Goal: Task Accomplishment & Management: Complete application form

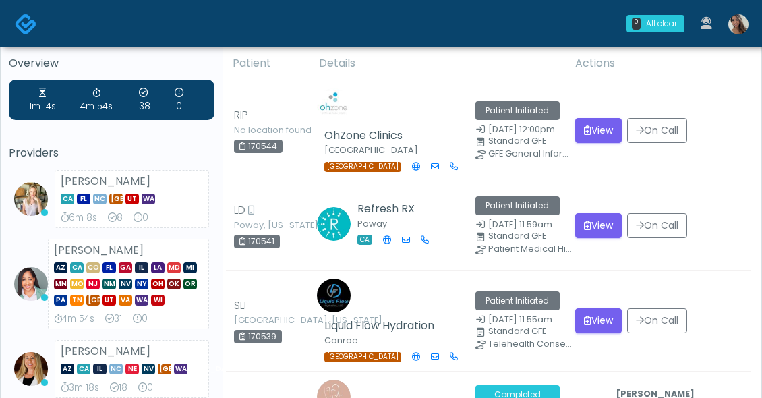
scroll to position [8, 0]
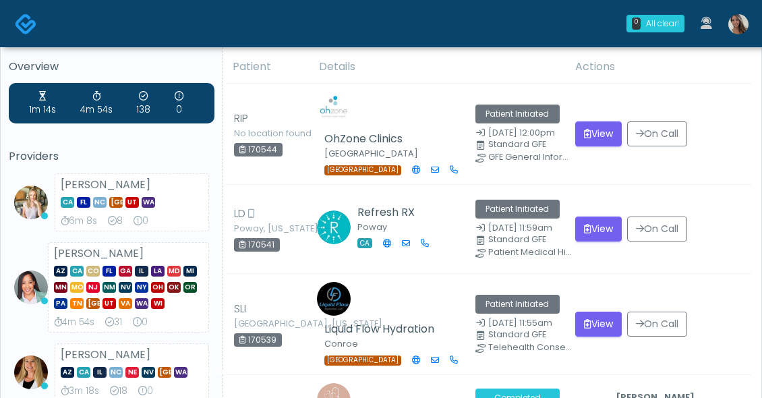
click at [748, 20] on link at bounding box center [738, 23] width 36 height 45
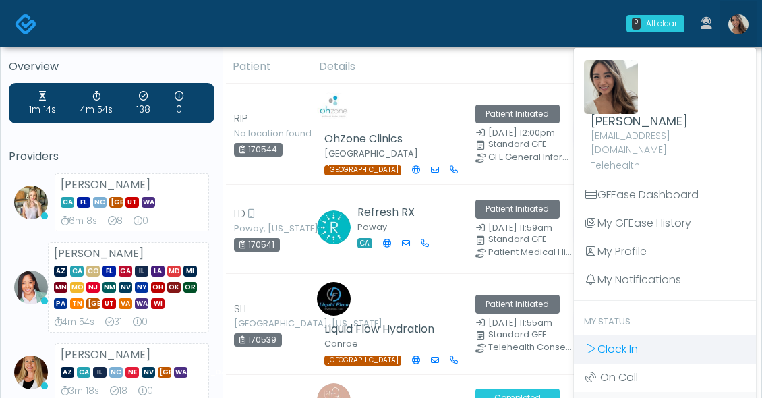
click at [632, 343] on link "Clock In" at bounding box center [665, 349] width 182 height 28
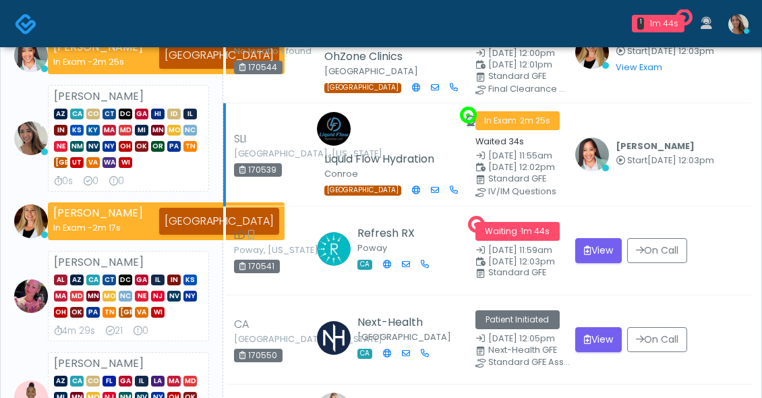
scroll to position [194, 0]
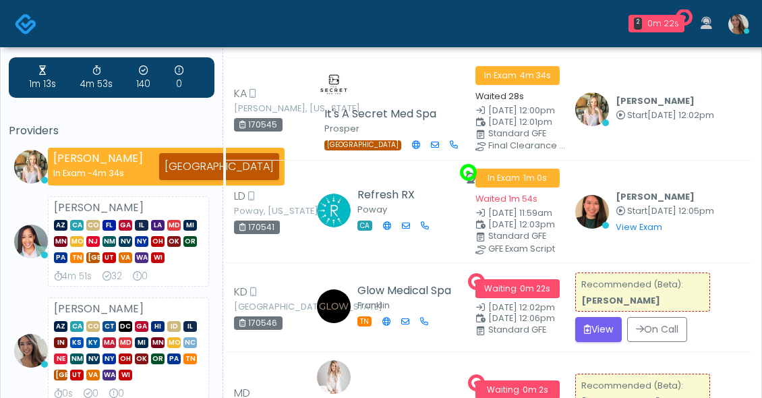
scroll to position [35, 0]
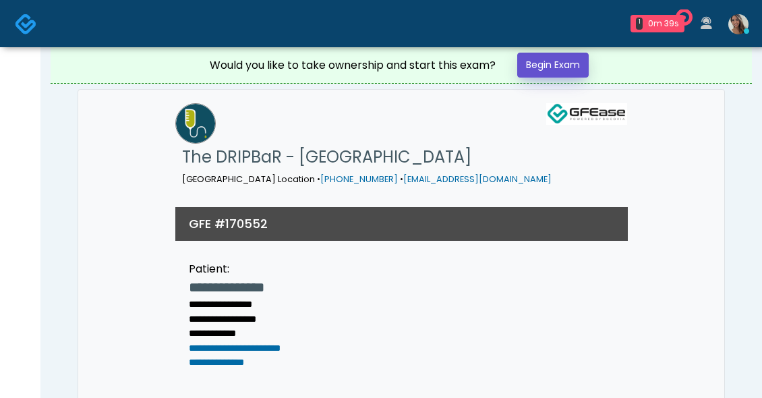
click at [566, 65] on link "Begin Exam" at bounding box center [552, 65] width 71 height 25
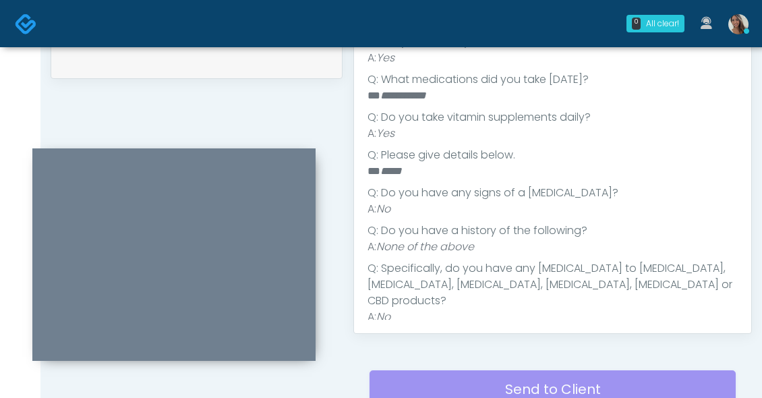
scroll to position [506, 0]
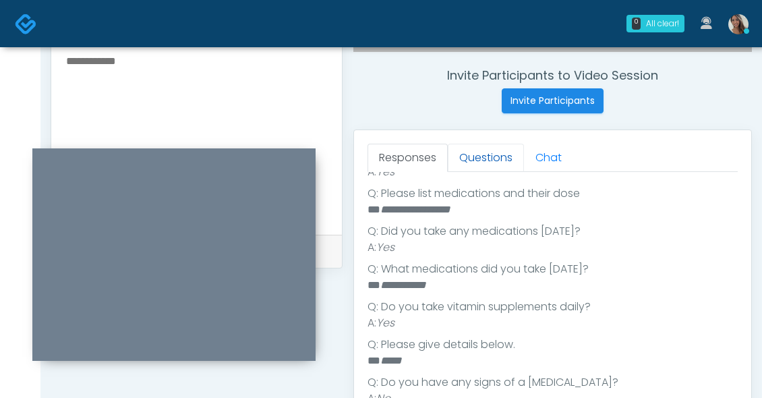
click at [481, 158] on link "Questions" at bounding box center [486, 158] width 76 height 28
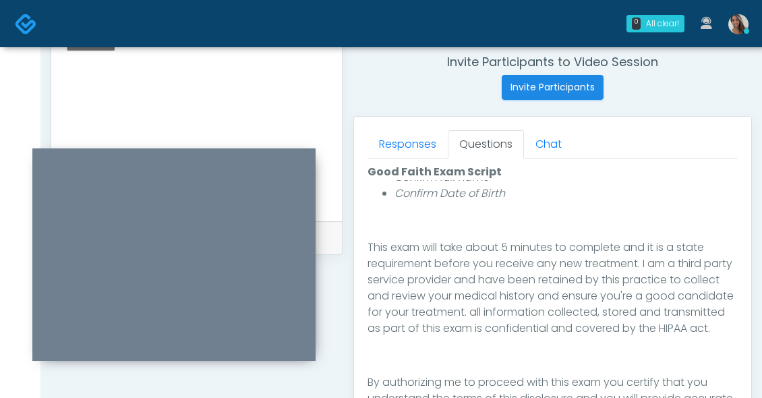
scroll to position [813, 0]
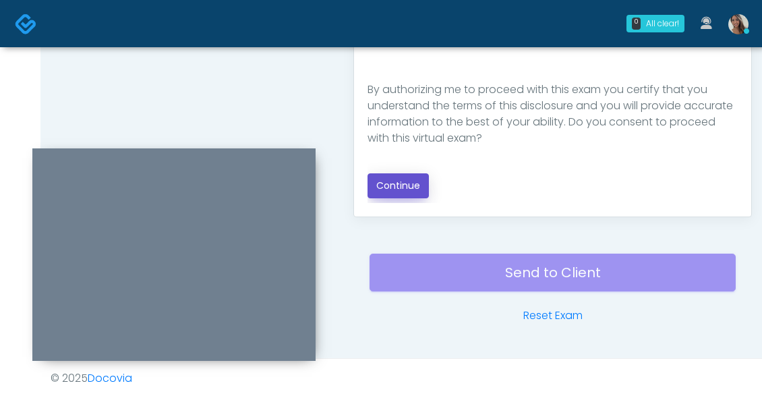
drag, startPoint x: 418, startPoint y: 189, endPoint x: 405, endPoint y: 179, distance: 16.9
click at [417, 189] on button "Continue" at bounding box center [397, 185] width 61 height 25
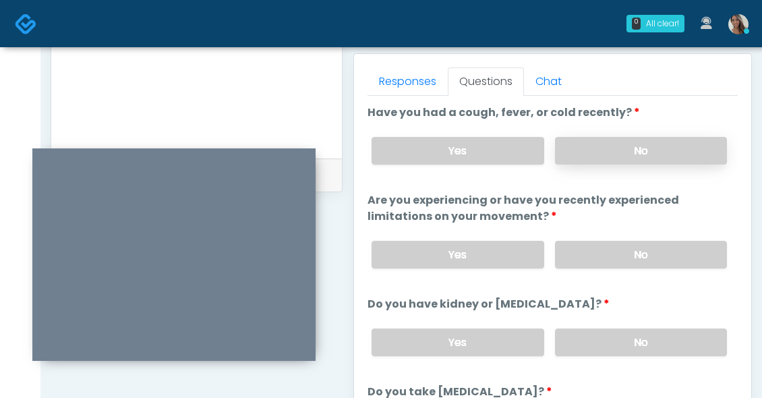
scroll to position [601, 0]
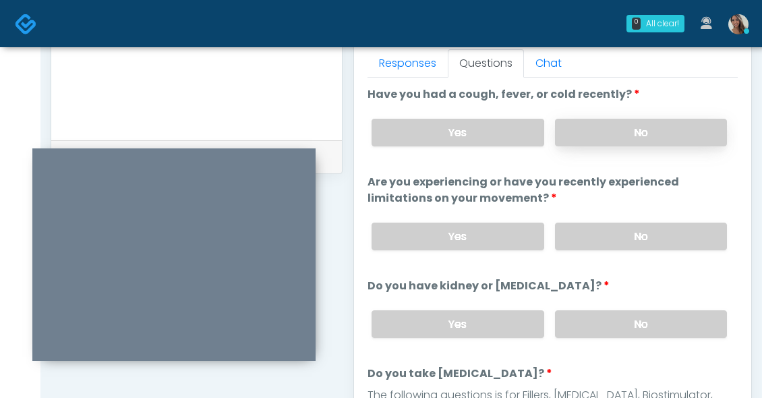
click at [616, 127] on label "No" at bounding box center [641, 133] width 172 height 28
click at [599, 209] on li "Are you experiencing or have you recently experienced limitations on your movem…" at bounding box center [552, 217] width 370 height 87
click at [604, 235] on label "No" at bounding box center [641, 237] width 172 height 28
click at [595, 345] on div "Yes No" at bounding box center [549, 323] width 377 height 49
click at [605, 335] on label "No" at bounding box center [641, 324] width 172 height 28
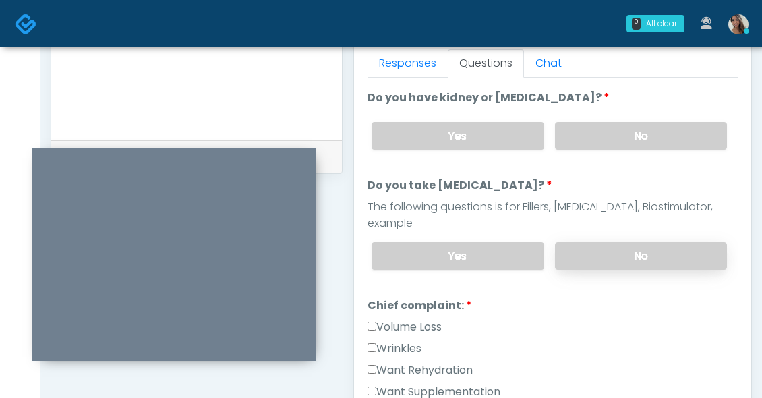
click at [596, 242] on label "No" at bounding box center [641, 256] width 172 height 28
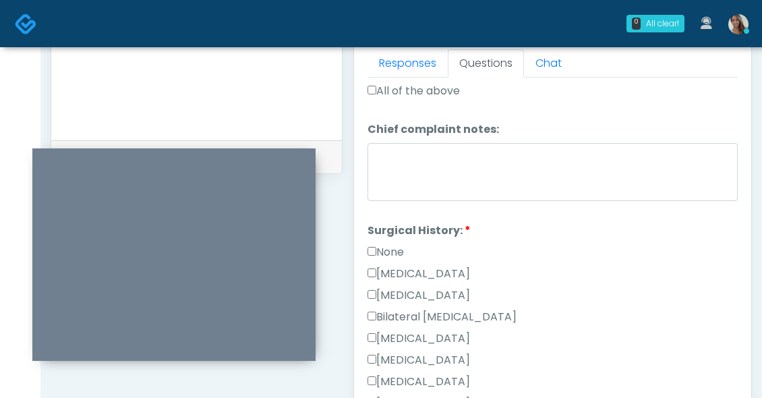
click at [410, 266] on label "Cesarean Section" at bounding box center [418, 274] width 102 height 16
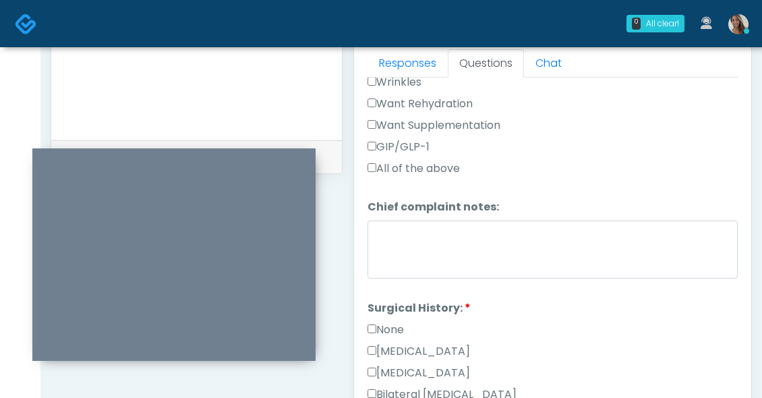
scroll to position [339, 0]
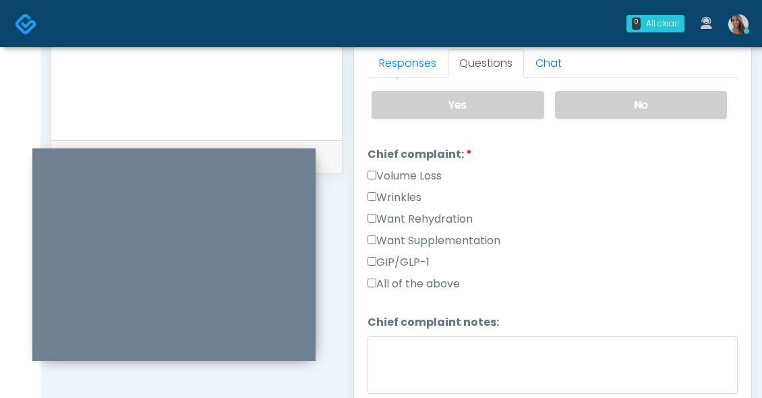
click at [467, 233] on label "Want Supplementation" at bounding box center [433, 241] width 133 height 16
click at [459, 211] on label "Want Rehydration" at bounding box center [419, 219] width 105 height 16
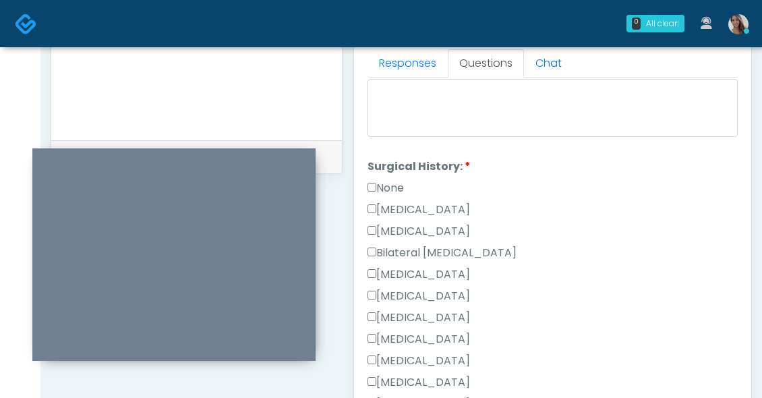
scroll to position [769, 0]
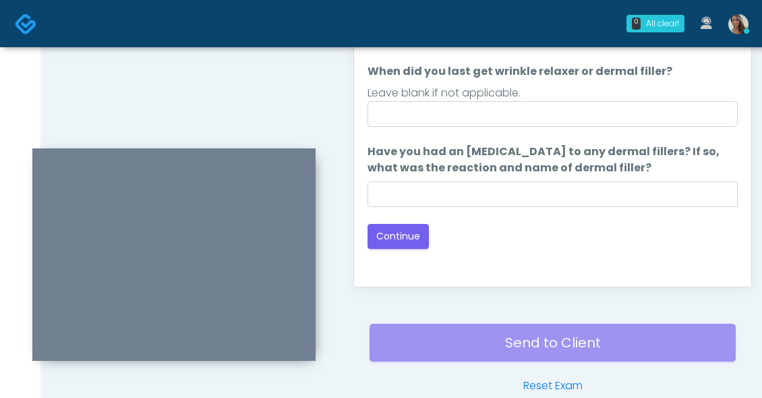
scroll to position [475, 0]
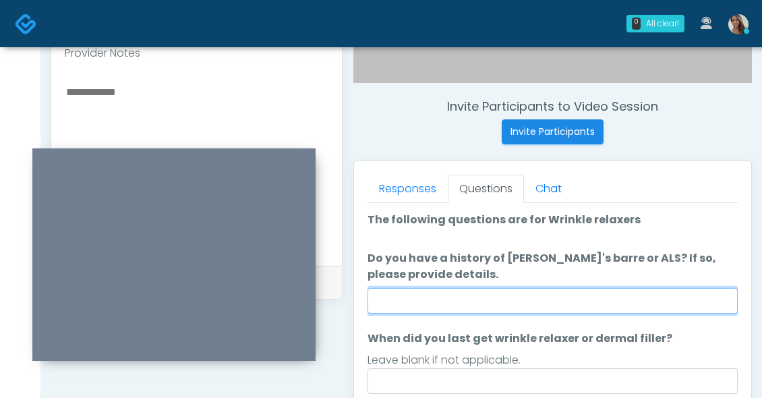
click at [543, 308] on input "Do you have a history of Guillain's barre or ALS? If so, please provide details." at bounding box center [552, 301] width 370 height 26
type input "**"
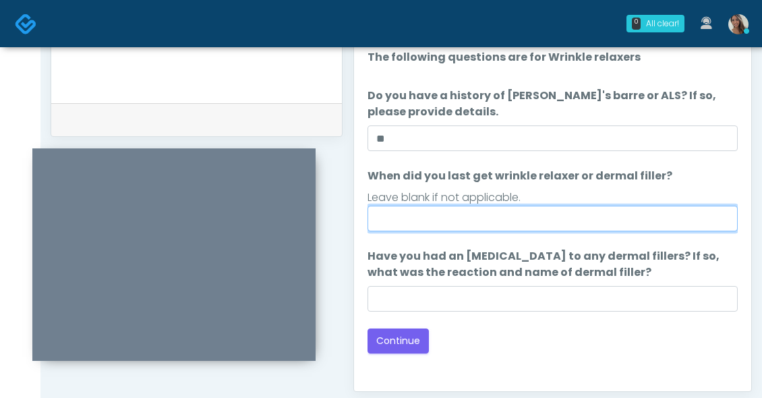
scroll to position [647, 0]
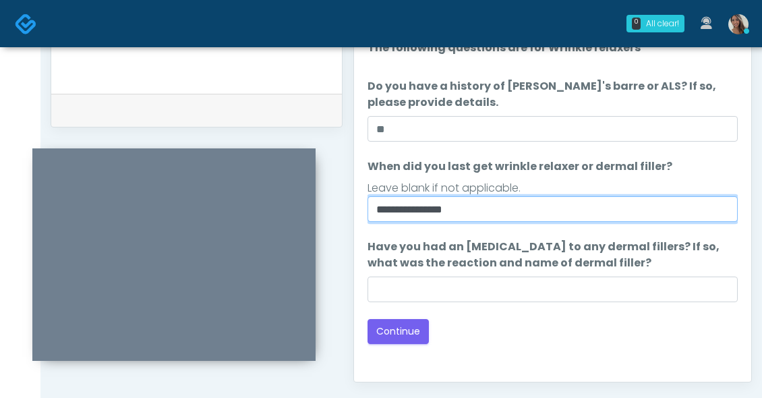
type input "**********"
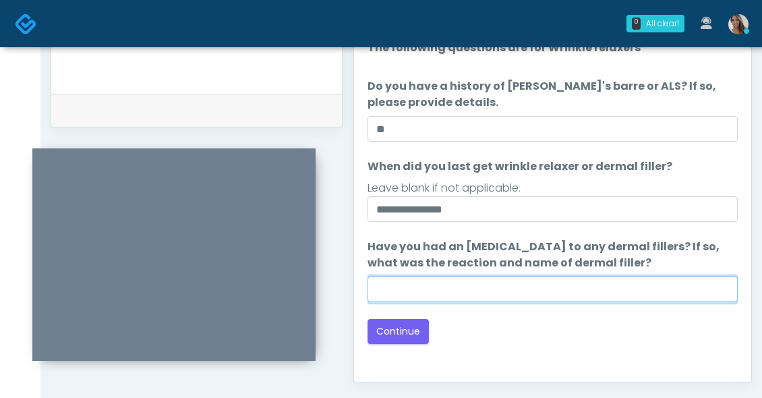
drag, startPoint x: 540, startPoint y: 285, endPoint x: 450, endPoint y: 305, distance: 92.7
click at [539, 285] on input "Have you had an allergic response to any dermal fillers? If so, what was the re…" at bounding box center [552, 289] width 370 height 26
paste input "**********"
type input "**********"
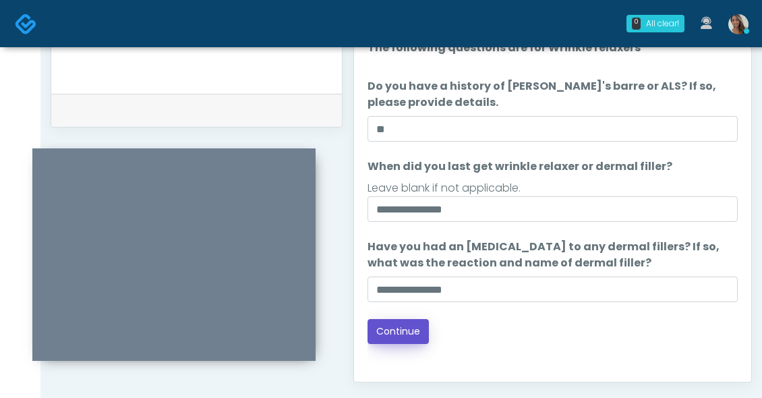
click at [416, 332] on button "Continue" at bounding box center [397, 331] width 61 height 25
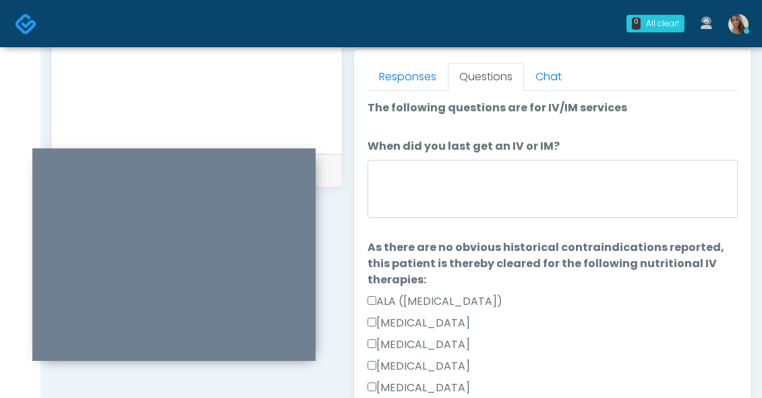
scroll to position [574, 0]
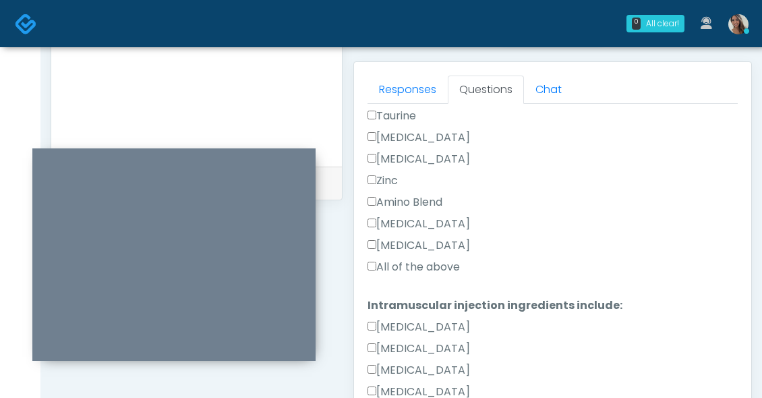
click at [424, 273] on label "All of the above" at bounding box center [413, 267] width 92 height 16
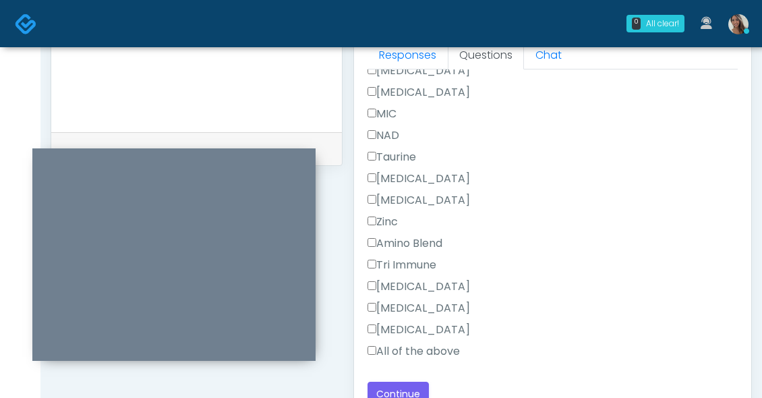
scroll to position [610, 0]
click at [417, 350] on label "All of the above" at bounding box center [413, 351] width 92 height 16
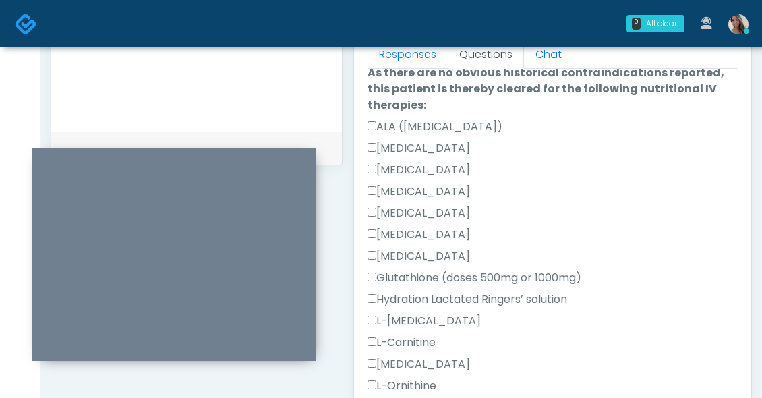
scroll to position [0, 0]
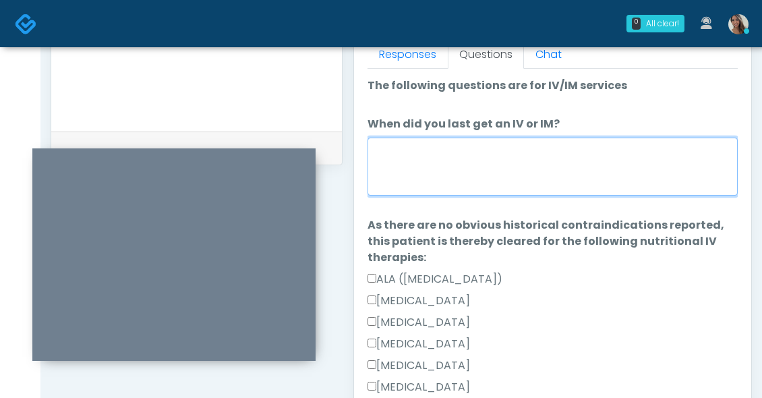
click at [497, 169] on textarea "When did you last get an IV or IM?" at bounding box center [552, 167] width 370 height 58
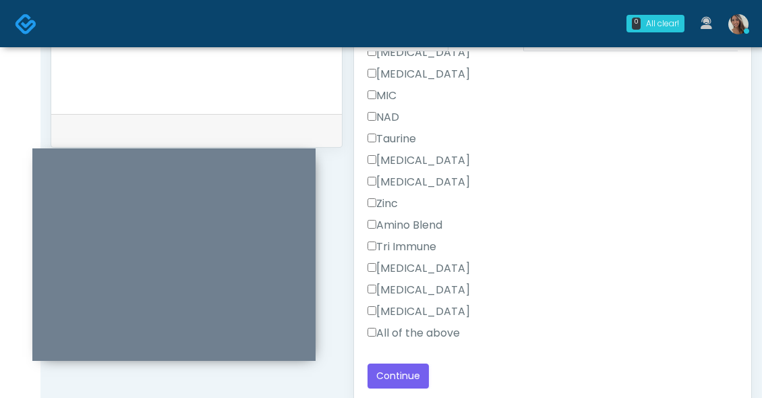
scroll to position [644, 0]
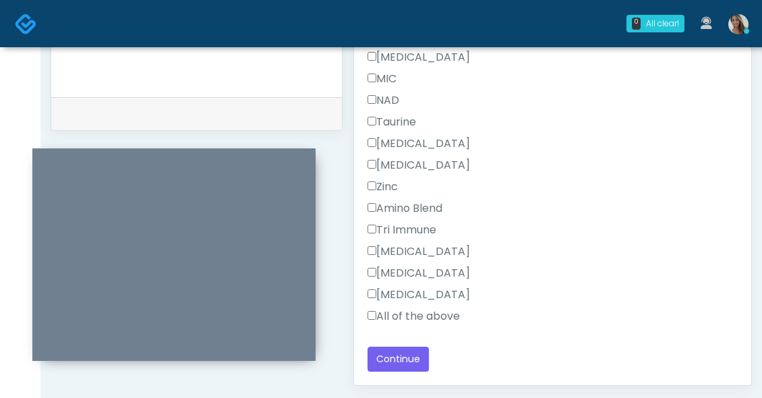
type textarea "**********"
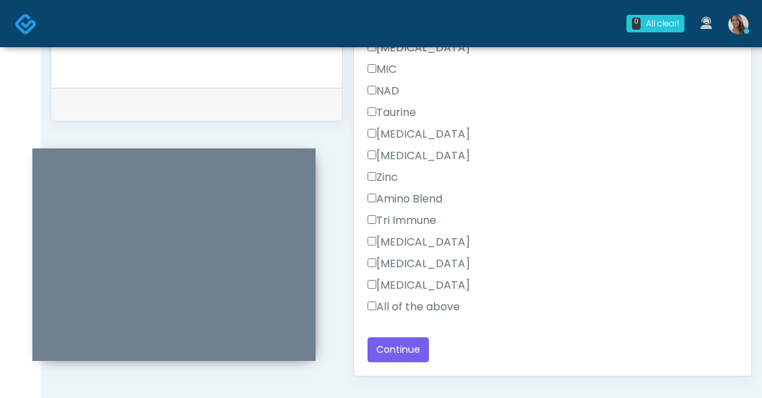
scroll to position [813, 0]
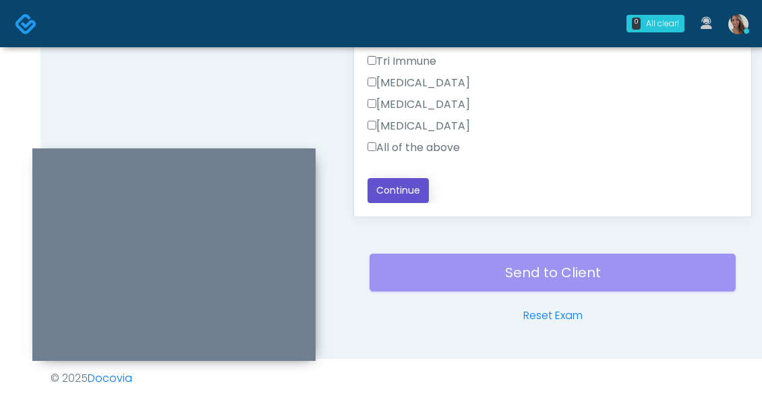
click at [415, 194] on button "Continue" at bounding box center [397, 190] width 61 height 25
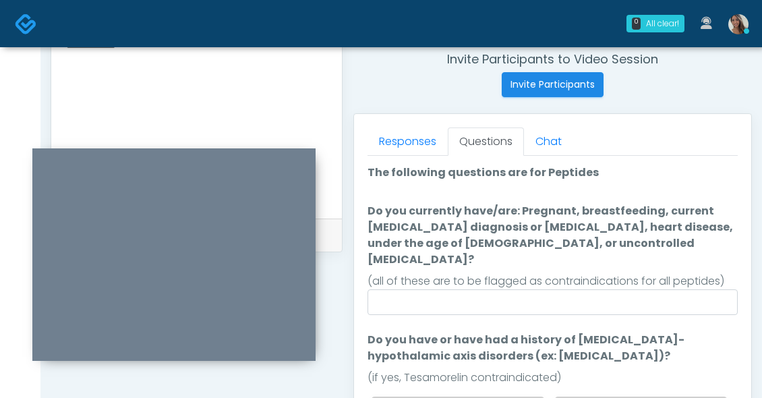
scroll to position [545, 0]
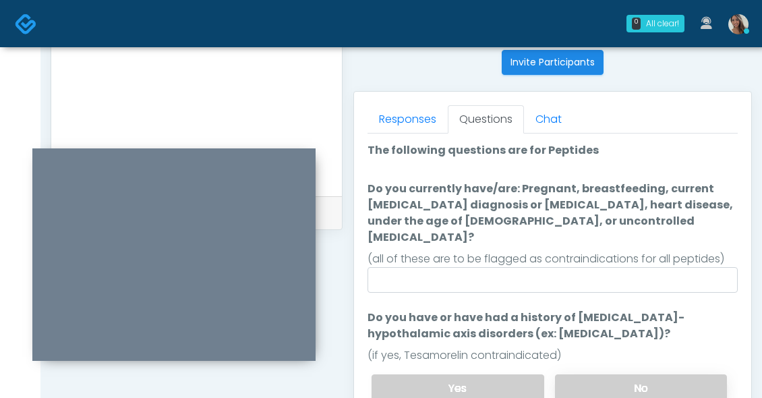
click at [614, 374] on label "No" at bounding box center [641, 388] width 172 height 28
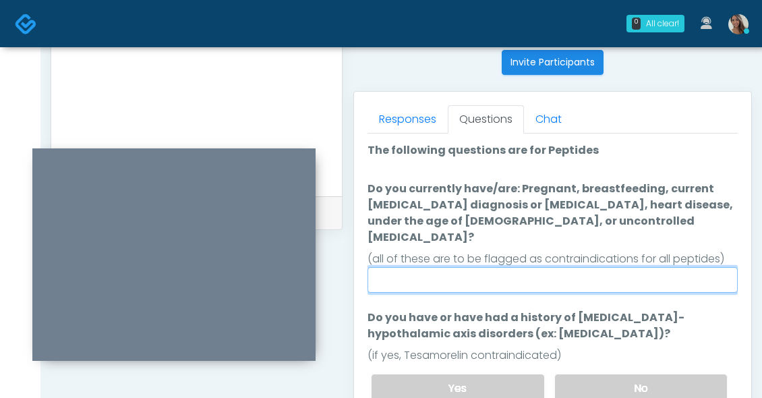
click at [593, 271] on input "Do you currently have/are: Pregnant, breastfeeding, current cancer diagnosis or…" at bounding box center [552, 280] width 370 height 26
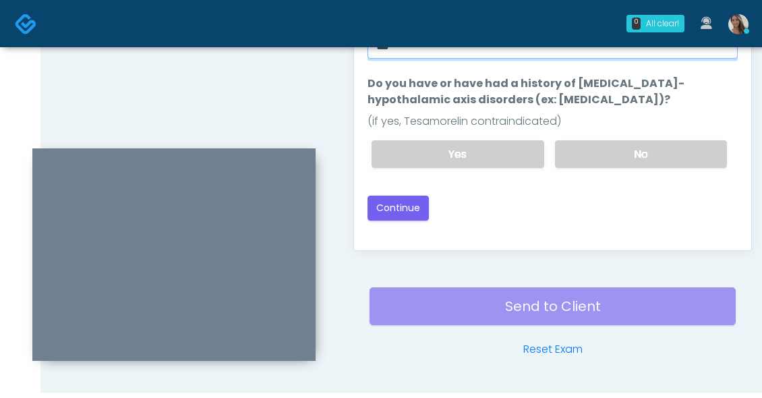
scroll to position [813, 0]
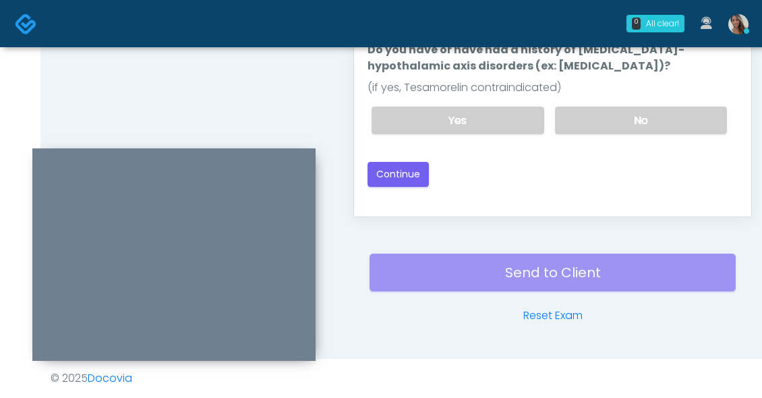
type input "**"
click at [420, 163] on button "Continue" at bounding box center [397, 174] width 61 height 25
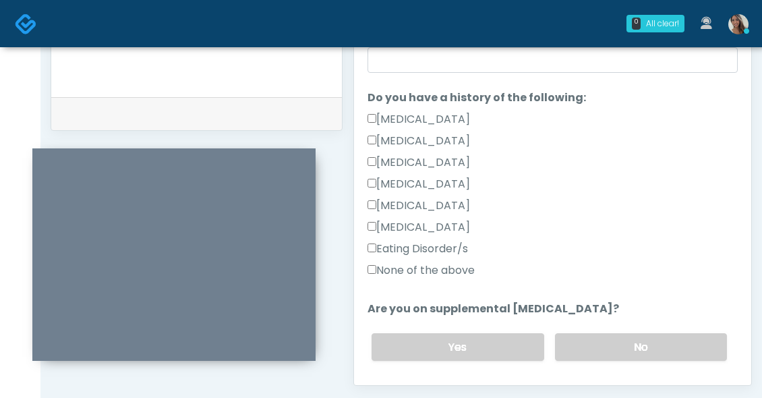
scroll to position [328, 0]
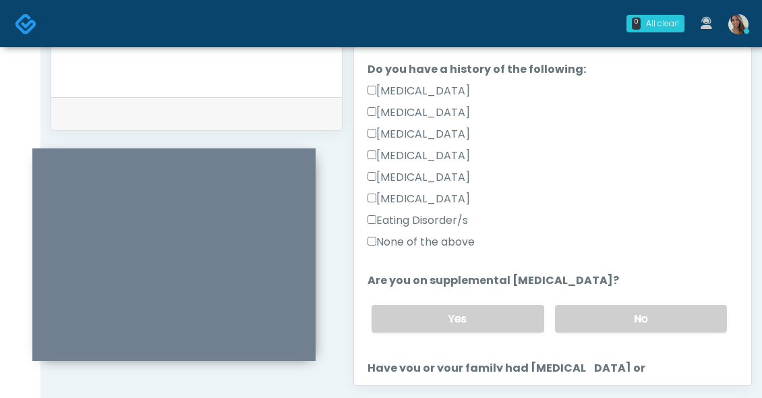
click at [461, 247] on label "None of the above" at bounding box center [420, 242] width 107 height 16
click at [593, 324] on label "No" at bounding box center [641, 319] width 172 height 28
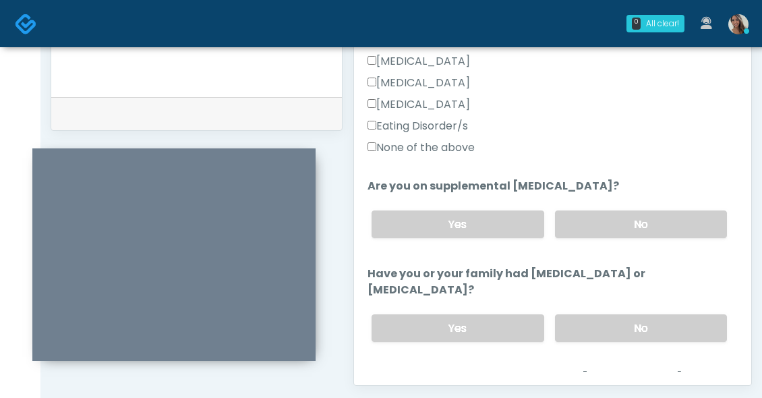
scroll to position [532, 0]
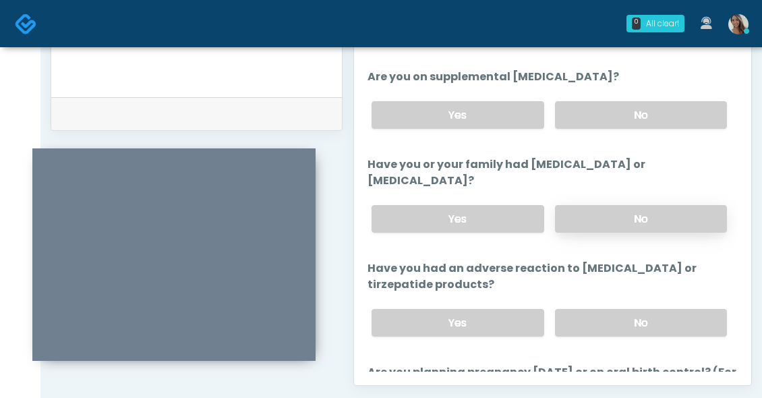
click at [604, 227] on label "No" at bounding box center [641, 219] width 172 height 28
click at [594, 309] on div "Yes No" at bounding box center [549, 322] width 377 height 49
click at [593, 312] on label "No" at bounding box center [641, 323] width 172 height 28
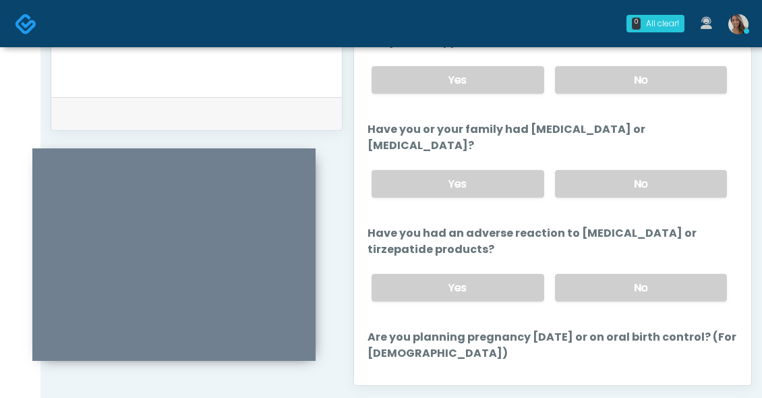
scroll to position [845, 0]
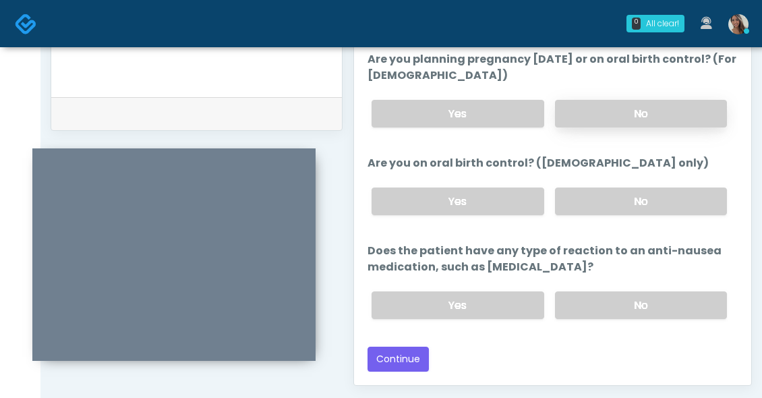
click at [627, 122] on label "No" at bounding box center [641, 114] width 172 height 28
click at [611, 208] on label "No" at bounding box center [641, 201] width 172 height 28
drag, startPoint x: 599, startPoint y: 305, endPoint x: 603, endPoint y: 295, distance: 10.7
click at [599, 306] on label "No" at bounding box center [641, 305] width 172 height 28
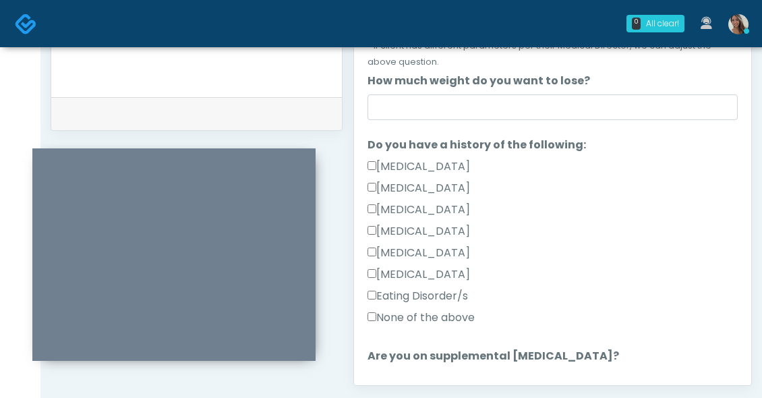
scroll to position [0, 0]
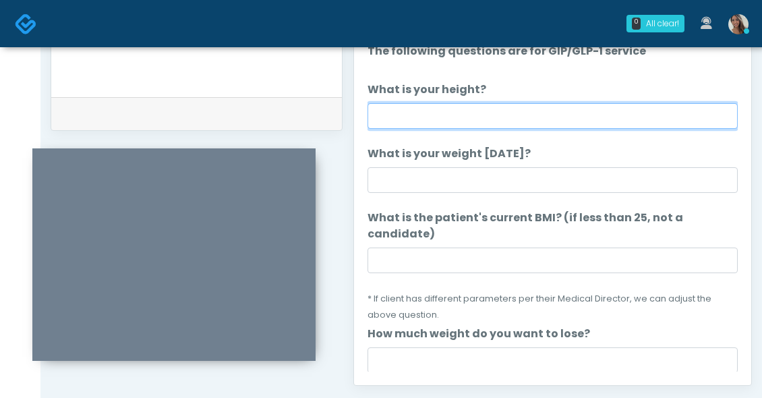
click at [518, 119] on input "What is your height?" at bounding box center [552, 116] width 370 height 26
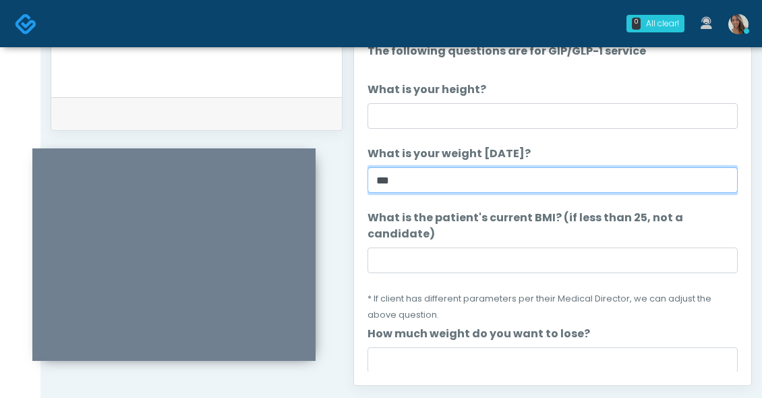
type input "***"
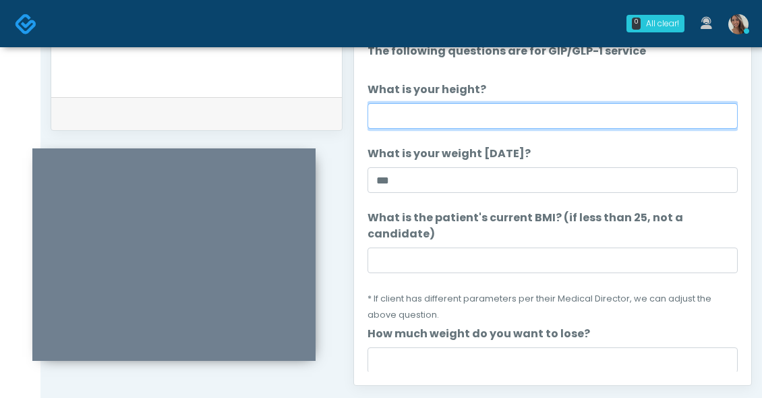
click at [508, 117] on input "What is your height?" at bounding box center [552, 116] width 370 height 26
type input "******"
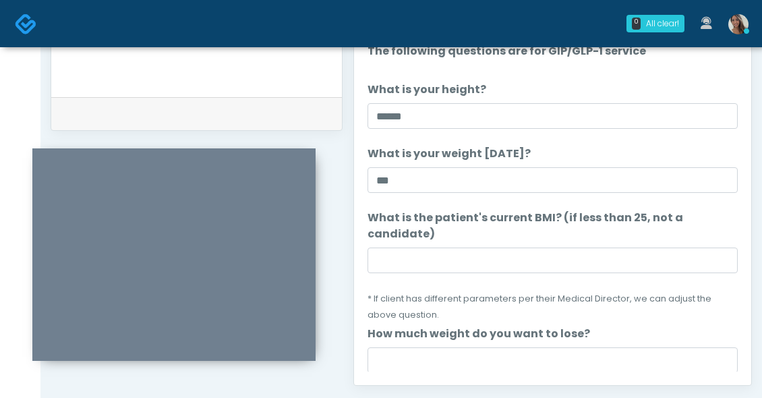
click at [413, 274] on li "What is the patient's current BMI? (if less than 25, not a candidate) What is t…" at bounding box center [552, 266] width 370 height 113
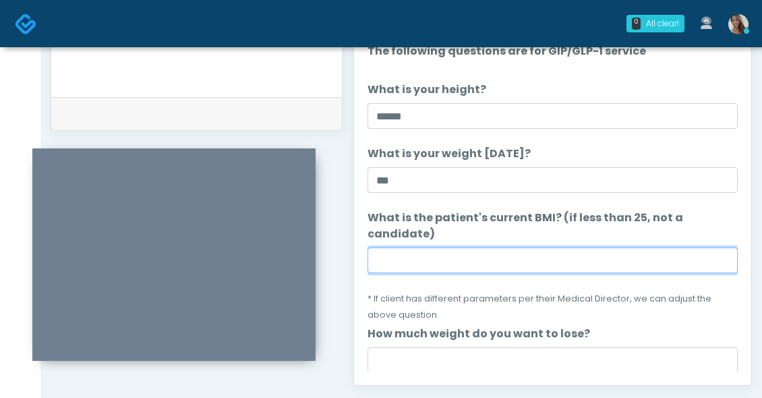
click at [425, 264] on input "What is the patient's current BMI? (if less than 25, not a candidate)" at bounding box center [552, 260] width 370 height 26
paste input "****"
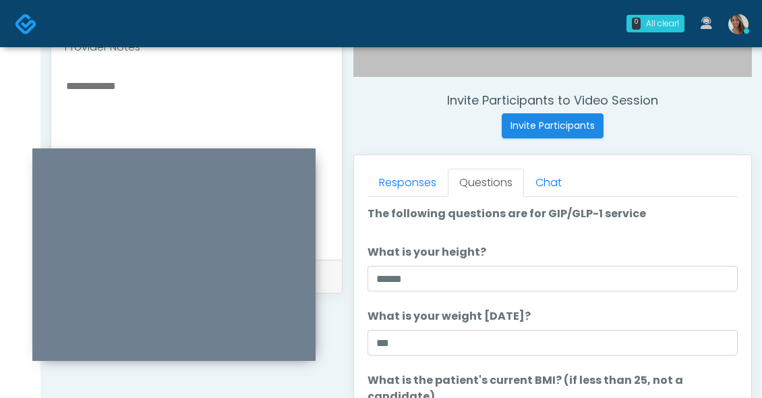
type input "****"
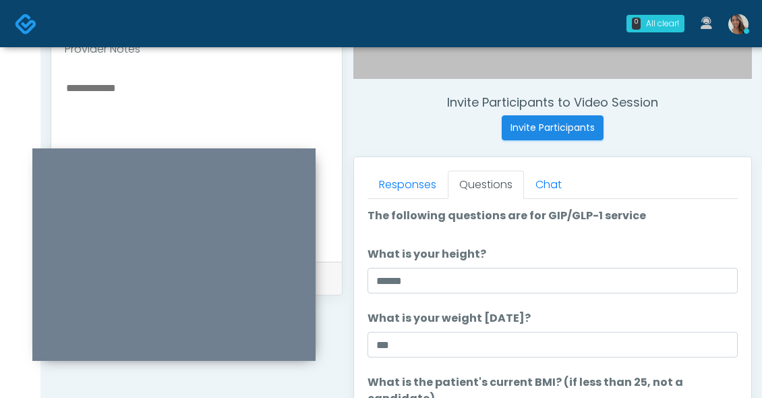
click at [116, 113] on textarea at bounding box center [197, 161] width 264 height 165
paste textarea "*****"
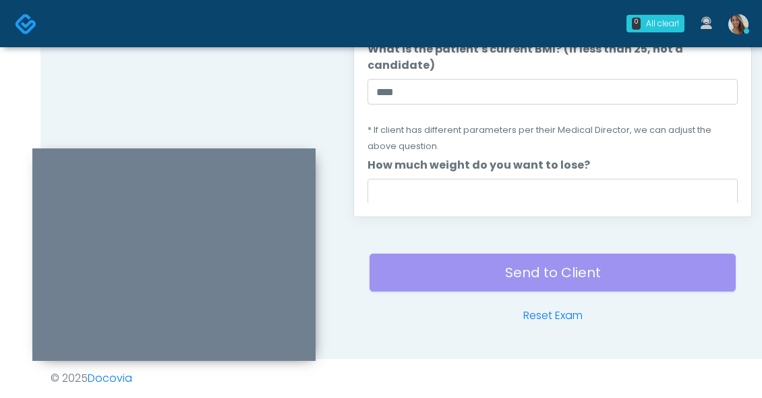
scroll to position [845, 0]
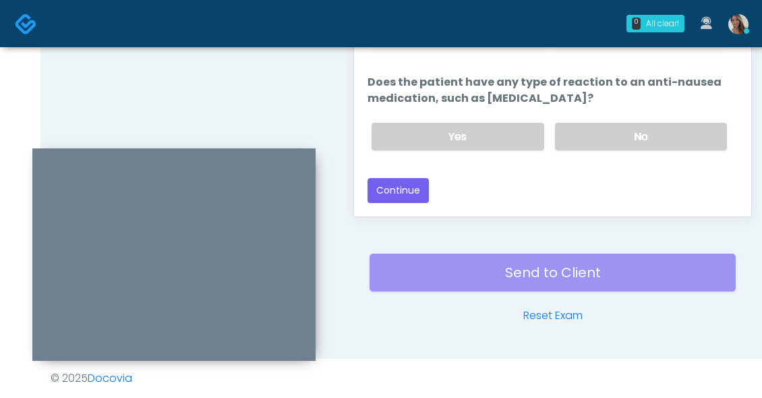
type textarea "********"
drag, startPoint x: 337, startPoint y: 71, endPoint x: 414, endPoint y: 175, distance: 129.2
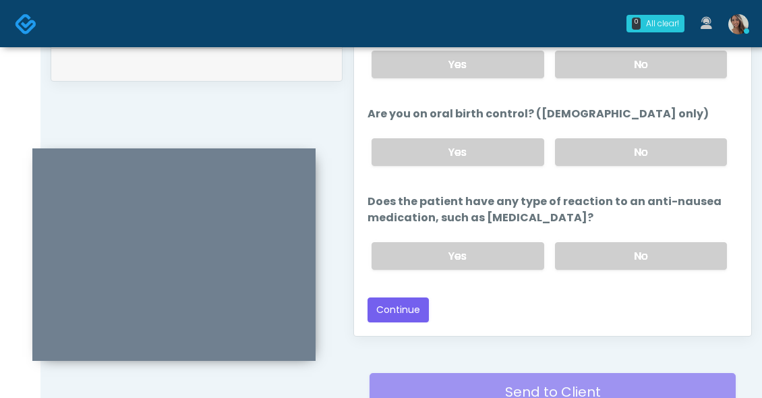
scroll to position [701, 0]
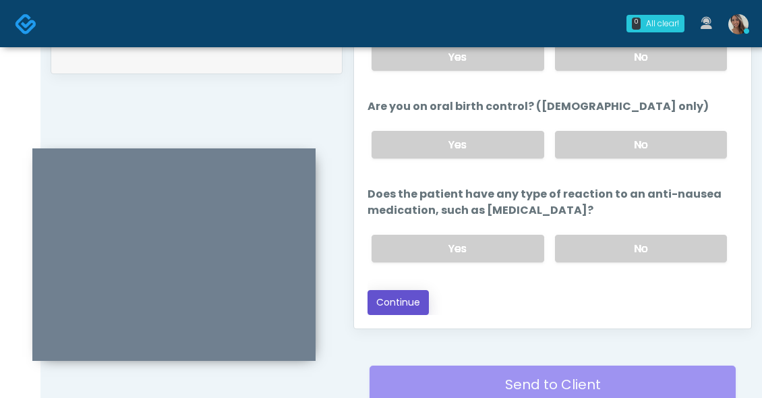
click at [402, 312] on button "Continue" at bounding box center [397, 302] width 61 height 25
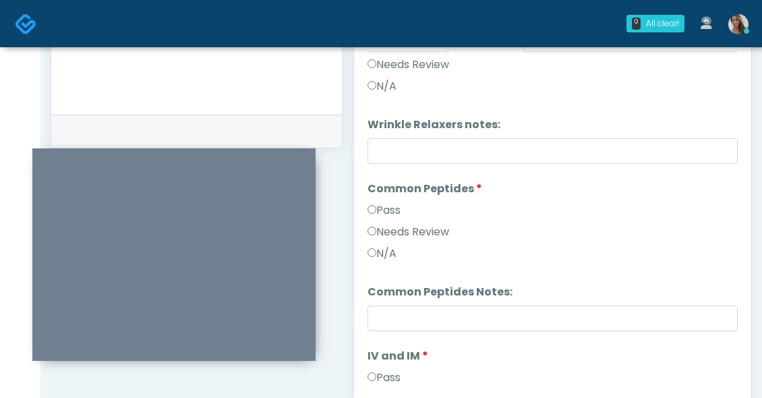
scroll to position [0, 0]
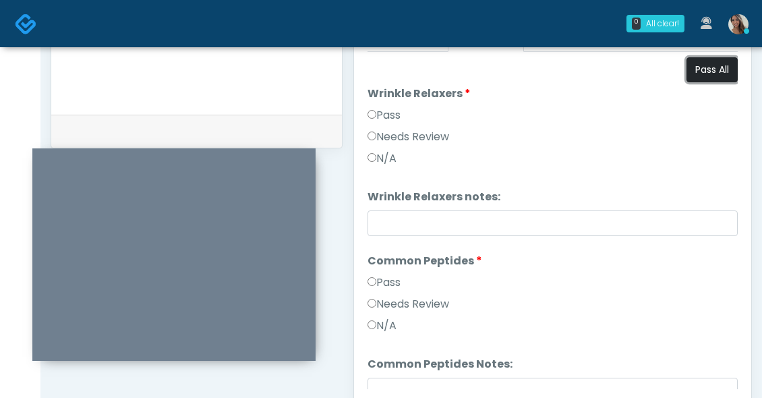
click at [715, 74] on button "Pass All" at bounding box center [711, 69] width 51 height 25
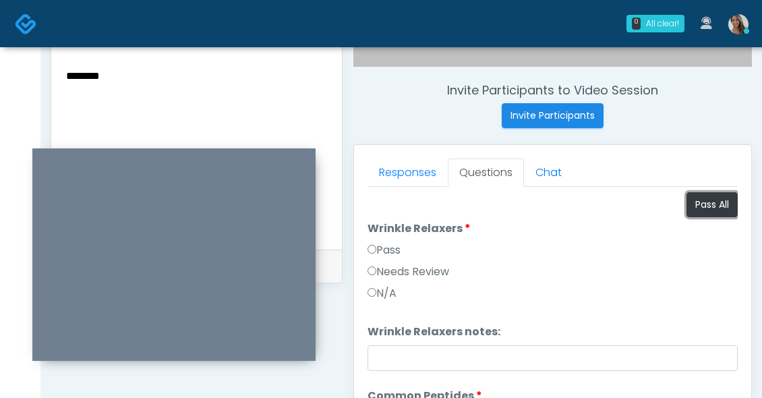
scroll to position [478, 0]
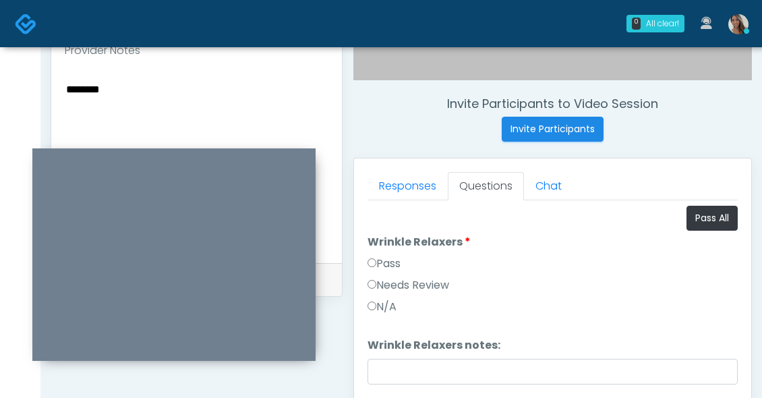
click at [169, 123] on textarea "********" at bounding box center [197, 162] width 264 height 165
click at [168, 123] on textarea "********" at bounding box center [197, 162] width 264 height 165
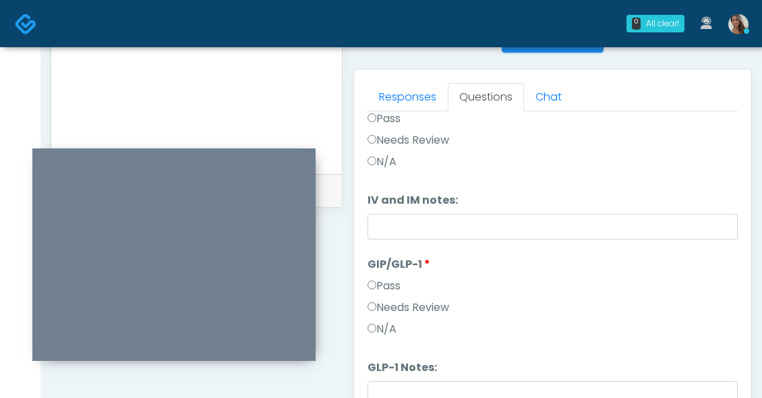
scroll to position [661, 0]
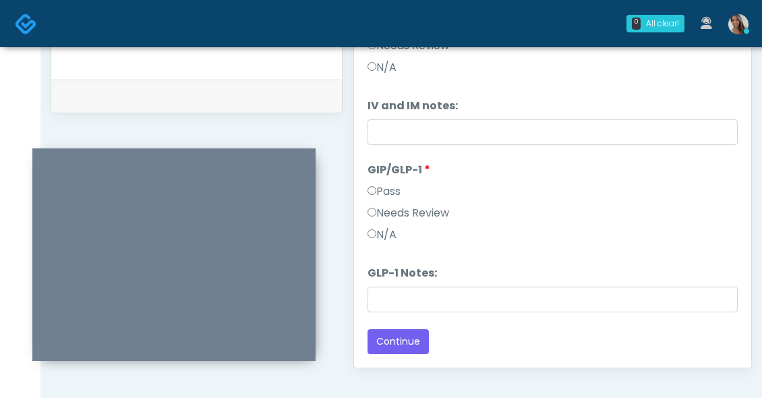
click at [421, 218] on label "Needs Review" at bounding box center [408, 213] width 82 height 16
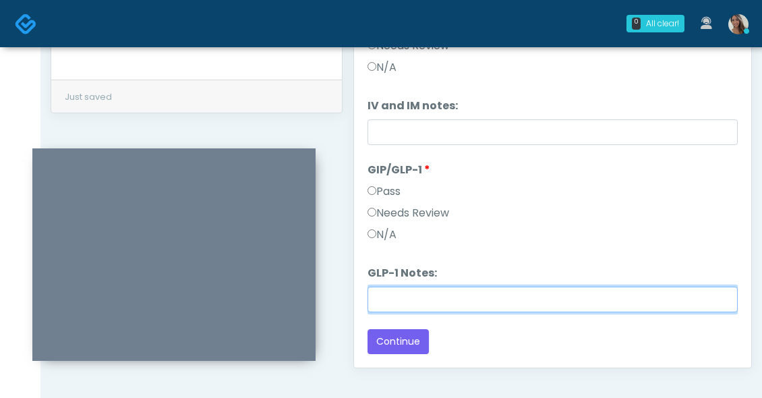
click at [403, 293] on input "GLP-1 Notes:" at bounding box center [552, 300] width 370 height 26
paste input "********"
type input "********"
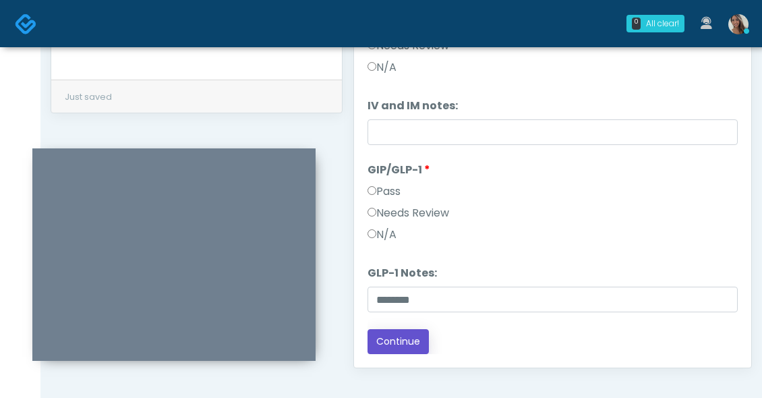
click at [415, 346] on button "Continue" at bounding box center [397, 341] width 61 height 25
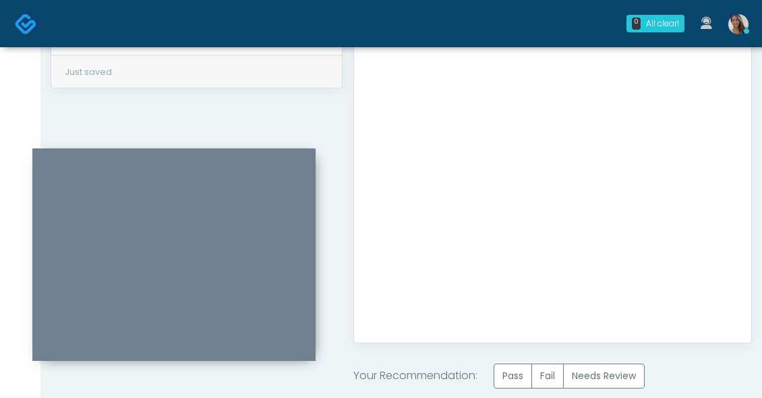
scroll to position [837, 0]
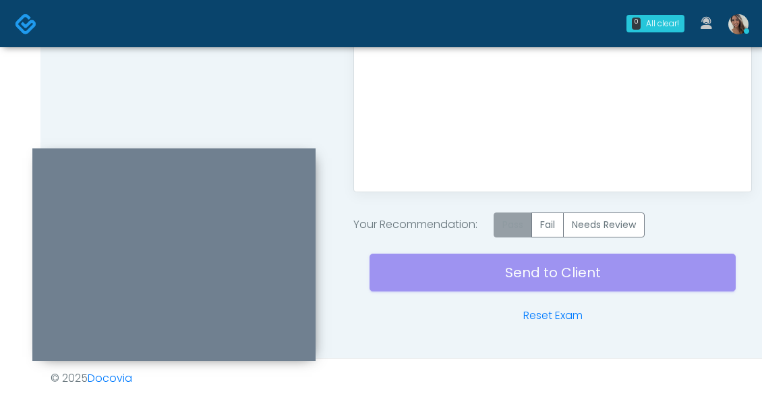
click at [528, 231] on label "Pass" at bounding box center [513, 224] width 38 height 25
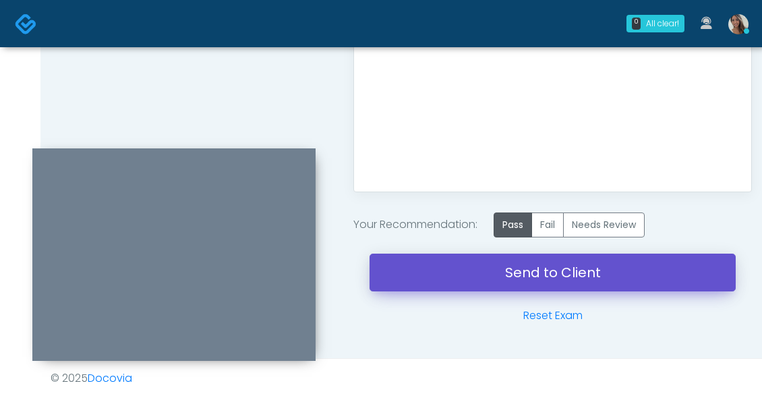
click at [490, 272] on link "Send to Client" at bounding box center [553, 273] width 366 height 38
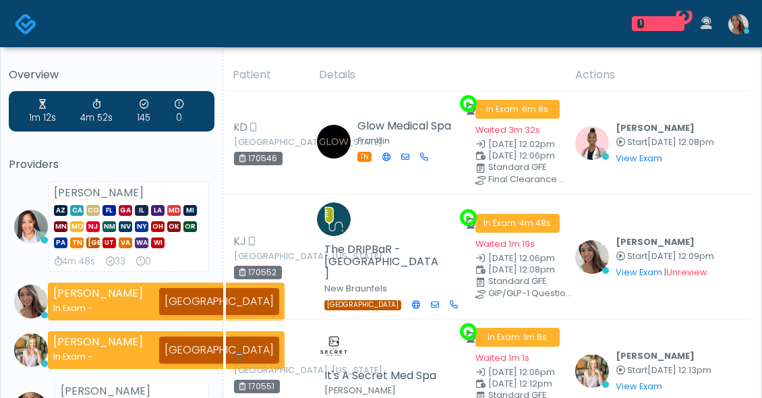
click at [517, 59] on th "Details" at bounding box center [439, 75] width 257 height 33
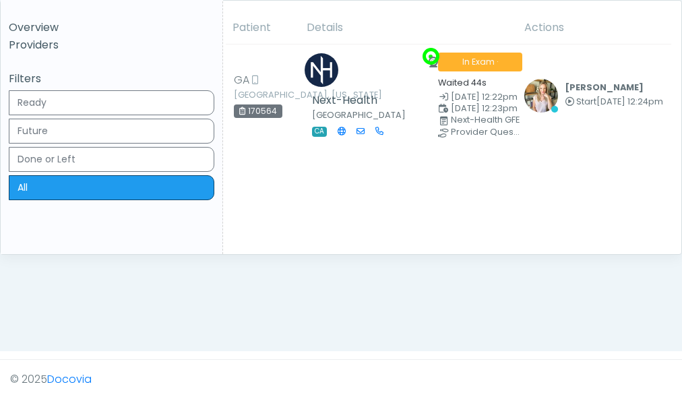
scroll to position [7, 0]
click td "Indulgence by [PERSON_NAME][GEOGRAPHIC_DATA] [GEOGRAPHIC_DATA]"
click button "View"
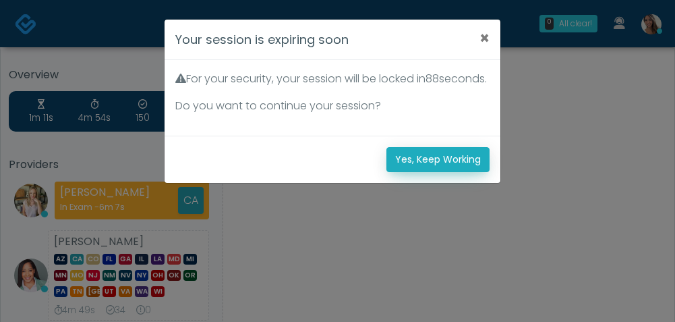
click at [411, 172] on button "Yes, Keep Working" at bounding box center [437, 159] width 103 height 25
click at [427, 172] on button "Yes, Keep Working" at bounding box center [437, 159] width 103 height 25
click at [438, 172] on button "Yes, Keep Working" at bounding box center [437, 159] width 103 height 25
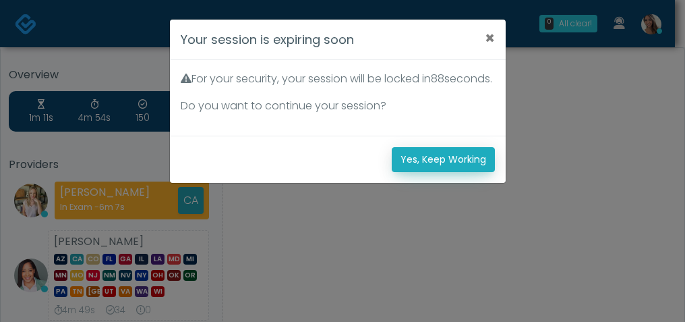
click at [412, 172] on button "Yes, Keep Working" at bounding box center [443, 159] width 103 height 25
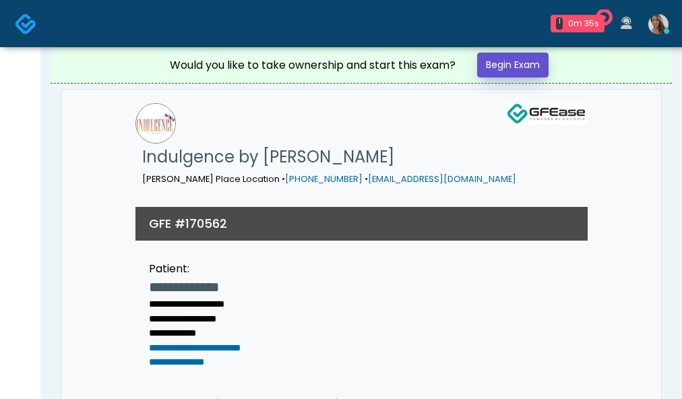
click at [515, 69] on link "Begin Exam" at bounding box center [512, 65] width 71 height 25
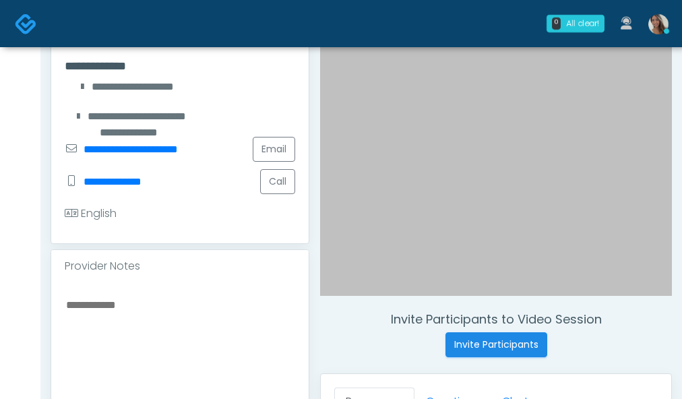
scroll to position [265, 0]
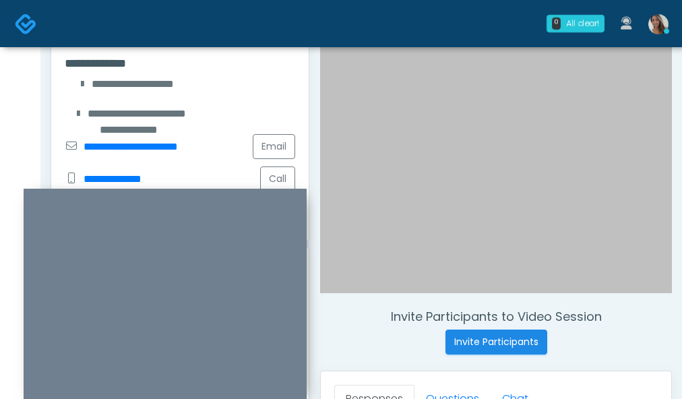
drag, startPoint x: 247, startPoint y: 158, endPoint x: 241, endPoint y: 199, distance: 40.9
click at [239, 200] on div at bounding box center [165, 295] width 283 height 212
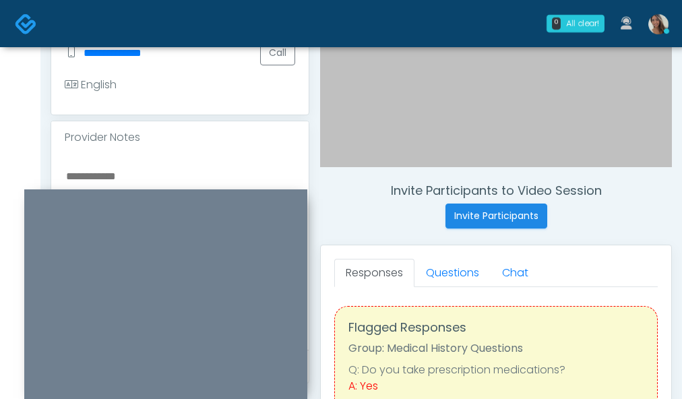
scroll to position [392, 0]
click at [187, 169] on textarea at bounding box center [180, 249] width 231 height 165
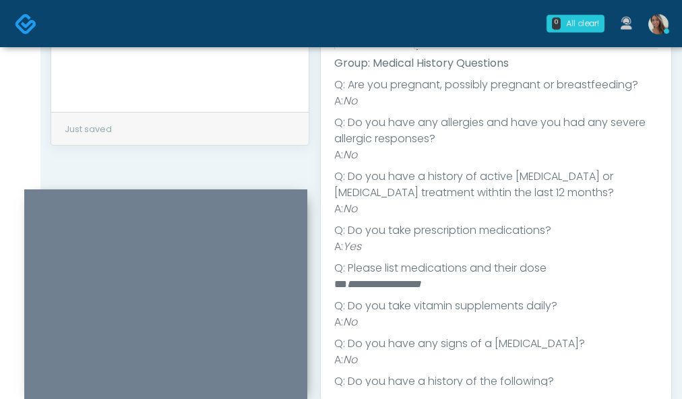
scroll to position [231, 0]
click at [382, 287] on em "**********" at bounding box center [384, 283] width 74 height 10
copy em "*********"
click at [419, 280] on em "**********" at bounding box center [384, 283] width 74 height 10
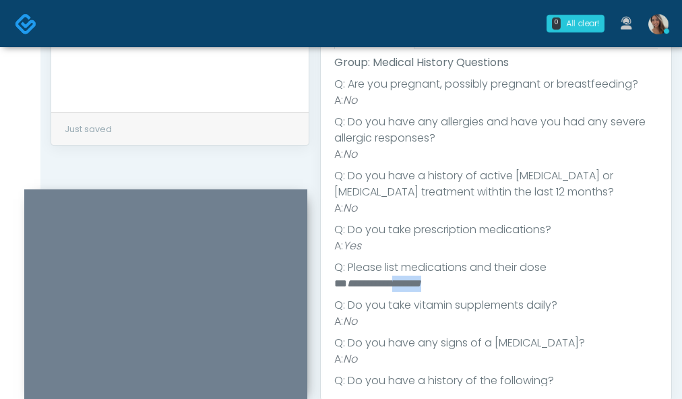
click at [419, 280] on em "**********" at bounding box center [384, 283] width 74 height 10
copy em "*******"
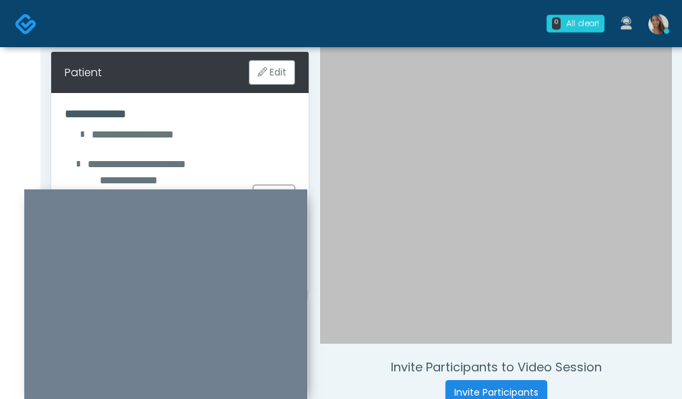
scroll to position [0, 0]
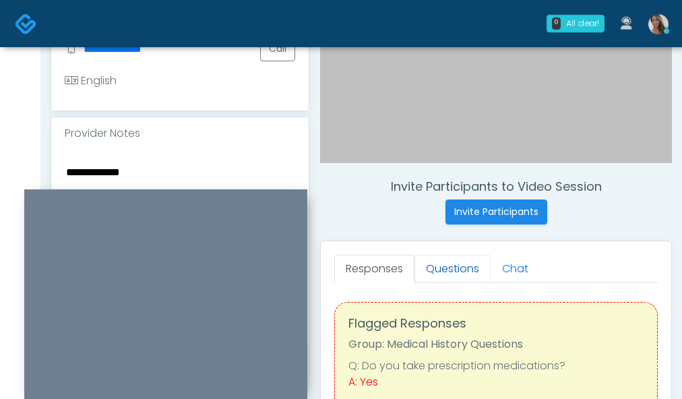
click at [451, 265] on link "Questions" at bounding box center [453, 269] width 76 height 28
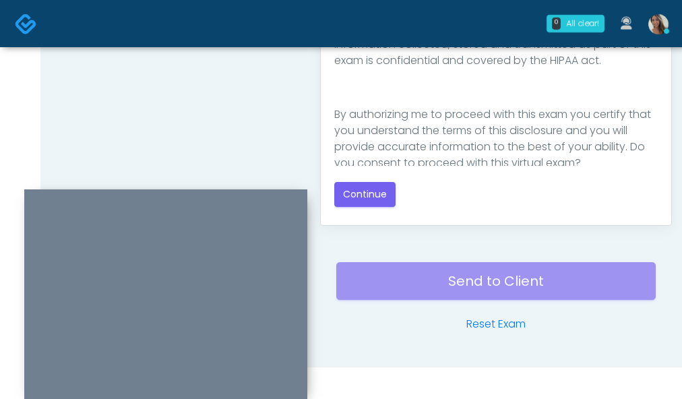
scroll to position [811, 0]
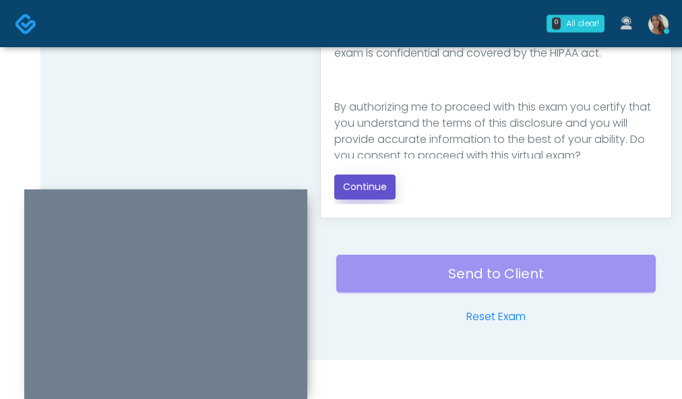
click at [380, 185] on button "Continue" at bounding box center [364, 187] width 61 height 25
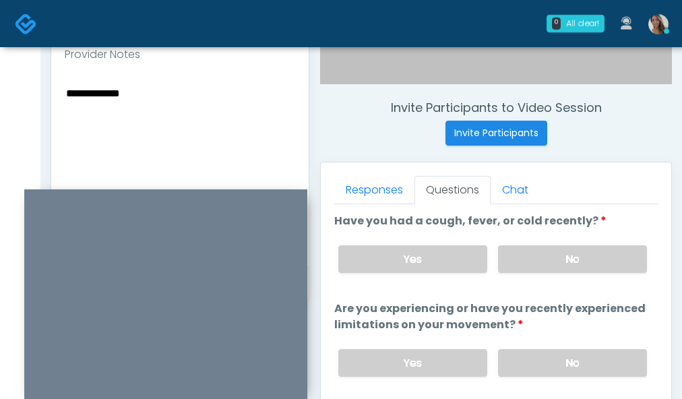
scroll to position [477, 0]
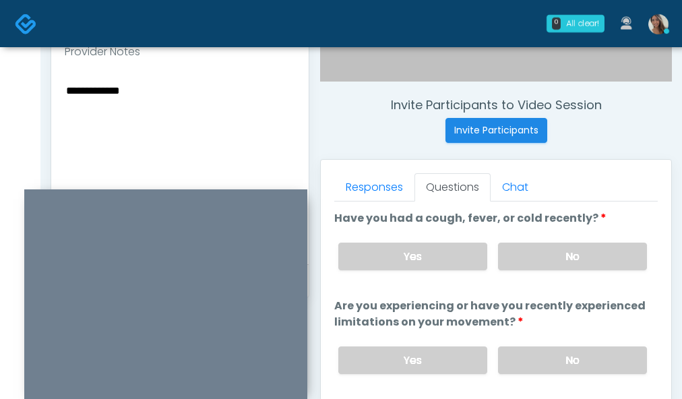
click at [220, 122] on textarea "**********" at bounding box center [180, 164] width 231 height 165
type textarea "**********"
click at [603, 264] on label "No" at bounding box center [572, 257] width 149 height 28
click at [560, 338] on div "Yes No" at bounding box center [493, 360] width 330 height 49
click at [556, 354] on label "No" at bounding box center [572, 361] width 149 height 28
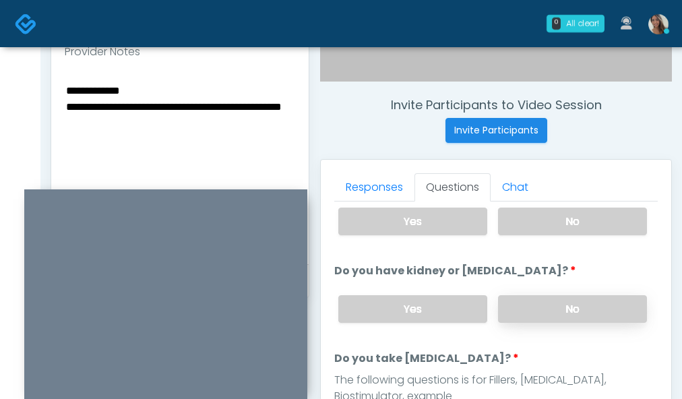
click at [554, 312] on label "No" at bounding box center [572, 309] width 149 height 28
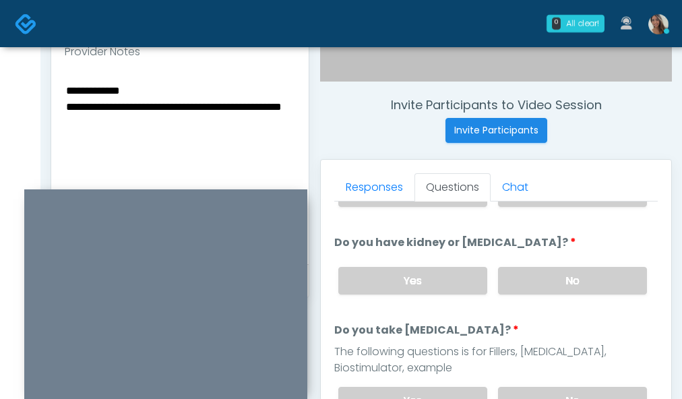
scroll to position [169, 0]
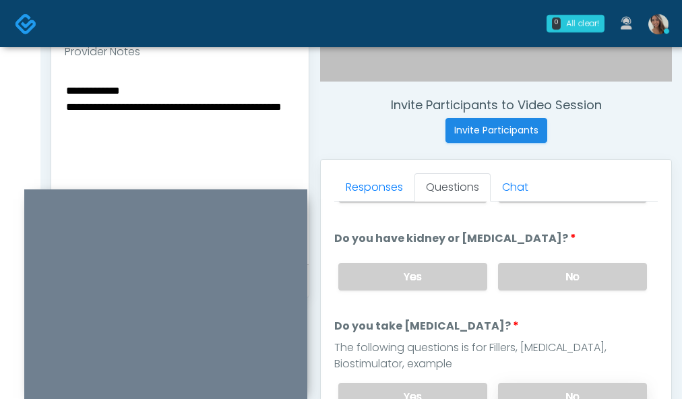
click at [534, 394] on label "No" at bounding box center [572, 397] width 149 height 28
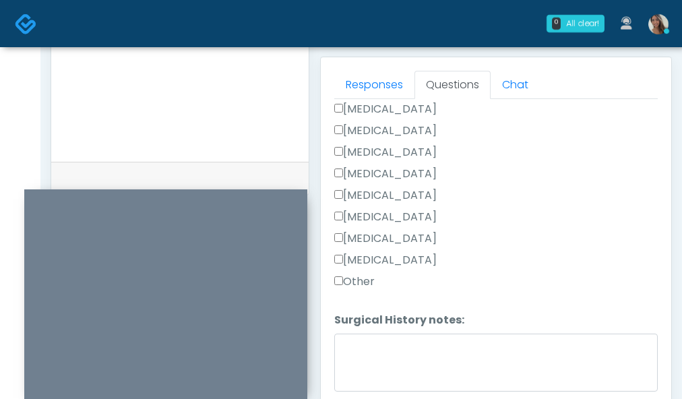
scroll to position [914, 0]
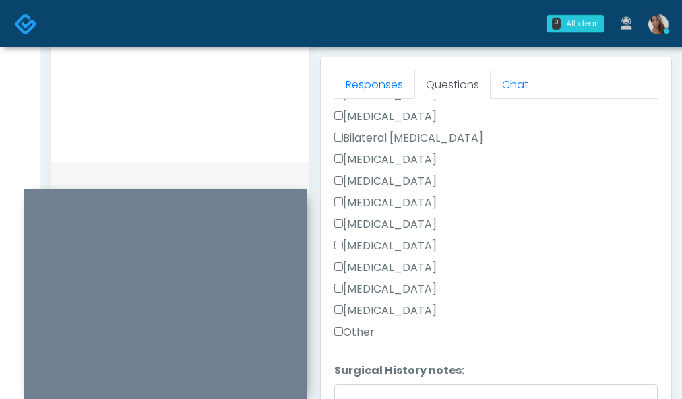
click at [435, 158] on label "Breast Augmentation" at bounding box center [385, 160] width 102 height 16
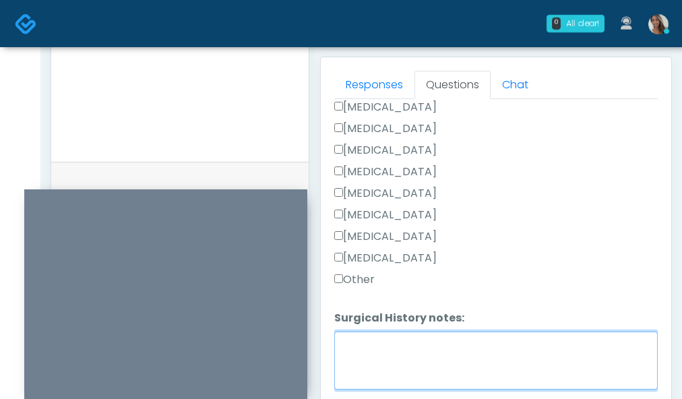
click at [411, 355] on textarea "Surgical History notes:" at bounding box center [496, 361] width 324 height 58
type textarea "*"
type textarea "**********"
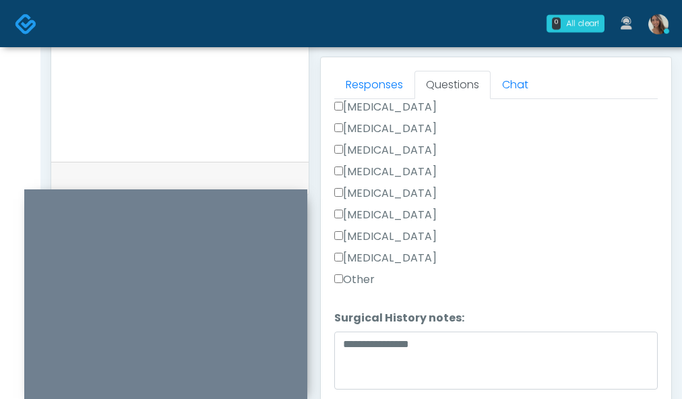
click at [378, 274] on div "Other" at bounding box center [496, 283] width 324 height 22
click at [374, 276] on label "Other" at bounding box center [354, 280] width 40 height 16
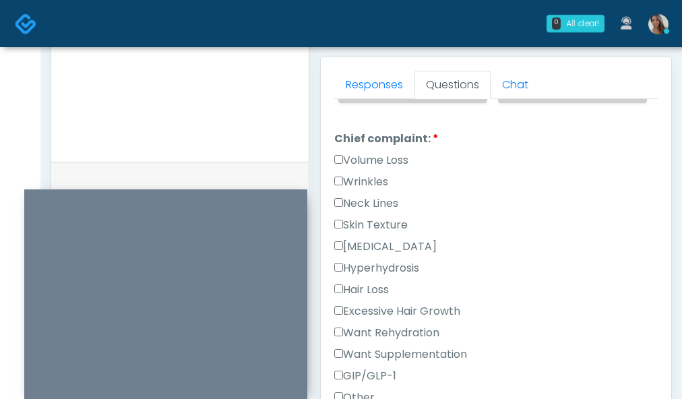
click at [385, 365] on div "Want Supplementation" at bounding box center [496, 358] width 324 height 22
click at [382, 372] on label "GIP/GLP-1" at bounding box center [365, 376] width 62 height 16
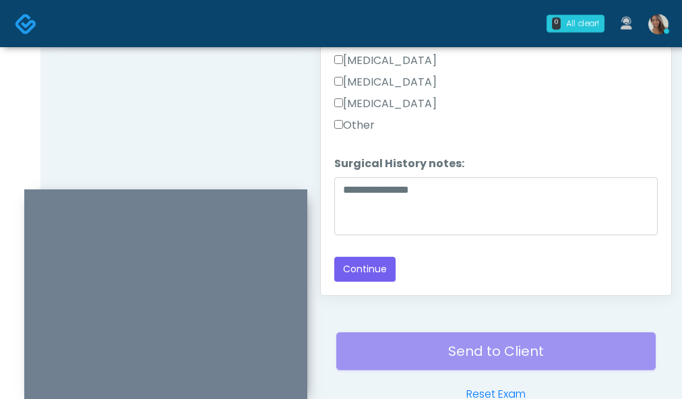
scroll to position [744, 0]
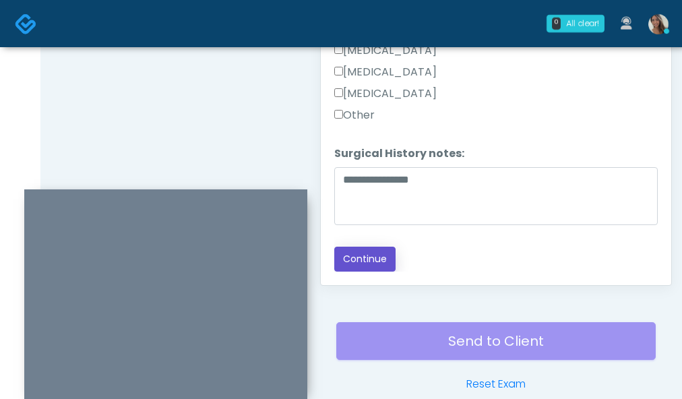
click at [383, 258] on button "Continue" at bounding box center [364, 259] width 61 height 25
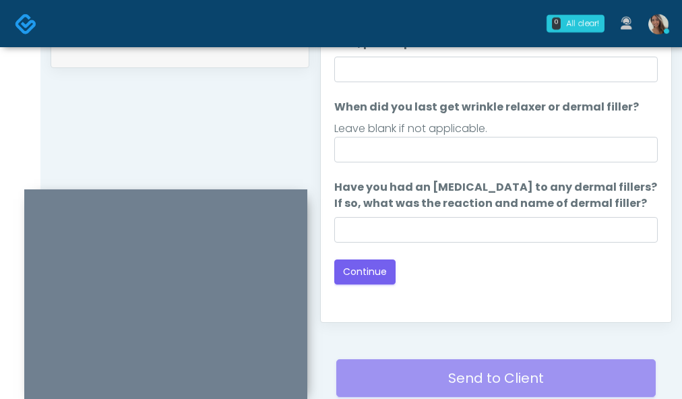
scroll to position [481, 0]
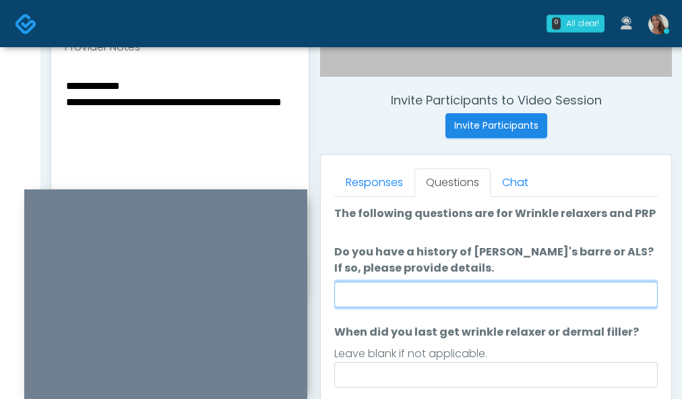
click at [524, 305] on input "Do you have a history of Guillain's barre or ALS? If so, please provide details." at bounding box center [496, 295] width 324 height 26
type input "**"
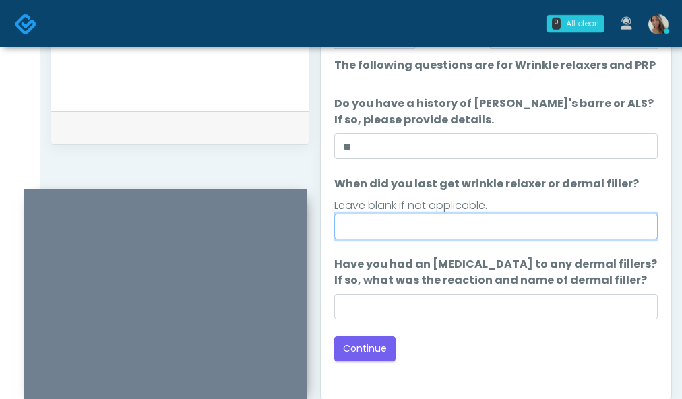
scroll to position [639, 0]
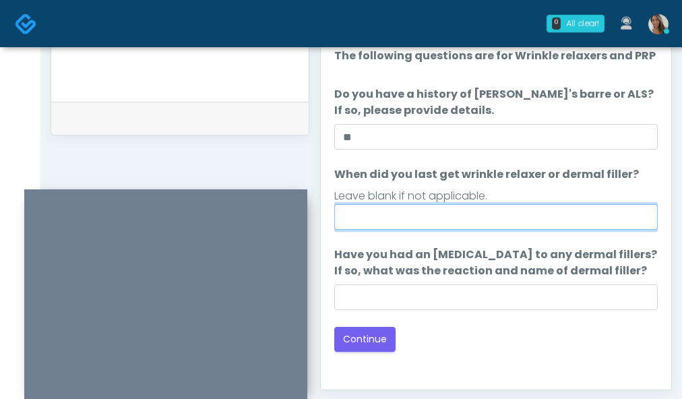
click at [483, 218] on input "When did you last get wrinkle relaxer or dermal filler?" at bounding box center [496, 217] width 324 height 26
type input "*"
type input "**********"
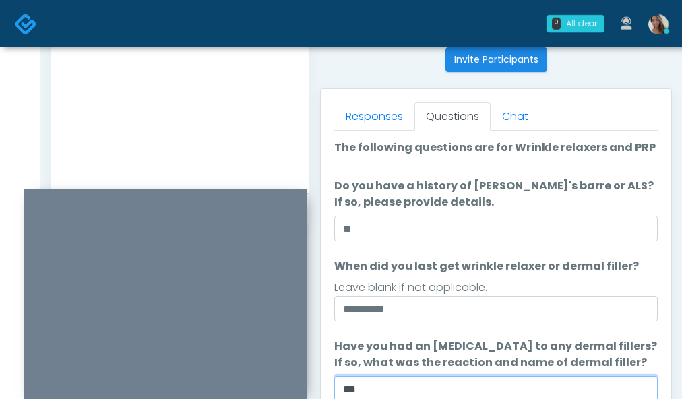
scroll to position [811, 0]
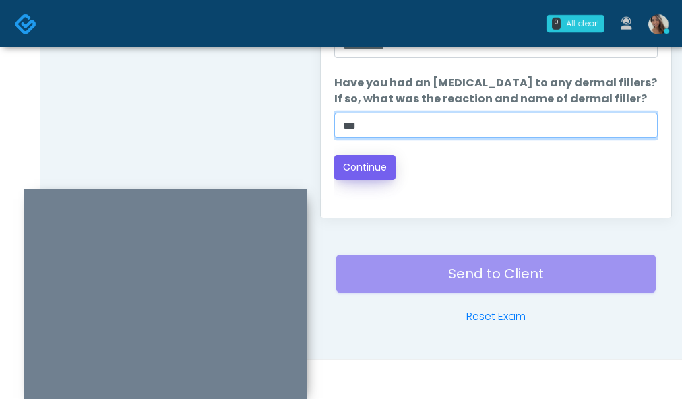
type input "**"
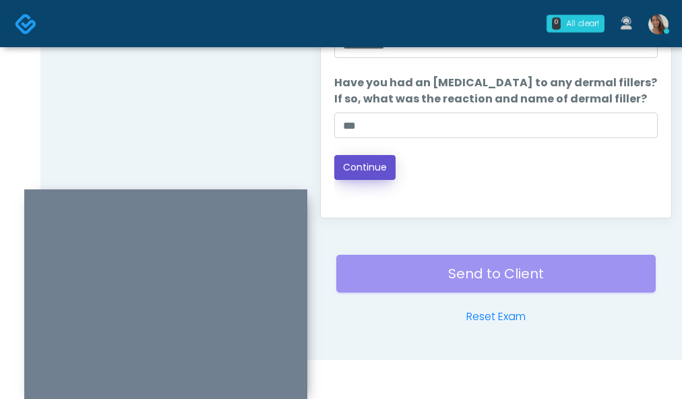
click at [372, 178] on button "Continue" at bounding box center [364, 167] width 61 height 25
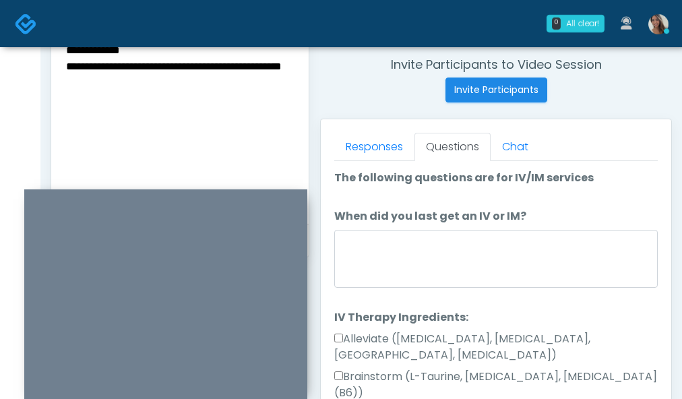
scroll to position [499, 0]
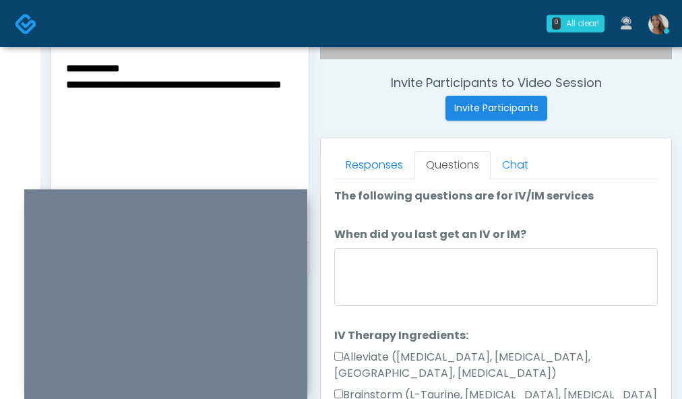
click at [241, 136] on textarea "**********" at bounding box center [180, 141] width 231 height 165
type textarea "**********"
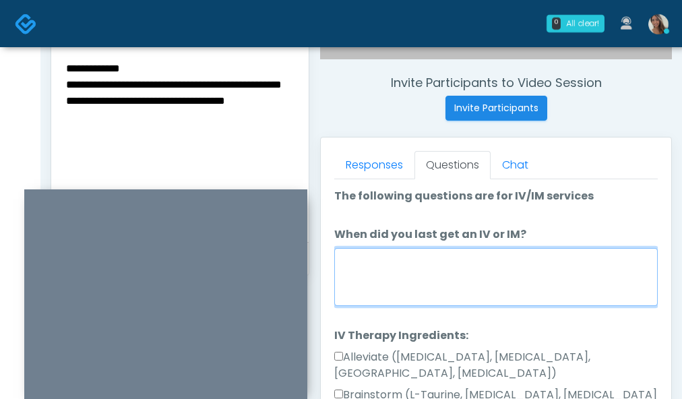
click at [450, 289] on textarea "When did you last get an IV or IM?" at bounding box center [496, 277] width 324 height 58
drag, startPoint x: 440, startPoint y: 268, endPoint x: 301, endPoint y: 260, distance: 138.4
click at [258, 55] on div "**********" at bounding box center [362, 123] width 622 height 1028
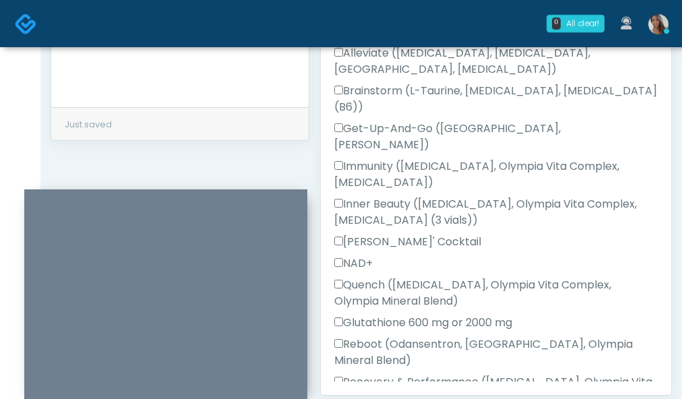
scroll to position [263, 0]
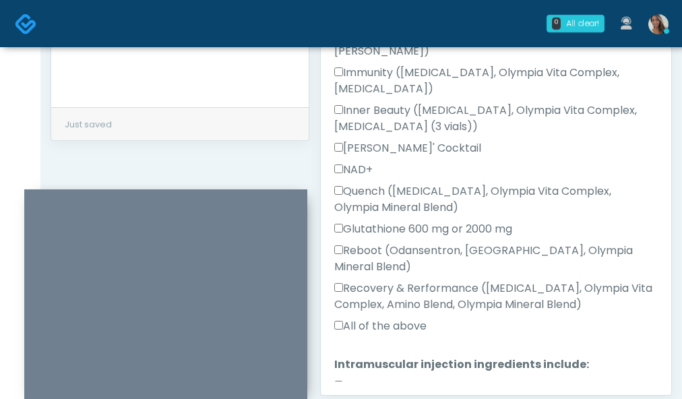
type textarea "**********"
click at [386, 318] on label "All of the above" at bounding box center [380, 326] width 92 height 16
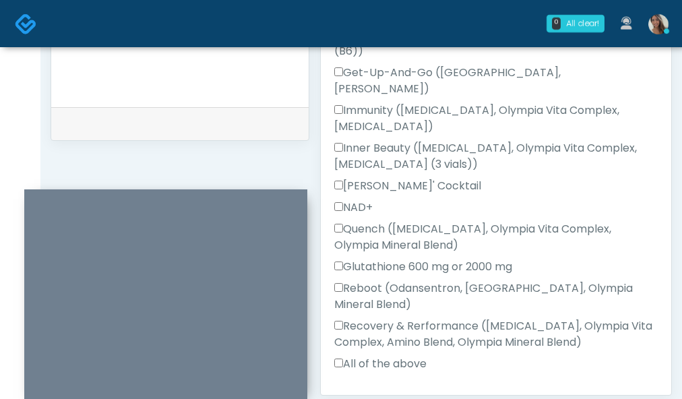
scroll to position [223, 0]
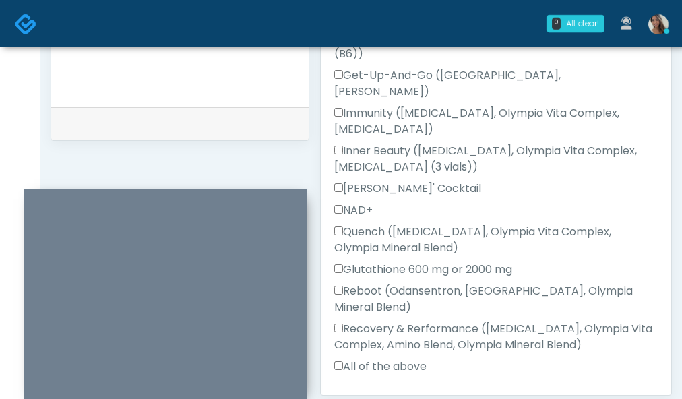
click at [371, 202] on label "NAD+" at bounding box center [353, 210] width 38 height 16
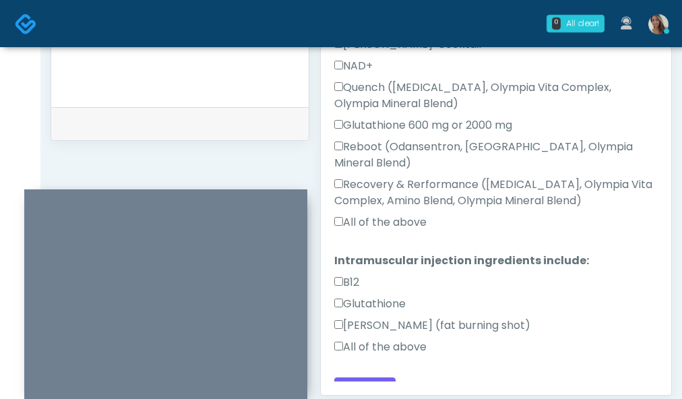
scroll to position [372, 0]
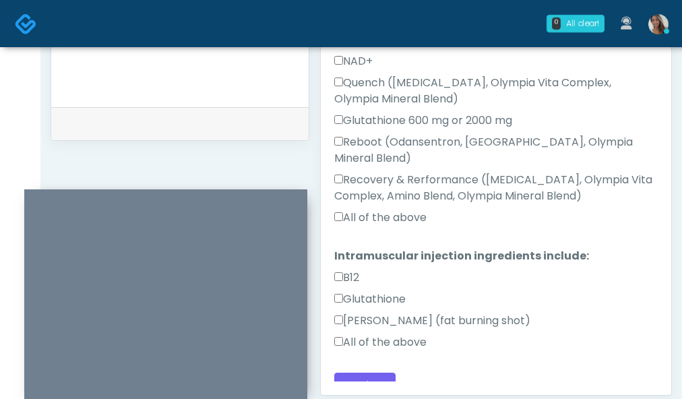
click at [392, 334] on label "All of the above" at bounding box center [380, 342] width 92 height 16
click at [375, 373] on button "Continue" at bounding box center [364, 385] width 61 height 25
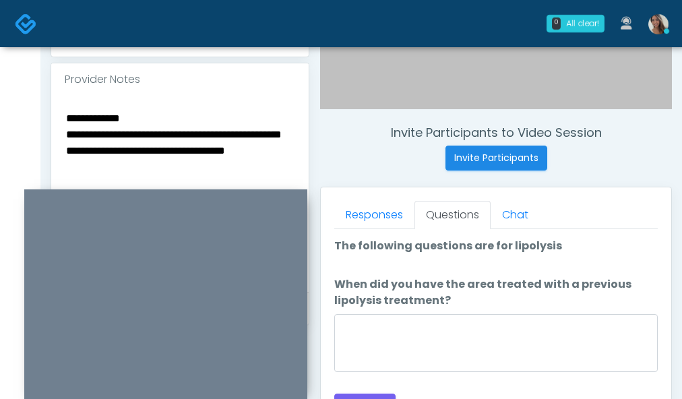
scroll to position [450, 0]
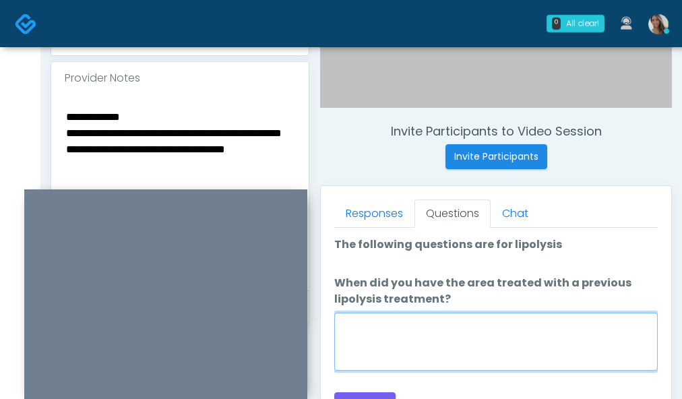
click at [459, 330] on textarea "When did you have the area treated with a previous lipolysis treatment?" at bounding box center [496, 342] width 324 height 58
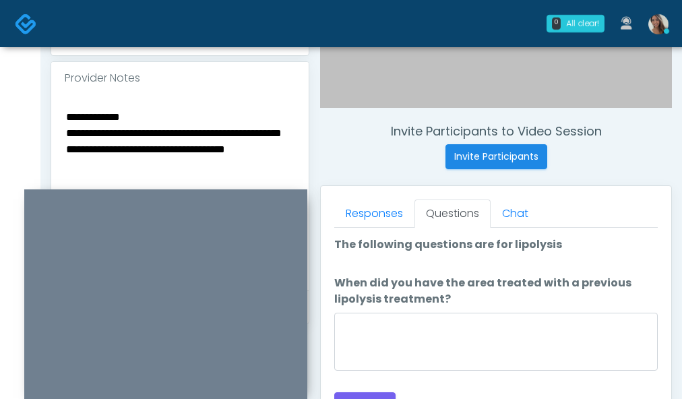
click at [184, 147] on textarea "**********" at bounding box center [180, 190] width 231 height 165
type textarea "**********"
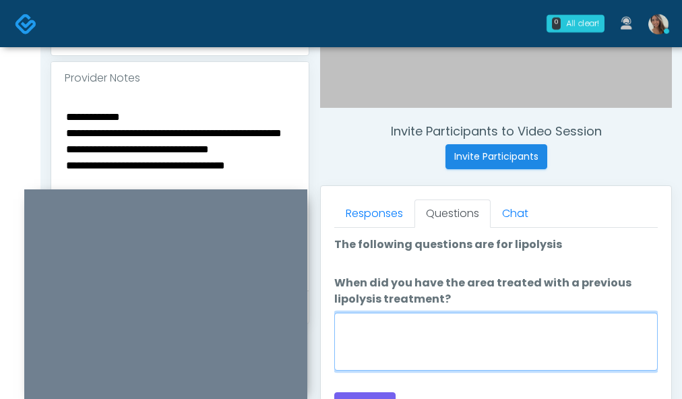
click at [394, 345] on textarea "When did you have the area treated with a previous lipolysis treatment?" at bounding box center [496, 342] width 324 height 58
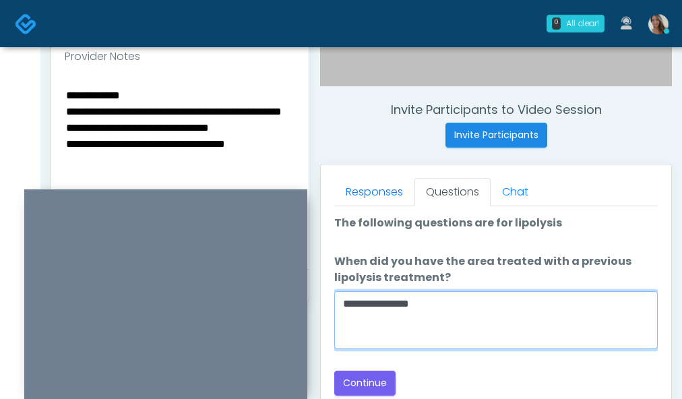
scroll to position [488, 0]
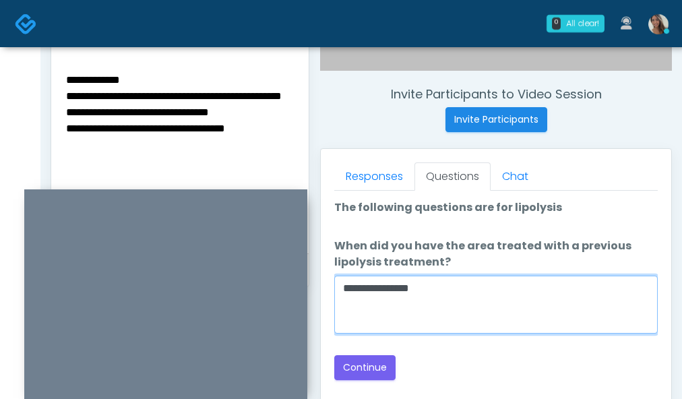
type textarea "**********"
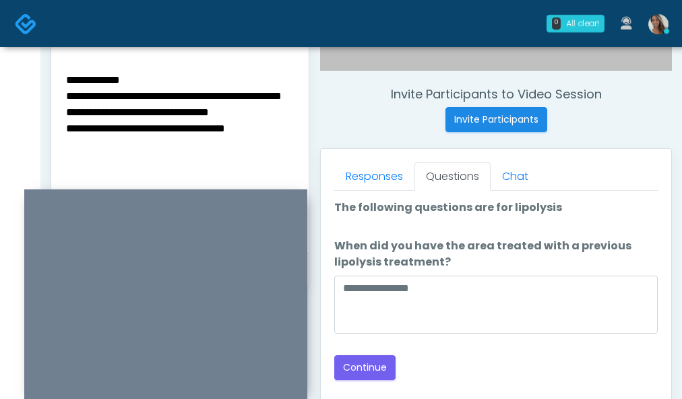
click at [396, 358] on div "Back Continue" at bounding box center [496, 367] width 324 height 25
click at [382, 365] on button "Continue" at bounding box center [364, 367] width 61 height 25
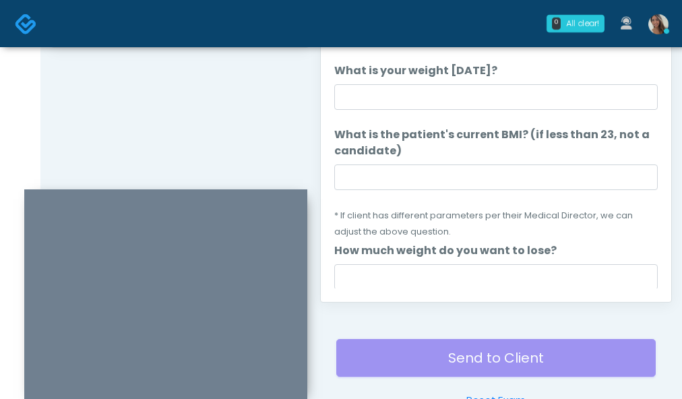
scroll to position [688, 0]
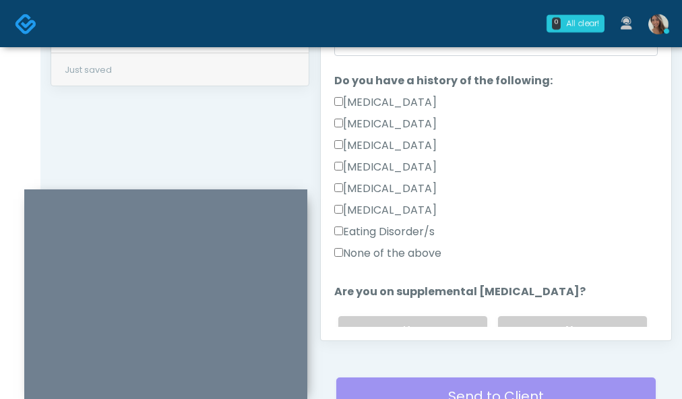
click at [384, 249] on label "None of the above" at bounding box center [387, 253] width 107 height 16
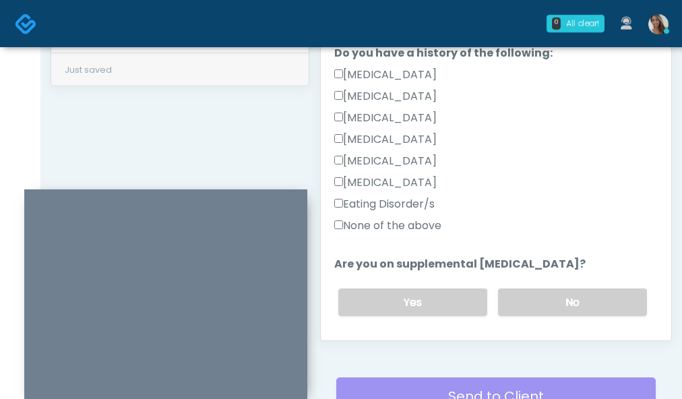
click at [519, 316] on div "Yes No" at bounding box center [493, 302] width 330 height 49
click at [527, 307] on label "No" at bounding box center [572, 303] width 149 height 28
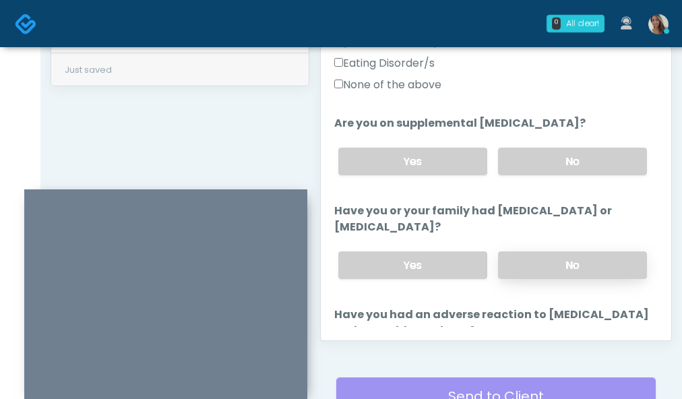
click at [534, 262] on label "No" at bounding box center [572, 266] width 149 height 28
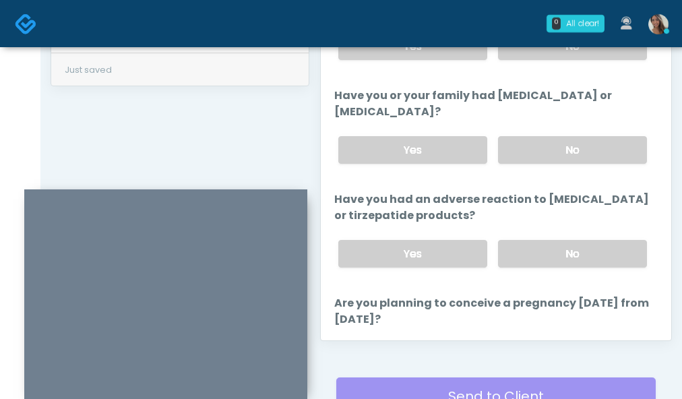
scroll to position [593, 0]
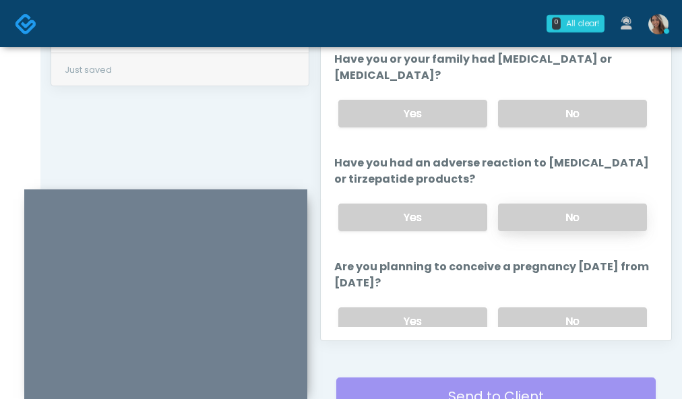
click at [550, 216] on label "No" at bounding box center [572, 218] width 149 height 28
click at [527, 304] on div "Yes No" at bounding box center [493, 321] width 330 height 49
click at [524, 318] on label "No" at bounding box center [572, 321] width 149 height 28
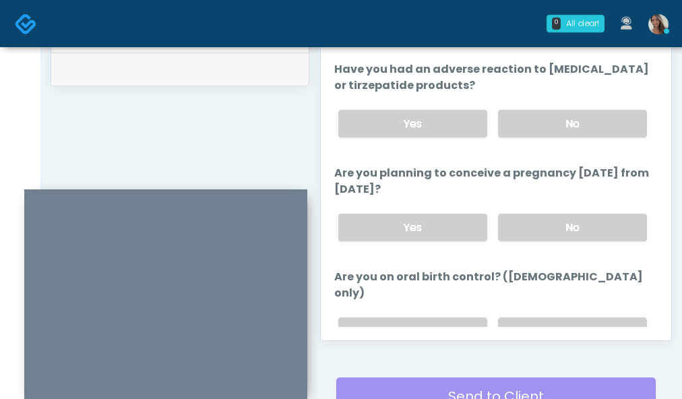
scroll to position [845, 0]
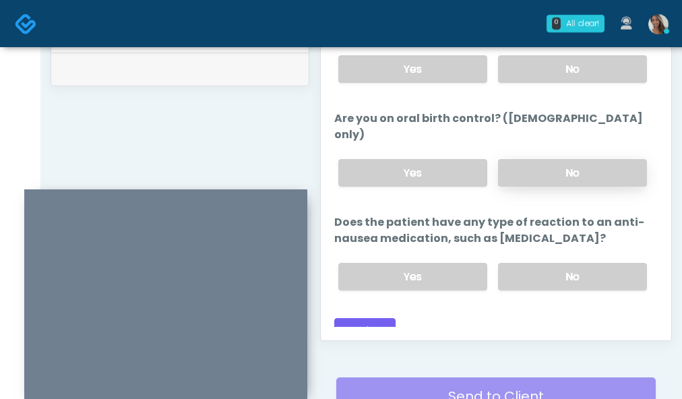
click at [543, 159] on label "No" at bounding box center [572, 173] width 149 height 28
click at [534, 263] on label "No" at bounding box center [572, 277] width 149 height 28
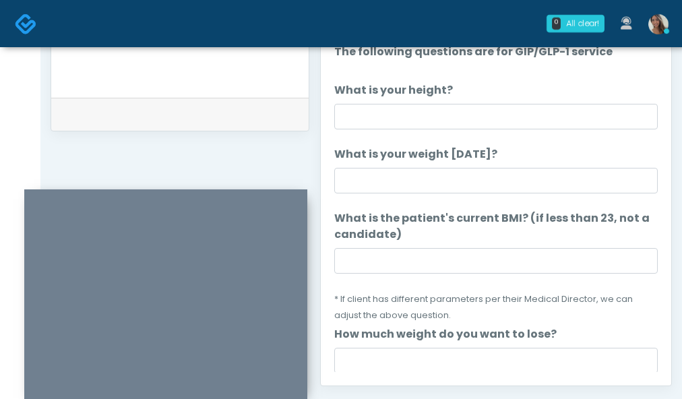
scroll to position [641, 0]
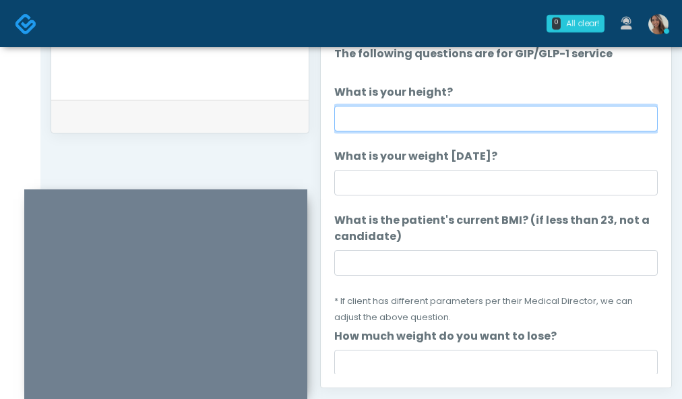
click at [491, 125] on input "What is your height?" at bounding box center [496, 119] width 324 height 26
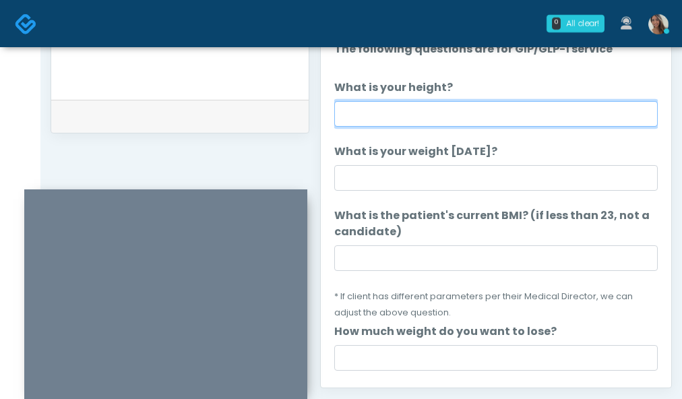
scroll to position [0, 0]
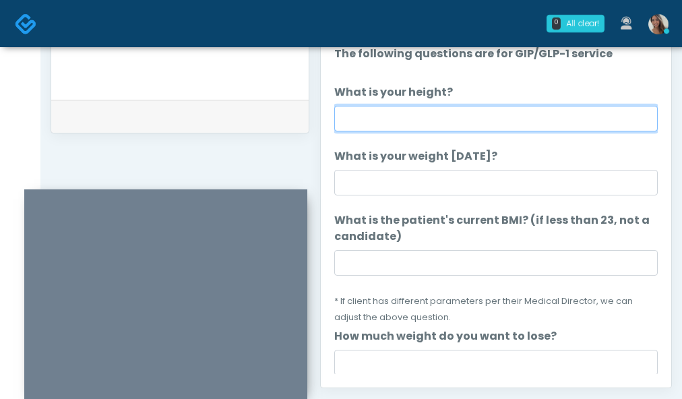
click at [430, 123] on input "What is your height?" at bounding box center [496, 119] width 324 height 26
type input "*****"
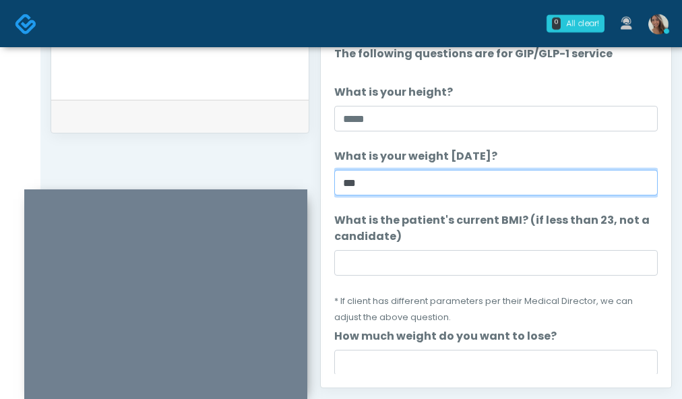
type input "***"
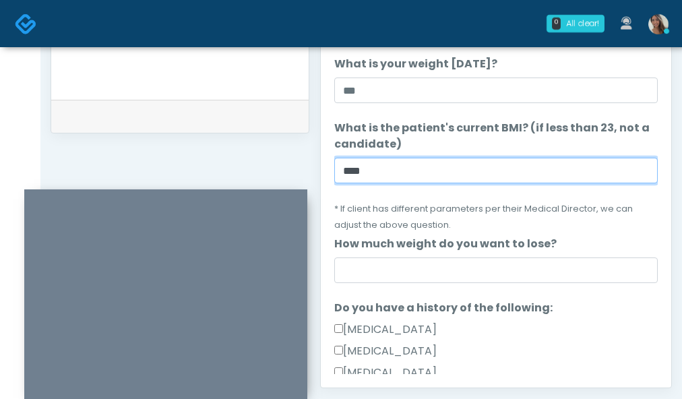
scroll to position [123, 0]
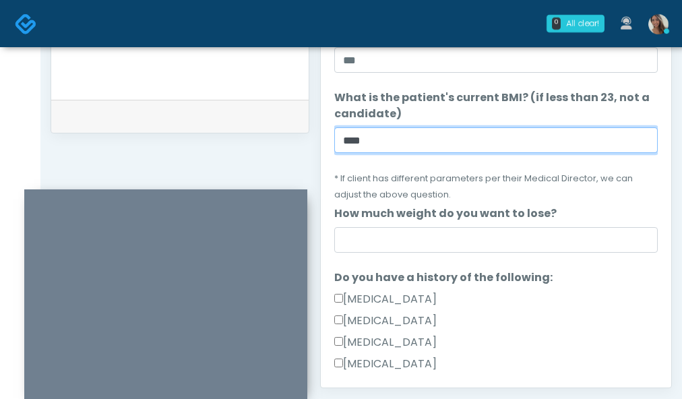
type input "****"
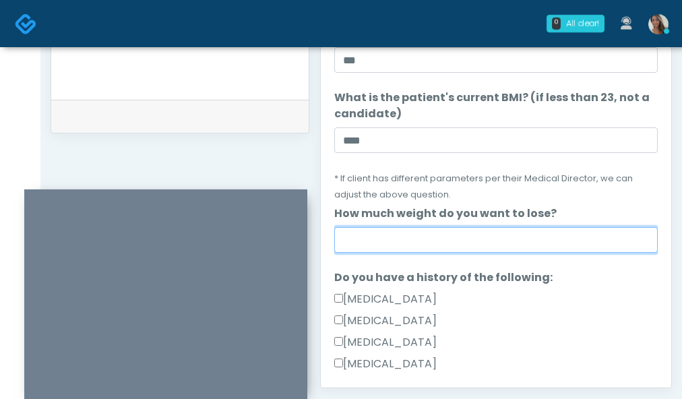
click at [407, 240] on input "How much weight do you want to lose?" at bounding box center [496, 240] width 324 height 26
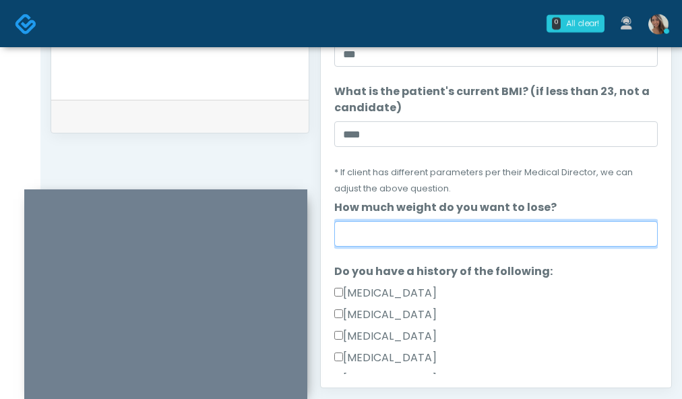
scroll to position [127, 0]
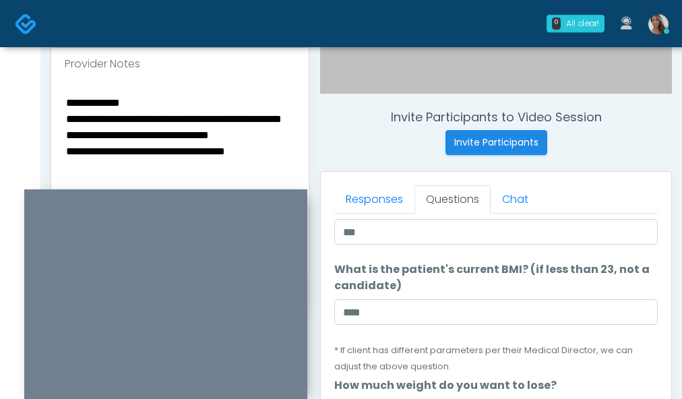
click at [208, 100] on textarea "**********" at bounding box center [180, 176] width 231 height 165
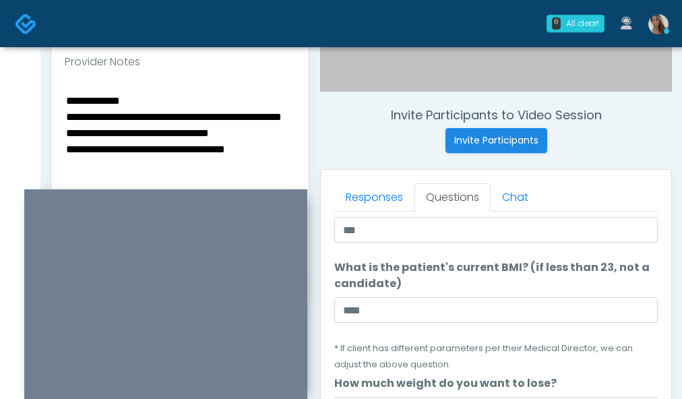
scroll to position [485, 0]
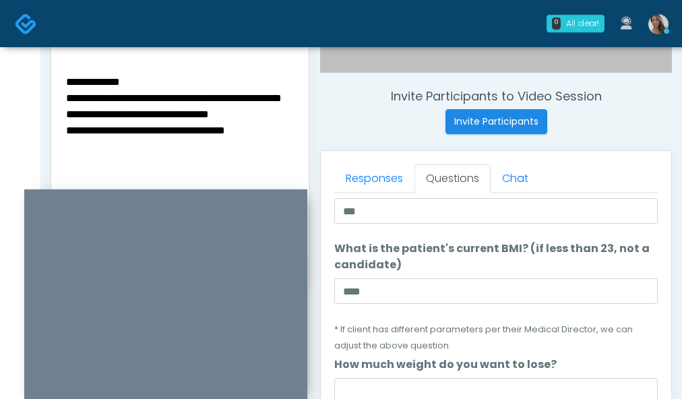
click at [66, 81] on textarea "**********" at bounding box center [180, 155] width 231 height 165
click at [94, 79] on textarea "**********" at bounding box center [180, 155] width 231 height 165
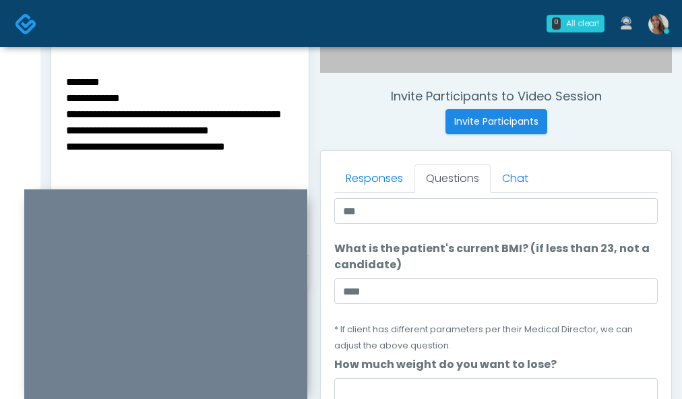
type textarea "**********"
click at [374, 376] on li "How much weight do you want to lose? How much weight do you want to lose?" at bounding box center [496, 380] width 324 height 47
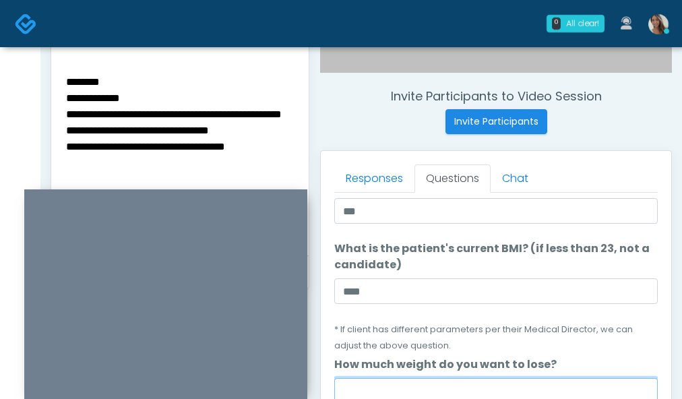
click at [374, 382] on input "How much weight do you want to lose?" at bounding box center [496, 391] width 324 height 26
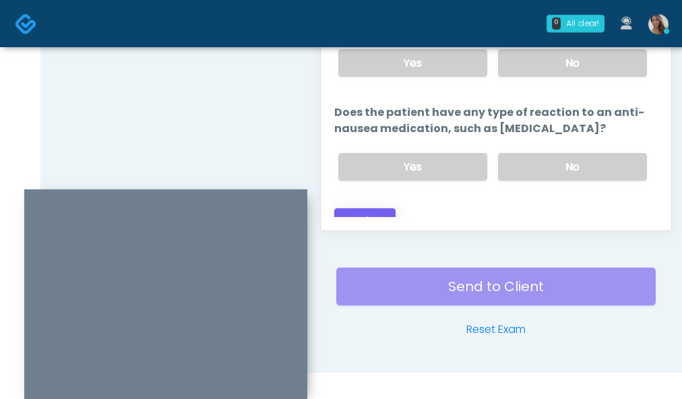
scroll to position [811, 0]
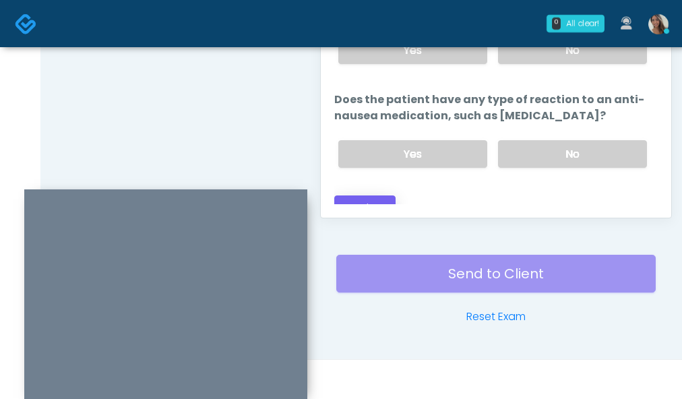
type input "*********"
click at [380, 196] on button "Continue" at bounding box center [364, 208] width 61 height 25
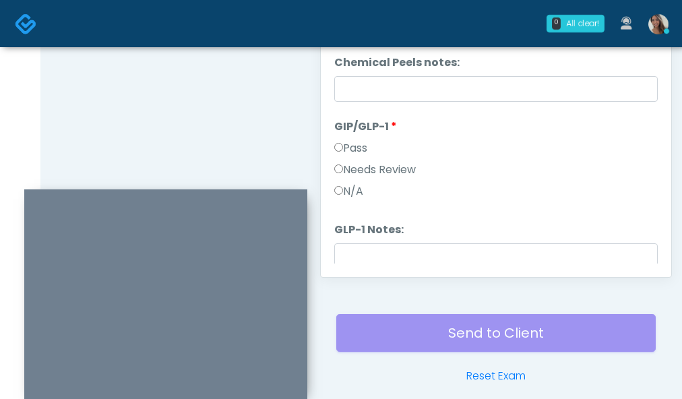
scroll to position [748, 0]
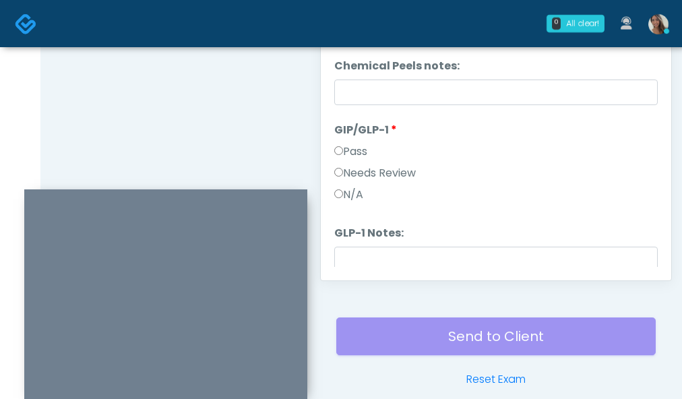
click at [359, 150] on label "Pass" at bounding box center [350, 152] width 33 height 16
click at [384, 268] on div "Responses Questions Chat Good Faith Exam Script Good Faith Exam Script INTRODUC…" at bounding box center [496, 84] width 351 height 392
click at [386, 248] on input "GLP-1 Notes:" at bounding box center [496, 260] width 324 height 26
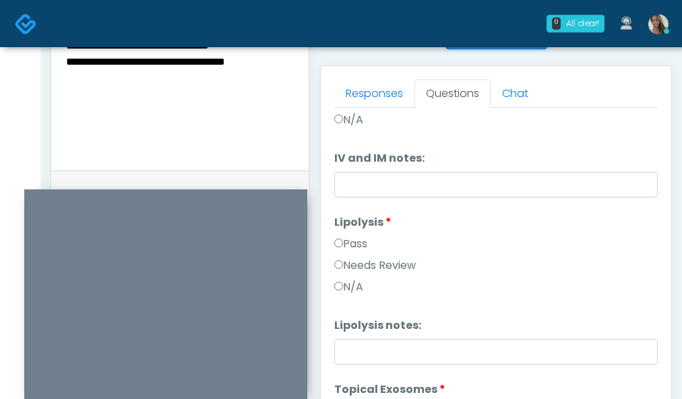
scroll to position [0, 0]
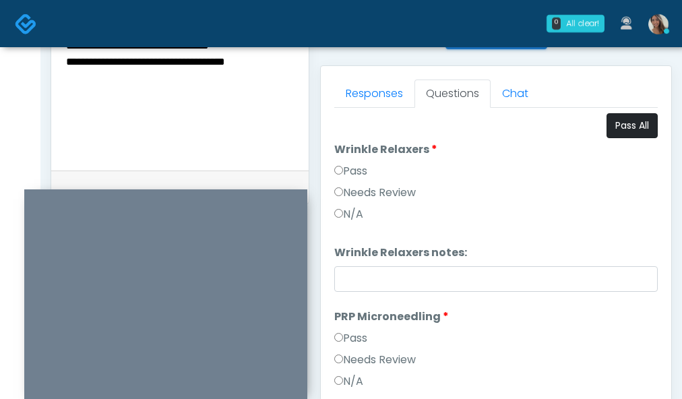
type input "********"
drag, startPoint x: 624, startPoint y: 131, endPoint x: 591, endPoint y: 154, distance: 40.2
click at [624, 131] on button "Pass All" at bounding box center [632, 125] width 51 height 25
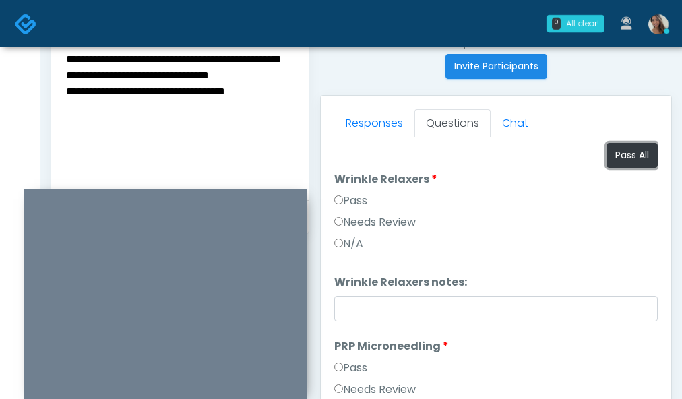
scroll to position [538, 0]
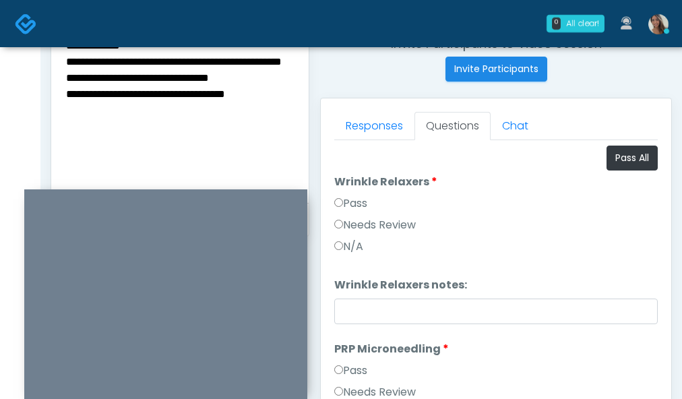
click at [210, 115] on textarea "**********" at bounding box center [180, 102] width 231 height 165
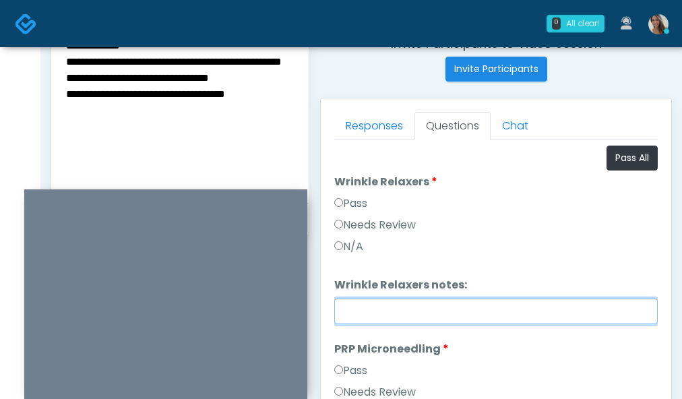
click at [383, 300] on input "Wrinkle Relaxers notes:" at bounding box center [496, 312] width 324 height 26
paste input "**********"
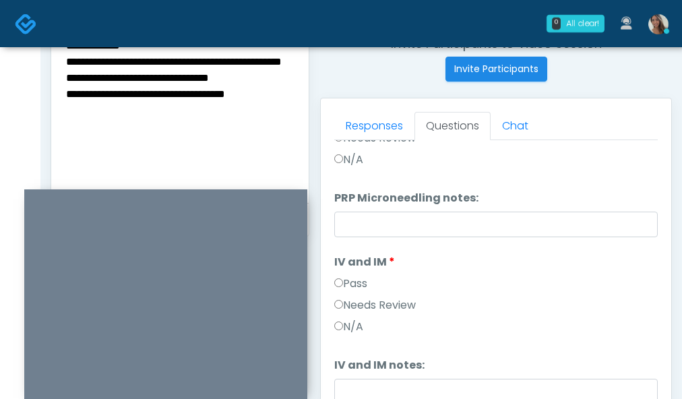
scroll to position [307, 0]
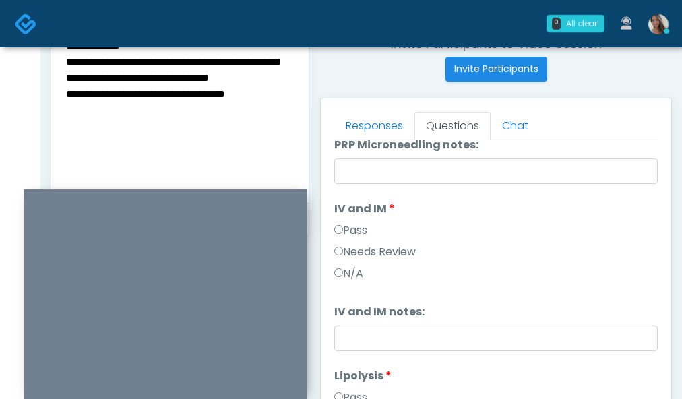
type input "**********"
click at [168, 80] on textarea "**********" at bounding box center [180, 102] width 231 height 165
click at [167, 87] on textarea "**********" at bounding box center [180, 102] width 231 height 165
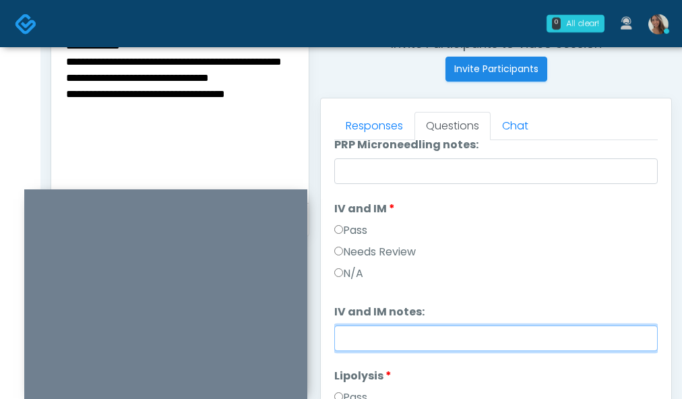
click at [384, 326] on input "IV and IM notes:" at bounding box center [496, 339] width 324 height 26
paste input "**********"
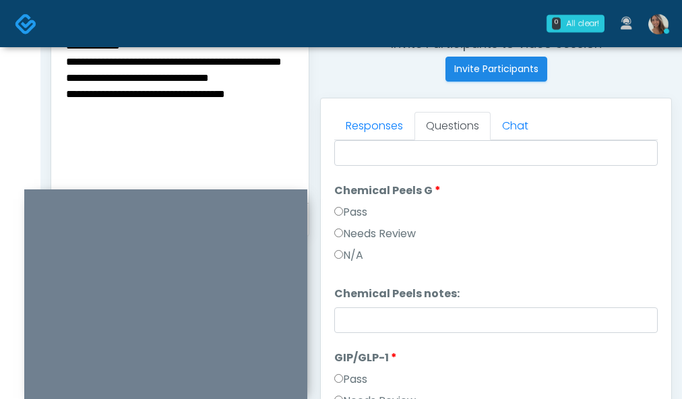
scroll to position [844, 0]
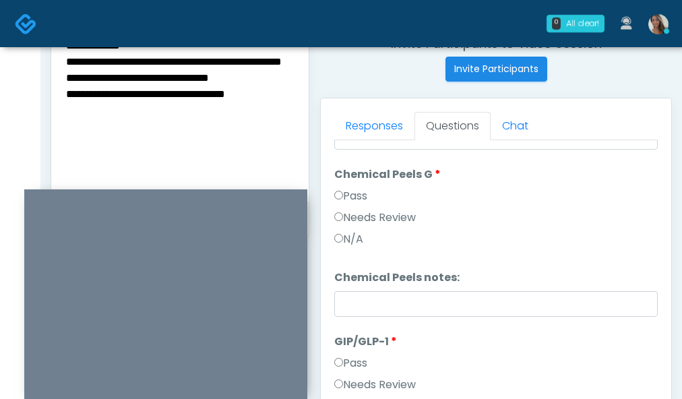
type input "**********"
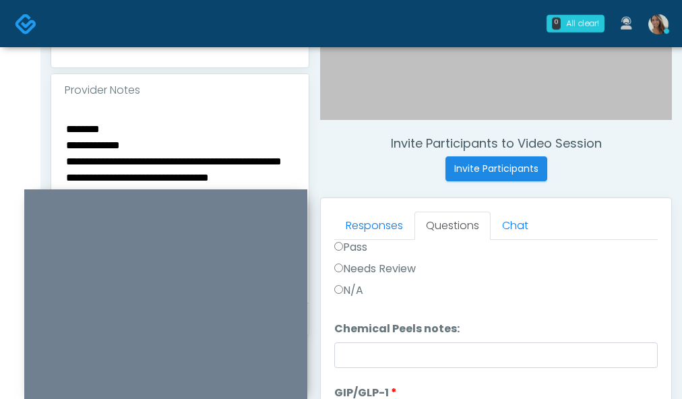
scroll to position [442, 0]
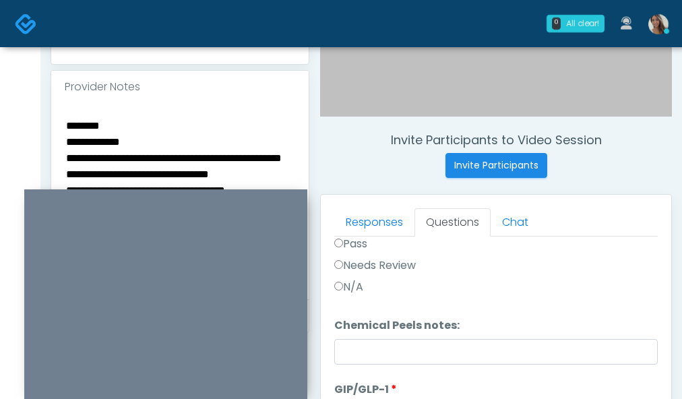
click at [138, 117] on textarea "**********" at bounding box center [180, 199] width 231 height 165
click at [136, 118] on textarea "**********" at bounding box center [180, 199] width 231 height 165
click at [136, 128] on textarea "**********" at bounding box center [180, 199] width 231 height 165
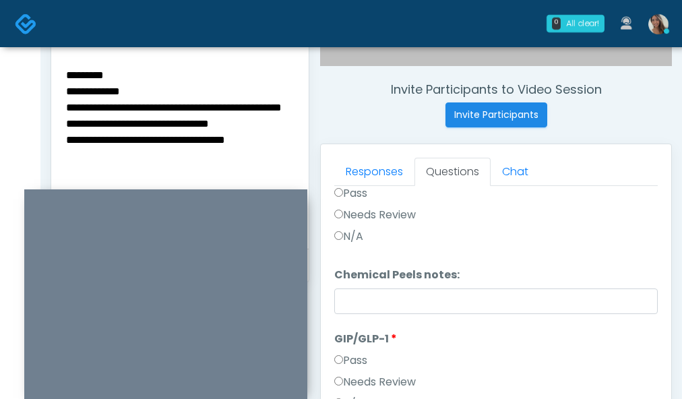
scroll to position [496, 0]
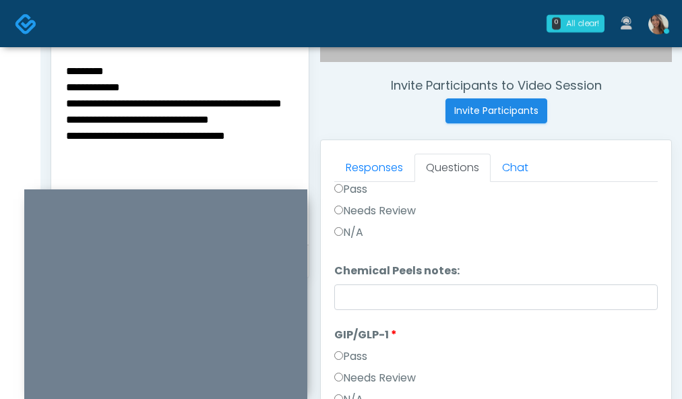
click at [238, 155] on textarea "**********" at bounding box center [180, 144] width 231 height 165
type textarea "**********"
click at [301, 160] on div "**********" at bounding box center [180, 147] width 258 height 196
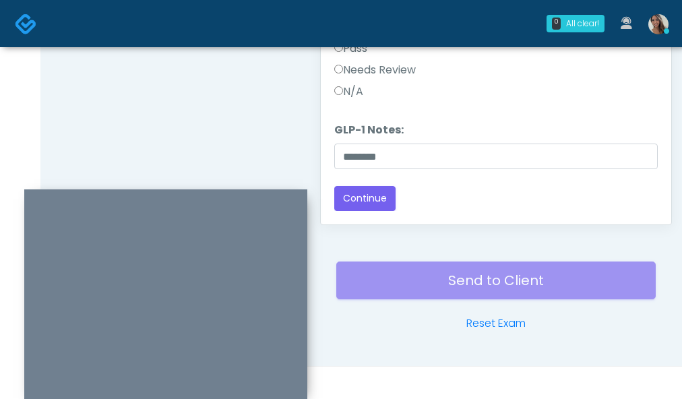
scroll to position [801, 0]
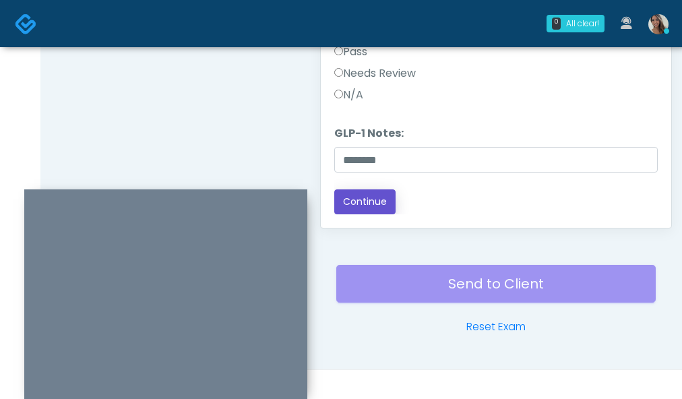
click at [382, 202] on button "Continue" at bounding box center [364, 201] width 61 height 25
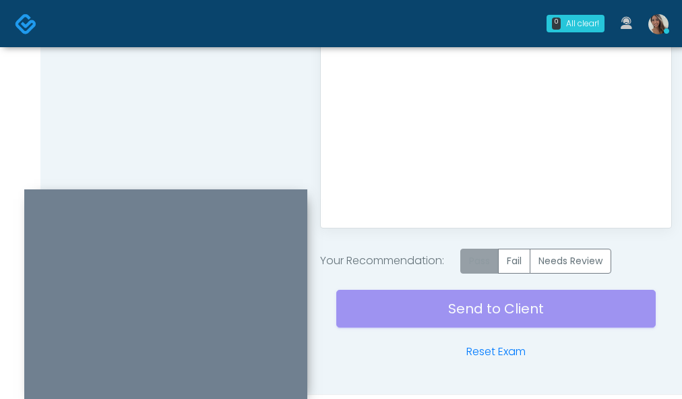
click at [481, 262] on label "Pass" at bounding box center [480, 261] width 38 height 25
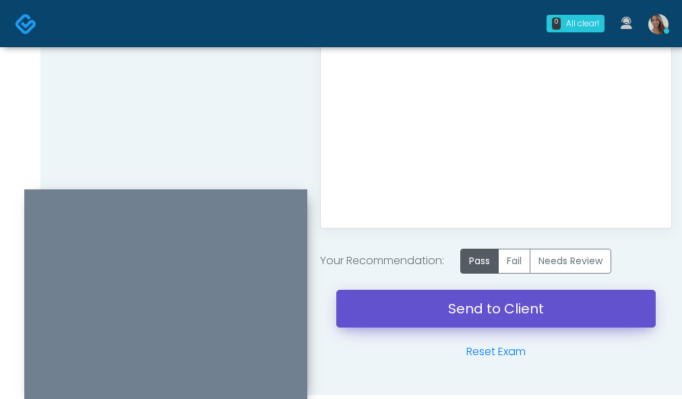
click at [439, 313] on link "Send to Client" at bounding box center [496, 309] width 320 height 38
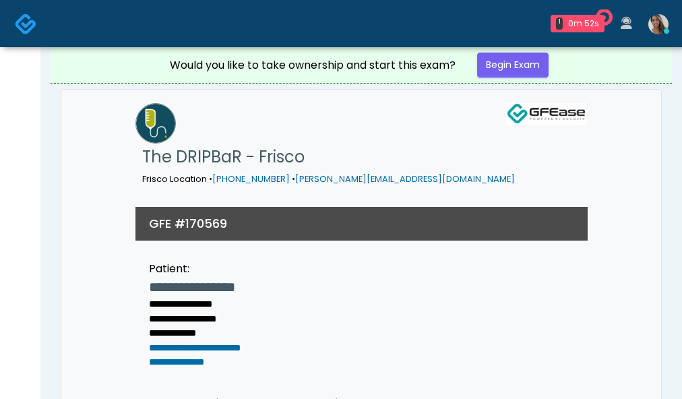
click at [34, 26] on img at bounding box center [26, 24] width 22 height 22
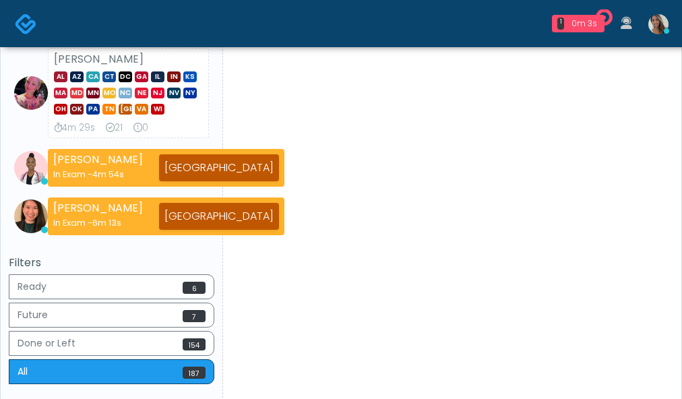
scroll to position [535, 0]
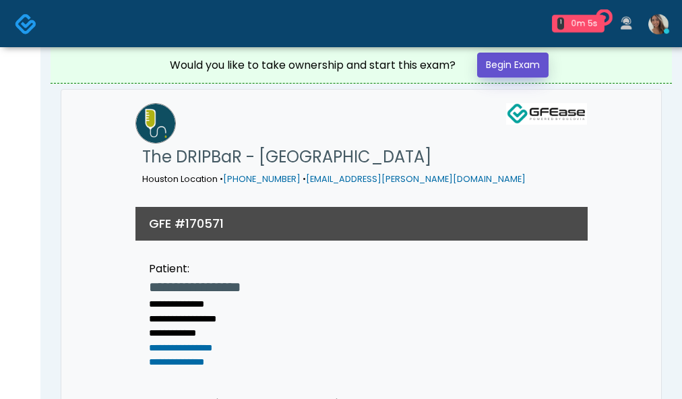
click at [508, 71] on link "Begin Exam" at bounding box center [512, 65] width 71 height 25
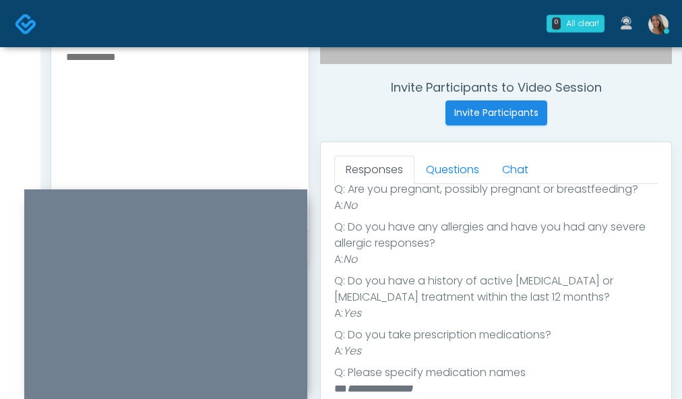
scroll to position [492, 0]
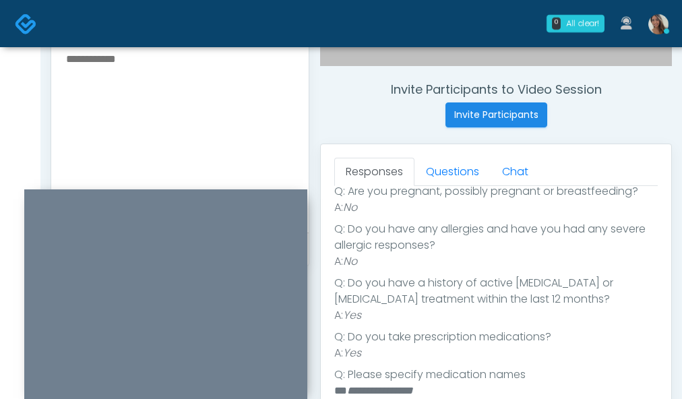
drag, startPoint x: 234, startPoint y: 119, endPoint x: 236, endPoint y: 111, distance: 8.3
click at [235, 118] on textarea at bounding box center [180, 132] width 231 height 165
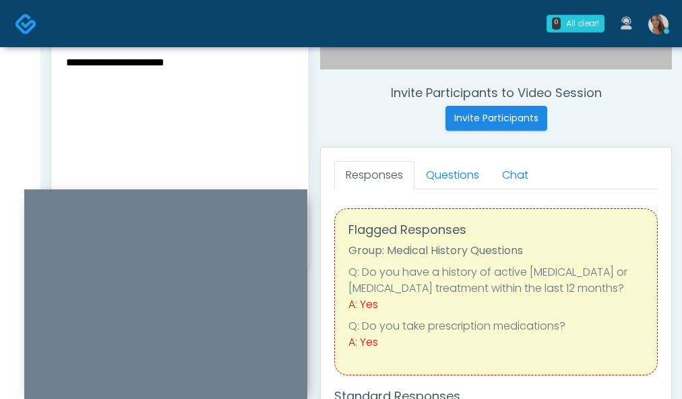
scroll to position [488, 0]
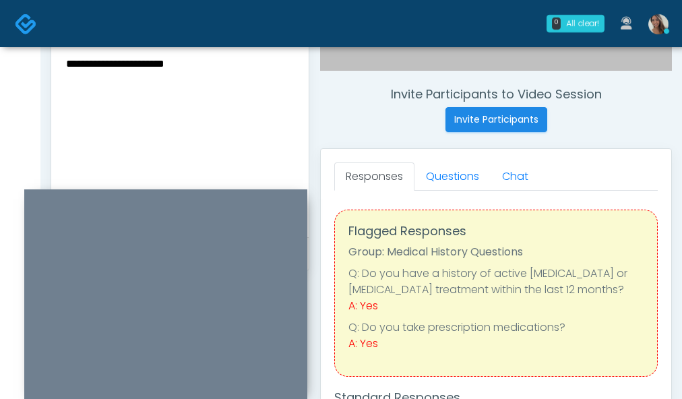
click at [198, 145] on textarea "**********" at bounding box center [180, 137] width 231 height 165
click at [262, 81] on textarea "**********" at bounding box center [180, 137] width 231 height 165
click at [297, 85] on div "**********" at bounding box center [180, 139] width 258 height 196
click at [294, 84] on textarea "**********" at bounding box center [180, 137] width 231 height 165
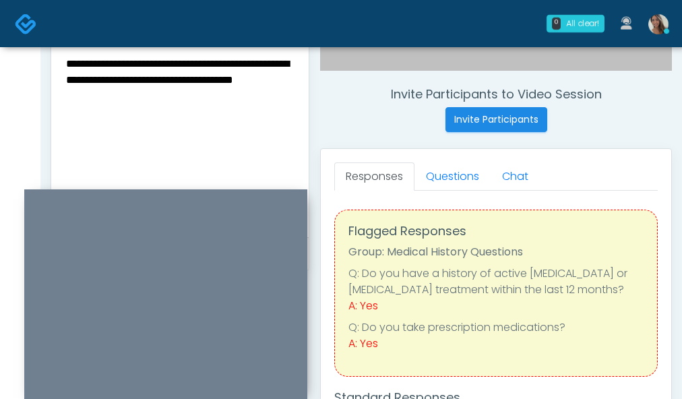
click at [109, 104] on textarea "**********" at bounding box center [180, 137] width 231 height 165
click at [109, 109] on textarea "**********" at bounding box center [180, 137] width 231 height 165
click at [299, 95] on div "**********" at bounding box center [180, 139] width 258 height 196
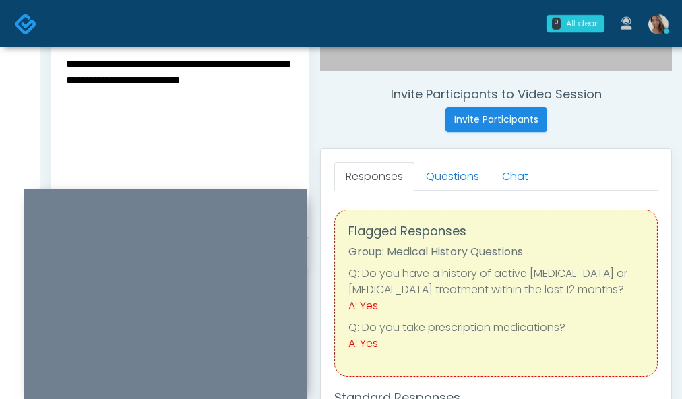
click at [293, 96] on textarea "**********" at bounding box center [180, 137] width 231 height 165
click at [123, 116] on textarea "**********" at bounding box center [180, 137] width 231 height 165
click at [123, 115] on textarea "**********" at bounding box center [180, 137] width 231 height 165
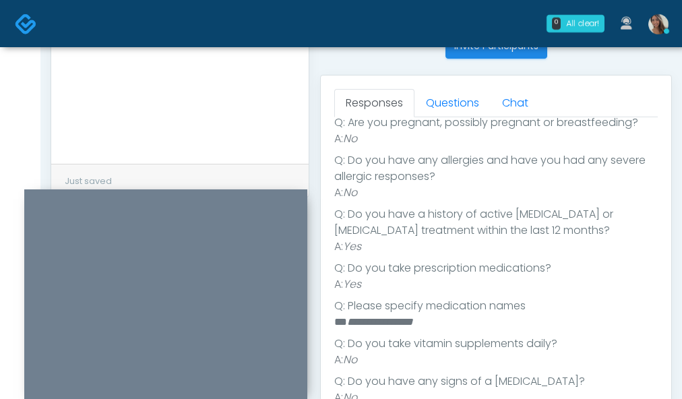
scroll to position [456, 0]
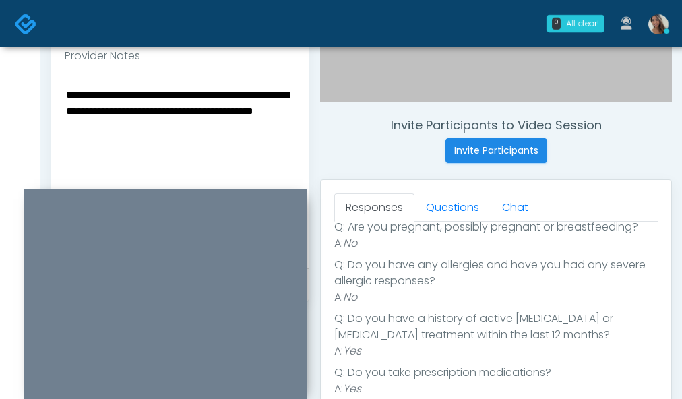
click at [204, 146] on textarea "**********" at bounding box center [180, 168] width 231 height 165
click at [167, 148] on textarea "**********" at bounding box center [180, 168] width 231 height 165
click at [235, 144] on textarea "**********" at bounding box center [180, 168] width 231 height 165
click at [293, 143] on textarea "**********" at bounding box center [180, 168] width 231 height 165
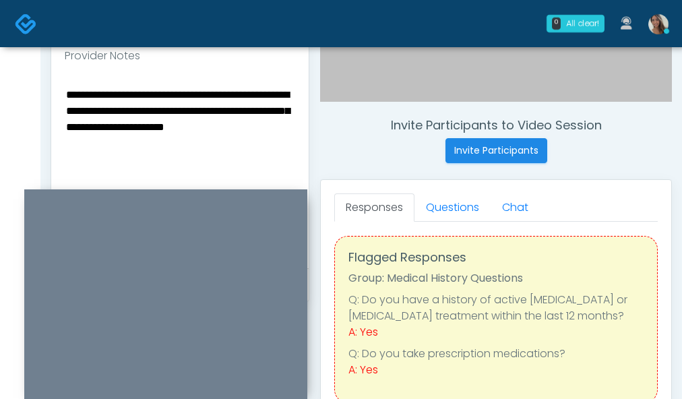
scroll to position [0, 0]
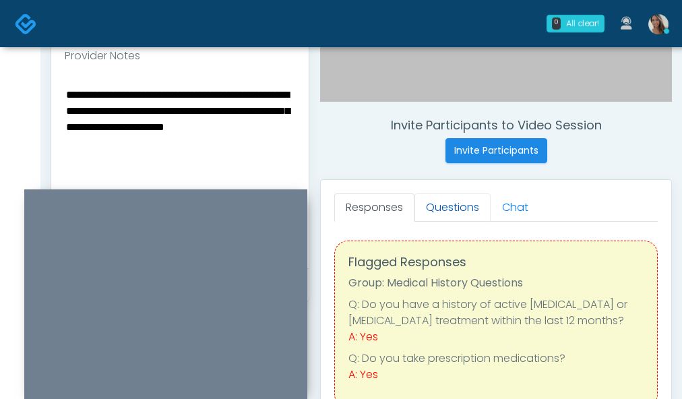
click at [445, 200] on link "Questions" at bounding box center [453, 208] width 76 height 28
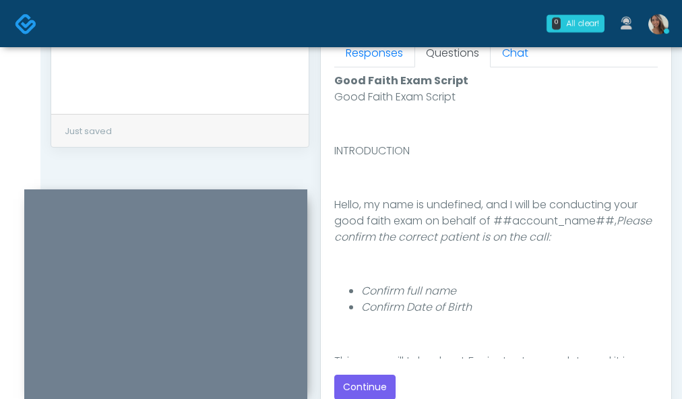
scroll to position [811, 0]
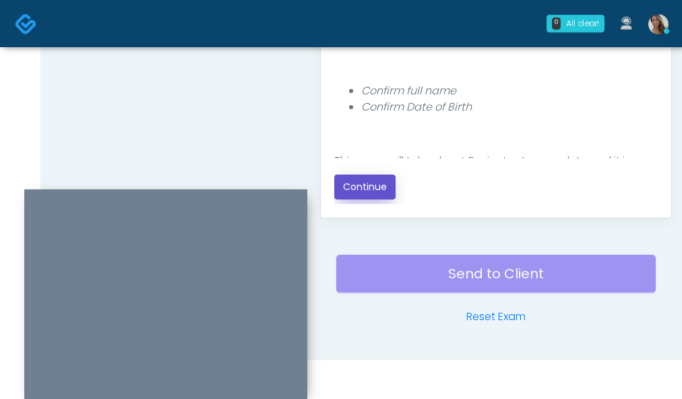
drag, startPoint x: 382, startPoint y: 189, endPoint x: 307, endPoint y: 146, distance: 85.8
click at [382, 189] on button "Continue" at bounding box center [364, 187] width 61 height 25
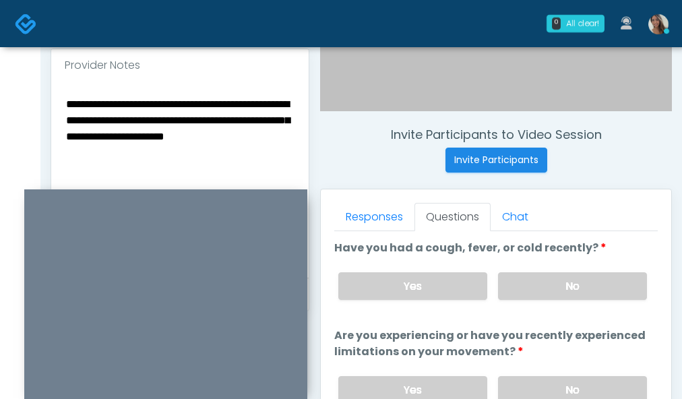
scroll to position [445, 0]
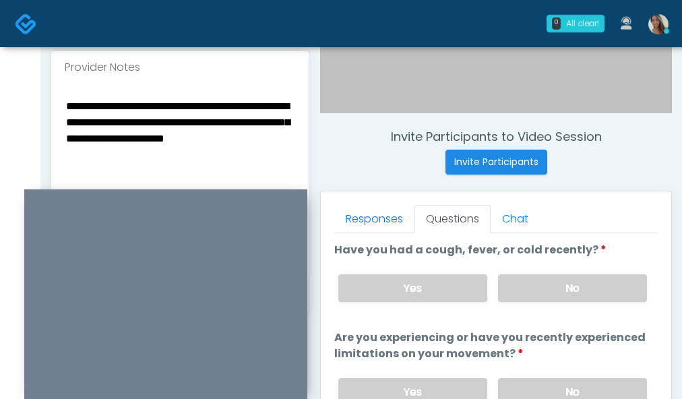
click at [65, 121] on textarea "**********" at bounding box center [180, 179] width 231 height 165
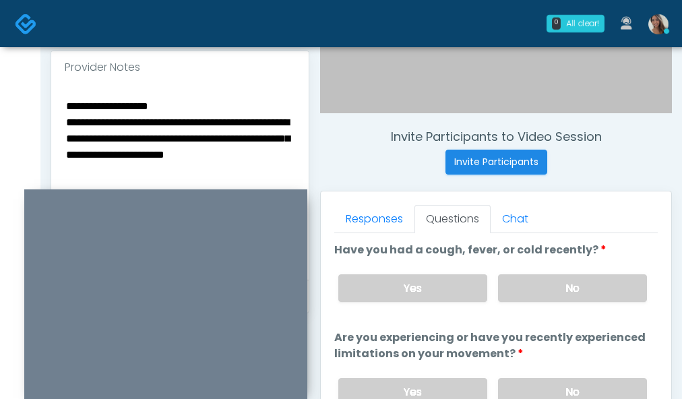
click at [71, 122] on textarea "**********" at bounding box center [180, 179] width 231 height 165
click at [287, 121] on textarea "**********" at bounding box center [180, 179] width 231 height 165
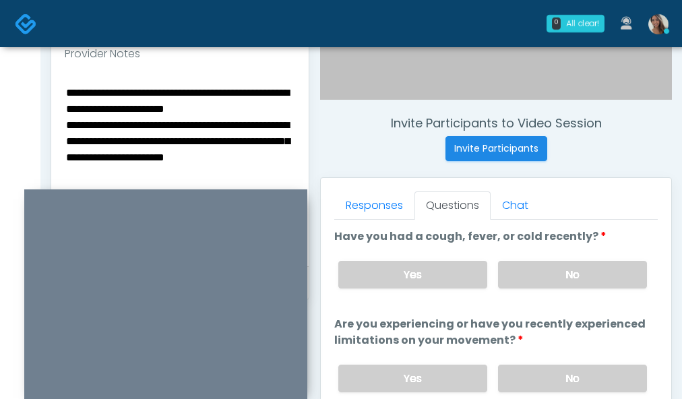
scroll to position [465, 0]
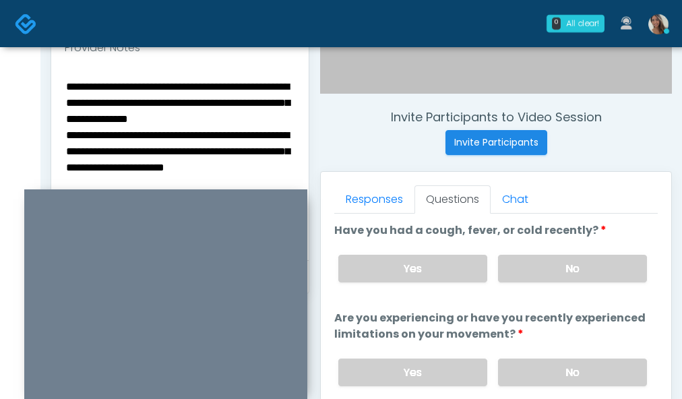
drag, startPoint x: 253, startPoint y: 136, endPoint x: 70, endPoint y: 139, distance: 182.8
click at [70, 139] on textarea "**********" at bounding box center [180, 160] width 231 height 165
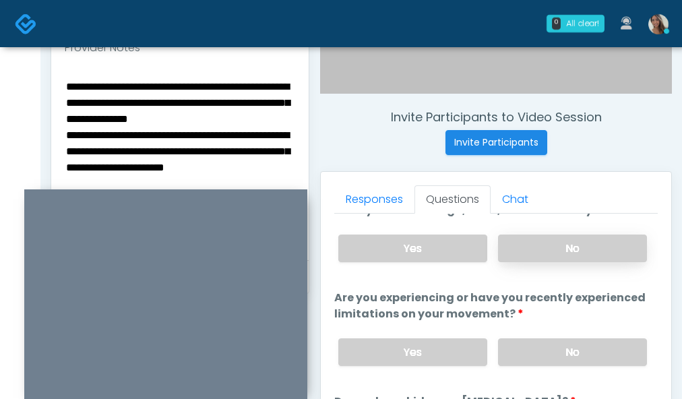
scroll to position [23, 0]
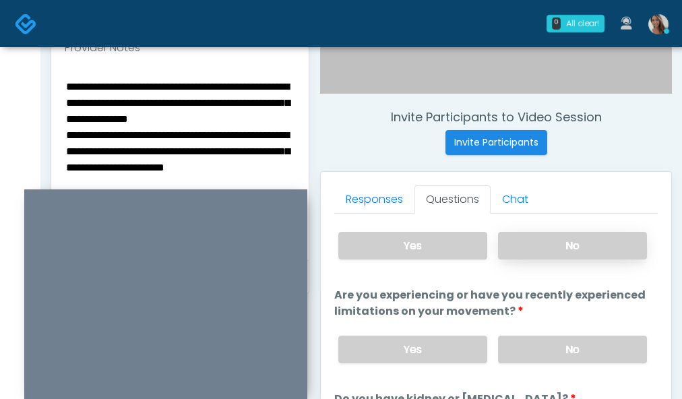
type textarea "**********"
click at [594, 246] on label "No" at bounding box center [572, 246] width 149 height 28
click at [564, 352] on label "No" at bounding box center [572, 350] width 149 height 28
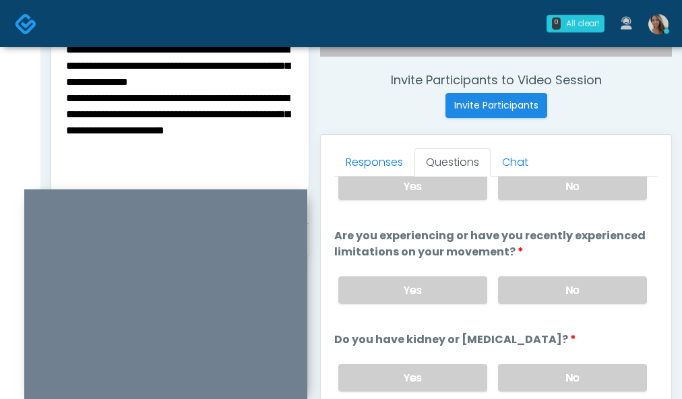
scroll to position [523, 0]
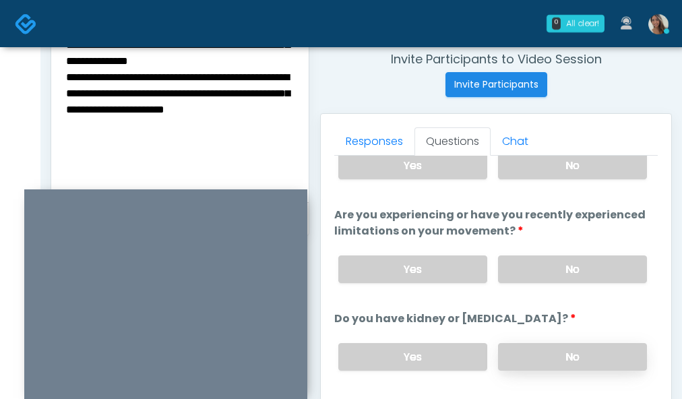
click at [537, 354] on label "No" at bounding box center [572, 357] width 149 height 28
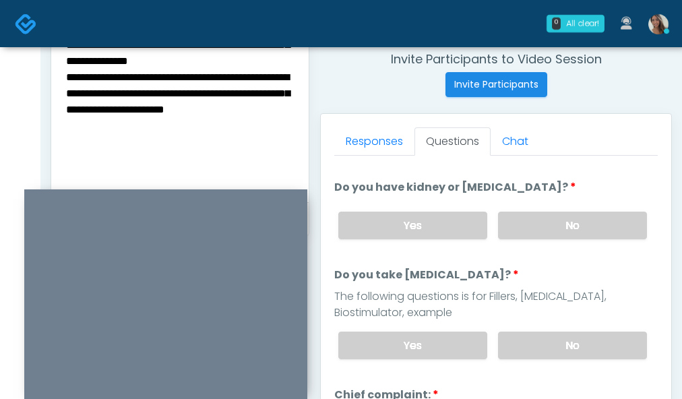
scroll to position [216, 0]
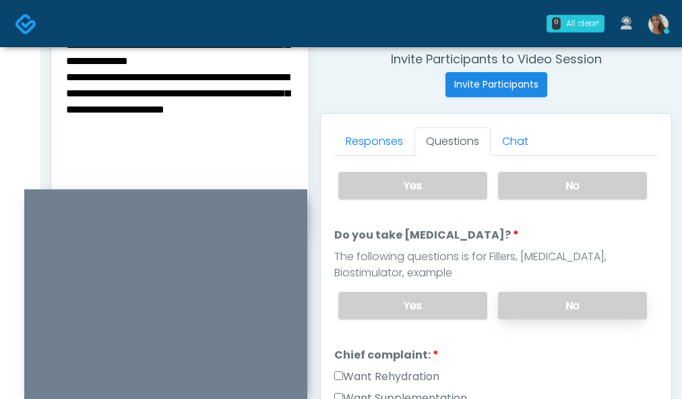
click at [543, 307] on label "No" at bounding box center [572, 306] width 149 height 28
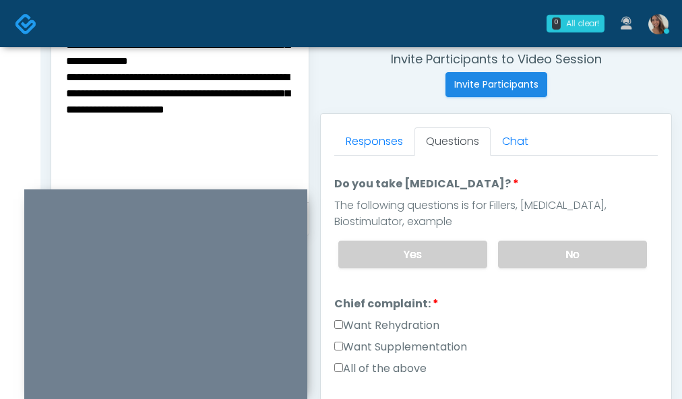
scroll to position [269, 0]
click at [405, 316] on li "Chief complaint: Chief complaint: Want Rehydration Want Supplementation All of …" at bounding box center [496, 338] width 324 height 86
click at [410, 318] on label "Want Rehydration" at bounding box center [386, 324] width 105 height 16
drag, startPoint x: 413, startPoint y: 347, endPoint x: 425, endPoint y: 339, distance: 14.2
click at [413, 347] on label "Want Supplementation" at bounding box center [400, 346] width 133 height 16
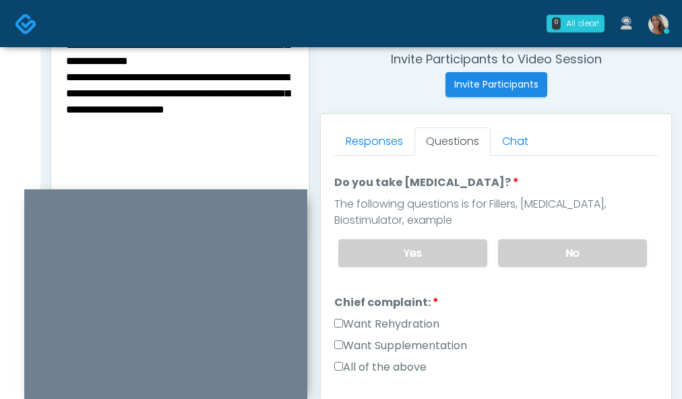
scroll to position [459, 0]
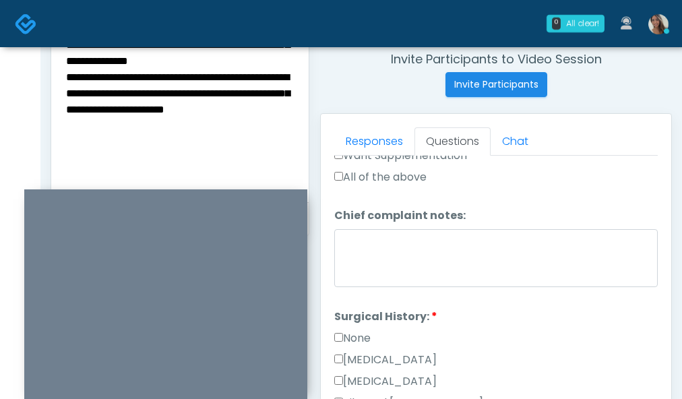
click at [369, 346] on label "None" at bounding box center [352, 338] width 36 height 16
click at [367, 342] on label "None" at bounding box center [352, 338] width 36 height 16
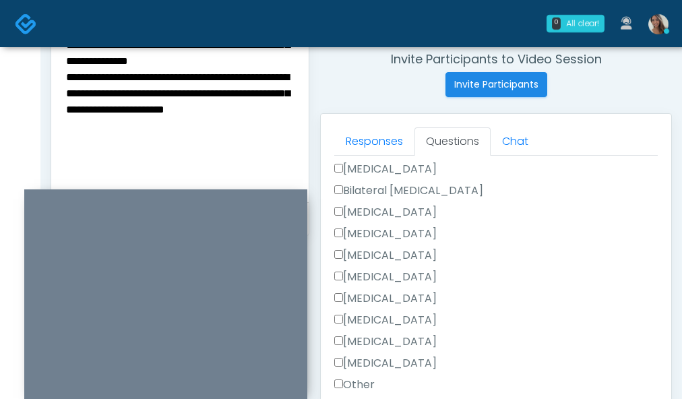
scroll to position [742, 0]
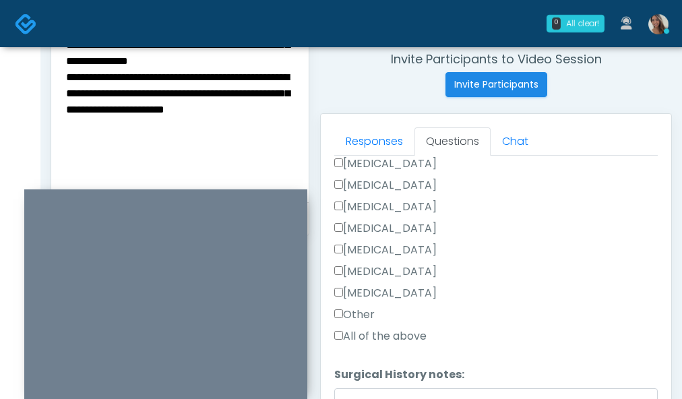
click at [368, 319] on label "Other" at bounding box center [354, 315] width 40 height 16
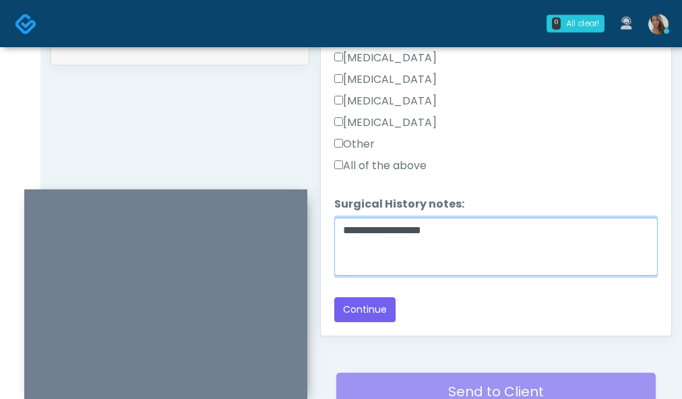
scroll to position [696, 0]
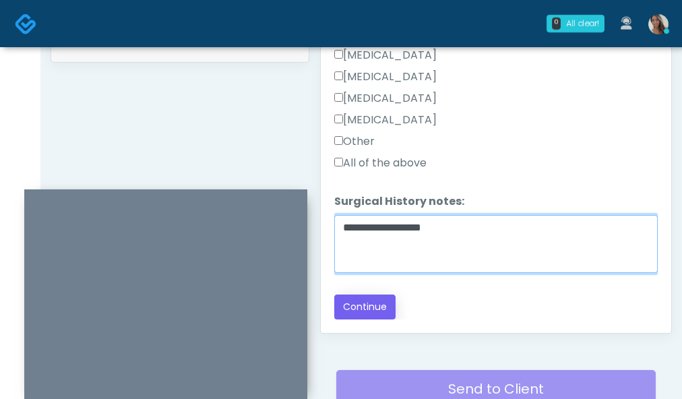
type textarea "**********"
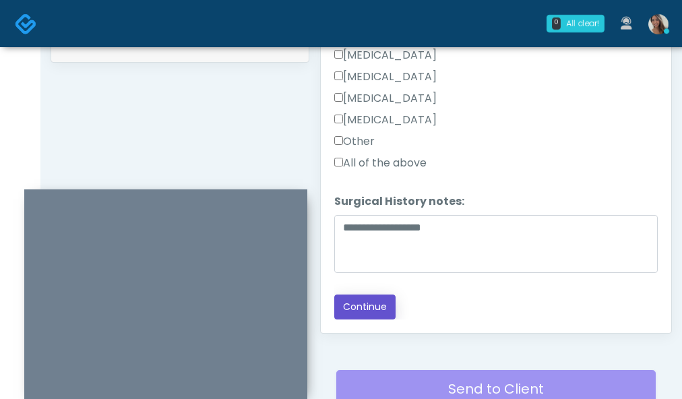
click at [391, 306] on button "Continue" at bounding box center [364, 307] width 61 height 25
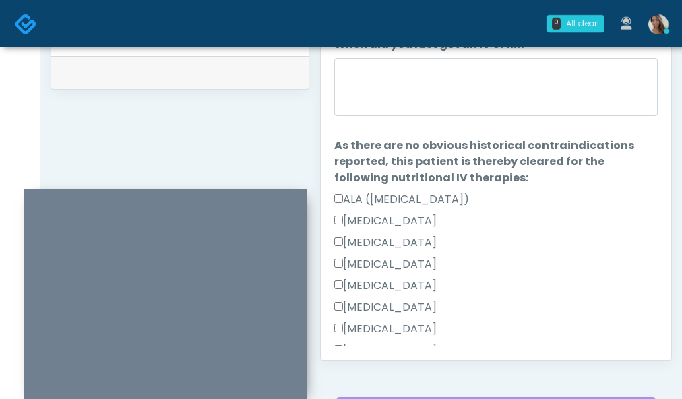
scroll to position [0, 0]
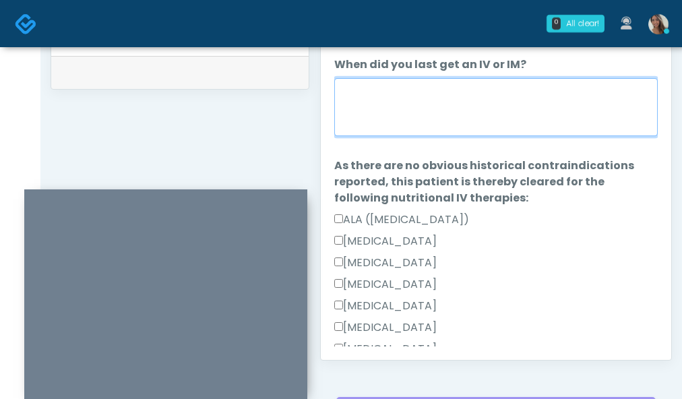
click at [497, 111] on textarea "When did you last get an IV or IM?" at bounding box center [496, 107] width 324 height 58
click at [436, 94] on textarea "When did you last get an IV or IM?" at bounding box center [496, 107] width 324 height 58
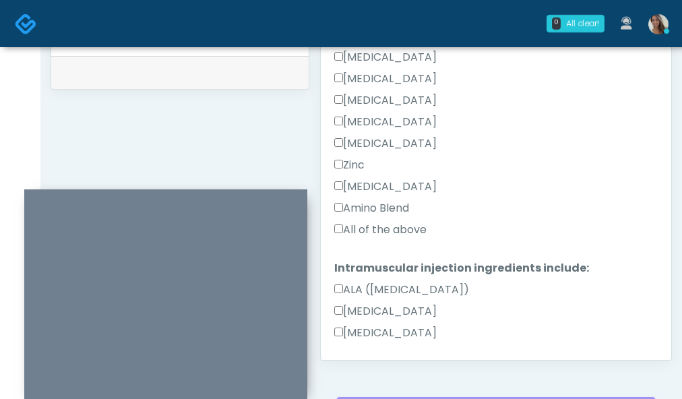
type textarea "**********"
click at [375, 227] on label "All of the above" at bounding box center [380, 230] width 92 height 16
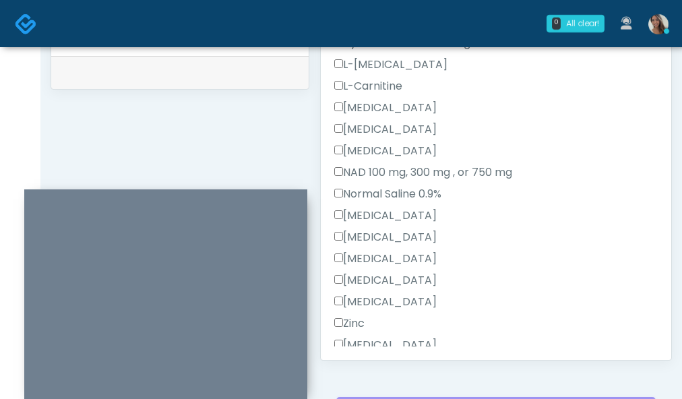
scroll to position [386, 0]
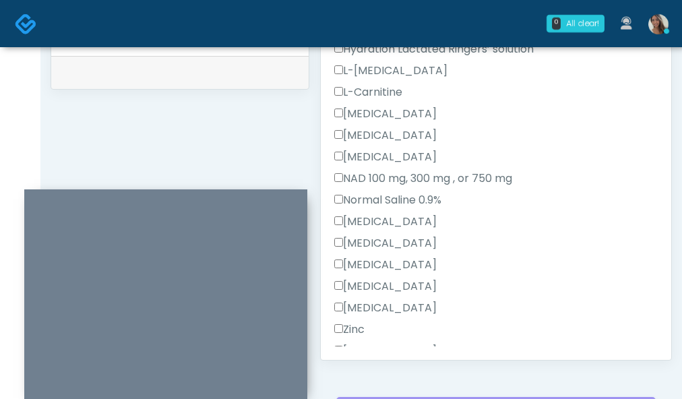
click at [403, 169] on div "Methylcobalamin" at bounding box center [496, 160] width 324 height 22
click at [402, 172] on label "NAD 100 mg, 300 mg , or 750 mg" at bounding box center [423, 179] width 178 height 16
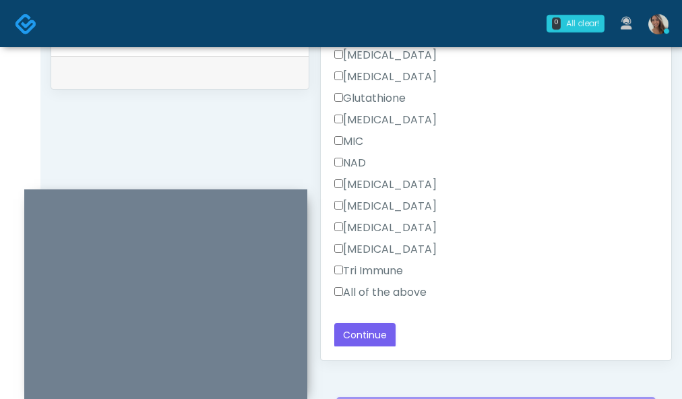
scroll to position [873, 0]
drag, startPoint x: 388, startPoint y: 289, endPoint x: 387, endPoint y: 252, distance: 37.8
click at [388, 289] on label "All of the above" at bounding box center [380, 291] width 92 height 16
click at [357, 156] on label "NAD" at bounding box center [350, 162] width 32 height 16
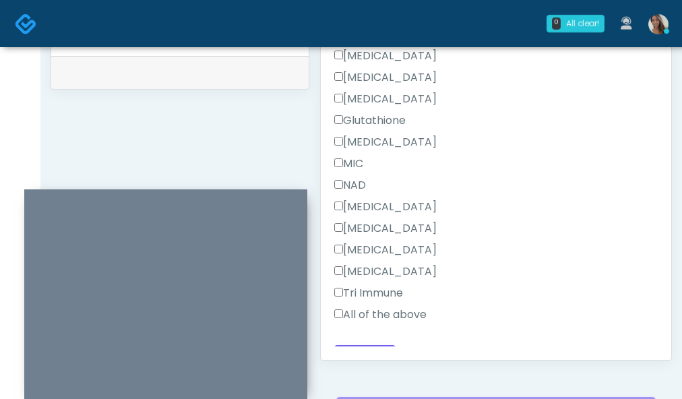
scroll to position [809, 0]
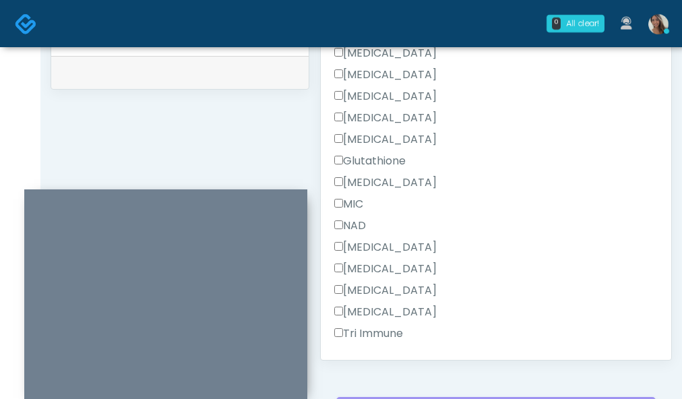
click at [530, 175] on div "Methylcobalamin" at bounding box center [496, 186] width 324 height 22
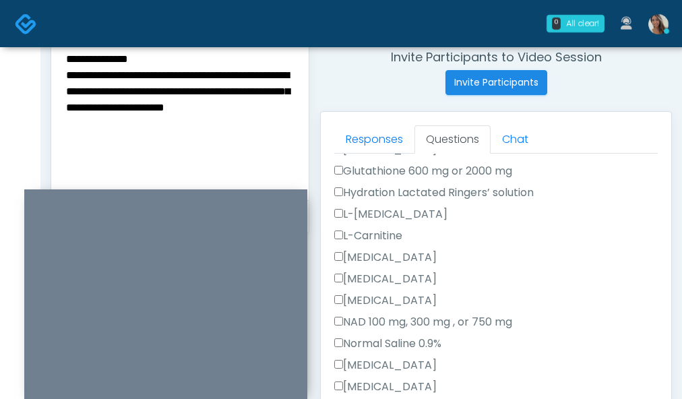
scroll to position [383, 0]
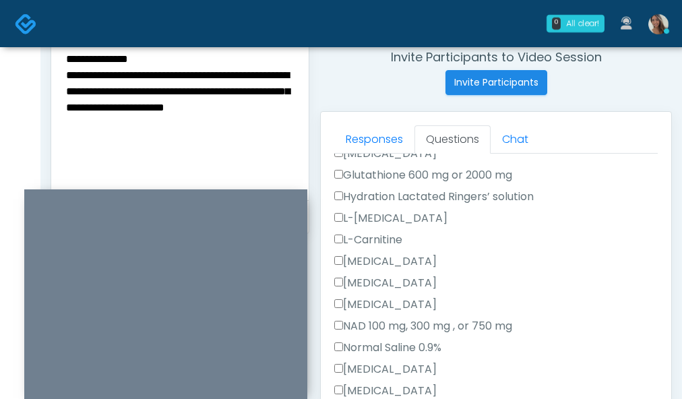
drag, startPoint x: 202, startPoint y: 84, endPoint x: 194, endPoint y: 94, distance: 13.4
click at [202, 84] on textarea "**********" at bounding box center [180, 100] width 231 height 165
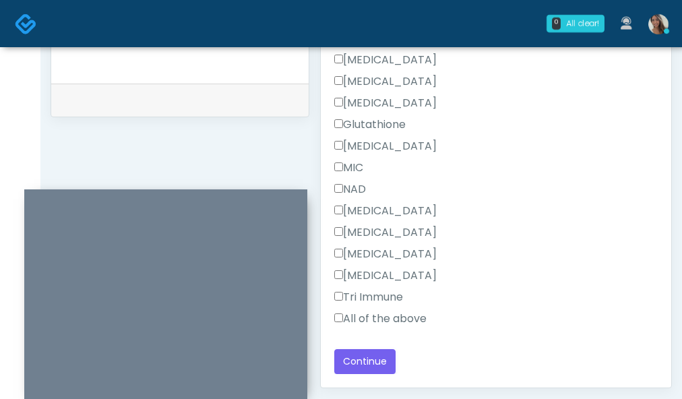
scroll to position [722, 0]
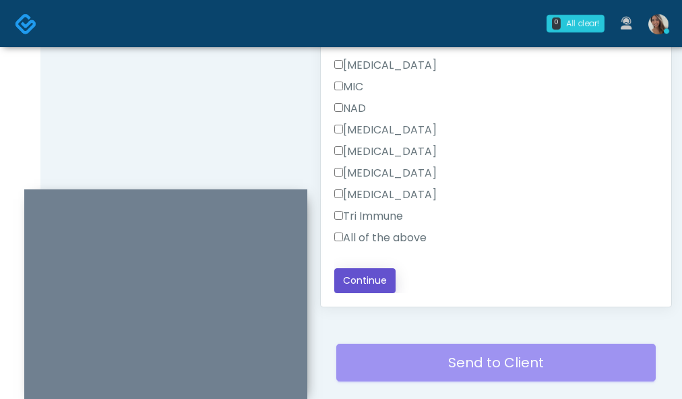
click at [378, 280] on button "Continue" at bounding box center [364, 280] width 61 height 25
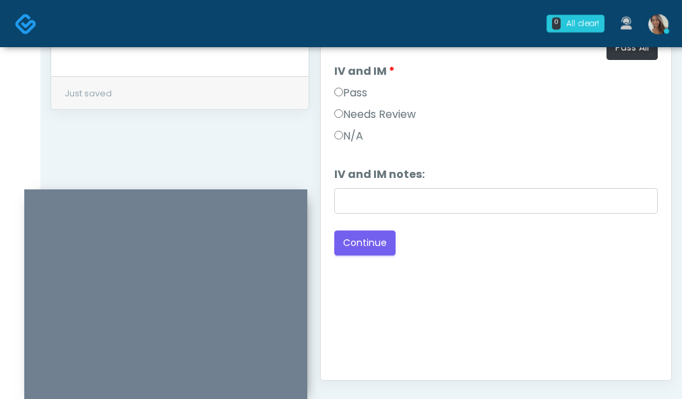
scroll to position [0, 0]
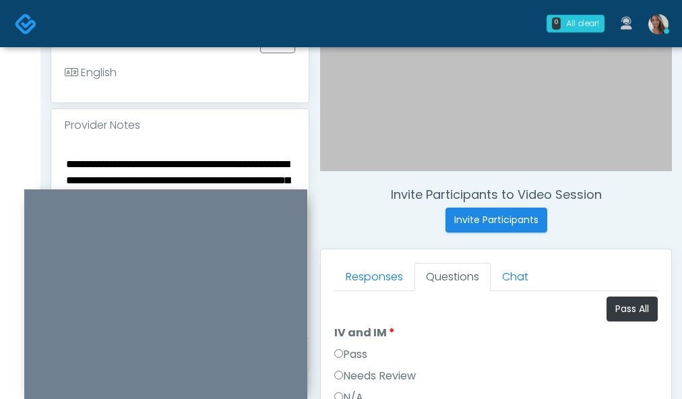
click at [366, 368] on label "Needs Review" at bounding box center [375, 376] width 82 height 16
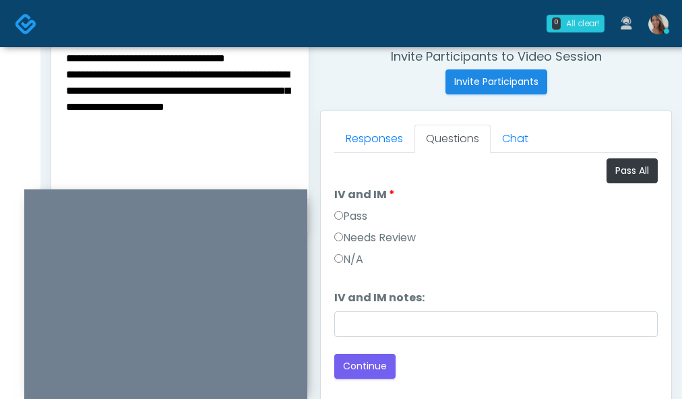
scroll to position [545, 0]
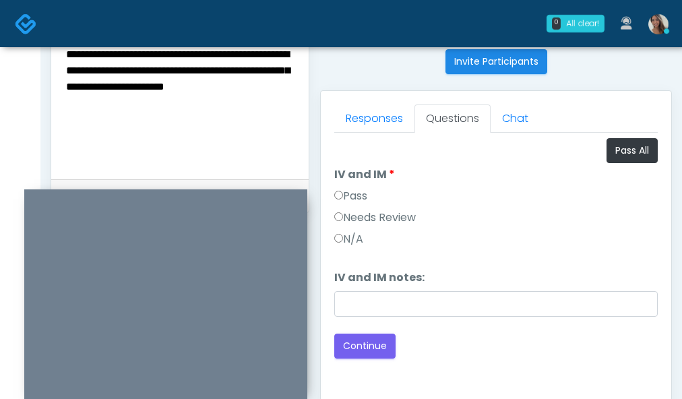
click at [189, 82] on textarea "**********" at bounding box center [180, 79] width 231 height 165
click at [196, 55] on textarea "**********" at bounding box center [180, 79] width 231 height 165
click at [242, 101] on textarea "**********" at bounding box center [180, 79] width 231 height 165
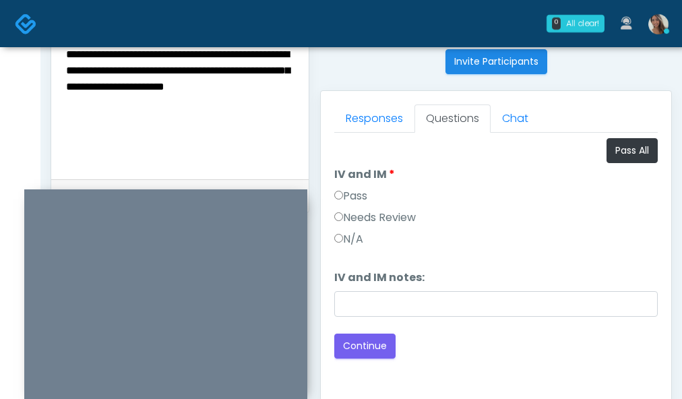
click at [122, 70] on textarea "**********" at bounding box center [180, 79] width 231 height 165
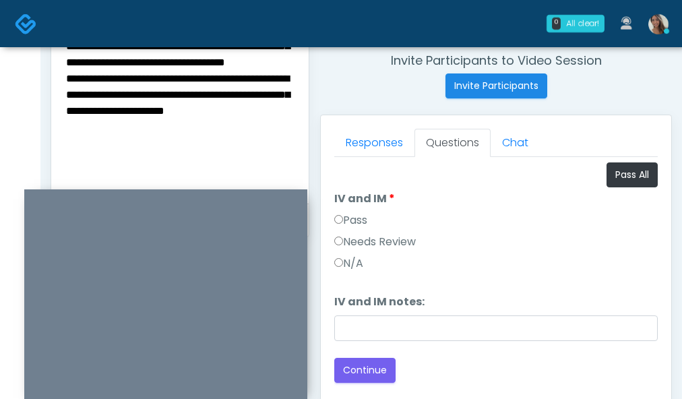
scroll to position [513, 0]
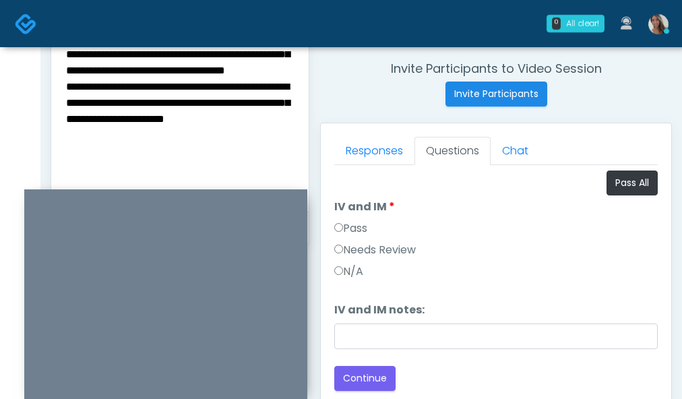
click at [210, 98] on textarea "**********" at bounding box center [180, 111] width 231 height 165
click at [266, 99] on textarea "**********" at bounding box center [180, 111] width 231 height 165
click at [104, 87] on textarea "**********" at bounding box center [180, 111] width 231 height 165
drag, startPoint x: 67, startPoint y: 84, endPoint x: 113, endPoint y: 102, distance: 49.0
click at [113, 102] on textarea "**********" at bounding box center [180, 111] width 231 height 165
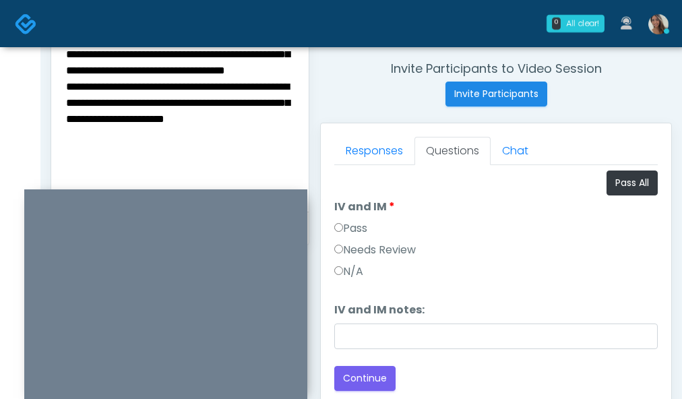
click at [84, 104] on textarea "**********" at bounding box center [180, 111] width 231 height 165
drag, startPoint x: 94, startPoint y: 103, endPoint x: 67, endPoint y: 84, distance: 33.5
click at [67, 84] on textarea "**********" at bounding box center [180, 111] width 231 height 165
click at [67, 55] on textarea "**********" at bounding box center [180, 111] width 231 height 165
paste textarea "**********"
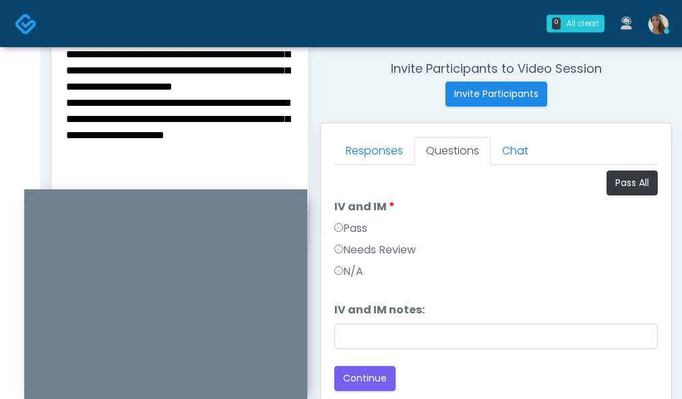
drag, startPoint x: 91, startPoint y: 115, endPoint x: 59, endPoint y: 100, distance: 35.0
click at [59, 100] on div "**********" at bounding box center [180, 114] width 258 height 196
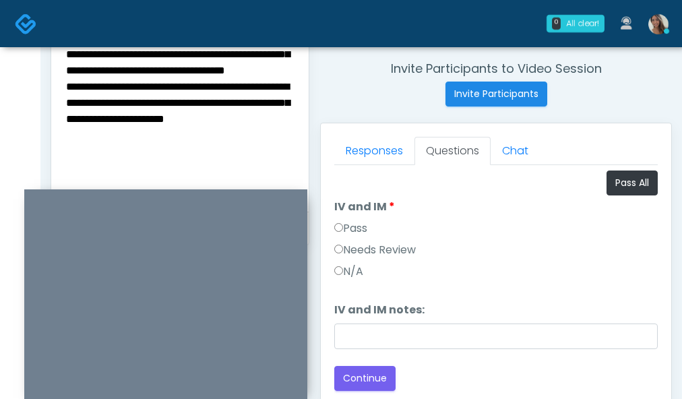
click at [177, 107] on textarea "**********" at bounding box center [180, 111] width 231 height 165
type textarea "**********"
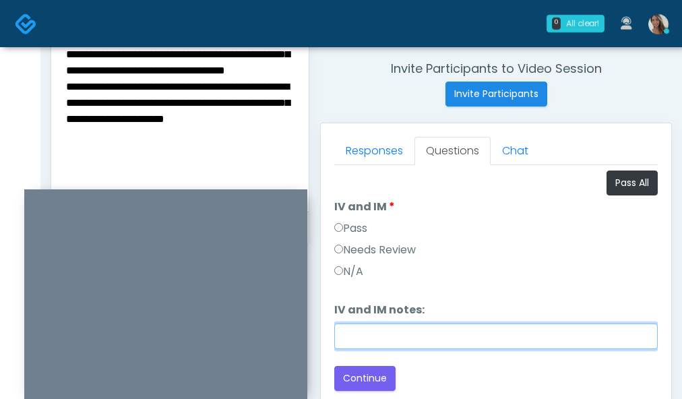
click at [430, 335] on input "IV and IM notes:" at bounding box center [496, 337] width 324 height 26
paste input "**********"
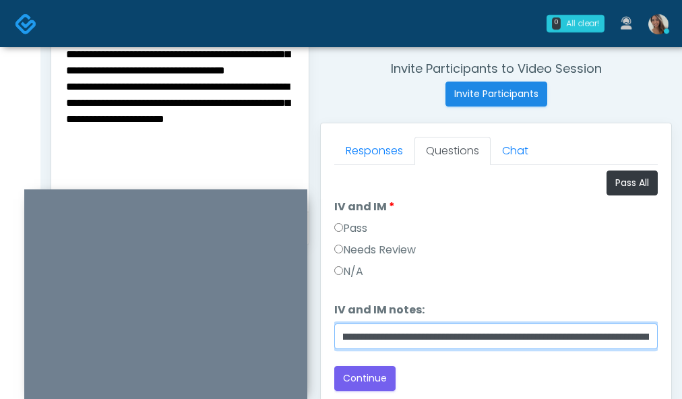
scroll to position [0, 0]
drag, startPoint x: 357, startPoint y: 338, endPoint x: 307, endPoint y: 335, distance: 50.0
click at [177, 123] on div "**********" at bounding box center [362, 109] width 622 height 1028
click at [499, 331] on input "**********" at bounding box center [496, 337] width 324 height 26
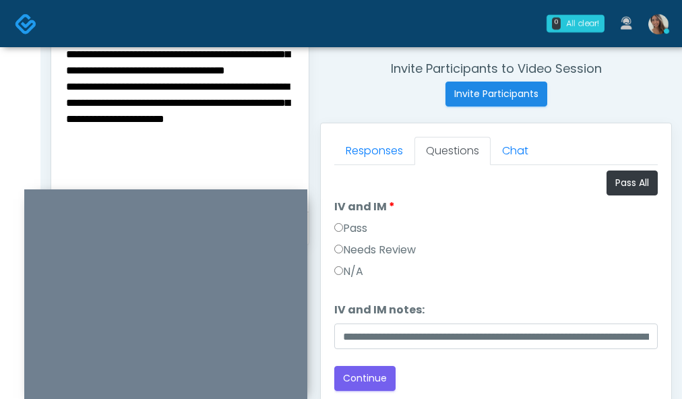
click at [513, 270] on div "N/A" at bounding box center [496, 275] width 324 height 22
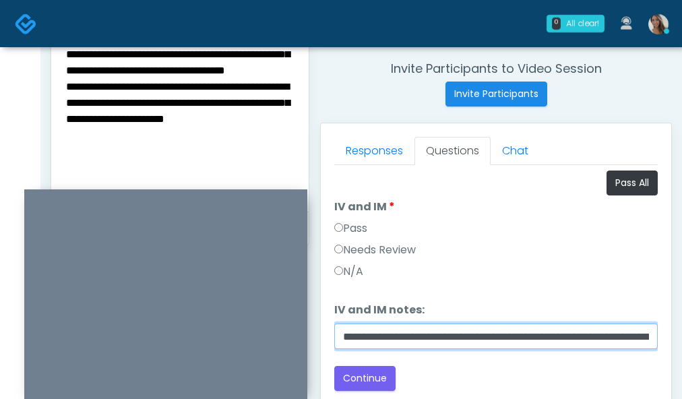
click at [465, 343] on input "**********" at bounding box center [496, 337] width 324 height 26
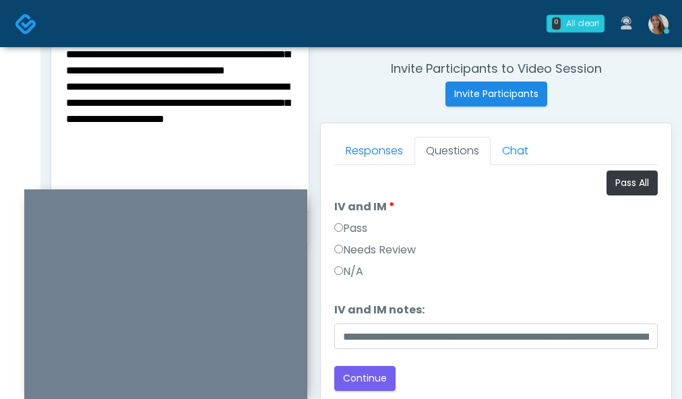
drag, startPoint x: 572, startPoint y: 260, endPoint x: 552, endPoint y: 318, distance: 60.8
click at [572, 260] on div "Needs Review" at bounding box center [496, 253] width 324 height 22
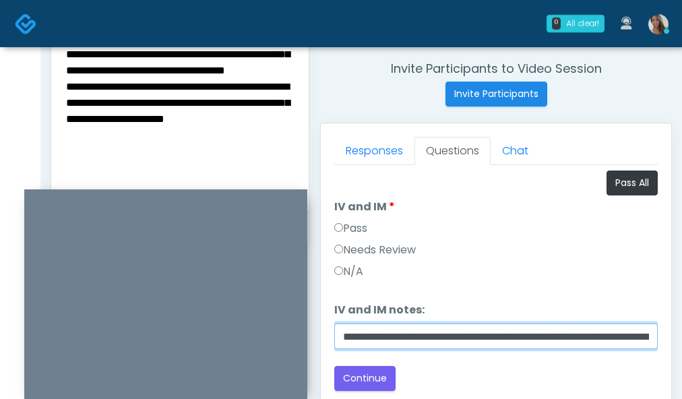
click at [499, 346] on input "**********" at bounding box center [496, 337] width 324 height 26
click at [548, 332] on input "**********" at bounding box center [496, 337] width 324 height 26
drag, startPoint x: 562, startPoint y: 332, endPoint x: 554, endPoint y: 341, distance: 11.9
click at [554, 341] on input "**********" at bounding box center [496, 337] width 324 height 26
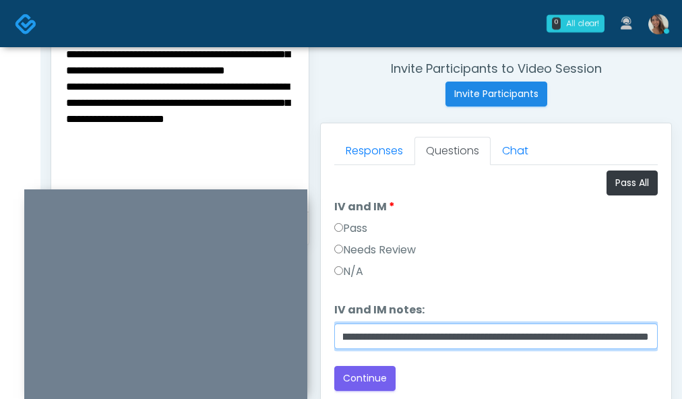
drag, startPoint x: 593, startPoint y: 334, endPoint x: 616, endPoint y: 334, distance: 22.9
click at [593, 334] on input "**********" at bounding box center [496, 337] width 324 height 26
click at [617, 334] on input "**********" at bounding box center [496, 337] width 324 height 26
click at [648, 340] on input "**********" at bounding box center [496, 337] width 324 height 26
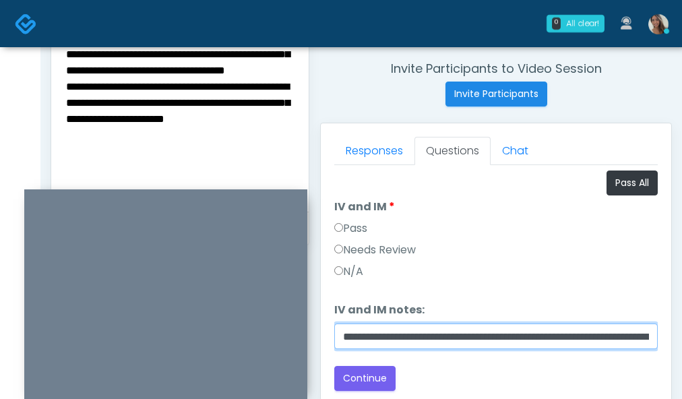
drag, startPoint x: 402, startPoint y: 341, endPoint x: 299, endPoint y: 336, distance: 103.3
click at [117, 125] on div "**********" at bounding box center [362, 109] width 622 height 1028
click at [571, 330] on input "**********" at bounding box center [496, 337] width 324 height 26
click at [561, 336] on input "**********" at bounding box center [496, 337] width 324 height 26
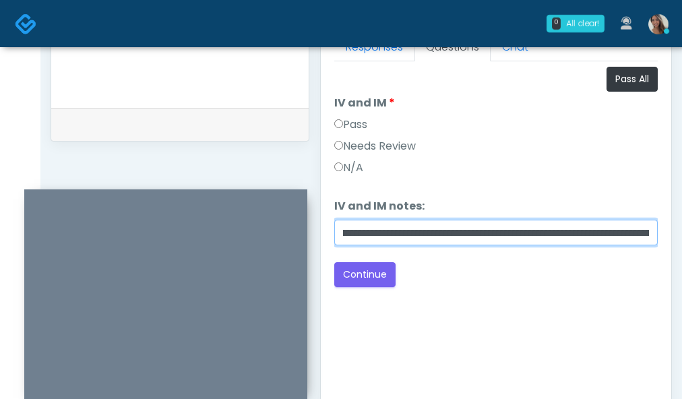
scroll to position [655, 0]
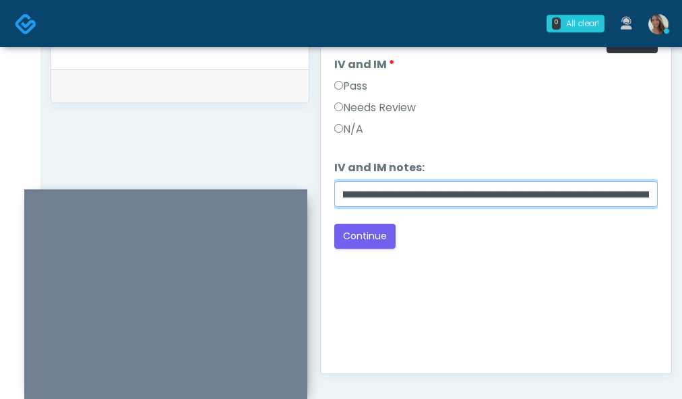
type input "**********"
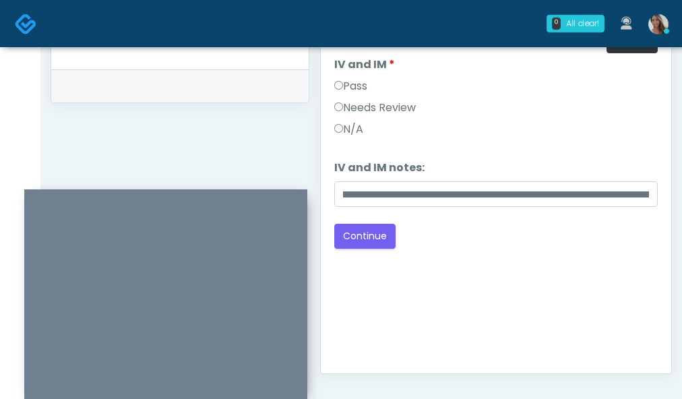
scroll to position [0, 0]
click at [371, 227] on button "Continue" at bounding box center [364, 236] width 61 height 25
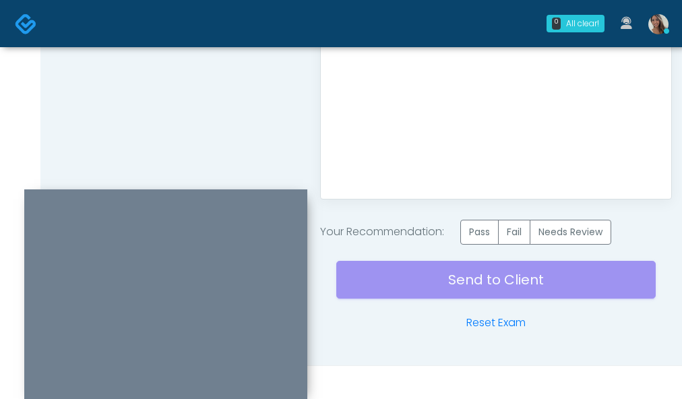
scroll to position [831, 0]
drag, startPoint x: 579, startPoint y: 241, endPoint x: 483, endPoint y: 257, distance: 96.3
click at [578, 241] on label "Needs Review" at bounding box center [571, 231] width 82 height 25
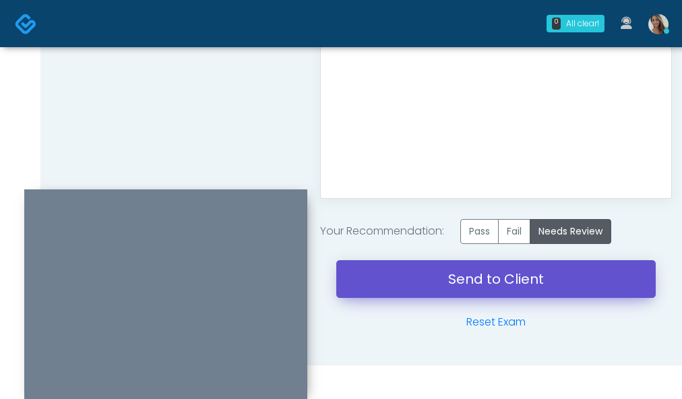
click at [425, 282] on link "Send to Client" at bounding box center [496, 279] width 320 height 38
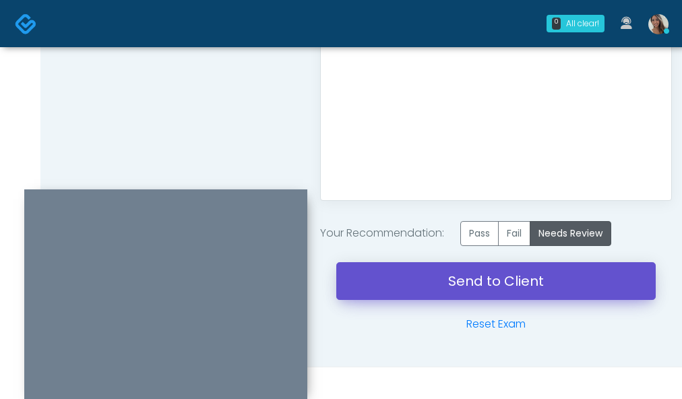
scroll to position [828, 0]
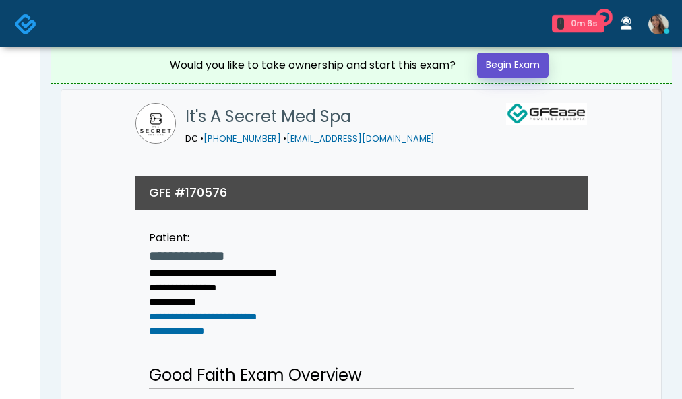
click at [514, 71] on link "Begin Exam" at bounding box center [512, 65] width 71 height 25
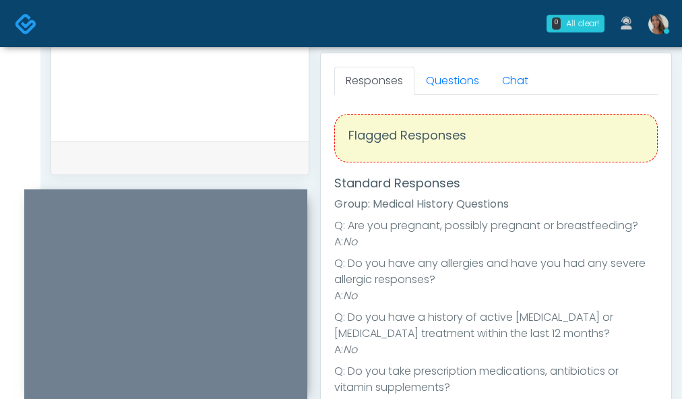
scroll to position [582, 0]
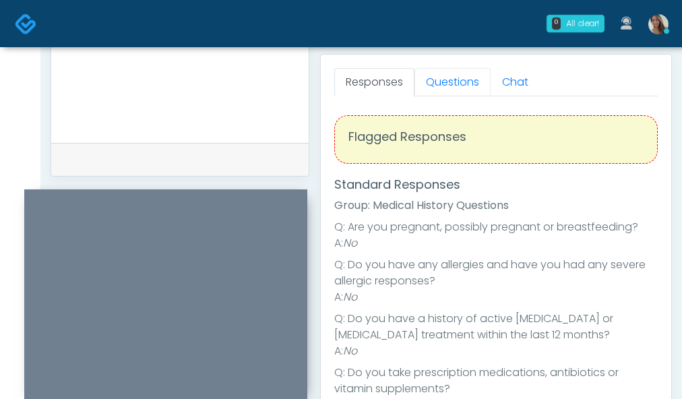
drag, startPoint x: 453, startPoint y: 89, endPoint x: 394, endPoint y: 148, distance: 83.9
click at [453, 90] on link "Questions" at bounding box center [453, 82] width 76 height 28
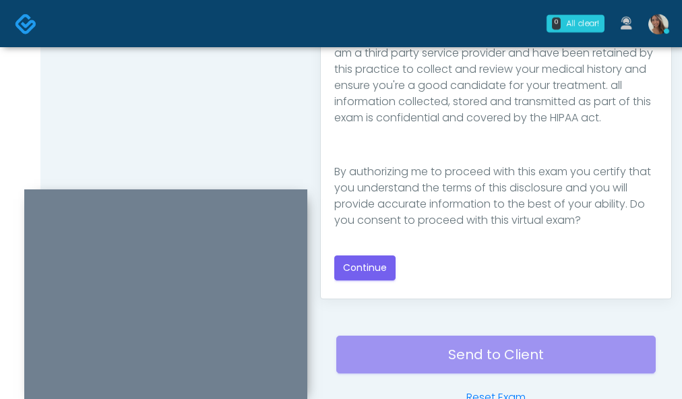
scroll to position [737, 0]
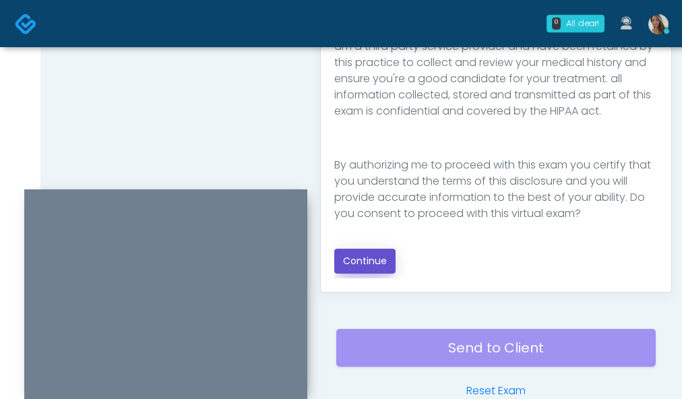
click at [370, 254] on button "Continue" at bounding box center [364, 261] width 61 height 25
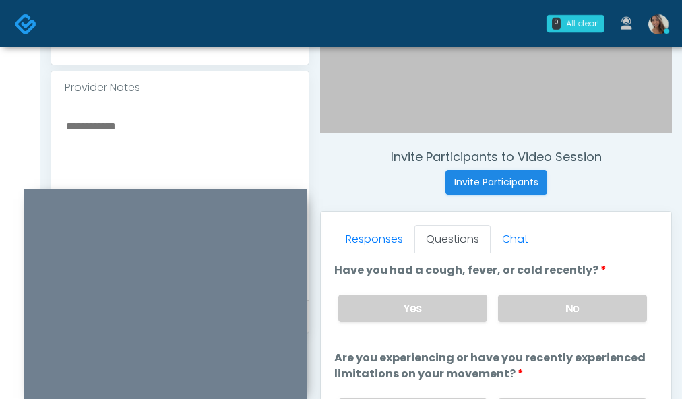
scroll to position [423, 0]
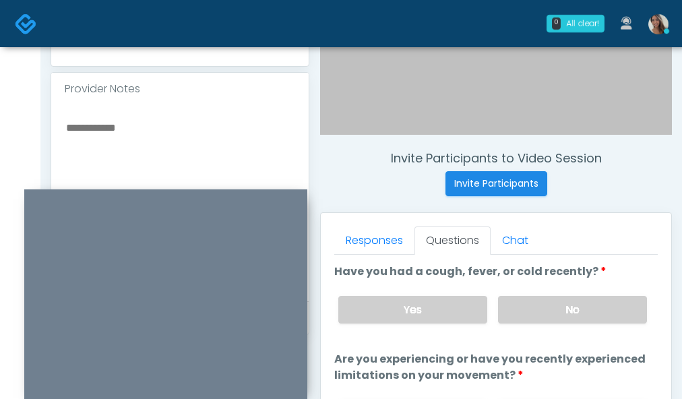
click at [150, 175] on textarea at bounding box center [180, 201] width 231 height 165
drag, startPoint x: 634, startPoint y: 202, endPoint x: 604, endPoint y: 386, distance: 186.6
click at [634, 204] on div "Invite Participants to Video Session Invite Participants Responses Questions Ch…" at bounding box center [490, 198] width 363 height 1028
click at [541, 298] on label "No" at bounding box center [572, 310] width 149 height 28
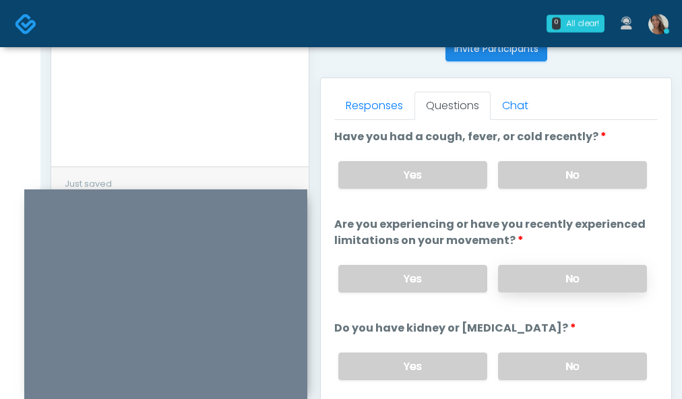
scroll to position [579, 0]
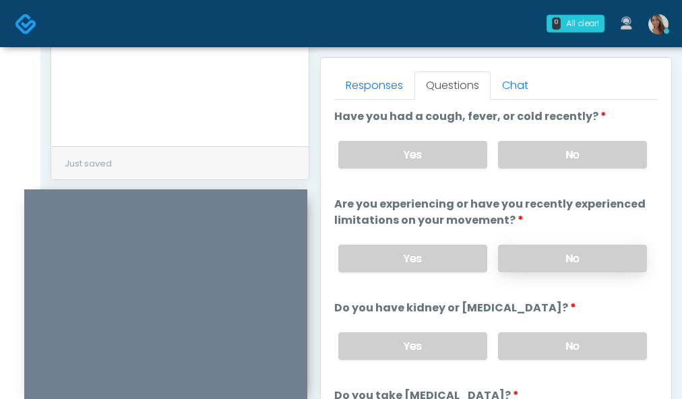
click at [603, 258] on label "No" at bounding box center [572, 259] width 149 height 28
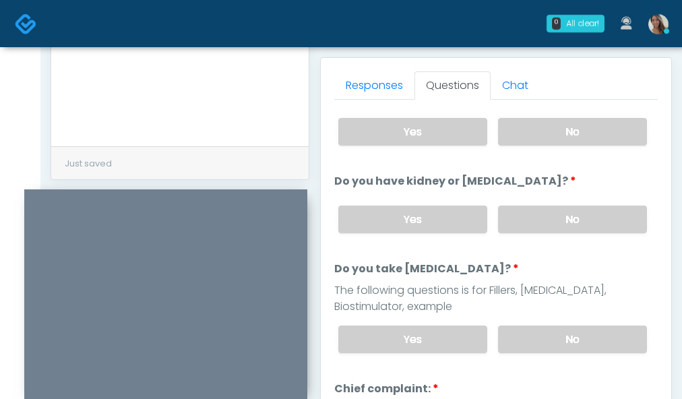
scroll to position [148, 0]
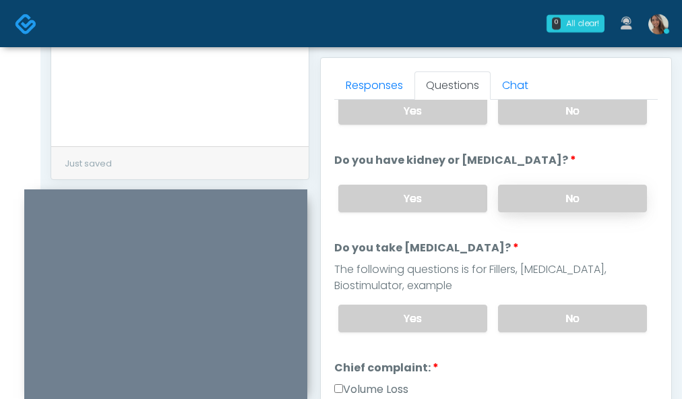
click at [584, 188] on label "No" at bounding box center [572, 199] width 149 height 28
click at [548, 320] on label "No" at bounding box center [572, 319] width 149 height 28
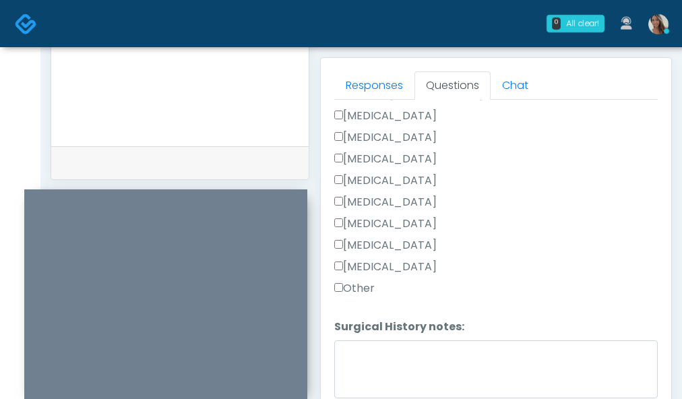
scroll to position [912, 0]
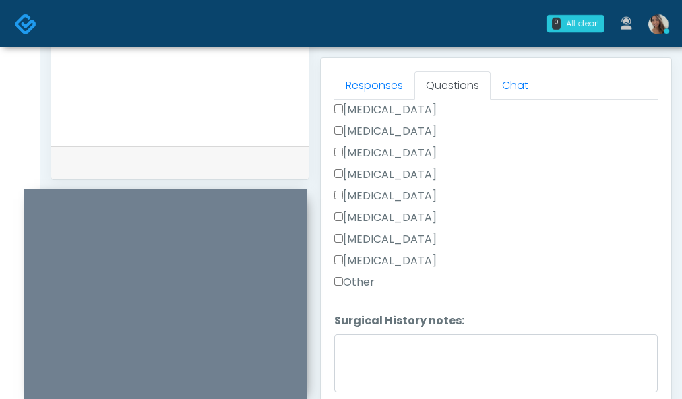
click at [378, 239] on label "Appendectomy" at bounding box center [385, 239] width 102 height 16
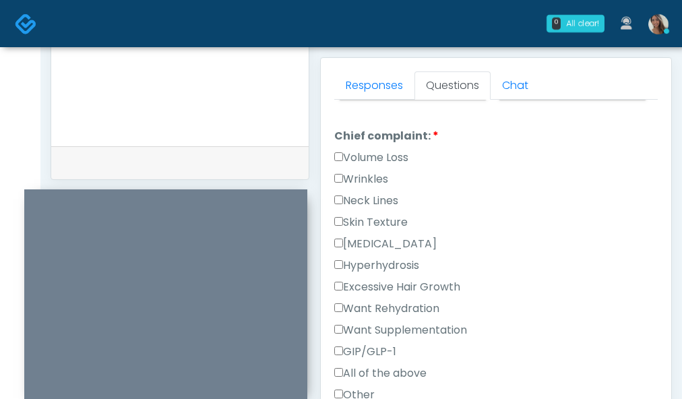
scroll to position [395, 0]
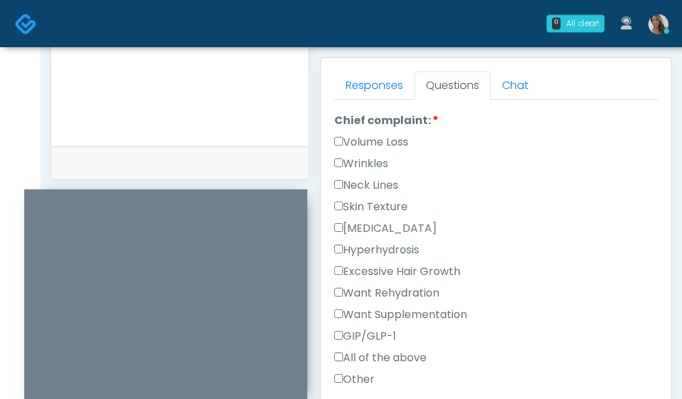
click at [385, 213] on label "Skin Texture" at bounding box center [370, 207] width 73 height 16
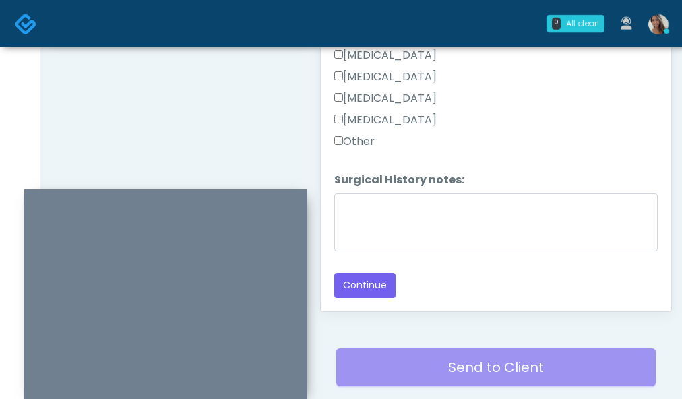
scroll to position [734, 0]
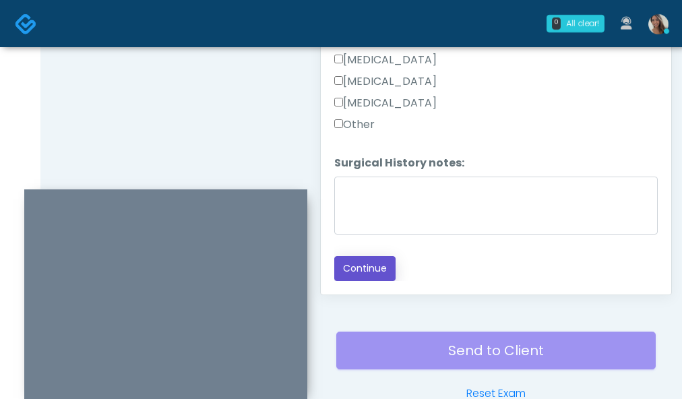
click at [363, 275] on button "Continue" at bounding box center [364, 268] width 61 height 25
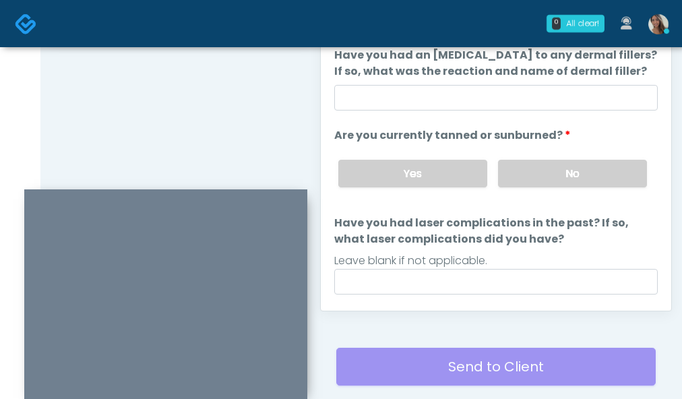
scroll to position [0, 0]
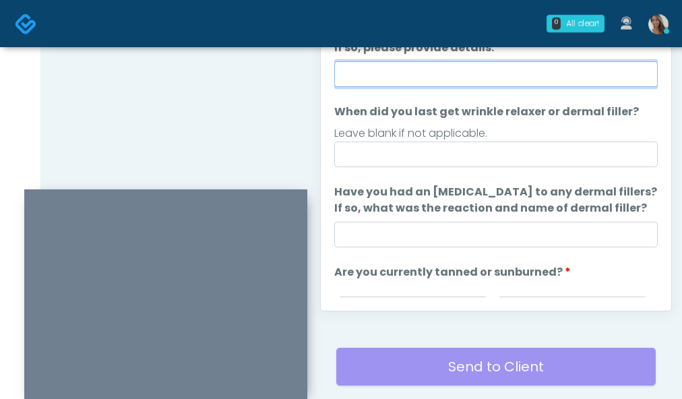
click at [502, 71] on input "Do you have a history of Guillain's barre or ALS? If so, please provide details." at bounding box center [496, 74] width 324 height 26
type input "**"
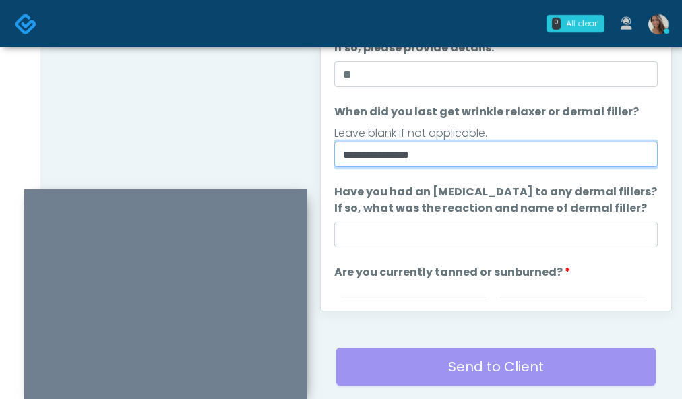
type input "**********"
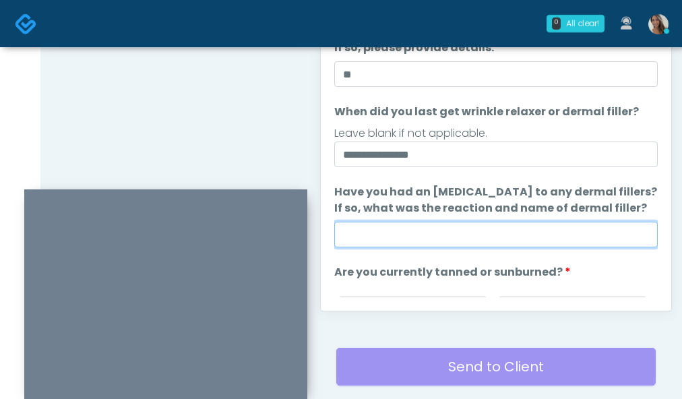
click at [472, 231] on input "Have you had an allergic response to any dermal fillers? If so, what was the re…" at bounding box center [496, 235] width 324 height 26
paste input "**********"
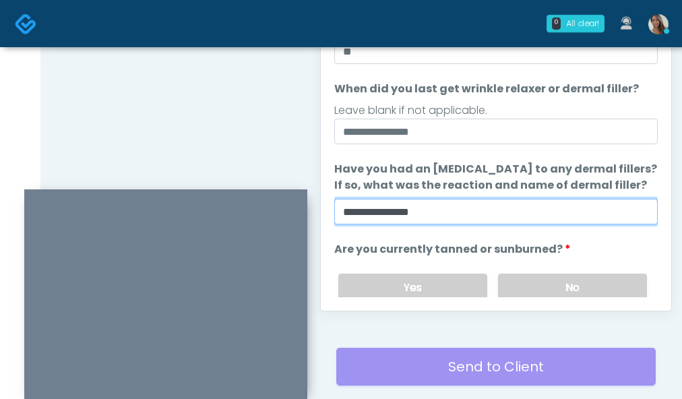
scroll to position [131, 0]
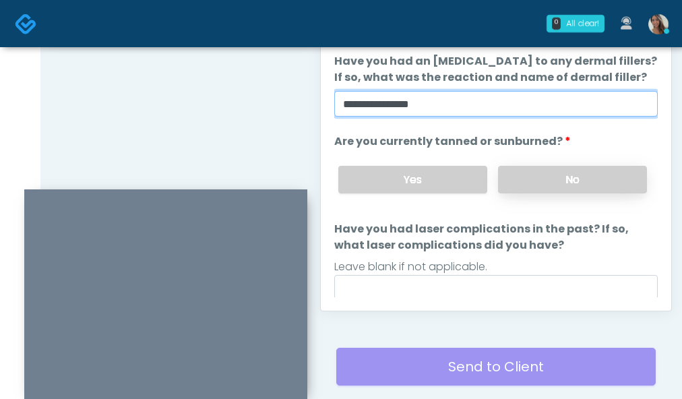
type input "**********"
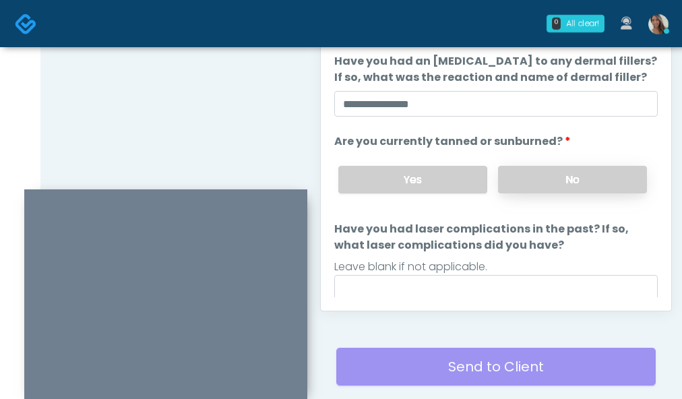
click at [552, 178] on label "No" at bounding box center [572, 180] width 149 height 28
click at [463, 290] on input "Have you had laser complications in the past? If so, what laser complications d…" at bounding box center [496, 288] width 324 height 26
paste input "**********"
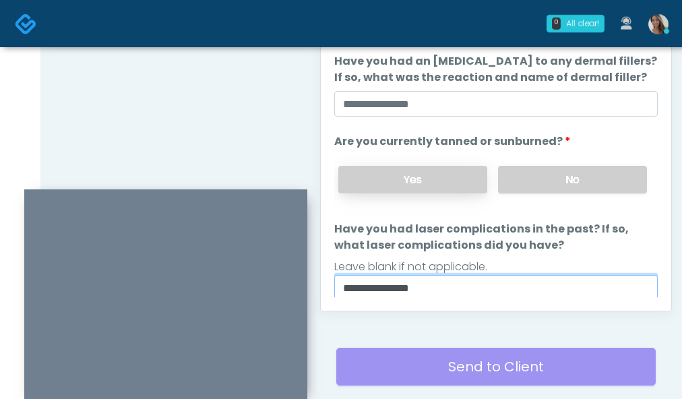
type input "**********"
click at [401, 180] on label "Yes" at bounding box center [412, 180] width 149 height 28
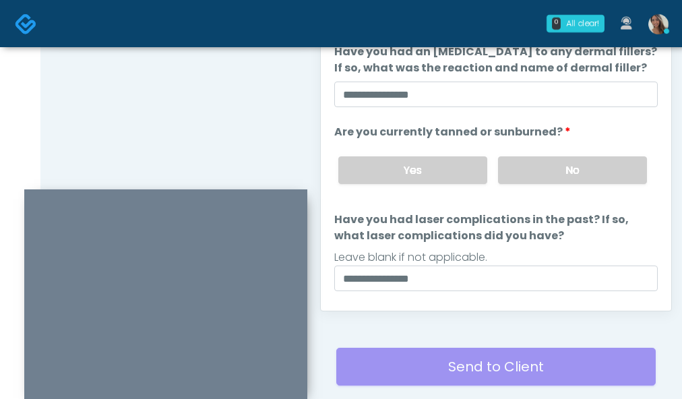
scroll to position [176, 0]
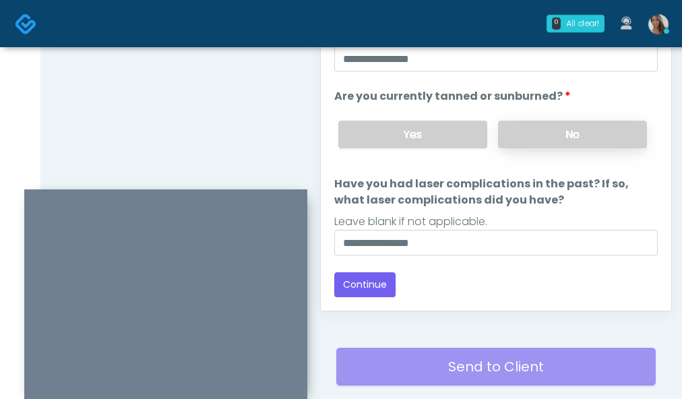
click at [511, 142] on label "No" at bounding box center [572, 135] width 149 height 28
click at [362, 285] on button "Continue" at bounding box center [364, 284] width 61 height 25
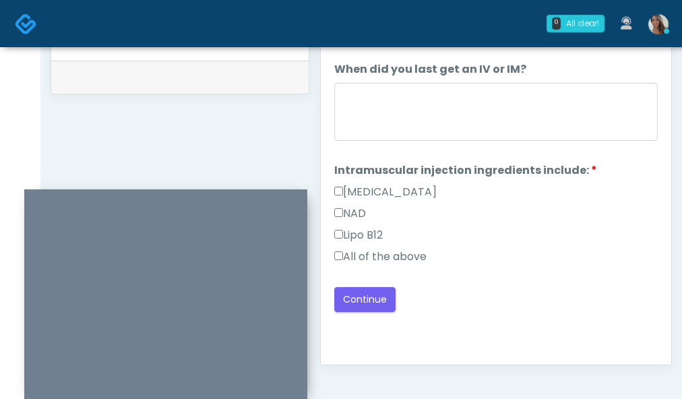
scroll to position [656, 0]
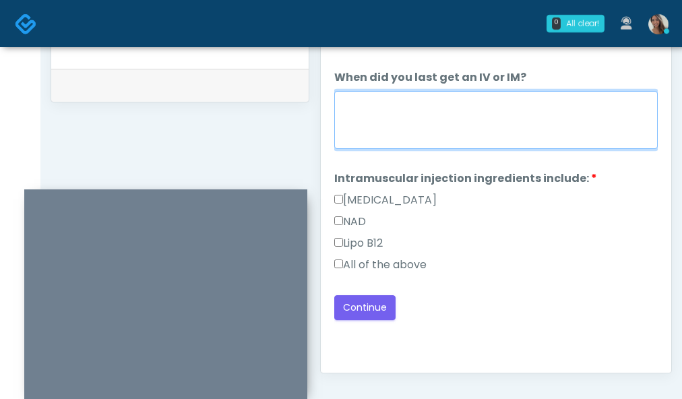
click at [478, 100] on textarea "When did you last get an IV or IM?" at bounding box center [496, 120] width 324 height 58
paste textarea "**********"
type textarea "**********"
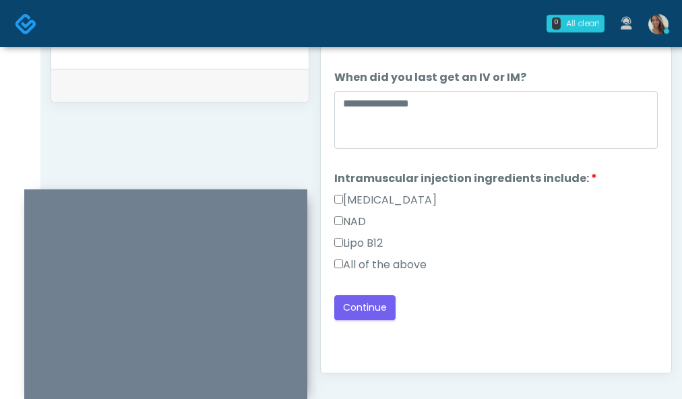
click at [550, 320] on div "Back Continue" at bounding box center [496, 307] width 324 height 25
click at [392, 264] on label "All of the above" at bounding box center [380, 265] width 92 height 16
click at [377, 307] on button "Continue" at bounding box center [364, 307] width 61 height 25
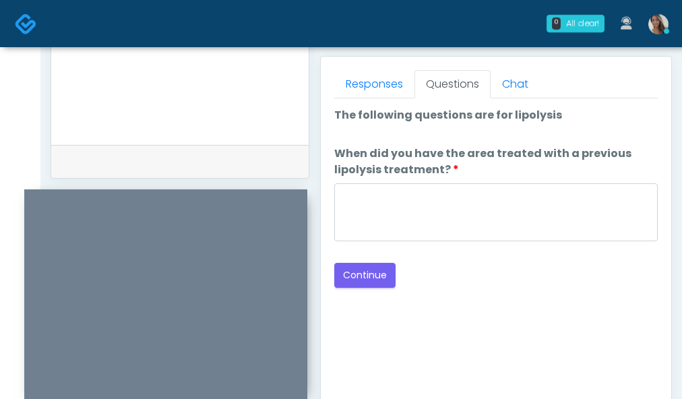
scroll to position [579, 0]
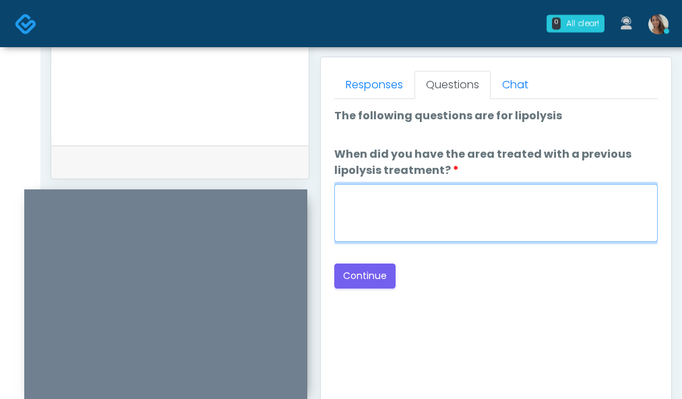
click at [421, 231] on textarea "When did you have the area treated with a previous lipolysis treatment?" at bounding box center [496, 213] width 324 height 58
paste textarea "**********"
type textarea "**********"
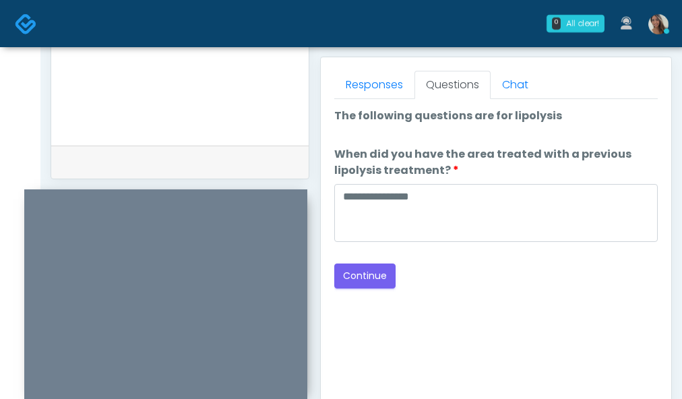
click at [484, 287] on div "Back Continue" at bounding box center [496, 276] width 324 height 25
click at [354, 284] on button "Continue" at bounding box center [364, 276] width 61 height 25
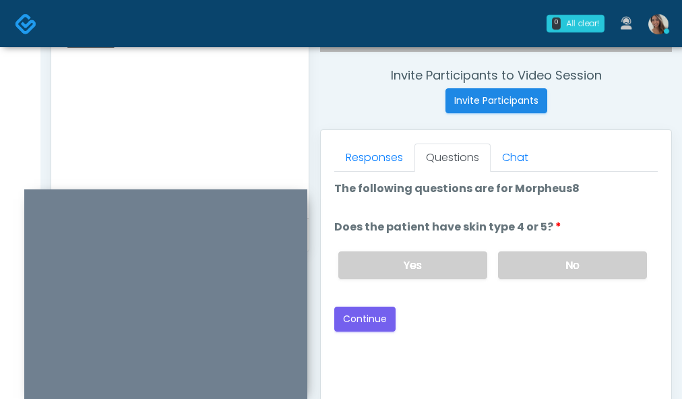
scroll to position [513, 0]
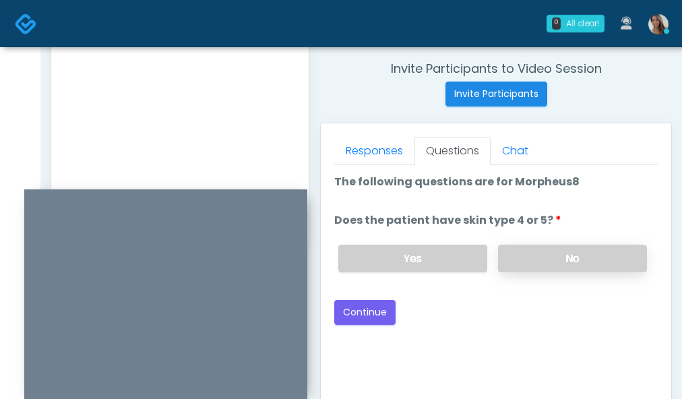
click at [565, 262] on label "No" at bounding box center [572, 259] width 149 height 28
click at [372, 305] on button "Continue" at bounding box center [364, 312] width 61 height 25
click at [524, 325] on div "Good Faith Exam Script Good Faith Exam Script INTRODUCTION Hello, my name is un…" at bounding box center [496, 333] width 324 height 337
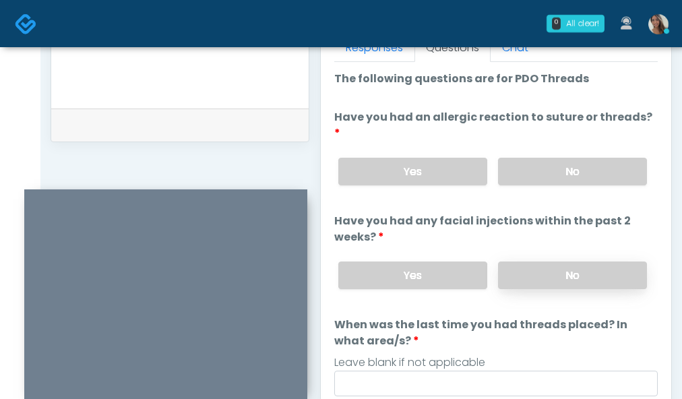
scroll to position [606, 0]
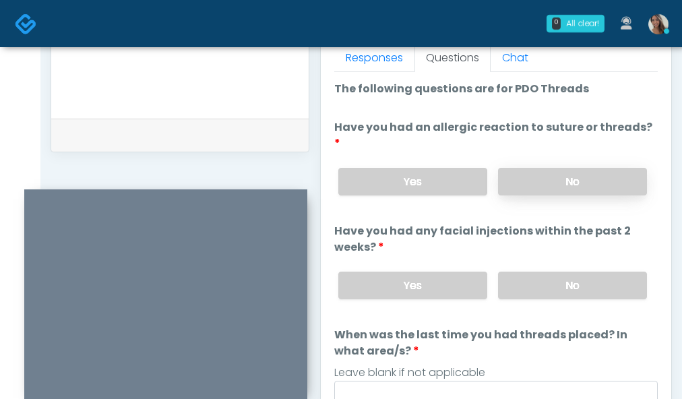
drag, startPoint x: 572, startPoint y: 266, endPoint x: 572, endPoint y: 178, distance: 87.7
click at [572, 272] on label "No" at bounding box center [572, 286] width 149 height 28
drag, startPoint x: 579, startPoint y: 161, endPoint x: 515, endPoint y: 242, distance: 103.2
click at [579, 168] on label "No" at bounding box center [572, 182] width 149 height 28
click at [401, 381] on input "When was the last time you had threads placed? In what area/s?" at bounding box center [496, 394] width 324 height 26
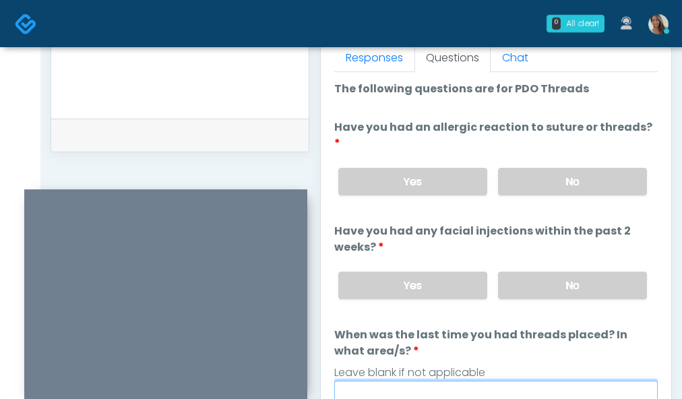
paste input "**********"
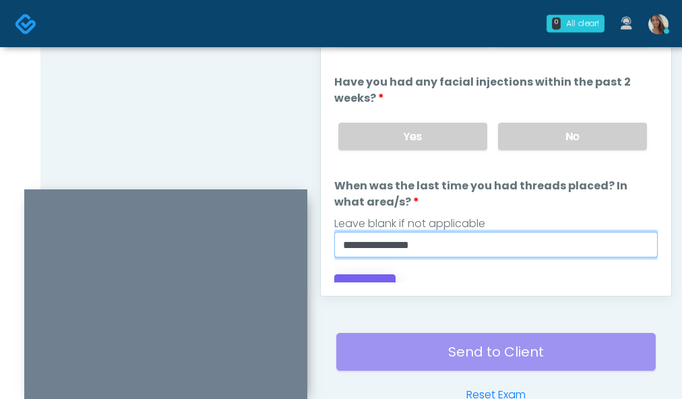
scroll to position [23, 0]
type input "**********"
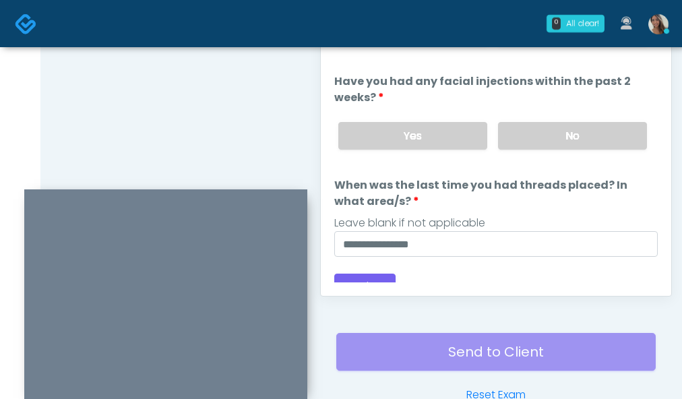
click at [366, 289] on div "Responses Questions Chat Good Faith Exam Script Good Faith Exam Script INTRODUC…" at bounding box center [496, 100] width 351 height 392
click at [372, 274] on button "Continue" at bounding box center [364, 286] width 61 height 25
drag, startPoint x: 266, startPoint y: 136, endPoint x: 342, endPoint y: 170, distance: 83.6
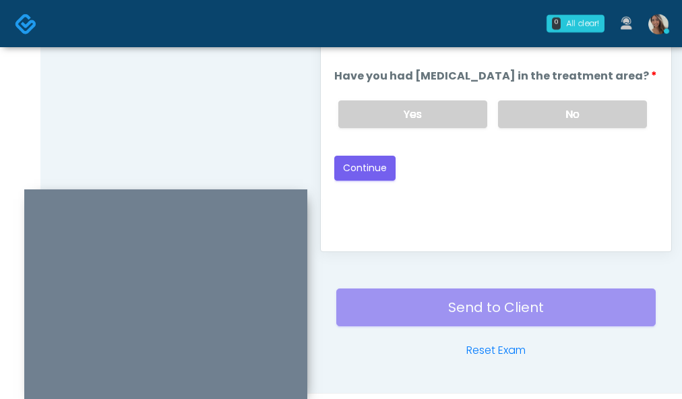
scroll to position [688, 0]
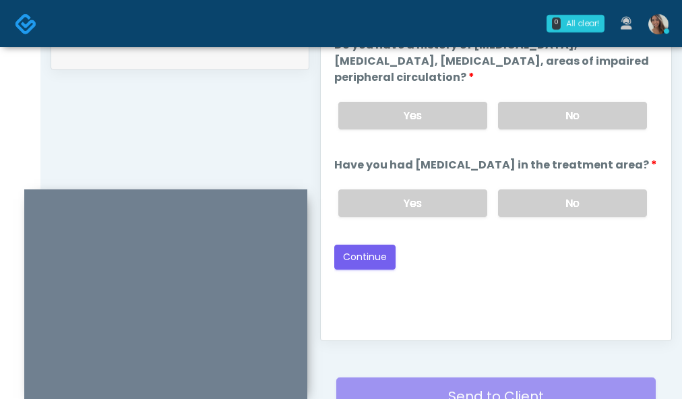
drag, startPoint x: 535, startPoint y: 190, endPoint x: 533, endPoint y: 181, distance: 9.0
click at [535, 191] on label "No" at bounding box center [572, 203] width 149 height 28
click at [518, 109] on label "No" at bounding box center [572, 116] width 149 height 28
click at [378, 264] on button "Continue" at bounding box center [364, 257] width 61 height 25
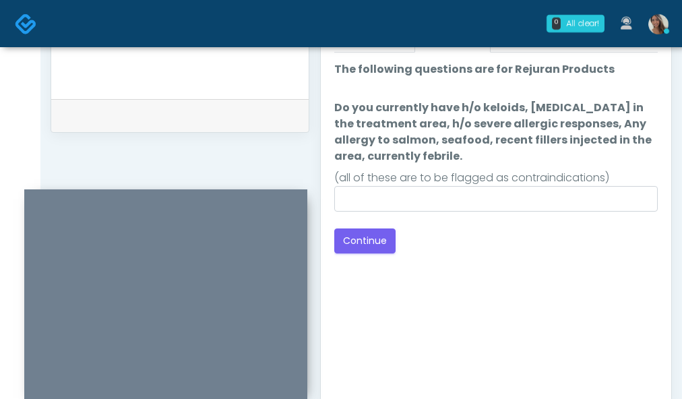
scroll to position [613, 0]
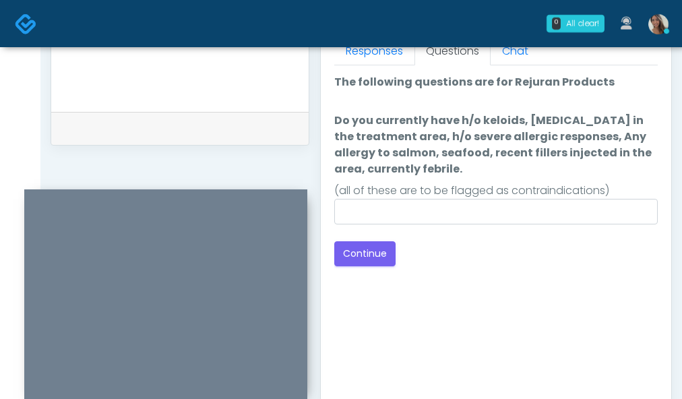
click at [519, 196] on div "(all of these are to be flagged as contraindications)" at bounding box center [496, 191] width 324 height 16
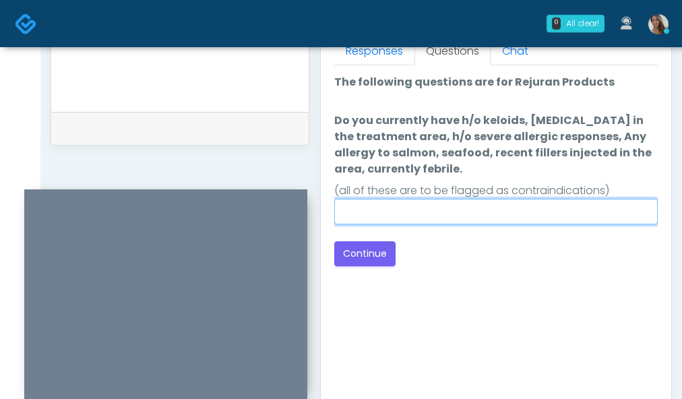
click at [512, 206] on input "Do you currently have h/o keloids, skin infection in the treatment area, h/o se…" at bounding box center [496, 212] width 324 height 26
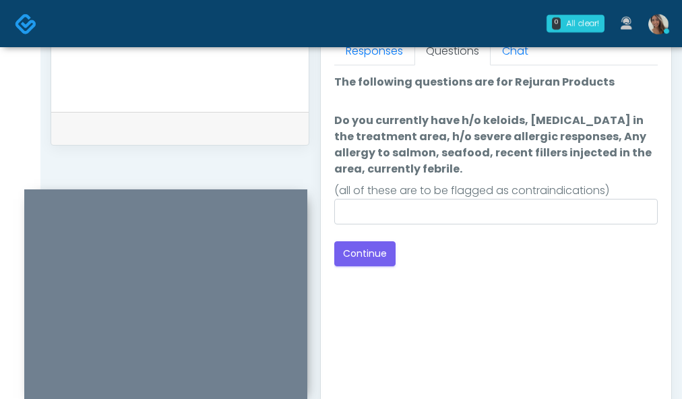
click at [471, 250] on div "Back Continue" at bounding box center [496, 253] width 324 height 25
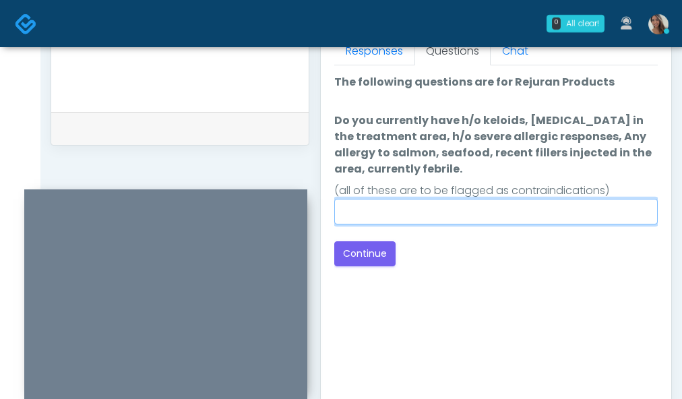
click at [446, 221] on input "Do you currently have h/o keloids, skin infection in the treatment area, h/o se…" at bounding box center [496, 212] width 324 height 26
type input "**"
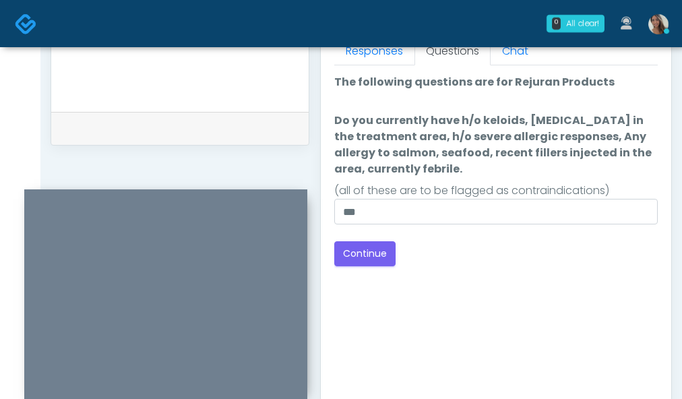
drag, startPoint x: 502, startPoint y: 303, endPoint x: 488, endPoint y: 341, distance: 40.3
click at [499, 309] on div "Good Faith Exam Script Good Faith Exam Script INTRODUCTION Hello, my name is un…" at bounding box center [496, 233] width 324 height 337
click at [382, 255] on button "Continue" at bounding box center [364, 253] width 61 height 25
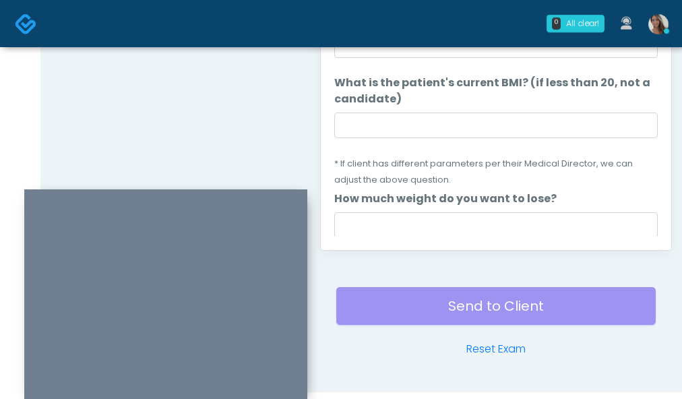
scroll to position [648, 0]
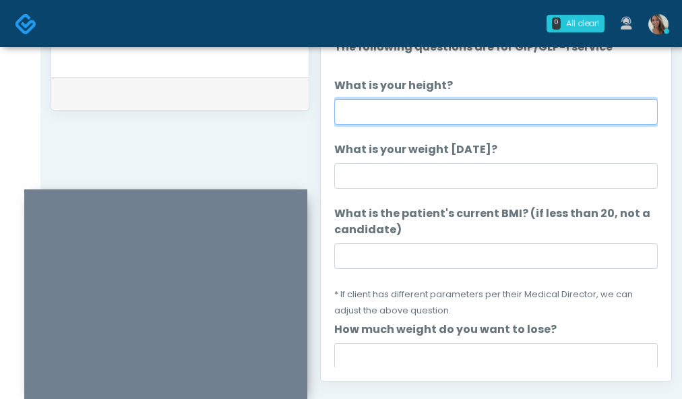
click at [408, 120] on input "What is your height?" at bounding box center [496, 112] width 324 height 26
type input "*****"
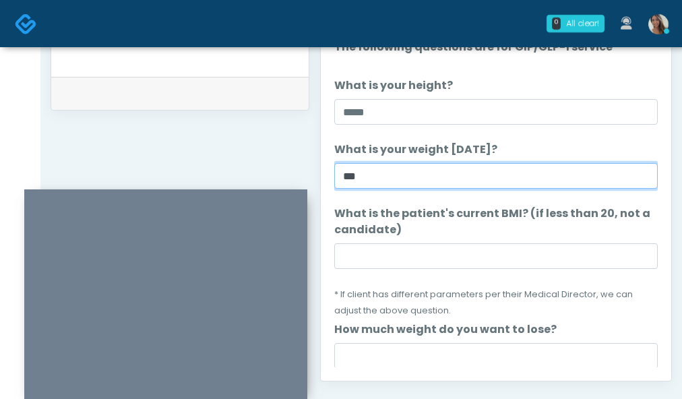
type input "***"
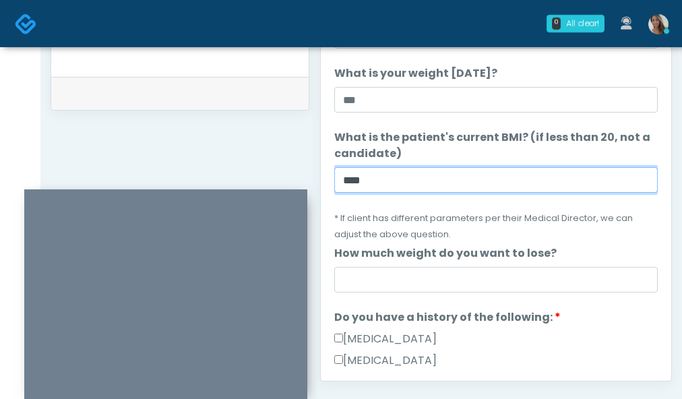
scroll to position [273, 0]
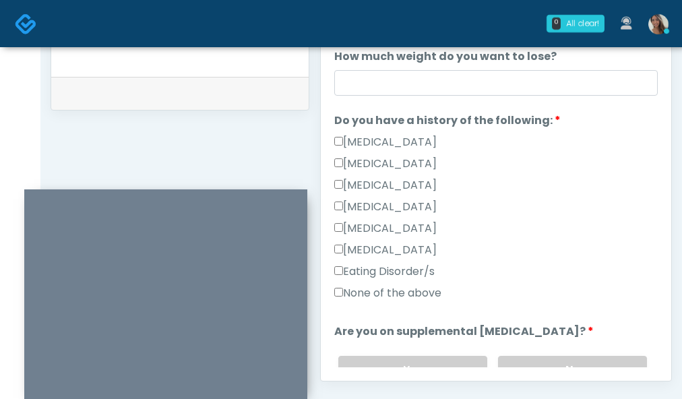
type input "****"
click at [409, 298] on label "None of the above" at bounding box center [387, 293] width 107 height 16
click at [551, 359] on label "No" at bounding box center [572, 370] width 149 height 28
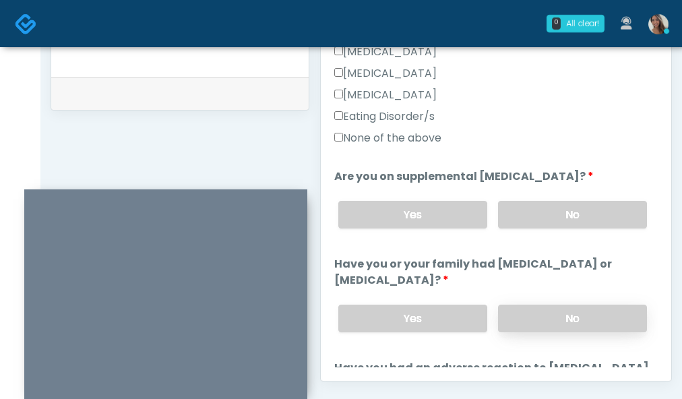
click at [537, 318] on label "No" at bounding box center [572, 319] width 149 height 28
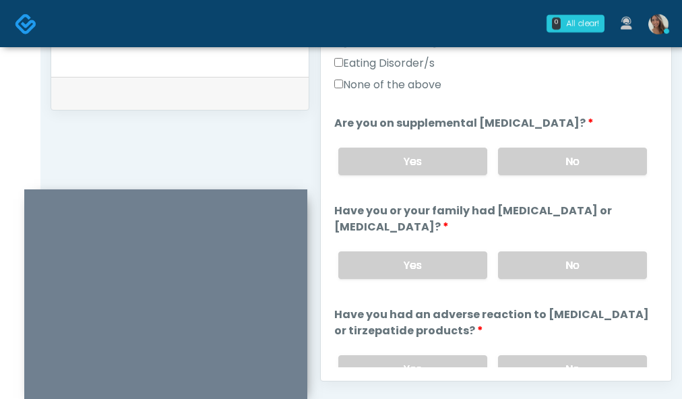
scroll to position [604, 0]
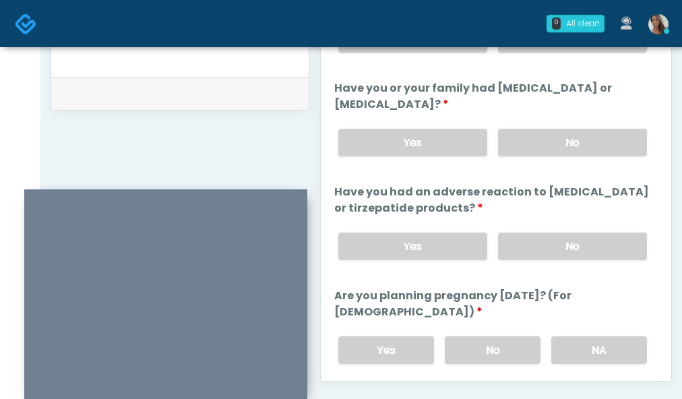
click at [535, 265] on div "Yes No" at bounding box center [493, 246] width 330 height 49
drag, startPoint x: 539, startPoint y: 250, endPoint x: 539, endPoint y: 262, distance: 11.5
click at [539, 250] on label "No" at bounding box center [572, 247] width 149 height 28
click at [523, 351] on label "No" at bounding box center [493, 350] width 96 height 28
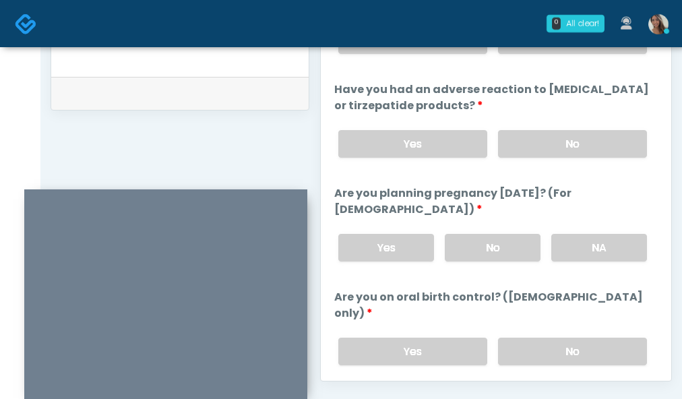
scroll to position [845, 0]
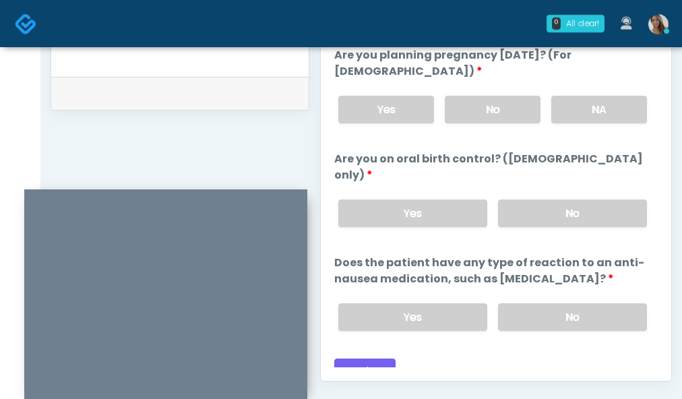
click at [421, 189] on div "Yes No" at bounding box center [493, 213] width 330 height 49
click at [454, 206] on label "Yes" at bounding box center [412, 214] width 149 height 28
drag, startPoint x: 549, startPoint y: 316, endPoint x: 552, endPoint y: 297, distance: 19.8
click at [549, 316] on div "Yes No" at bounding box center [493, 317] width 330 height 49
drag, startPoint x: 552, startPoint y: 296, endPoint x: 529, endPoint y: 302, distance: 23.7
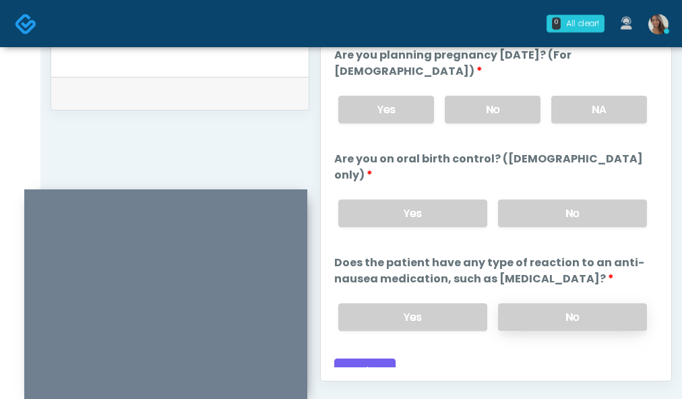
click at [552, 303] on label "No" at bounding box center [572, 317] width 149 height 28
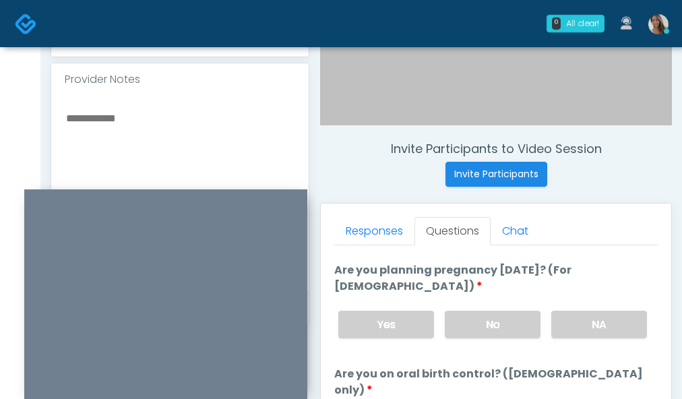
click at [179, 133] on textarea at bounding box center [180, 191] width 231 height 165
type textarea "********"
click at [191, 136] on textarea "********" at bounding box center [180, 192] width 231 height 165
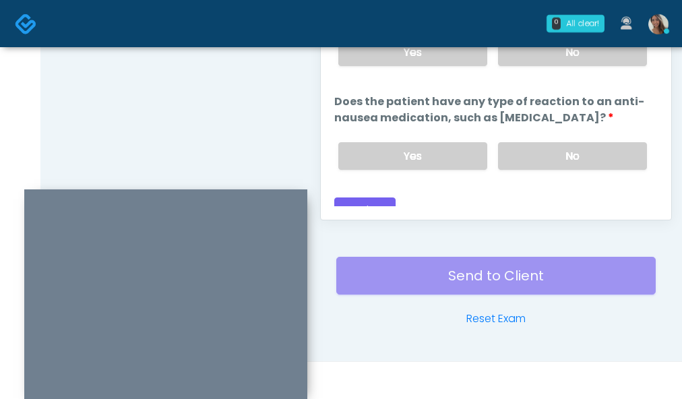
scroll to position [811, 0]
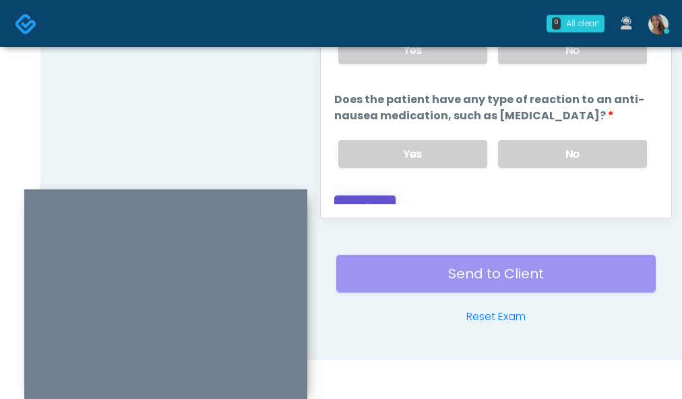
click at [370, 197] on button "Continue" at bounding box center [364, 208] width 61 height 25
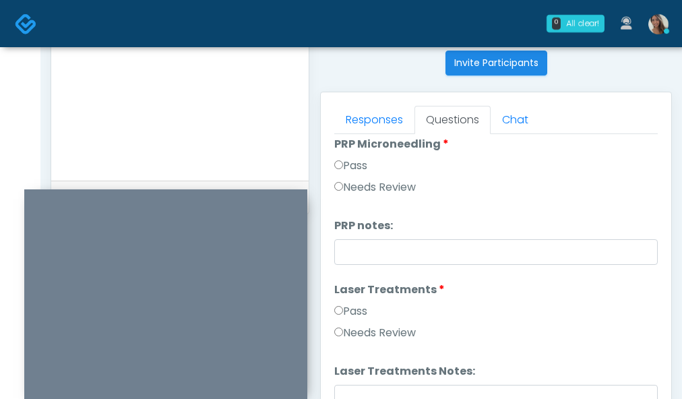
scroll to position [406, 0]
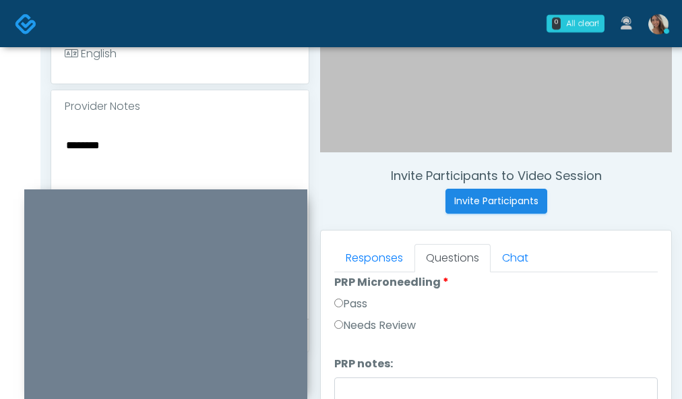
click at [179, 137] on textarea "********" at bounding box center [180, 218] width 231 height 165
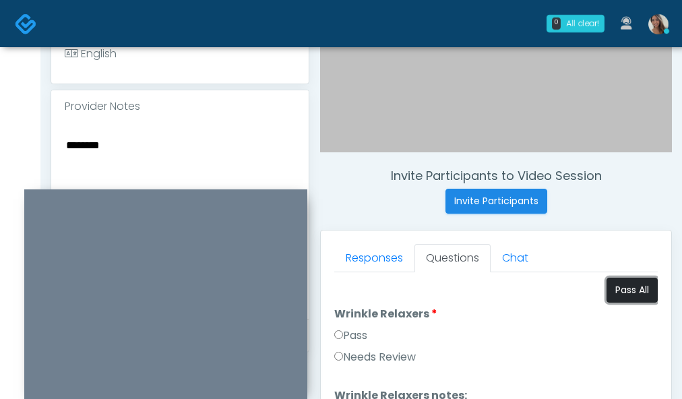
click at [626, 296] on button "Pass All" at bounding box center [632, 290] width 51 height 25
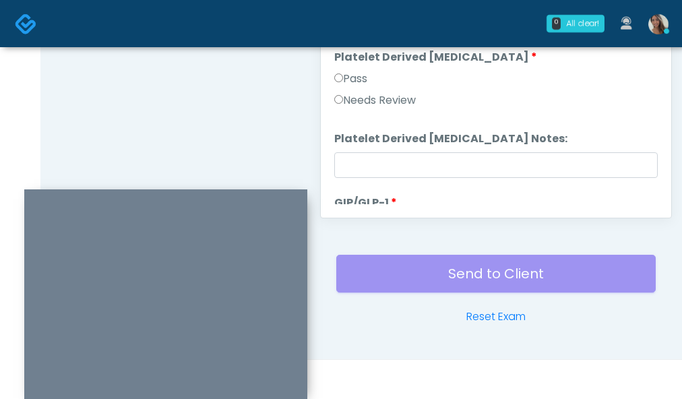
scroll to position [2656, 0]
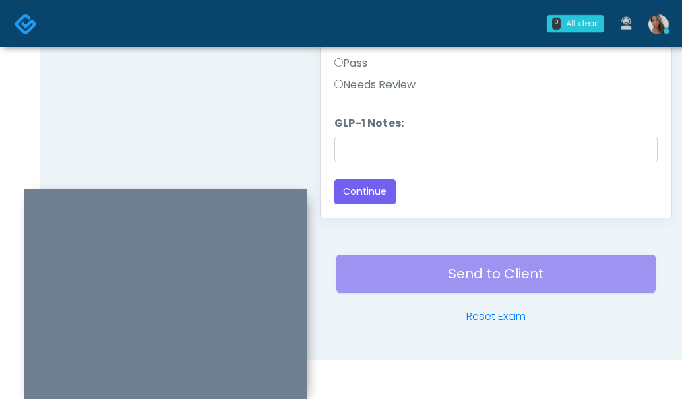
click at [384, 132] on li "GLP-1 Notes: GLP-1 Notes:" at bounding box center [496, 138] width 324 height 47
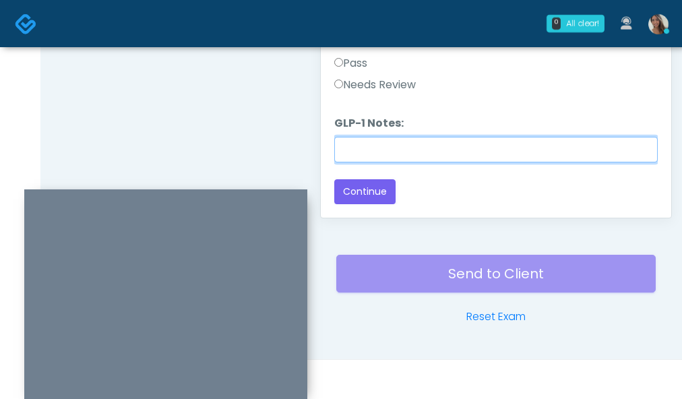
drag, startPoint x: 384, startPoint y: 152, endPoint x: 390, endPoint y: 140, distance: 13.6
click at [384, 152] on input "GLP-1 Notes:" at bounding box center [496, 150] width 324 height 26
paste input "********"
type input "********"
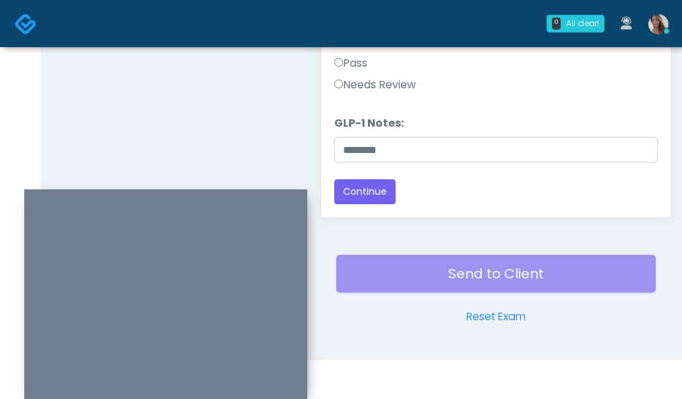
click at [401, 90] on label "Needs Review" at bounding box center [375, 85] width 82 height 16
click at [365, 192] on button "Continue" at bounding box center [364, 191] width 61 height 25
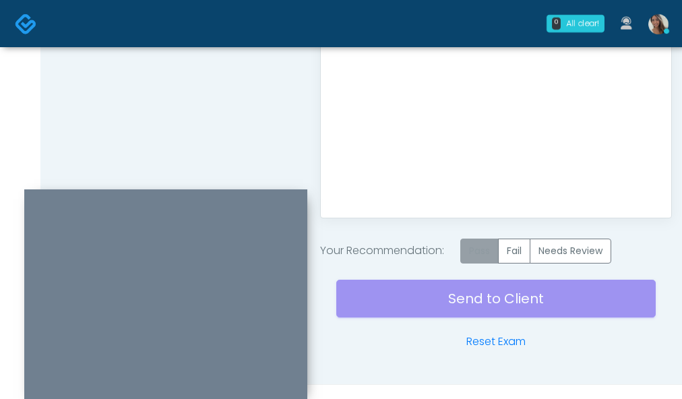
click at [485, 245] on label "Pass" at bounding box center [480, 251] width 38 height 25
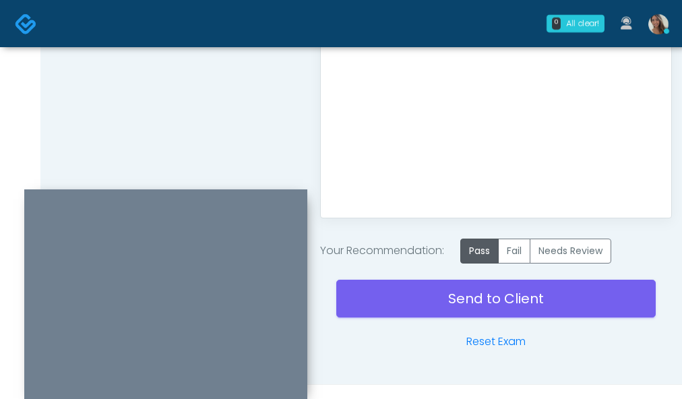
click at [429, 318] on div "Send to Client Reset Exam" at bounding box center [496, 307] width 320 height 86
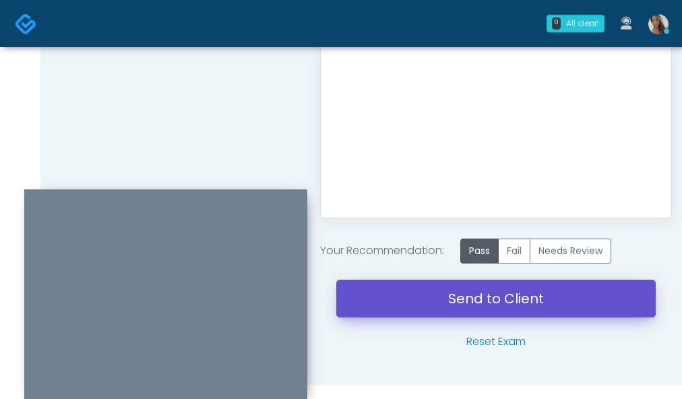
click at [432, 301] on link "Send to Client" at bounding box center [496, 299] width 320 height 38
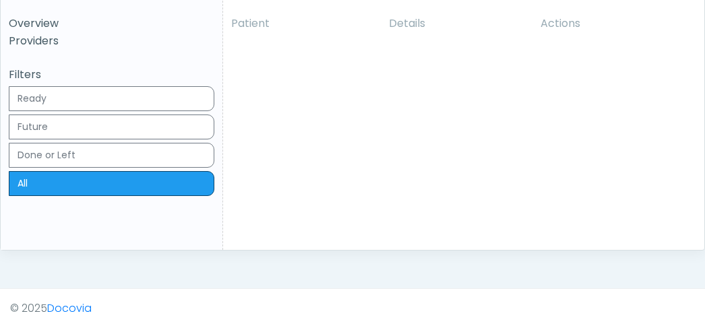
scroll to position [343, 0]
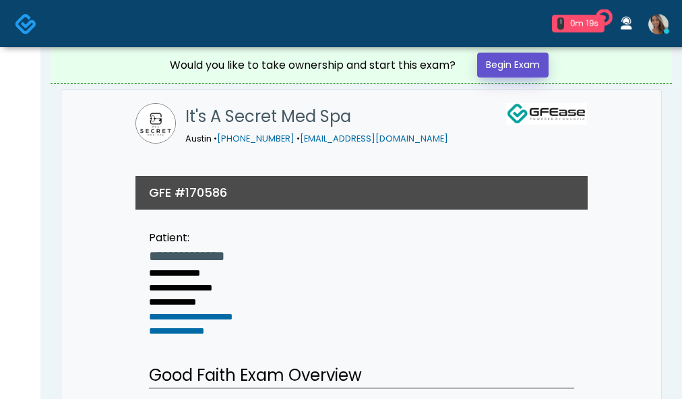
click at [504, 63] on link "Begin Exam" at bounding box center [512, 65] width 71 height 25
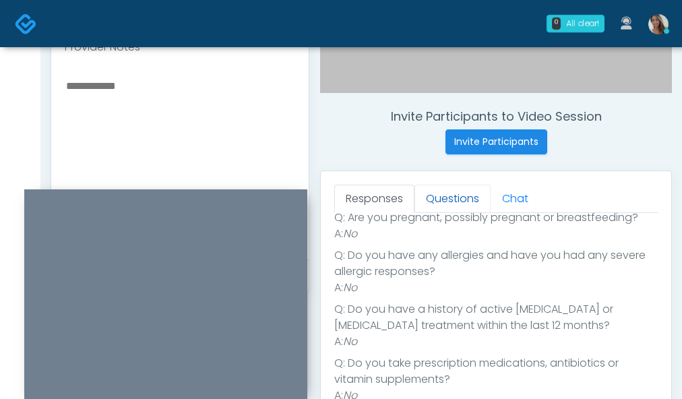
scroll to position [141, 0]
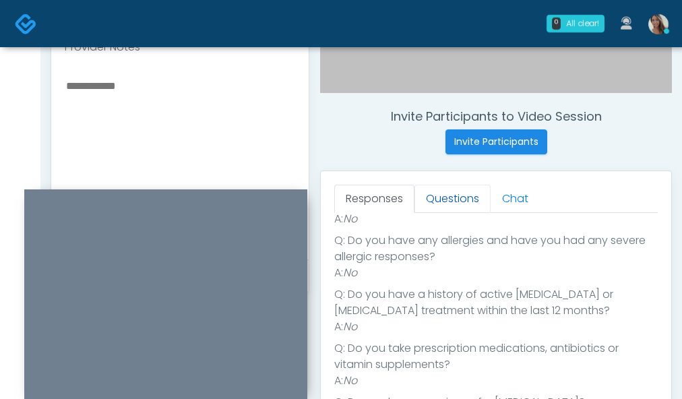
click at [456, 196] on link "Questions" at bounding box center [453, 199] width 76 height 28
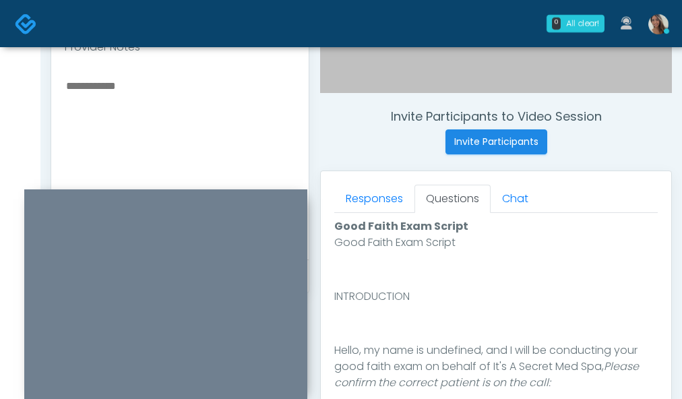
scroll to position [811, 0]
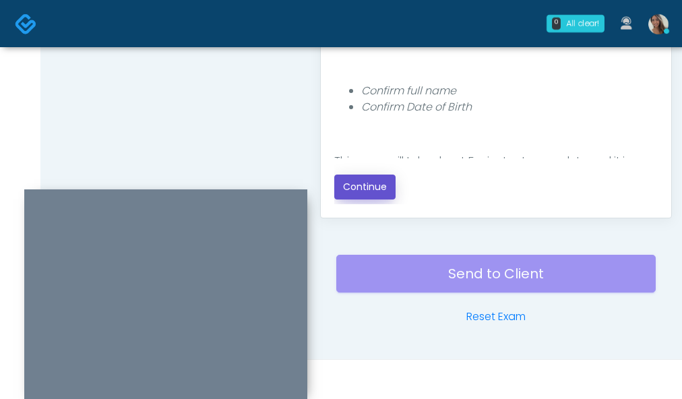
drag, startPoint x: 392, startPoint y: 185, endPoint x: 358, endPoint y: 184, distance: 33.7
click at [392, 185] on button "Continue" at bounding box center [364, 187] width 61 height 25
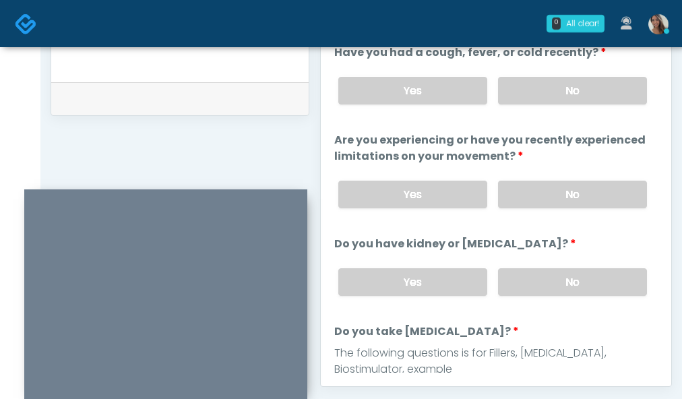
scroll to position [626, 0]
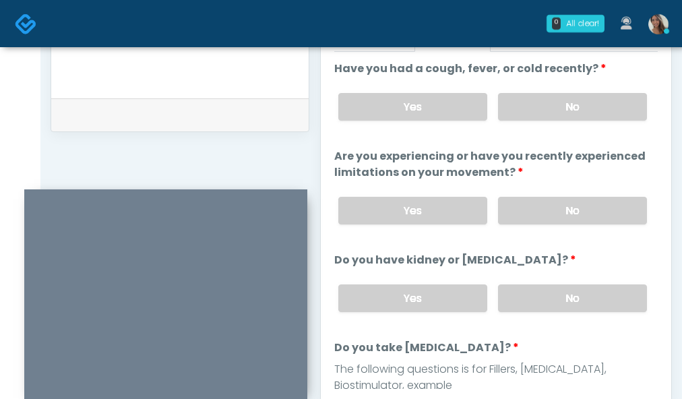
click at [583, 125] on div "Yes No" at bounding box center [493, 106] width 330 height 49
click at [582, 123] on div "Yes No" at bounding box center [493, 106] width 330 height 49
drag, startPoint x: 587, startPoint y: 113, endPoint x: 589, endPoint y: 138, distance: 25.0
click at [587, 113] on label "No" at bounding box center [572, 107] width 149 height 28
click at [589, 211] on label "No" at bounding box center [572, 211] width 149 height 28
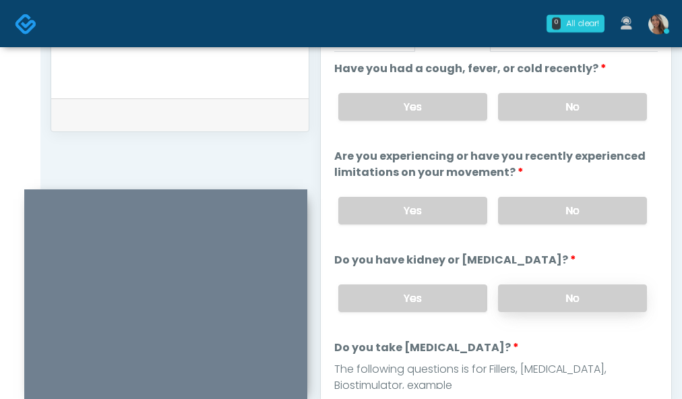
click at [570, 302] on label "No" at bounding box center [572, 299] width 149 height 28
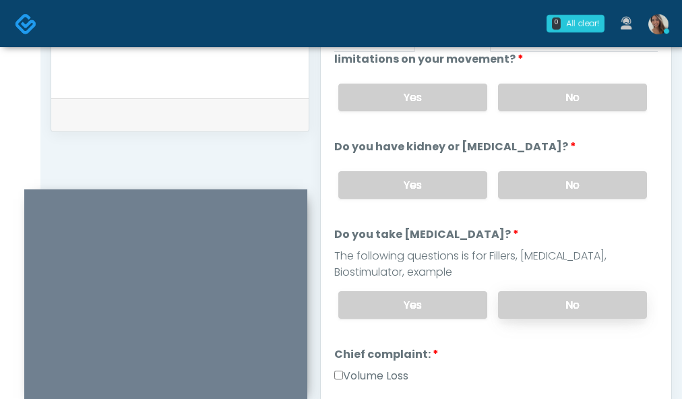
scroll to position [114, 0]
click at [528, 313] on label "No" at bounding box center [572, 305] width 149 height 28
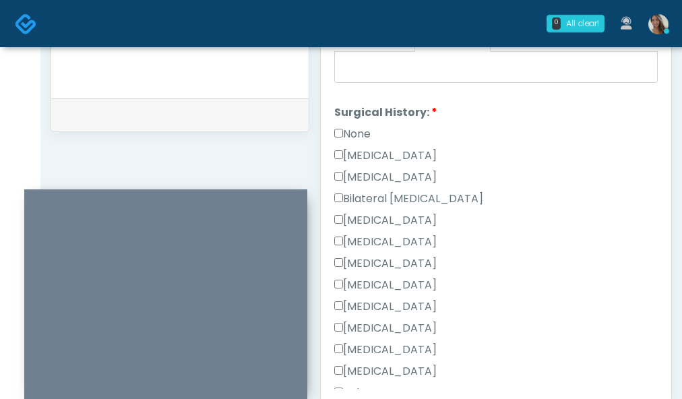
click at [363, 131] on label "None" at bounding box center [352, 134] width 36 height 16
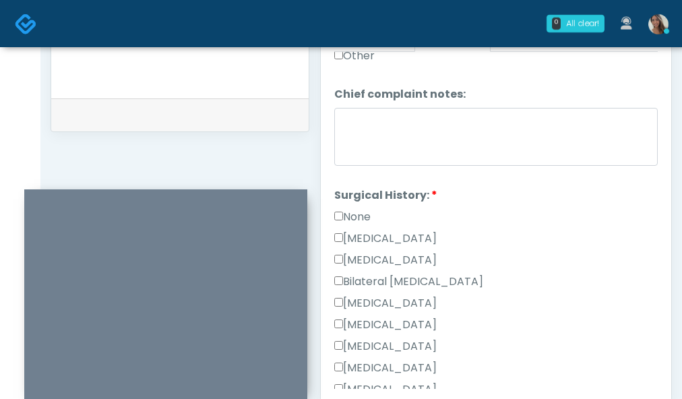
scroll to position [386, 0]
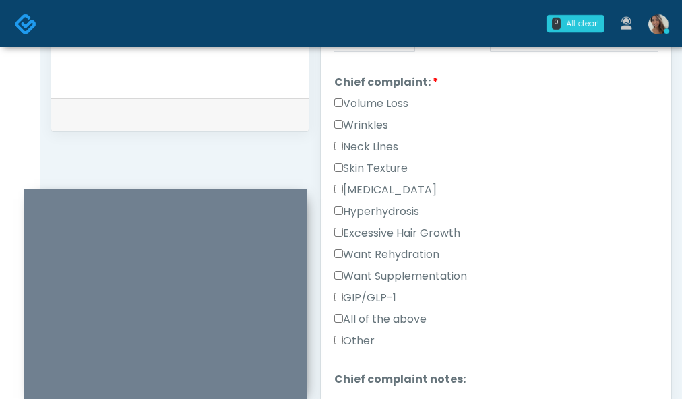
click at [424, 236] on label "Excessive Hair Growth" at bounding box center [397, 233] width 126 height 16
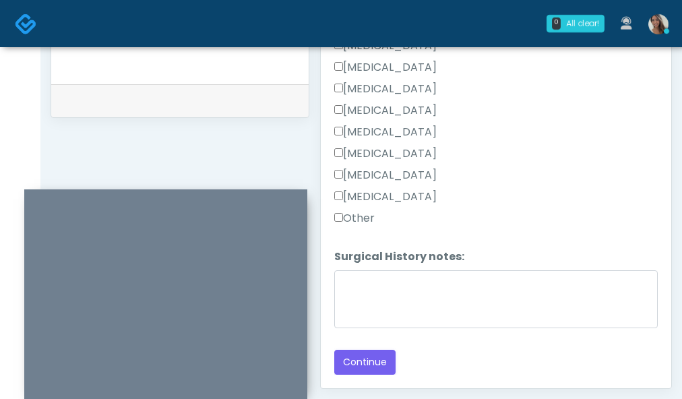
scroll to position [664, 0]
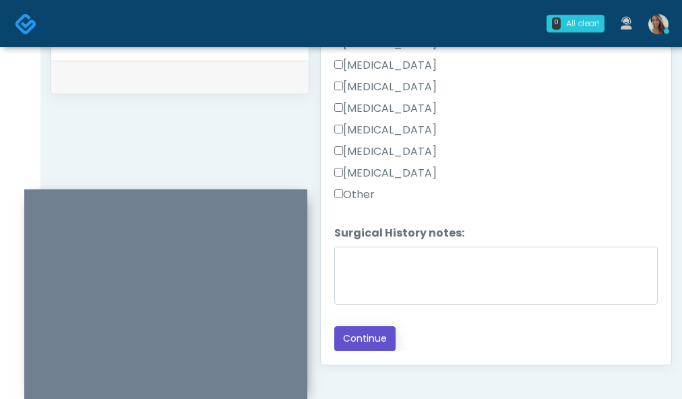
click at [372, 330] on button "Continue" at bounding box center [364, 338] width 61 height 25
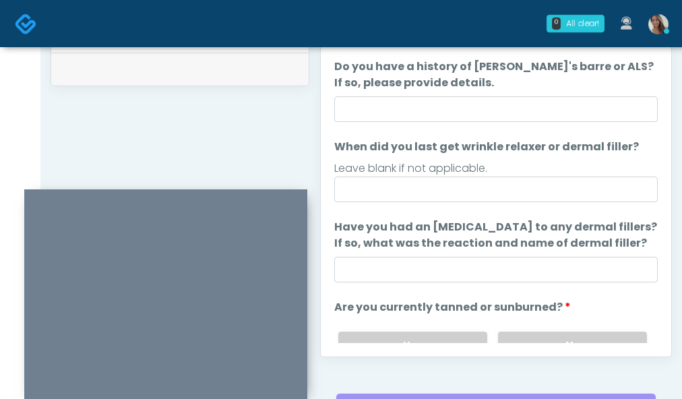
scroll to position [0, 0]
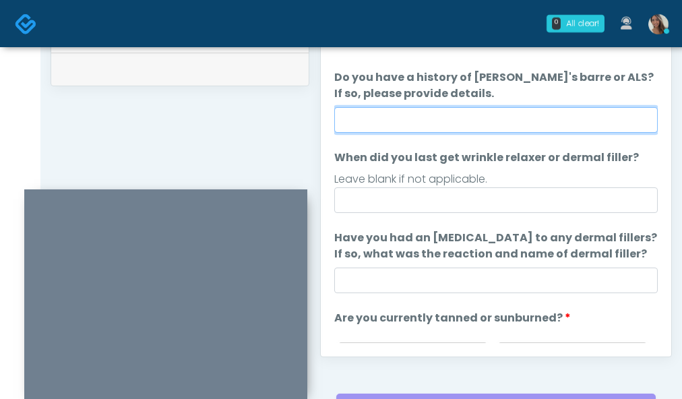
click at [469, 107] on input "Do you have a history of Guillain's barre or ALS? If so, please provide details." at bounding box center [496, 120] width 324 height 26
type input "**"
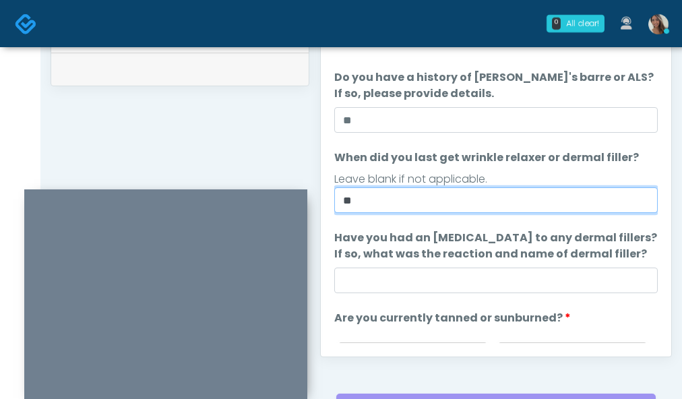
type input "*"
type input "**********"
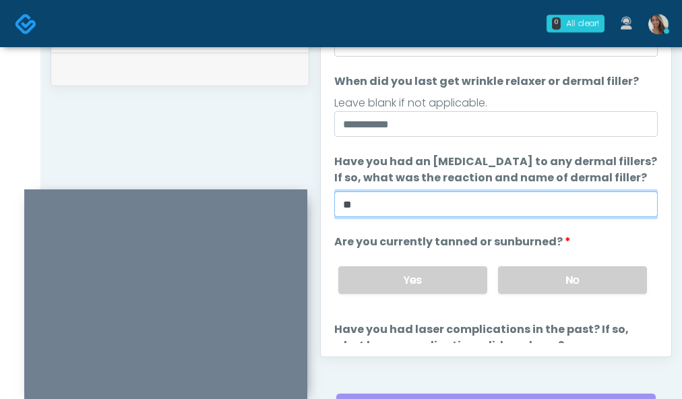
scroll to position [176, 0]
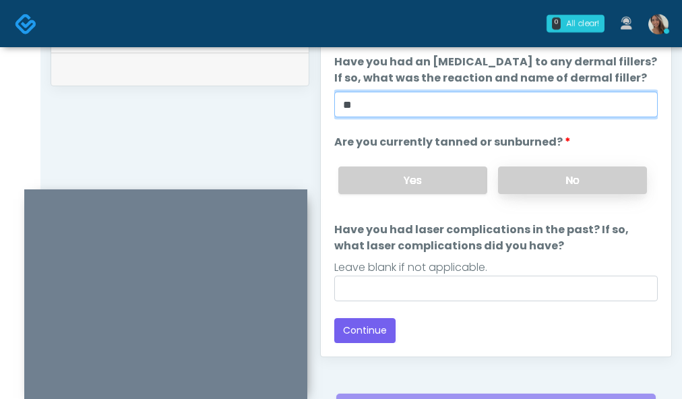
type input "**"
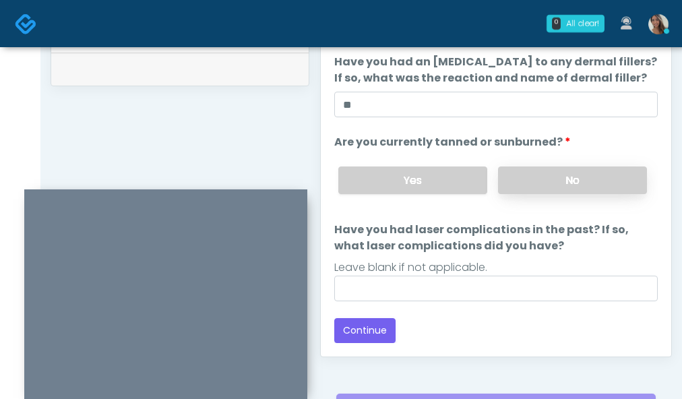
click at [574, 180] on label "No" at bounding box center [572, 181] width 149 height 28
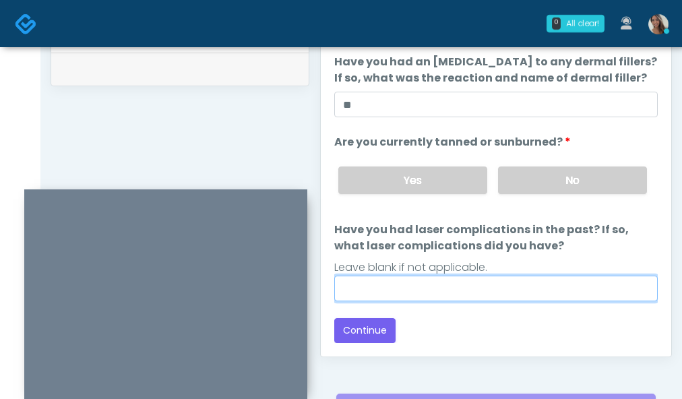
click at [478, 286] on input "Have you had laser complications in the past? If so, what laser complications d…" at bounding box center [496, 289] width 324 height 26
click at [519, 301] on input "**" at bounding box center [496, 289] width 324 height 26
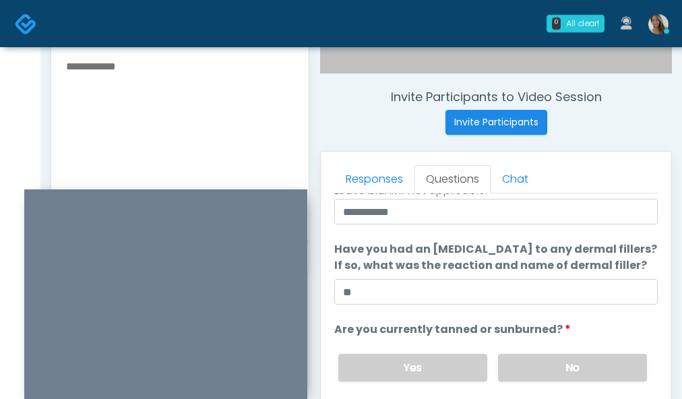
scroll to position [484, 0]
type input "**"
click at [198, 140] on textarea at bounding box center [180, 140] width 231 height 165
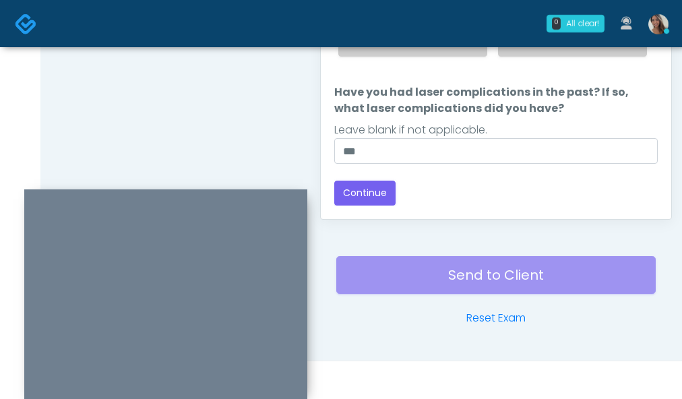
scroll to position [811, 0]
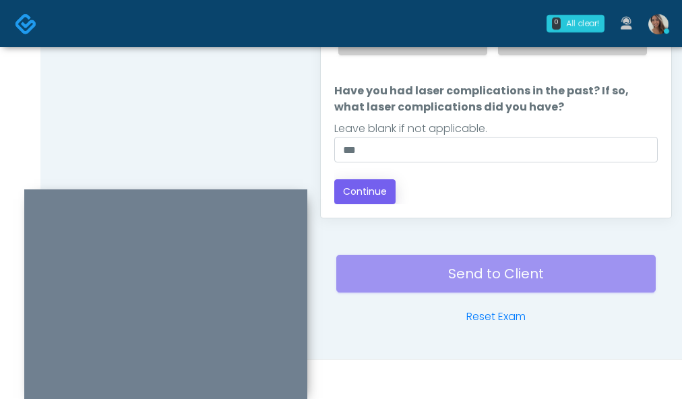
type textarea "**********"
click at [382, 194] on button "Continue" at bounding box center [364, 191] width 61 height 25
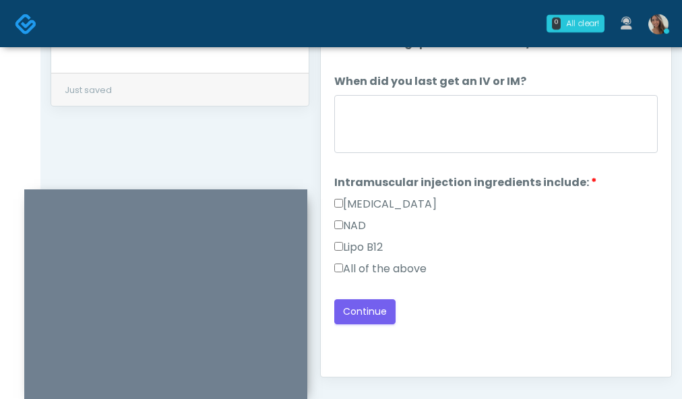
scroll to position [645, 0]
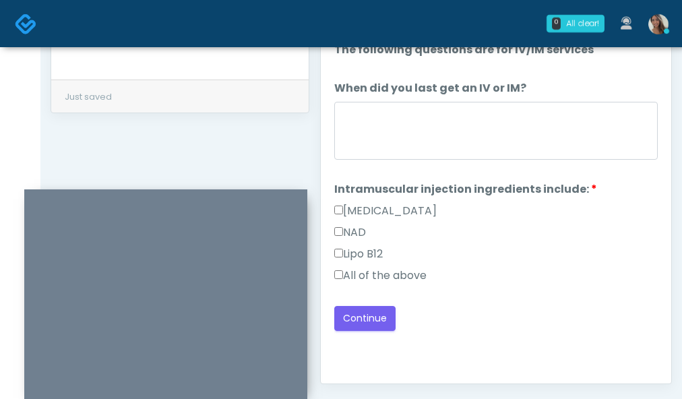
click at [401, 276] on label "All of the above" at bounding box center [380, 276] width 92 height 16
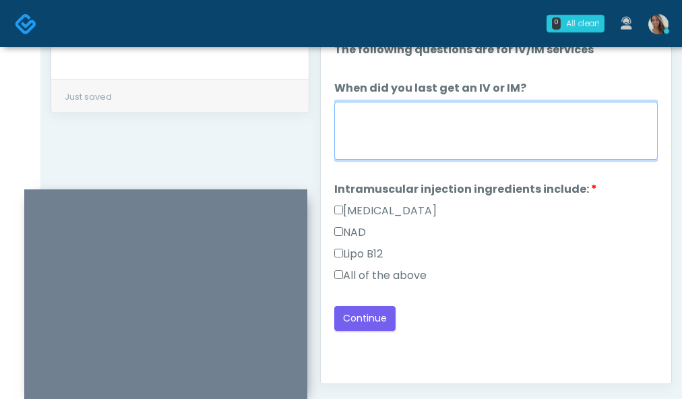
click at [450, 117] on textarea "When did you last get an IV or IM?" at bounding box center [496, 131] width 324 height 58
type textarea "*******"
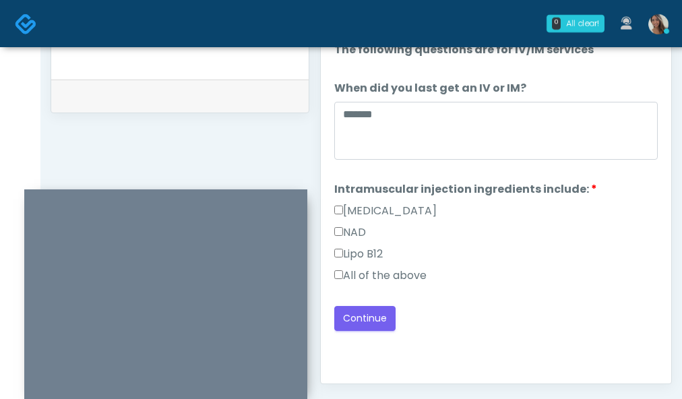
click at [547, 201] on li "Intramuscular injection ingredients include: Intramuscular injection ingredient…" at bounding box center [496, 235] width 324 height 108
click at [367, 309] on button "Continue" at bounding box center [364, 318] width 61 height 25
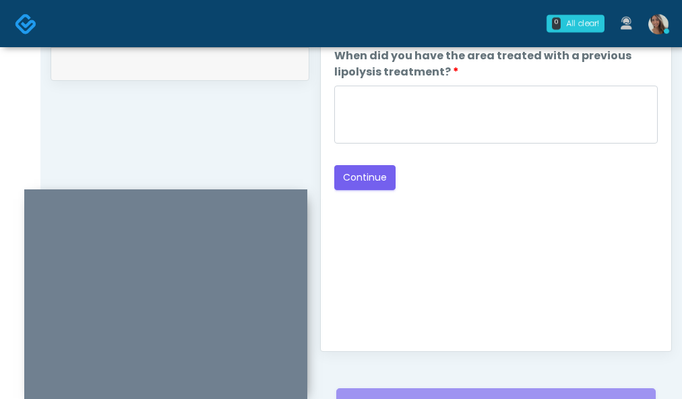
scroll to position [663, 0]
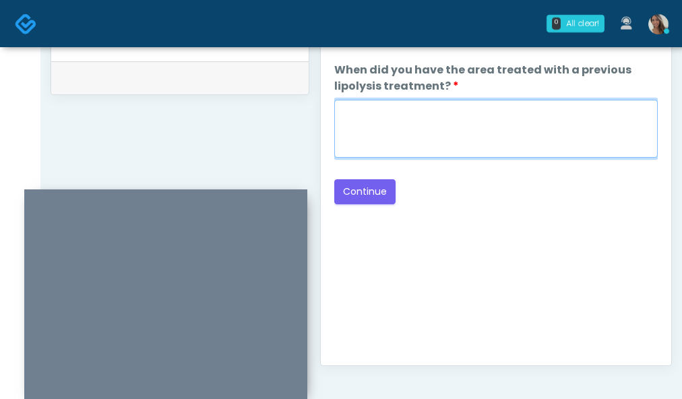
click at [422, 134] on textarea "When did you have the area treated with a previous lipolysis treatment?" at bounding box center [496, 129] width 324 height 58
paste textarea "**********"
type textarea "**********"
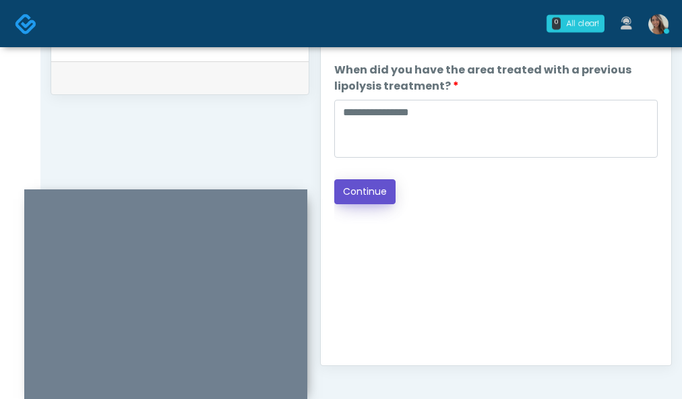
click at [347, 198] on button "Continue" at bounding box center [364, 191] width 61 height 25
click at [570, 270] on div "Good Faith Exam Script Good Faith Exam Script INTRODUCTION Hello, my name is un…" at bounding box center [496, 183] width 324 height 337
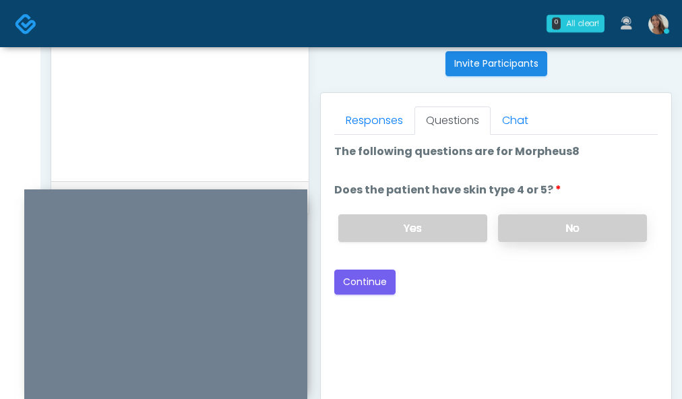
scroll to position [542, 0]
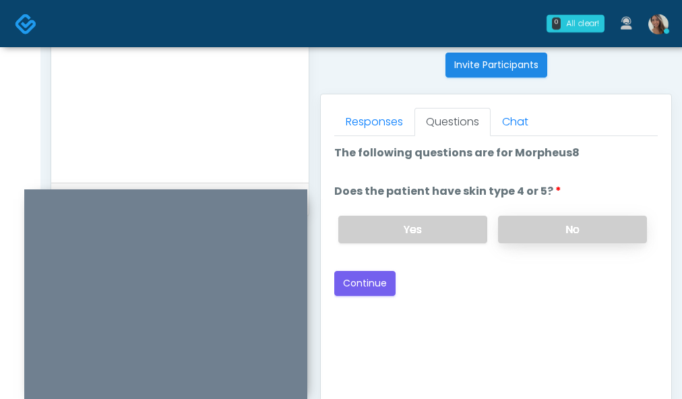
click at [565, 230] on label "No" at bounding box center [572, 230] width 149 height 28
click at [421, 233] on label "Yes" at bounding box center [412, 230] width 149 height 28
click at [373, 287] on button "Continue" at bounding box center [364, 283] width 61 height 25
click at [532, 322] on div "Good Faith Exam Script Good Faith Exam Script INTRODUCTION Hello, my name is un…" at bounding box center [496, 304] width 324 height 337
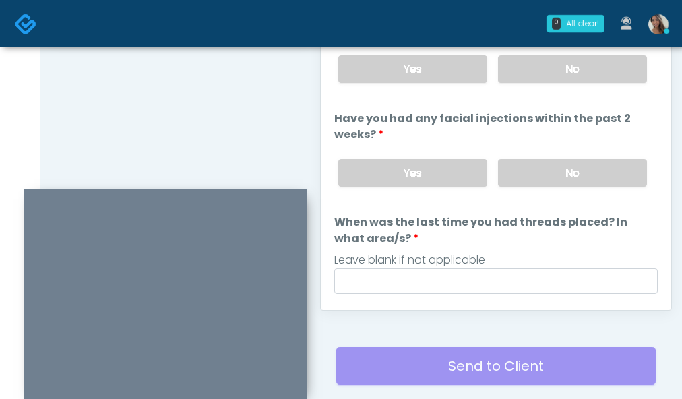
scroll to position [707, 0]
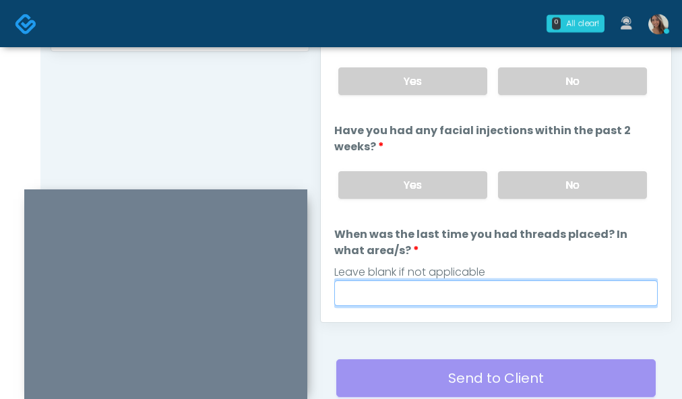
click at [528, 281] on input "When was the last time you had threads placed? In what area/s?" at bounding box center [496, 294] width 324 height 26
paste input "**********"
type input "**********"
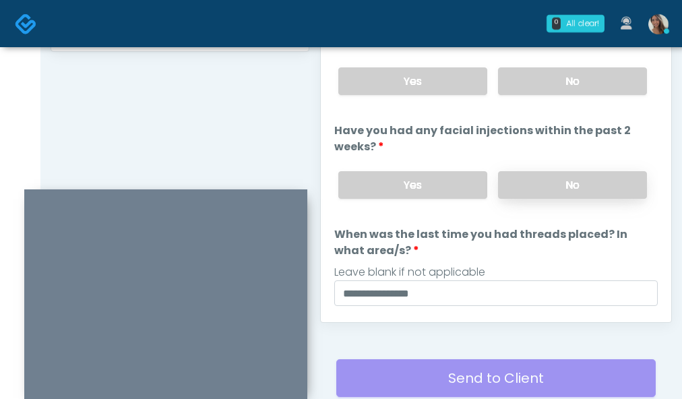
click at [545, 173] on label "No" at bounding box center [572, 185] width 149 height 28
click at [563, 71] on label "No" at bounding box center [572, 81] width 149 height 28
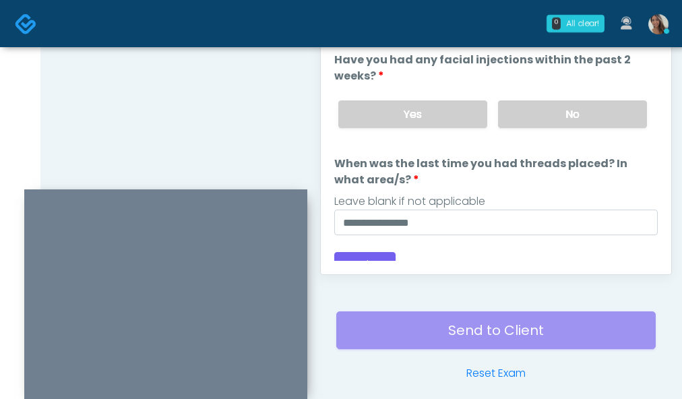
scroll to position [757, 0]
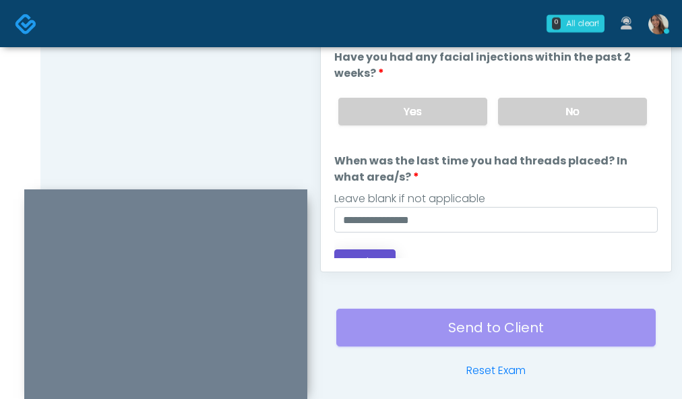
click at [374, 254] on button "Continue" at bounding box center [364, 261] width 61 height 25
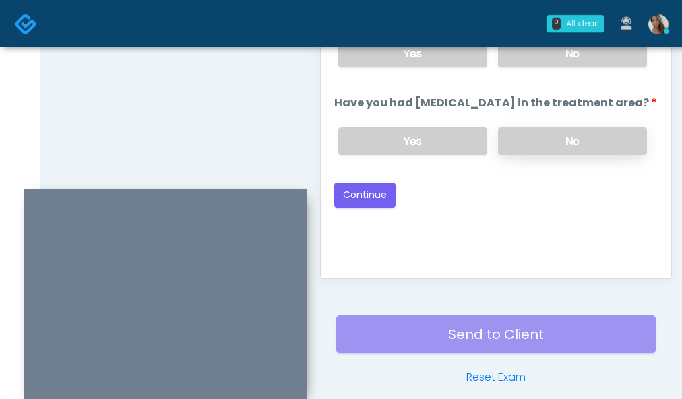
scroll to position [0, 0]
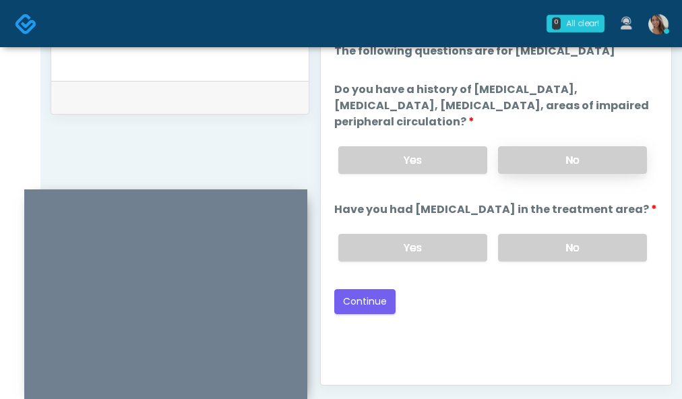
click at [537, 227] on div "Yes No" at bounding box center [493, 247] width 330 height 49
click at [570, 251] on label "No" at bounding box center [572, 248] width 149 height 28
click at [596, 165] on label "No" at bounding box center [572, 160] width 149 height 28
click at [479, 316] on div "Good Faith Exam Script Good Faith Exam Script INTRODUCTION Hello, my name is un…" at bounding box center [496, 202] width 324 height 337
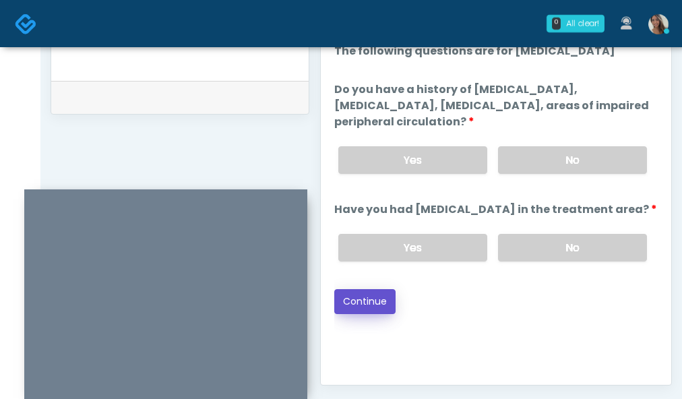
click at [374, 299] on button "Continue" at bounding box center [364, 301] width 61 height 25
drag, startPoint x: 496, startPoint y: 322, endPoint x: 504, endPoint y: 326, distance: 9.7
click at [496, 322] on div "Good Faith Exam Script Good Faith Exam Script INTRODUCTION Hello, my name is un…" at bounding box center [496, 202] width 324 height 337
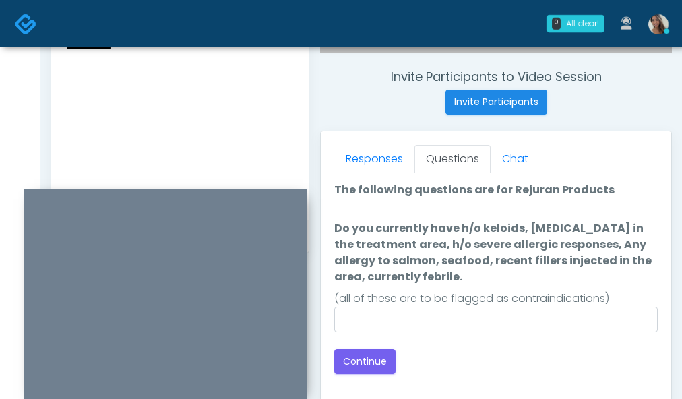
scroll to position [483, 0]
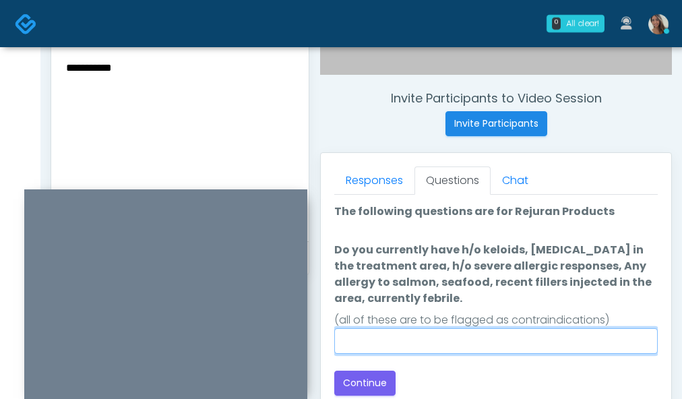
click at [529, 341] on input "Do you currently have h/o keloids, skin infection in the treatment area, h/o se…" at bounding box center [496, 341] width 324 height 26
type input "**"
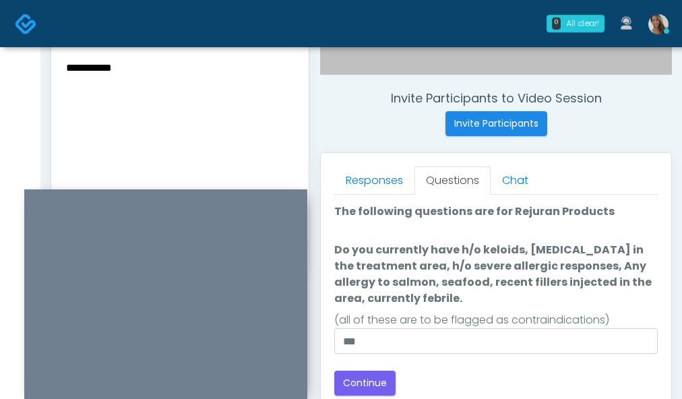
drag, startPoint x: 536, startPoint y: 297, endPoint x: 548, endPoint y: 293, distance: 12.2
click at [543, 295] on label "Do you currently have h/o keloids, skin infection in the treatment area, h/o se…" at bounding box center [496, 274] width 324 height 65
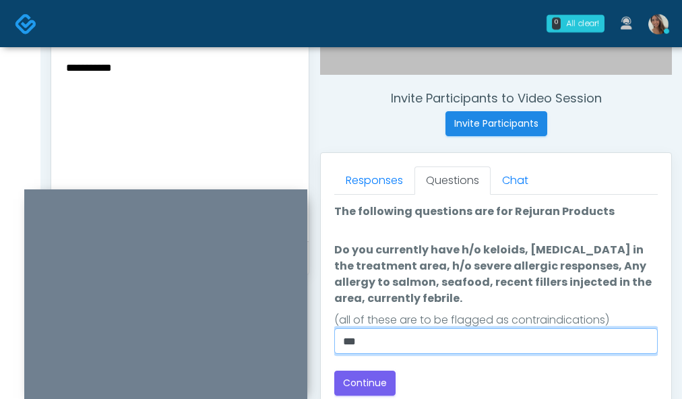
click at [543, 328] on input "**" at bounding box center [496, 341] width 324 height 26
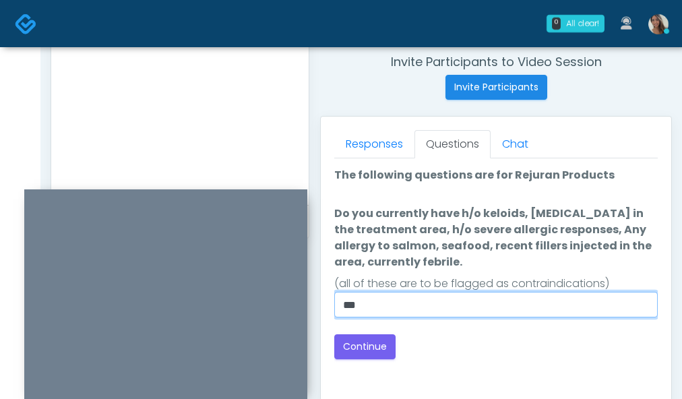
scroll to position [538, 0]
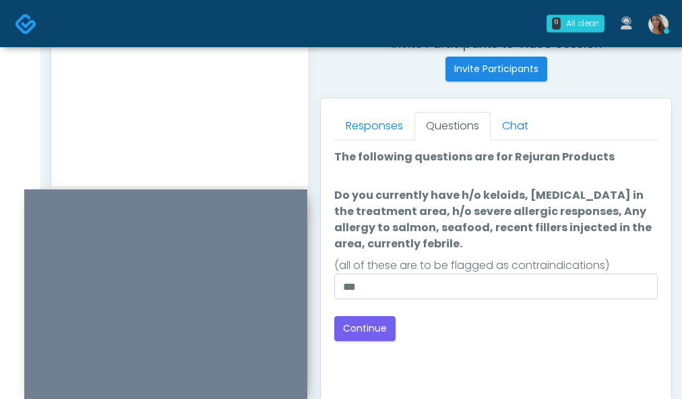
click at [572, 331] on div "Back Continue" at bounding box center [496, 328] width 324 height 25
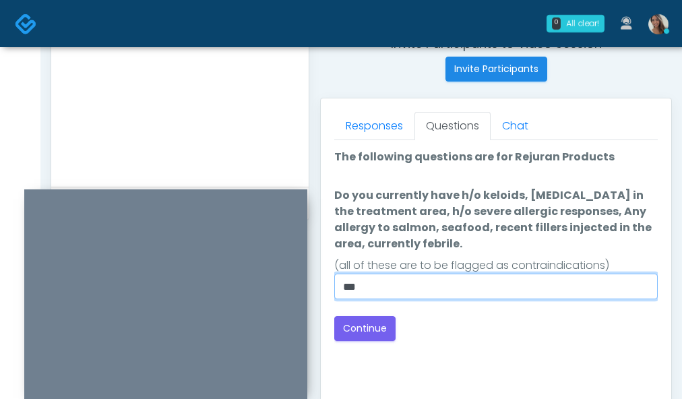
click at [468, 291] on input "**" at bounding box center [496, 287] width 324 height 26
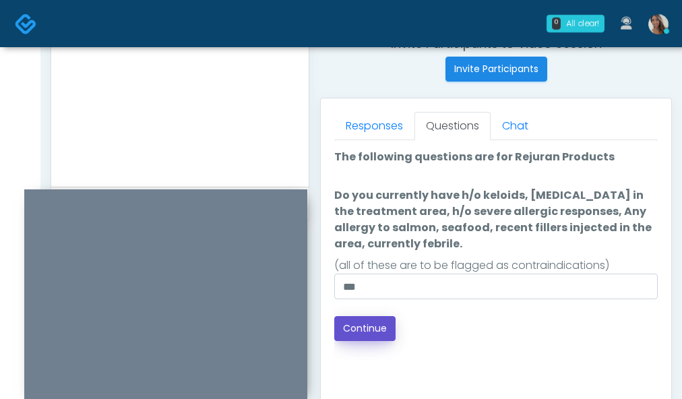
click at [367, 330] on button "Continue" at bounding box center [364, 328] width 61 height 25
drag, startPoint x: 516, startPoint y: 373, endPoint x: 516, endPoint y: 380, distance: 7.4
click at [516, 373] on div "Good Faith Exam Script Good Faith Exam Script INTRODUCTION Hello, my name is un…" at bounding box center [496, 308] width 324 height 337
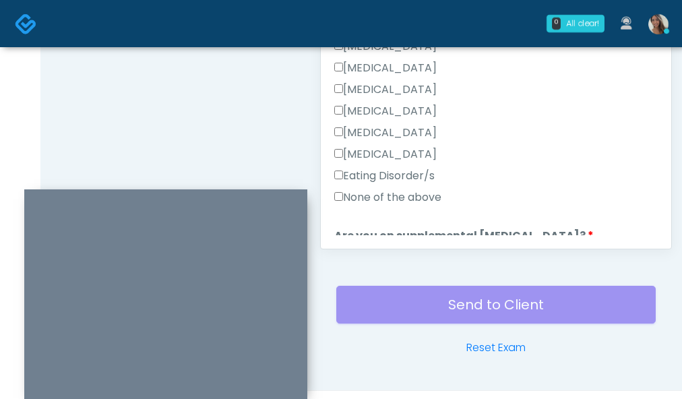
scroll to position [779, 0]
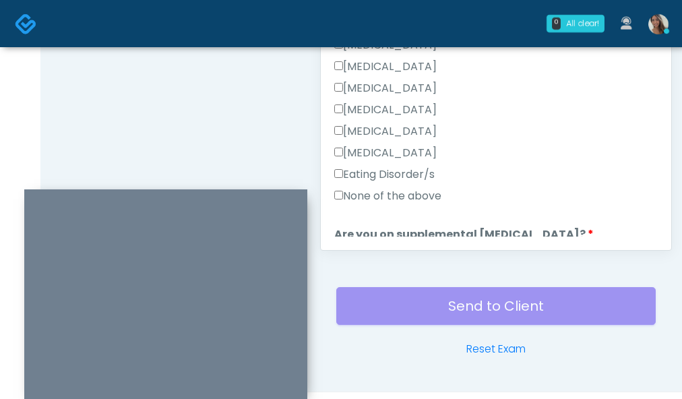
click at [410, 194] on label "None of the above" at bounding box center [387, 196] width 107 height 16
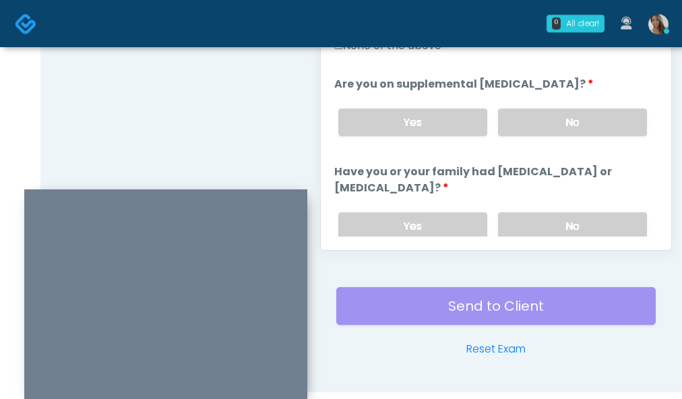
scroll to position [397, 0]
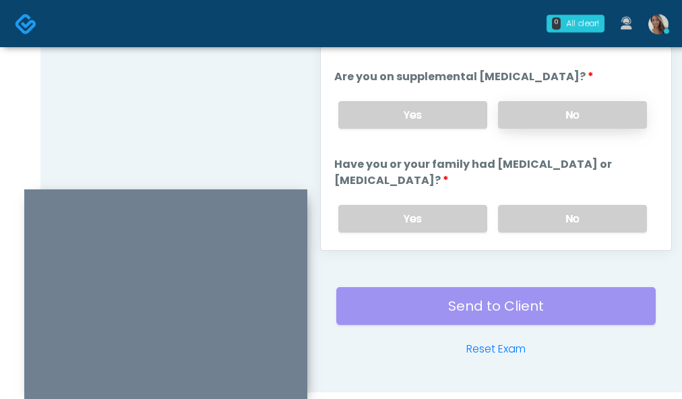
click at [558, 115] on label "No" at bounding box center [572, 115] width 149 height 28
click at [555, 203] on div "Yes No" at bounding box center [493, 218] width 330 height 49
click at [552, 208] on label "No" at bounding box center [572, 219] width 149 height 28
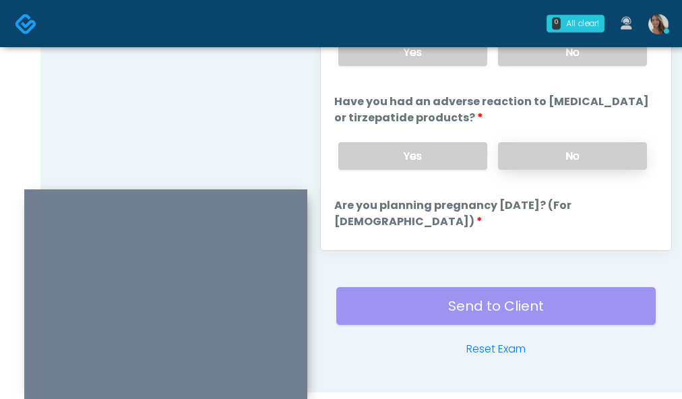
click at [551, 146] on label "No" at bounding box center [572, 156] width 149 height 28
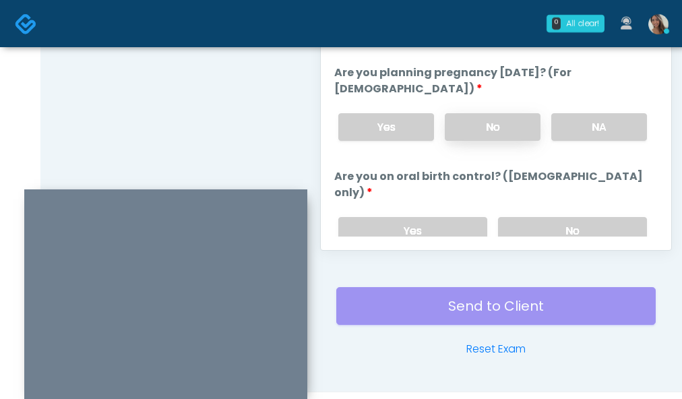
click at [502, 120] on label "No" at bounding box center [493, 127] width 96 height 28
click at [548, 217] on label "No" at bounding box center [572, 231] width 149 height 28
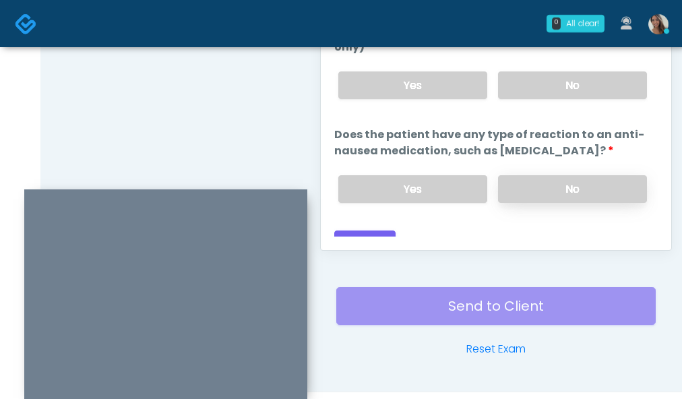
scroll to position [845, 0]
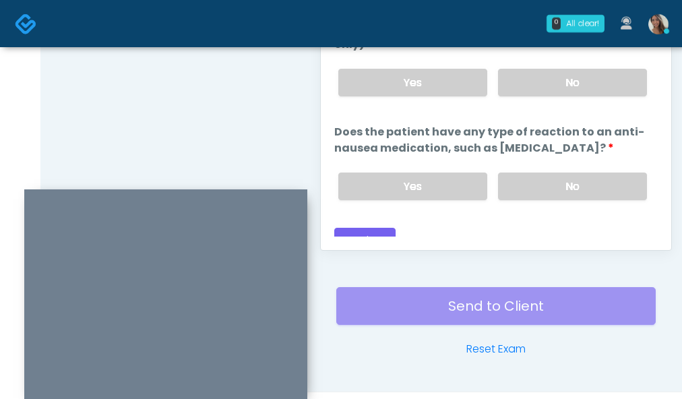
drag, startPoint x: 544, startPoint y: 155, endPoint x: 217, endPoint y: 114, distance: 329.6
click at [544, 162] on div "Yes No" at bounding box center [493, 186] width 330 height 49
drag, startPoint x: 181, startPoint y: 110, endPoint x: 289, endPoint y: 181, distance: 129.0
click at [552, 175] on label "No" at bounding box center [572, 187] width 149 height 28
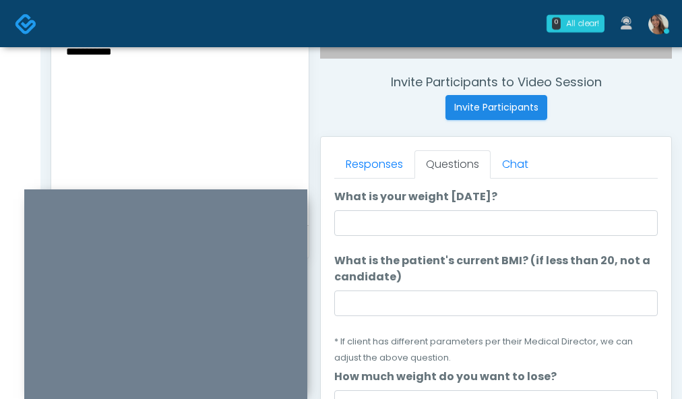
scroll to position [0, 0]
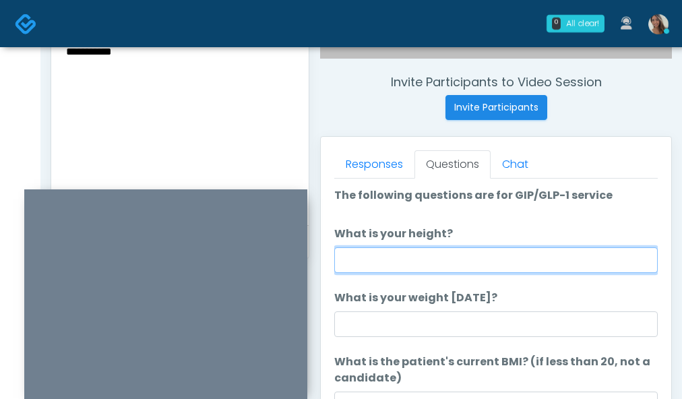
click at [413, 264] on input "What is your height?" at bounding box center [496, 260] width 324 height 26
type input "*****"
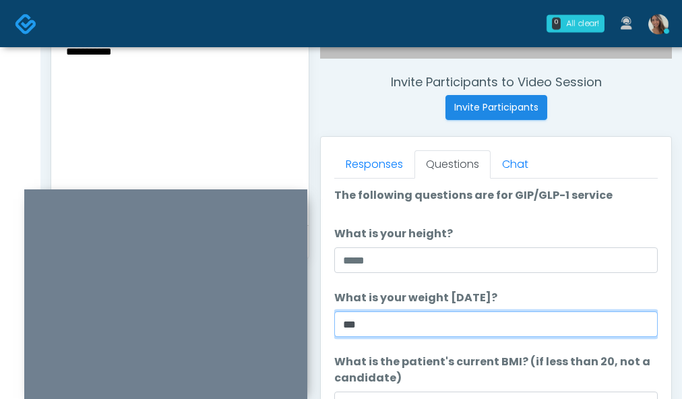
type input "***"
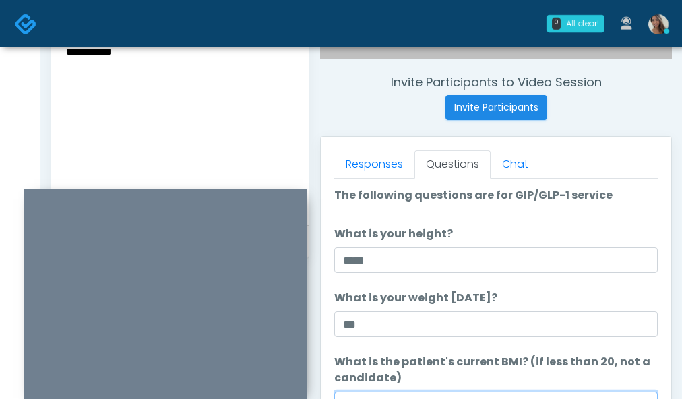
click at [376, 393] on input "What is the patient's current BMI? (if less than 20, not a candidate)" at bounding box center [496, 405] width 324 height 26
paste input "****"
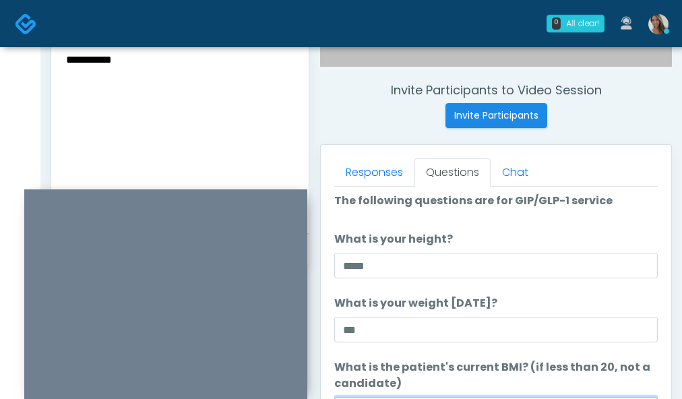
scroll to position [372, 0]
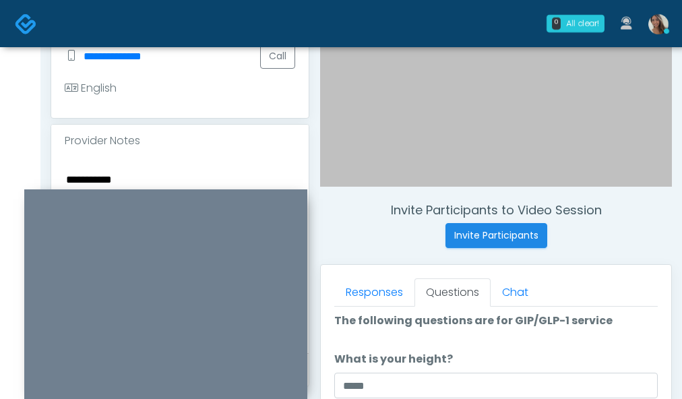
type input "****"
drag, startPoint x: 171, startPoint y: 164, endPoint x: 171, endPoint y: 183, distance: 19.6
click at [171, 165] on div "**********" at bounding box center [180, 255] width 258 height 196
click at [171, 184] on textarea "**********" at bounding box center [180, 253] width 231 height 165
paste textarea "*****"
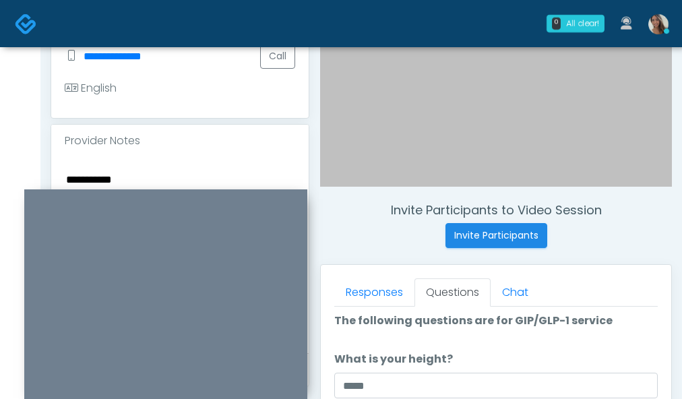
type textarea "**********"
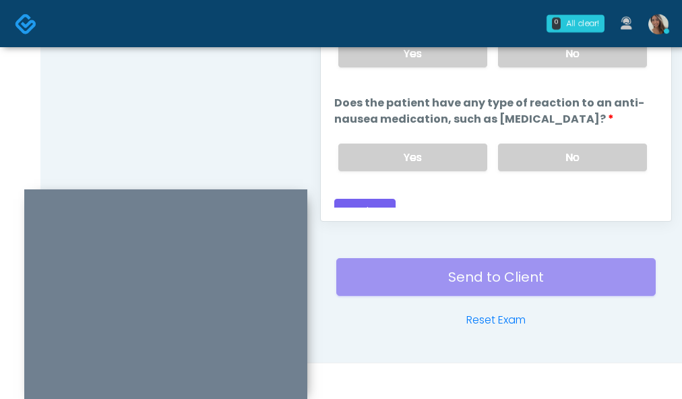
scroll to position [811, 0]
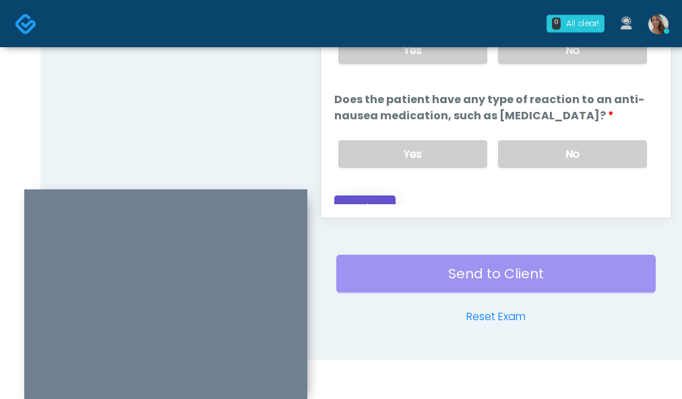
click at [370, 196] on button "Continue" at bounding box center [364, 208] width 61 height 25
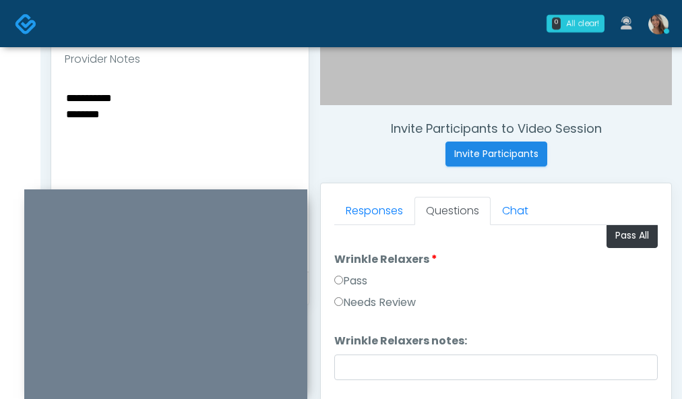
scroll to position [6, 0]
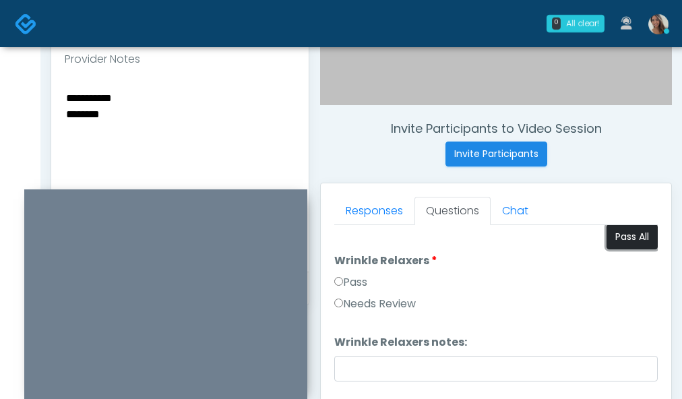
click at [607, 239] on button "Pass All" at bounding box center [632, 237] width 51 height 25
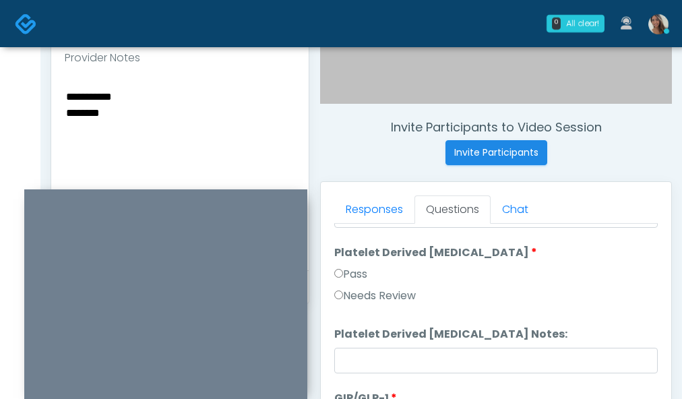
scroll to position [811, 0]
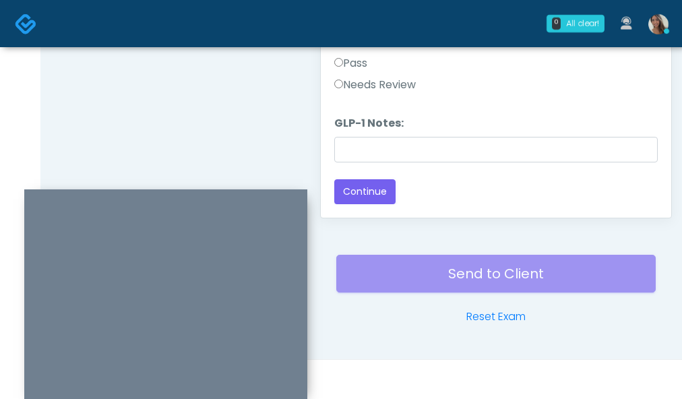
click at [376, 91] on label "Needs Review" at bounding box center [375, 85] width 82 height 16
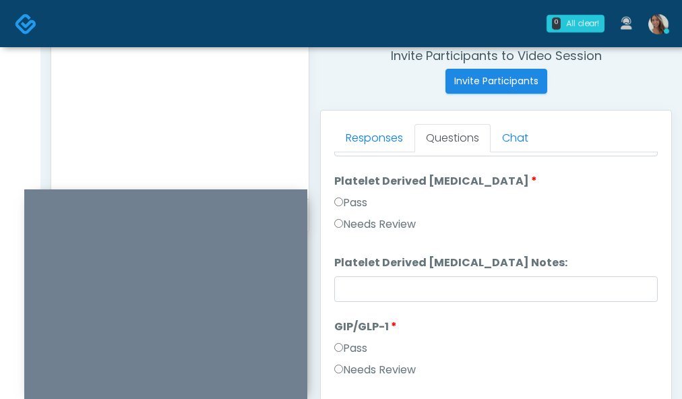
scroll to position [490, 0]
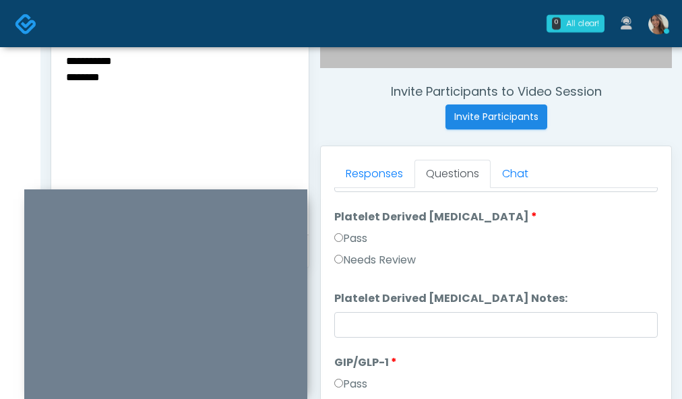
drag, startPoint x: 167, startPoint y: 131, endPoint x: 135, endPoint y: 92, distance: 50.2
click at [167, 131] on textarea "**********" at bounding box center [180, 134] width 231 height 165
click at [110, 80] on textarea "**********" at bounding box center [180, 134] width 231 height 165
click at [85, 74] on textarea "**********" at bounding box center [180, 134] width 231 height 165
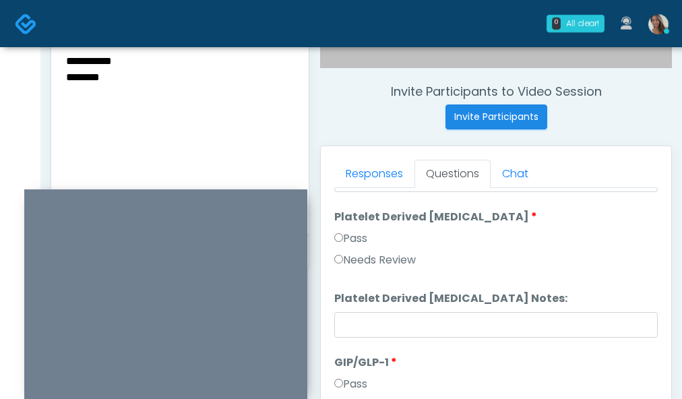
click at [85, 74] on textarea "**********" at bounding box center [180, 134] width 231 height 165
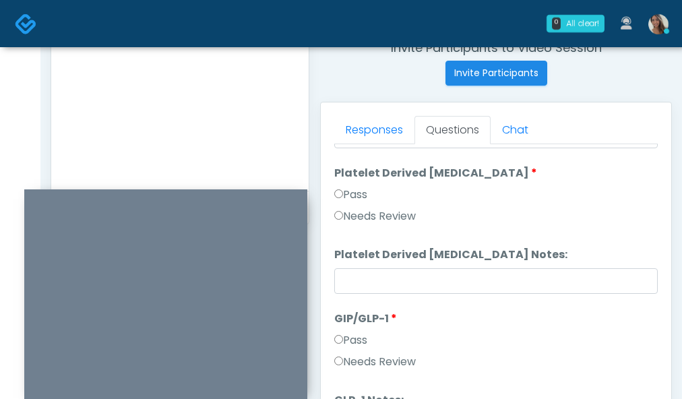
scroll to position [611, 0]
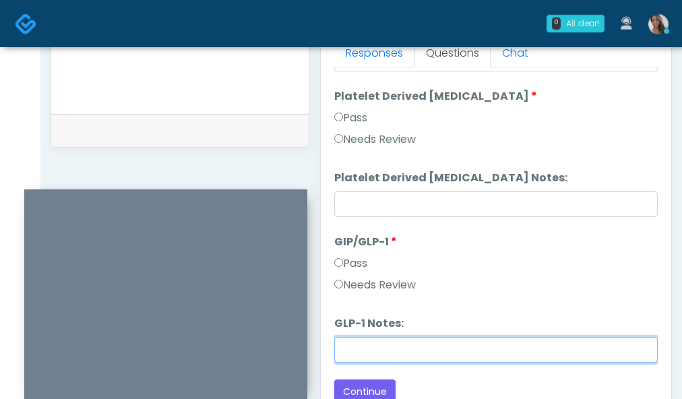
click at [400, 357] on input "GLP-1 Notes:" at bounding box center [496, 350] width 324 height 26
paste input "********"
type input "********"
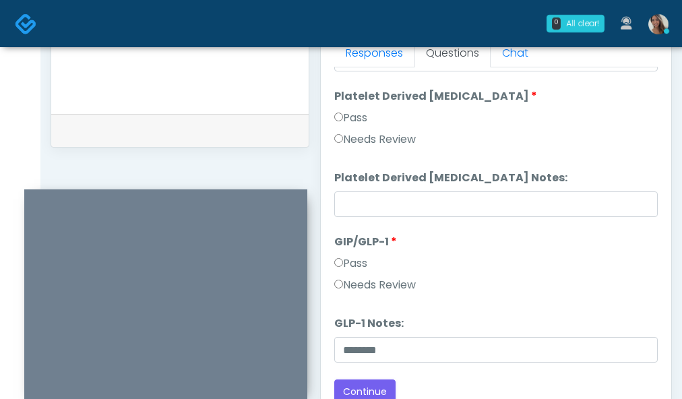
drag, startPoint x: 460, startPoint y: 316, endPoint x: 427, endPoint y: 342, distance: 41.7
click at [461, 316] on li "GLP-1 Notes: GLP-1 Notes: ********" at bounding box center [496, 339] width 324 height 47
click at [349, 390] on button "Continue" at bounding box center [364, 392] width 61 height 25
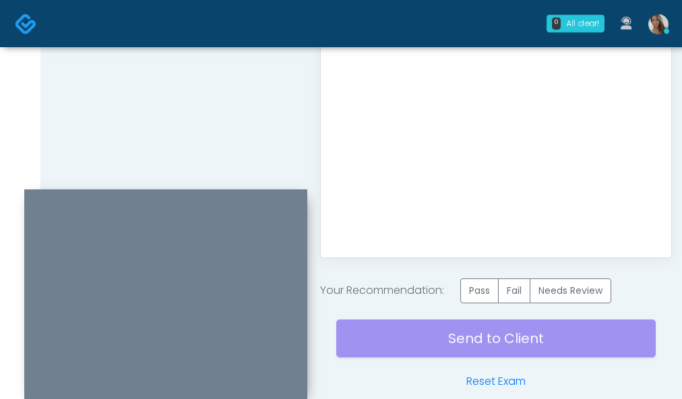
scroll to position [0, 0]
click at [475, 295] on label "Pass" at bounding box center [480, 290] width 38 height 25
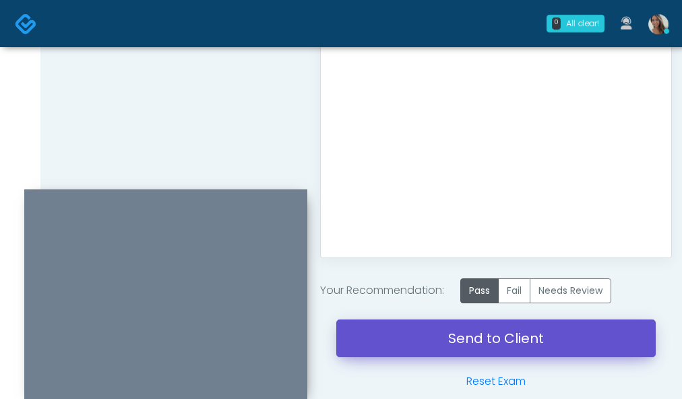
click at [432, 347] on link "Send to Client" at bounding box center [496, 339] width 320 height 38
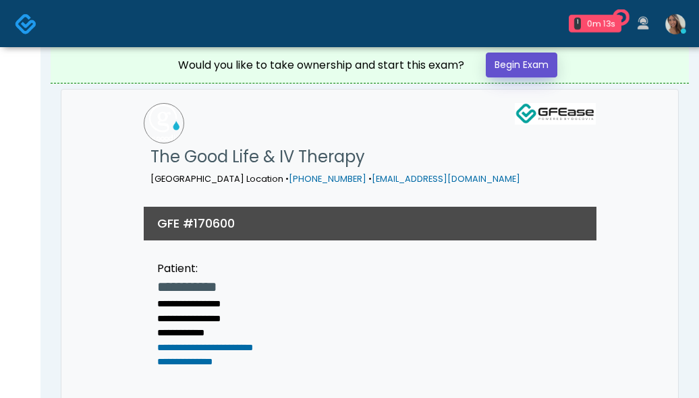
click at [500, 72] on link "Begin Exam" at bounding box center [520, 65] width 71 height 25
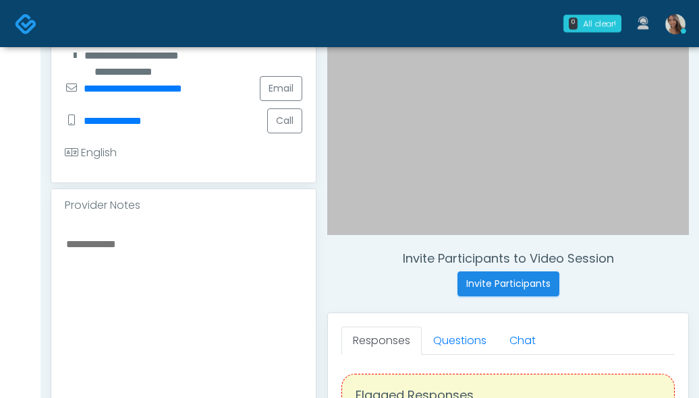
scroll to position [333, 0]
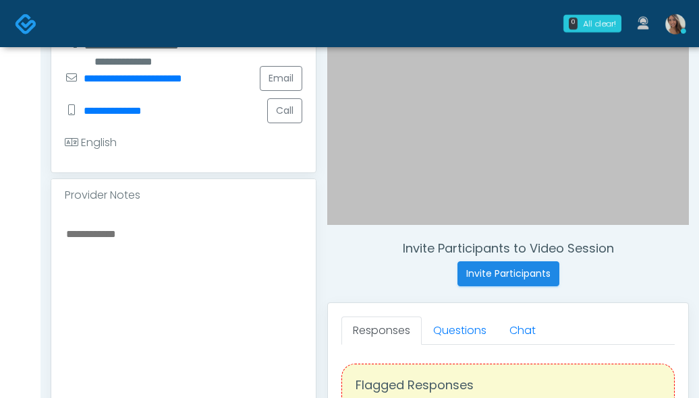
click at [118, 260] on textarea at bounding box center [183, 307] width 237 height 165
paste textarea "**********"
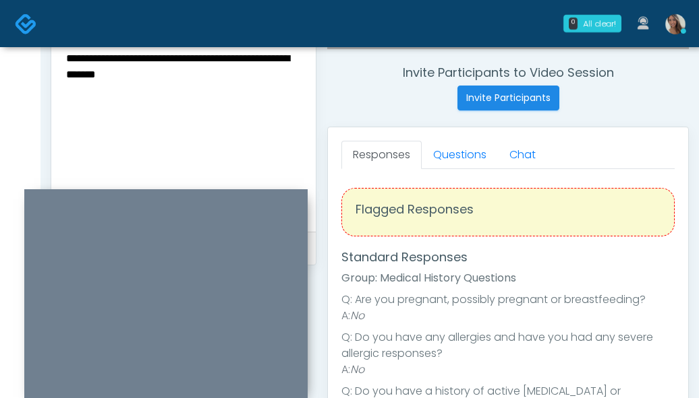
scroll to position [521, 0]
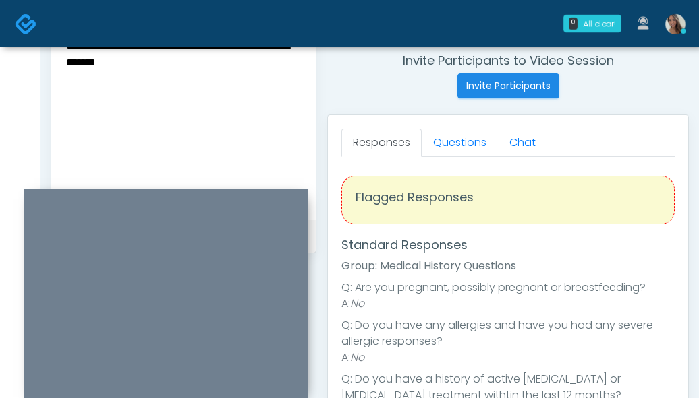
click at [100, 61] on textarea "**********" at bounding box center [183, 119] width 237 height 165
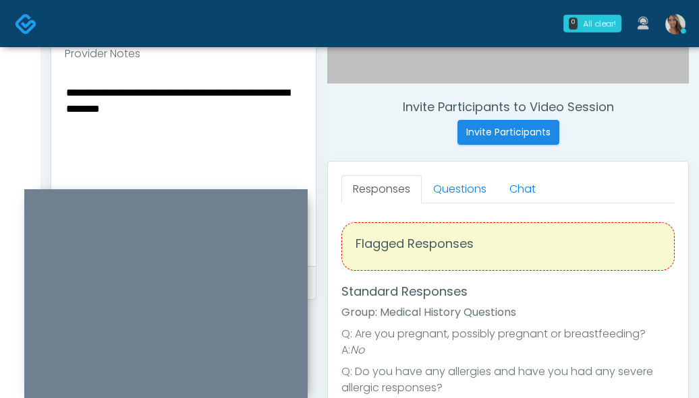
scroll to position [466, 0]
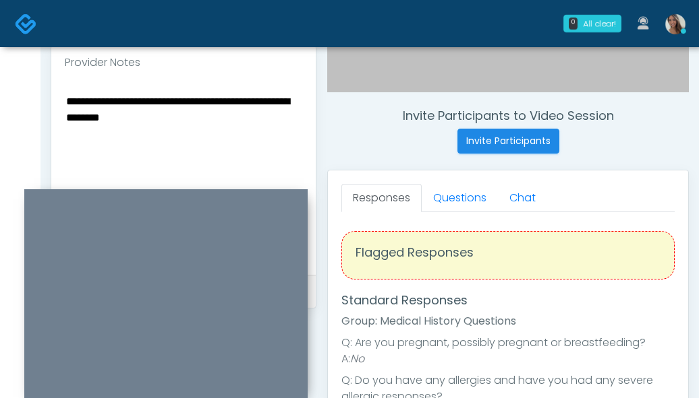
click at [71, 105] on textarea "**********" at bounding box center [183, 174] width 237 height 165
drag, startPoint x: 198, startPoint y: 124, endPoint x: 175, endPoint y: 125, distance: 23.6
click at [198, 124] on textarea "**********" at bounding box center [183, 174] width 237 height 165
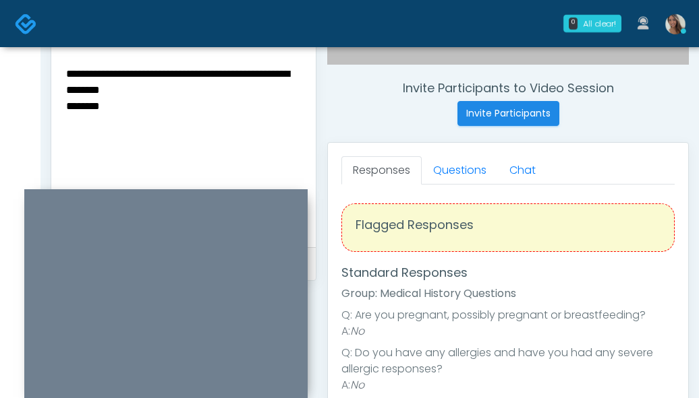
scroll to position [494, 0]
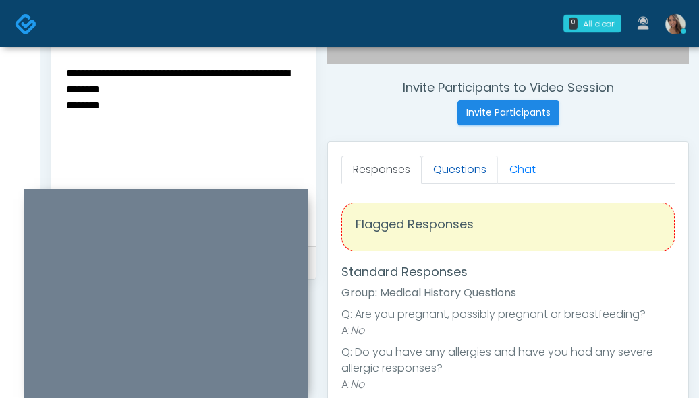
click at [438, 168] on link "Questions" at bounding box center [459, 170] width 76 height 28
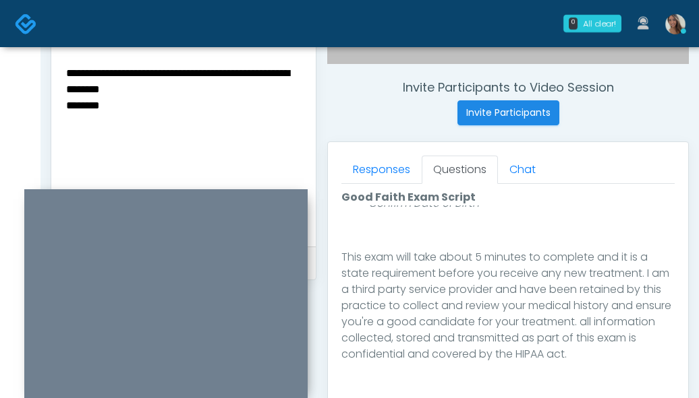
scroll to position [221, 0]
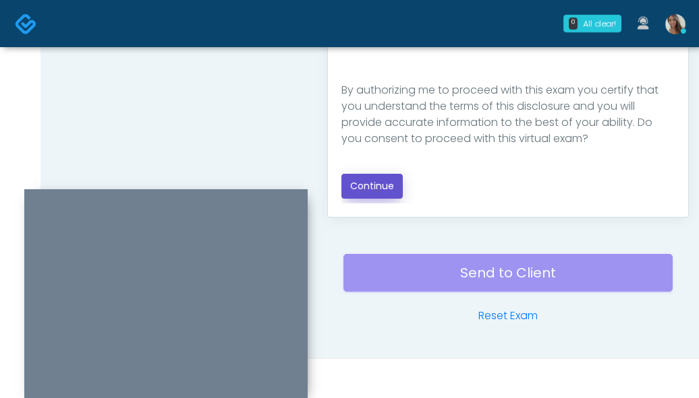
drag, startPoint x: 380, startPoint y: 192, endPoint x: 378, endPoint y: 184, distance: 8.3
click at [380, 192] on button "Continue" at bounding box center [371, 186] width 61 height 25
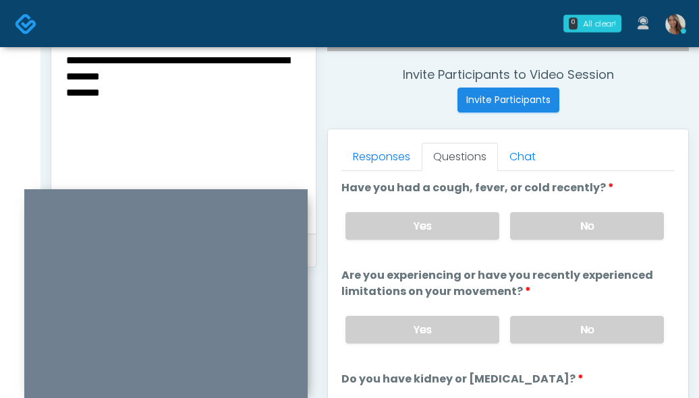
scroll to position [506, 0]
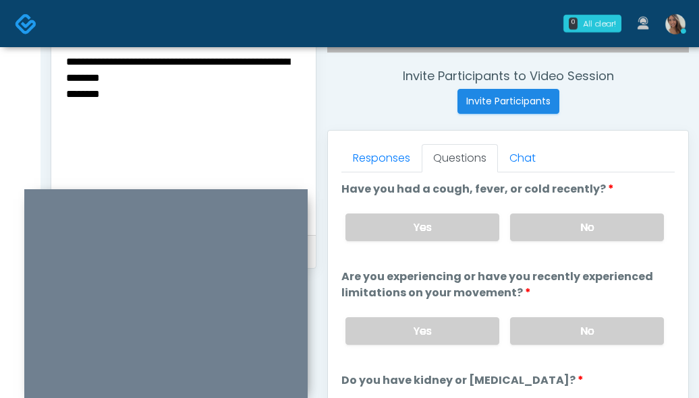
click at [579, 238] on label "No" at bounding box center [587, 228] width 154 height 28
click at [556, 344] on label "No" at bounding box center [587, 332] width 154 height 28
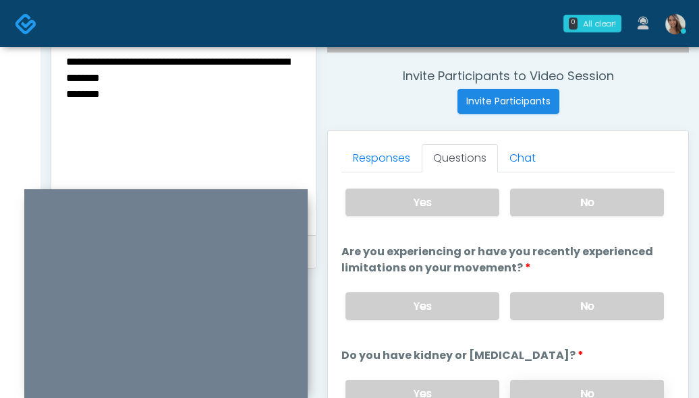
click at [567, 380] on div "Yes No" at bounding box center [504, 394] width 340 height 49
click at [565, 386] on label "No" at bounding box center [587, 394] width 154 height 28
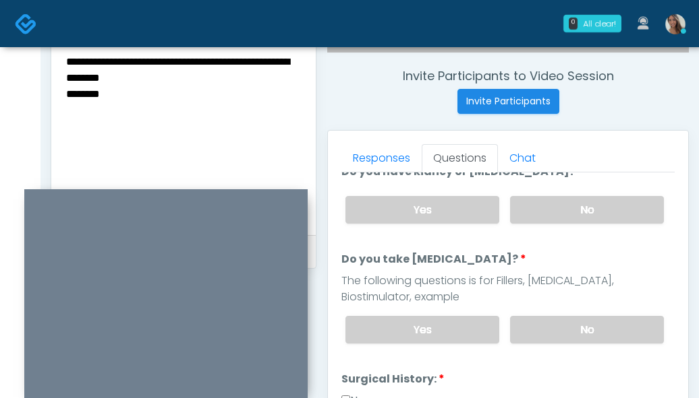
click at [568, 344] on div "Yes No" at bounding box center [504, 329] width 340 height 49
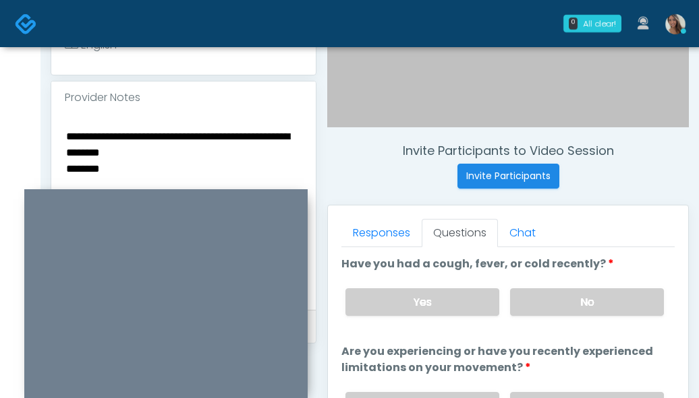
scroll to position [467, 0]
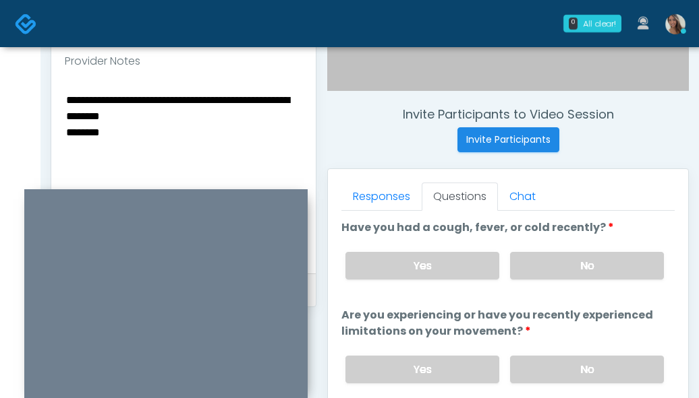
drag, startPoint x: 469, startPoint y: 218, endPoint x: 432, endPoint y: 235, distance: 41.4
click at [366, 220] on li "Have you had a cough, fever, or cold recently? Have you had a cough, fever, or …" at bounding box center [507, 255] width 333 height 71
click at [432, 235] on label "Have you had a cough, fever, or cold recently?" at bounding box center [477, 228] width 272 height 16
drag, startPoint x: 615, startPoint y: 237, endPoint x: 417, endPoint y: 233, distance: 197.6
click at [417, 233] on li "Have you had a cough, fever, or cold recently? Have you had a cough, fever, or …" at bounding box center [507, 255] width 333 height 71
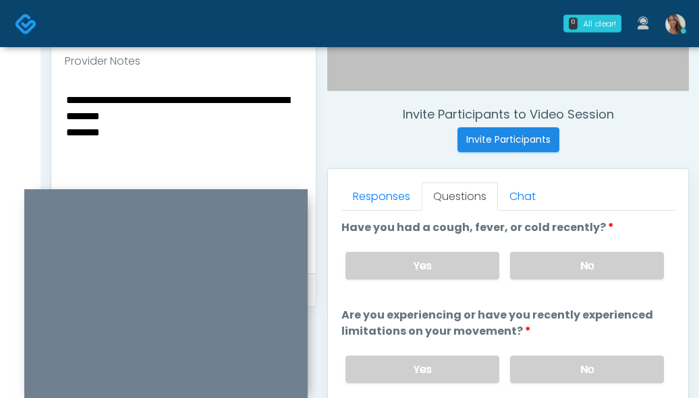
click at [455, 232] on label "Have you had a cough, fever, or cold recently?" at bounding box center [477, 228] width 272 height 16
click at [413, 255] on label "Yes" at bounding box center [422, 266] width 154 height 28
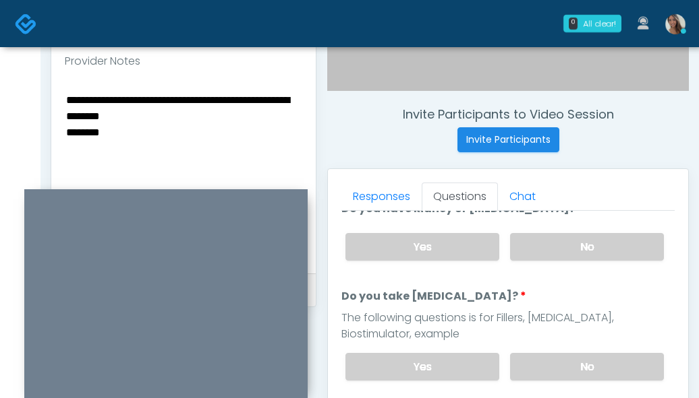
scroll to position [196, 0]
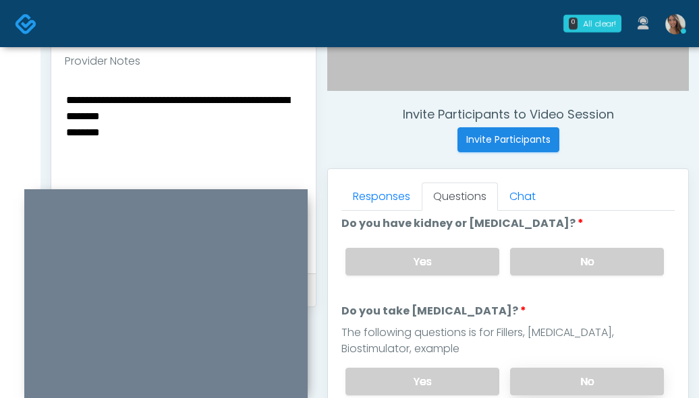
click at [571, 376] on label "No" at bounding box center [587, 382] width 154 height 28
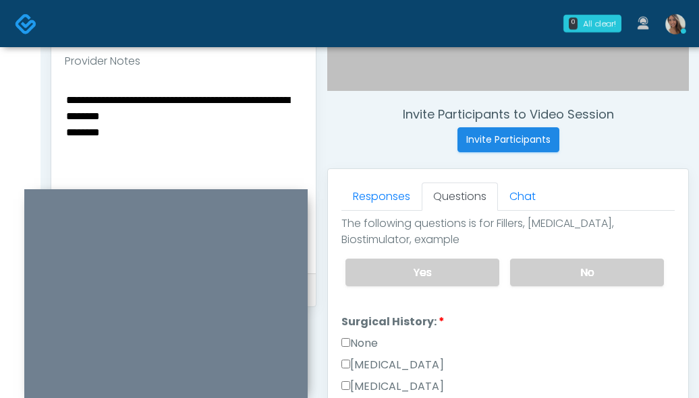
click at [351, 338] on label "None" at bounding box center [359, 344] width 36 height 16
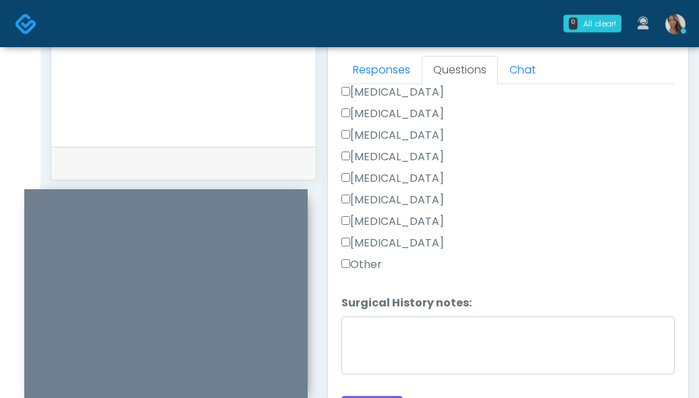
scroll to position [622, 0]
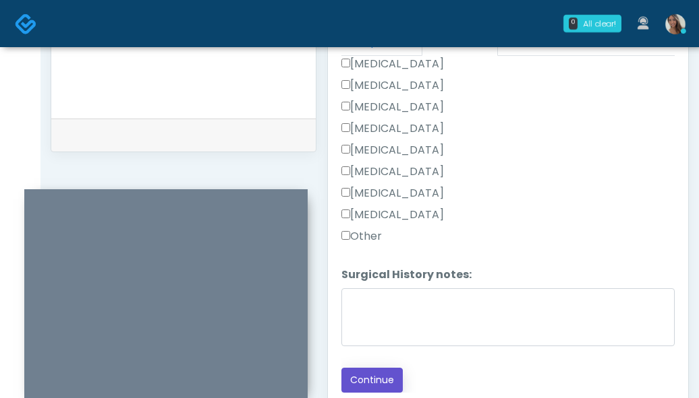
click at [371, 377] on button "Continue" at bounding box center [371, 380] width 61 height 25
click at [524, 229] on div "Other" at bounding box center [507, 240] width 333 height 22
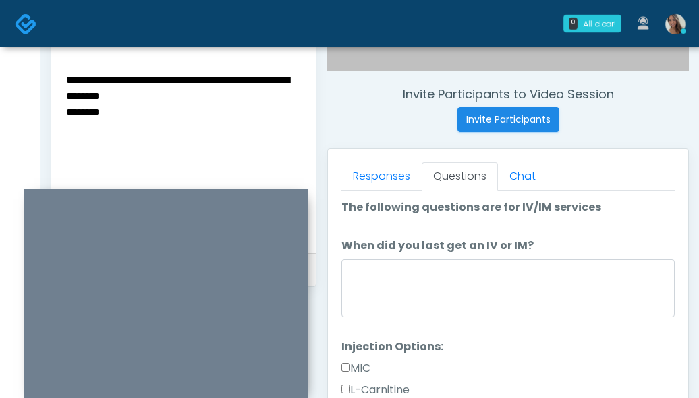
scroll to position [481, 0]
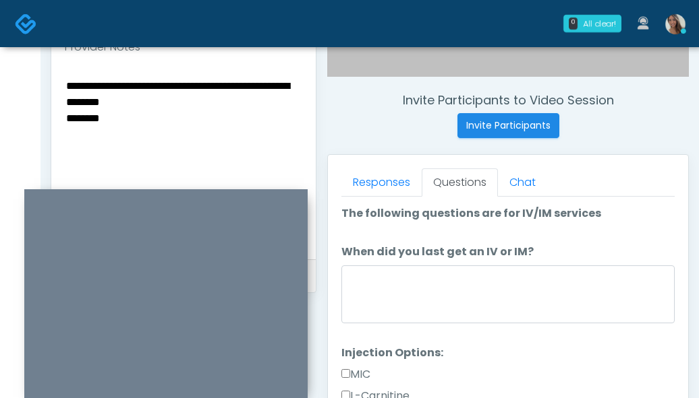
click at [166, 130] on textarea "**********" at bounding box center [183, 159] width 237 height 165
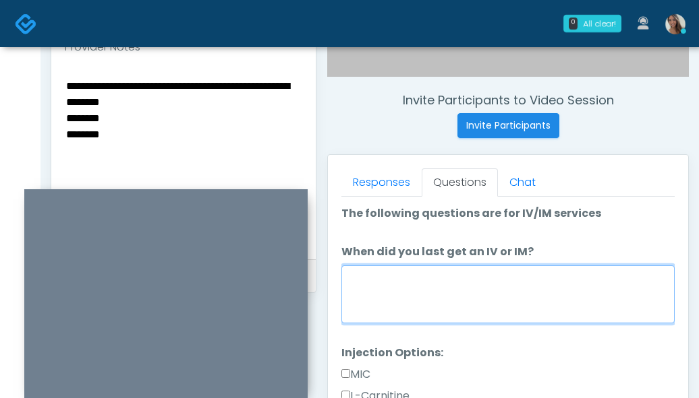
click at [463, 266] on textarea "When did you last get an IV or IM?" at bounding box center [507, 295] width 333 height 58
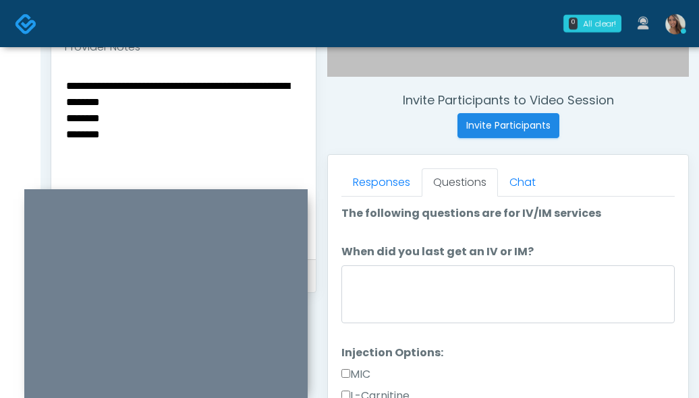
click at [65, 131] on textarea "**********" at bounding box center [183, 159] width 237 height 165
type textarea "**********"
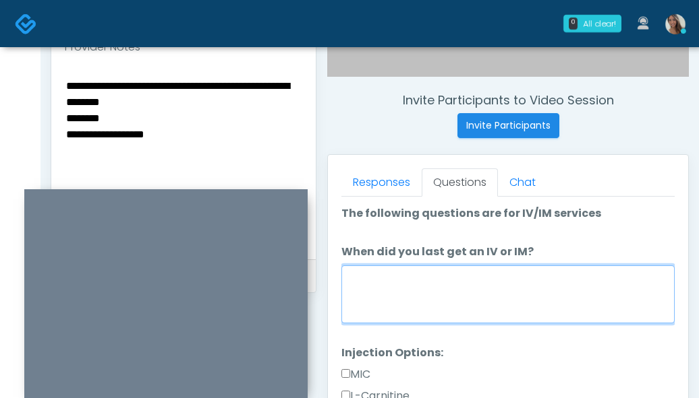
click at [479, 316] on textarea "When did you last get an IV or IM?" at bounding box center [507, 295] width 333 height 58
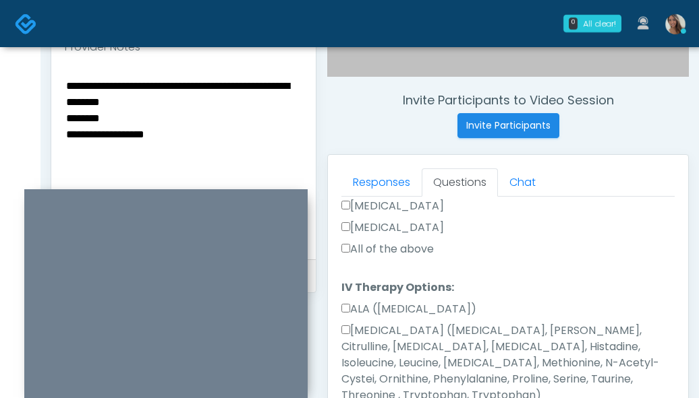
type textarea "**********"
click at [396, 250] on label "All of the above" at bounding box center [387, 249] width 92 height 16
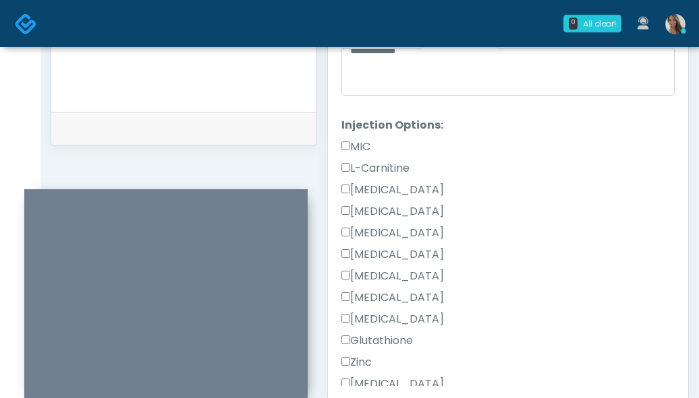
scroll to position [637, 0]
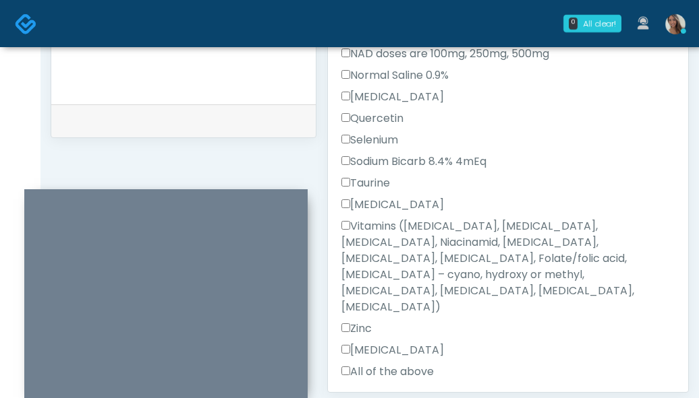
click at [395, 364] on label "All of the above" at bounding box center [387, 372] width 92 height 16
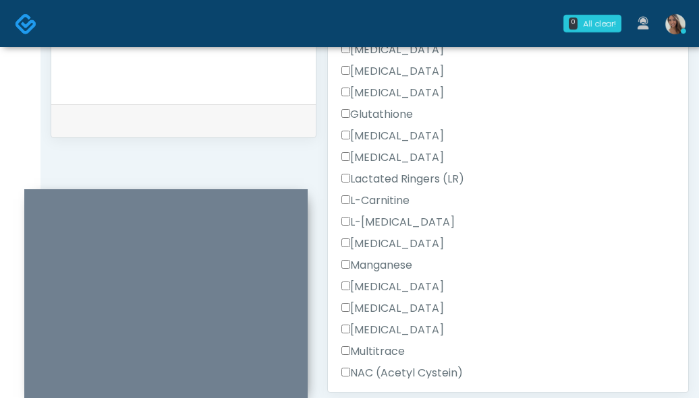
scroll to position [735, 0]
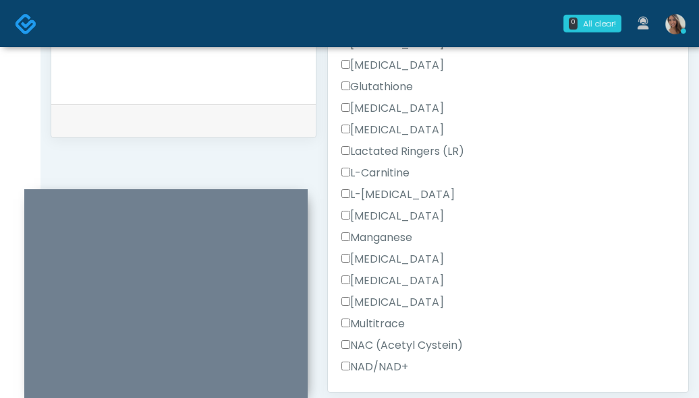
click at [394, 359] on label "NAD/NAD+" at bounding box center [374, 367] width 67 height 16
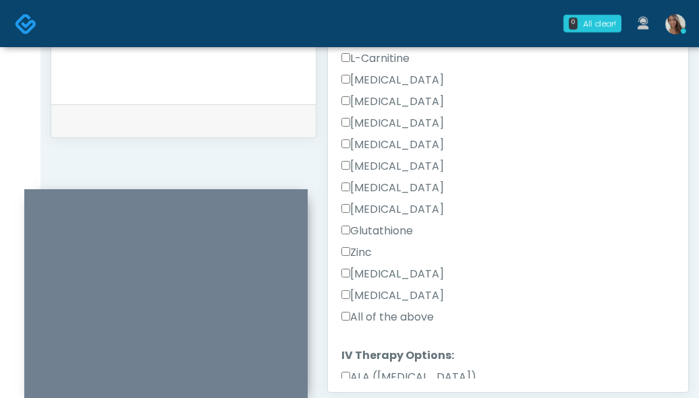
scroll to position [895, 0]
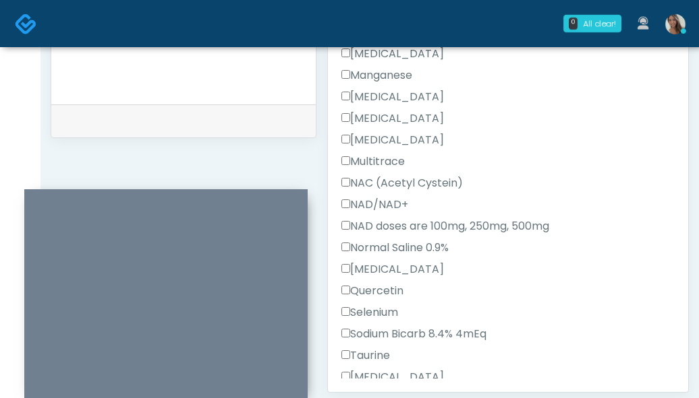
click at [446, 218] on label "NAD doses are 100mg, 250mg, 500mg" at bounding box center [445, 226] width 208 height 16
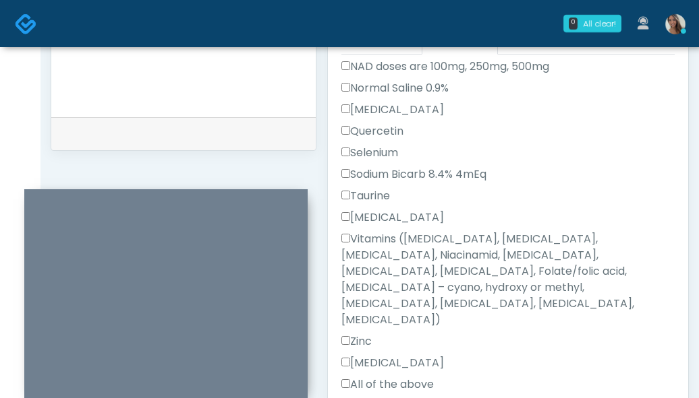
scroll to position [626, 0]
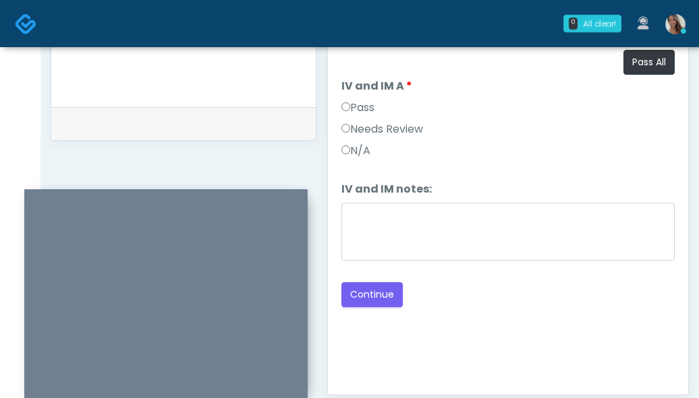
scroll to position [574, 0]
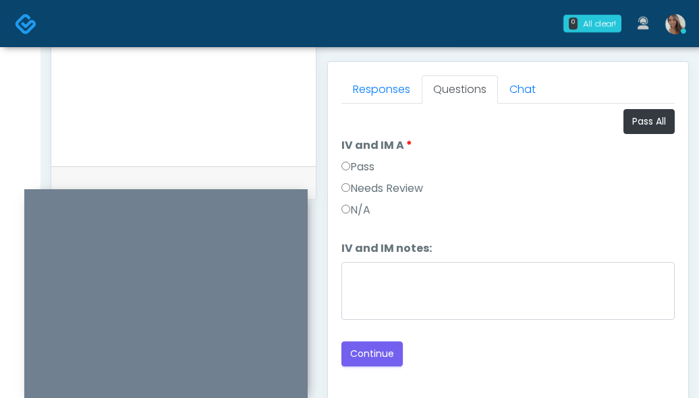
click at [374, 163] on label "Pass" at bounding box center [357, 167] width 33 height 16
click at [336, 161] on div "Responses Questions Chat Good Faith Exam Script Good Faith Exam Script INTRODUC…" at bounding box center [508, 258] width 360 height 392
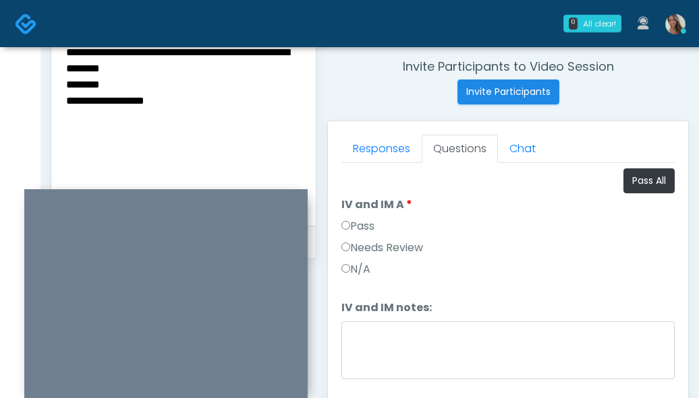
scroll to position [514, 0]
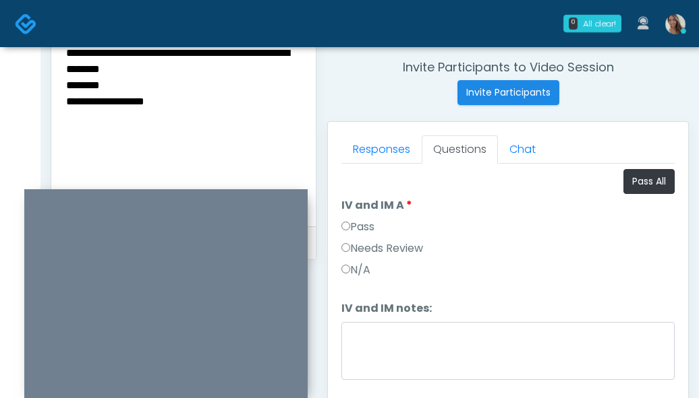
click at [102, 91] on textarea "**********" at bounding box center [183, 126] width 237 height 165
click at [102, 90] on textarea "**********" at bounding box center [183, 126] width 237 height 165
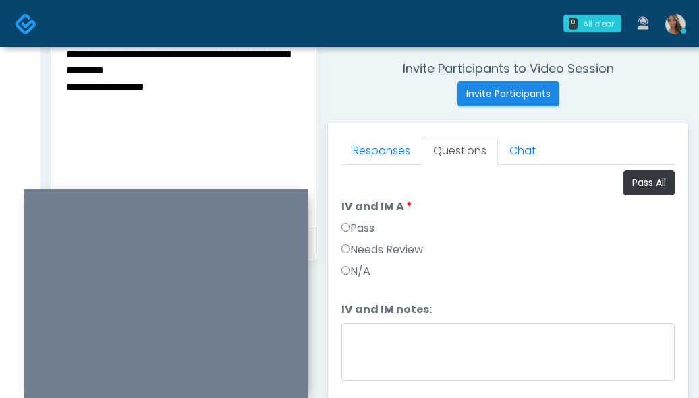
scroll to position [512, 0]
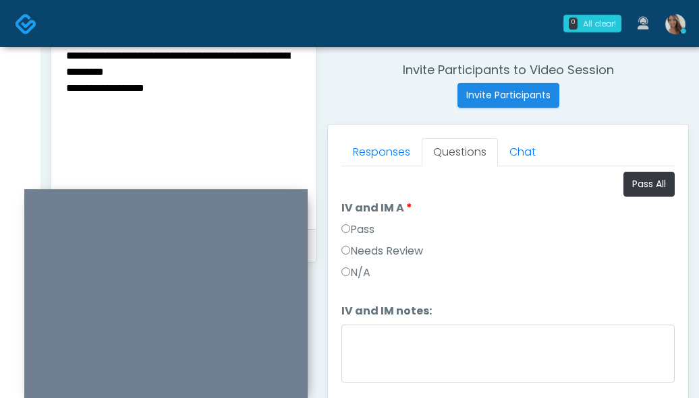
click at [67, 60] on textarea "**********" at bounding box center [183, 129] width 237 height 165
paste textarea "********"
drag, startPoint x: 187, startPoint y: 98, endPoint x: 17, endPoint y: 56, distance: 175.8
click at [17, 56] on div "0 All clear! All clear! Jennifer Ekeh AZ CA CO FL GA IL LA MD MI MN MO NJ NM NV…" at bounding box center [349, 93] width 699 height 1210
type textarea "**********"
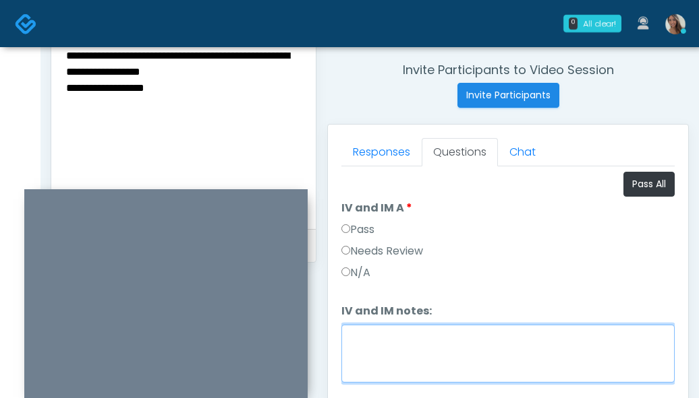
click at [405, 361] on textarea "IV and IM notes:" at bounding box center [507, 354] width 333 height 58
paste textarea "**********"
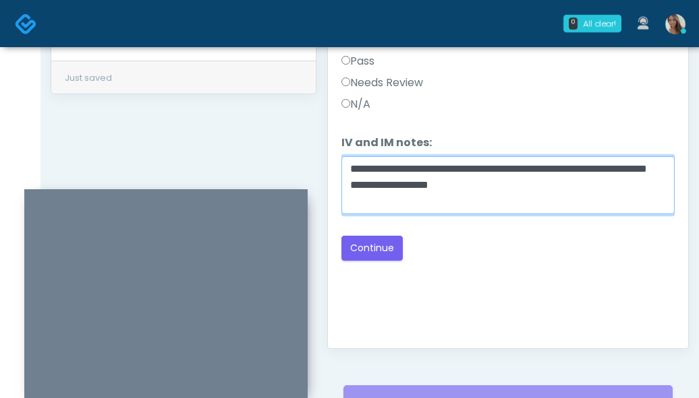
scroll to position [689, 0]
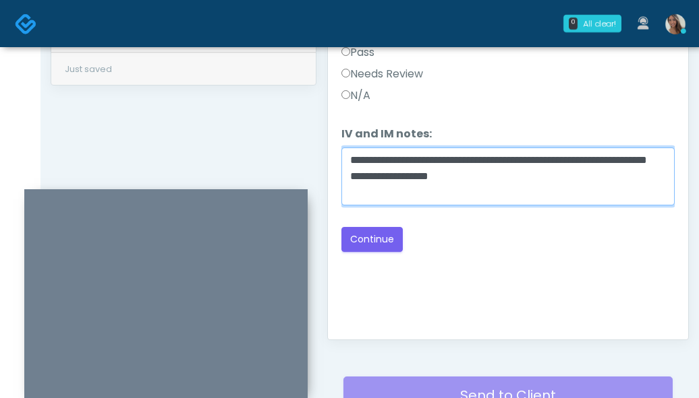
type textarea "**********"
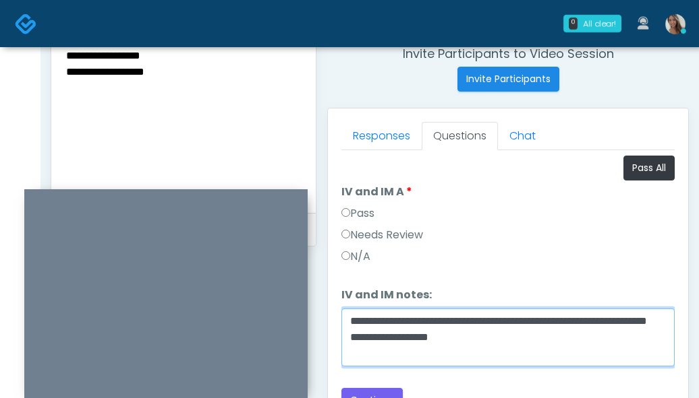
scroll to position [638, 0]
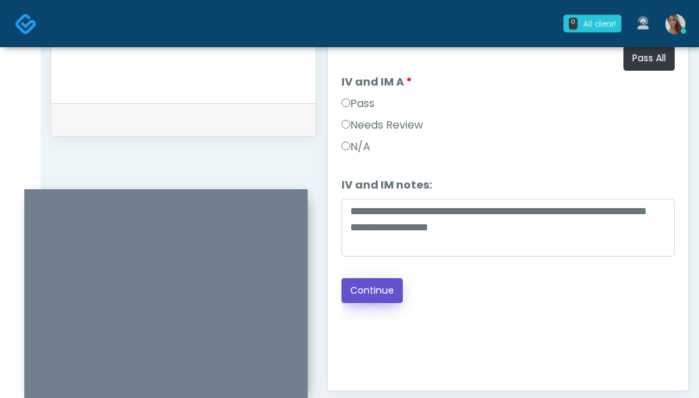
click at [390, 296] on button "Continue" at bounding box center [371, 290] width 61 height 25
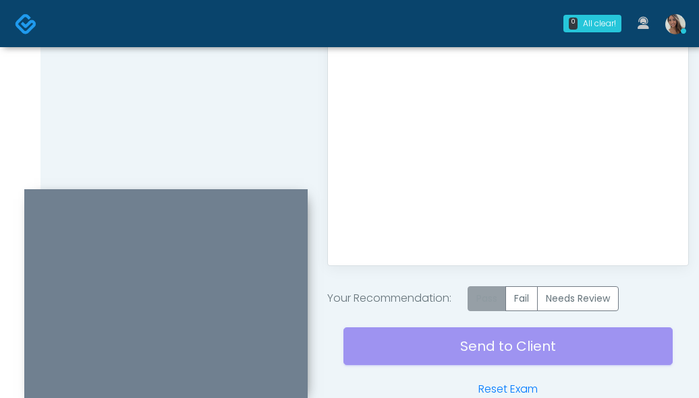
scroll to position [776, 0]
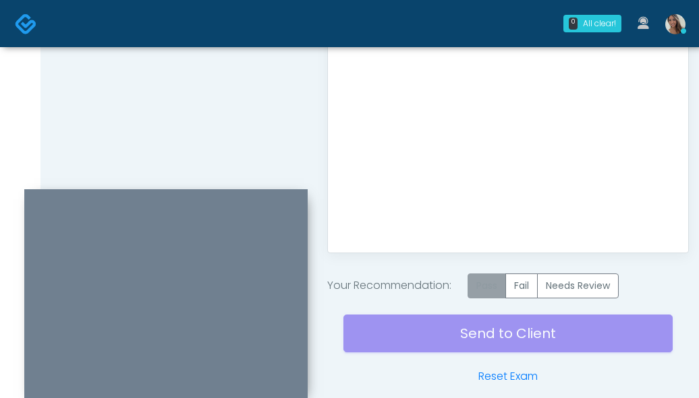
click at [504, 281] on label "Pass" at bounding box center [486, 286] width 38 height 25
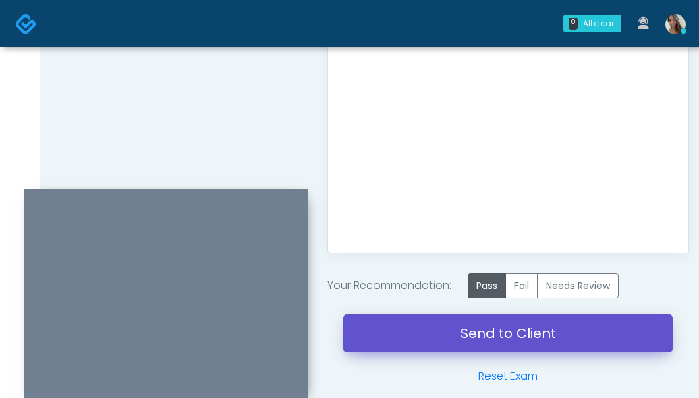
click at [447, 331] on link "Send to Client" at bounding box center [507, 334] width 329 height 38
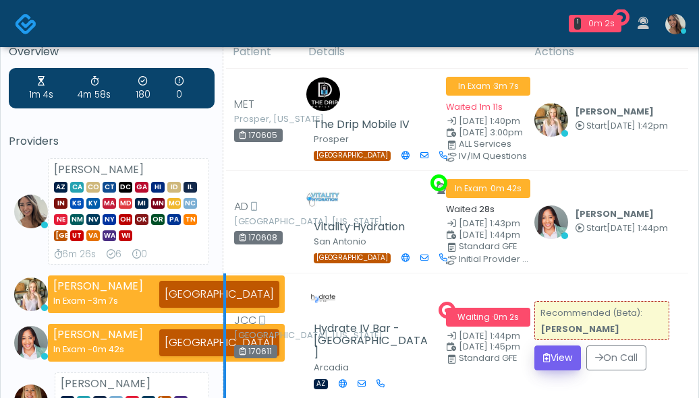
scroll to position [40, 0]
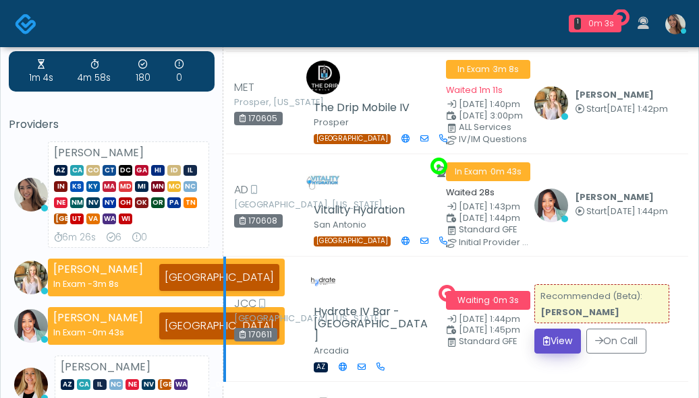
click at [571, 336] on button "View" at bounding box center [557, 341] width 47 height 25
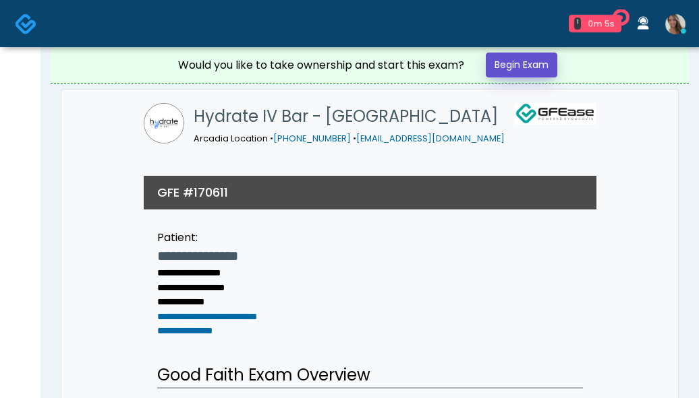
click at [521, 67] on link "Begin Exam" at bounding box center [520, 65] width 71 height 25
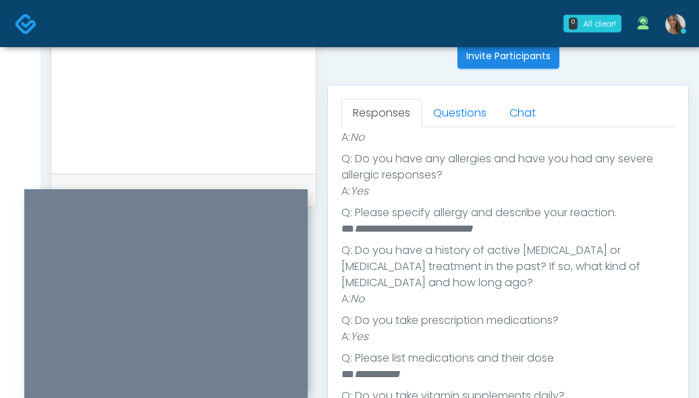
scroll to position [336, 0]
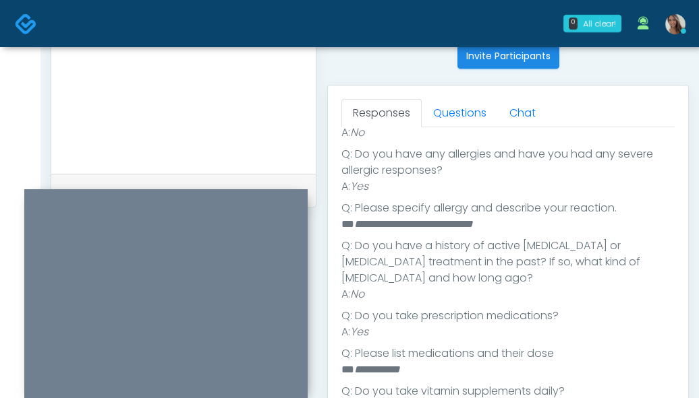
click at [394, 365] on em "**********" at bounding box center [377, 370] width 46 height 10
copy em "**********"
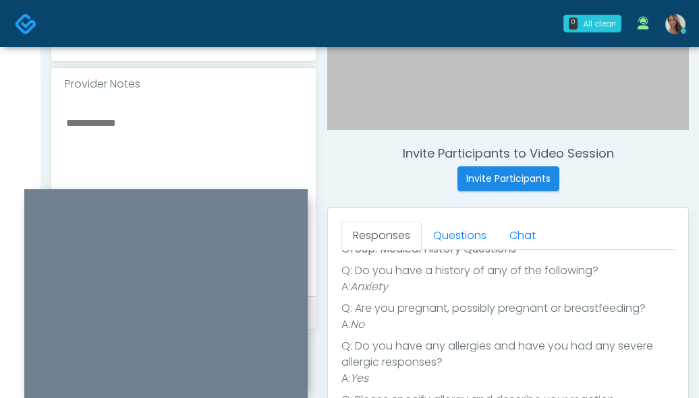
scroll to position [389, 0]
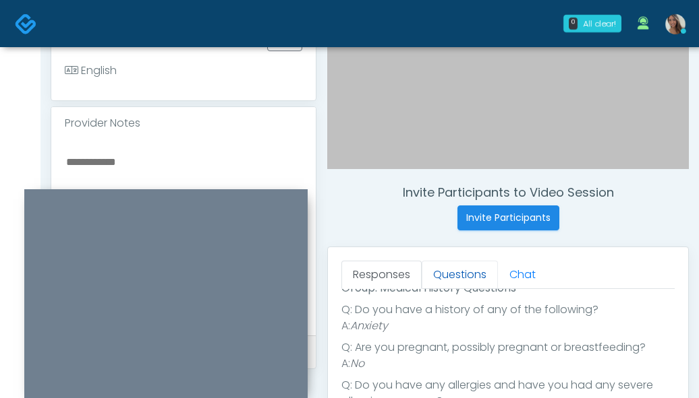
click at [442, 273] on link "Questions" at bounding box center [459, 275] width 76 height 28
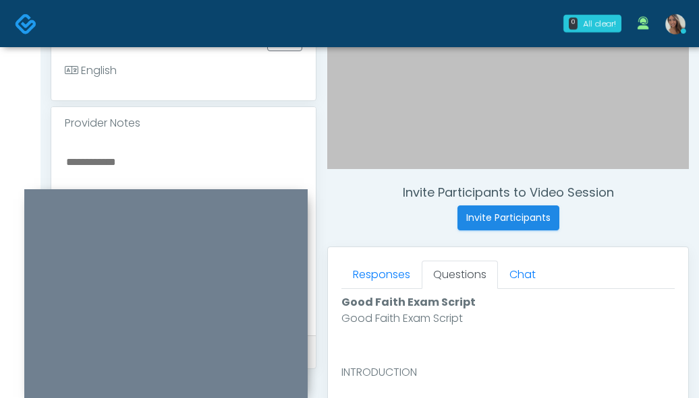
scroll to position [0, 0]
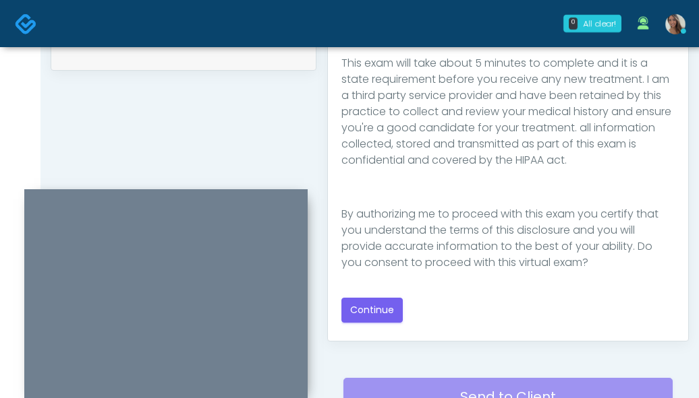
scroll to position [812, 0]
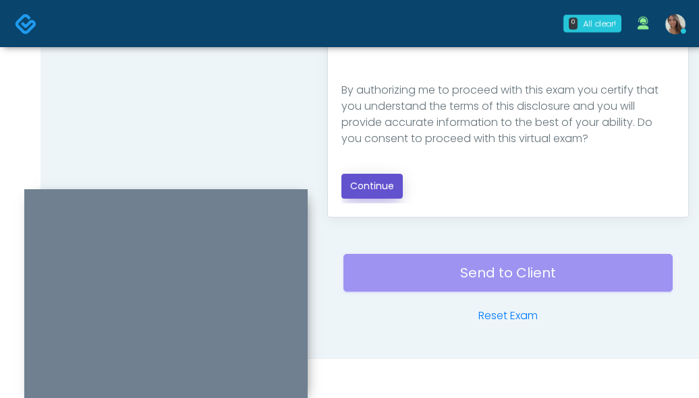
click at [374, 182] on button "Continue" at bounding box center [371, 186] width 61 height 25
drag, startPoint x: 203, startPoint y: 124, endPoint x: 408, endPoint y: 191, distance: 215.6
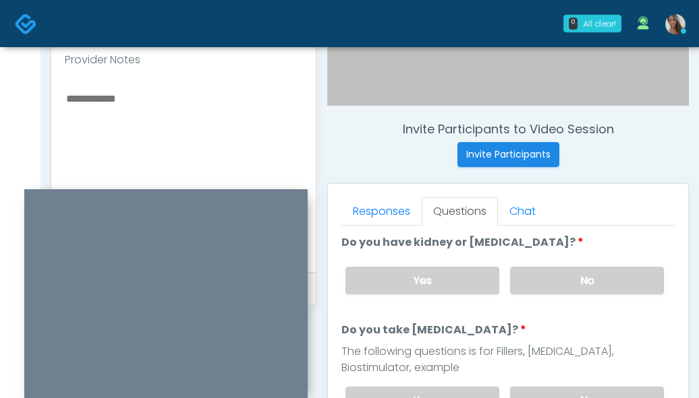
scroll to position [481, 0]
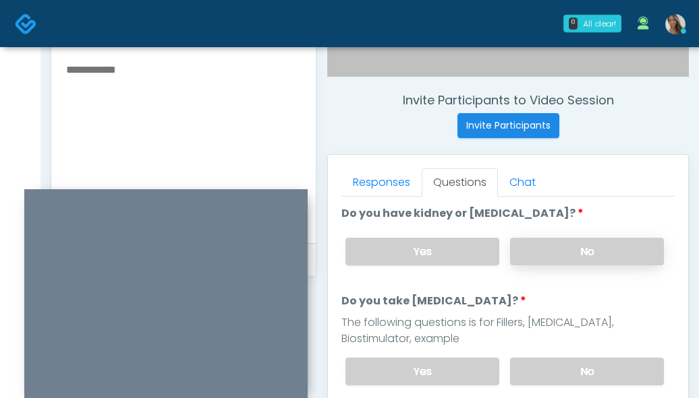
click at [548, 247] on label "No" at bounding box center [587, 252] width 154 height 28
drag, startPoint x: 450, startPoint y: 315, endPoint x: 414, endPoint y: 305, distance: 37.8
click at [417, 303] on li "Do you take [MEDICAL_DATA]? Do you take [MEDICAL_DATA]? The following questions…" at bounding box center [507, 344] width 333 height 103
drag, startPoint x: 411, startPoint y: 307, endPoint x: 293, endPoint y: 285, distance: 120.0
click at [411, 307] on label "Do you take [MEDICAL_DATA]?" at bounding box center [433, 301] width 185 height 16
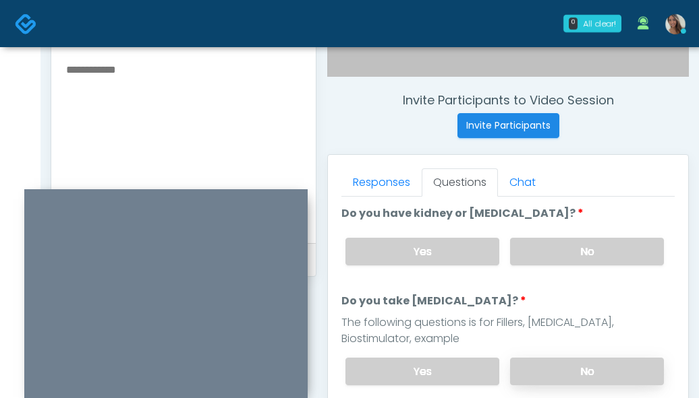
click at [581, 373] on label "No" at bounding box center [587, 372] width 154 height 28
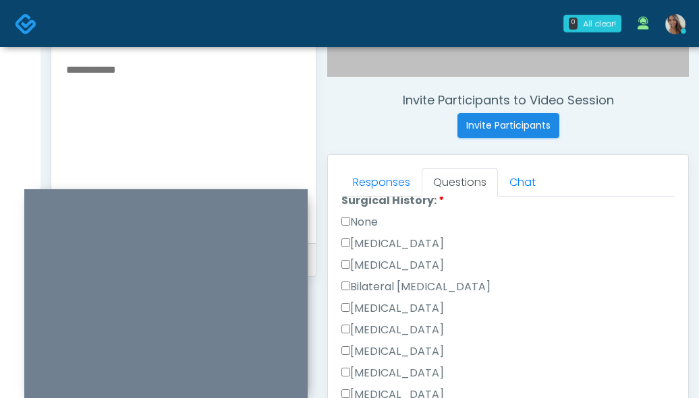
scroll to position [224, 0]
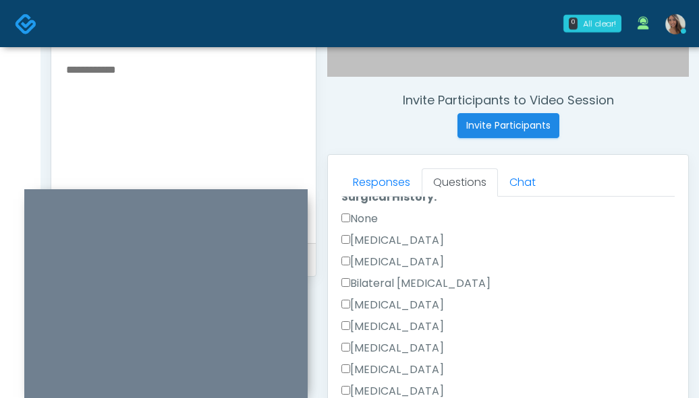
click at [368, 215] on label "None" at bounding box center [359, 219] width 36 height 16
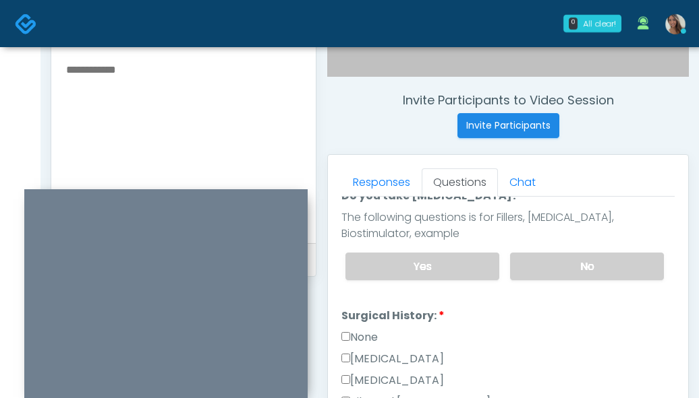
click at [361, 341] on label "None" at bounding box center [359, 338] width 36 height 16
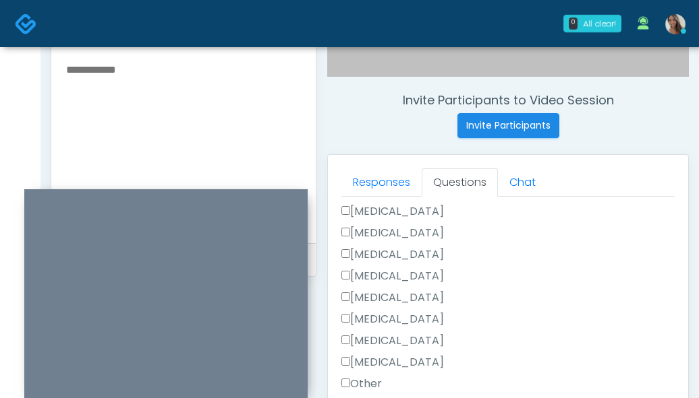
scroll to position [324, 0]
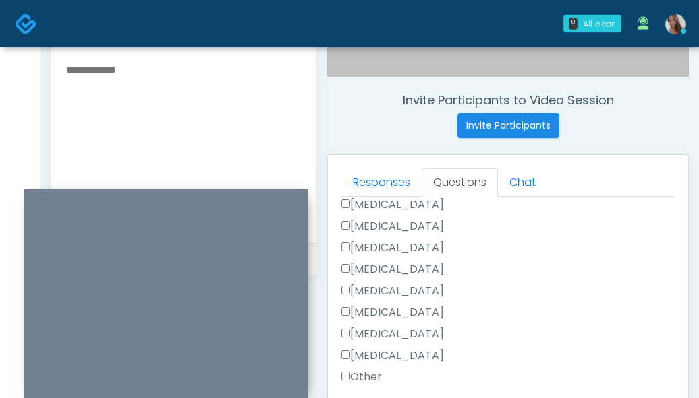
click at [396, 359] on label "[MEDICAL_DATA]" at bounding box center [392, 356] width 102 height 16
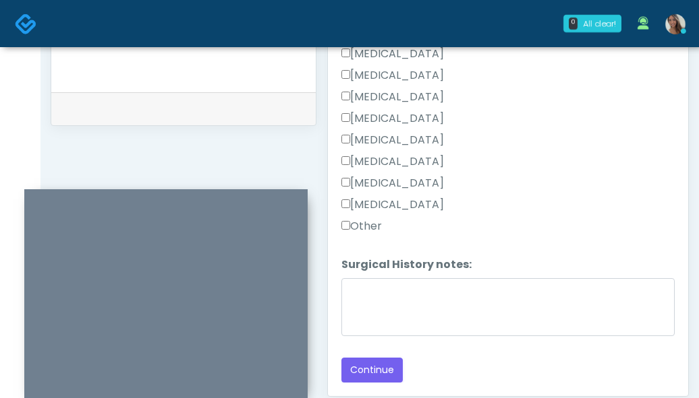
scroll to position [812, 0]
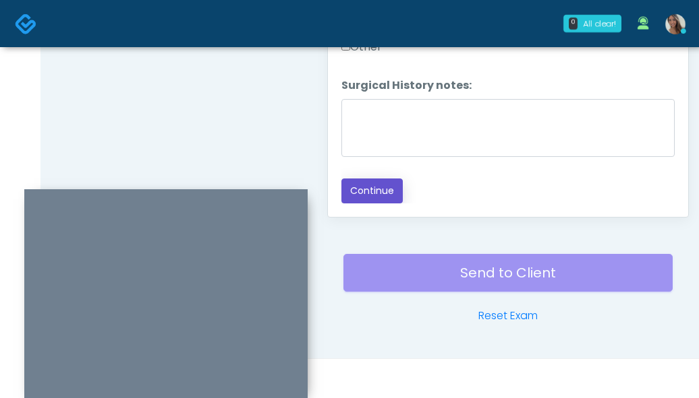
click at [373, 198] on button "Continue" at bounding box center [371, 191] width 61 height 25
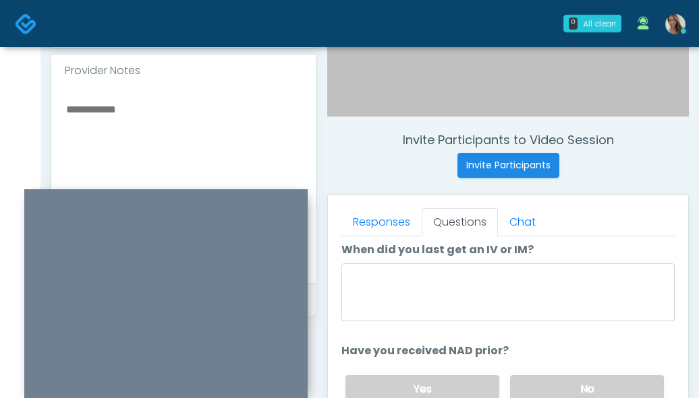
scroll to position [42, 0]
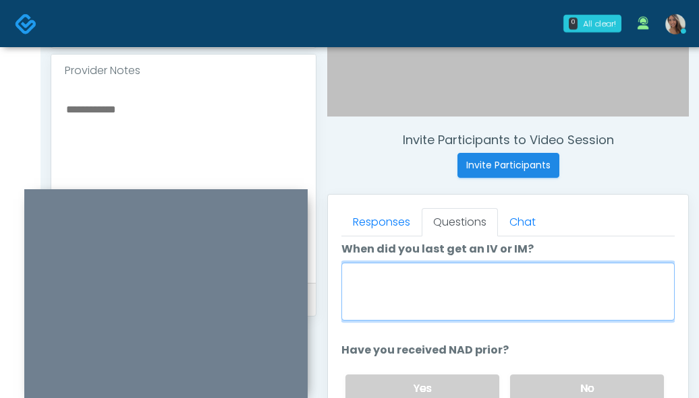
click at [421, 293] on textarea "When did you last get an IV or IM?" at bounding box center [507, 292] width 333 height 58
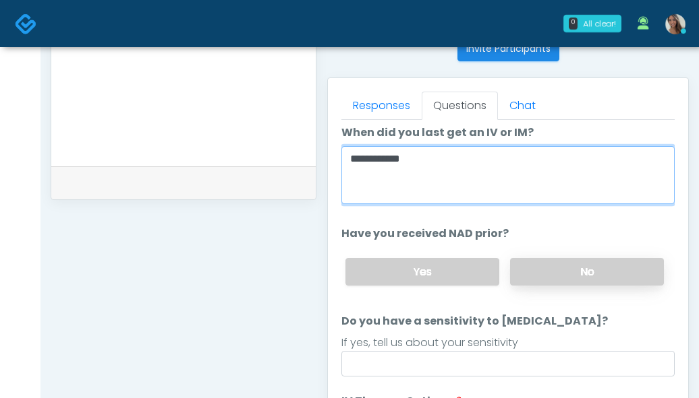
scroll to position [574, 0]
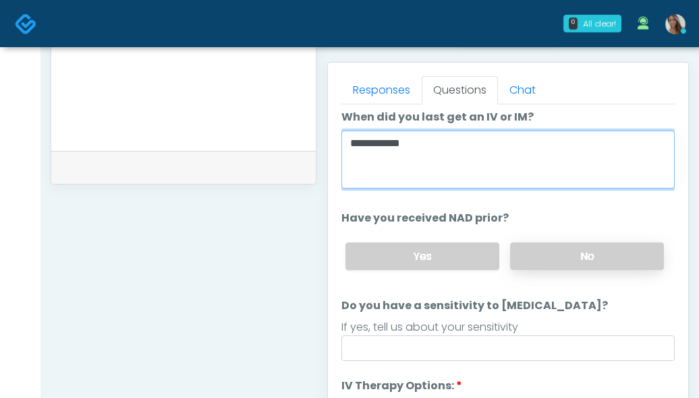
type textarea "**********"
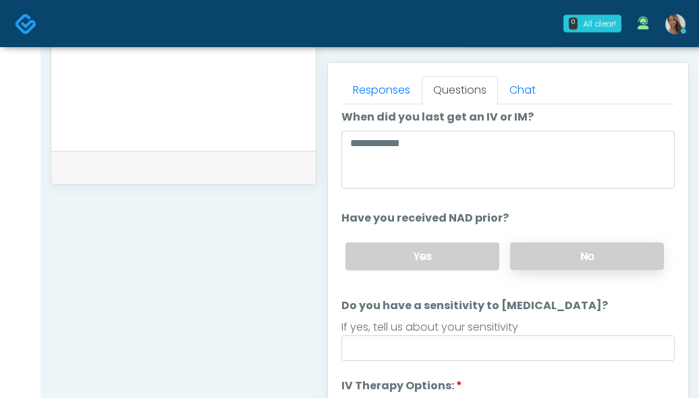
click at [560, 247] on label "No" at bounding box center [587, 257] width 154 height 28
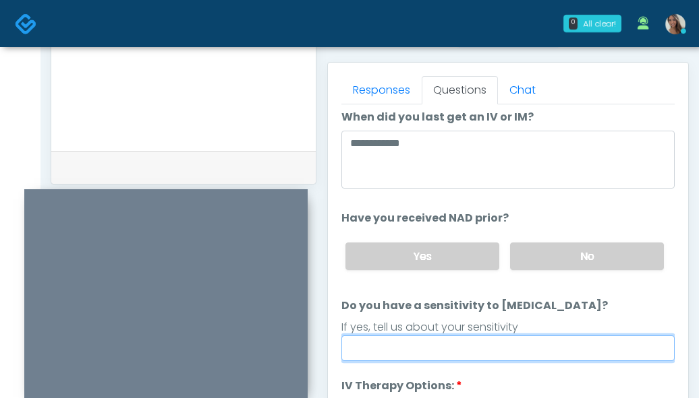
click at [456, 336] on input "Do you have a sensitivity to Niacin?" at bounding box center [507, 349] width 333 height 26
type input "**"
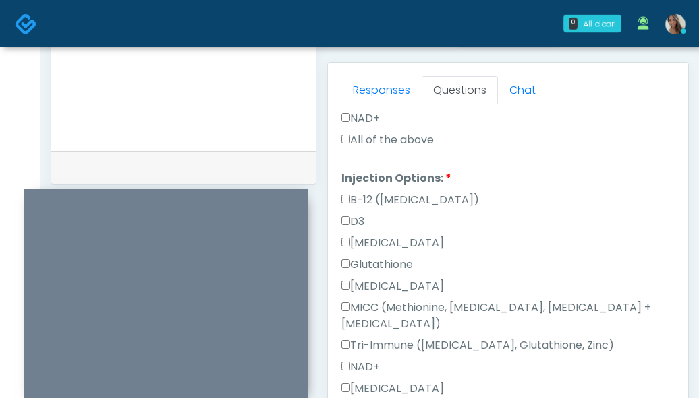
click at [395, 131] on div "NAD+" at bounding box center [507, 122] width 333 height 22
click at [393, 136] on label "All of the above" at bounding box center [387, 140] width 92 height 16
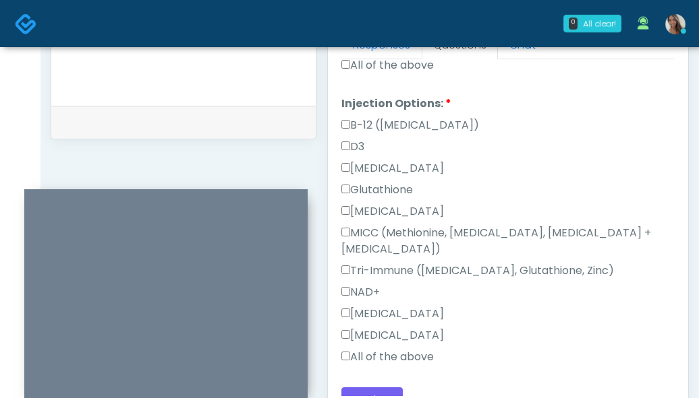
scroll to position [732, 0]
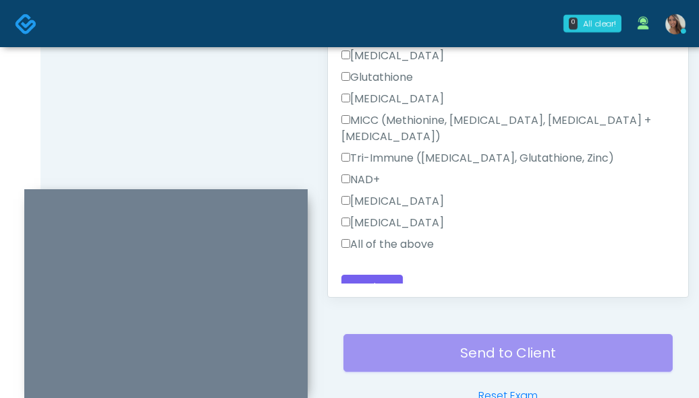
click at [398, 237] on label "All of the above" at bounding box center [387, 245] width 92 height 16
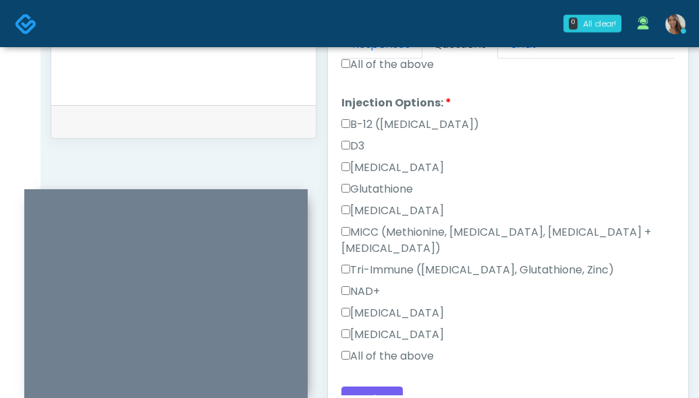
scroll to position [812, 0]
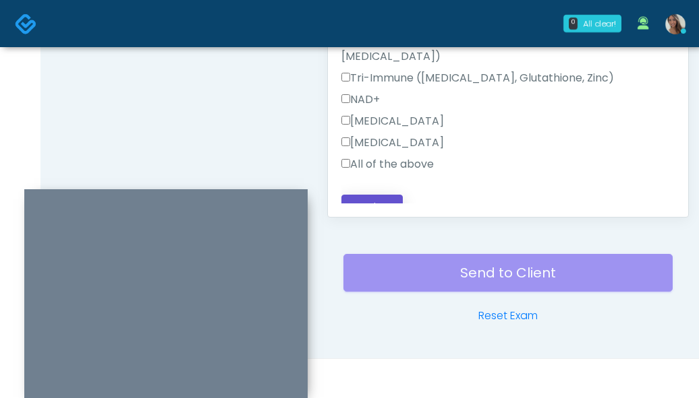
click at [390, 197] on button "Continue" at bounding box center [371, 207] width 61 height 25
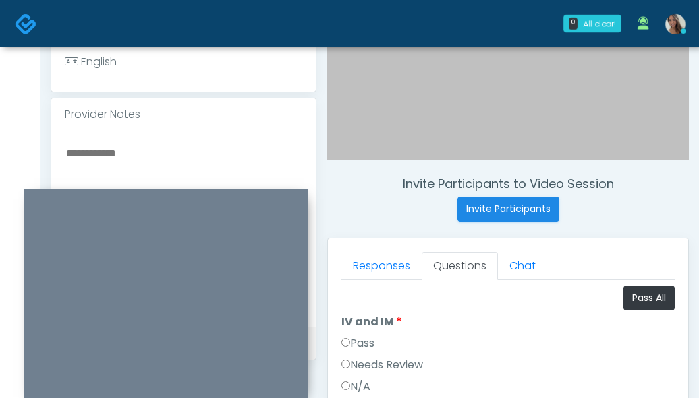
click at [363, 343] on label "Pass" at bounding box center [357, 344] width 33 height 16
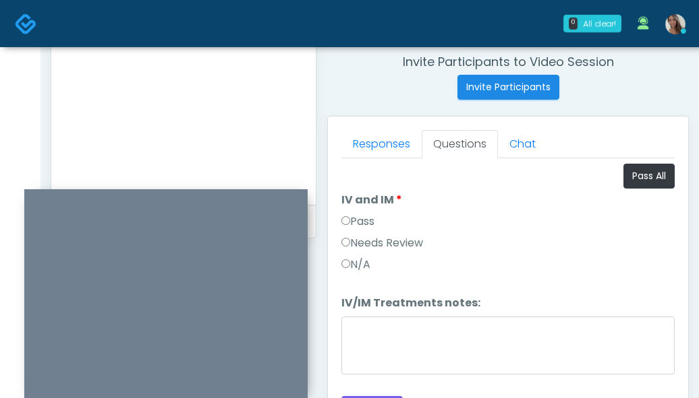
scroll to position [762, 0]
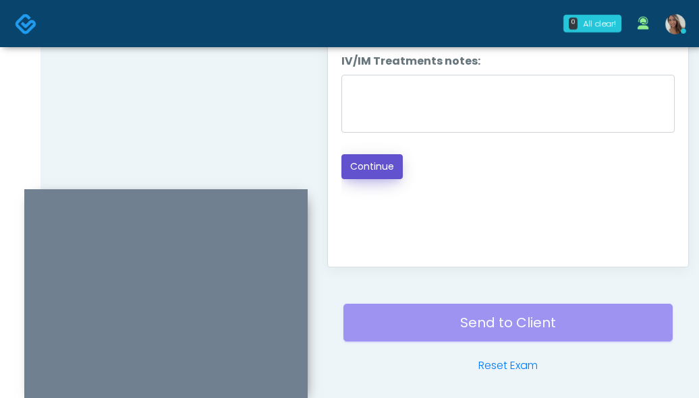
click at [381, 169] on button "Continue" at bounding box center [371, 166] width 61 height 25
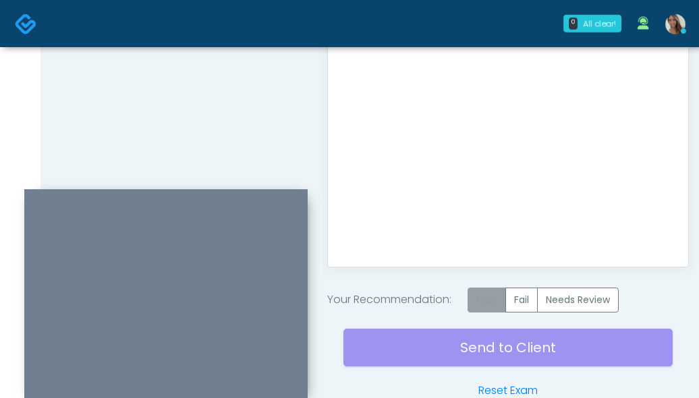
click at [485, 295] on label "Pass" at bounding box center [486, 300] width 38 height 25
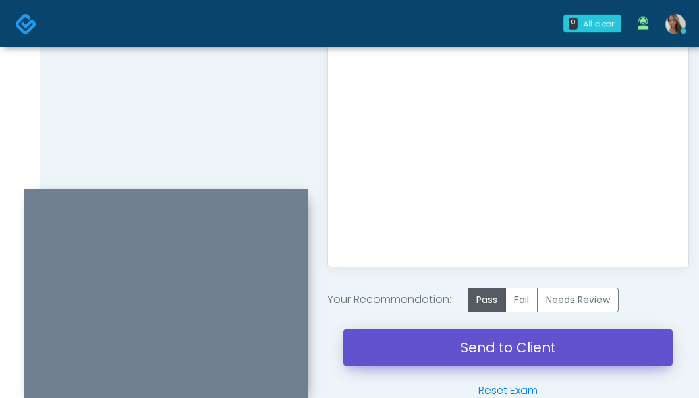
click at [467, 350] on link "Send to Client" at bounding box center [507, 348] width 329 height 38
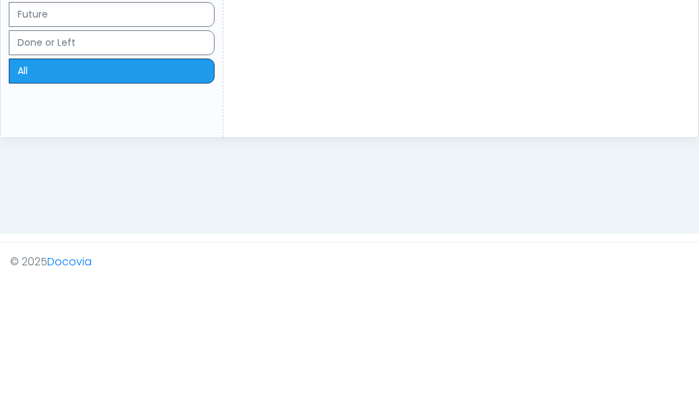
scroll to position [145, 0]
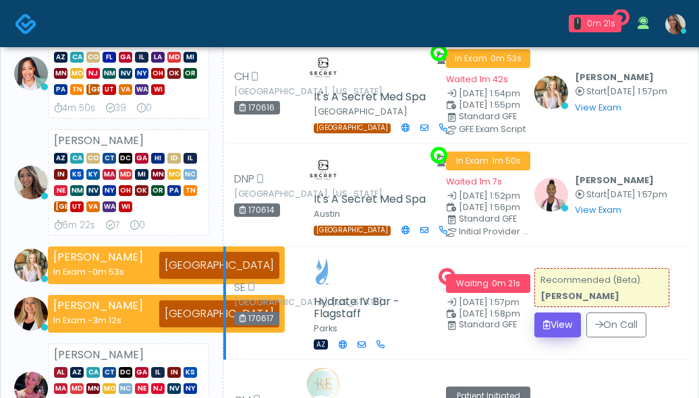
scroll to position [154, 0]
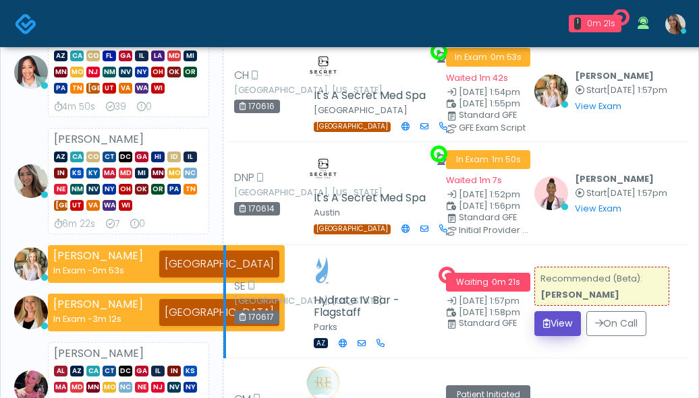
click at [568, 328] on button "View" at bounding box center [557, 324] width 47 height 25
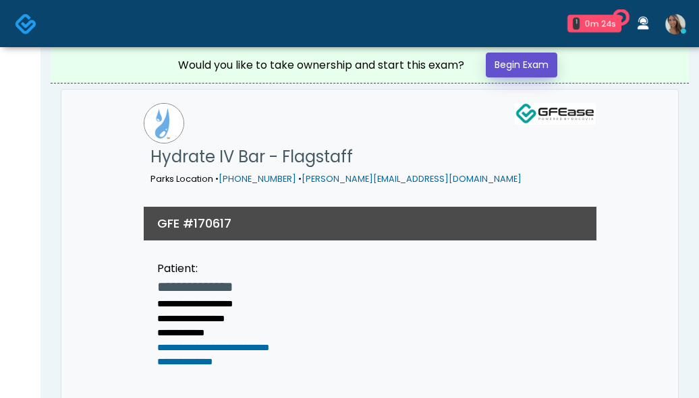
click at [504, 62] on link "Begin Exam" at bounding box center [520, 65] width 71 height 25
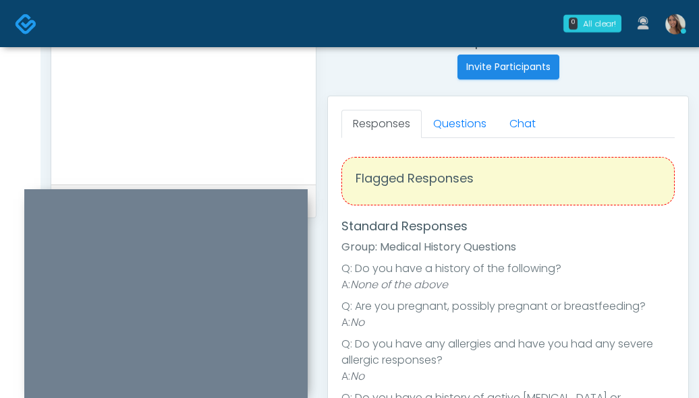
scroll to position [539, 0]
click at [461, 108] on div "Responses Questions Chat Good Faith Exam Script Good Faith Exam Script INTRODUC…" at bounding box center [508, 293] width 360 height 392
click at [458, 121] on link "Questions" at bounding box center [459, 125] width 76 height 28
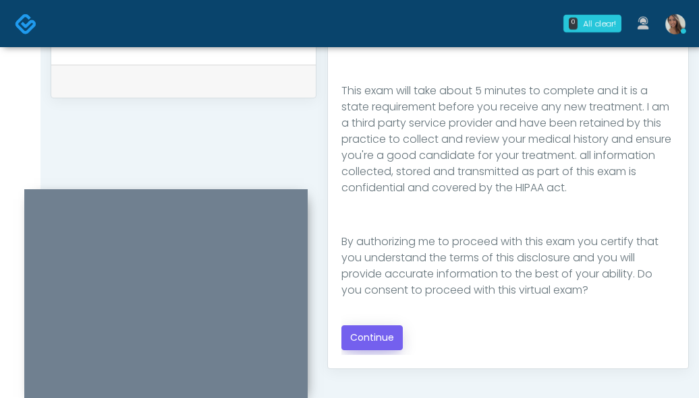
scroll to position [661, 0]
click at [371, 336] on button "Continue" at bounding box center [371, 336] width 61 height 25
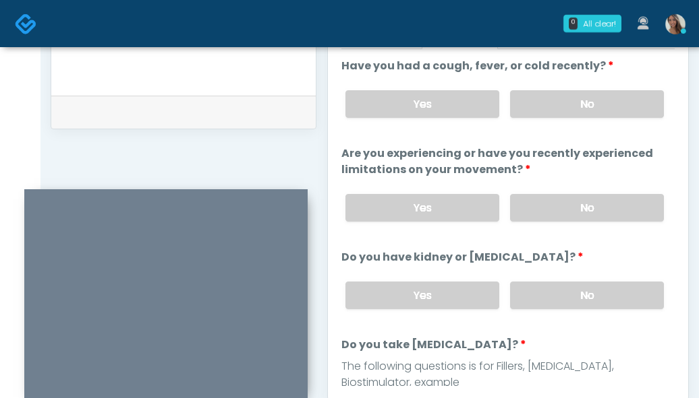
scroll to position [537, 0]
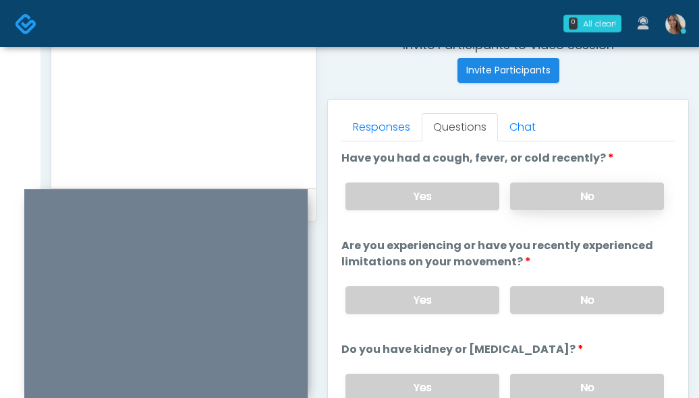
click at [589, 198] on label "No" at bounding box center [587, 197] width 154 height 28
click at [577, 297] on label "No" at bounding box center [587, 301] width 154 height 28
click at [579, 382] on label "No" at bounding box center [587, 388] width 154 height 28
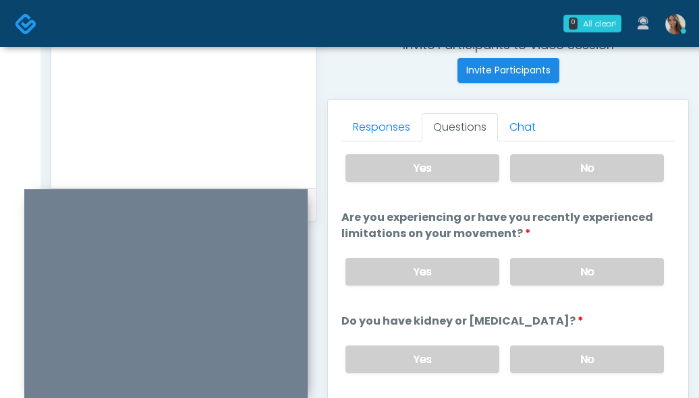
scroll to position [30, 0]
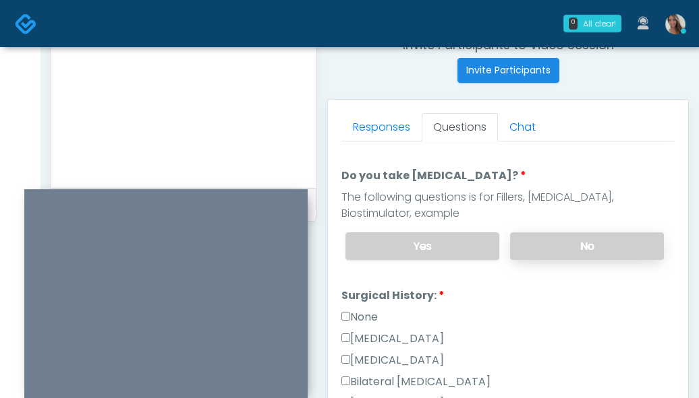
click at [560, 247] on label "No" at bounding box center [587, 247] width 154 height 28
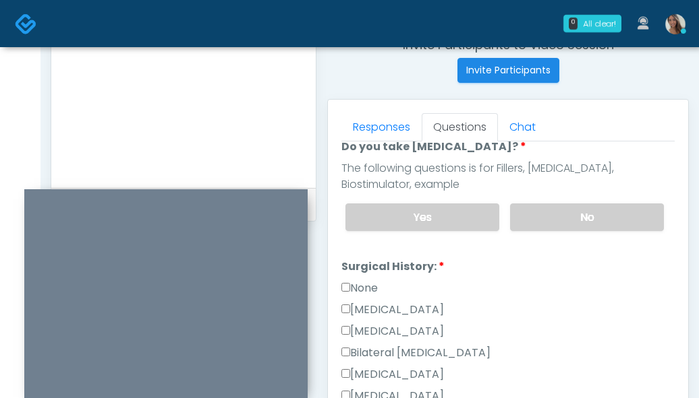
scroll to position [291, 0]
click at [367, 289] on label "None" at bounding box center [359, 288] width 36 height 16
click at [359, 287] on label "None" at bounding box center [359, 288] width 36 height 16
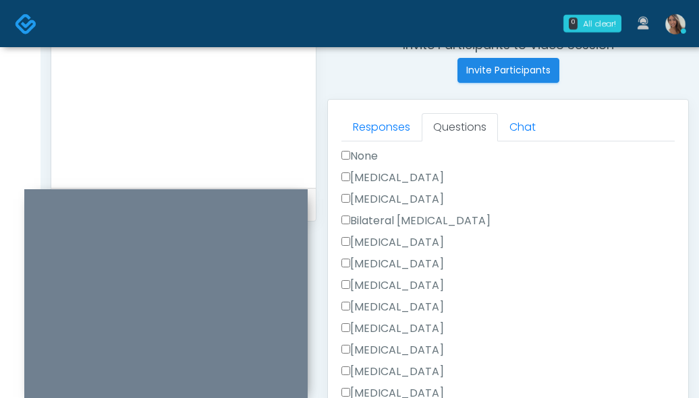
click at [428, 237] on label "Breast Augmentation" at bounding box center [392, 243] width 102 height 16
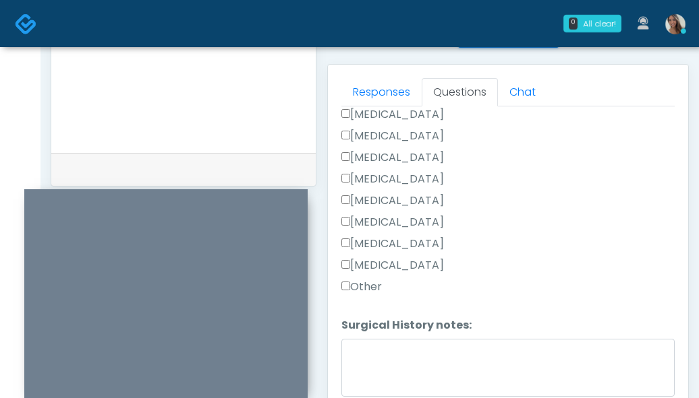
scroll to position [704, 0]
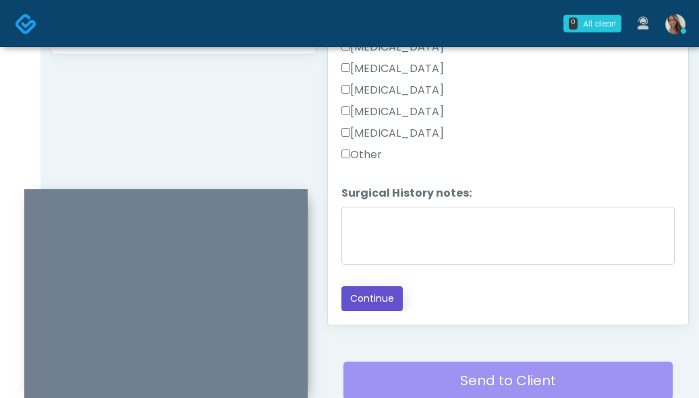
click at [370, 307] on button "Continue" at bounding box center [371, 299] width 61 height 25
drag, startPoint x: 202, startPoint y: 107, endPoint x: 209, endPoint y: 109, distance: 7.5
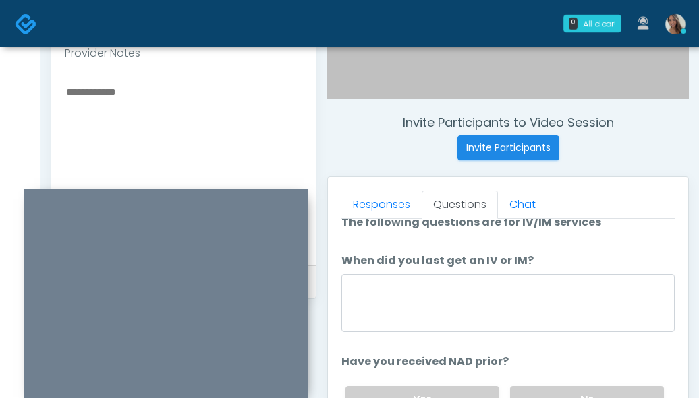
scroll to position [0, 0]
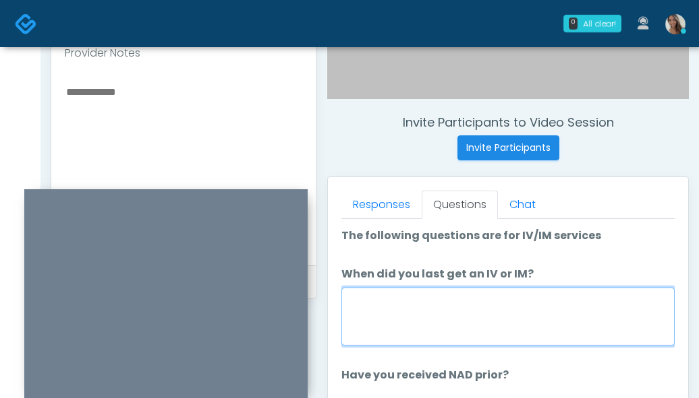
click at [441, 318] on textarea "When did you last get an IV or IM?" at bounding box center [507, 317] width 333 height 58
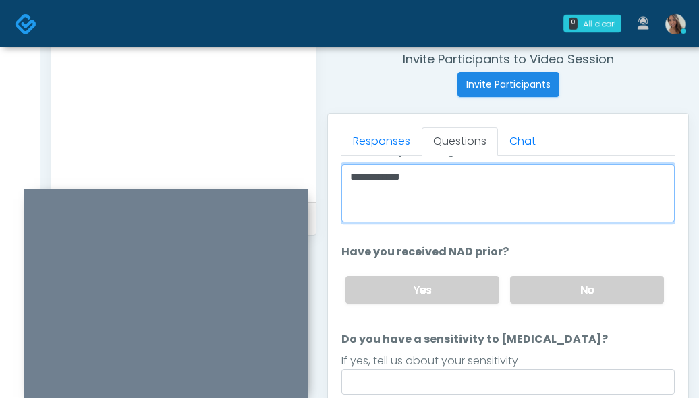
scroll to position [109, 0]
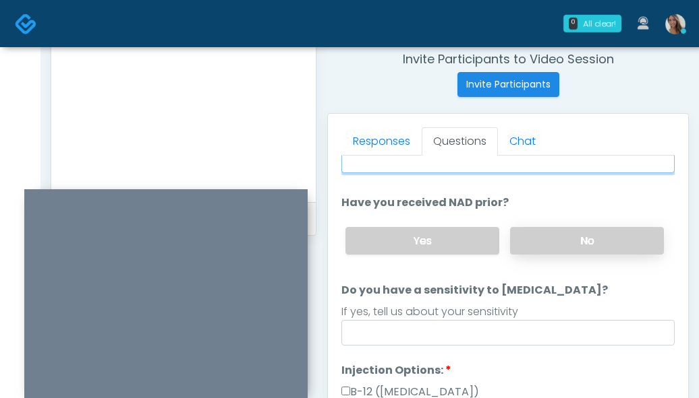
type textarea "**********"
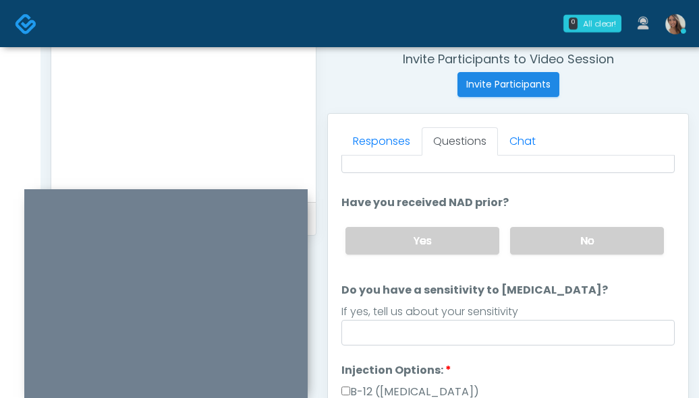
drag, startPoint x: 584, startPoint y: 243, endPoint x: 504, endPoint y: 248, distance: 80.4
click at [584, 243] on label "No" at bounding box center [587, 241] width 154 height 28
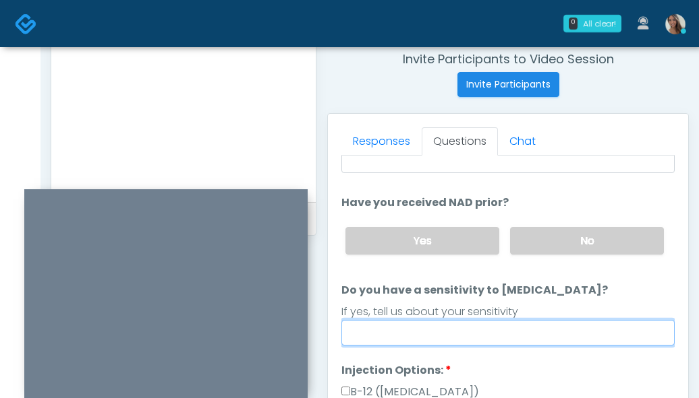
click at [481, 334] on input "Do you have a sensitivity to Niacin?" at bounding box center [507, 333] width 333 height 26
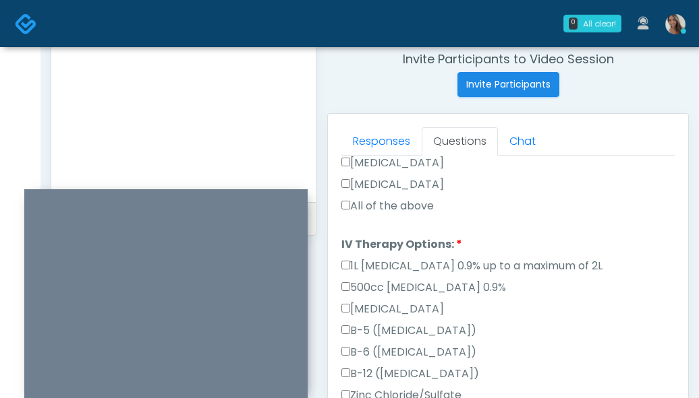
scroll to position [541, 0]
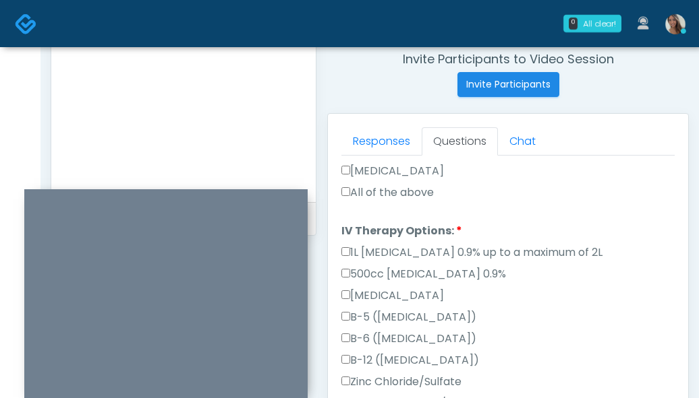
type input "**"
click at [420, 185] on div "All of the above" at bounding box center [507, 196] width 333 height 22
click at [419, 185] on label "All of the above" at bounding box center [387, 193] width 92 height 16
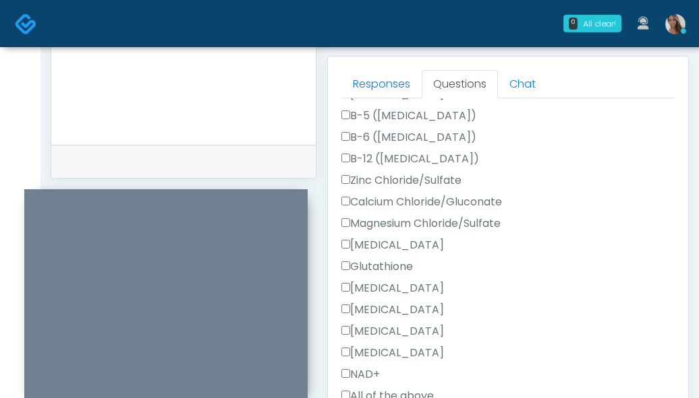
scroll to position [675, 0]
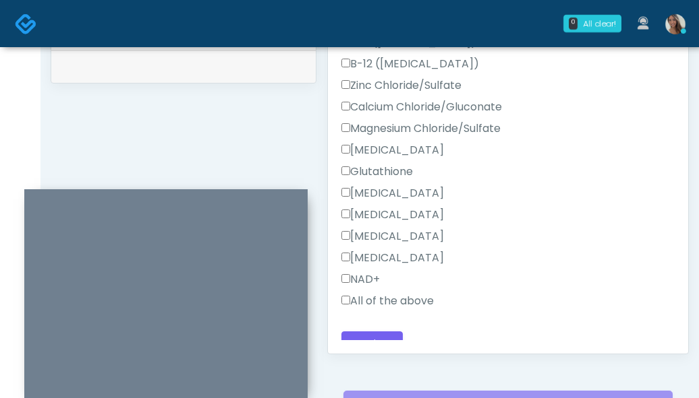
click at [415, 293] on label "All of the above" at bounding box center [387, 301] width 92 height 16
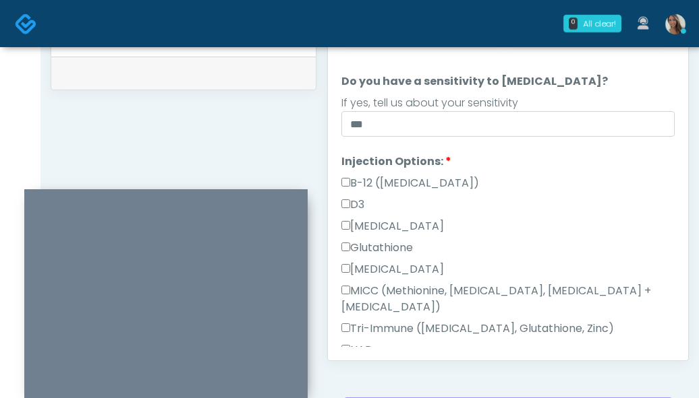
scroll to position [685, 0]
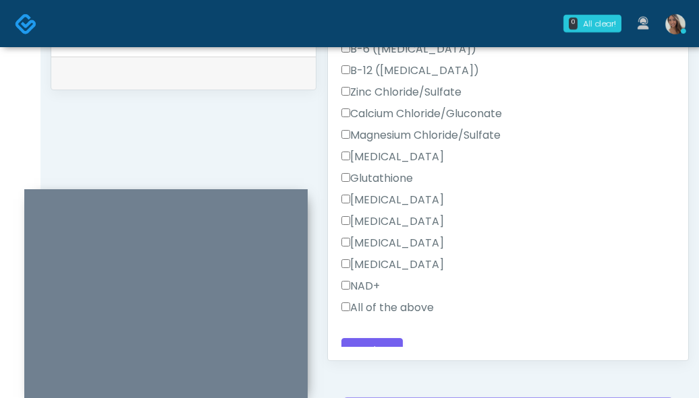
click at [506, 338] on div "Back Continue" at bounding box center [507, 350] width 333 height 25
click at [378, 338] on button "Continue" at bounding box center [371, 350] width 61 height 25
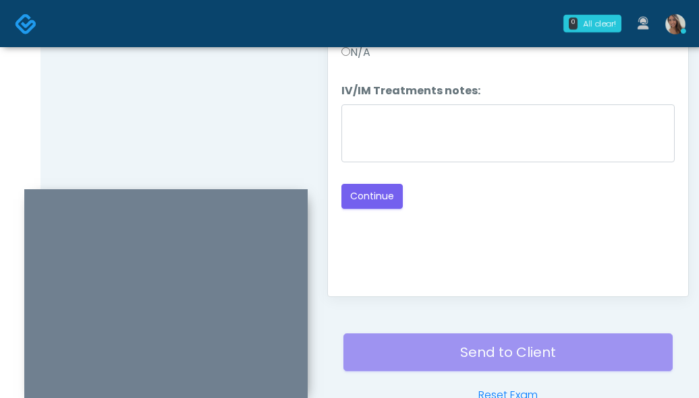
scroll to position [677, 0]
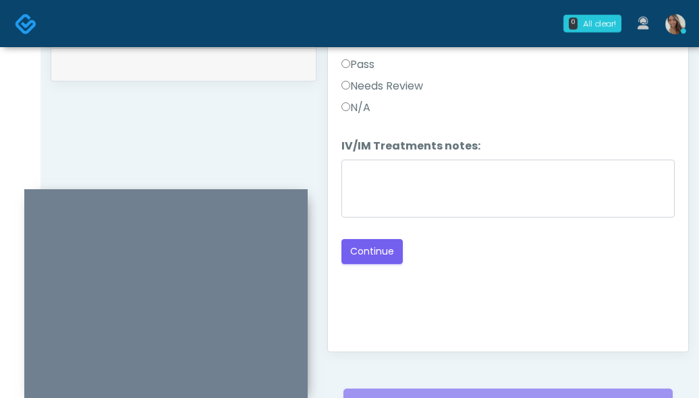
click at [368, 60] on label "Pass" at bounding box center [357, 65] width 33 height 16
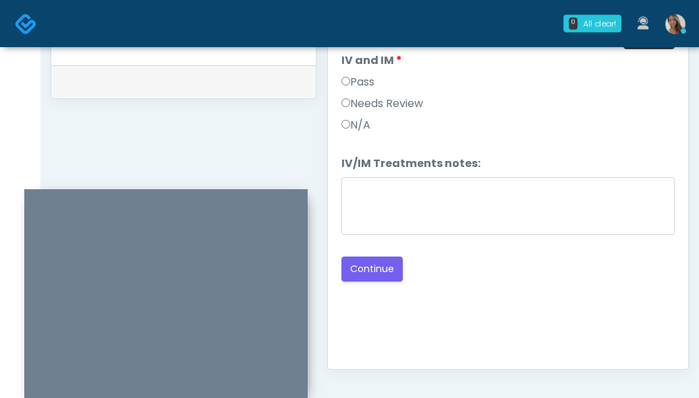
scroll to position [812, 0]
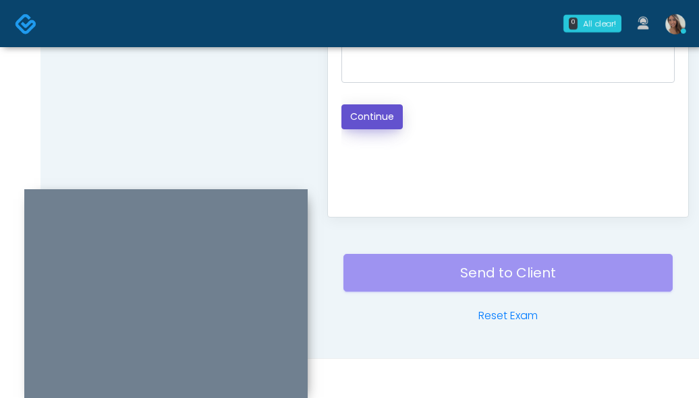
click at [380, 117] on button "Continue" at bounding box center [371, 117] width 61 height 25
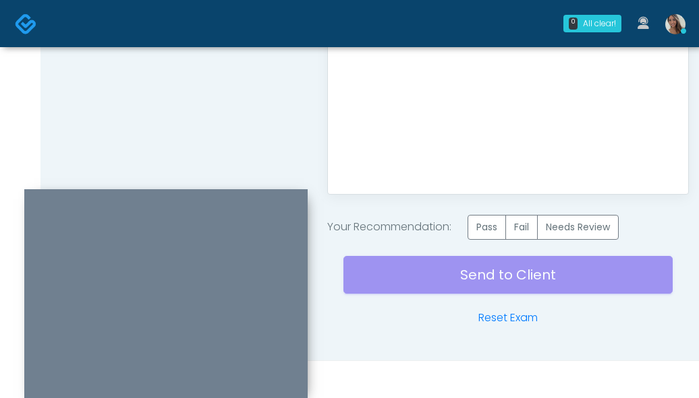
scroll to position [837, 0]
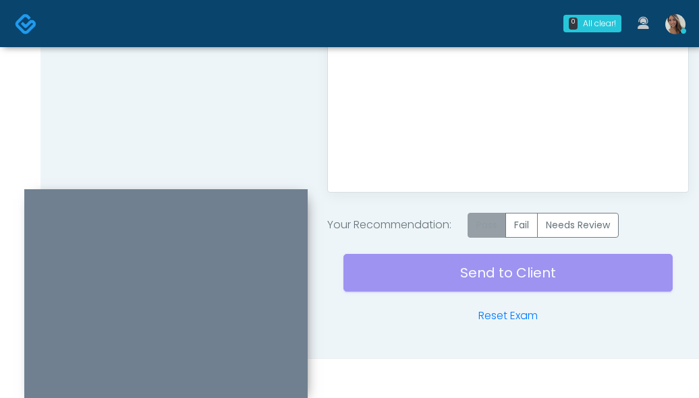
click at [492, 225] on label "Pass" at bounding box center [486, 225] width 38 height 25
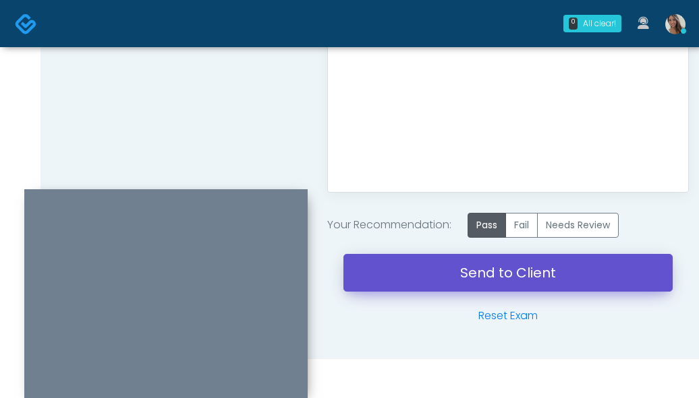
click at [426, 280] on link "Send to Client" at bounding box center [507, 273] width 329 height 38
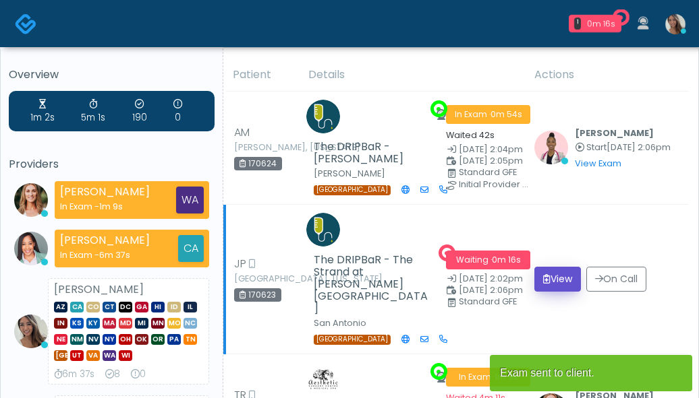
click at [556, 269] on button "View" at bounding box center [557, 279] width 47 height 25
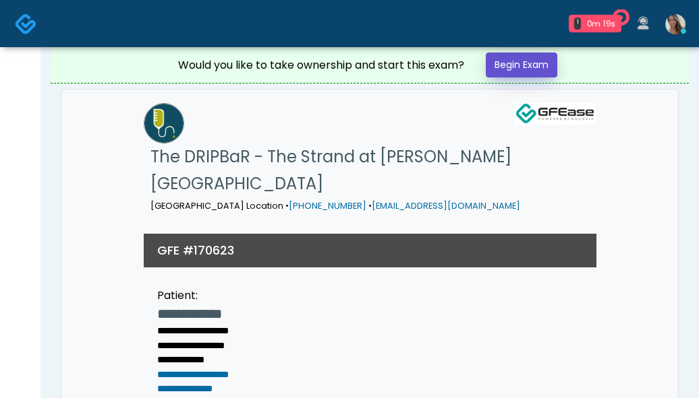
drag, startPoint x: 523, startPoint y: 66, endPoint x: 151, endPoint y: 197, distance: 394.5
click at [523, 66] on link "Begin Exam" at bounding box center [520, 65] width 71 height 25
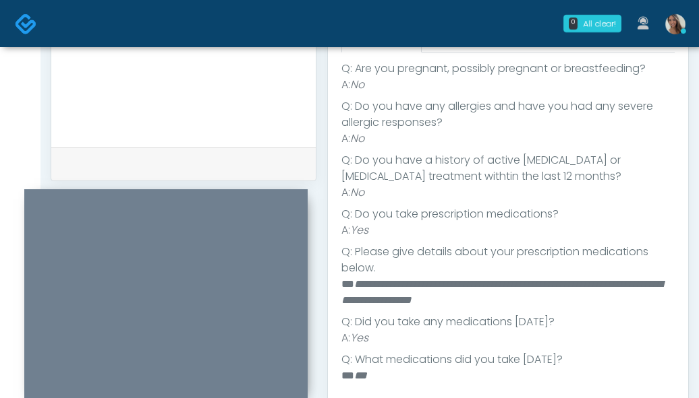
scroll to position [293, 0]
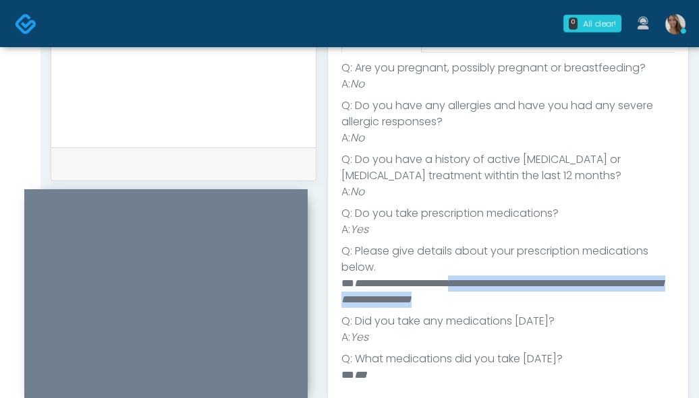
drag, startPoint x: 520, startPoint y: 297, endPoint x: 462, endPoint y: 288, distance: 58.6
click at [465, 289] on li "**********" at bounding box center [502, 292] width 323 height 32
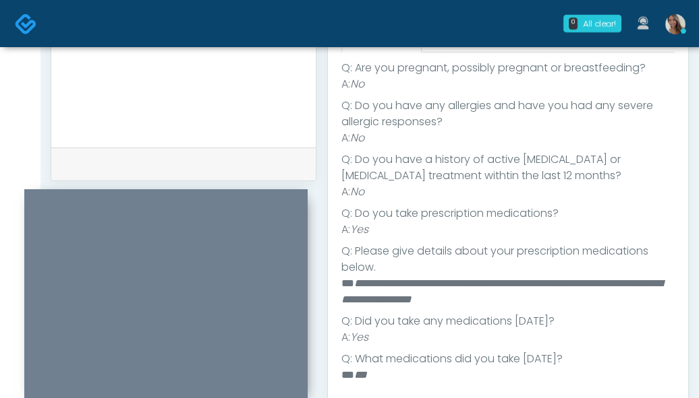
click at [513, 297] on li "**********" at bounding box center [502, 292] width 323 height 32
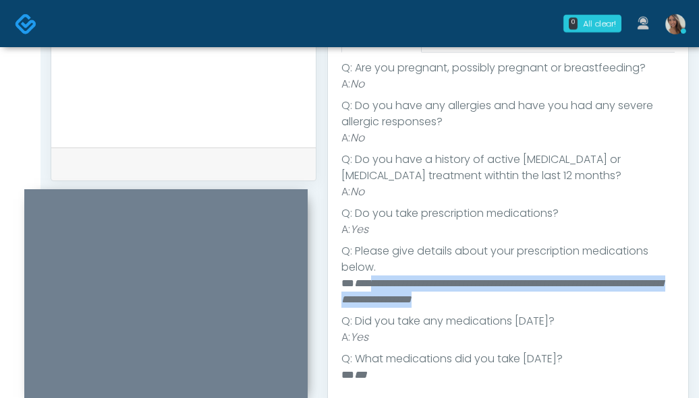
drag, startPoint x: 531, startPoint y: 302, endPoint x: 384, endPoint y: 279, distance: 148.1
click at [385, 279] on li "**********" at bounding box center [502, 292] width 323 height 32
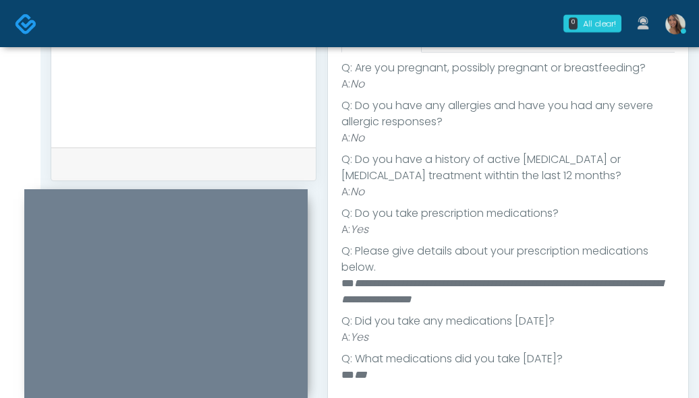
click at [398, 293] on em "**********" at bounding box center [501, 291] width 321 height 26
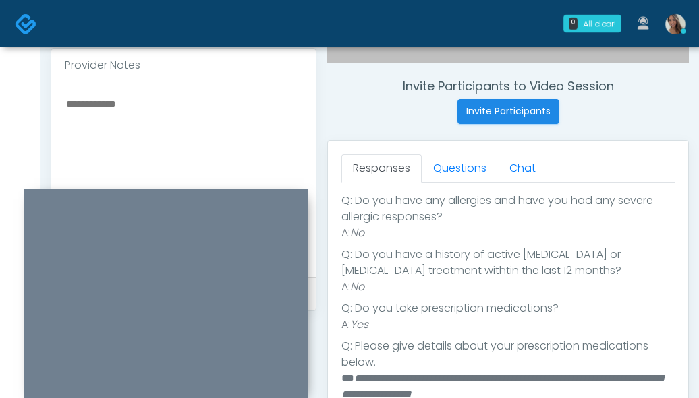
scroll to position [0, 0]
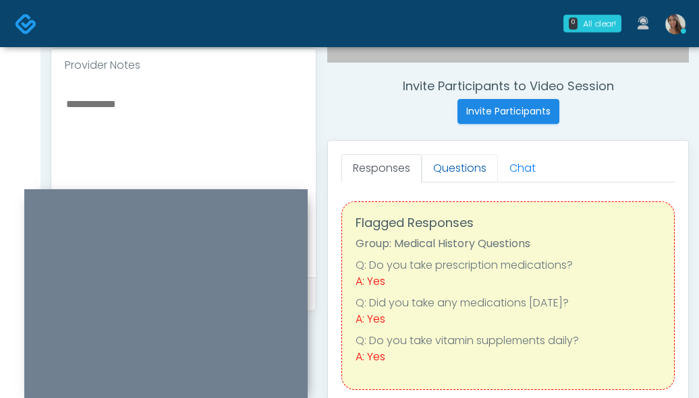
click at [469, 167] on link "Questions" at bounding box center [459, 168] width 76 height 28
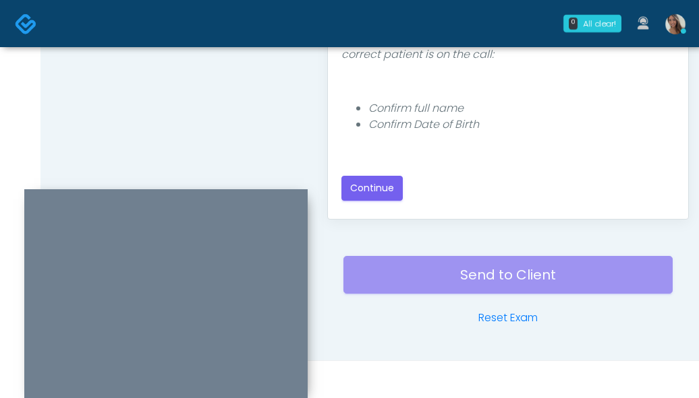
scroll to position [812, 0]
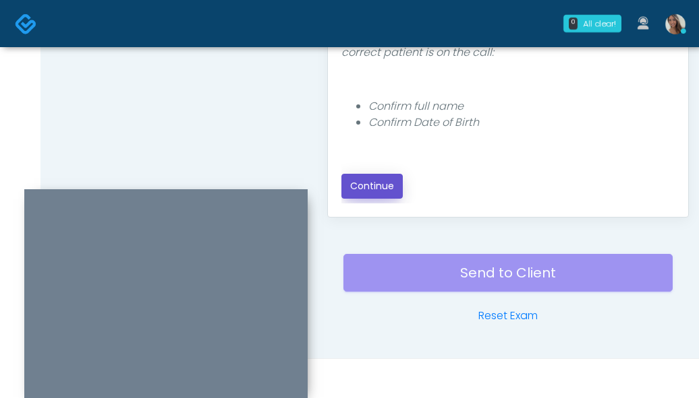
click at [370, 187] on button "Continue" at bounding box center [371, 186] width 61 height 25
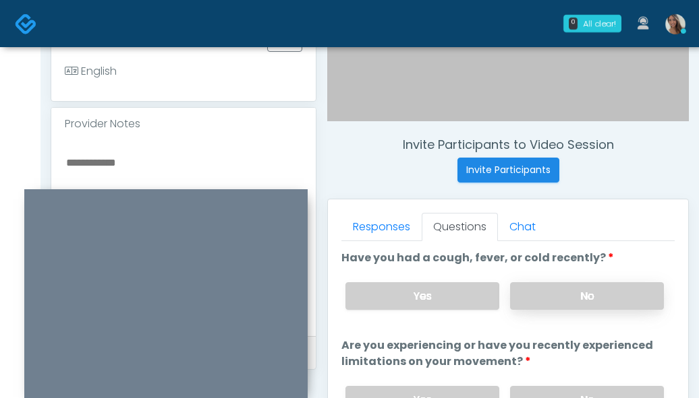
click at [601, 291] on label "No" at bounding box center [587, 297] width 154 height 28
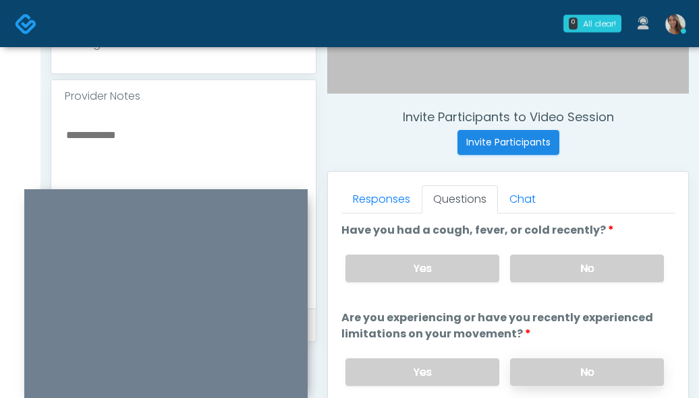
drag, startPoint x: 552, startPoint y: 366, endPoint x: 556, endPoint y: 361, distance: 7.2
click at [552, 366] on label "No" at bounding box center [587, 373] width 154 height 28
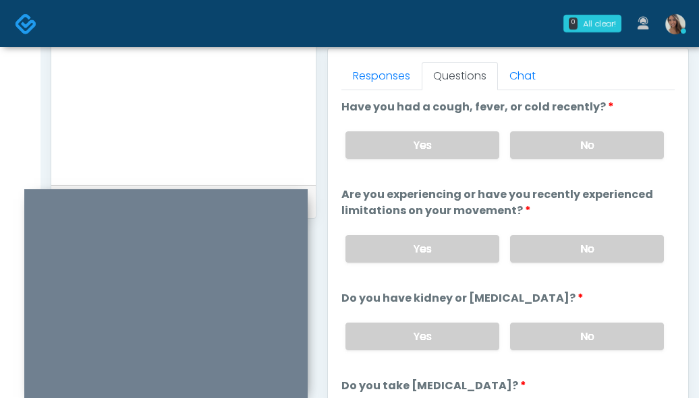
scroll to position [606, 0]
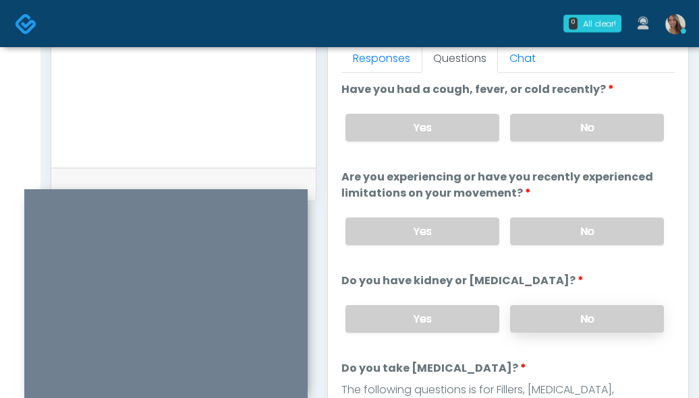
click at [587, 315] on label "No" at bounding box center [587, 319] width 154 height 28
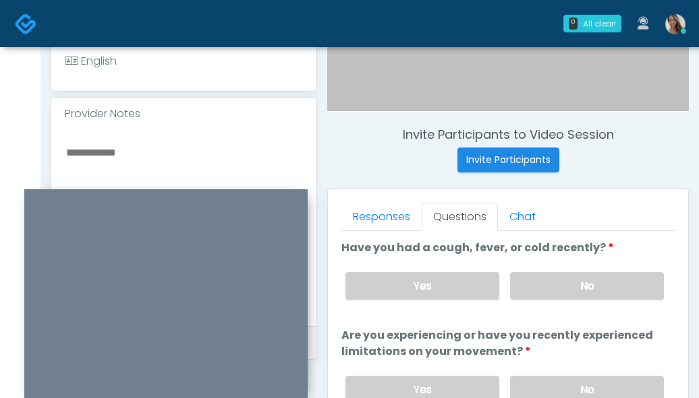
scroll to position [439, 0]
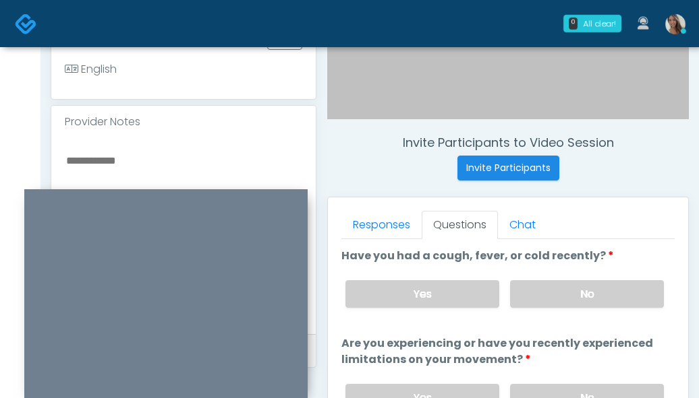
click at [98, 152] on textarea at bounding box center [183, 234] width 237 height 165
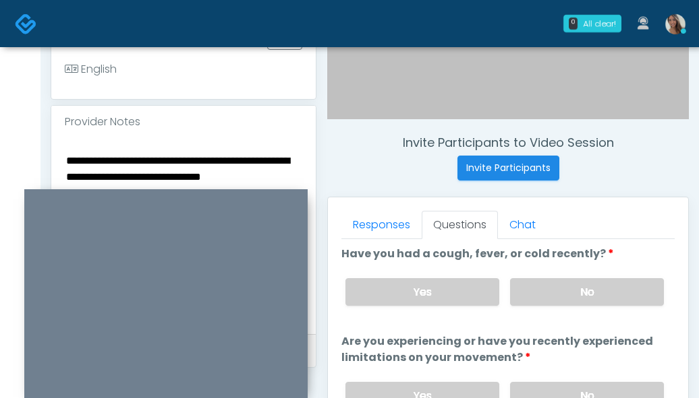
scroll to position [3, 0]
type textarea "**********"
click at [207, 179] on textarea "**********" at bounding box center [183, 234] width 237 height 165
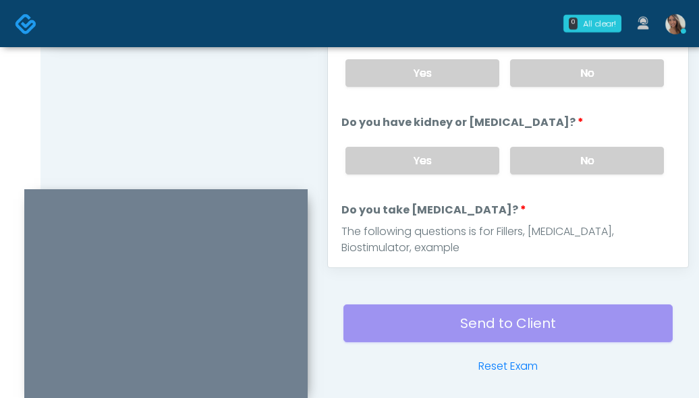
scroll to position [773, 0]
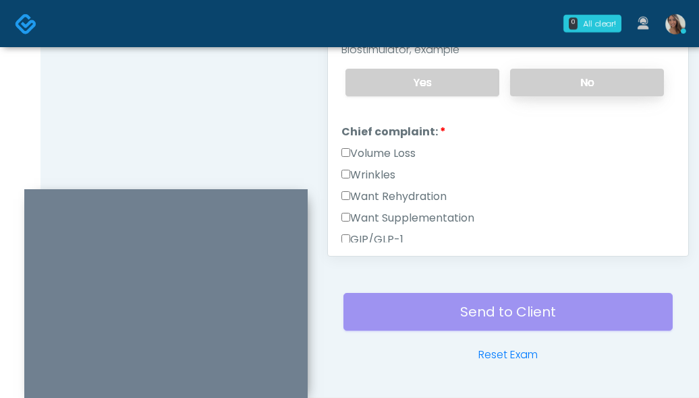
click at [586, 78] on label "No" at bounding box center [587, 83] width 154 height 28
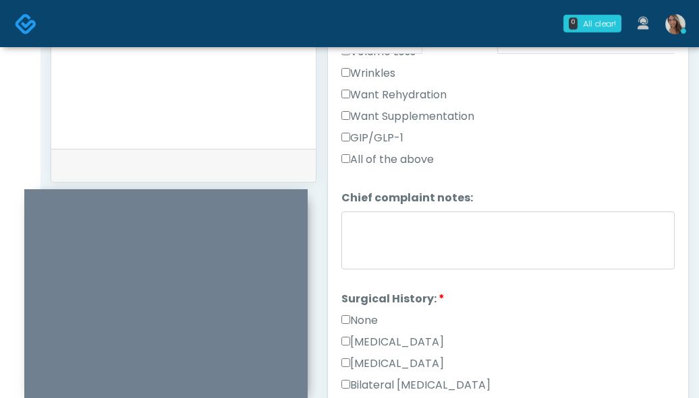
scroll to position [441, 0]
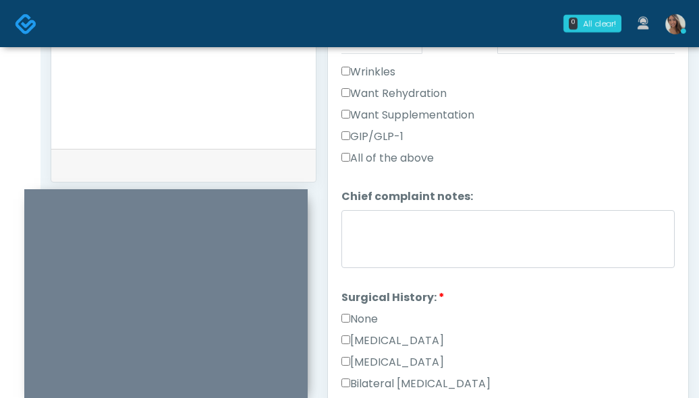
click at [367, 322] on label "None" at bounding box center [359, 320] width 36 height 16
click at [558, 148] on div "GIP/GLP-1" at bounding box center [507, 140] width 333 height 22
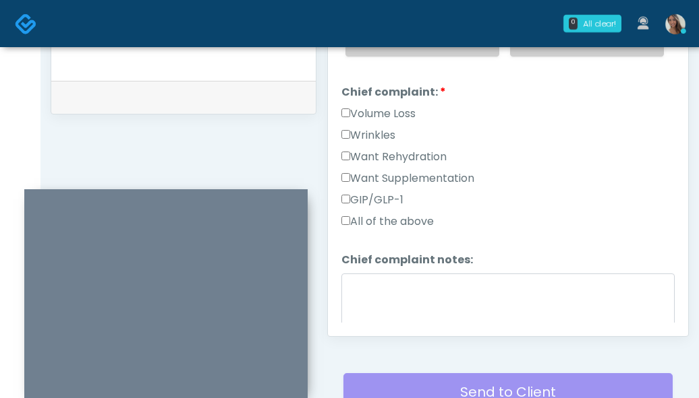
scroll to position [339, 0]
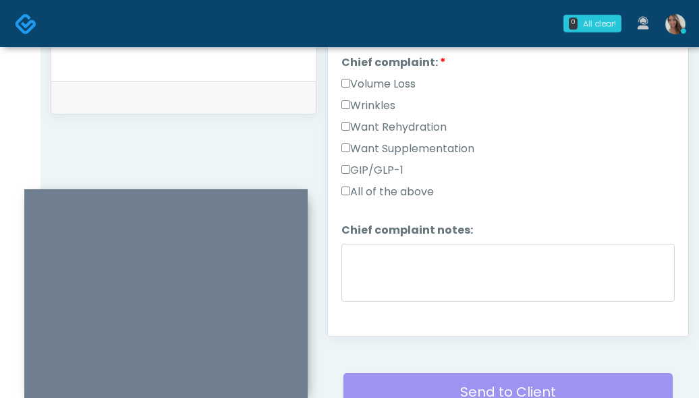
click at [463, 170] on div "GIP/GLP-1" at bounding box center [507, 174] width 333 height 22
click at [461, 149] on label "Want Supplementation" at bounding box center [407, 149] width 133 height 16
click at [444, 123] on label "Want Rehydration" at bounding box center [393, 127] width 105 height 16
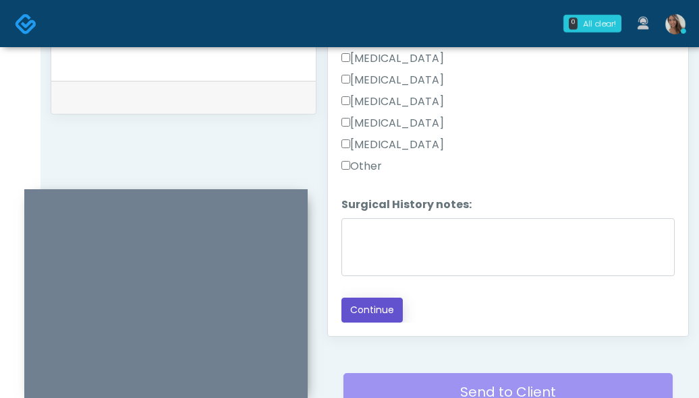
click at [380, 310] on button "Continue" at bounding box center [371, 310] width 61 height 25
drag, startPoint x: 202, startPoint y: 116, endPoint x: 247, endPoint y: 138, distance: 50.4
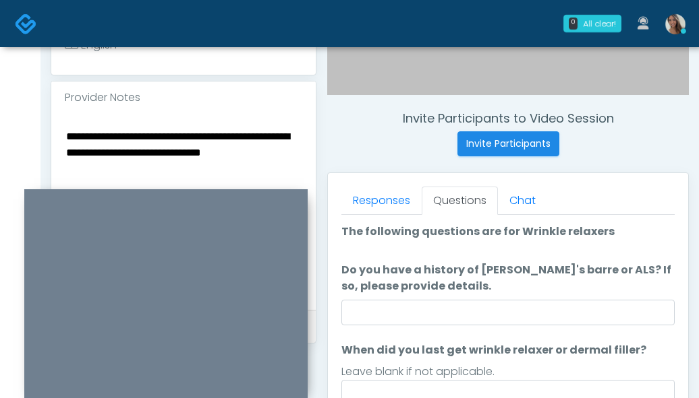
scroll to position [460, 0]
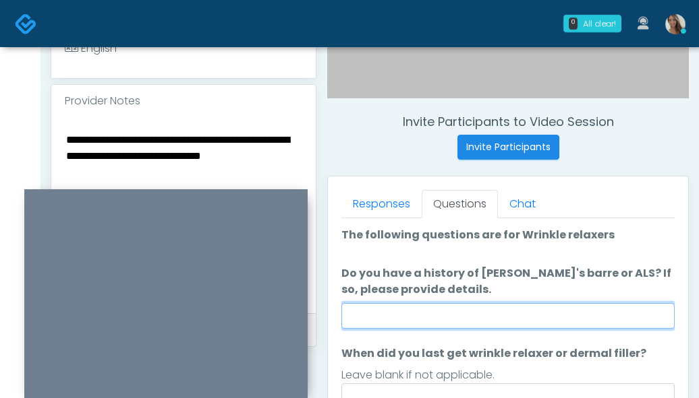
click at [479, 309] on input "Do you have a history of Guillain's barre or ALS? If so, please provide details." at bounding box center [507, 316] width 333 height 26
type input "**"
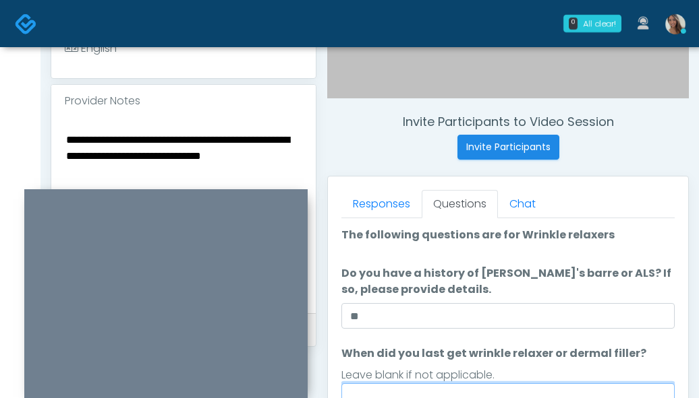
scroll to position [471, 0]
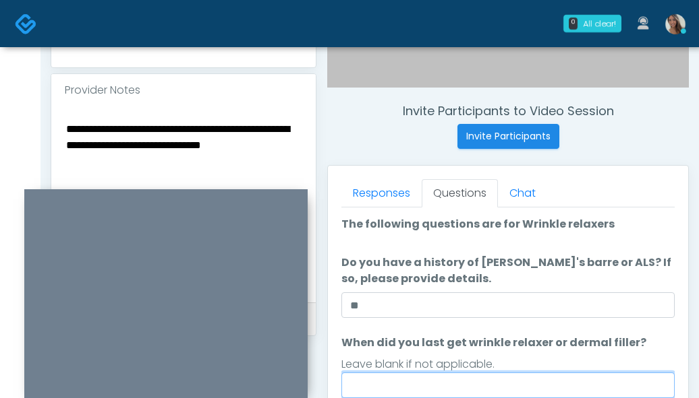
click at [431, 379] on input "When did you last get wrinkle relaxer or dermal filler?" at bounding box center [507, 386] width 333 height 26
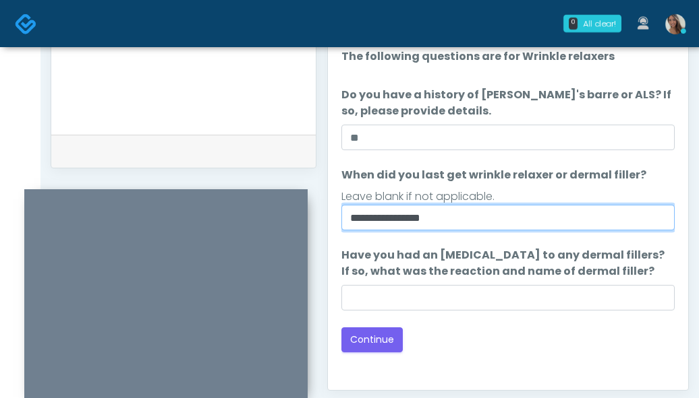
scroll to position [649, 0]
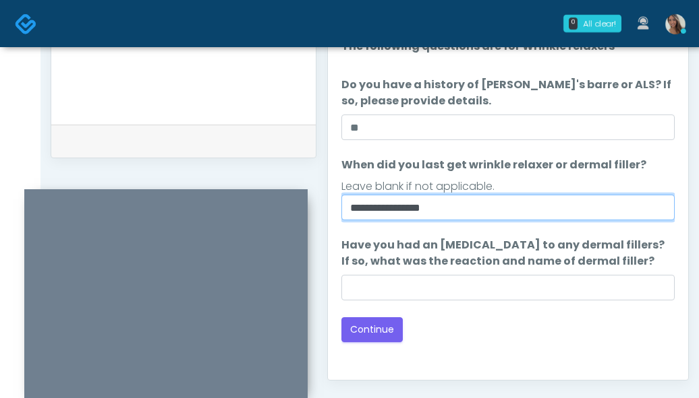
type input "**********"
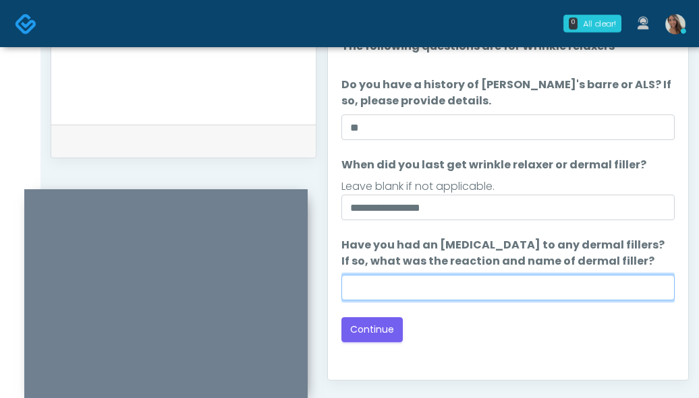
click at [455, 283] on input "Have you had an allergic response to any dermal fillers? If so, what was the re…" at bounding box center [507, 288] width 333 height 26
paste input "**********"
type input "**********"
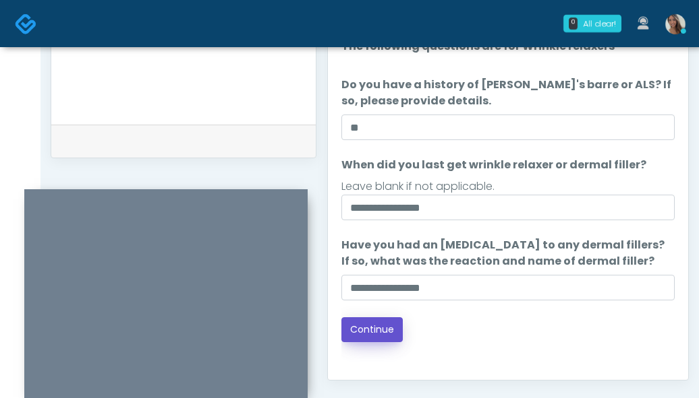
click at [373, 330] on button "Continue" at bounding box center [371, 330] width 61 height 25
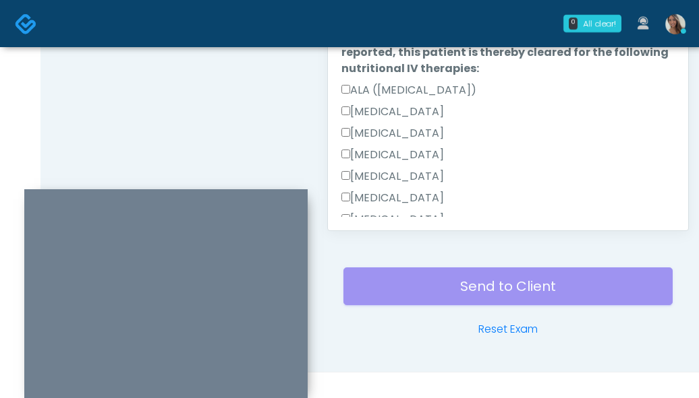
scroll to position [438, 0]
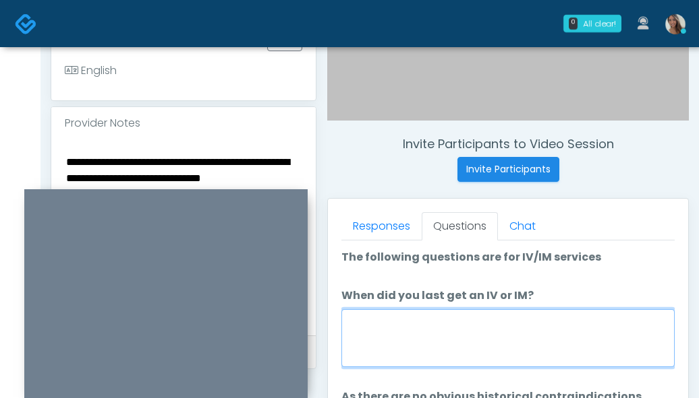
click at [436, 331] on textarea "When did you last get an IV or IM?" at bounding box center [507, 338] width 333 height 58
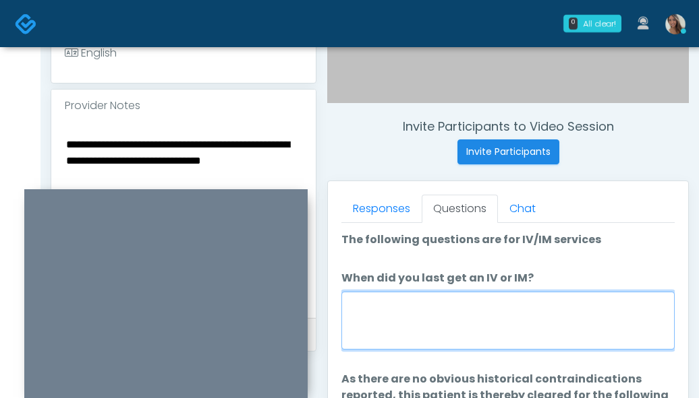
scroll to position [475, 0]
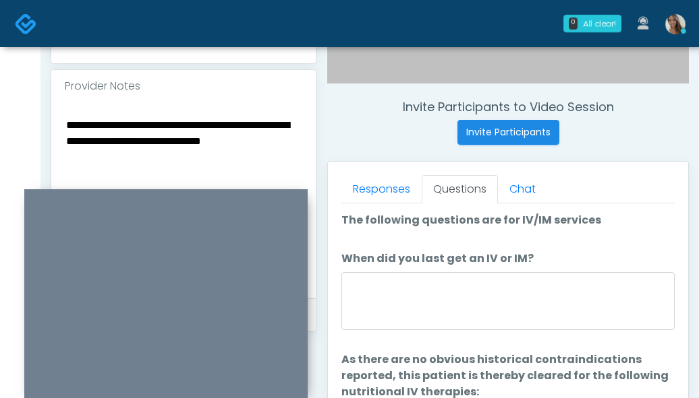
click at [211, 151] on textarea "**********" at bounding box center [183, 198] width 237 height 165
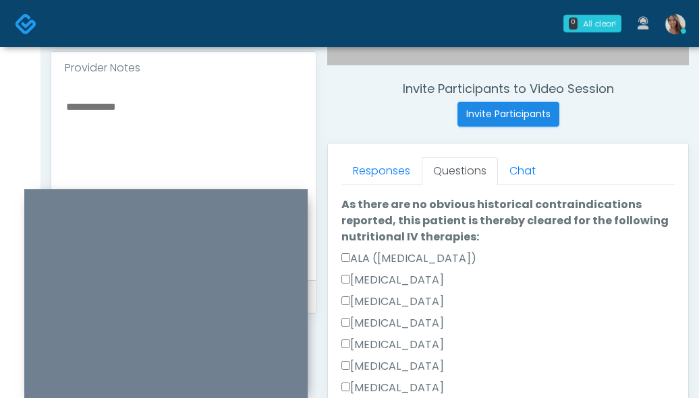
scroll to position [498, 0]
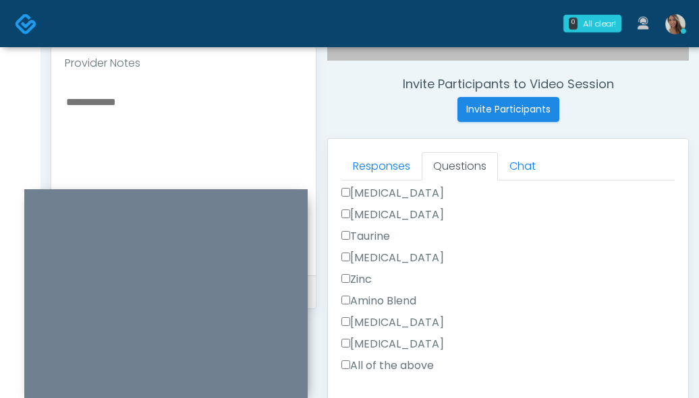
click at [394, 365] on label "All of the above" at bounding box center [387, 366] width 92 height 16
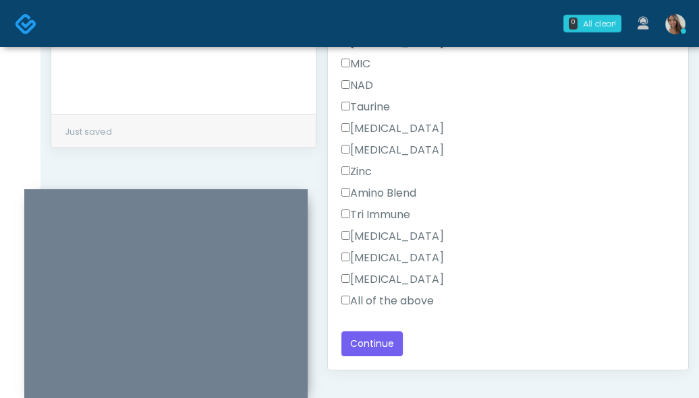
scroll to position [666, 0]
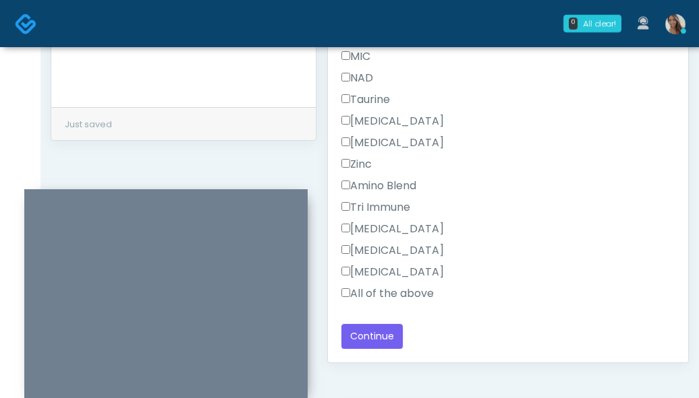
click at [403, 295] on label "All of the above" at bounding box center [387, 294] width 92 height 16
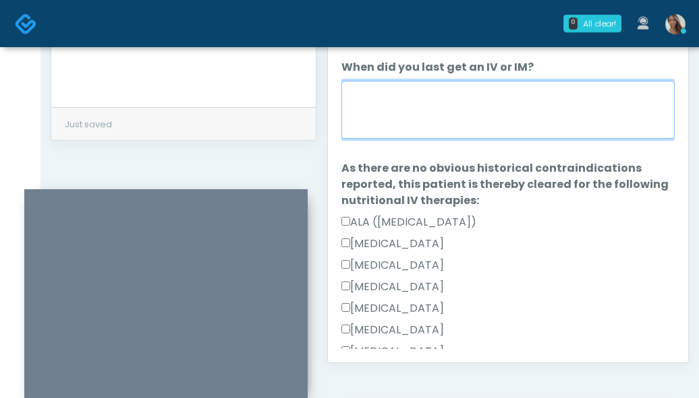
click at [481, 120] on textarea "When did you last get an IV or IM?" at bounding box center [507, 110] width 333 height 58
type textarea "**********"
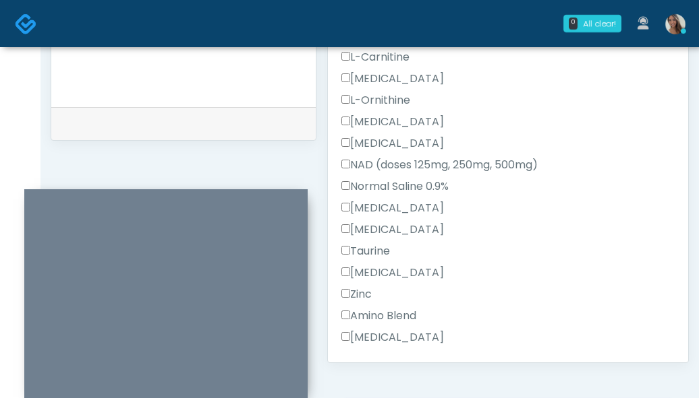
scroll to position [384, 0]
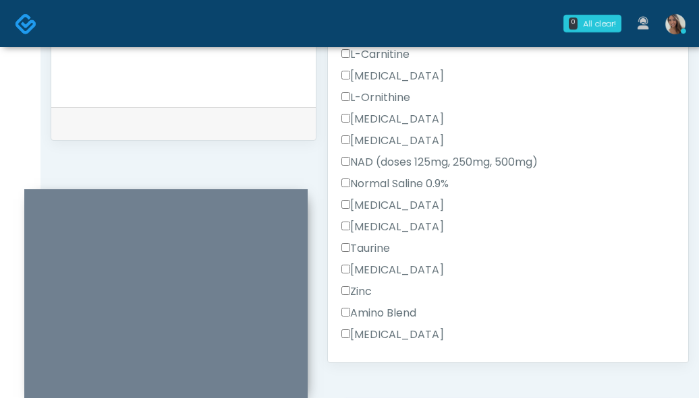
click at [454, 247] on div "Taurine" at bounding box center [507, 252] width 333 height 22
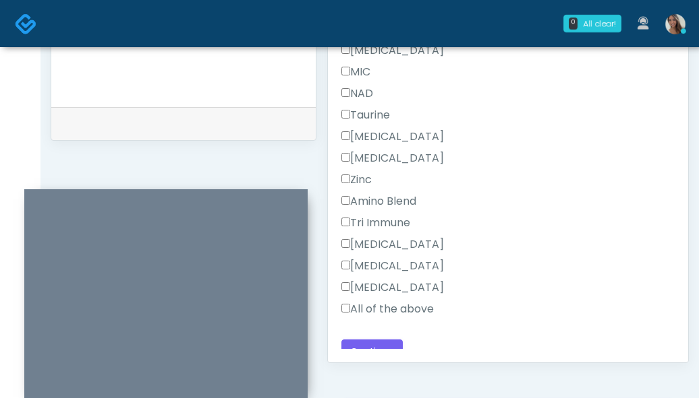
scroll to position [916, 0]
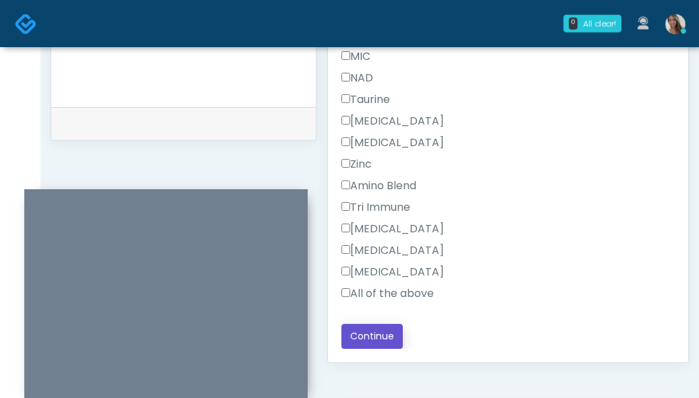
click at [378, 334] on button "Continue" at bounding box center [371, 336] width 61 height 25
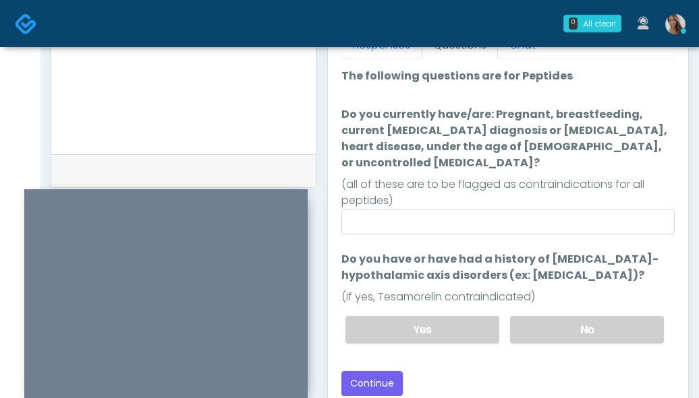
scroll to position [618, 0]
click at [599, 321] on label "No" at bounding box center [587, 331] width 154 height 28
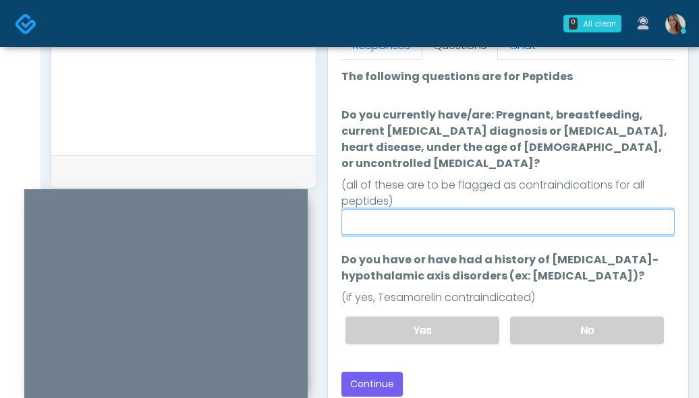
click at [525, 210] on input "Do you currently have/are: Pregnant, breastfeeding, current cancer diagnosis or…" at bounding box center [507, 223] width 333 height 26
type input "**"
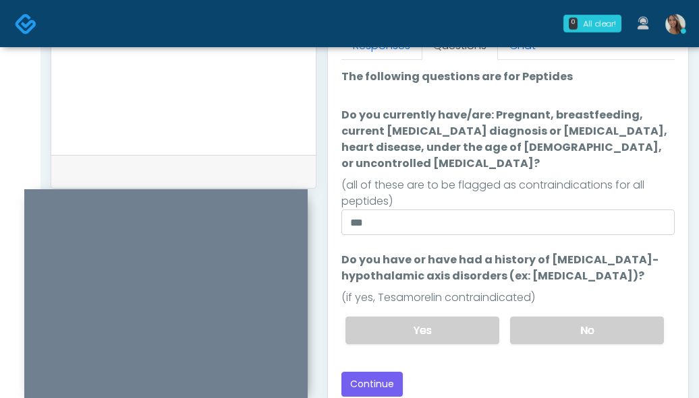
click at [473, 372] on div "Back Continue" at bounding box center [507, 384] width 333 height 25
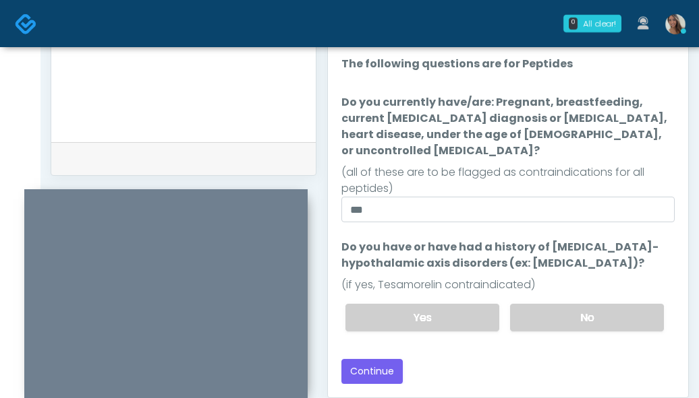
scroll to position [641, 0]
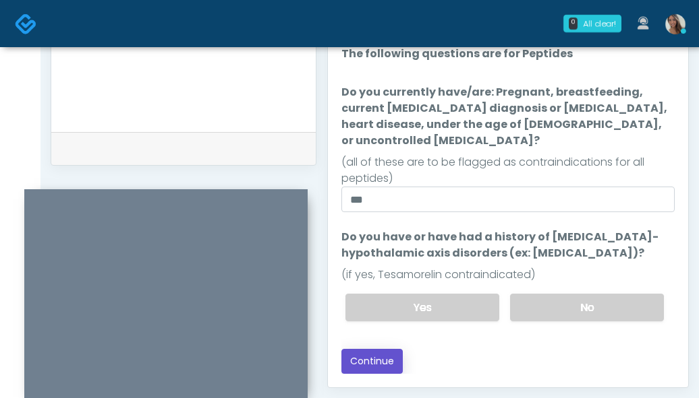
click at [394, 349] on button "Continue" at bounding box center [371, 361] width 61 height 25
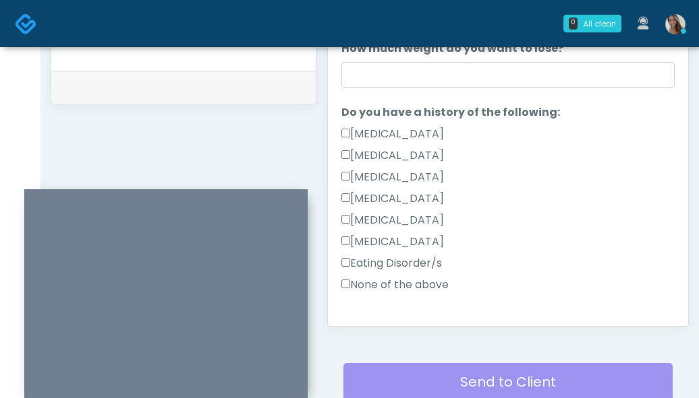
scroll to position [330, 0]
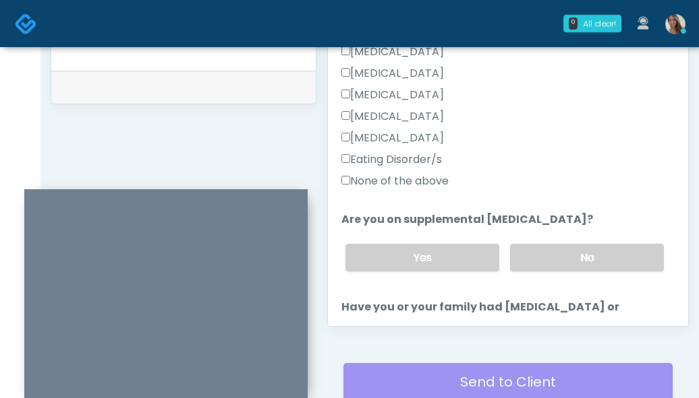
click at [423, 181] on label "None of the above" at bounding box center [394, 181] width 107 height 16
click at [560, 270] on label "No" at bounding box center [587, 258] width 154 height 28
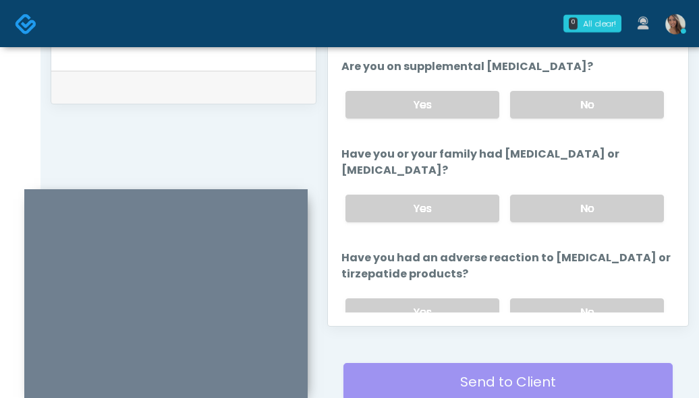
scroll to position [500, 0]
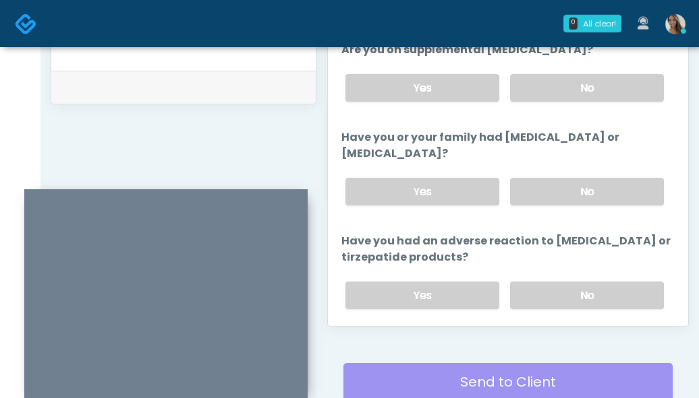
drag, startPoint x: 573, startPoint y: 179, endPoint x: 567, endPoint y: 213, distance: 34.3
click at [573, 179] on label "No" at bounding box center [587, 192] width 154 height 28
click at [543, 299] on label "No" at bounding box center [587, 296] width 154 height 28
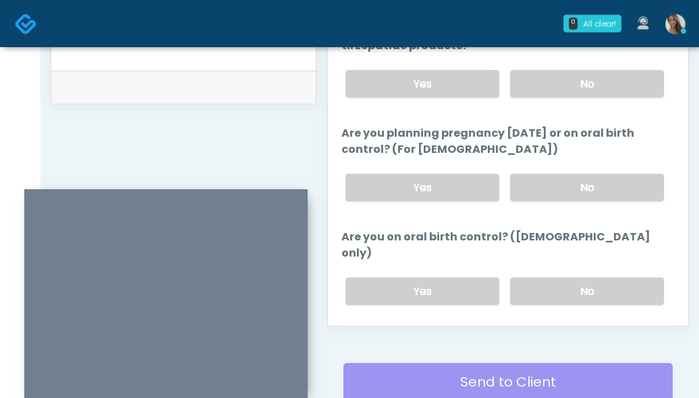
scroll to position [721, 0]
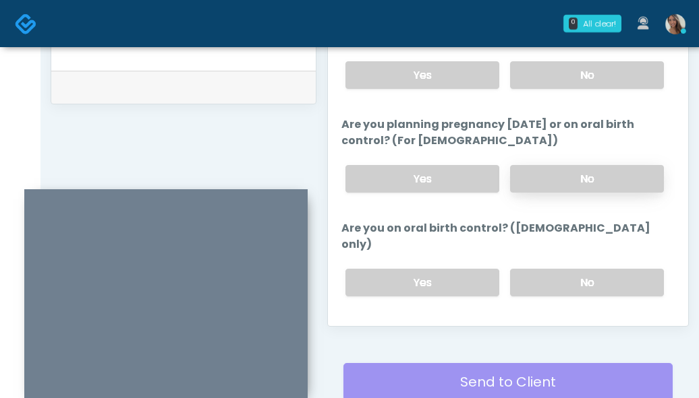
click at [566, 185] on label "No" at bounding box center [587, 179] width 154 height 28
click at [558, 269] on label "No" at bounding box center [587, 283] width 154 height 28
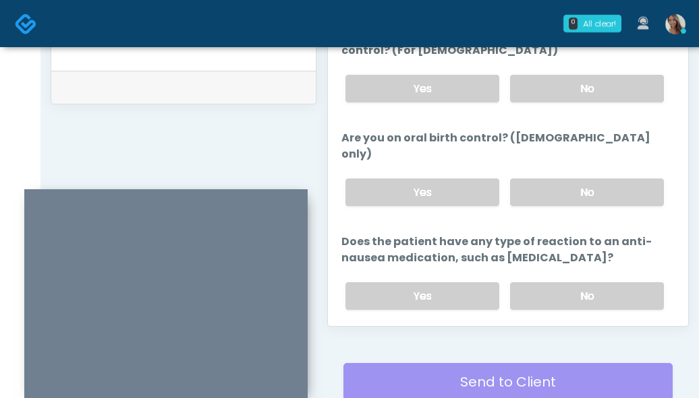
scroll to position [845, 0]
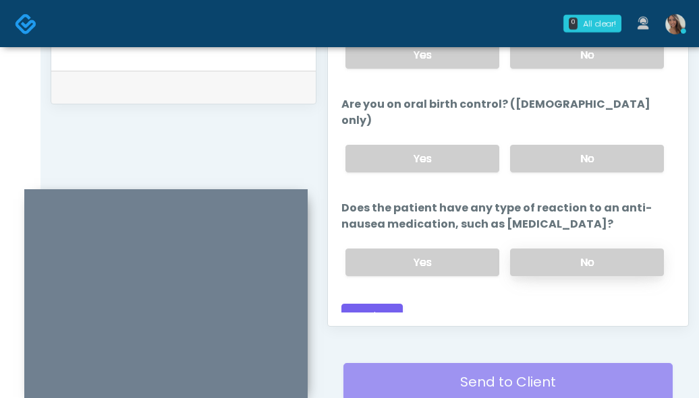
click at [525, 253] on label "No" at bounding box center [587, 263] width 154 height 28
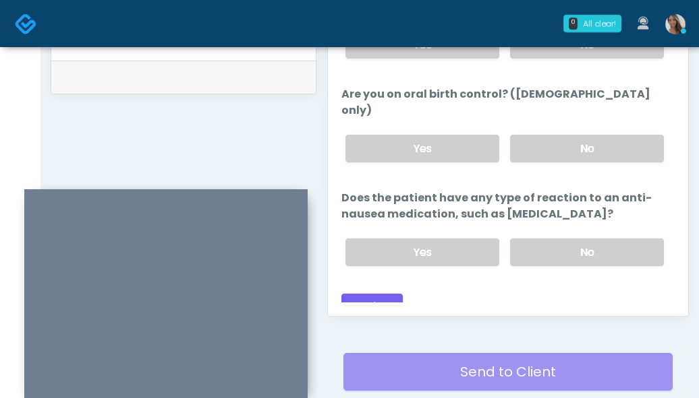
scroll to position [721, 0]
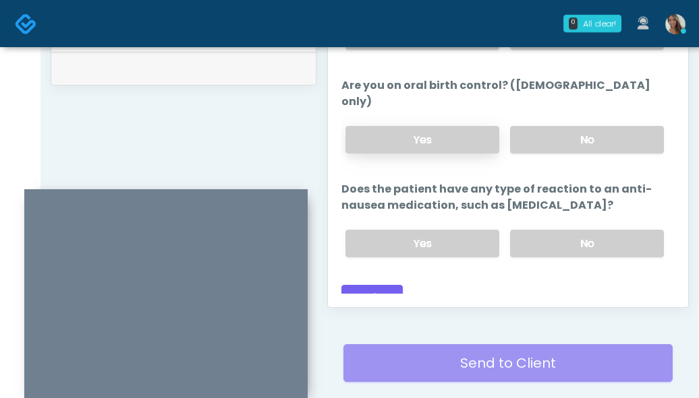
click at [441, 126] on label "Yes" at bounding box center [422, 140] width 154 height 28
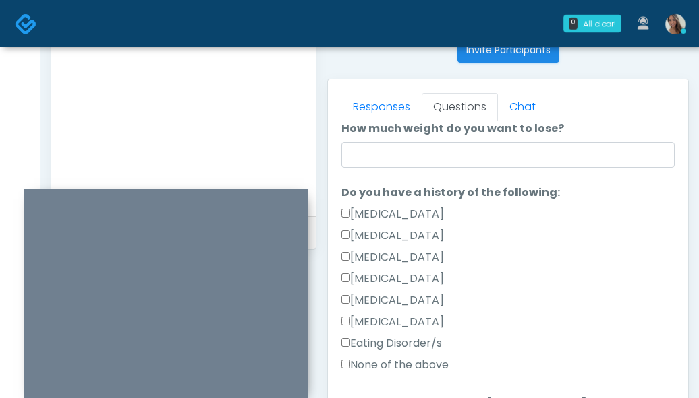
scroll to position [0, 0]
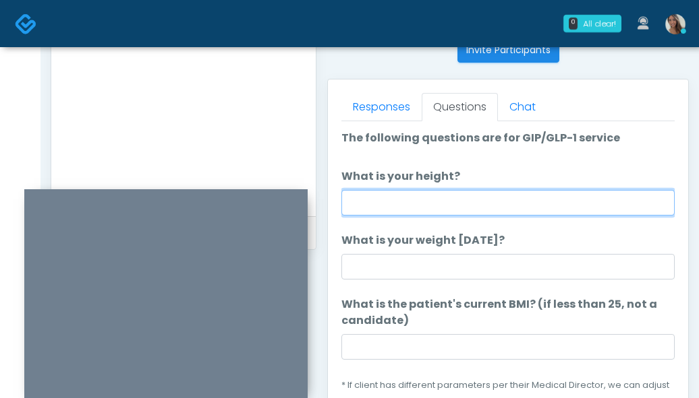
click at [507, 206] on input "What is your height?" at bounding box center [507, 203] width 333 height 26
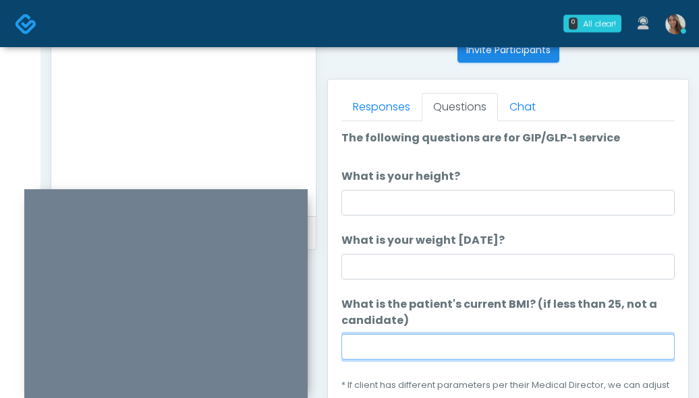
click at [392, 350] on input "What is the patient's current BMI? (if less than 25, not a candidate)" at bounding box center [507, 347] width 333 height 26
paste input "****"
type input "****"
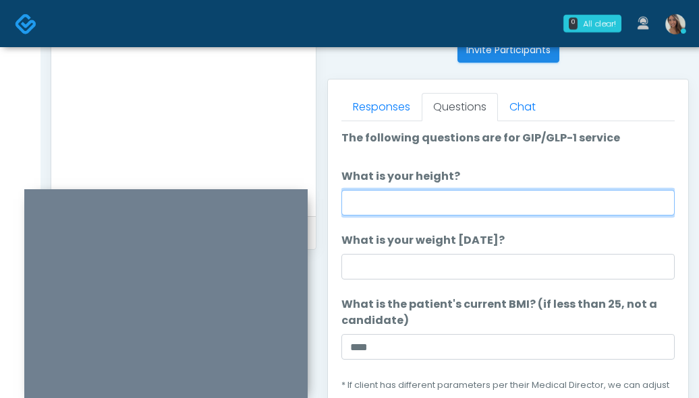
click at [365, 204] on input "What is your height?" at bounding box center [507, 203] width 333 height 26
type input "*****"
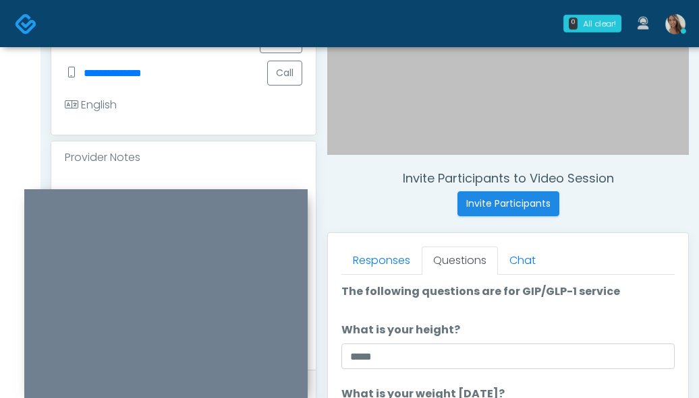
scroll to position [404, 0]
type input "***"
click at [116, 187] on textarea at bounding box center [183, 269] width 237 height 165
paste textarea "*****"
click at [65, 187] on textarea "********" at bounding box center [183, 269] width 237 height 165
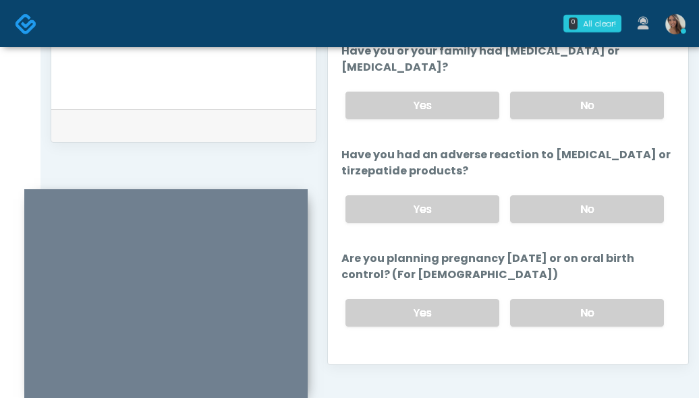
scroll to position [657, 0]
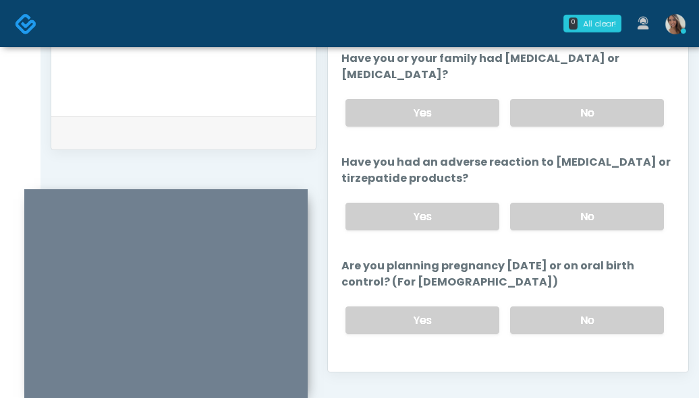
type textarea "**********"
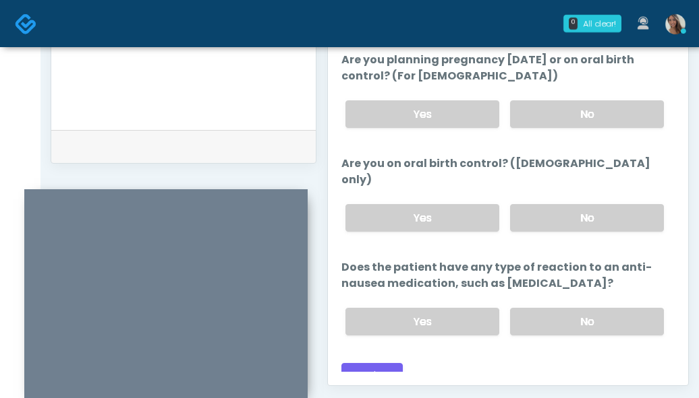
scroll to position [644, 0]
click at [177, 131] on div "Just saved" at bounding box center [183, 145] width 264 height 33
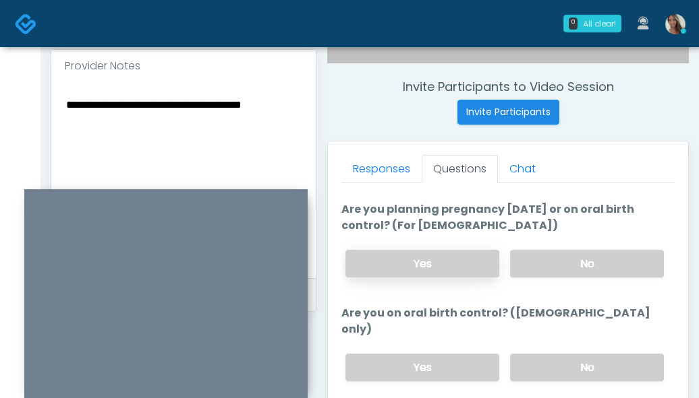
scroll to position [845, 0]
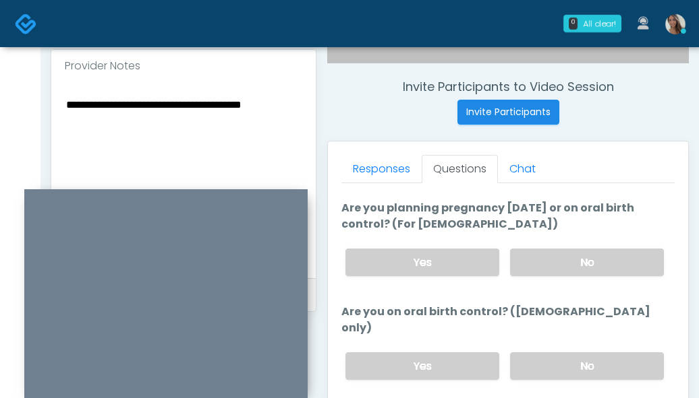
click at [276, 105] on textarea "**********" at bounding box center [183, 178] width 237 height 165
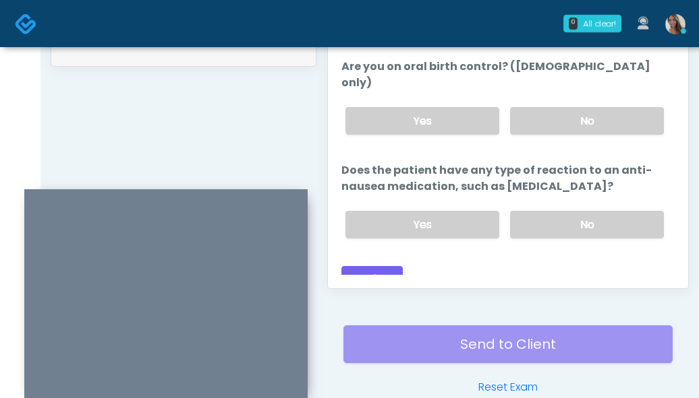
scroll to position [812, 0]
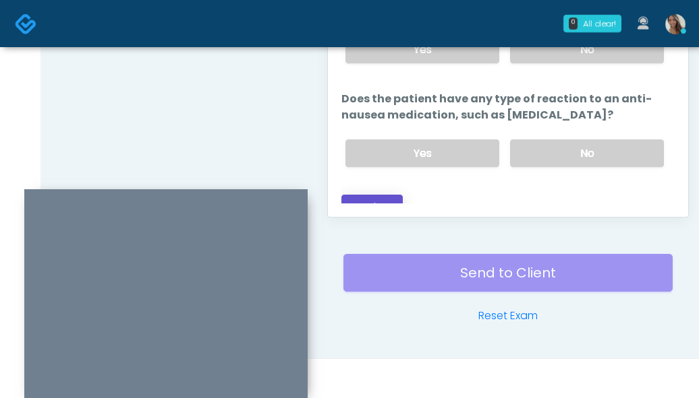
click at [380, 195] on button "Continue" at bounding box center [371, 207] width 61 height 25
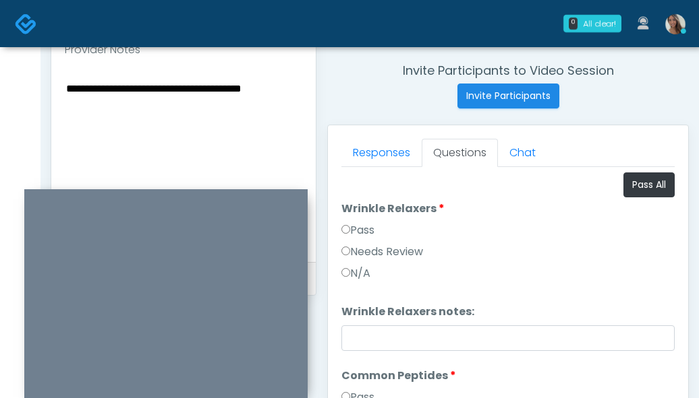
scroll to position [494, 0]
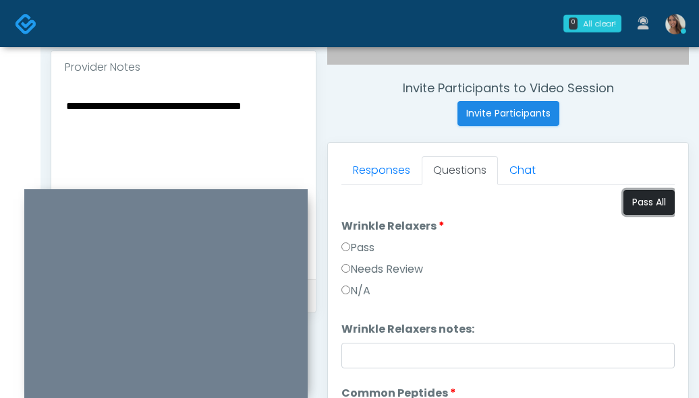
click at [641, 194] on button "Pass All" at bounding box center [648, 202] width 51 height 25
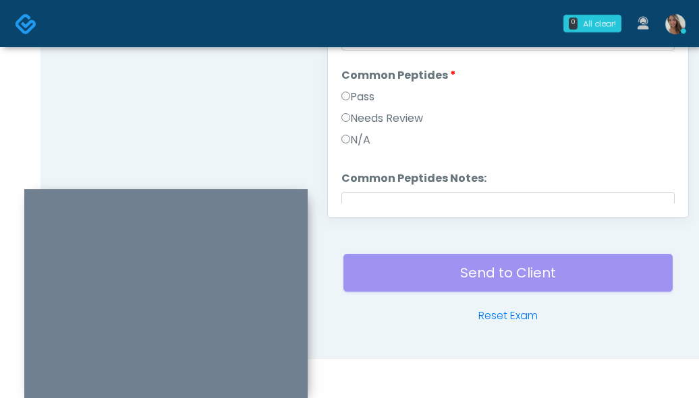
scroll to position [390, 0]
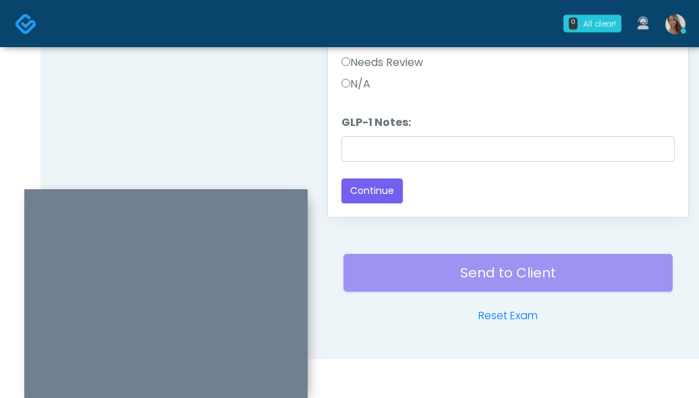
click at [378, 60] on label "Needs Review" at bounding box center [382, 63] width 82 height 16
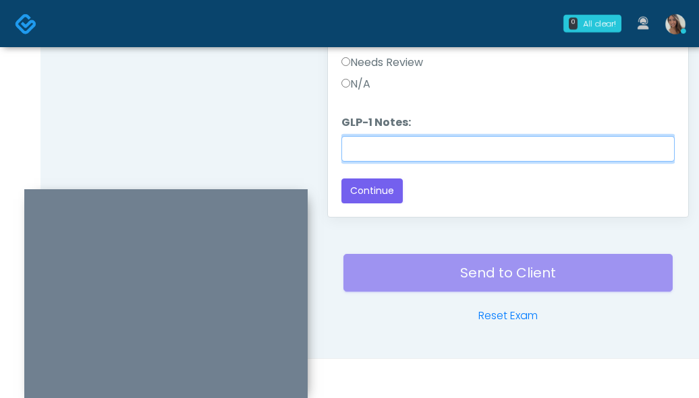
click at [406, 145] on input "GLP-1 Notes:" at bounding box center [507, 149] width 333 height 26
paste input "**********"
type input "**********"
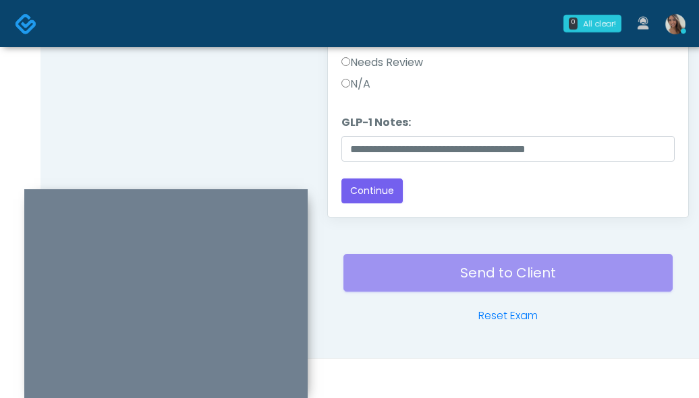
click at [521, 246] on div "Send to Client Reset Exam" at bounding box center [507, 281] width 329 height 86
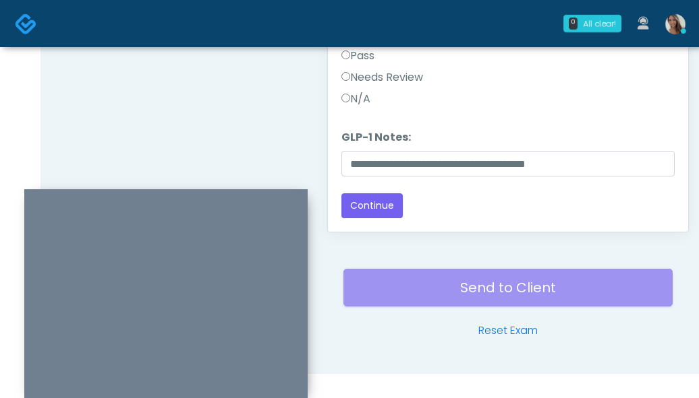
scroll to position [812, 0]
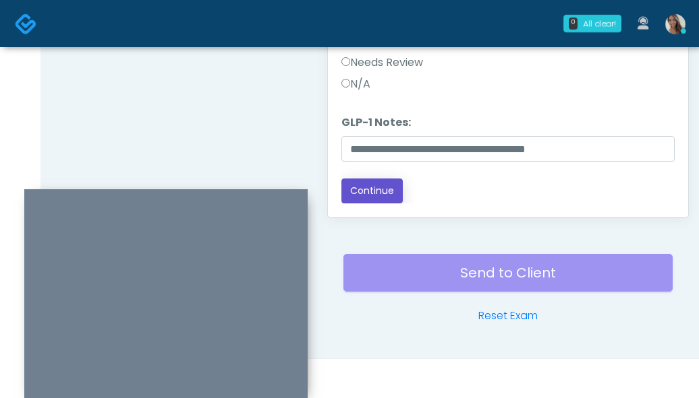
click at [373, 193] on button "Continue" at bounding box center [371, 191] width 61 height 25
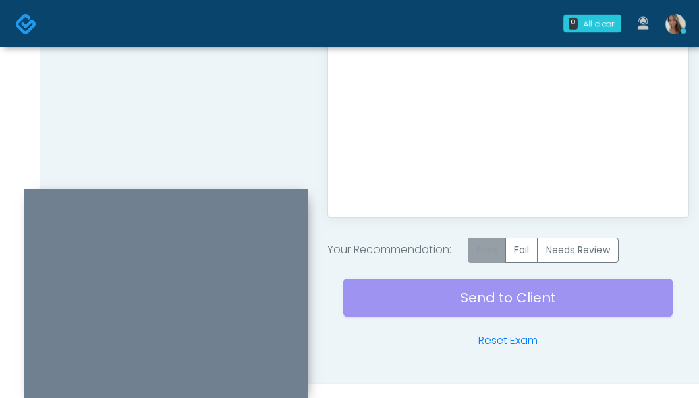
click at [490, 256] on label "Pass" at bounding box center [486, 250] width 38 height 25
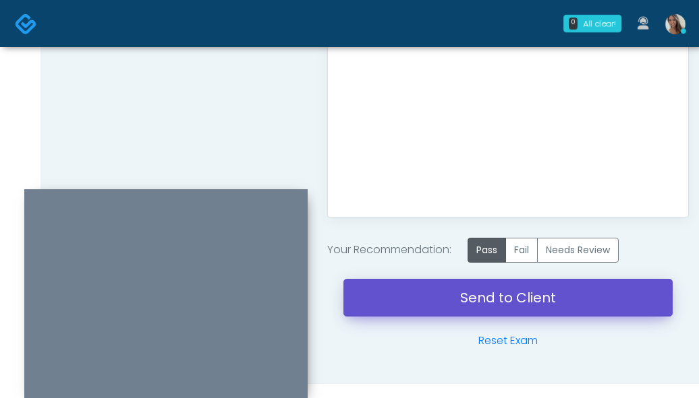
click at [448, 297] on link "Send to Client" at bounding box center [507, 298] width 329 height 38
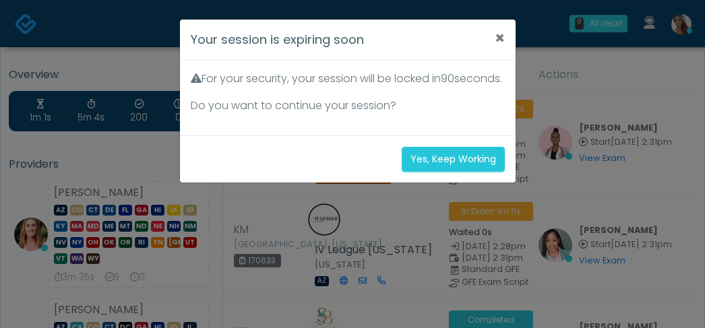
click at [439, 183] on div "Your session is expiring soon × For your security, your session will be locked …" at bounding box center [352, 164] width 705 height 328
click at [440, 178] on div "Your session is expiring soon × For your security, your session will be locked …" at bounding box center [352, 164] width 705 height 328
click at [444, 175] on div "Your session is expiring soon × For your security, your session will be locked …" at bounding box center [352, 164] width 705 height 328
click at [448, 175] on div "Your session is expiring soon × For your security, your session will be locked …" at bounding box center [352, 164] width 705 height 328
click at [450, 178] on div "Your session is expiring soon × For your security, your session will be locked …" at bounding box center [352, 164] width 705 height 328
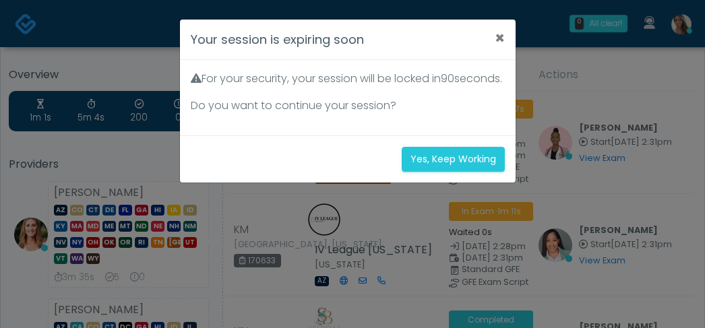
click at [454, 173] on div "Your session is expiring soon × For your security, your session will be locked …" at bounding box center [352, 164] width 705 height 328
click at [502, 71] on p "For your security, your session will be locked in 90 seconds." at bounding box center [348, 79] width 314 height 16
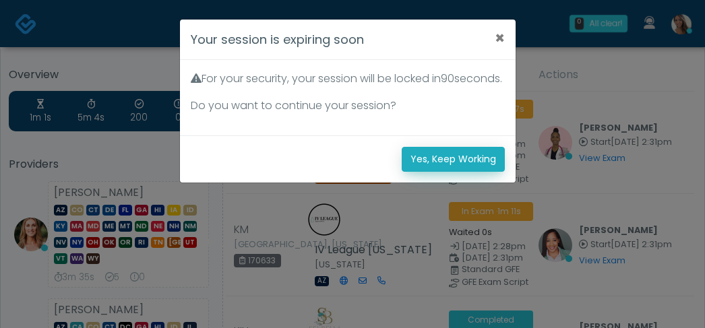
click at [479, 147] on button "Yes, Keep Working" at bounding box center [453, 159] width 103 height 25
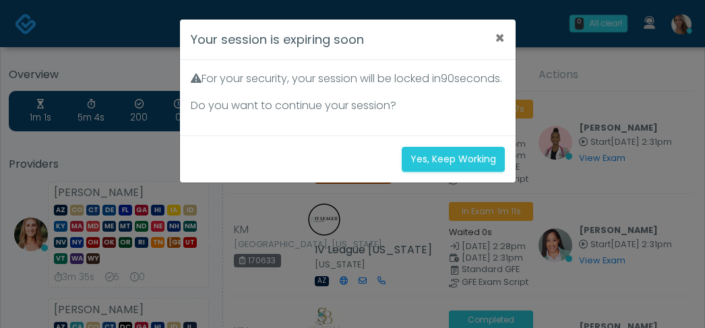
click at [469, 191] on div "Your session is expiring soon × For your security, your session will be locked …" at bounding box center [352, 164] width 705 height 328
click at [464, 176] on div "Your session is expiring soon × For your security, your session will be locked …" at bounding box center [352, 164] width 705 height 328
click at [465, 176] on div "Your session is expiring soon × For your security, your session will be locked …" at bounding box center [352, 164] width 705 height 328
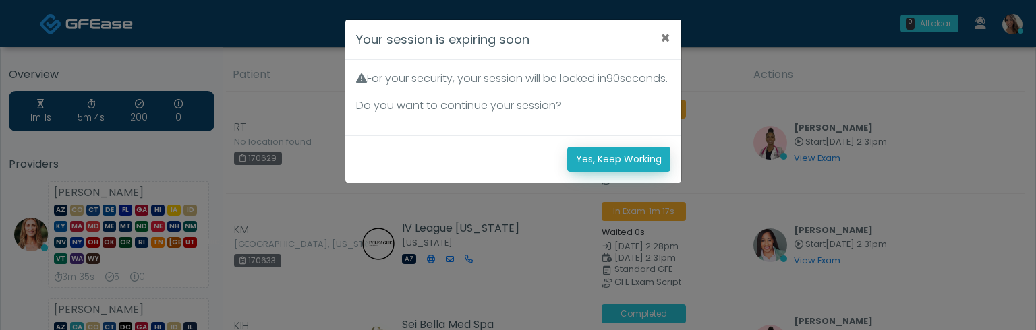
click at [610, 172] on button "Yes, Keep Working" at bounding box center [618, 159] width 103 height 25
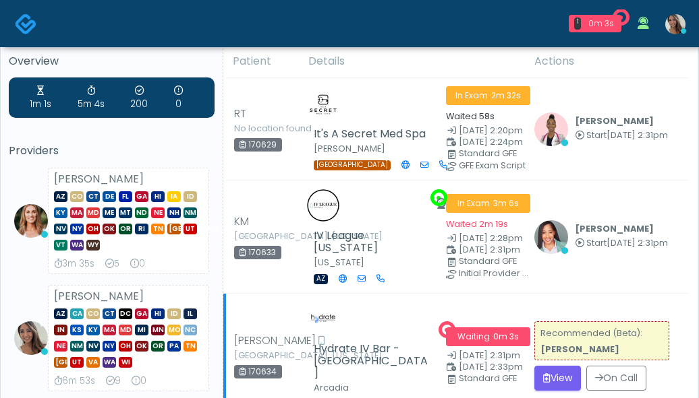
scroll to position [30, 0]
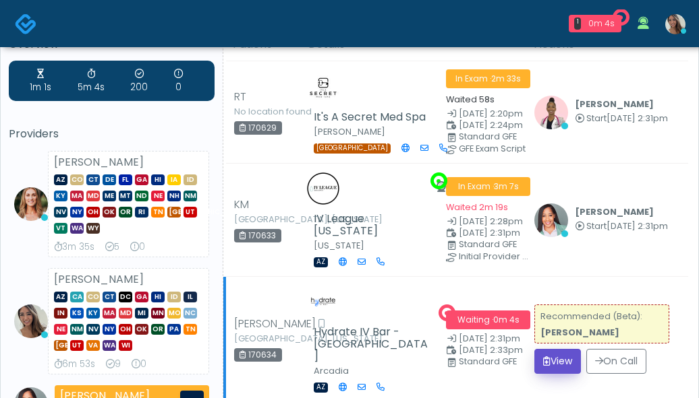
click at [543, 357] on icon "submit" at bounding box center [546, 361] width 7 height 9
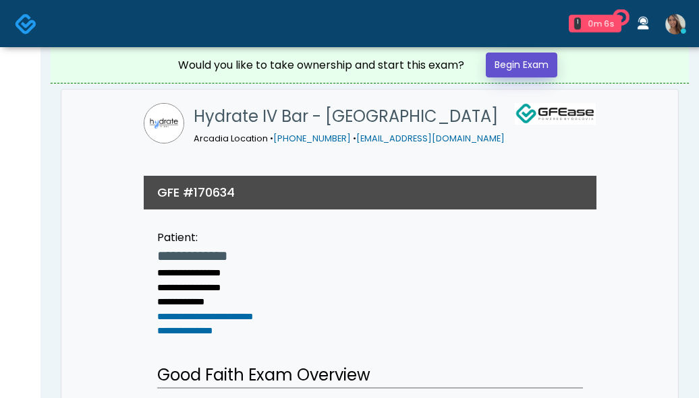
click at [524, 66] on link "Begin Exam" at bounding box center [520, 65] width 71 height 25
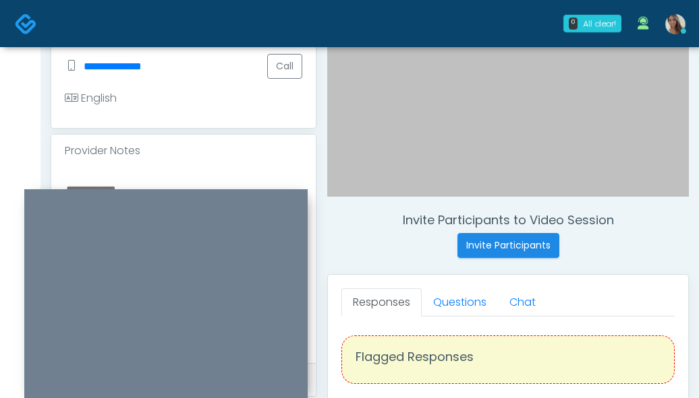
scroll to position [570, 0]
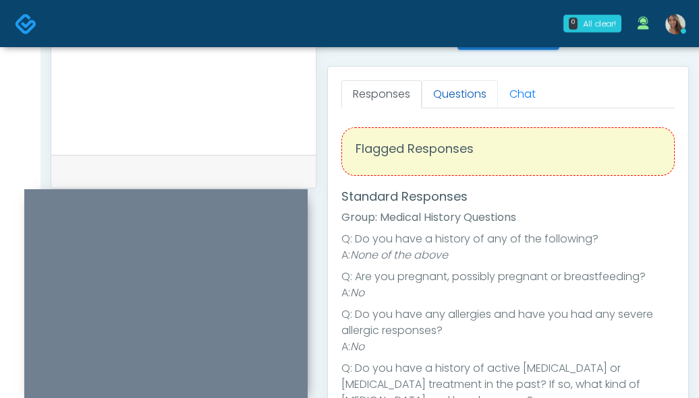
click at [456, 98] on link "Questions" at bounding box center [459, 94] width 76 height 28
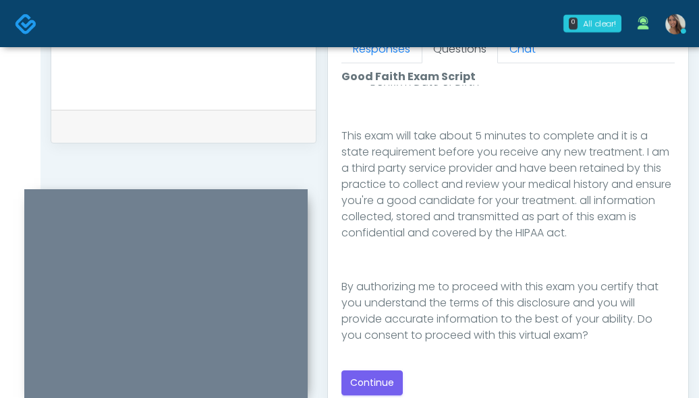
scroll to position [812, 0]
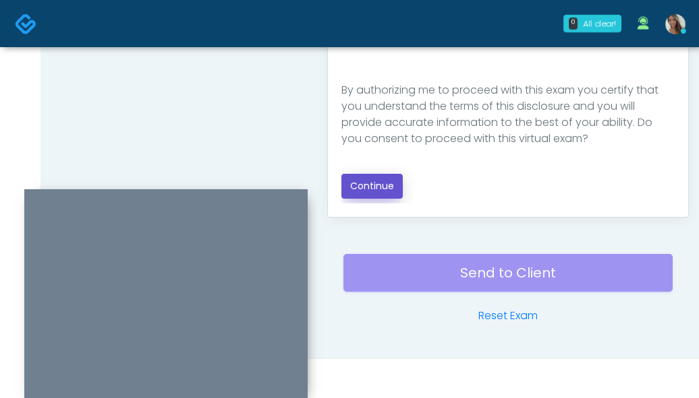
drag, startPoint x: 386, startPoint y: 188, endPoint x: 268, endPoint y: 131, distance: 130.6
click at [386, 188] on button "Continue" at bounding box center [371, 186] width 61 height 25
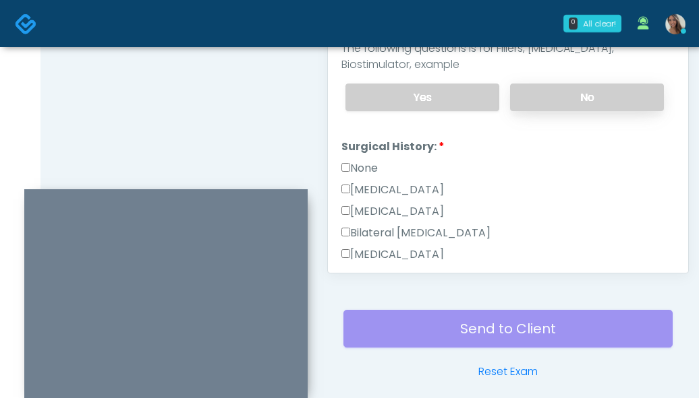
scroll to position [560, 0]
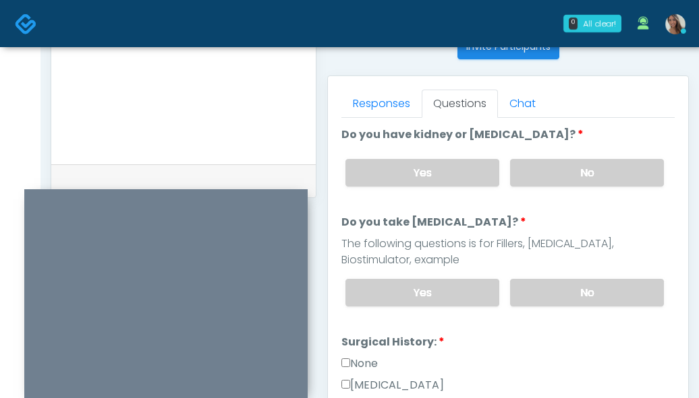
click at [563, 150] on div "Yes No" at bounding box center [504, 172] width 340 height 49
click at [576, 183] on label "No" at bounding box center [587, 173] width 154 height 28
click at [570, 305] on label "No" at bounding box center [587, 293] width 154 height 28
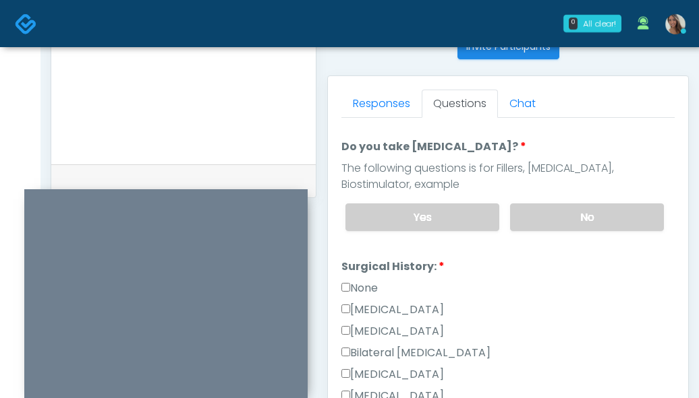
scroll to position [94, 0]
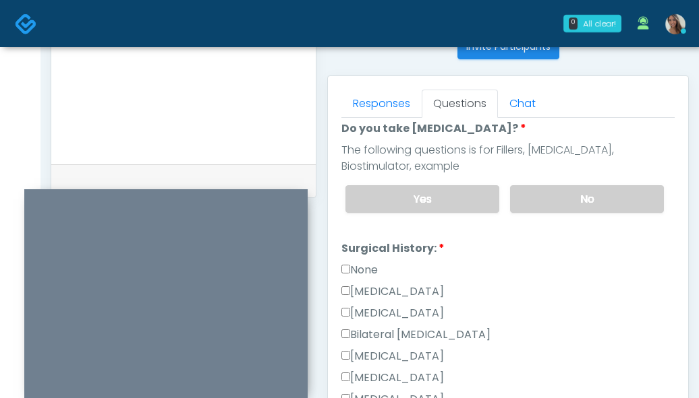
click at [363, 268] on label "None" at bounding box center [359, 270] width 36 height 16
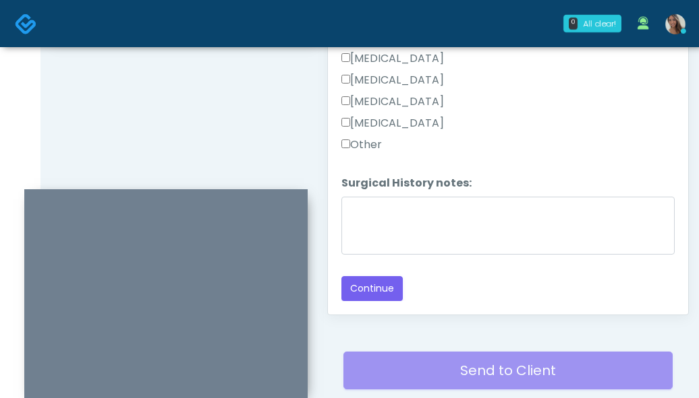
scroll to position [715, 0]
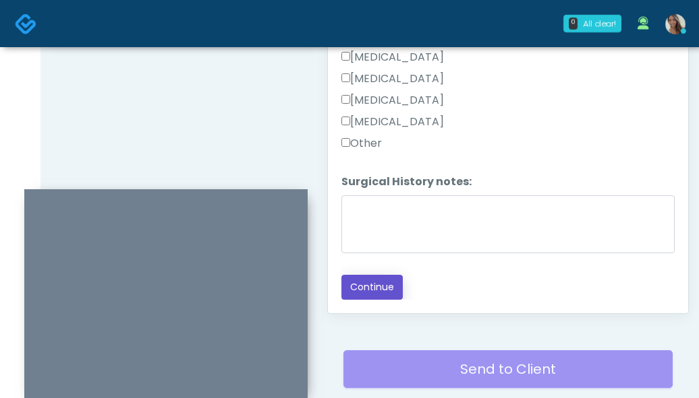
click at [388, 293] on button "Continue" at bounding box center [371, 287] width 61 height 25
drag, startPoint x: 286, startPoint y: 143, endPoint x: 311, endPoint y: 158, distance: 29.4
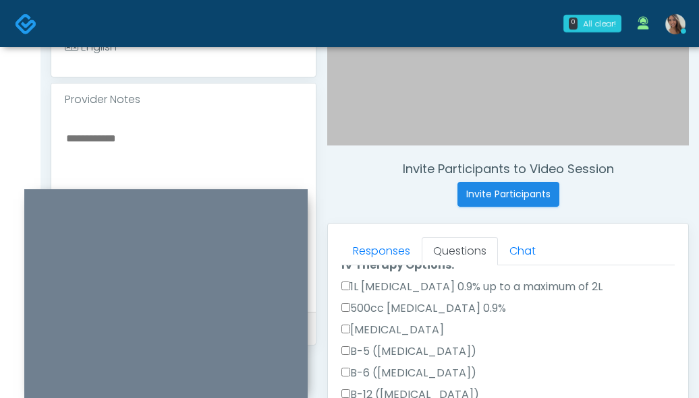
scroll to position [0, 0]
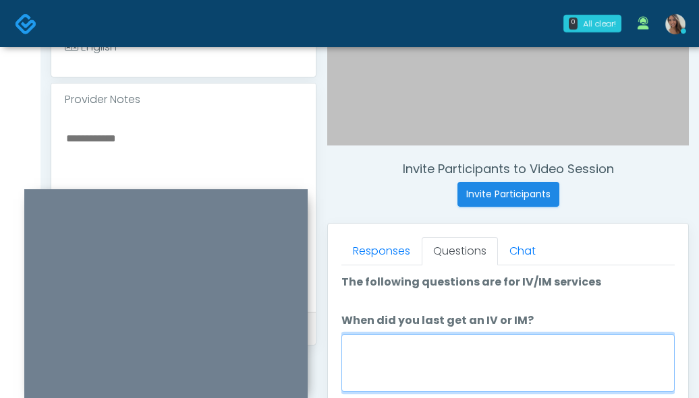
click at [463, 345] on textarea "When did you last get an IV or IM?" at bounding box center [507, 363] width 333 height 58
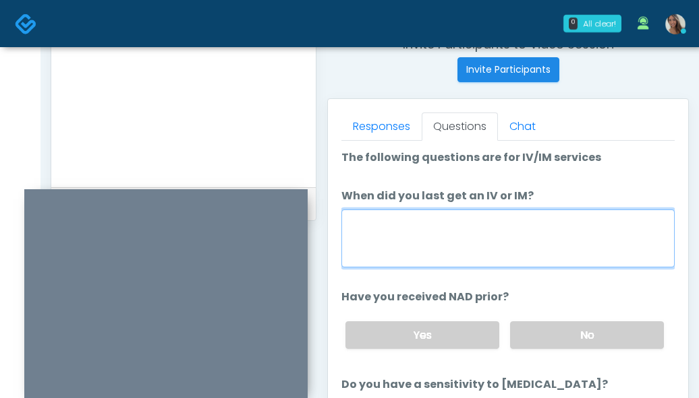
scroll to position [559, 0]
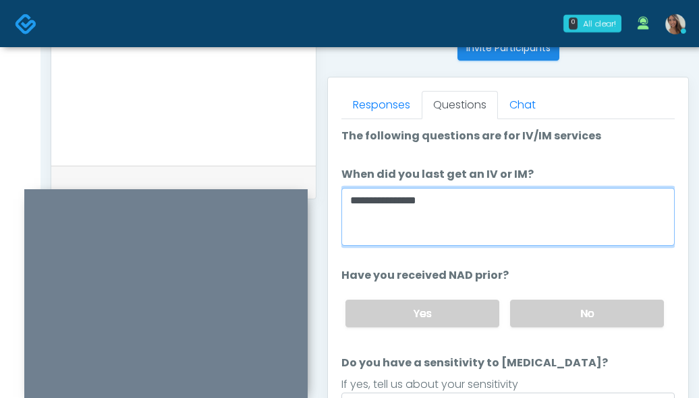
drag, startPoint x: 567, startPoint y: 218, endPoint x: 322, endPoint y: 204, distance: 245.8
click at [322, 204] on div "Invite Participants to Video Session Invite Participants Responses Questions Ch…" at bounding box center [502, 63] width 372 height 1028
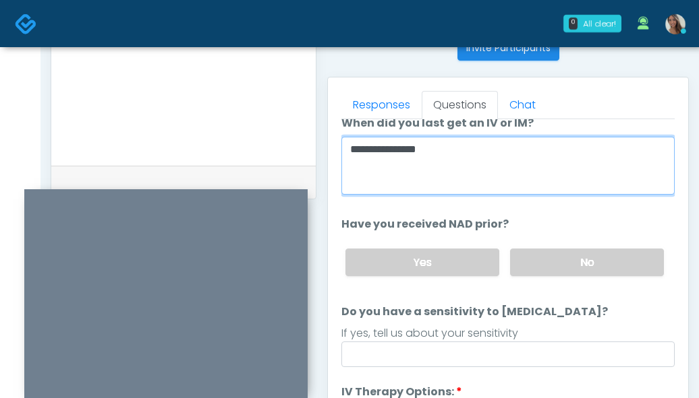
scroll to position [53, 0]
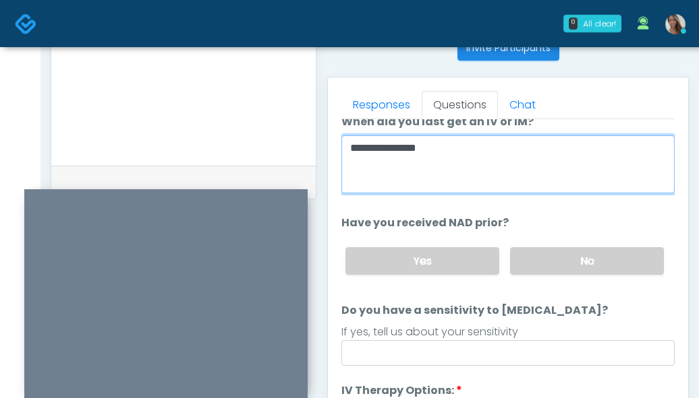
type textarea "**********"
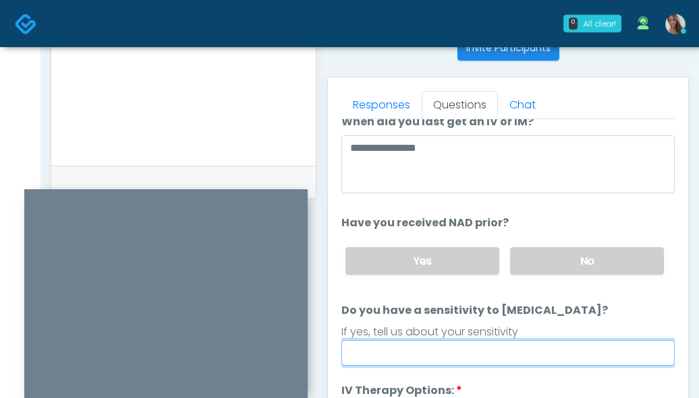
click at [576, 354] on input "Do you have a sensitivity to Niacin?" at bounding box center [507, 354] width 333 height 26
type input "**"
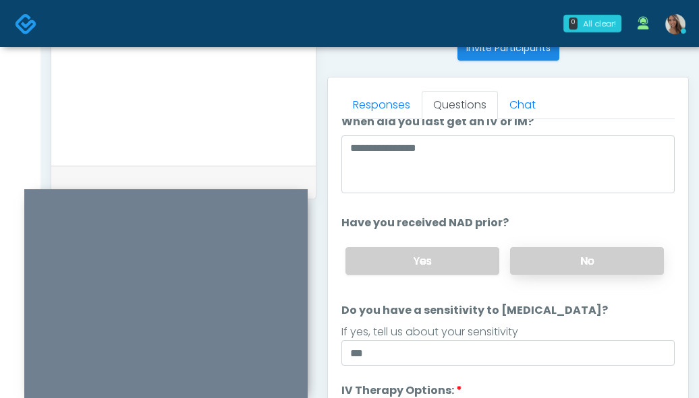
click at [588, 272] on label "No" at bounding box center [587, 261] width 154 height 28
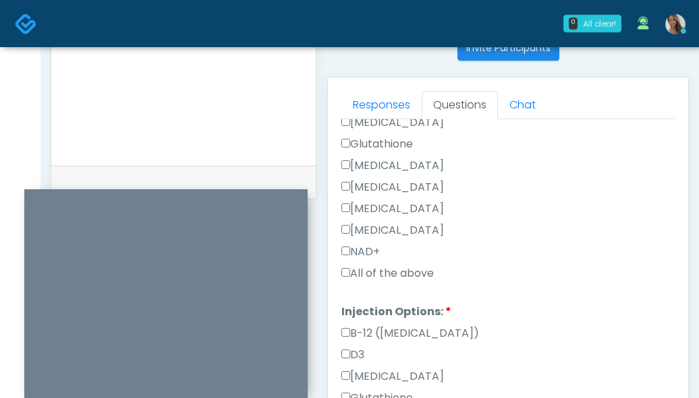
click at [384, 274] on label "All of the above" at bounding box center [387, 274] width 92 height 16
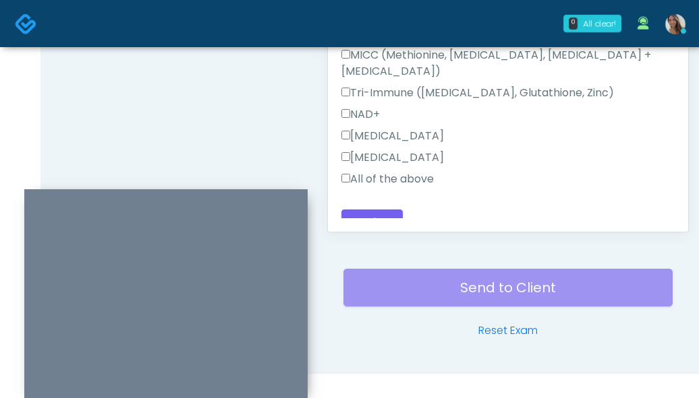
scroll to position [812, 0]
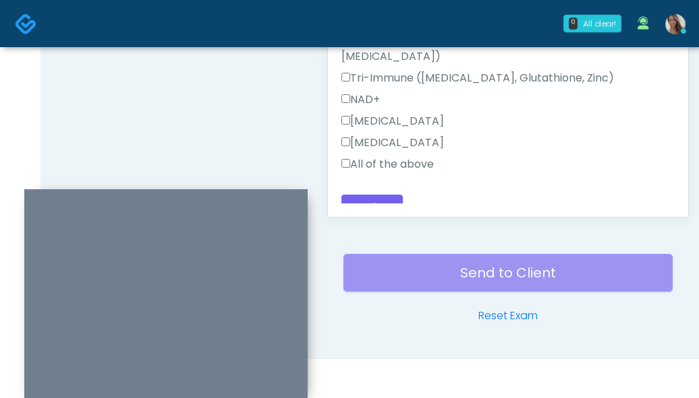
click at [405, 156] on label "All of the above" at bounding box center [387, 164] width 92 height 16
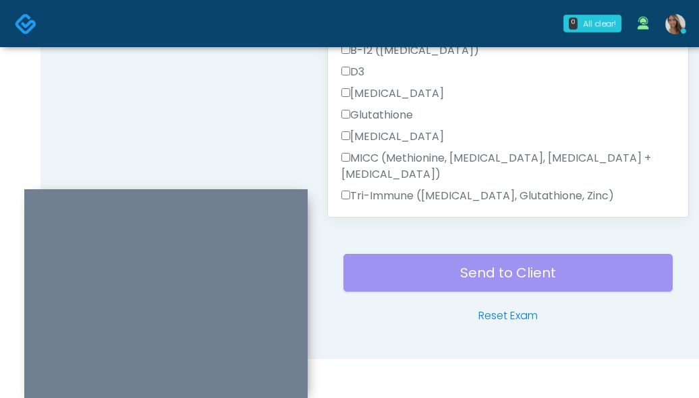
scroll to position [685, 0]
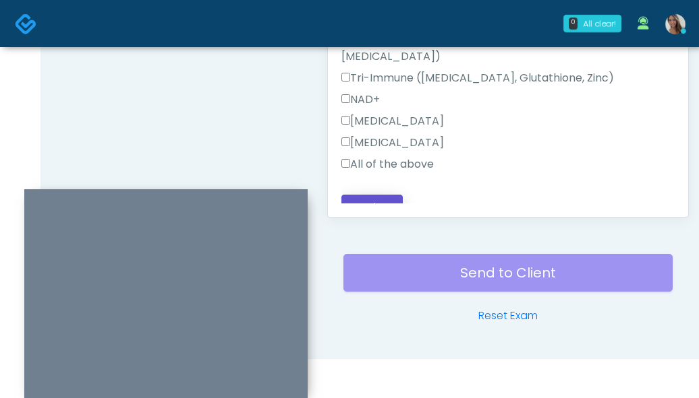
click at [372, 195] on button "Continue" at bounding box center [371, 207] width 61 height 25
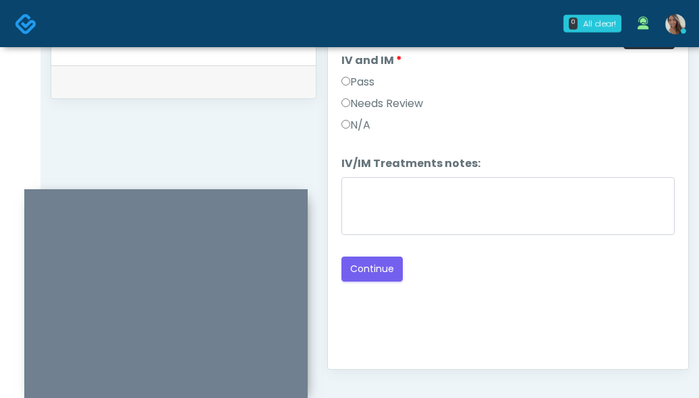
scroll to position [600, 0]
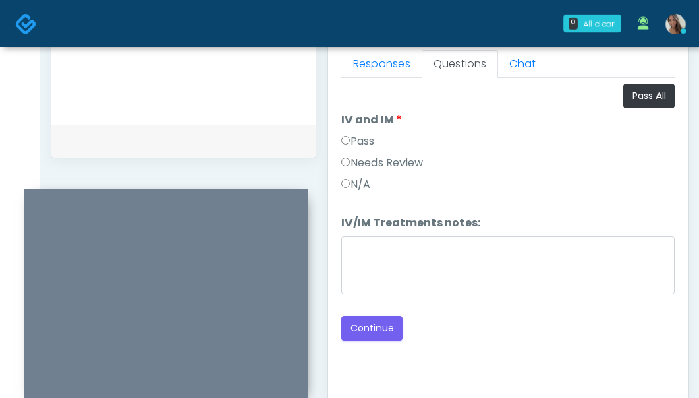
click at [359, 135] on label "Pass" at bounding box center [357, 142] width 33 height 16
click at [525, 187] on div "N/A" at bounding box center [507, 188] width 333 height 22
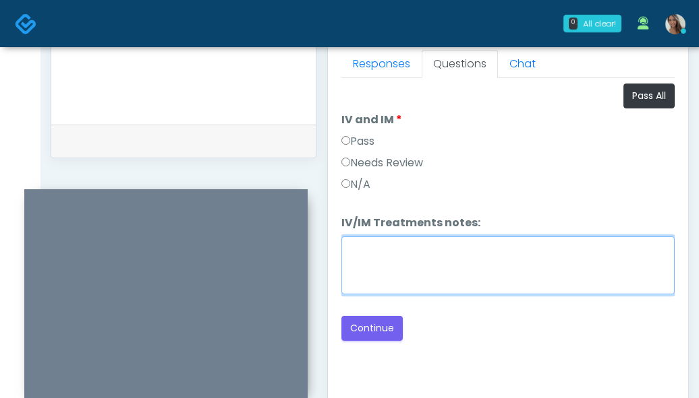
click at [535, 264] on textarea "IV/IM Treatments notes:" at bounding box center [507, 266] width 333 height 58
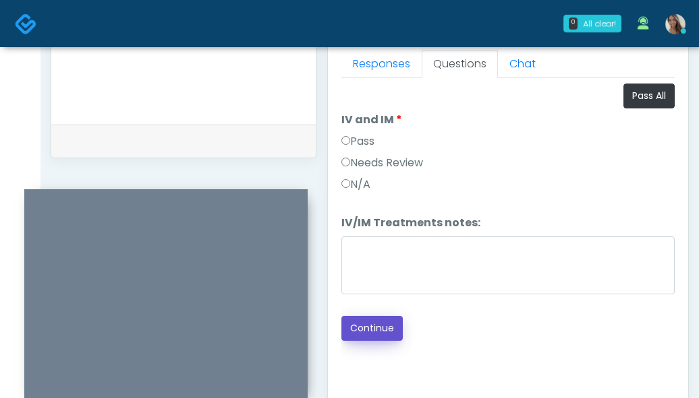
click at [397, 322] on button "Continue" at bounding box center [371, 328] width 61 height 25
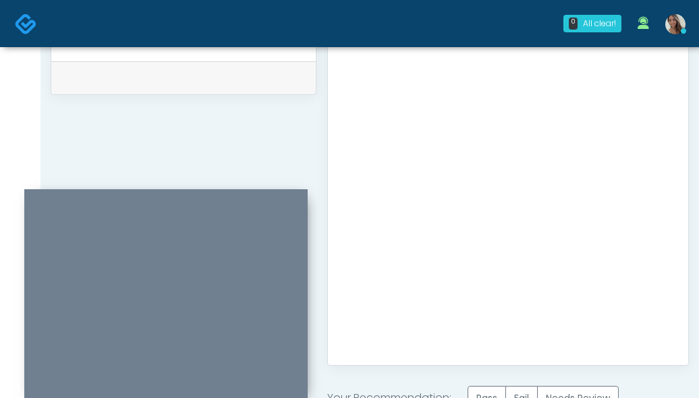
scroll to position [837, 0]
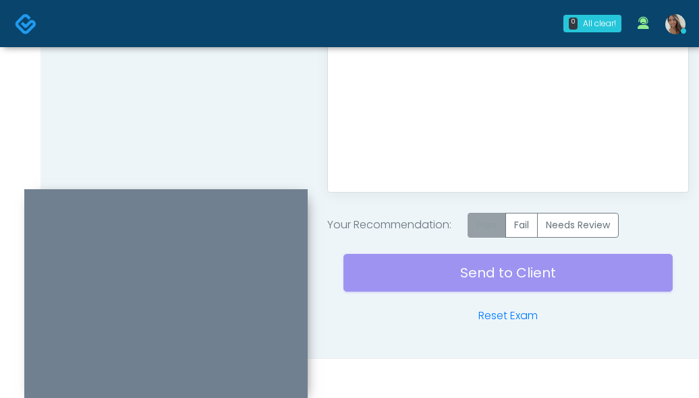
click at [492, 233] on label "Pass" at bounding box center [486, 225] width 38 height 25
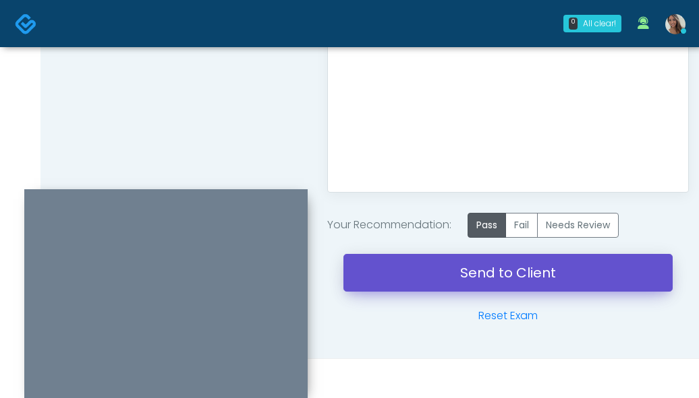
click at [473, 271] on link "Send to Client" at bounding box center [507, 273] width 329 height 38
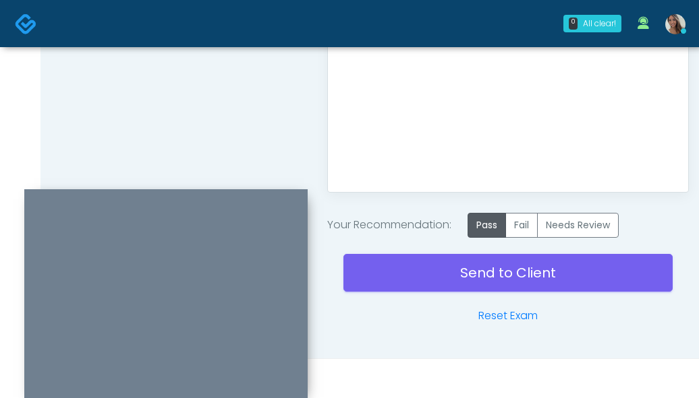
scroll to position [195, 0]
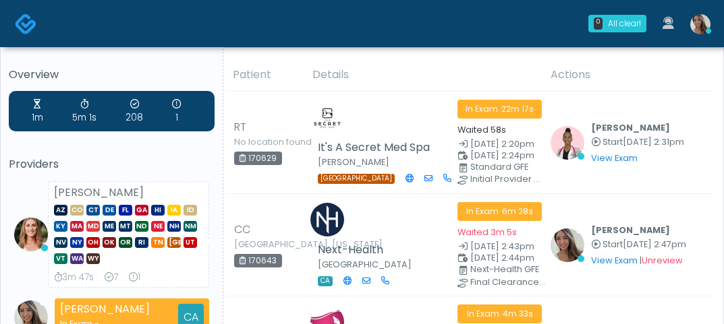
scroll to position [140, 0]
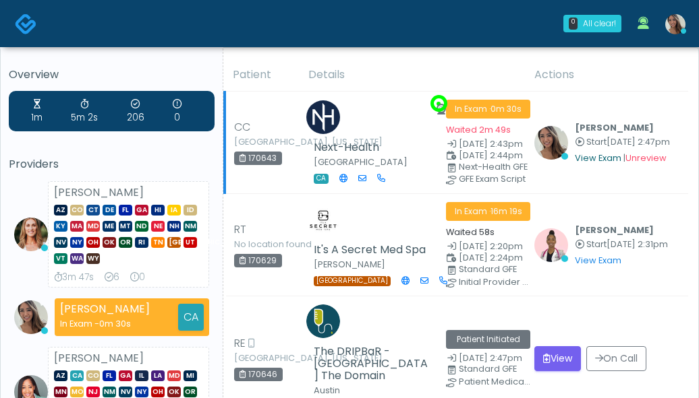
click at [591, 157] on link "View Exam" at bounding box center [597, 157] width 47 height 11
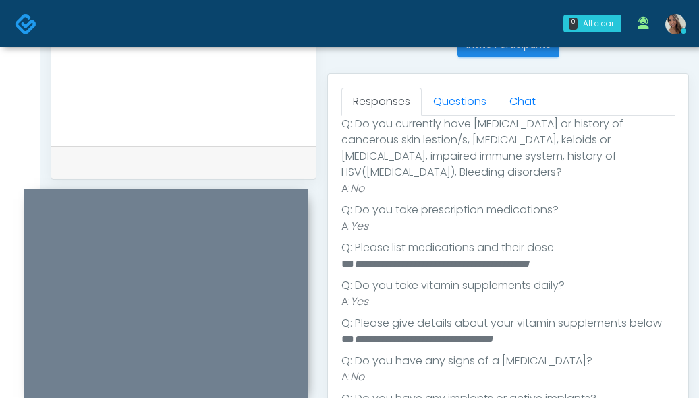
scroll to position [430, 0]
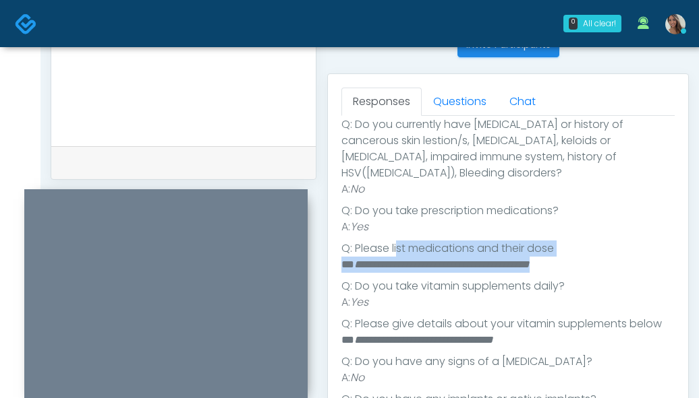
drag, startPoint x: 606, startPoint y: 247, endPoint x: 386, endPoint y: 236, distance: 220.1
click at [389, 237] on ul "Q: When you plan to receive your service? A: [DATE] Q: Are you pregnant, possib…" at bounding box center [507, 237] width 333 height 577
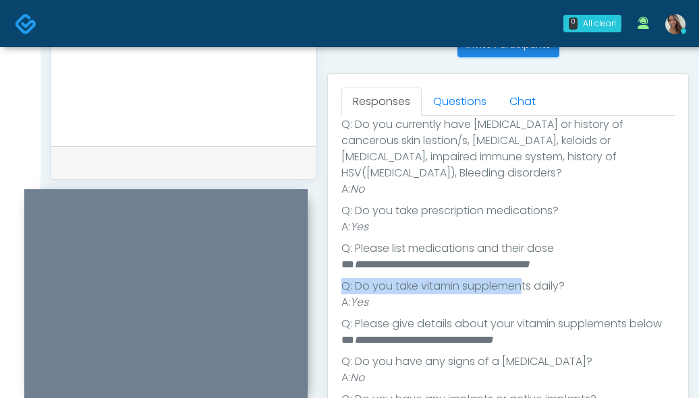
click at [526, 262] on ul "Q: When you plan to receive your service? A: [DATE] Q: Are you pregnant, possib…" at bounding box center [507, 237] width 333 height 577
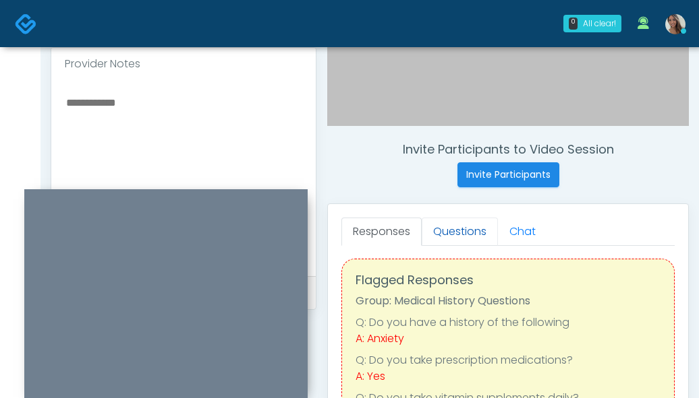
scroll to position [0, 0]
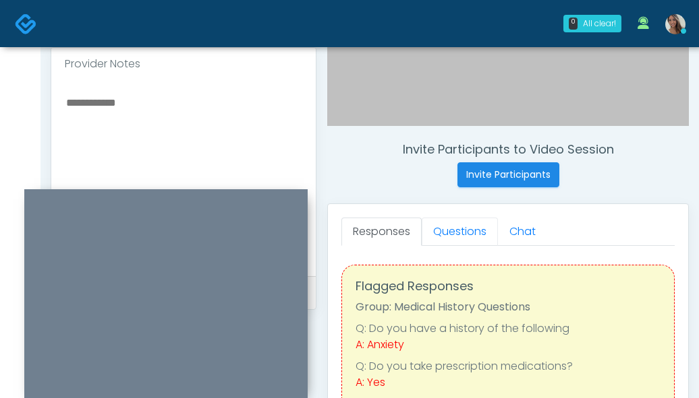
drag, startPoint x: 451, startPoint y: 232, endPoint x: 405, endPoint y: 207, distance: 52.8
click at [451, 232] on link "Questions" at bounding box center [459, 232] width 76 height 28
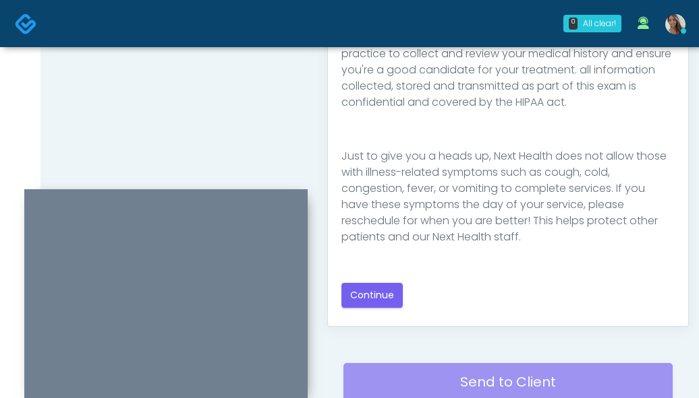
scroll to position [356, 0]
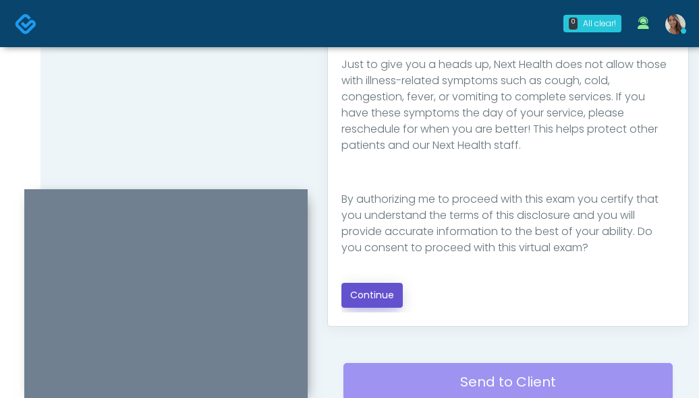
click at [376, 305] on button "Continue" at bounding box center [371, 295] width 61 height 25
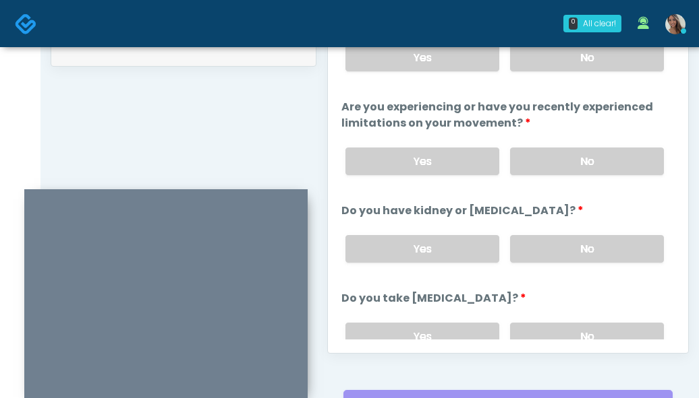
scroll to position [674, 0]
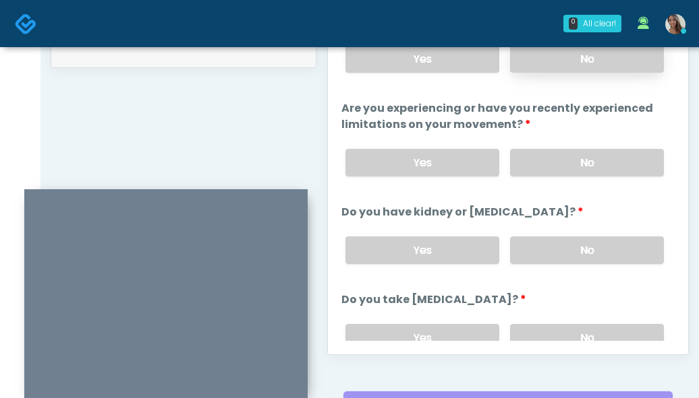
click at [584, 67] on label "No" at bounding box center [587, 59] width 154 height 28
click at [599, 154] on label "No" at bounding box center [587, 163] width 154 height 28
click at [570, 243] on label "No" at bounding box center [587, 251] width 154 height 28
click at [605, 328] on label "No" at bounding box center [587, 338] width 154 height 28
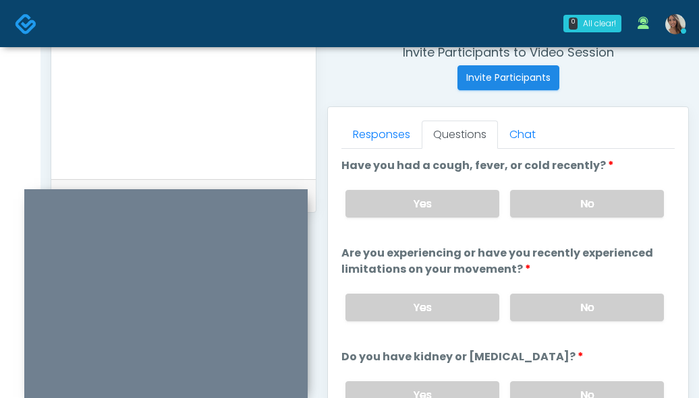
scroll to position [423, 0]
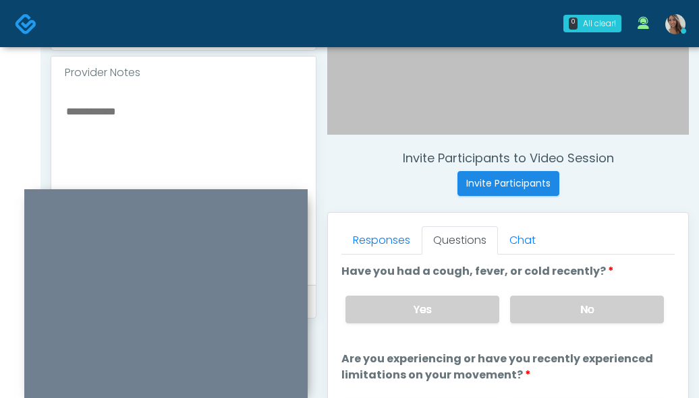
click at [160, 135] on textarea at bounding box center [183, 184] width 237 height 165
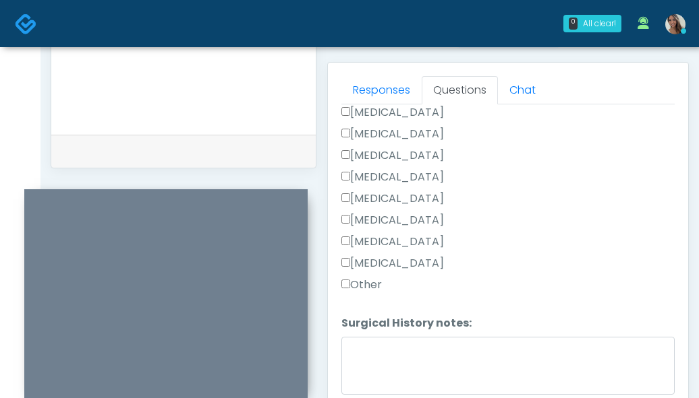
scroll to position [773, 0]
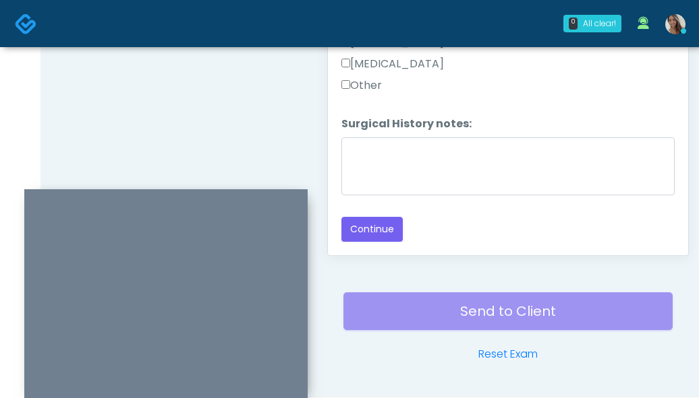
type textarea "**********"
click at [359, 87] on label "Other" at bounding box center [361, 86] width 40 height 16
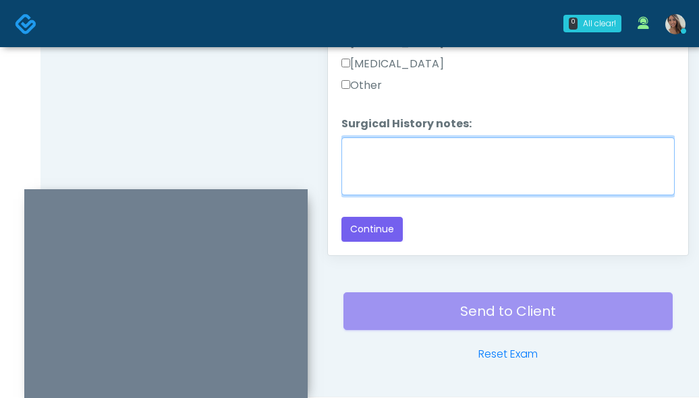
click at [400, 190] on textarea "Surgical History notes:" at bounding box center [507, 167] width 333 height 58
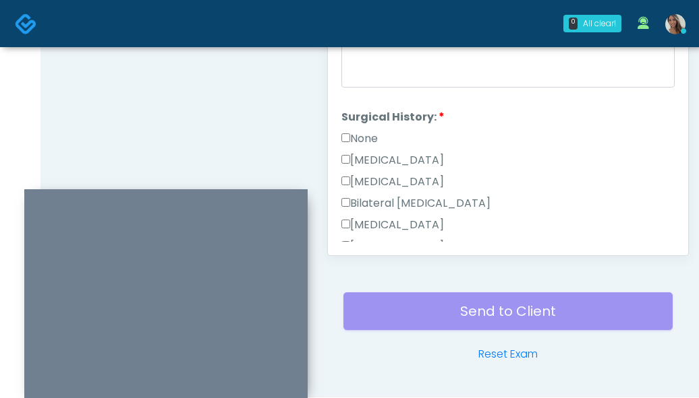
scroll to position [541, 0]
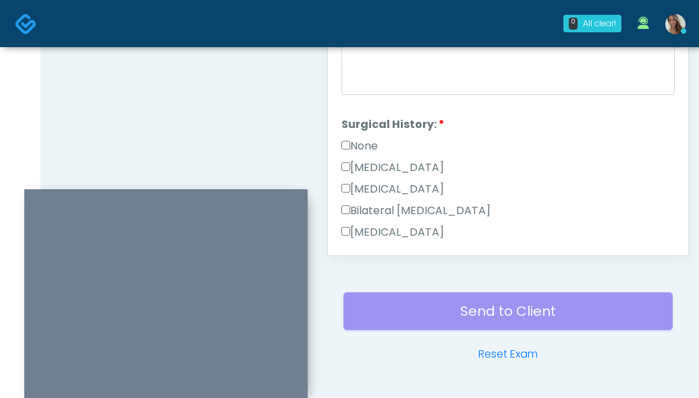
type textarea "**********"
click at [442, 231] on label "Breast Augmentation" at bounding box center [392, 233] width 102 height 16
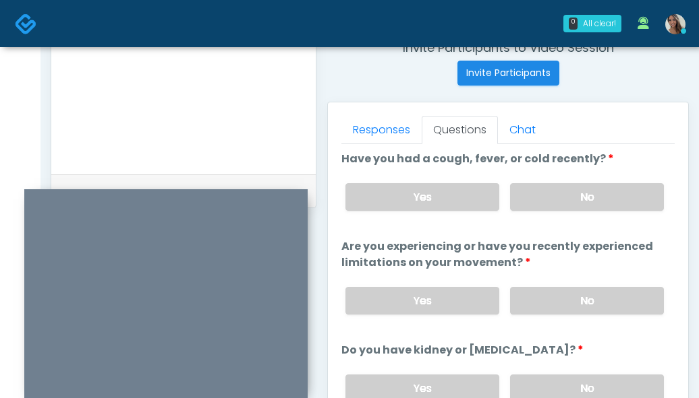
scroll to position [0, 0]
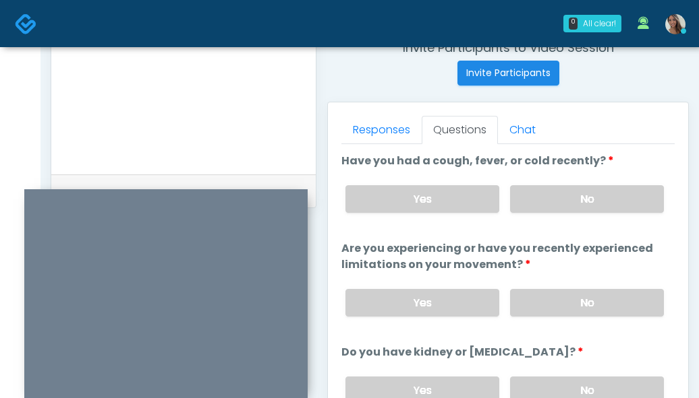
click at [194, 88] on textarea "**********" at bounding box center [183, 74] width 237 height 165
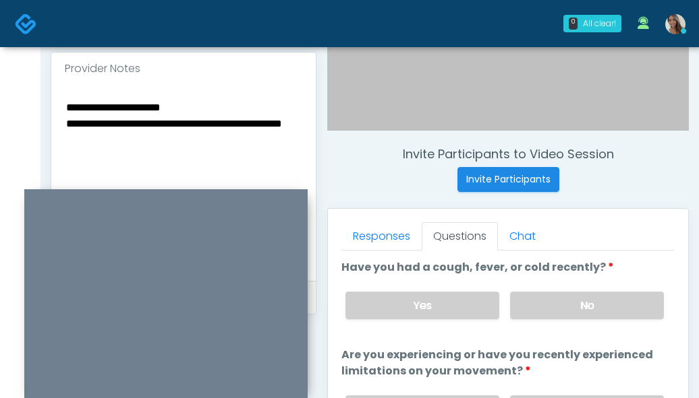
scroll to position [392, 0]
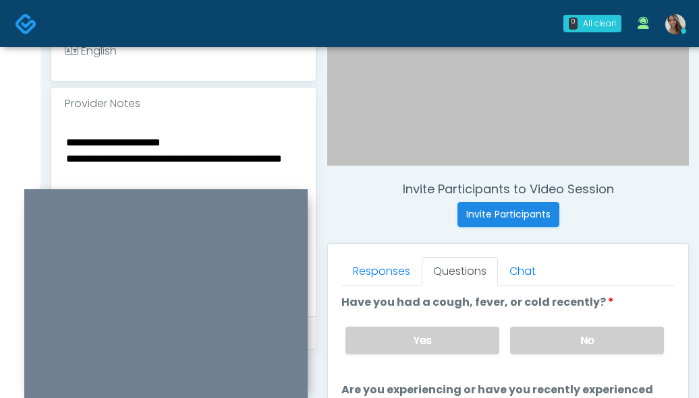
click at [67, 159] on textarea "**********" at bounding box center [183, 216] width 237 height 165
type textarea "**********"
click at [630, 223] on div "Invite Participants to Video Session Invite Participants" at bounding box center [507, 204] width 361 height 45
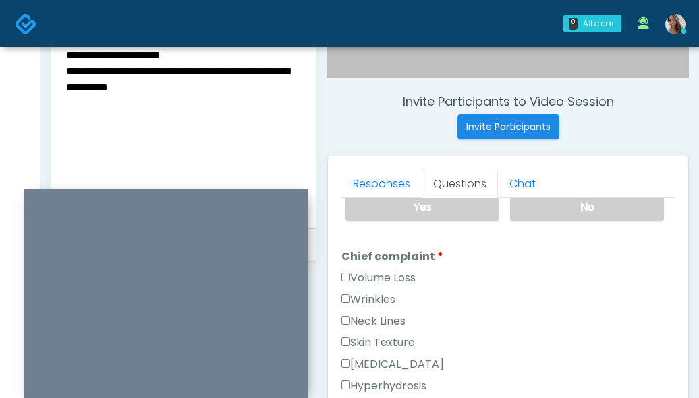
scroll to position [337, 0]
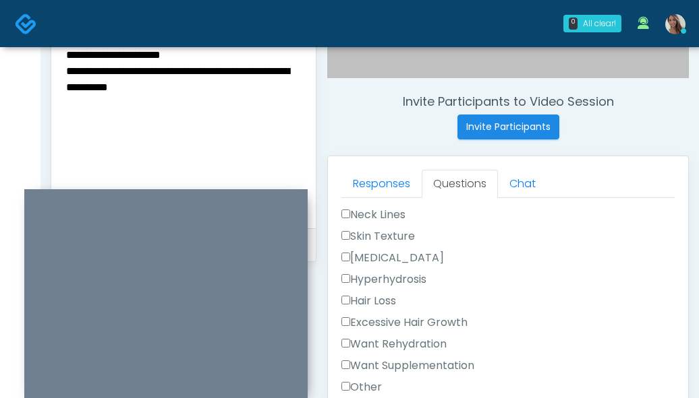
click at [417, 346] on label "Want Rehydration" at bounding box center [393, 344] width 105 height 16
click at [413, 363] on label "Want Supplementation" at bounding box center [407, 366] width 133 height 16
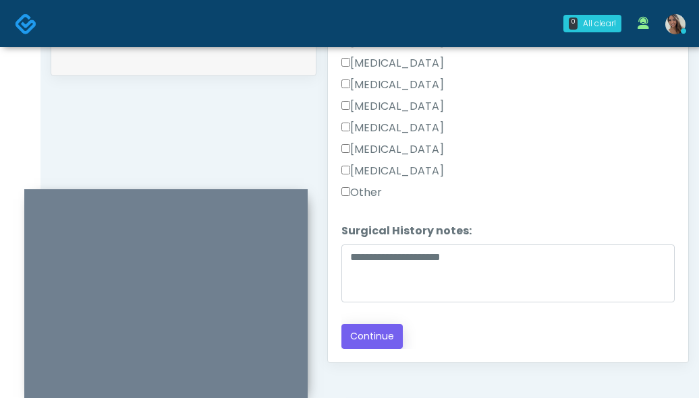
scroll to position [669, 0]
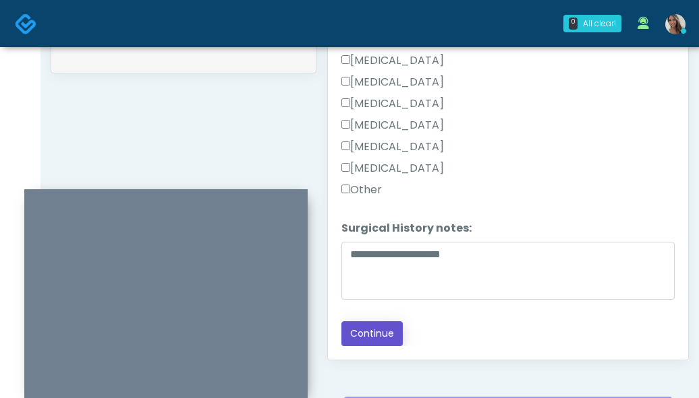
click at [367, 342] on button "Continue" at bounding box center [371, 334] width 61 height 25
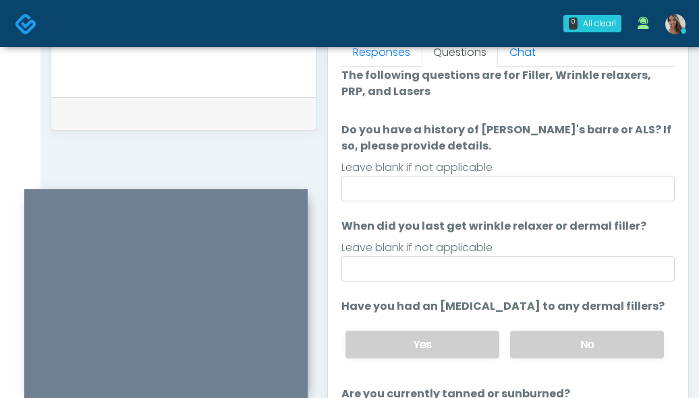
scroll to position [0, 0]
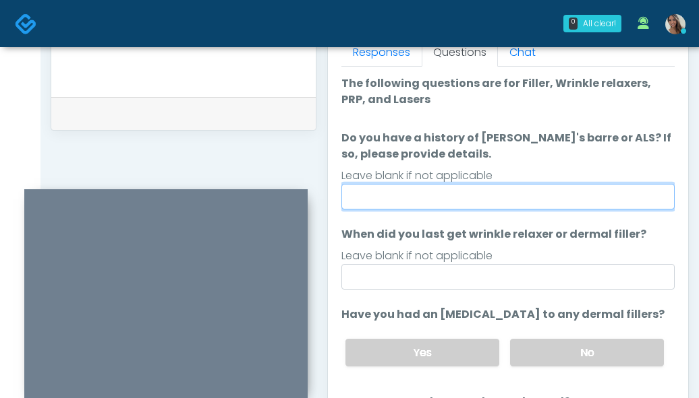
click at [456, 200] on input "Do you have a history of Guillain's barre or ALS? If so, please provide details." at bounding box center [507, 197] width 333 height 26
type input "**"
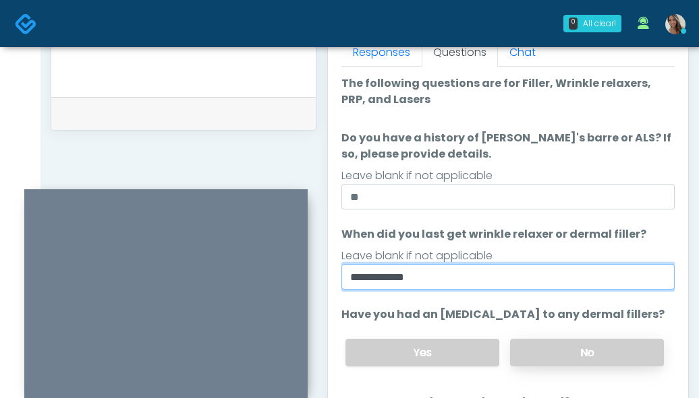
type input "**********"
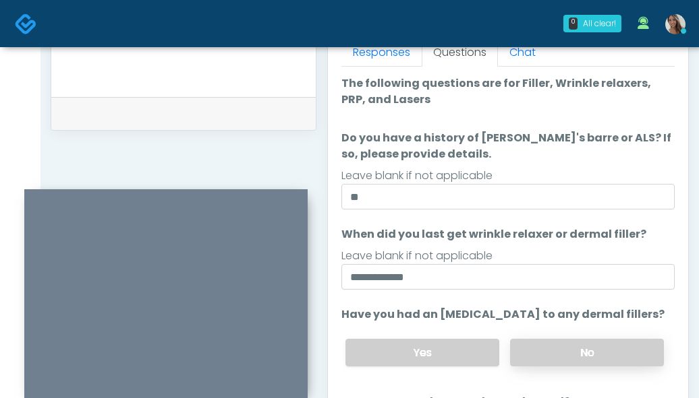
click at [551, 365] on label "No" at bounding box center [587, 353] width 154 height 28
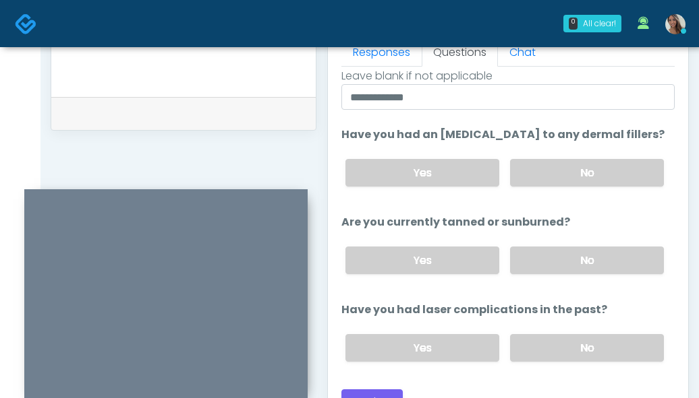
scroll to position [191, 0]
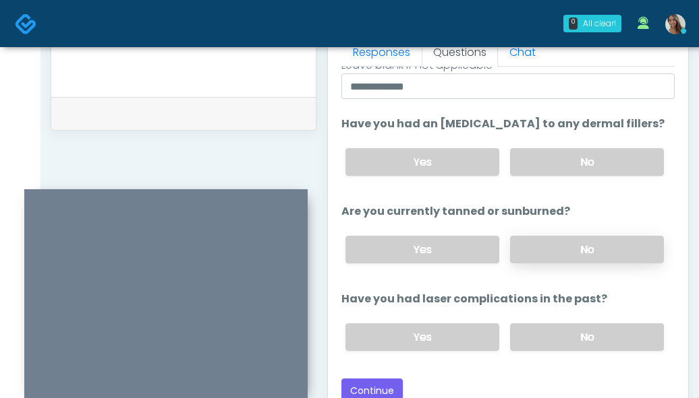
click at [542, 248] on label "No" at bounding box center [587, 250] width 154 height 28
click at [539, 335] on label "No" at bounding box center [587, 338] width 154 height 28
click at [380, 389] on button "Continue" at bounding box center [371, 391] width 61 height 25
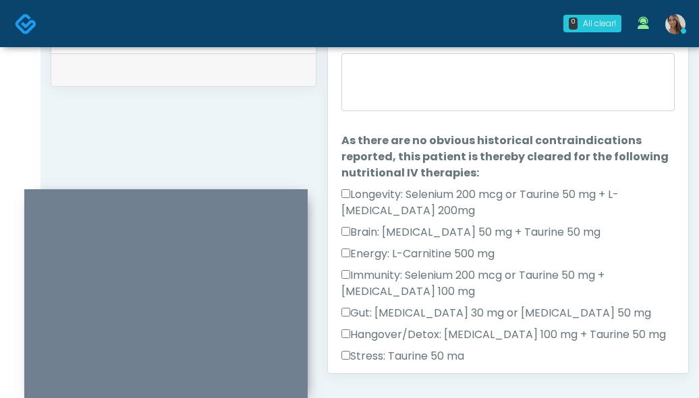
scroll to position [636, 0]
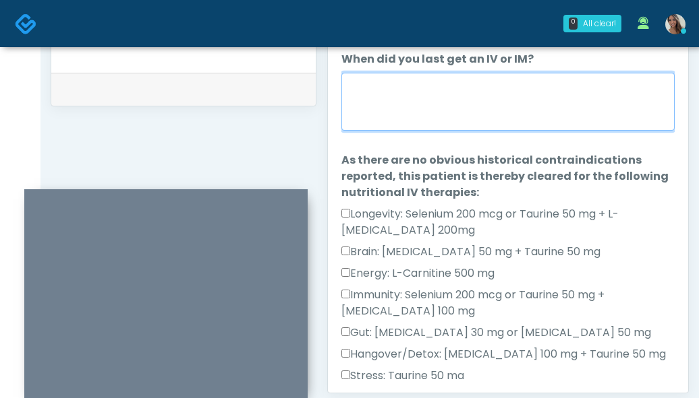
click at [518, 96] on textarea "When did you last get an IV or IM?" at bounding box center [507, 102] width 333 height 58
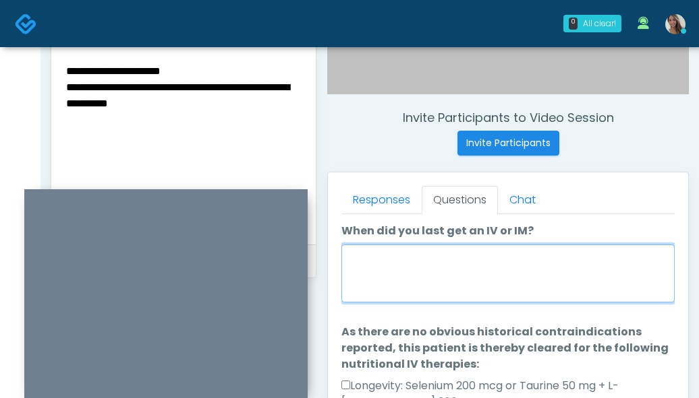
scroll to position [463, 0]
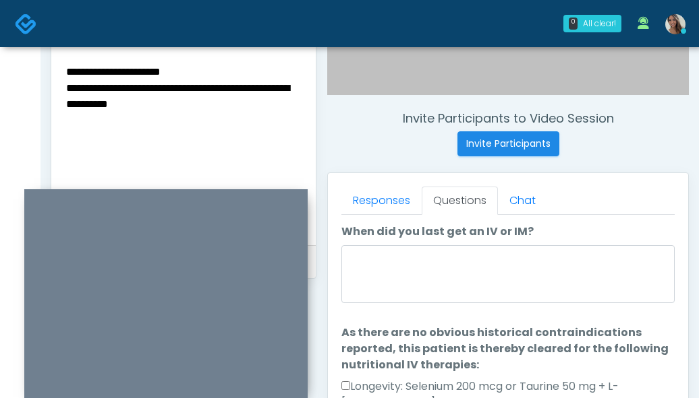
click at [274, 121] on textarea "**********" at bounding box center [183, 145] width 237 height 165
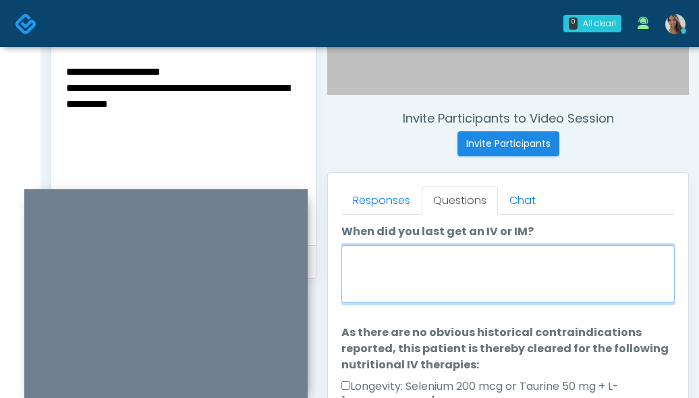
click at [404, 265] on textarea "When did you last get an IV or IM?" at bounding box center [507, 274] width 333 height 58
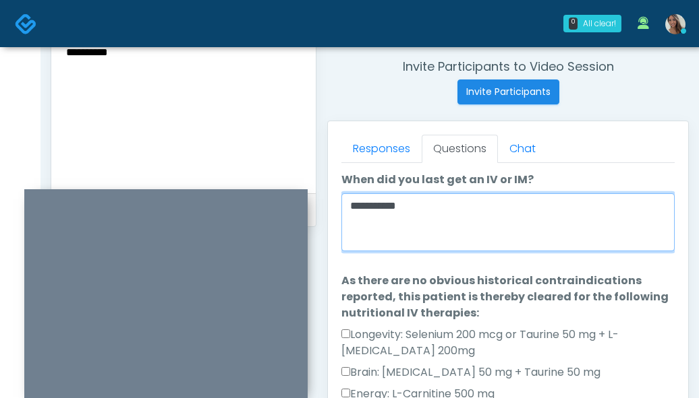
scroll to position [630, 0]
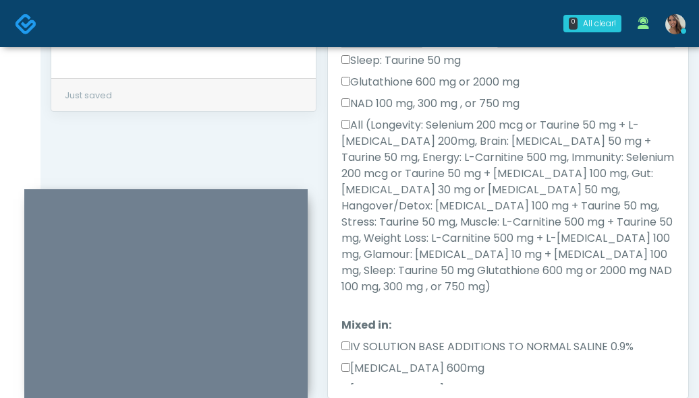
type textarea "**********"
click at [415, 197] on label "All (Longevity: Selenium 200 mcg or Taurine 50 mg + L-[MEDICAL_DATA] 200mg, Bra…" at bounding box center [507, 206] width 333 height 178
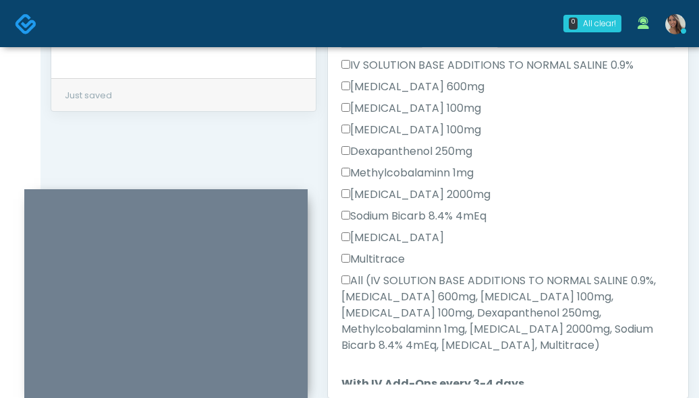
click at [430, 283] on label "All (IV SOLUTION BASE ADDITIONS TO NORMAL SALINE 0.9%, [MEDICAL_DATA] 600mg, [M…" at bounding box center [507, 313] width 333 height 81
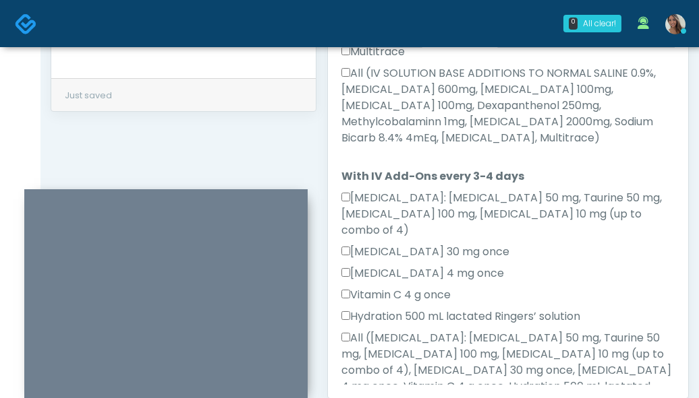
scroll to position [978, 0]
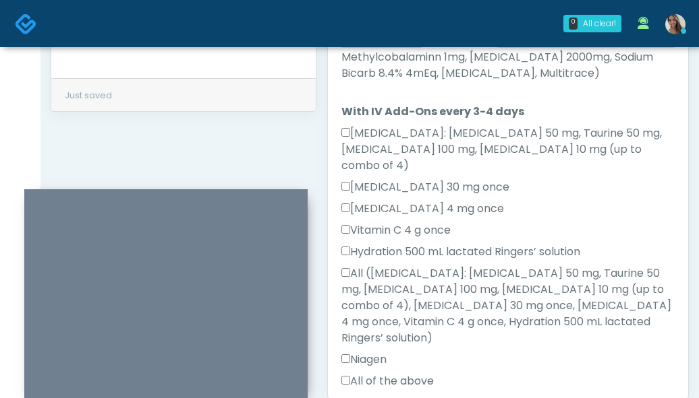
click at [394, 374] on label "All of the above" at bounding box center [387, 382] width 92 height 16
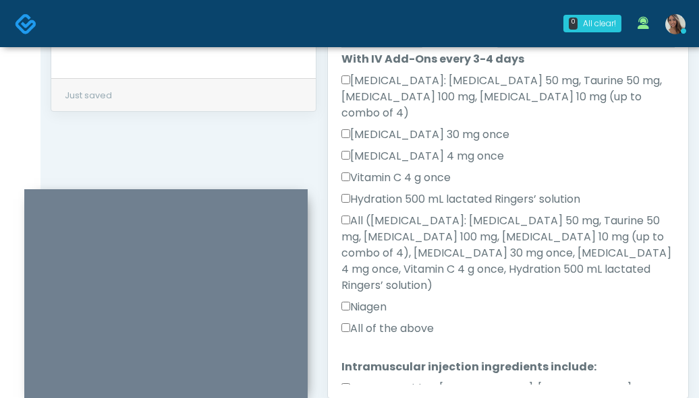
scroll to position [1041, 0]
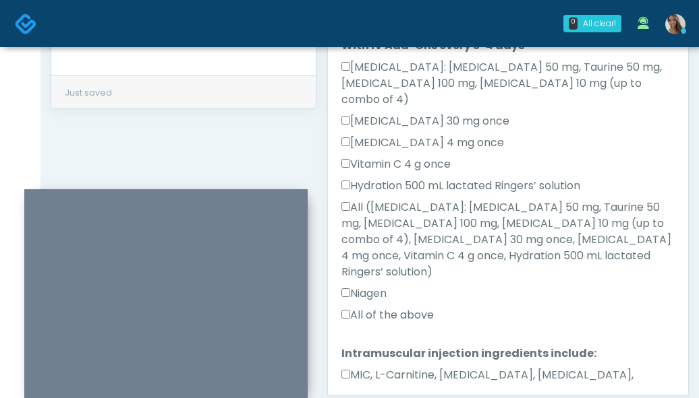
click at [442, 367] on label "MIC, L-Carnitine, [MEDICAL_DATA], [MEDICAL_DATA], [MEDICAL_DATA], [MEDICAL_DATA…" at bounding box center [507, 391] width 333 height 49
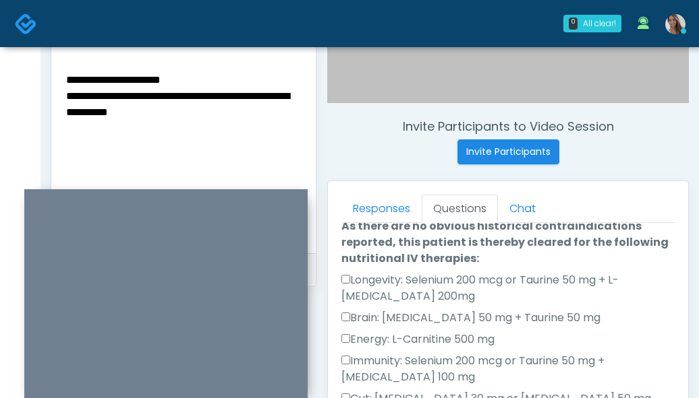
scroll to position [450, 0]
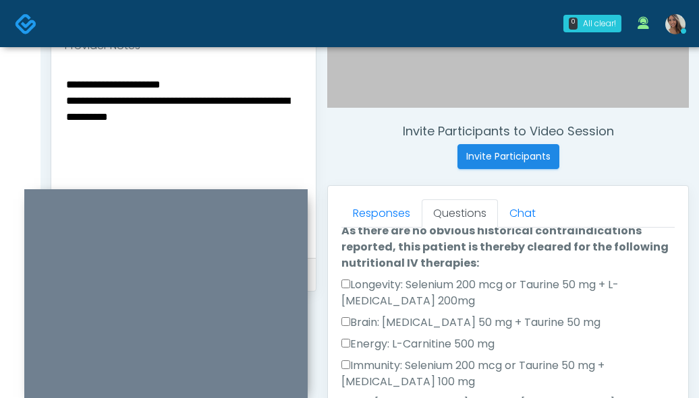
click at [68, 88] on textarea "**********" at bounding box center [183, 158] width 237 height 165
paste textarea "**********"
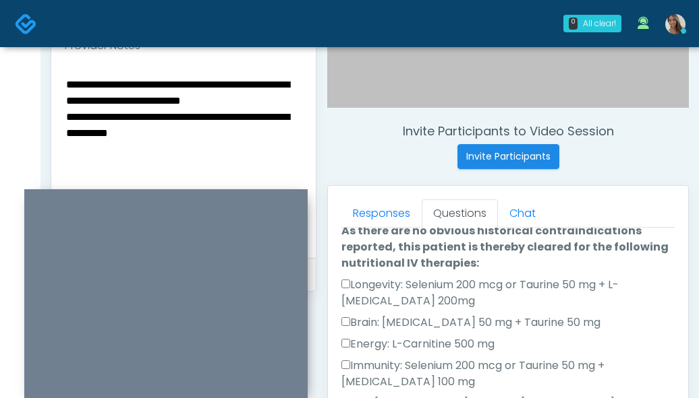
click at [67, 85] on textarea "**********" at bounding box center [183, 158] width 237 height 165
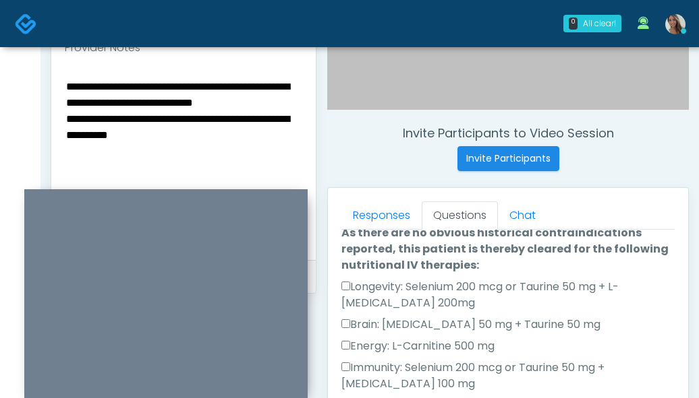
scroll to position [448, 0]
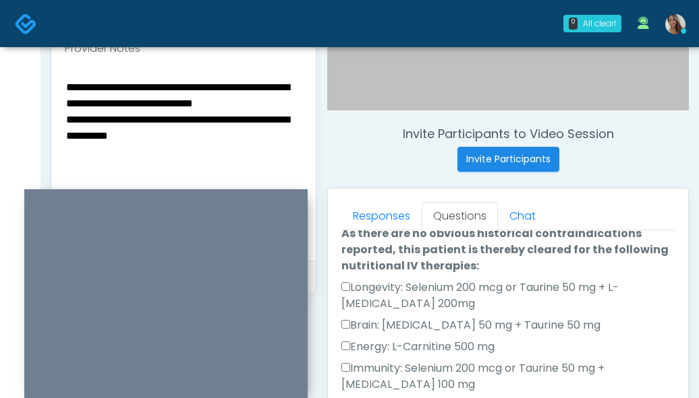
type textarea "**********"
click at [473, 305] on label "Longevity: Selenium 200 mcg or Taurine 50 mg + L-[MEDICAL_DATA] 200mg" at bounding box center [507, 296] width 333 height 32
click at [512, 272] on label "As there are no obvious historical contraindications reported, this patient is …" at bounding box center [507, 250] width 333 height 49
click at [448, 292] on label "Longevity: Selenium 200 mcg or Taurine 50 mg + L-[MEDICAL_DATA] 200mg" at bounding box center [507, 296] width 333 height 32
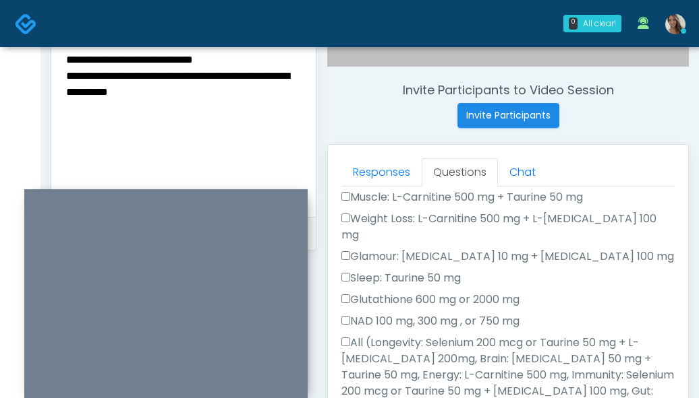
scroll to position [459, 0]
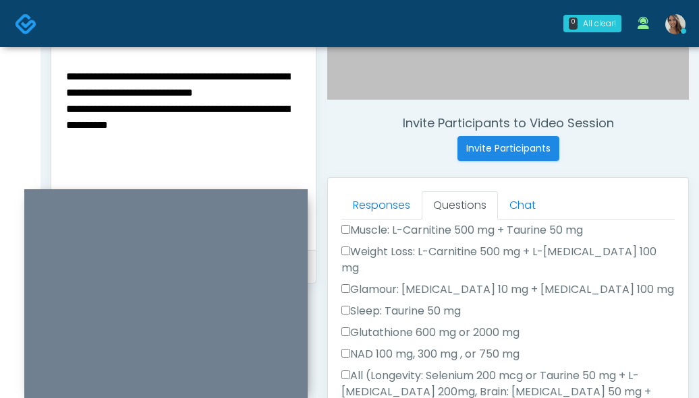
click at [395, 146] on div "Invite Participants to Video Session Invite Participants" at bounding box center [507, 138] width 361 height 45
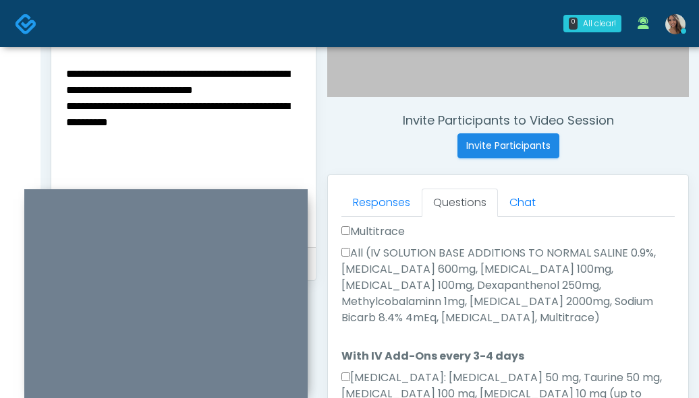
scroll to position [903, 0]
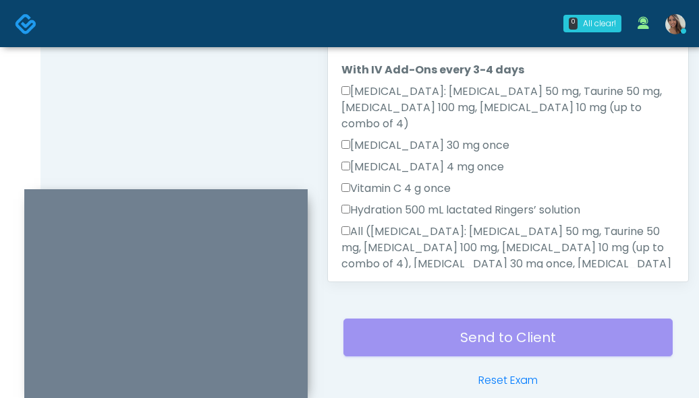
click at [472, 224] on label "All ([MEDICAL_DATA]: [MEDICAL_DATA] 50 mg, Taurine 50 mg, [MEDICAL_DATA] 100 mg…" at bounding box center [507, 264] width 333 height 81
click button "Connect with an agent" at bounding box center [0, 0] width 0 height 0
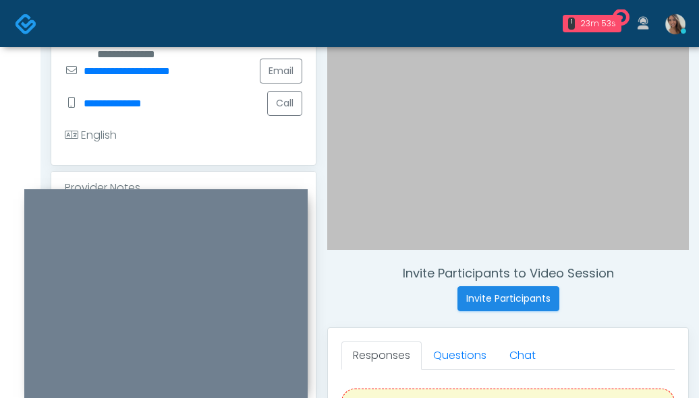
scroll to position [443, 0]
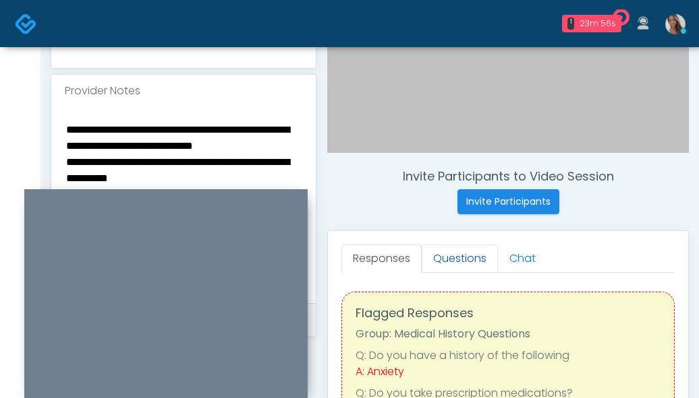
click at [440, 255] on link "Questions" at bounding box center [459, 259] width 76 height 28
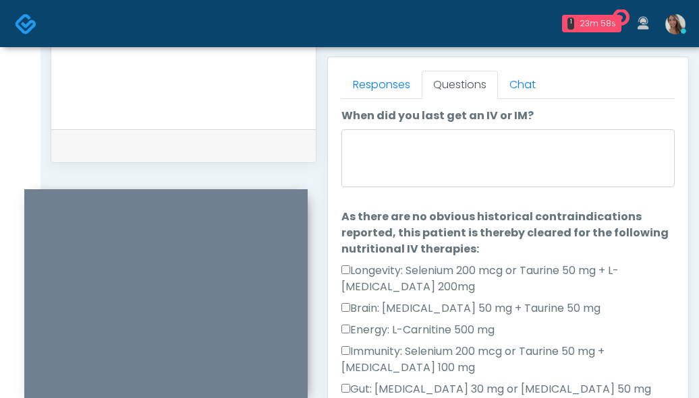
scroll to position [578, 0]
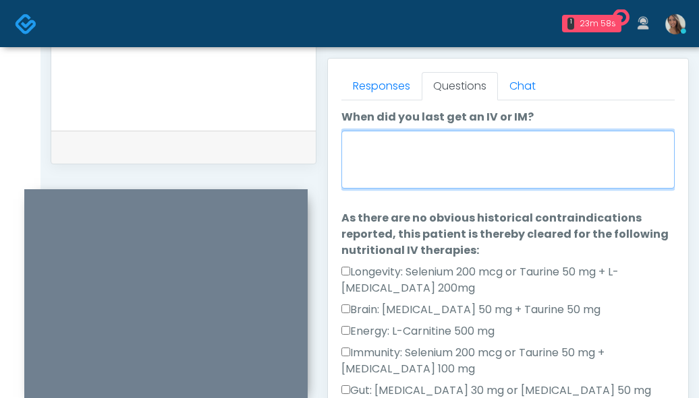
click at [452, 169] on textarea "When did you last get an IV or IM?" at bounding box center [507, 160] width 333 height 58
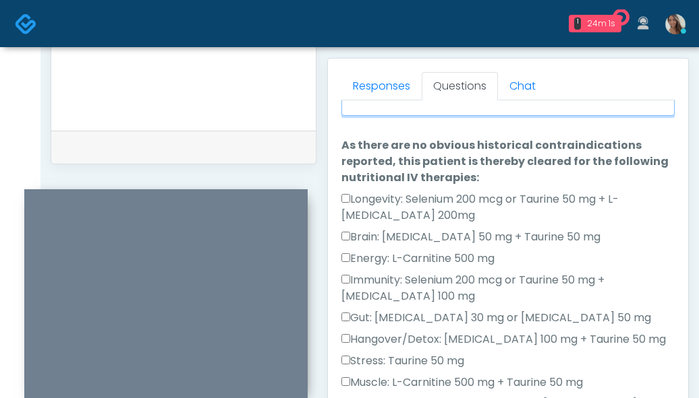
type textarea "**********"
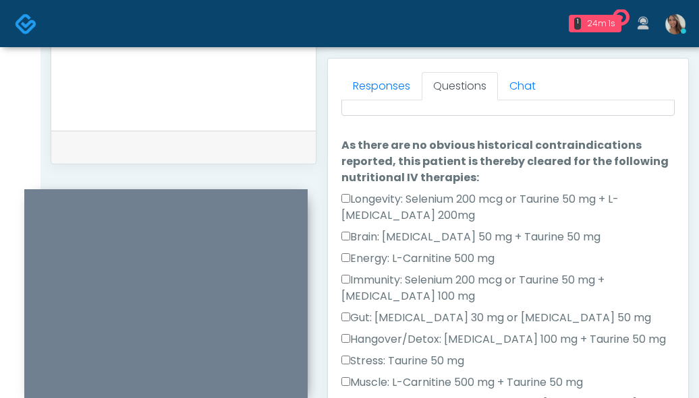
scroll to position [73, 0]
click at [409, 219] on label "Longevity: Selenium 200 mcg or Taurine 50 mg + L-Arginine 200mg" at bounding box center [507, 207] width 333 height 32
click at [405, 243] on label "Brain: Glycine 50 mg + Taurine 50 mg" at bounding box center [470, 237] width 259 height 16
click at [413, 260] on label "Energy: L-Carnitine 500 mg" at bounding box center [417, 258] width 153 height 16
click at [425, 281] on label "Immunity: Selenium 200 mcg or Taurine 50 mg + L-Lysine 100 mg" at bounding box center [507, 288] width 333 height 32
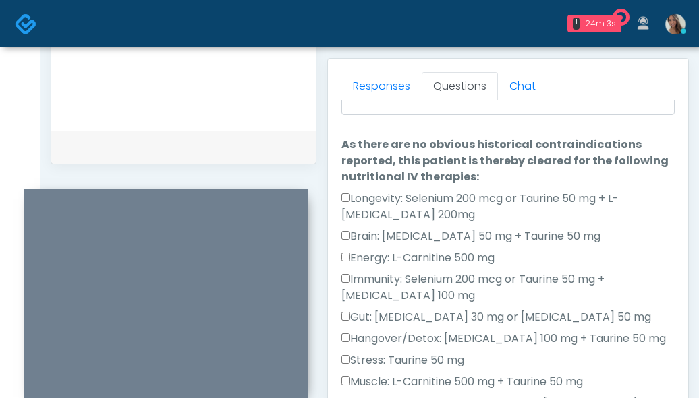
click at [423, 323] on label "Gut: Glutamine 30 mg or Glycine 50 mg" at bounding box center [495, 317] width 309 height 16
click at [423, 347] on div "Hangover/Detox: Thiamine 100 mg + Taurine 50 mg" at bounding box center [507, 342] width 333 height 22
click at [423, 355] on label "Stress: Taurine 50 mg" at bounding box center [402, 361] width 123 height 16
click at [419, 338] on label "Hangover/Detox: Thiamine 100 mg + Taurine 50 mg" at bounding box center [503, 339] width 324 height 16
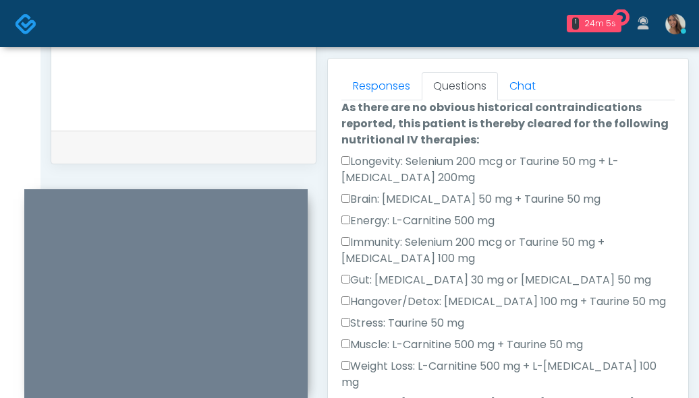
scroll to position [160, 0]
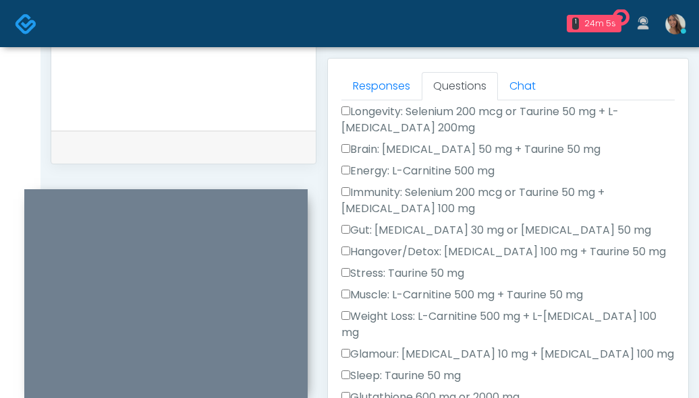
click at [421, 295] on label "Muscle: L-Carnitine 500 mg + Taurine 50 mg" at bounding box center [461, 295] width 241 height 16
click at [417, 310] on label "Weight Loss: L-Carnitine 500 mg + L-Arginine 100 mg" at bounding box center [507, 325] width 333 height 32
click at [416, 328] on div "Weight Loss: L-Carnitine 500 mg + L-Arginine 100 mg" at bounding box center [507, 328] width 333 height 38
drag, startPoint x: 415, startPoint y: 332, endPoint x: 416, endPoint y: 339, distance: 6.8
click at [415, 347] on label "Glamour: Biotin 10 mg + L-Lysine 100 mg" at bounding box center [507, 355] width 332 height 16
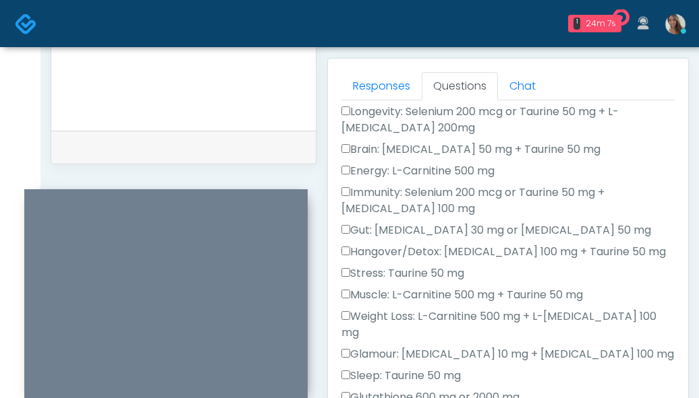
click at [417, 368] on label "Sleep: Taurine 50 mg" at bounding box center [400, 376] width 119 height 16
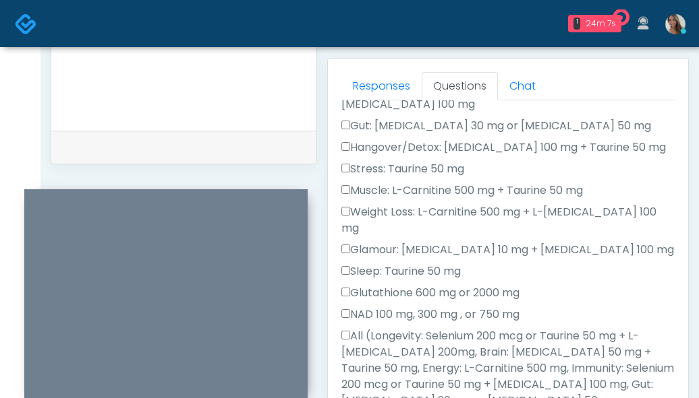
scroll to position [295, 0]
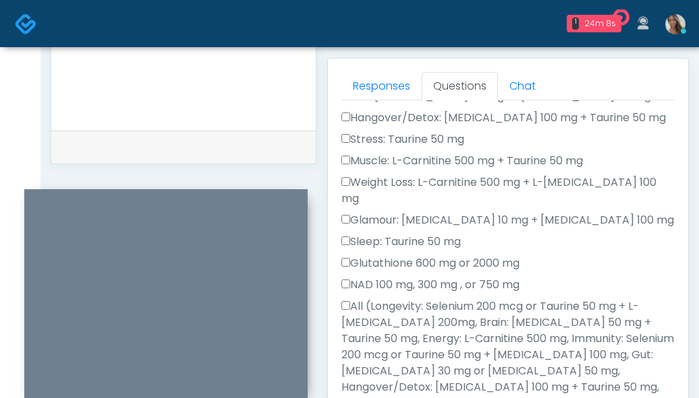
click at [428, 256] on label "Glutathione 600 mg or 2000 mg" at bounding box center [430, 264] width 178 height 16
click at [436, 277] on label "NAD 100 mg, 300 mg , or 750 mg" at bounding box center [430, 285] width 178 height 16
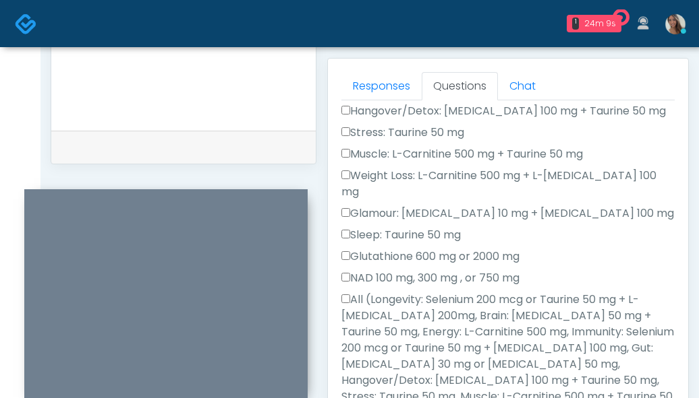
click at [435, 292] on label "All (Longevity: Selenium 200 mcg or Taurine 50 mg + L-Arginine 200mg, Brain: Gl…" at bounding box center [507, 381] width 333 height 178
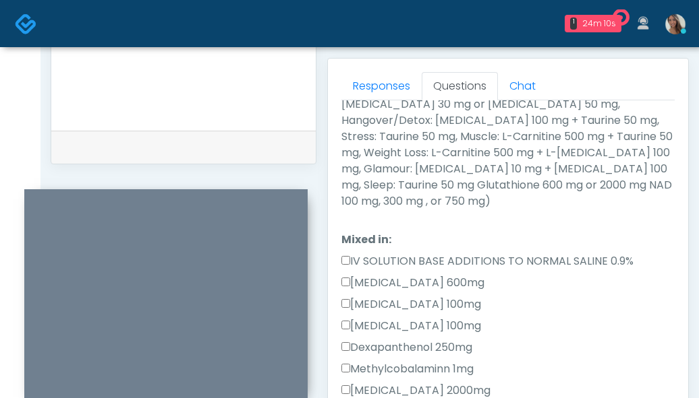
click at [449, 324] on ol "**********" at bounding box center [507, 252] width 333 height 1409
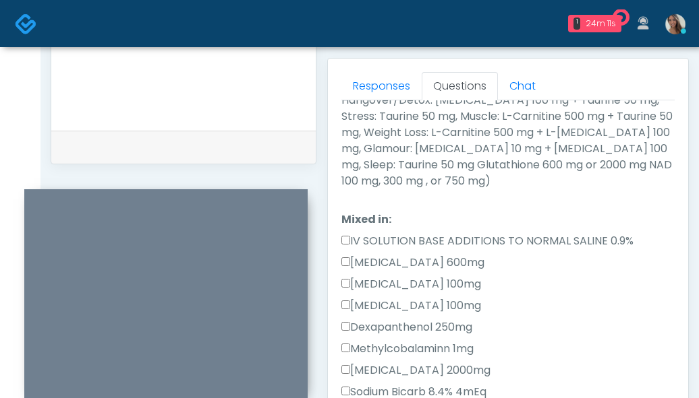
click at [417, 233] on label "IV SOLUTION BASE ADDITIONS TO NORMAL SALINE 0.9%" at bounding box center [487, 241] width 292 height 16
click at [415, 255] on label "Magnesium Chloride 600mg" at bounding box center [412, 263] width 143 height 16
click at [410, 276] on label "Calcium Chloride 100mg" at bounding box center [411, 284] width 140 height 16
click at [411, 298] on label "Pyridoxine 100mg" at bounding box center [411, 306] width 140 height 16
click at [410, 320] on label "Dexapanthenol 250mg" at bounding box center [406, 328] width 131 height 16
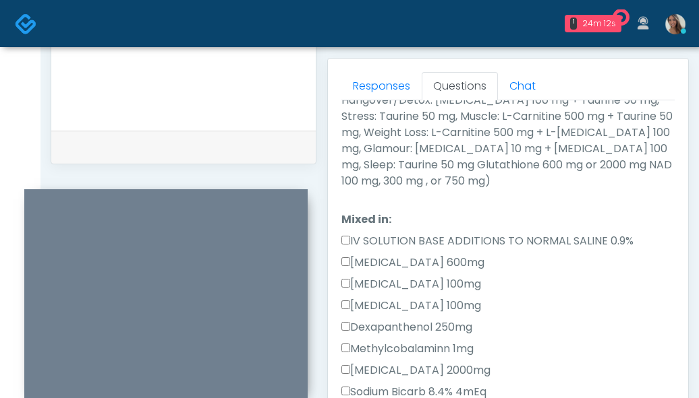
click at [410, 341] on label "Methylcobalaminn 1mg" at bounding box center [407, 349] width 132 height 16
click at [414, 363] on label "Ascorbic Acid 2000mg" at bounding box center [415, 371] width 149 height 16
click at [417, 384] on label "Sodium Bicarb 8.4% 4mEq" at bounding box center [413, 392] width 145 height 16
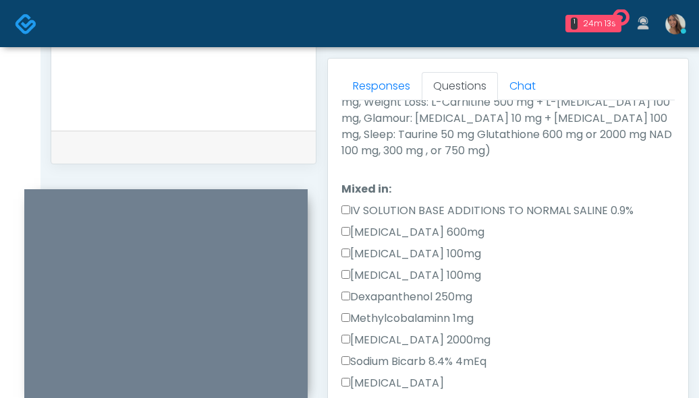
scroll to position [644, 0]
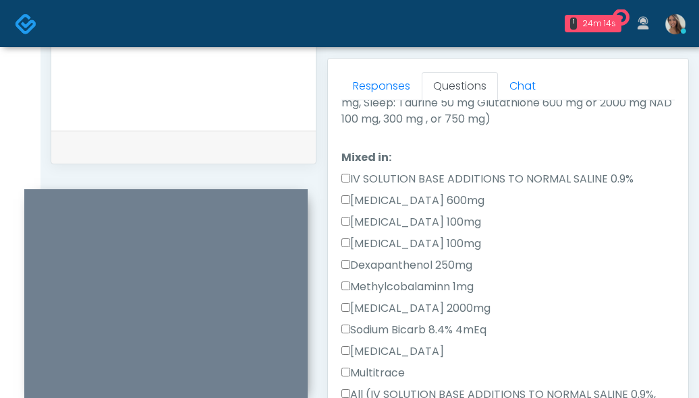
click at [388, 344] on label "[MEDICAL_DATA]" at bounding box center [392, 352] width 102 height 16
click at [384, 365] on label "Multitrace" at bounding box center [372, 373] width 63 height 16
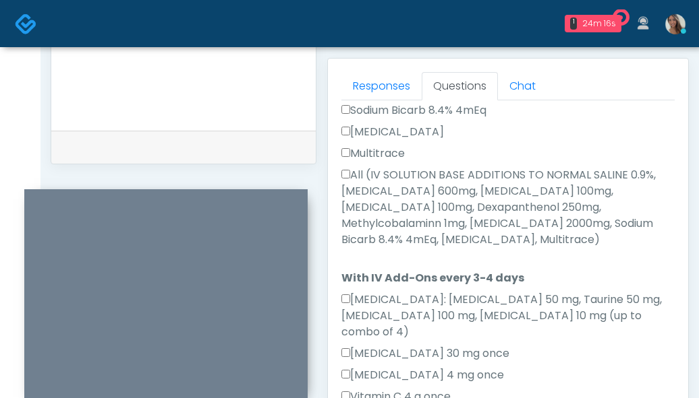
scroll to position [866, 0]
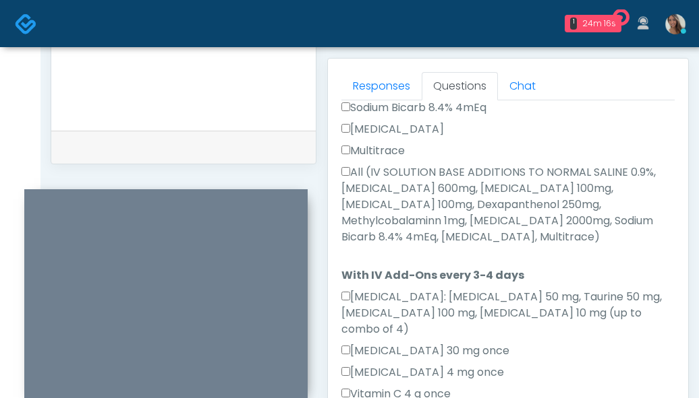
click at [412, 343] on label "Toradol 30 mg once" at bounding box center [425, 351] width 168 height 16
click at [409, 365] on label "Zofran 4 mg once" at bounding box center [422, 373] width 163 height 16
click at [410, 343] on label "Toradol 30 mg once" at bounding box center [425, 351] width 168 height 16
click at [402, 386] on label "Vitamin C 4 g once" at bounding box center [395, 394] width 109 height 16
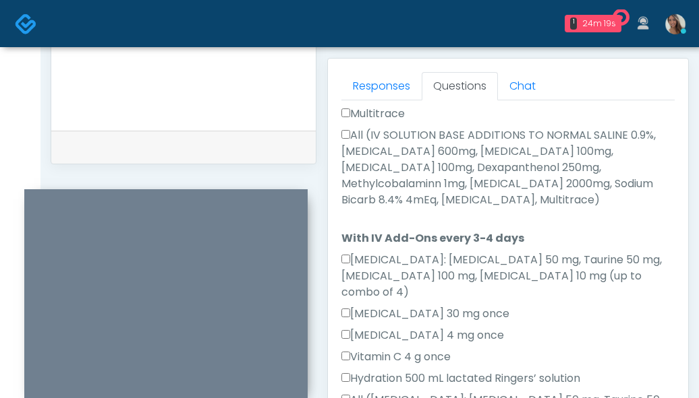
click at [437, 371] on label "Hydration 500 mL lactated Ringers’ solution" at bounding box center [460, 379] width 239 height 16
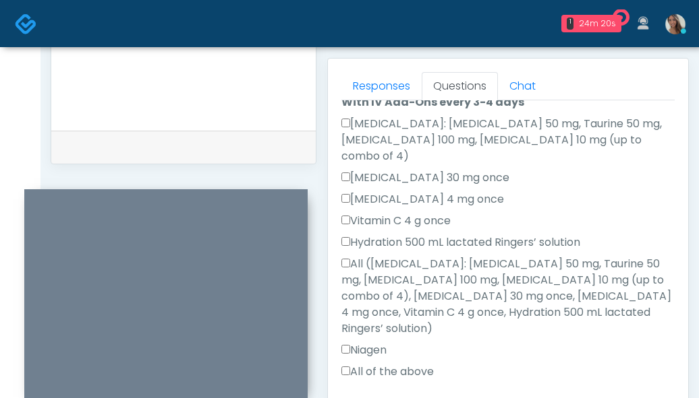
scroll to position [1041, 0]
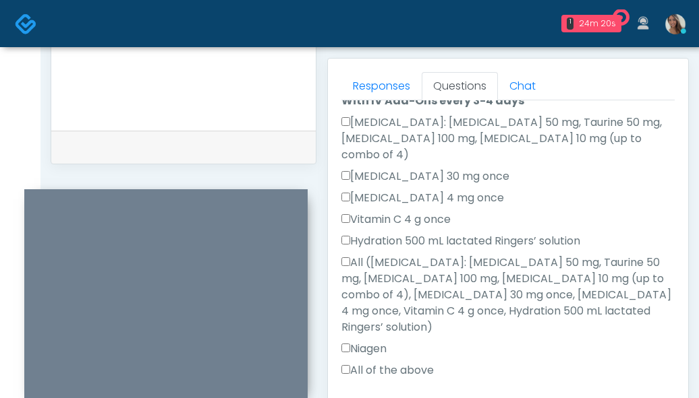
click at [382, 341] on label "Niagen" at bounding box center [363, 349] width 45 height 16
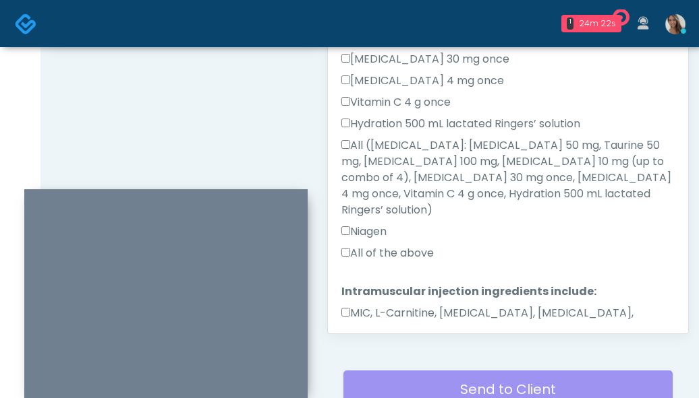
scroll to position [696, 0]
drag, startPoint x: 452, startPoint y: 258, endPoint x: 485, endPoint y: 254, distance: 34.0
click at [452, 305] on label "MIC, L-Carnitine, Methylcobalamin, Glycine, B-Complex, Lycine, Biotin, Vitamin …" at bounding box center [507, 329] width 333 height 49
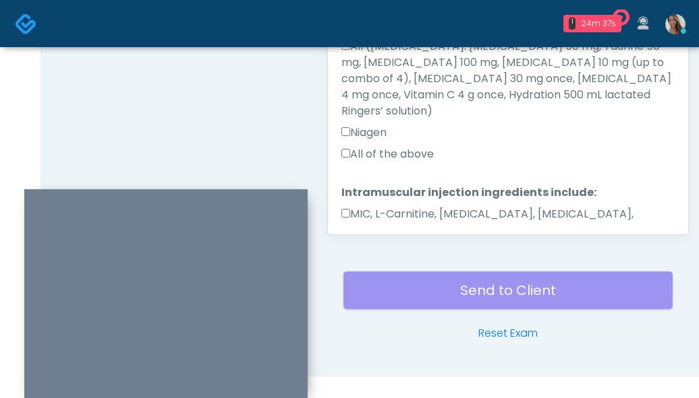
scroll to position [812, 0]
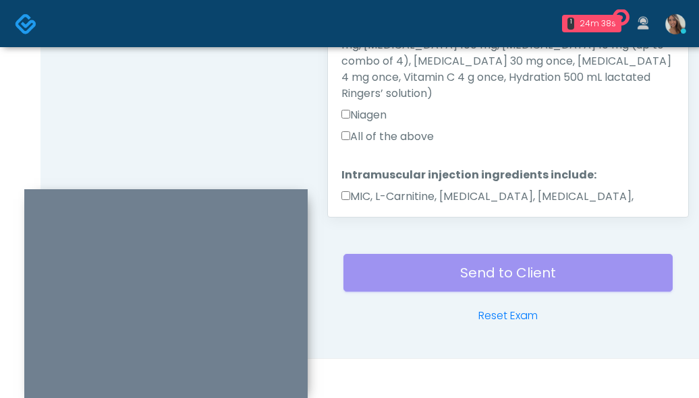
click at [395, 260] on button "Continue" at bounding box center [371, 272] width 61 height 25
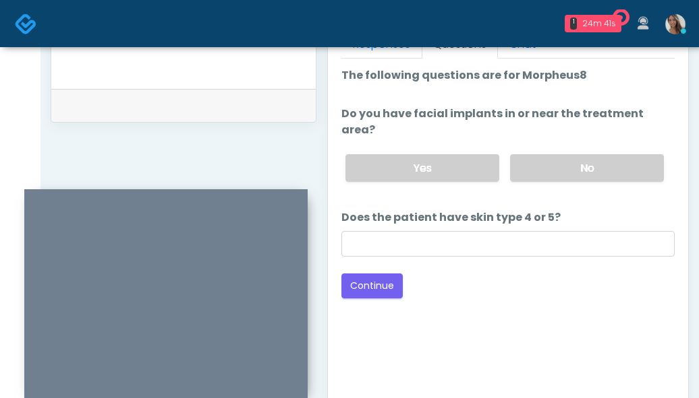
scroll to position [618, 0]
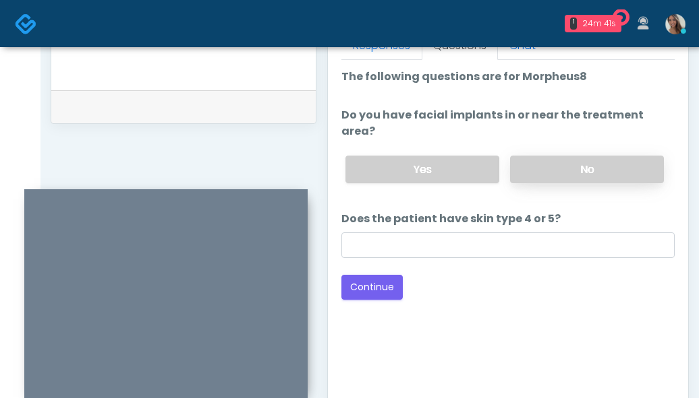
click at [558, 158] on label "No" at bounding box center [587, 170] width 154 height 28
click at [483, 243] on div "Loading... Connecting to your agent... Please wait while we prepare your person…" at bounding box center [507, 184] width 333 height 231
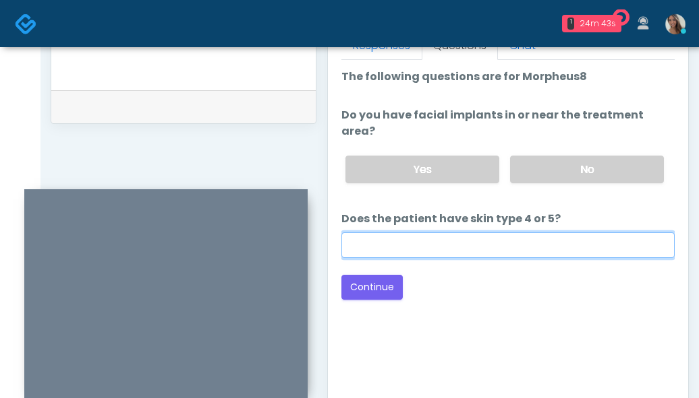
click at [485, 240] on input "Does the patient have skin type 4 or 5?" at bounding box center [507, 246] width 333 height 26
type input "**"
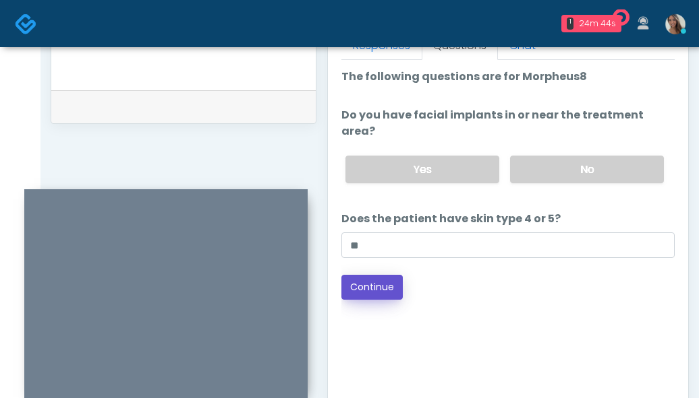
click at [386, 275] on button "Continue" at bounding box center [371, 287] width 61 height 25
click at [527, 302] on div "Connect with an agent No thanks, I will complete the questionnaire by myself. L…" at bounding box center [507, 228] width 333 height 337
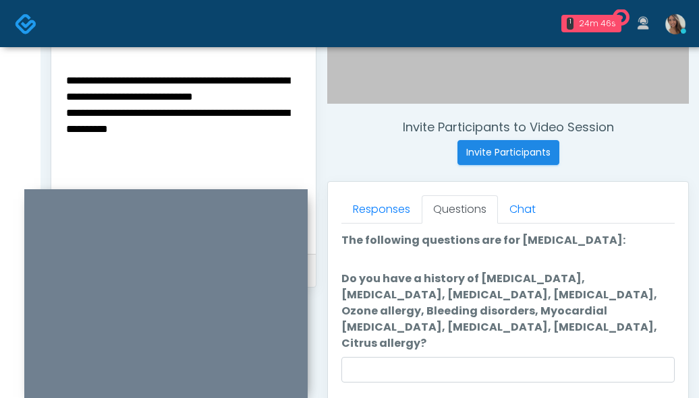
scroll to position [452, 0]
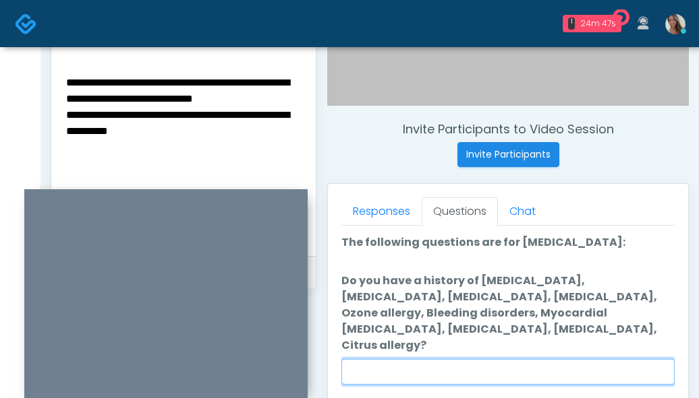
click at [579, 359] on input "Do you have a history of Hyperthyroidism, Hypotension, Hypocalcemia, Hypoglycem…" at bounding box center [507, 372] width 333 height 26
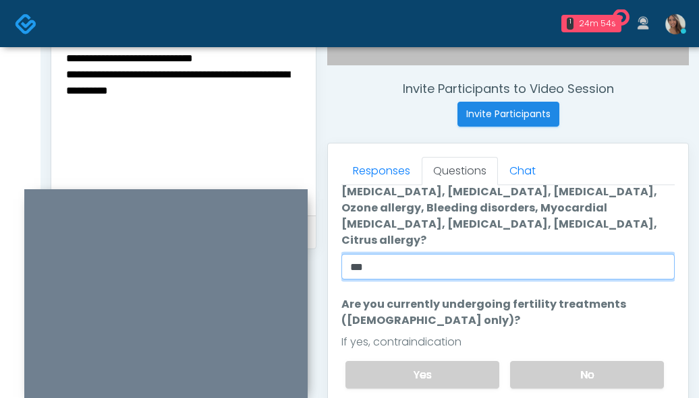
scroll to position [513, 0]
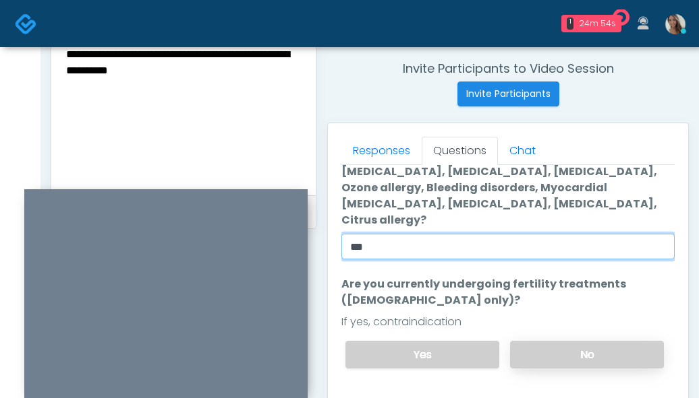
type input "**"
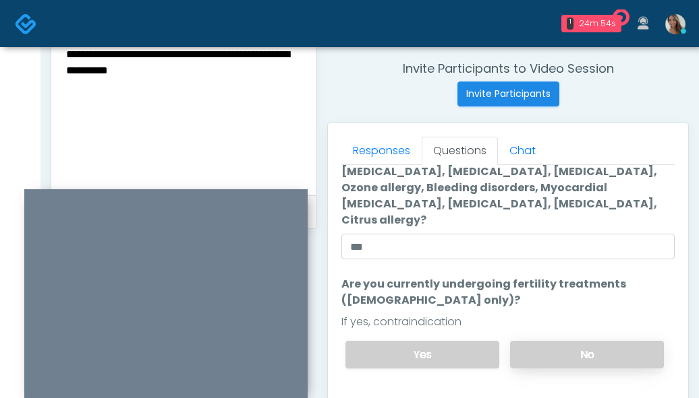
click at [572, 341] on label "No" at bounding box center [587, 355] width 154 height 28
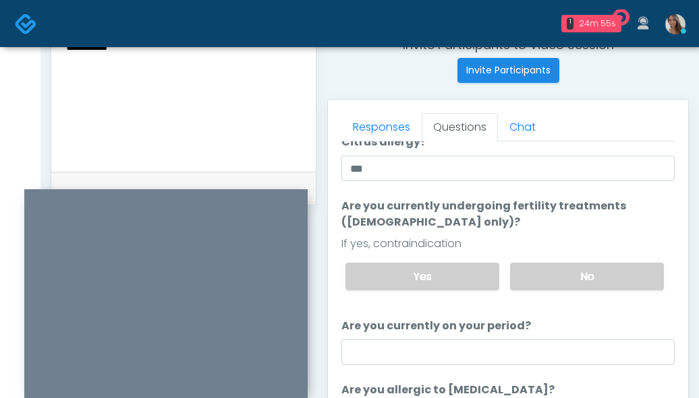
scroll to position [538, 0]
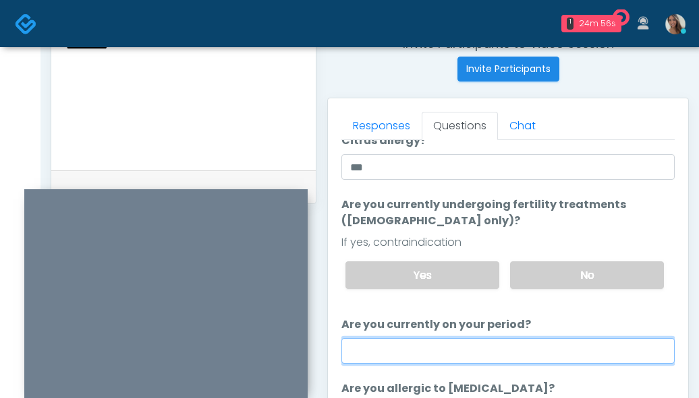
click at [494, 338] on input "Are you currently on your period?" at bounding box center [507, 351] width 333 height 26
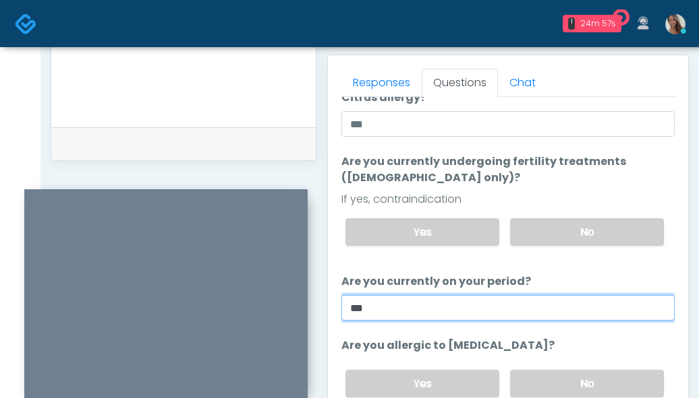
scroll to position [663, 0]
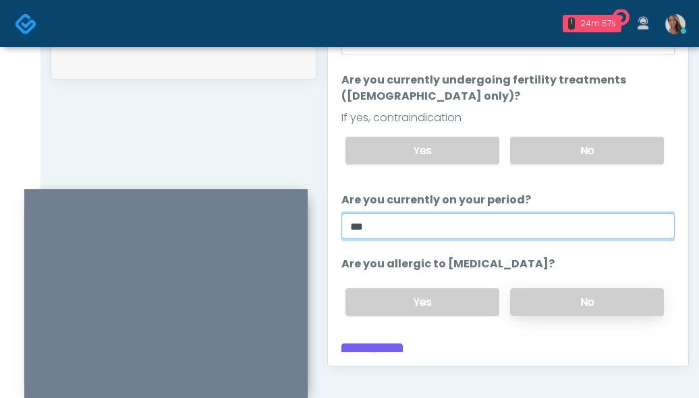
type input "**"
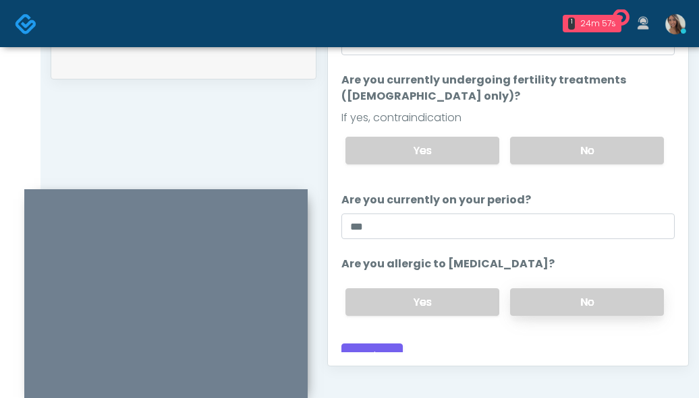
click at [533, 289] on label "No" at bounding box center [587, 303] width 154 height 28
click at [369, 344] on button "Continue" at bounding box center [371, 356] width 61 height 25
click at [514, 344] on div "Back Continue" at bounding box center [507, 356] width 333 height 25
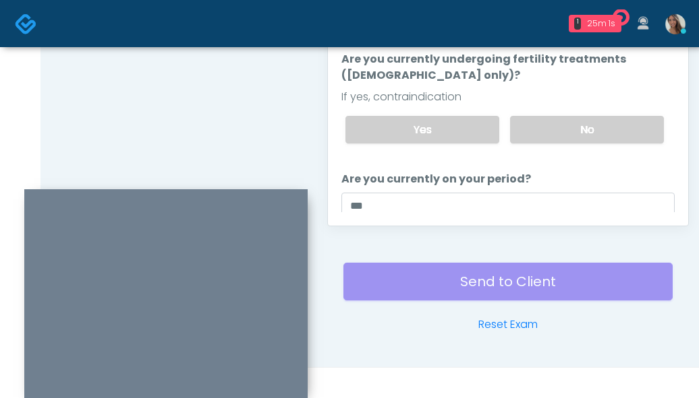
scroll to position [0, 0]
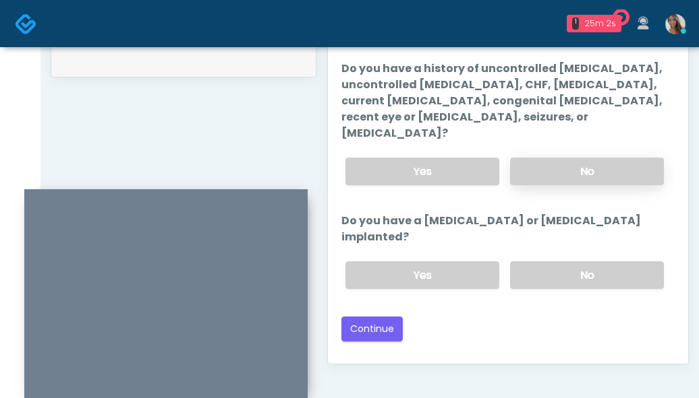
click at [583, 158] on label "No" at bounding box center [587, 172] width 154 height 28
click at [581, 262] on label "No" at bounding box center [587, 276] width 154 height 28
click at [539, 272] on div "Loading... Connecting to your agent... Please wait while we prepare your person…" at bounding box center [507, 182] width 333 height 320
click at [380, 317] on button "Continue" at bounding box center [371, 329] width 61 height 25
click at [621, 317] on div "Back Continue" at bounding box center [507, 329] width 333 height 25
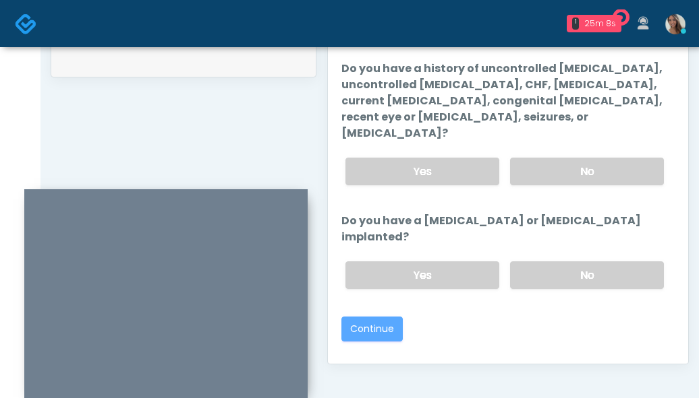
scroll to position [812, 0]
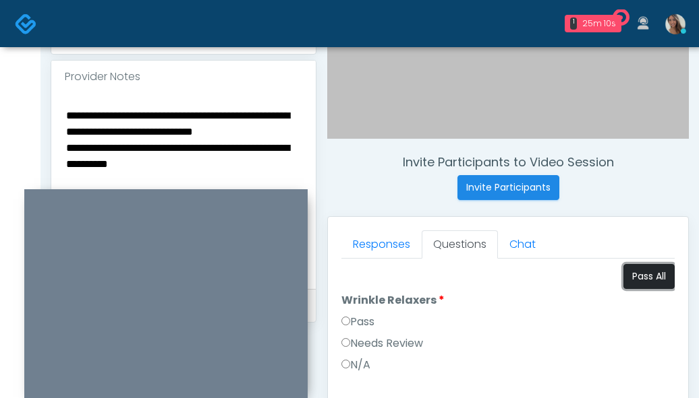
click at [634, 282] on button "Pass All" at bounding box center [648, 276] width 51 height 25
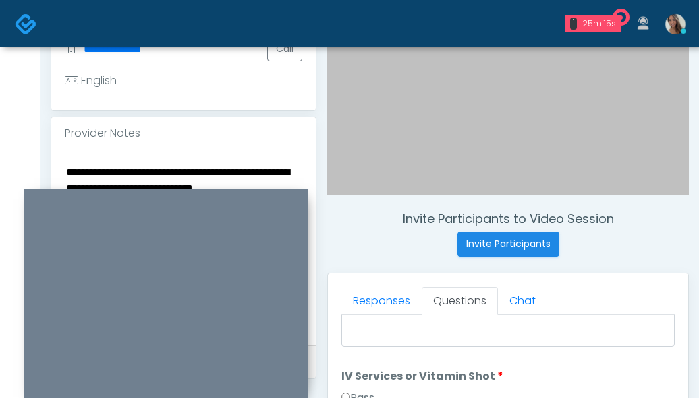
drag, startPoint x: 156, startPoint y: 80, endPoint x: 65, endPoint y: 166, distance: 125.0
click at [65, 166] on textarea "**********" at bounding box center [183, 245] width 237 height 165
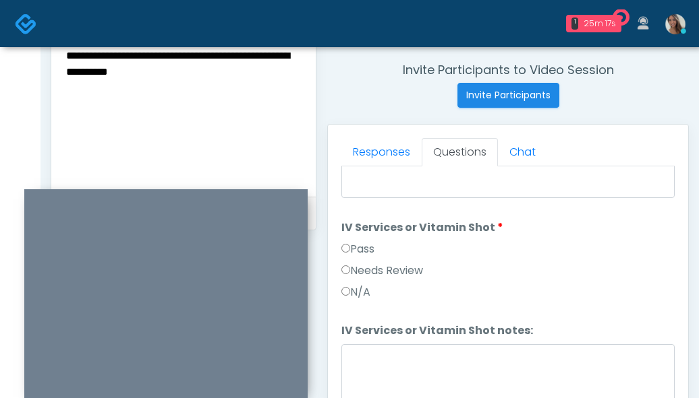
click at [189, 93] on textarea "**********" at bounding box center [183, 96] width 237 height 165
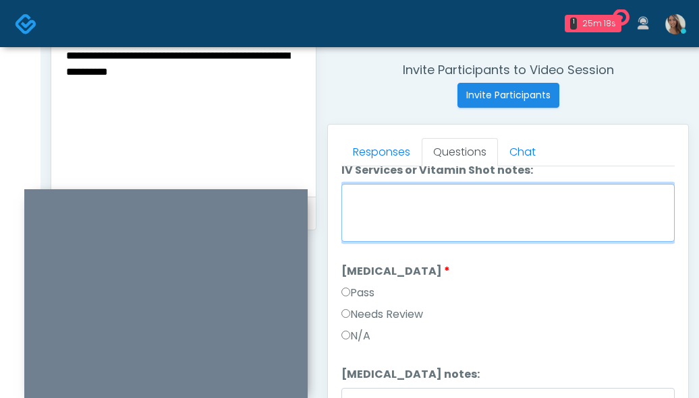
click at [446, 203] on textarea "IV Services or Vitamin Shot notes:" at bounding box center [507, 213] width 333 height 58
paste textarea "**********"
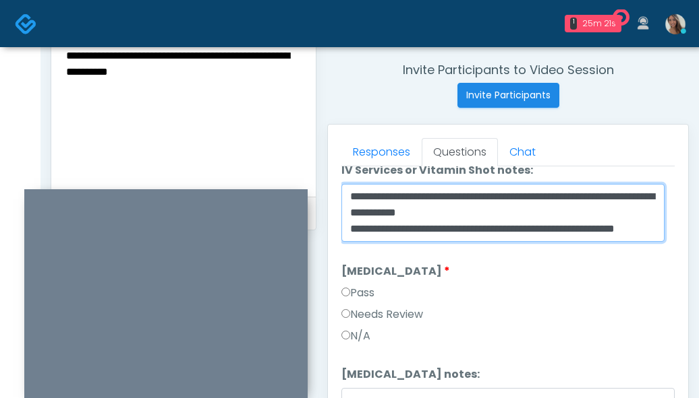
type textarea "**********"
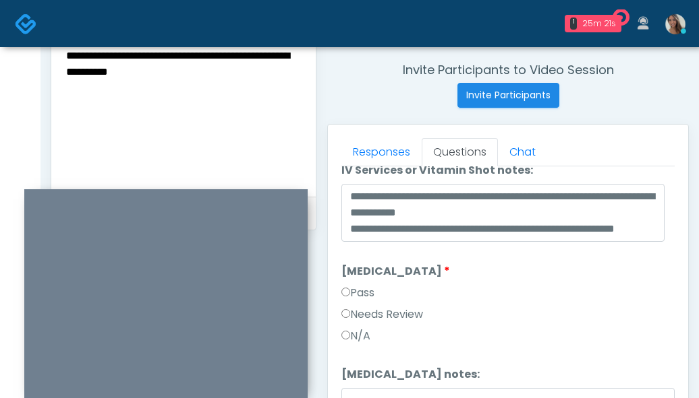
click at [529, 299] on div "Pass" at bounding box center [507, 296] width 333 height 22
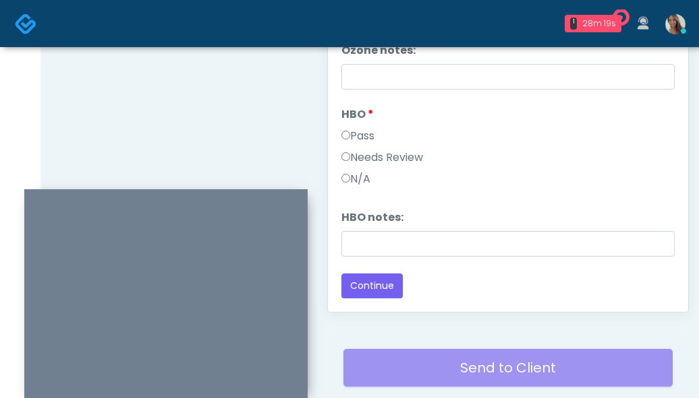
scroll to position [718, 0]
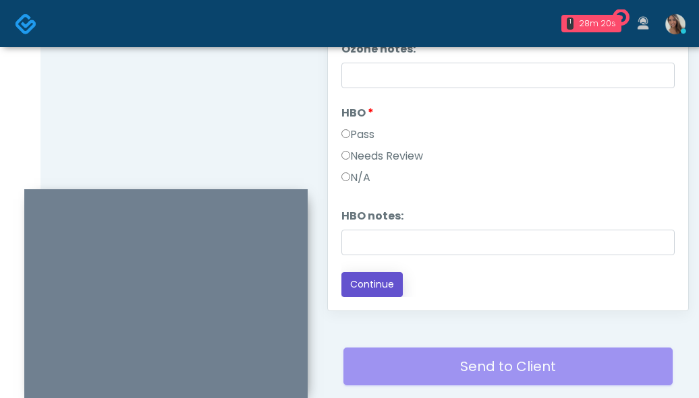
click at [385, 281] on button "Continue" at bounding box center [371, 284] width 61 height 25
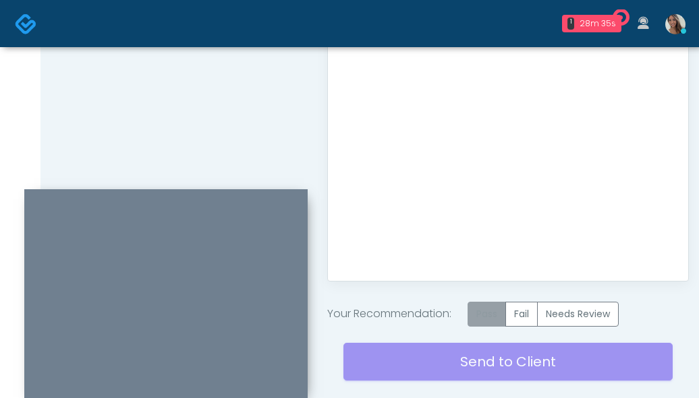
click at [504, 316] on label "Pass" at bounding box center [486, 314] width 38 height 25
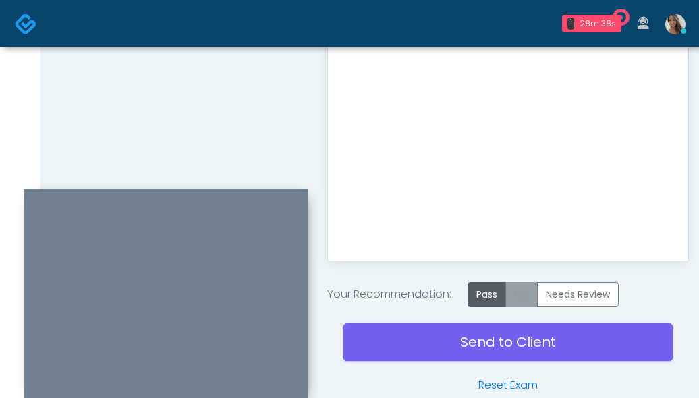
scroll to position [769, 0]
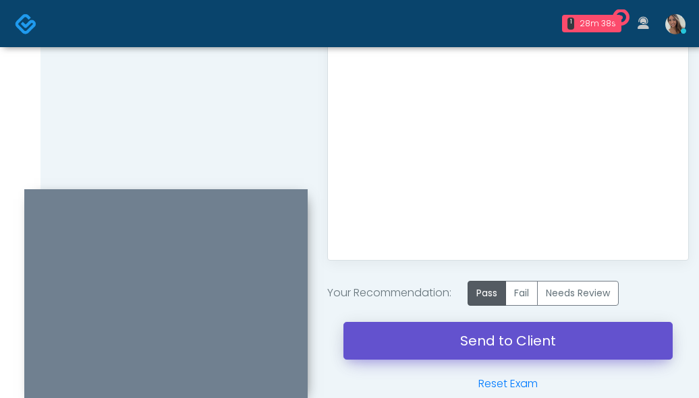
click at [474, 359] on link "Send to Client" at bounding box center [507, 341] width 329 height 38
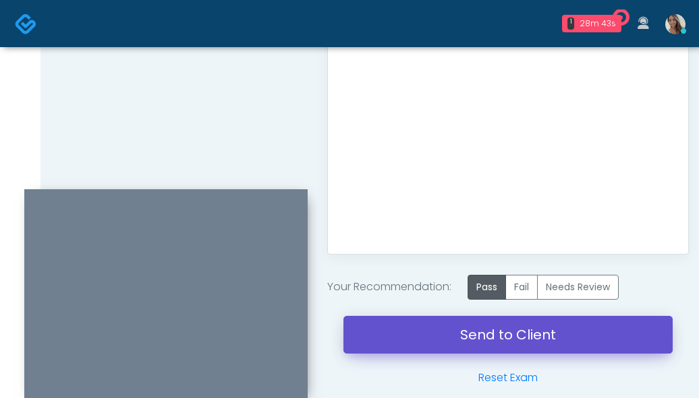
scroll to position [802, 0]
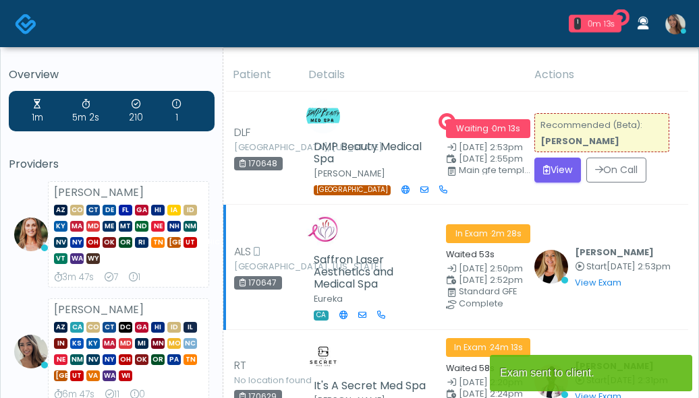
drag, startPoint x: 622, startPoint y: 207, endPoint x: 634, endPoint y: 228, distance: 23.8
click at [622, 207] on td "Meagan Petrek Start Sep 17, 2:53pm View Exam | Unreview" at bounding box center [607, 267] width 162 height 125
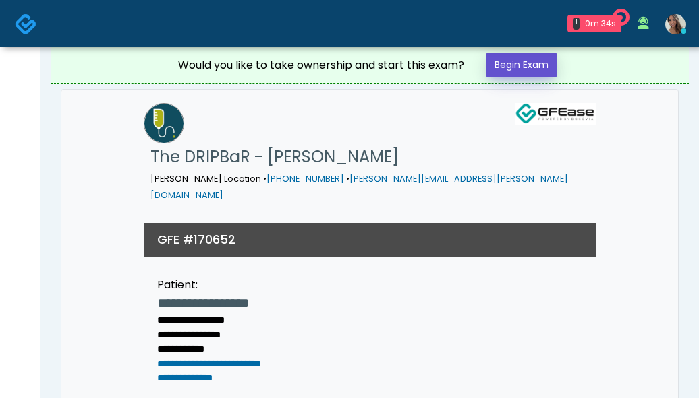
click at [524, 73] on link "Begin Exam" at bounding box center [520, 65] width 71 height 25
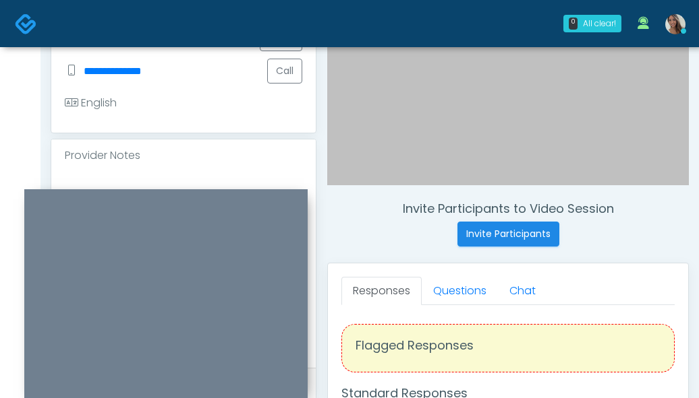
scroll to position [384, 0]
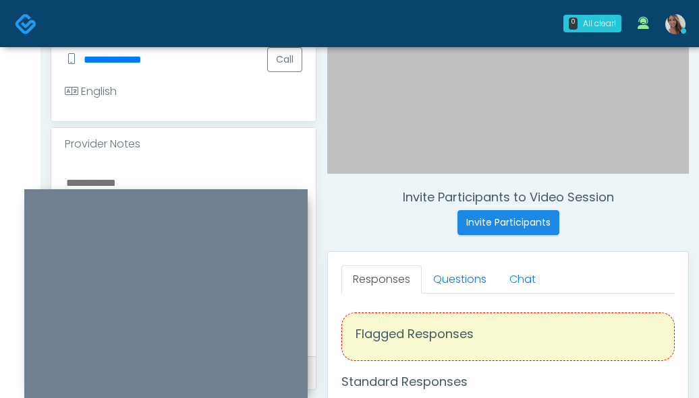
click at [125, 202] on div at bounding box center [165, 295] width 283 height 212
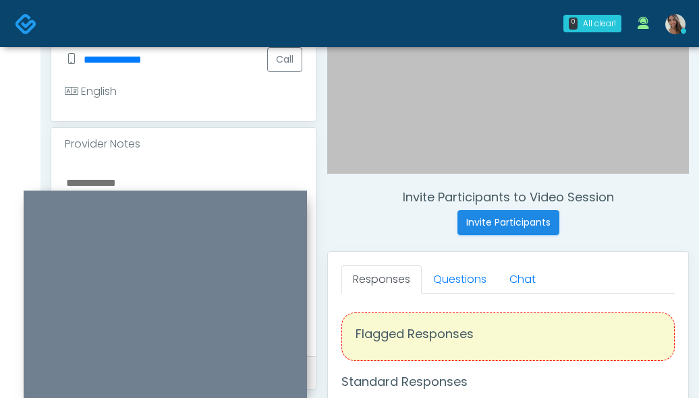
click at [127, 176] on textarea at bounding box center [183, 256] width 237 height 165
type textarea "*"
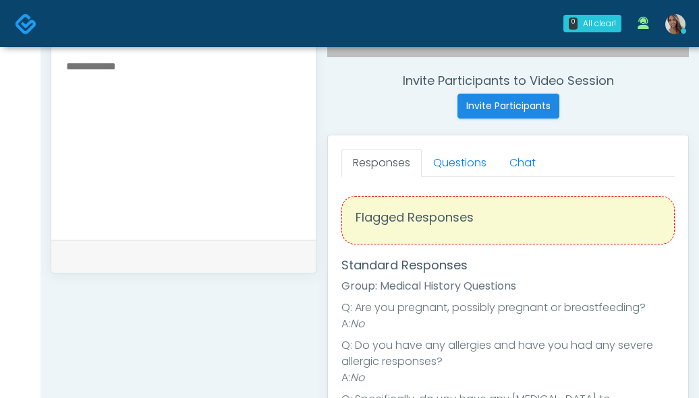
scroll to position [510, 0]
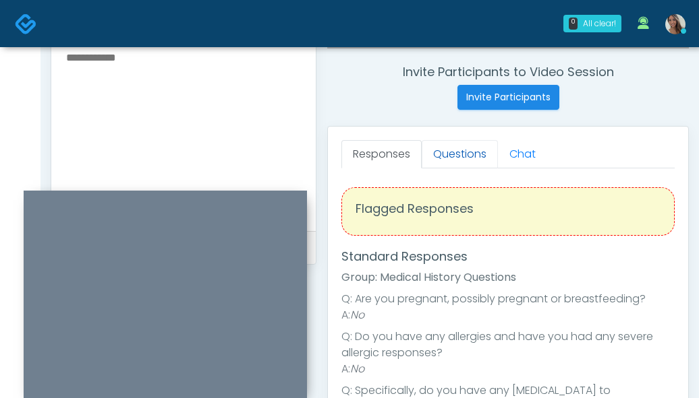
click at [468, 154] on link "Questions" at bounding box center [459, 154] width 76 height 28
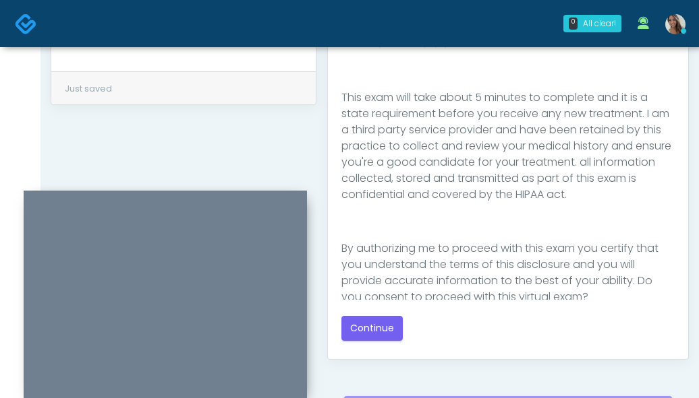
scroll to position [676, 0]
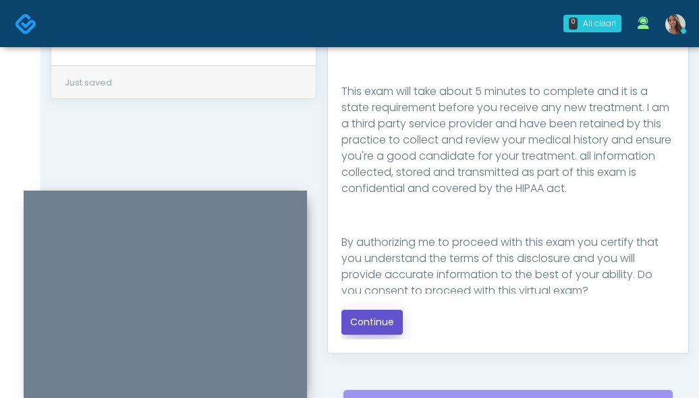
click at [378, 328] on button "Continue" at bounding box center [371, 322] width 61 height 25
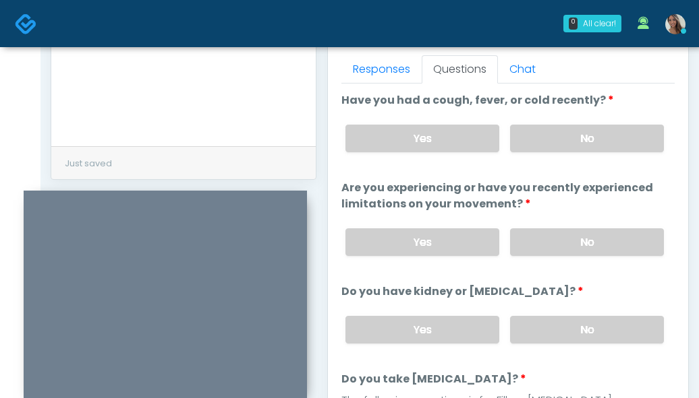
scroll to position [553, 0]
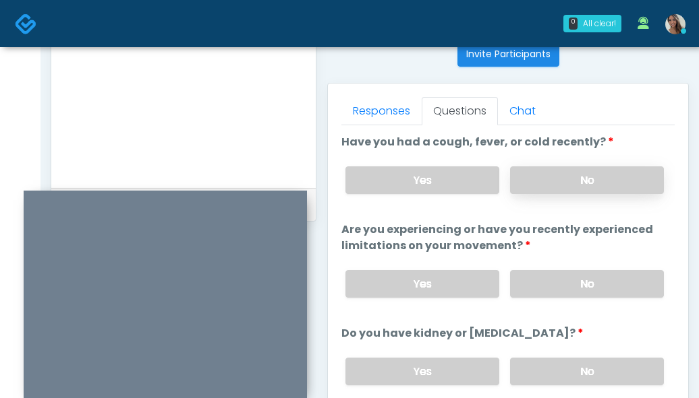
click at [606, 171] on label "No" at bounding box center [587, 181] width 154 height 28
click at [551, 293] on label "No" at bounding box center [587, 284] width 154 height 28
click at [566, 374] on label "No" at bounding box center [587, 372] width 154 height 28
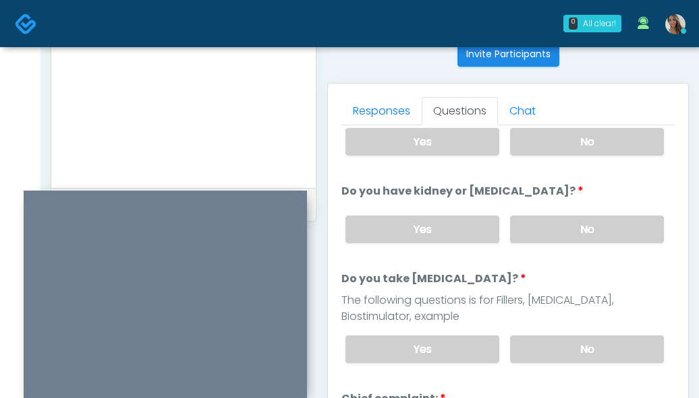
scroll to position [163, 0]
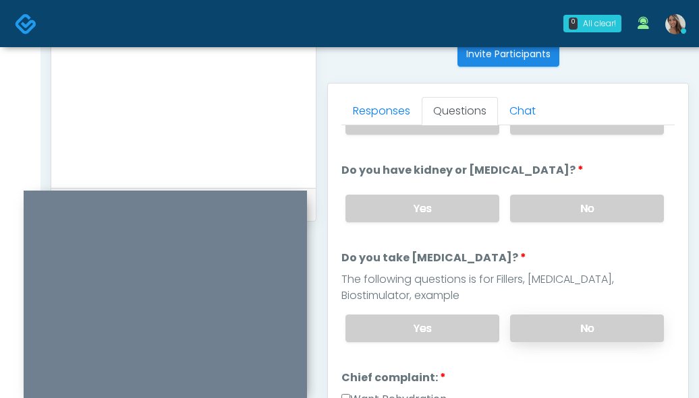
click at [570, 318] on label "No" at bounding box center [587, 329] width 154 height 28
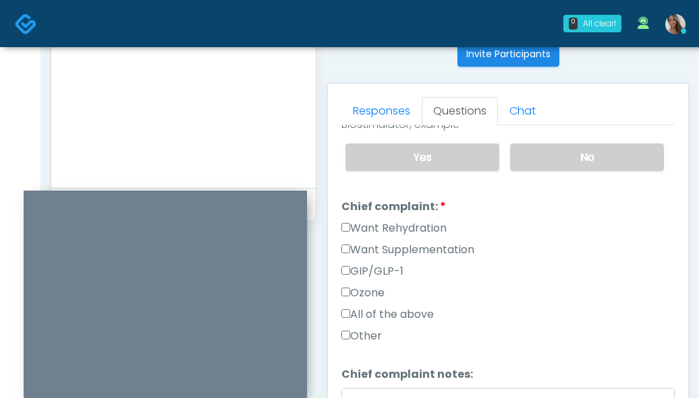
scroll to position [338, 0]
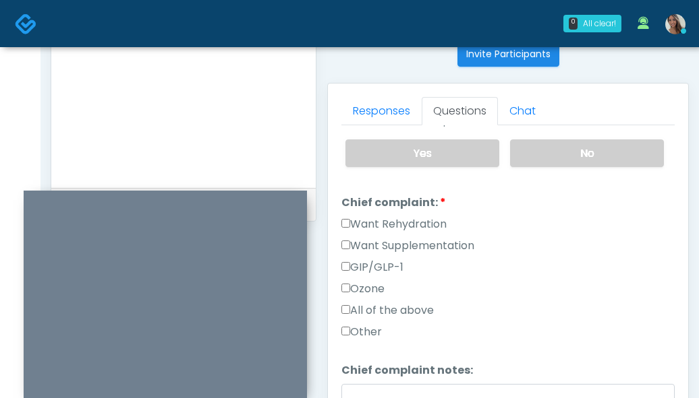
click at [426, 225] on label "Want Rehydration" at bounding box center [393, 224] width 105 height 16
click at [430, 238] on label "Want Supplementation" at bounding box center [407, 246] width 133 height 16
click at [432, 243] on label "Want Supplementation" at bounding box center [407, 246] width 133 height 16
click at [450, 249] on label "Want Supplementation" at bounding box center [407, 246] width 133 height 16
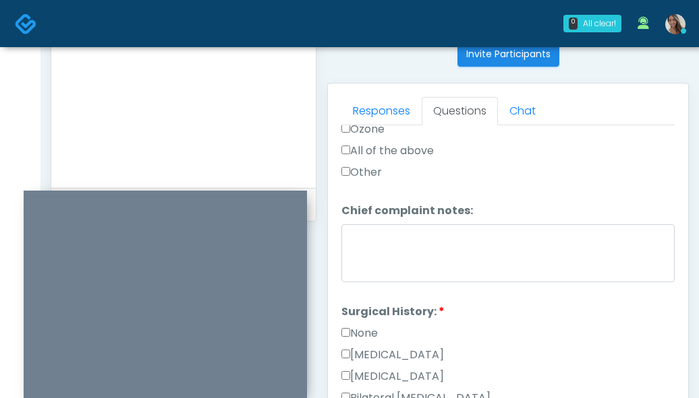
scroll to position [500, 0]
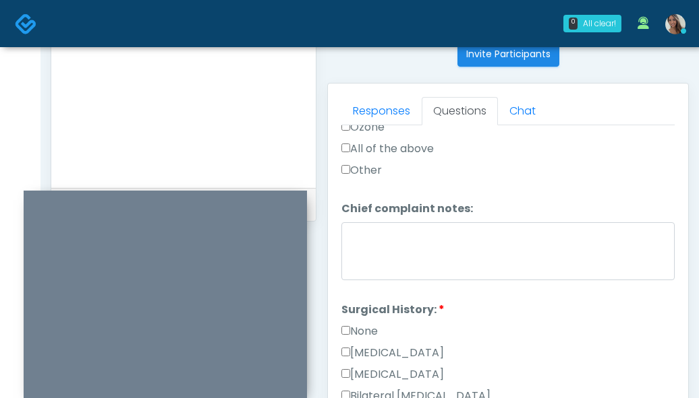
click at [369, 328] on label "None" at bounding box center [359, 332] width 36 height 16
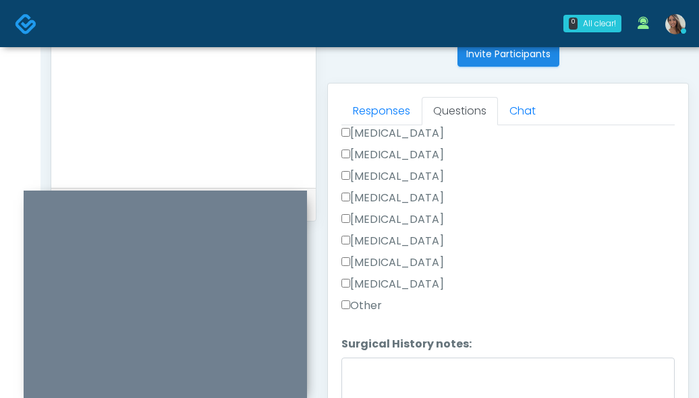
scroll to position [723, 0]
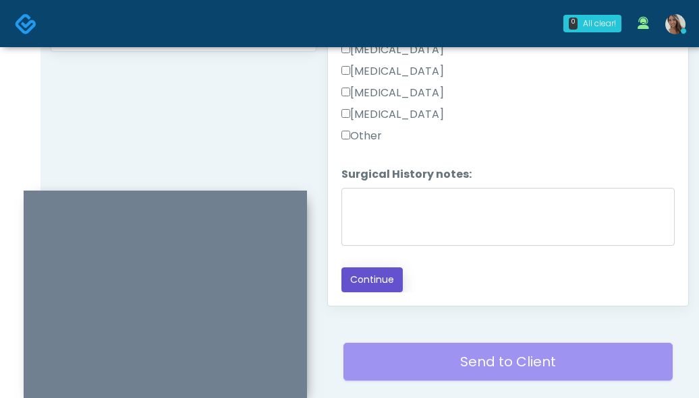
click at [392, 290] on button "Continue" at bounding box center [371, 280] width 61 height 25
drag, startPoint x: 234, startPoint y: 123, endPoint x: 549, endPoint y: 281, distance: 352.5
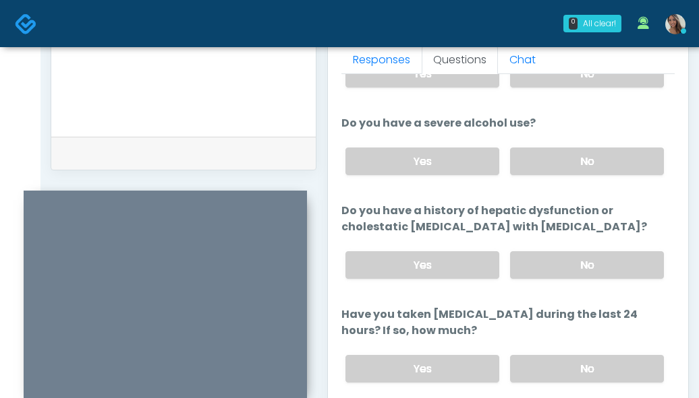
scroll to position [0, 0]
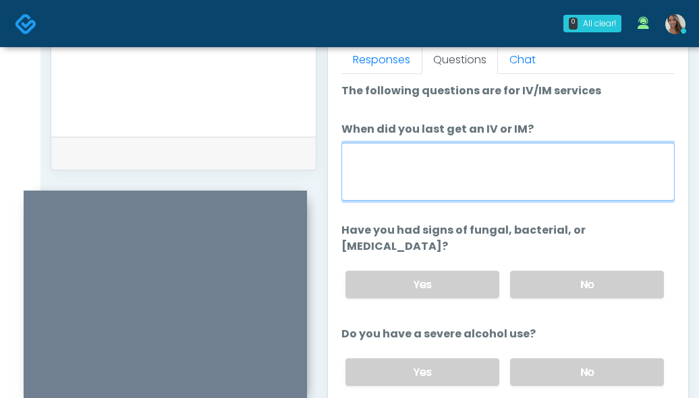
click at [546, 152] on textarea "When did you last get an IV or IM?" at bounding box center [507, 172] width 333 height 58
type textarea "**********"
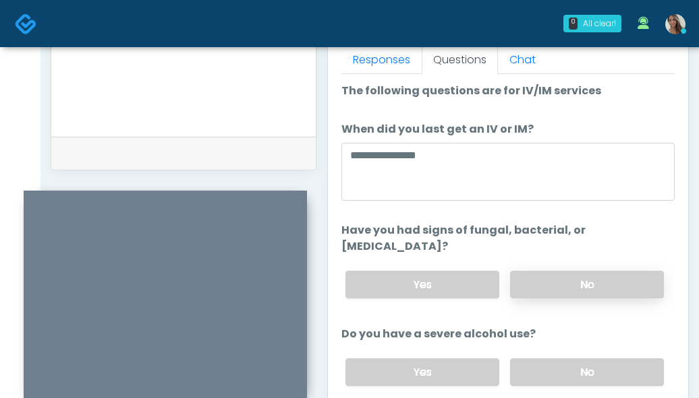
click at [606, 271] on label "No" at bounding box center [587, 285] width 154 height 28
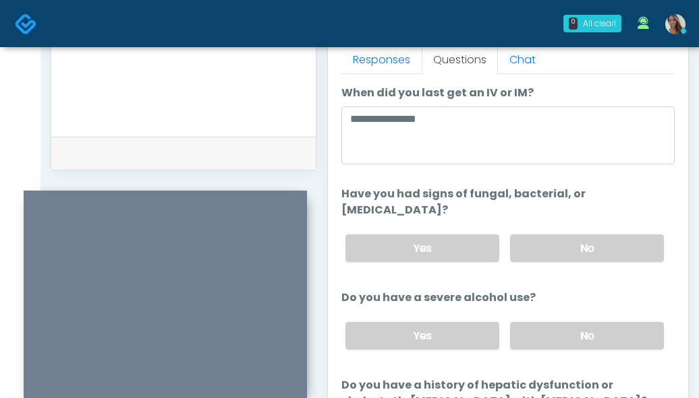
scroll to position [139, 0]
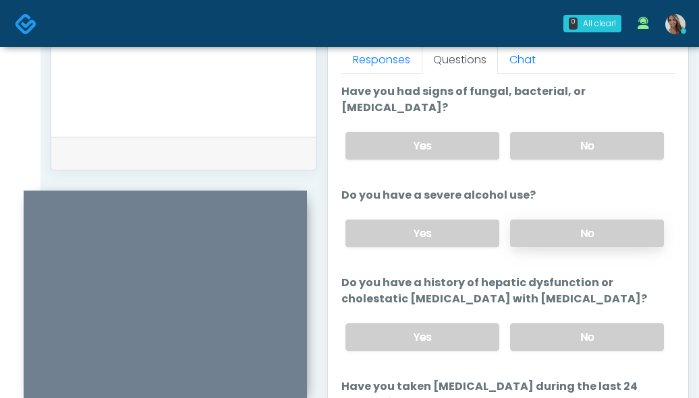
click at [567, 227] on label "No" at bounding box center [587, 234] width 154 height 28
click at [557, 324] on label "No" at bounding box center [587, 338] width 154 height 28
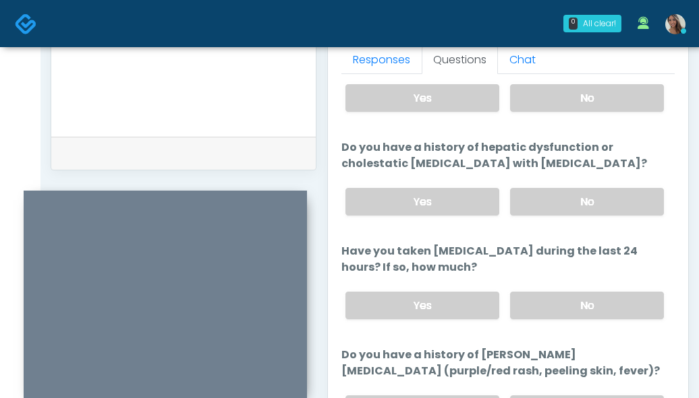
scroll to position [293, 0]
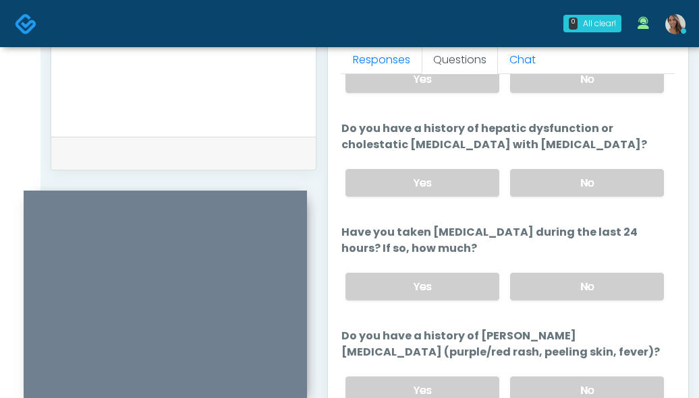
click at [548, 233] on label "Have you taken Acetaminophen during the last 24 hours? If so, how much?" at bounding box center [507, 241] width 333 height 32
click at [610, 282] on label "No" at bounding box center [587, 287] width 154 height 28
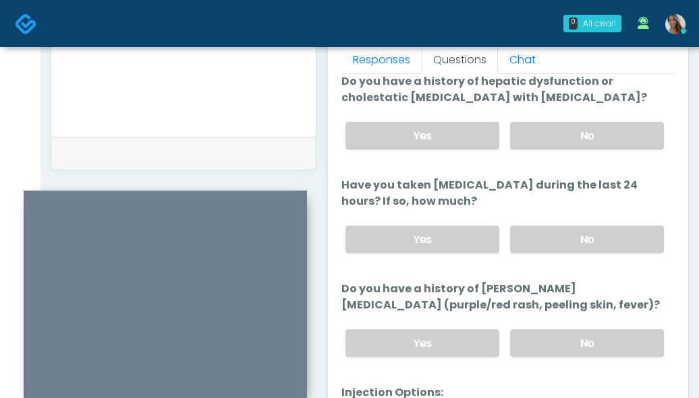
scroll to position [342, 0]
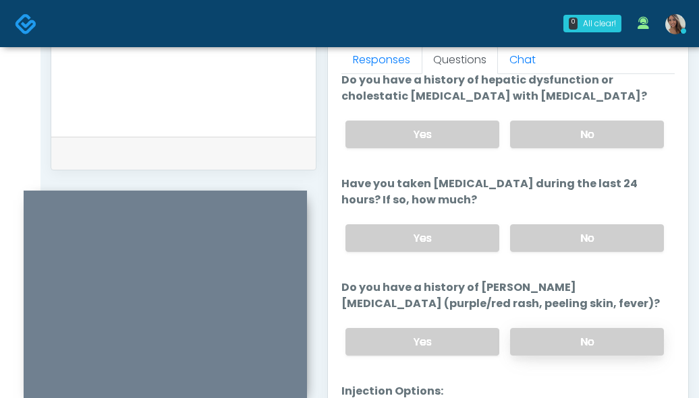
click at [553, 328] on label "No" at bounding box center [587, 342] width 154 height 28
drag, startPoint x: 588, startPoint y: 278, endPoint x: 496, endPoint y: 266, distance: 92.6
click at [496, 280] on label "Do you have a history of Stevens-Johnson syndrome (purple/red rash, peeling ski…" at bounding box center [507, 296] width 333 height 32
drag, startPoint x: 574, startPoint y: 295, endPoint x: 437, endPoint y: 282, distance: 137.5
click at [450, 280] on label "Do you have a history of Stevens-Johnson syndrome (purple/red rash, peeling ski…" at bounding box center [507, 296] width 333 height 32
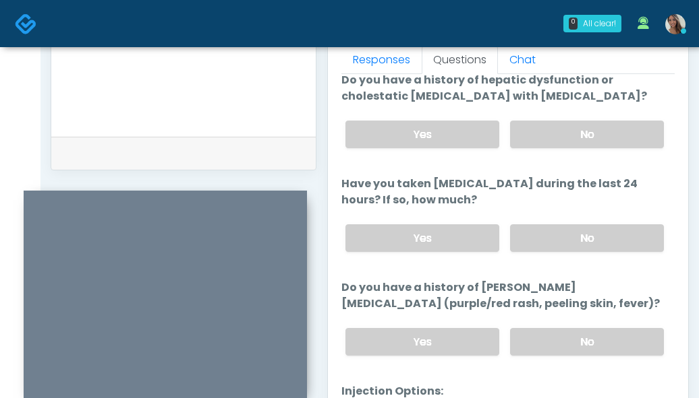
click at [427, 284] on label "Do you have a history of Stevens-Johnson syndrome (purple/red rash, peeling ski…" at bounding box center [507, 296] width 333 height 32
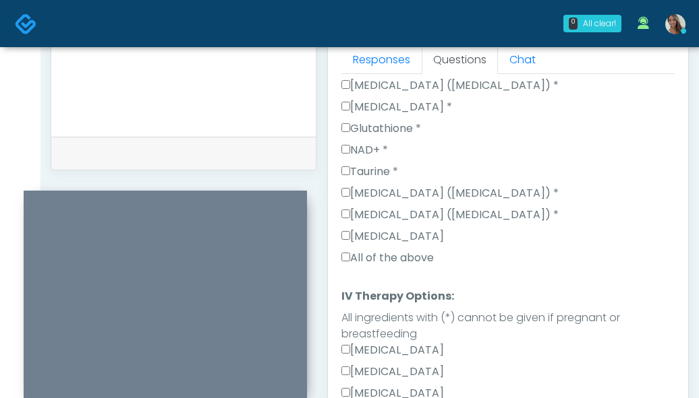
scroll to position [1086, 0]
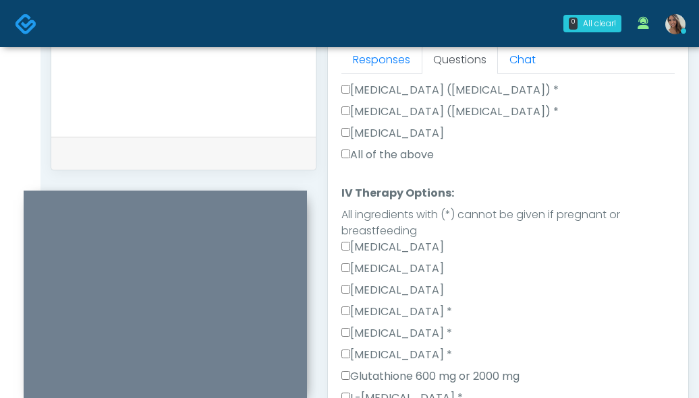
click at [408, 147] on label "All of the above" at bounding box center [387, 155] width 92 height 16
drag, startPoint x: 404, startPoint y: 134, endPoint x: 397, endPoint y: 136, distance: 7.0
click at [401, 147] on label "All of the above" at bounding box center [387, 155] width 92 height 16
click at [398, 147] on label "All of the above" at bounding box center [387, 155] width 92 height 16
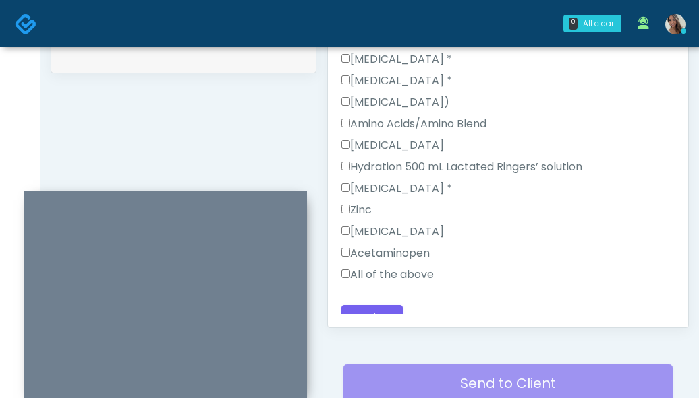
scroll to position [738, 0]
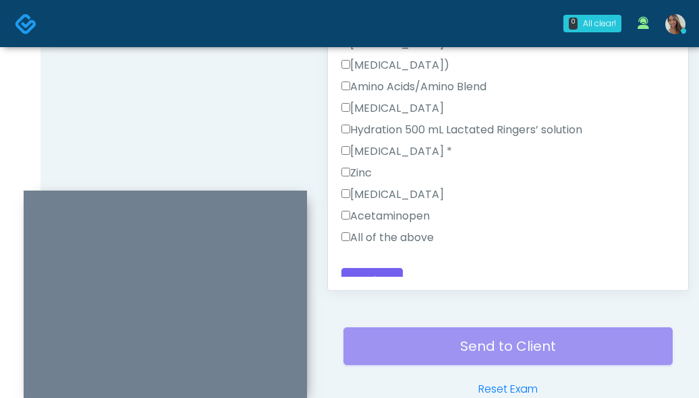
click at [413, 230] on label "All of the above" at bounding box center [387, 238] width 92 height 16
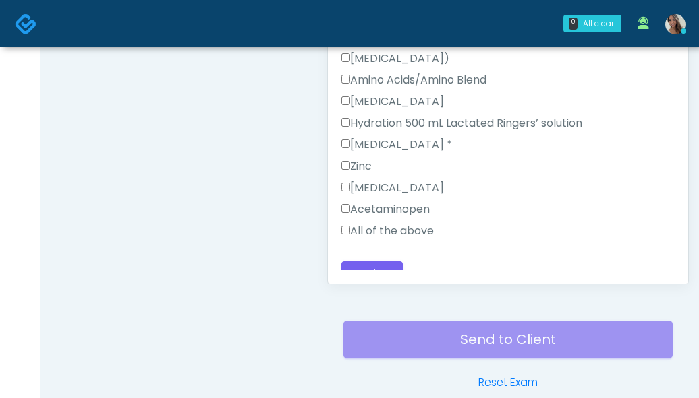
scroll to position [748, 0]
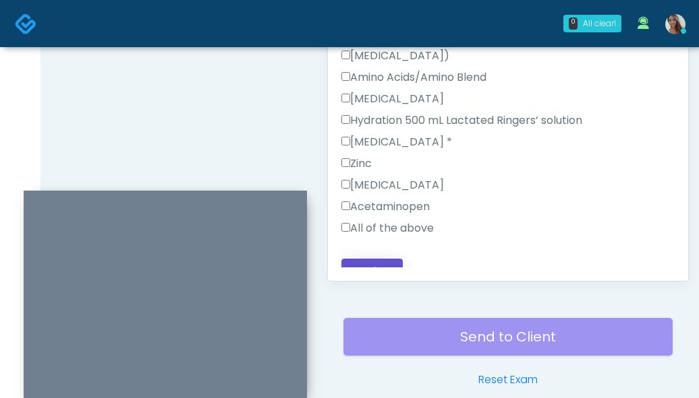
click at [359, 259] on button "Continue" at bounding box center [371, 271] width 61 height 25
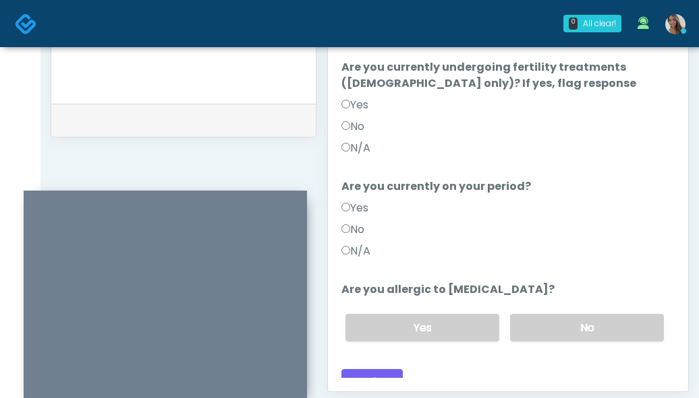
scroll to position [613, 0]
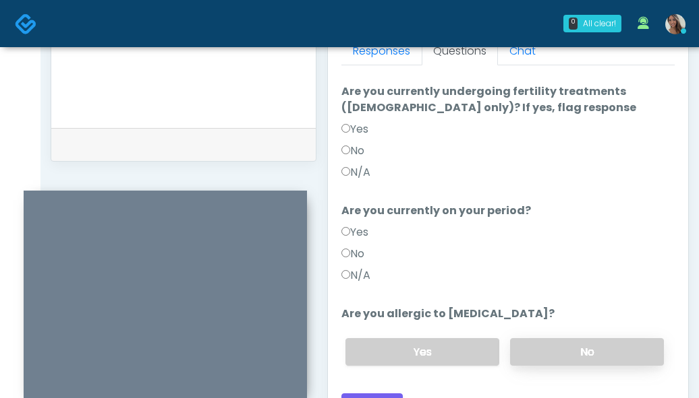
click at [564, 338] on label "No" at bounding box center [587, 352] width 154 height 28
click at [376, 268] on div "N/A" at bounding box center [507, 279] width 333 height 22
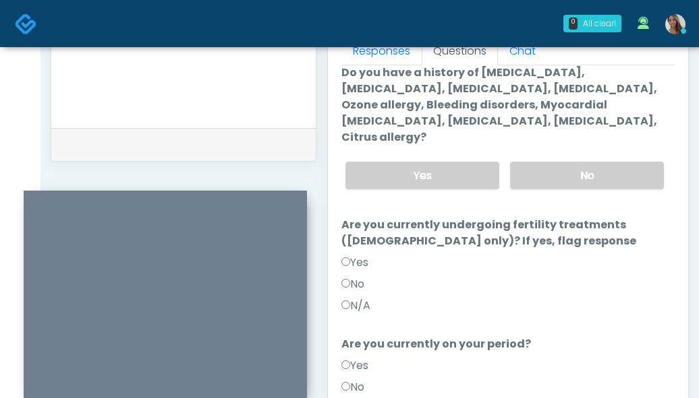
scroll to position [11, 0]
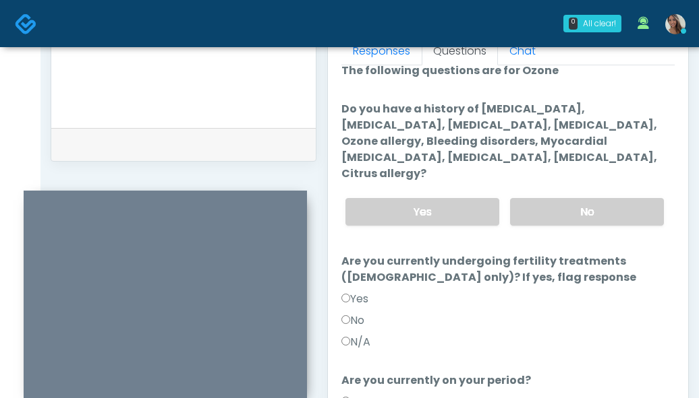
click at [361, 313] on label "No" at bounding box center [352, 321] width 23 height 16
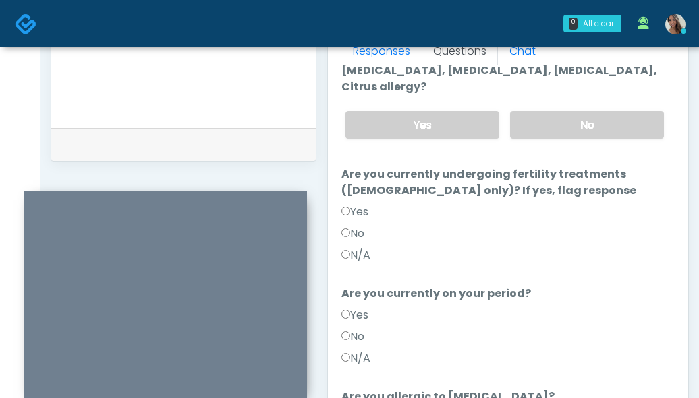
scroll to position [139, 0]
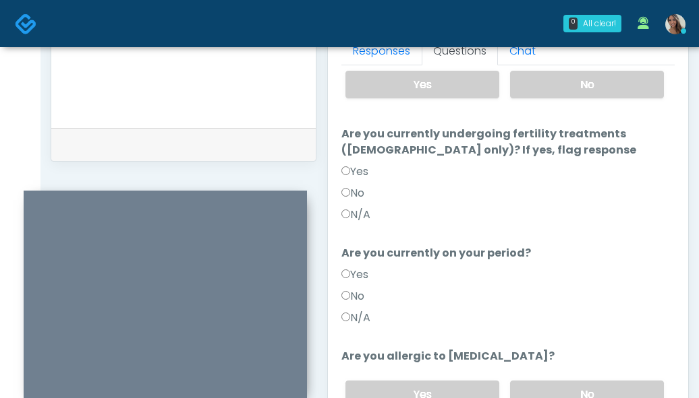
click at [362, 207] on label "N/A" at bounding box center [355, 215] width 29 height 16
click at [354, 310] on label "N/A" at bounding box center [355, 318] width 29 height 16
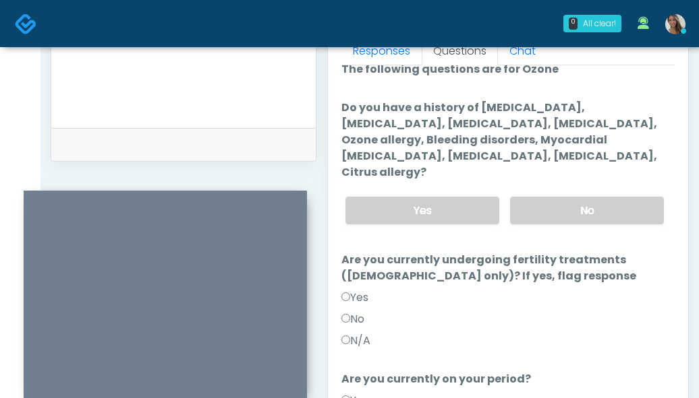
scroll to position [0, 0]
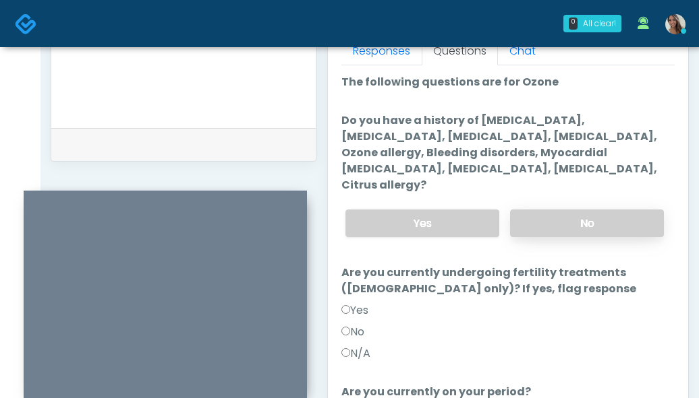
click at [595, 210] on label "No" at bounding box center [587, 224] width 154 height 28
click at [210, 128] on div "Just saved" at bounding box center [183, 144] width 264 height 33
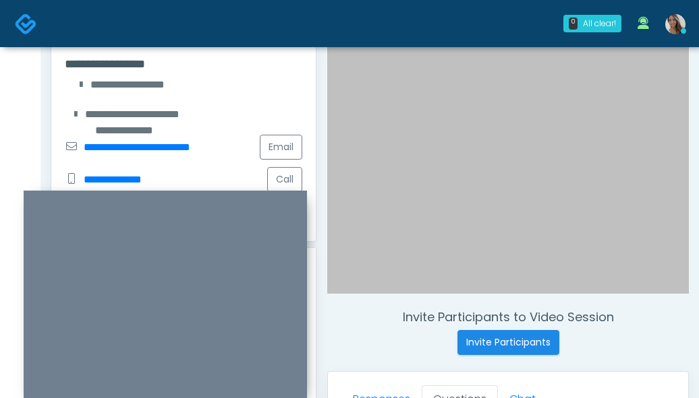
scroll to position [386, 0]
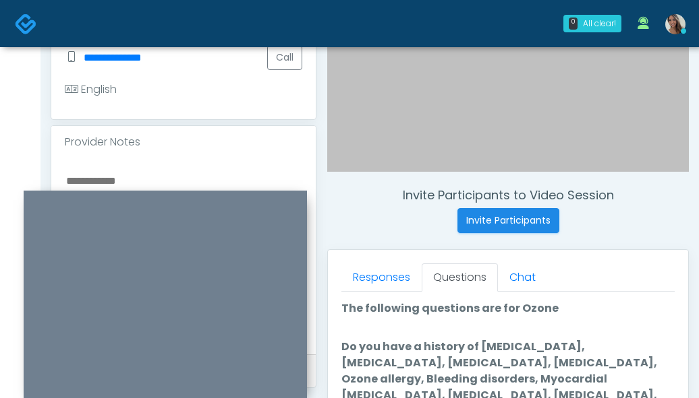
click at [181, 158] on div at bounding box center [183, 256] width 264 height 196
click at [170, 173] on textarea at bounding box center [183, 254] width 237 height 165
click at [143, 177] on textarea at bounding box center [183, 254] width 237 height 165
paste textarea "*****"
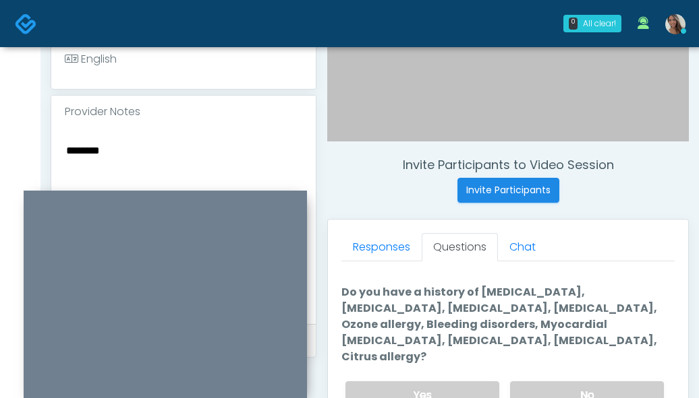
scroll to position [25, 0]
type textarea "********"
drag, startPoint x: 566, startPoint y: 339, endPoint x: 443, endPoint y: 310, distance: 126.1
click at [444, 309] on label "Do you have a history of Hyperthyroidism, Hypotension, Hypocalcemia, Hypoglycem…" at bounding box center [507, 324] width 333 height 81
click at [443, 312] on label "Do you have a history of Hyperthyroidism, Hypotension, Hypocalcemia, Hypoglycem…" at bounding box center [507, 324] width 333 height 81
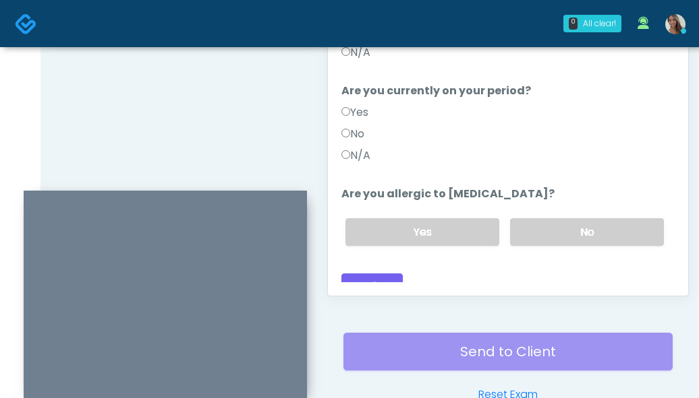
scroll to position [736, 0]
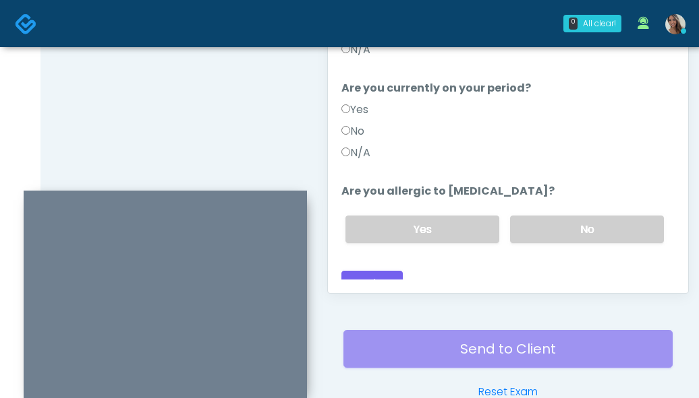
click at [500, 278] on div "Back Continue" at bounding box center [507, 283] width 333 height 25
click at [380, 274] on button "Continue" at bounding box center [371, 283] width 61 height 25
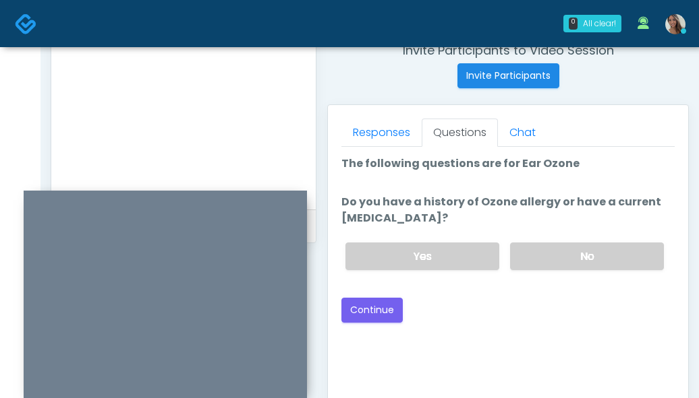
scroll to position [556, 0]
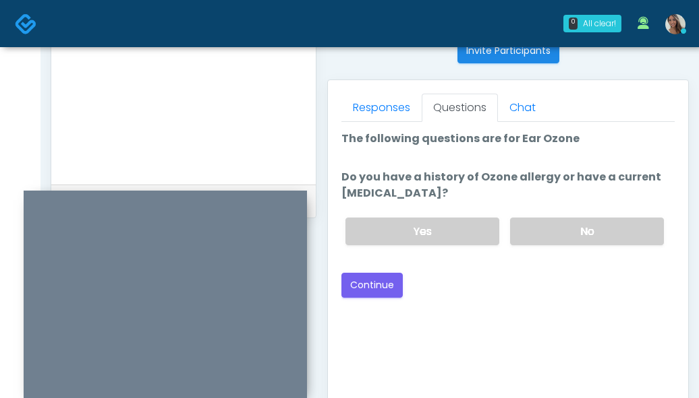
click at [568, 210] on div "Yes No" at bounding box center [504, 231] width 340 height 49
click at [569, 231] on label "No" at bounding box center [587, 232] width 154 height 28
click at [352, 286] on button "Continue" at bounding box center [371, 285] width 61 height 25
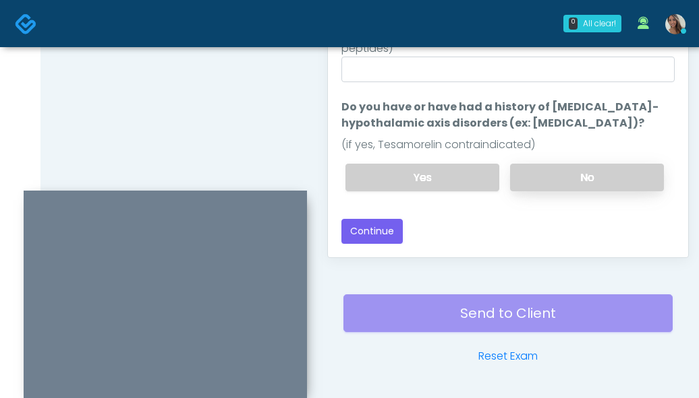
click at [612, 167] on label "No" at bounding box center [587, 178] width 154 height 28
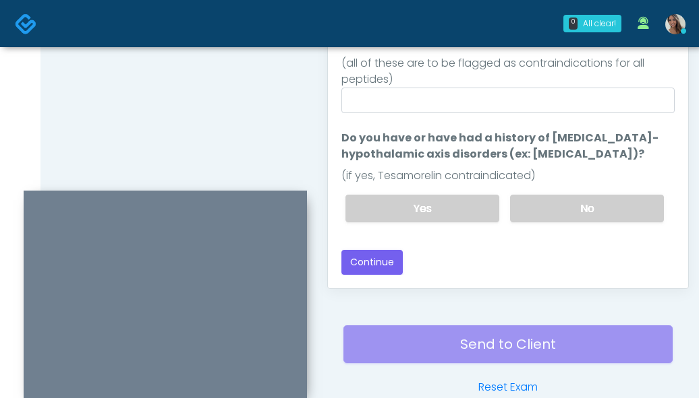
scroll to position [739, 0]
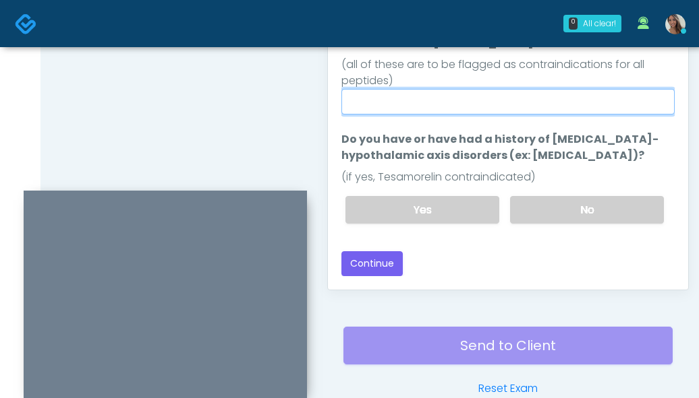
click at [454, 89] on input "Do you currently have/are: Pregnant, breastfeeding, current cancer diagnosis or…" at bounding box center [507, 102] width 333 height 26
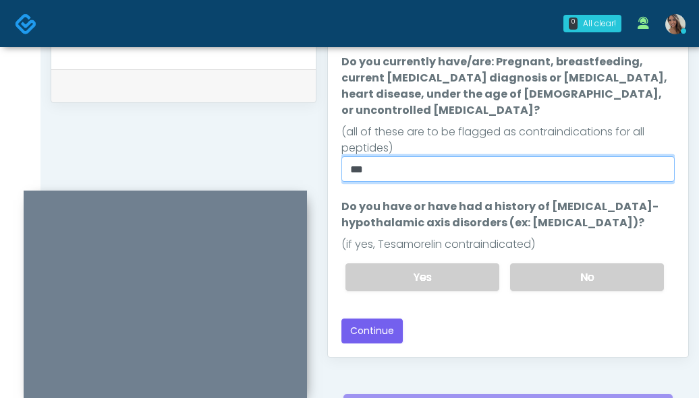
scroll to position [652, 0]
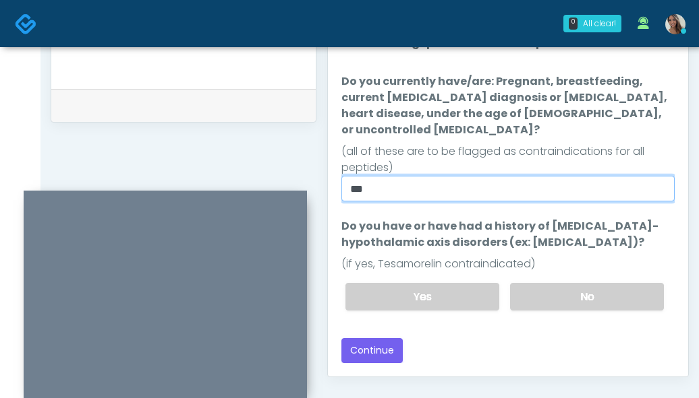
type input "**"
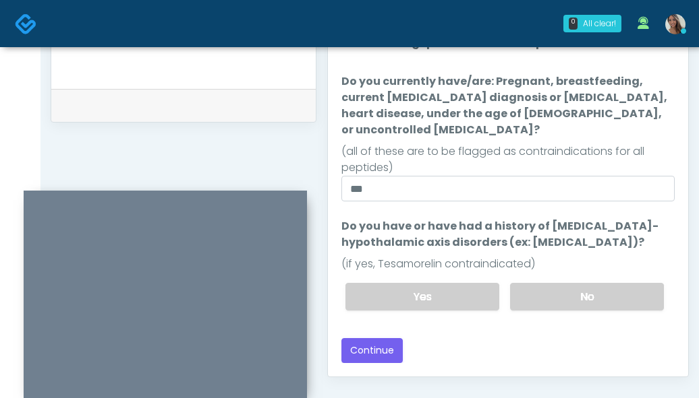
click at [444, 338] on div "Back Continue" at bounding box center [507, 350] width 333 height 25
click at [377, 338] on button "Continue" at bounding box center [371, 350] width 61 height 25
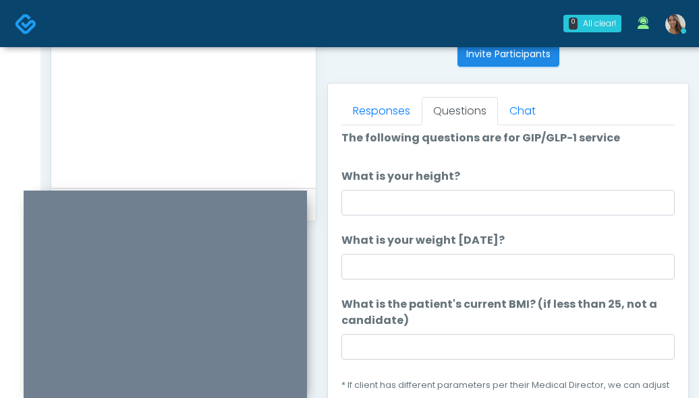
scroll to position [5, 0]
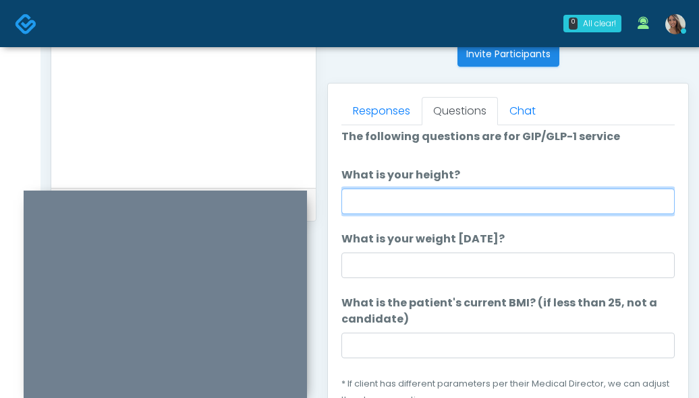
click at [432, 204] on input "What is your height?" at bounding box center [507, 202] width 333 height 26
type input "*****"
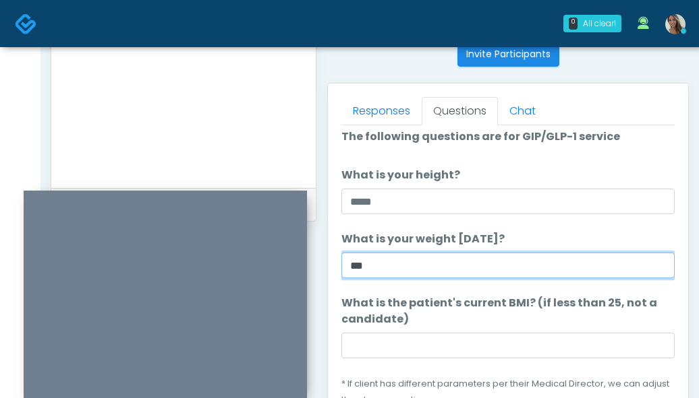
type input "***"
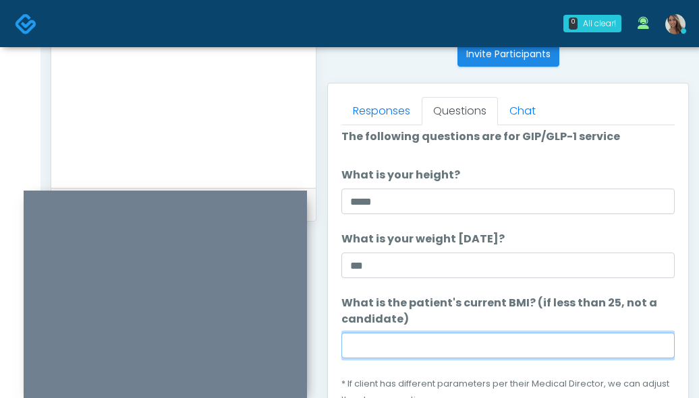
paste input "****"
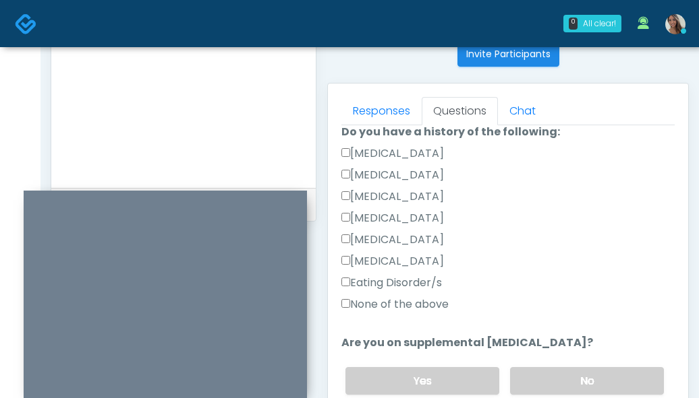
scroll to position [392, 0]
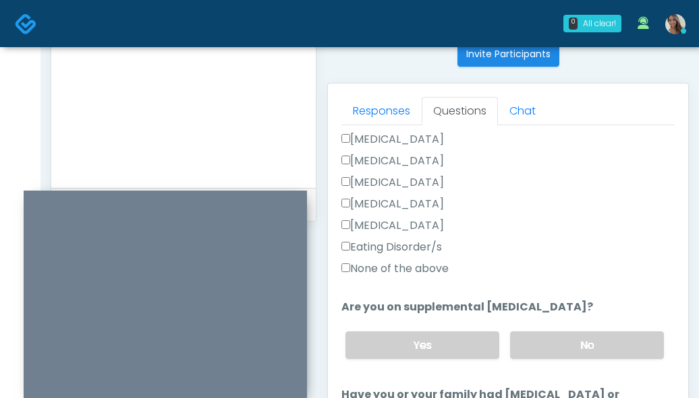
type input "****"
click at [411, 268] on label "None of the above" at bounding box center [394, 269] width 107 height 16
click at [561, 328] on div "Yes No" at bounding box center [504, 345] width 340 height 49
click at [564, 338] on label "No" at bounding box center [587, 346] width 154 height 28
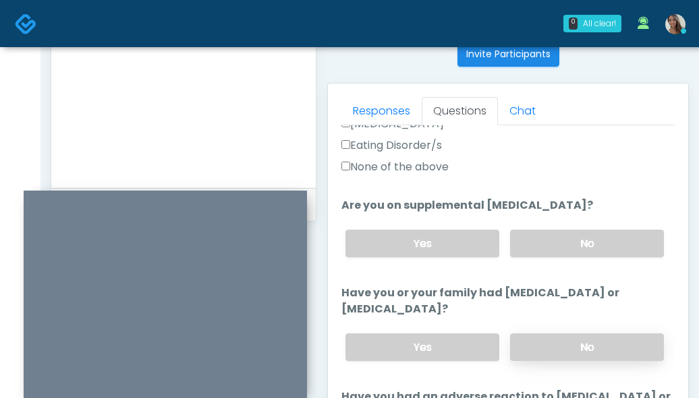
click at [552, 341] on label "No" at bounding box center [587, 348] width 154 height 28
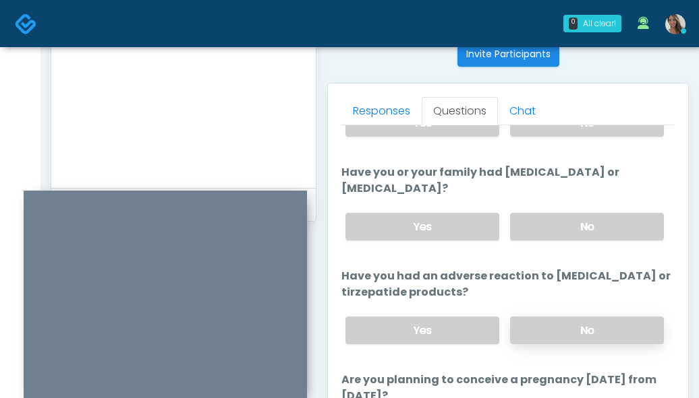
click at [547, 336] on label "No" at bounding box center [587, 331] width 154 height 28
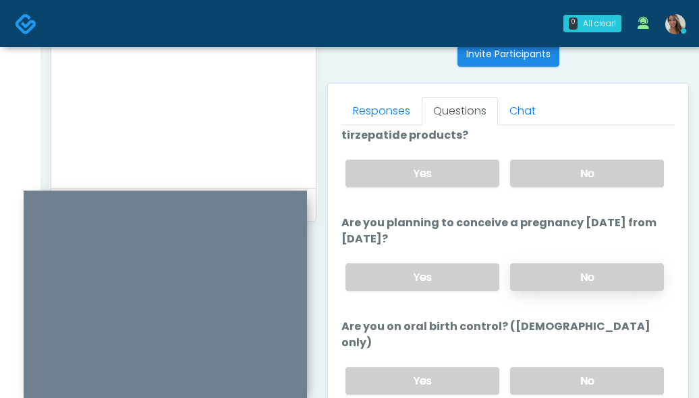
click at [542, 283] on label "No" at bounding box center [587, 278] width 154 height 28
click at [546, 373] on label "No" at bounding box center [587, 381] width 154 height 28
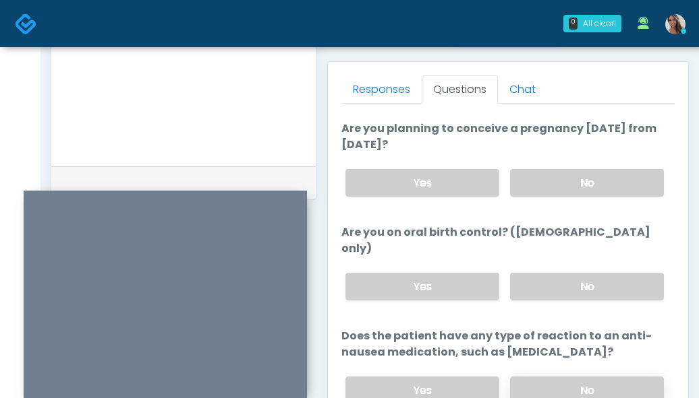
scroll to position [581, 0]
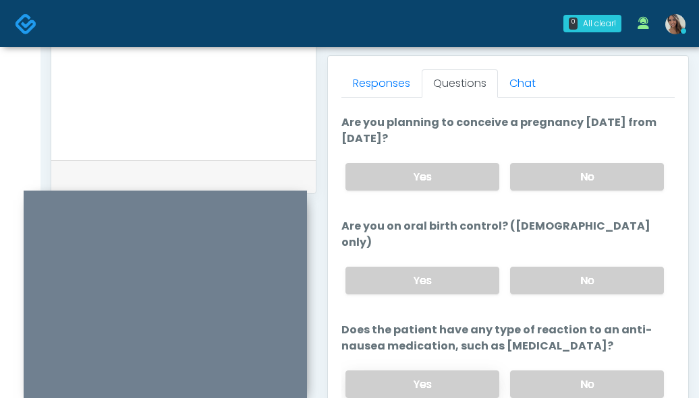
drag, startPoint x: 530, startPoint y: 357, endPoint x: 433, endPoint y: 380, distance: 99.8
click at [530, 371] on label "No" at bounding box center [587, 385] width 154 height 28
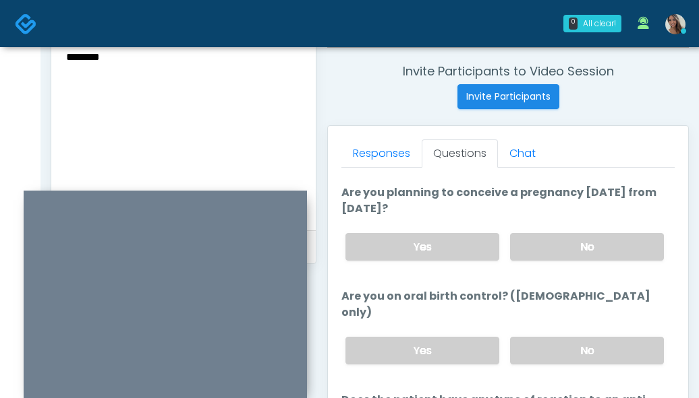
scroll to position [438, 0]
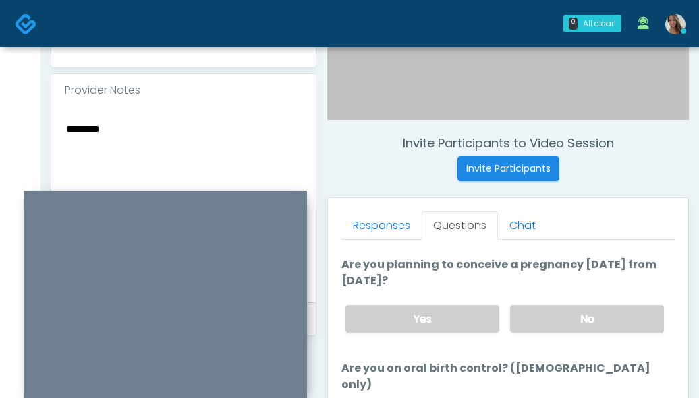
click at [167, 141] on textarea "********" at bounding box center [183, 202] width 237 height 165
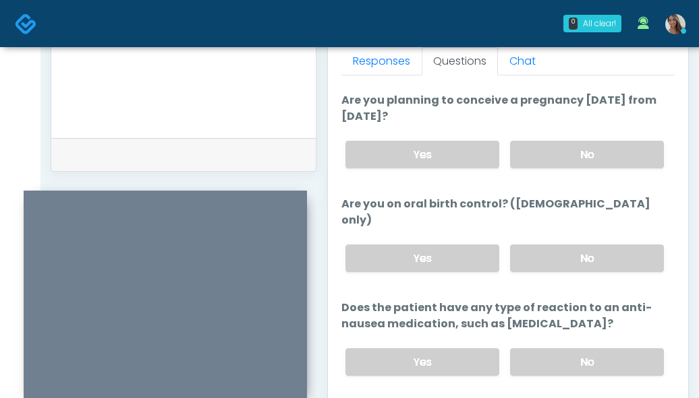
scroll to position [812, 0]
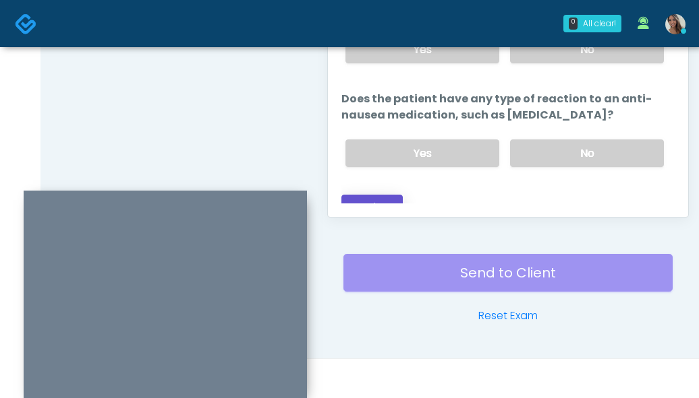
click at [359, 195] on button "Continue" at bounding box center [371, 207] width 61 height 25
drag, startPoint x: 243, startPoint y: 123, endPoint x: 296, endPoint y: 145, distance: 56.8
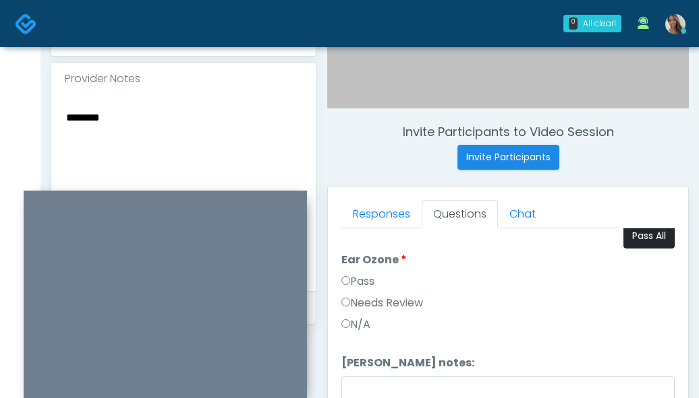
scroll to position [0, 0]
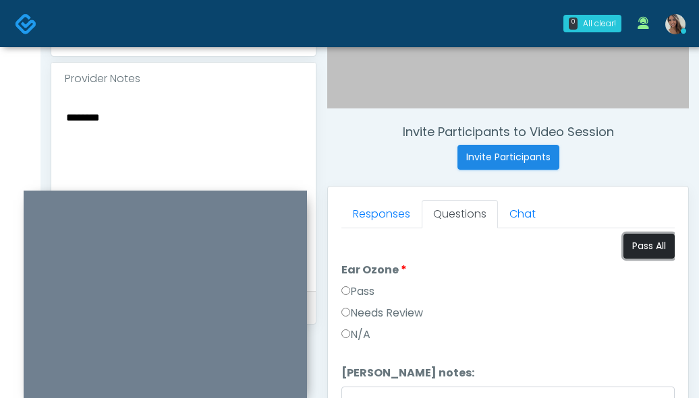
click at [639, 245] on button "Pass All" at bounding box center [648, 246] width 51 height 25
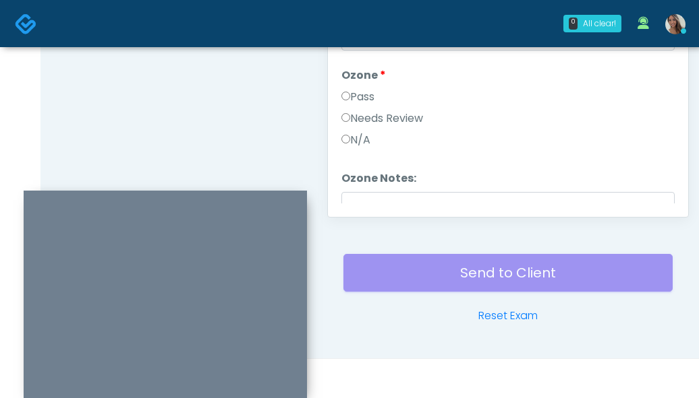
scroll to position [558, 0]
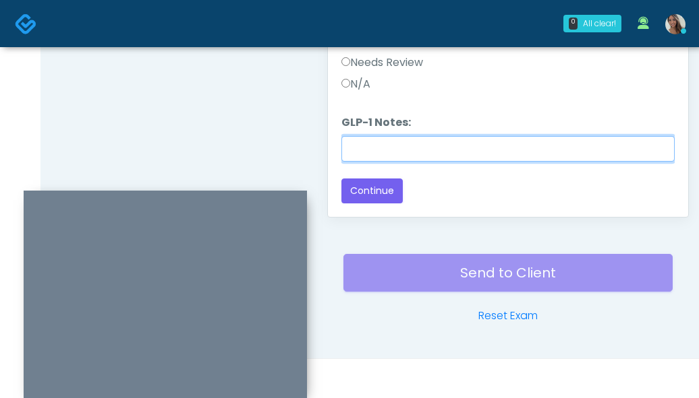
click at [405, 149] on input "GLP-1 Notes:" at bounding box center [507, 149] width 333 height 26
paste input "********"
type input "********"
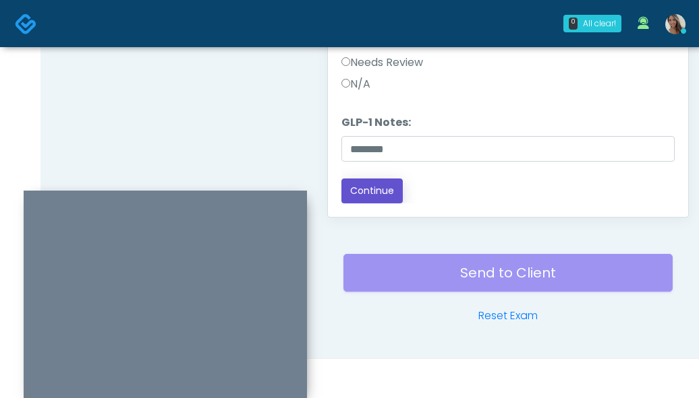
click at [376, 184] on button "Continue" at bounding box center [371, 191] width 61 height 25
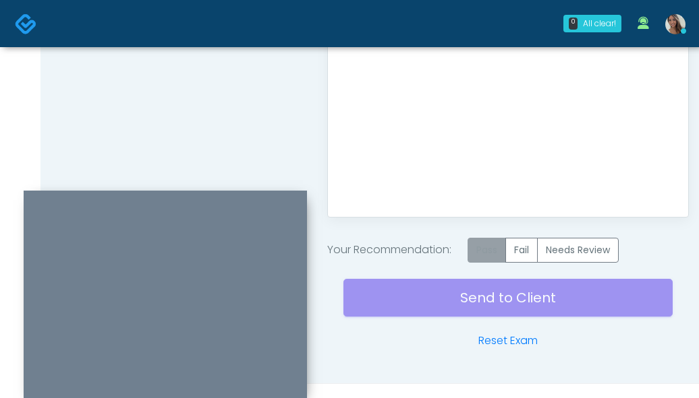
click at [488, 247] on label "Pass" at bounding box center [486, 250] width 38 height 25
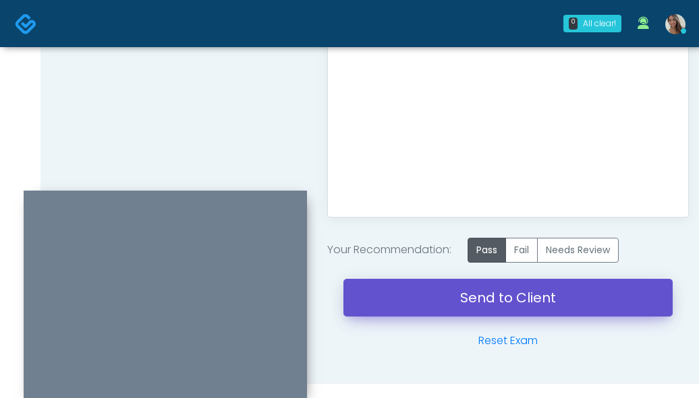
click at [458, 295] on link "Send to Client" at bounding box center [507, 298] width 329 height 38
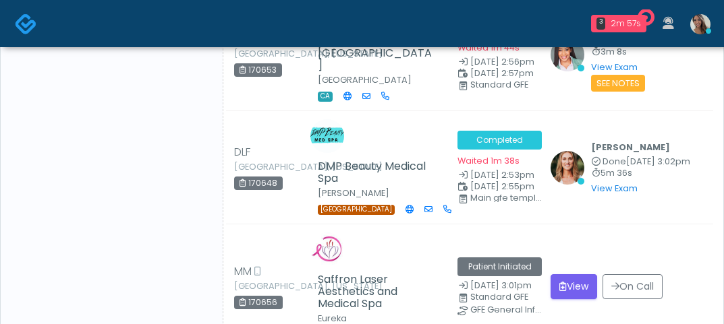
scroll to position [1306, 0]
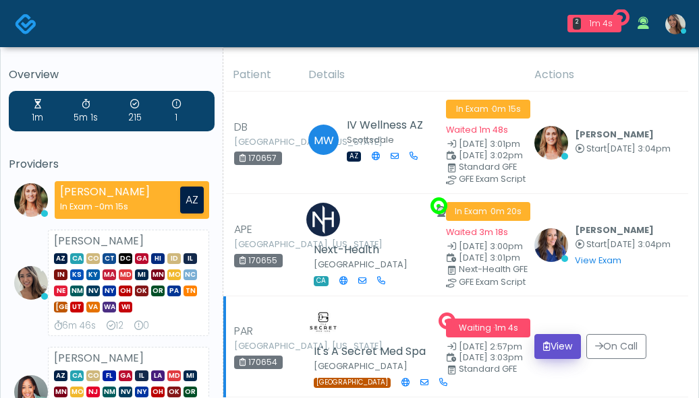
click at [575, 343] on button "View" at bounding box center [557, 346] width 47 height 25
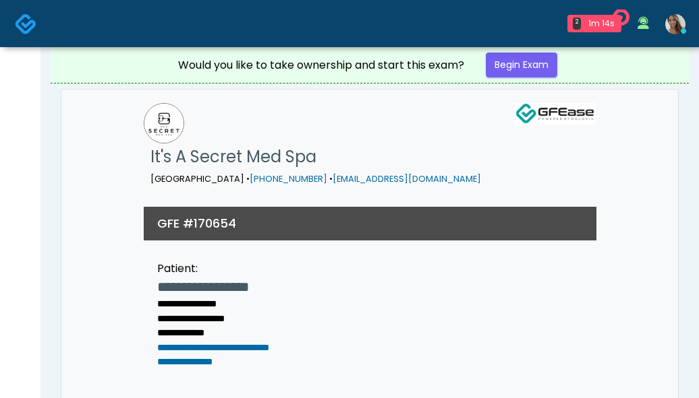
click at [29, 28] on img at bounding box center [26, 24] width 22 height 22
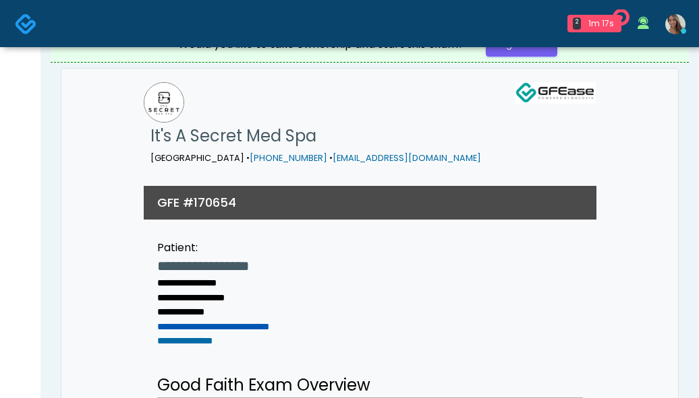
scroll to position [25, 0]
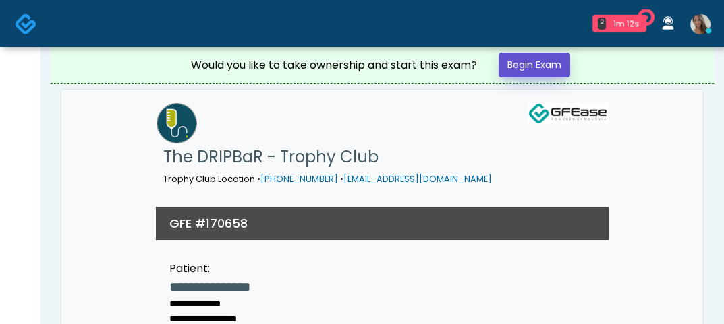
click at [529, 71] on link "Begin Exam" at bounding box center [533, 65] width 71 height 25
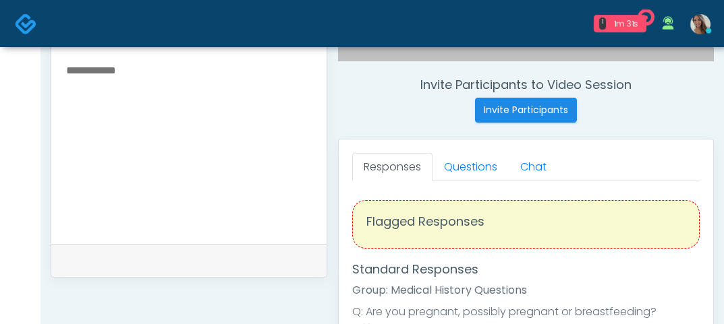
scroll to position [518, 0]
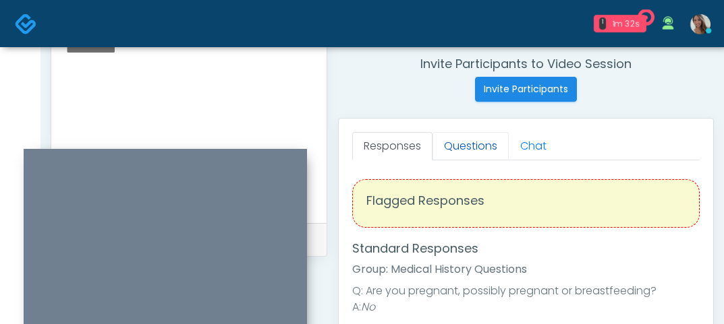
click at [469, 151] on link "Questions" at bounding box center [470, 146] width 76 height 28
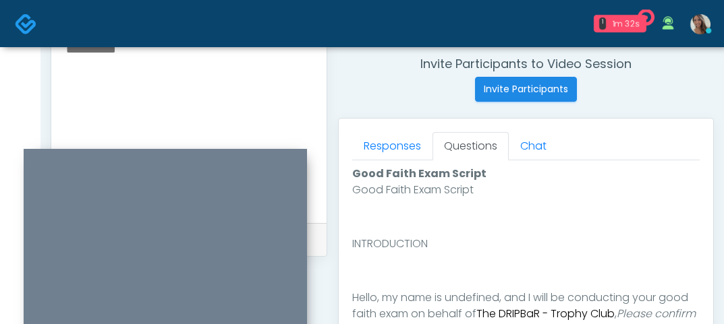
scroll to position [886, 0]
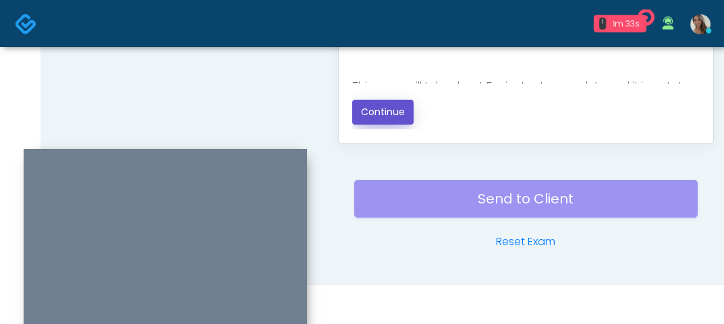
drag, startPoint x: 393, startPoint y: 102, endPoint x: 425, endPoint y: 101, distance: 32.4
click at [393, 102] on button "Continue" at bounding box center [382, 112] width 61 height 25
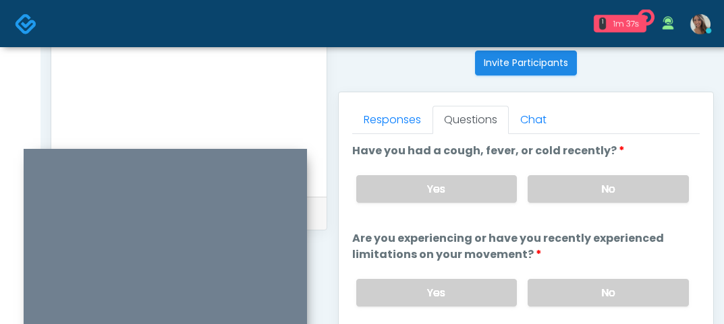
scroll to position [532, 0]
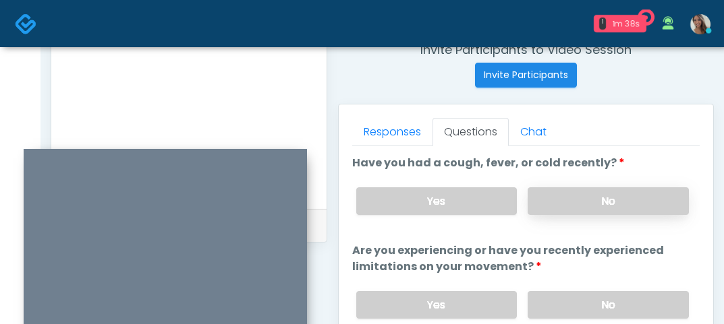
click at [585, 204] on label "No" at bounding box center [607, 201] width 161 height 28
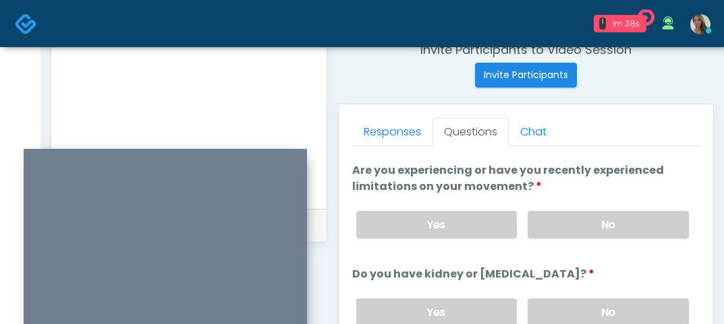
scroll to position [121, 0]
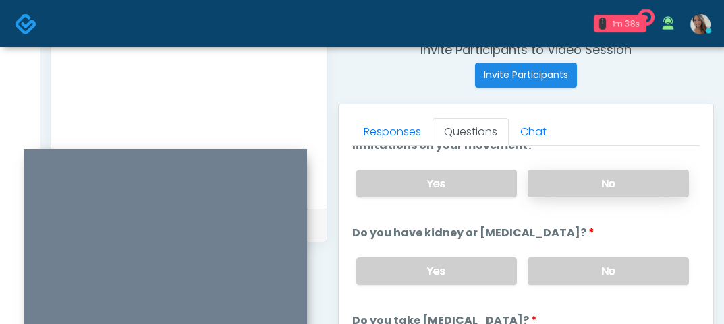
click at [603, 185] on label "No" at bounding box center [607, 184] width 161 height 28
click at [620, 272] on label "No" at bounding box center [607, 272] width 161 height 28
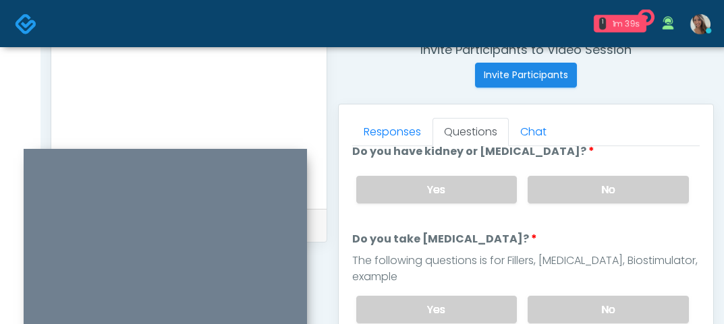
scroll to position [314, 0]
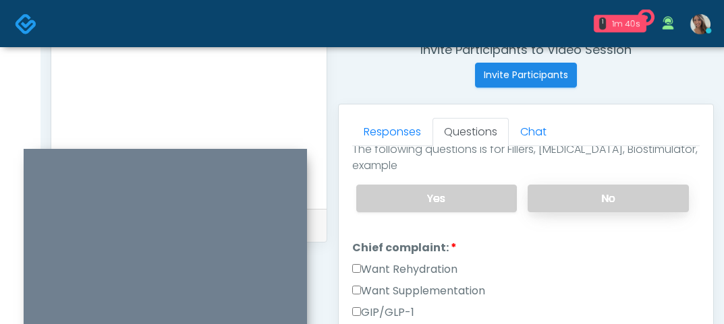
click at [596, 187] on label "No" at bounding box center [607, 199] width 161 height 28
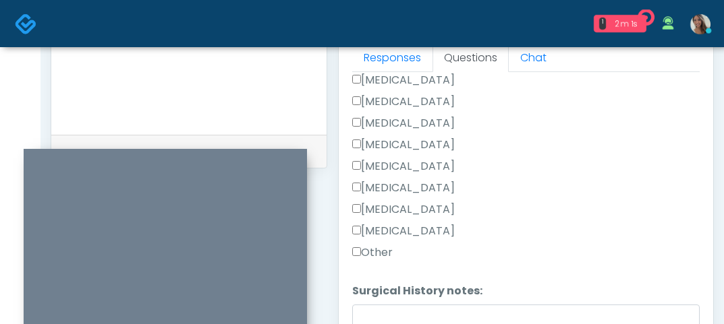
scroll to position [711, 0]
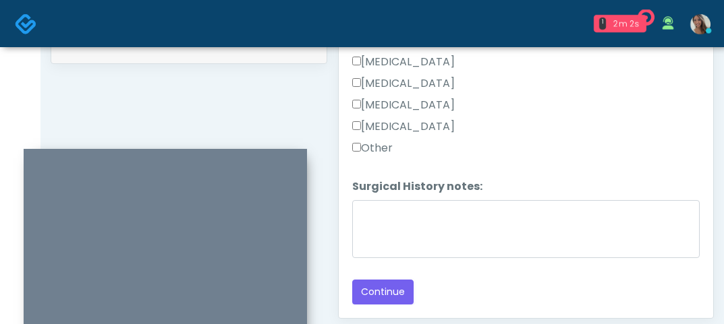
drag, startPoint x: 376, startPoint y: 150, endPoint x: 375, endPoint y: 208, distance: 58.7
click at [376, 150] on label "Other" at bounding box center [372, 148] width 40 height 16
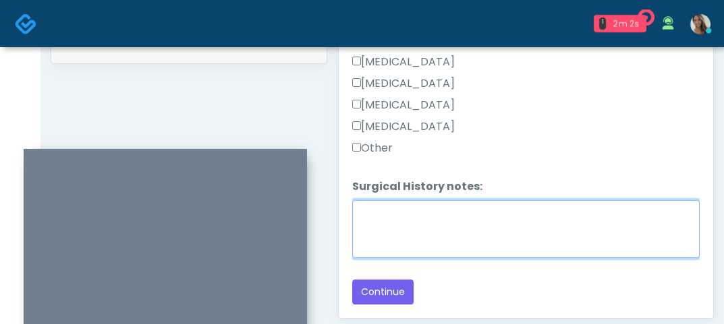
click at [376, 212] on textarea "Surgical History notes:" at bounding box center [525, 229] width 347 height 58
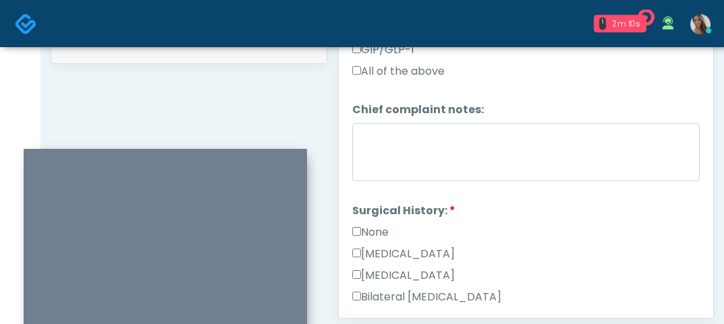
scroll to position [293, 0]
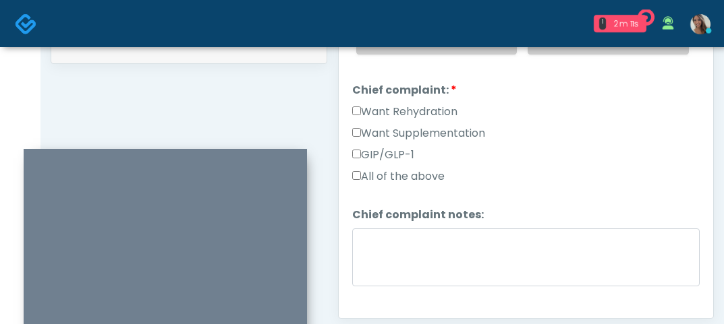
type textarea "********"
click at [465, 134] on label "Want Supplementation" at bounding box center [418, 133] width 133 height 16
click at [445, 116] on label "Want Rehydration" at bounding box center [404, 112] width 105 height 16
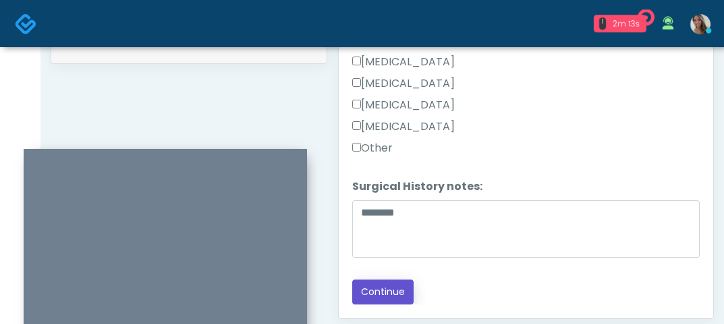
click at [399, 287] on button "Continue" at bounding box center [382, 292] width 61 height 25
drag, startPoint x: 620, startPoint y: 111, endPoint x: 643, endPoint y: 144, distance: 39.7
click at [631, 111] on div "[MEDICAL_DATA]" at bounding box center [525, 108] width 347 height 22
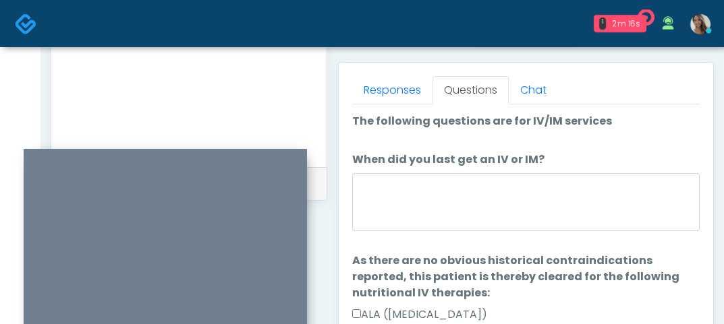
scroll to position [544, 0]
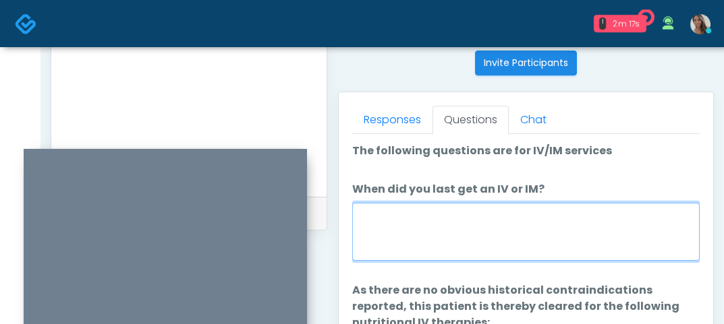
click at [494, 238] on textarea "When did you last get an IV or IM?" at bounding box center [525, 232] width 347 height 58
click at [480, 233] on textarea "When did you last get an IV or IM?" at bounding box center [525, 232] width 347 height 58
click at [448, 229] on textarea "When did you last get an IV or IM?" at bounding box center [525, 232] width 347 height 58
type textarea "**********"
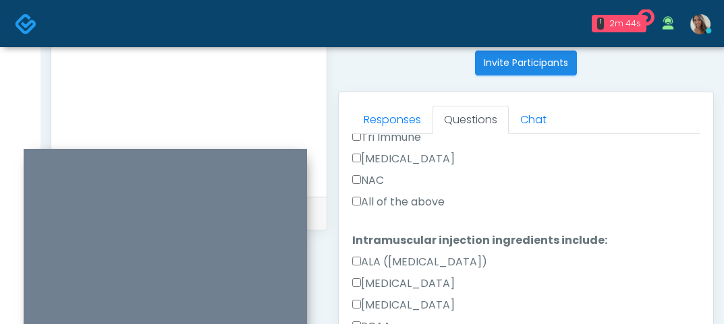
scroll to position [815, 0]
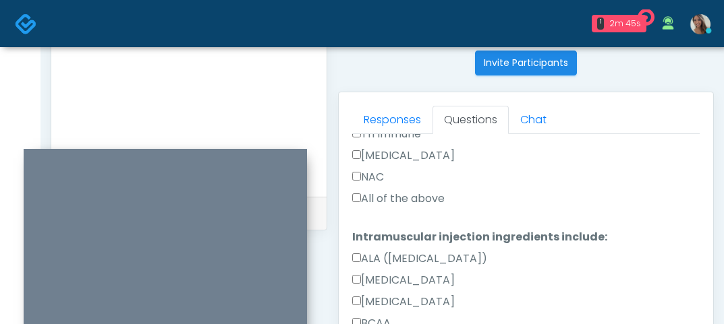
click at [410, 198] on label "All of the above" at bounding box center [398, 199] width 92 height 16
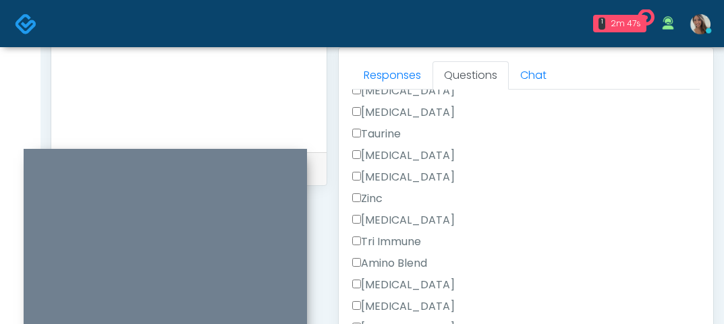
scroll to position [886, 0]
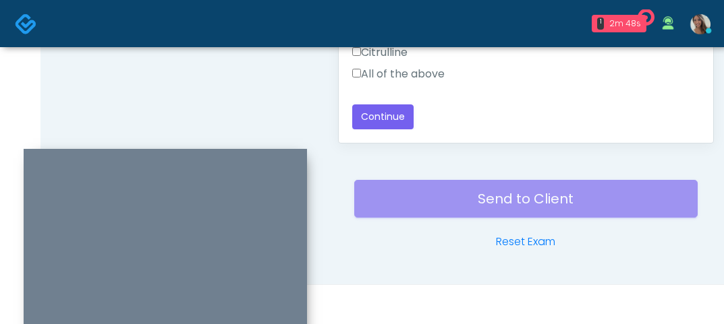
click at [417, 78] on label "All of the above" at bounding box center [398, 74] width 92 height 16
click at [377, 127] on button "Continue" at bounding box center [382, 117] width 61 height 25
drag, startPoint x: 285, startPoint y: 78, endPoint x: 512, endPoint y: 200, distance: 257.3
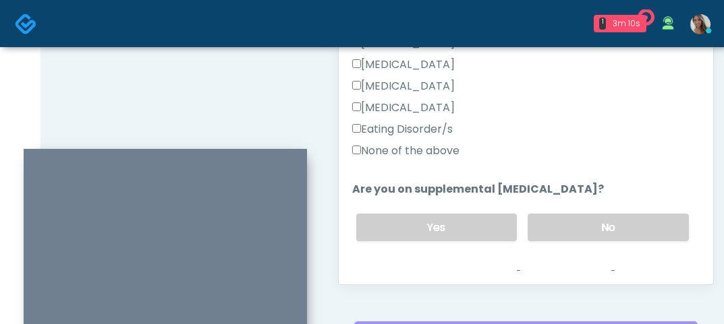
scroll to position [330, 0]
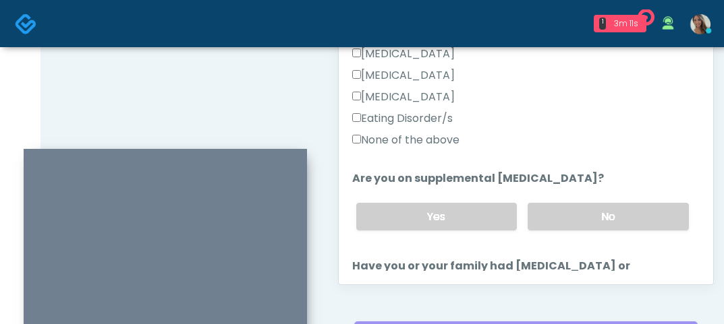
click at [419, 136] on label "None of the above" at bounding box center [405, 140] width 107 height 16
click at [596, 212] on label "No" at bounding box center [607, 217] width 161 height 28
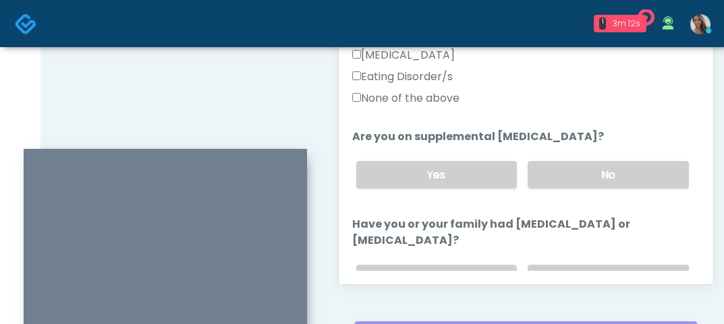
scroll to position [477, 0]
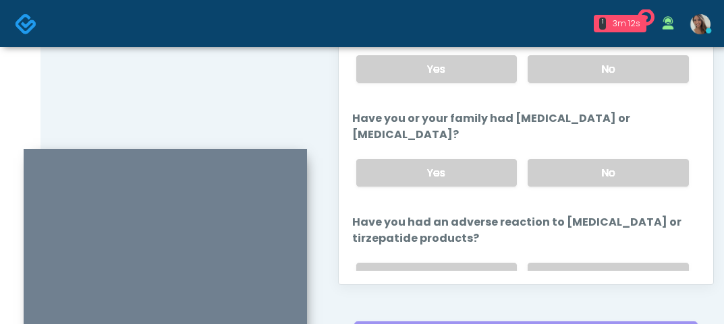
drag, startPoint x: 589, startPoint y: 191, endPoint x: 583, endPoint y: 187, distance: 7.7
click at [587, 191] on div "Yes No" at bounding box center [522, 172] width 354 height 49
click at [588, 175] on label "No" at bounding box center [607, 173] width 161 height 28
drag, startPoint x: 539, startPoint y: 141, endPoint x: 466, endPoint y: 140, distance: 73.5
click at [539, 141] on label "Have you or your family had [MEDICAL_DATA] or [MEDICAL_DATA]?" at bounding box center [525, 127] width 347 height 32
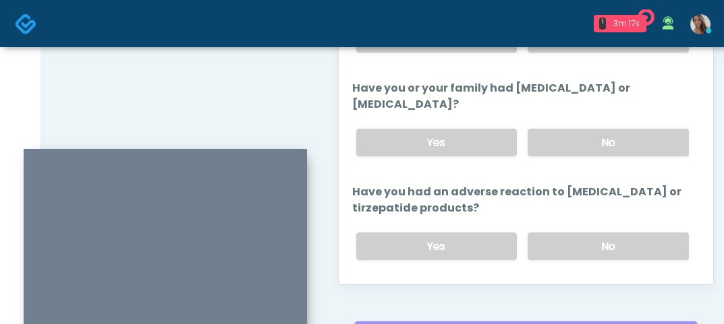
scroll to position [645, 0]
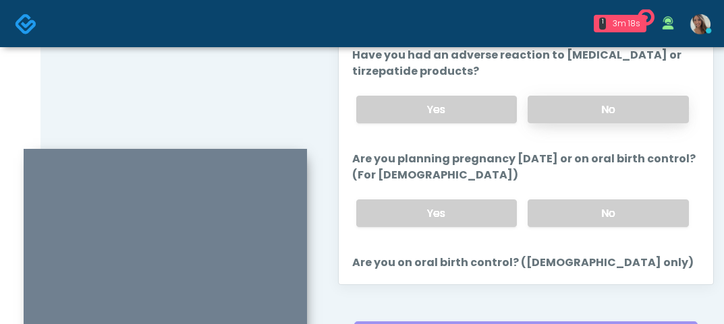
click at [598, 115] on label "No" at bounding box center [607, 110] width 161 height 28
click at [605, 214] on label "No" at bounding box center [607, 214] width 161 height 28
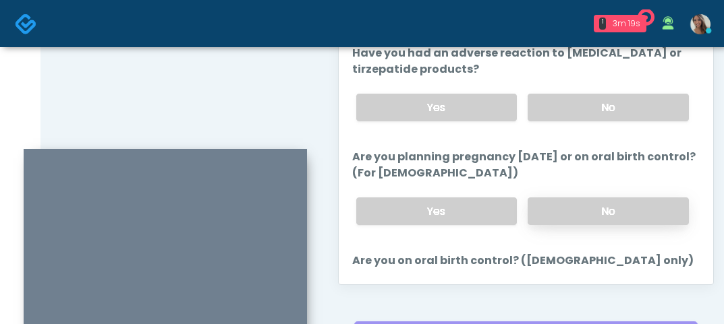
scroll to position [647, 0]
click at [502, 171] on label "Are you planning pregnancy [DATE] or on oral birth control? (For [DEMOGRAPHIC_D…" at bounding box center [525, 164] width 347 height 32
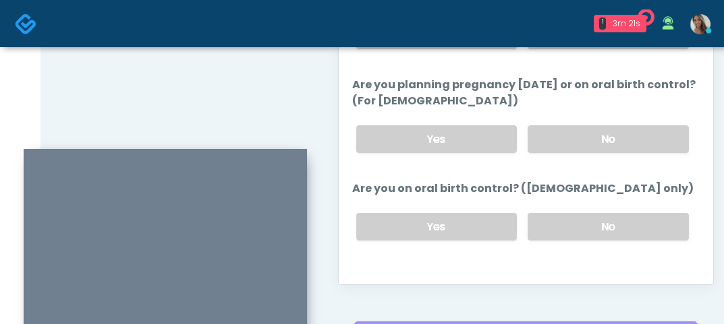
scroll to position [829, 0]
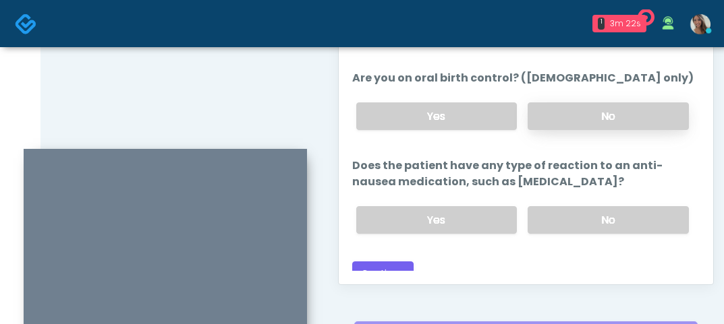
click at [598, 124] on label "No" at bounding box center [607, 116] width 161 height 28
drag, startPoint x: 567, startPoint y: 233, endPoint x: 557, endPoint y: 229, distance: 10.7
click at [567, 233] on label "No" at bounding box center [607, 220] width 161 height 28
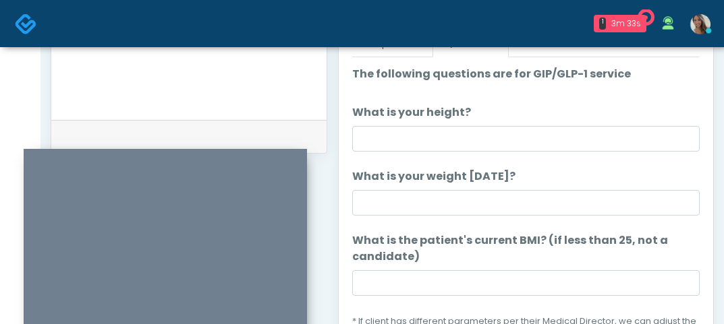
scroll to position [616, 0]
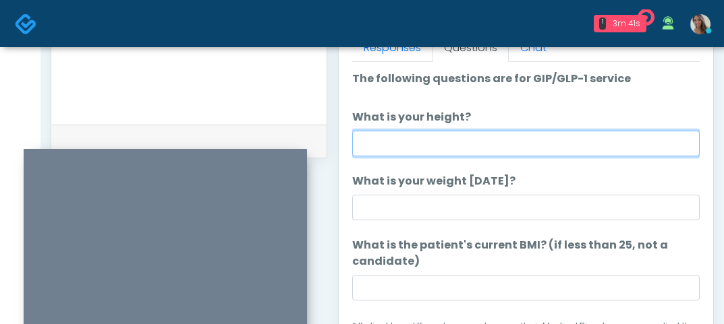
click at [397, 134] on input "What is your height?" at bounding box center [525, 144] width 347 height 26
type input "*****"
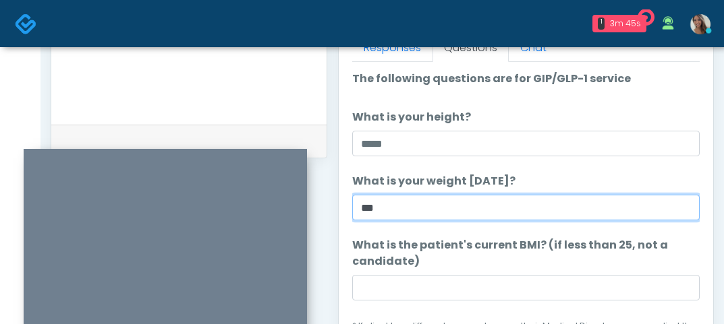
type input "***"
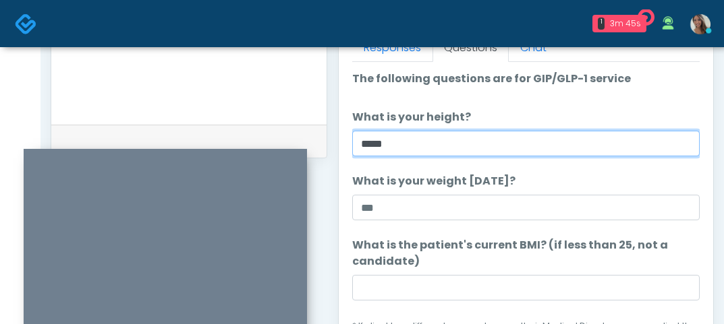
click at [373, 144] on input "*****" at bounding box center [525, 144] width 347 height 26
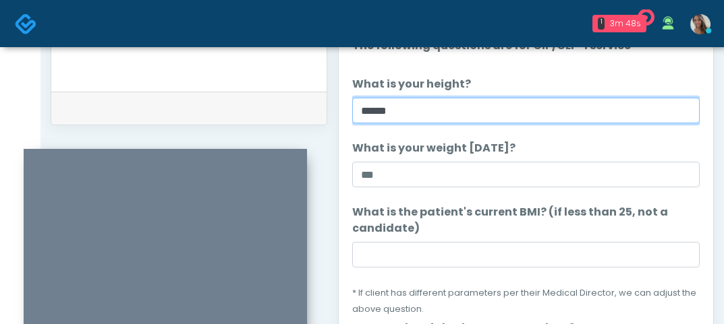
scroll to position [651, 0]
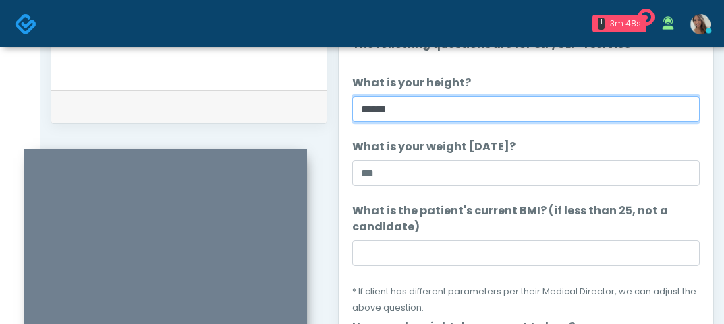
type input "******"
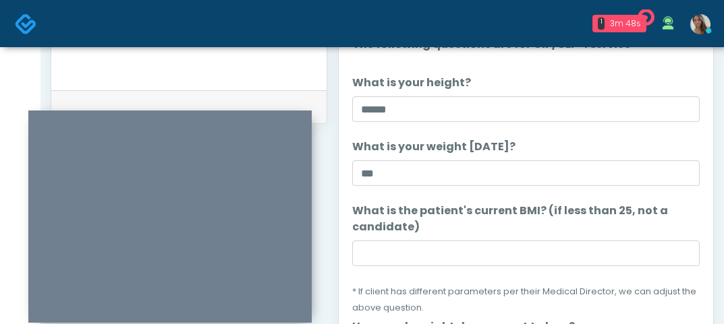
drag, startPoint x: 257, startPoint y: 158, endPoint x: 262, endPoint y: 113, distance: 45.5
click at [262, 113] on div at bounding box center [169, 217] width 283 height 212
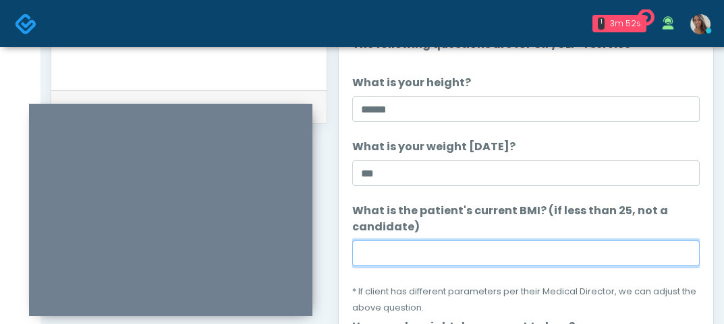
click at [382, 245] on input "What is the patient's current BMI? (if less than 25, not a candidate)" at bounding box center [525, 254] width 347 height 26
paste input "****"
type input "****"
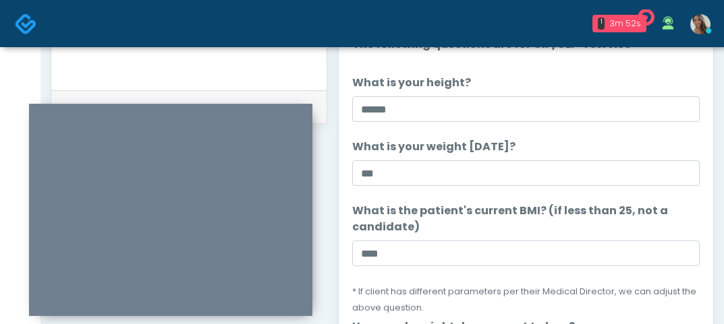
click at [561, 218] on label "What is the patient's current BMI? (if less than 25, not a candidate)" at bounding box center [525, 219] width 347 height 32
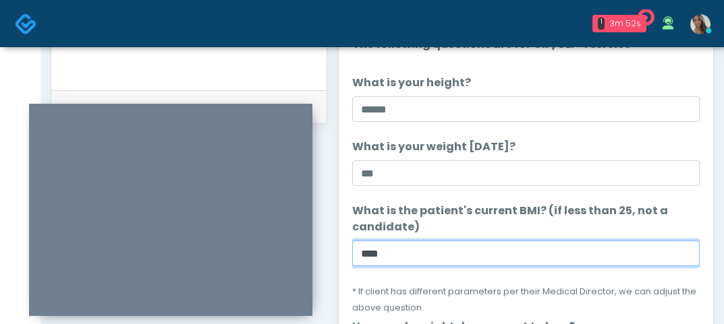
click at [561, 241] on input "****" at bounding box center [525, 254] width 347 height 26
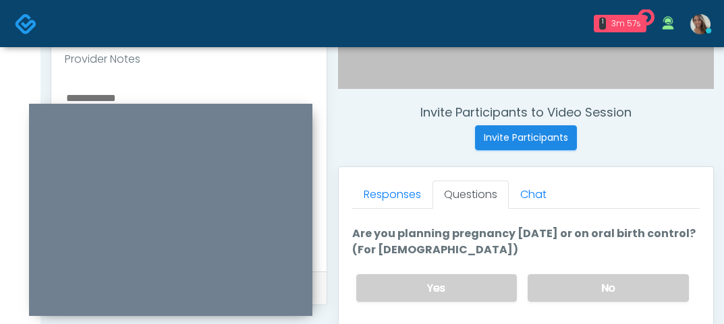
scroll to position [472, 0]
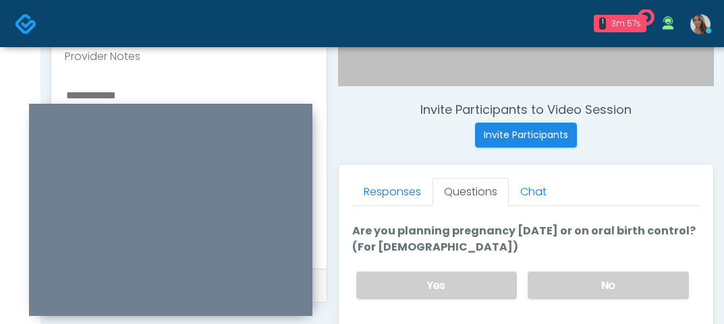
click at [114, 90] on textarea at bounding box center [189, 168] width 248 height 165
paste textarea "*****"
type textarea "********"
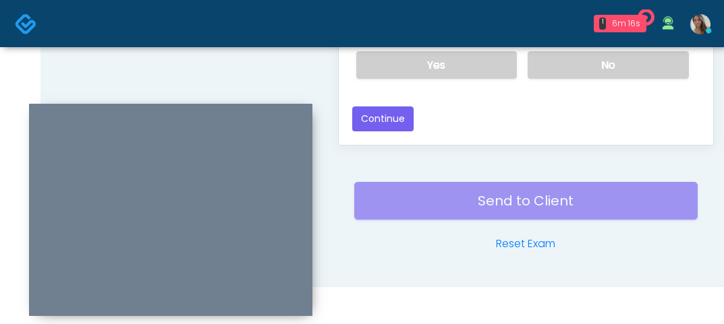
scroll to position [886, 0]
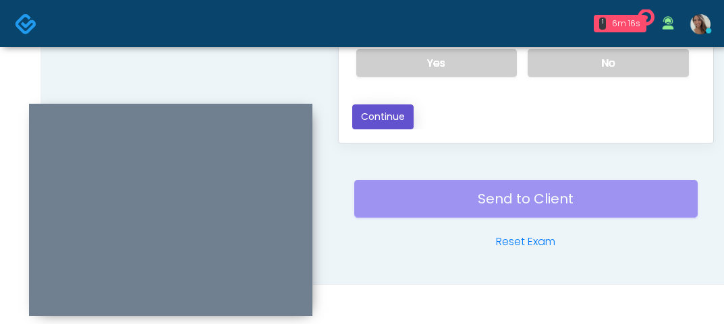
click at [376, 110] on button "Continue" at bounding box center [382, 117] width 61 height 25
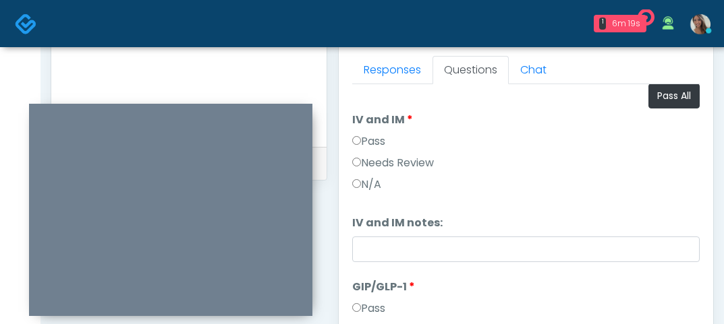
scroll to position [0, 0]
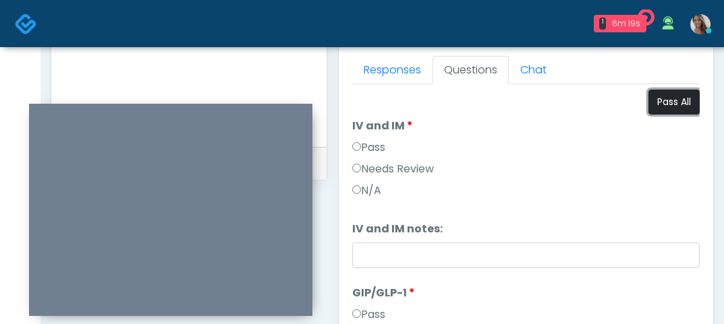
click at [678, 103] on button "Pass All" at bounding box center [673, 102] width 51 height 25
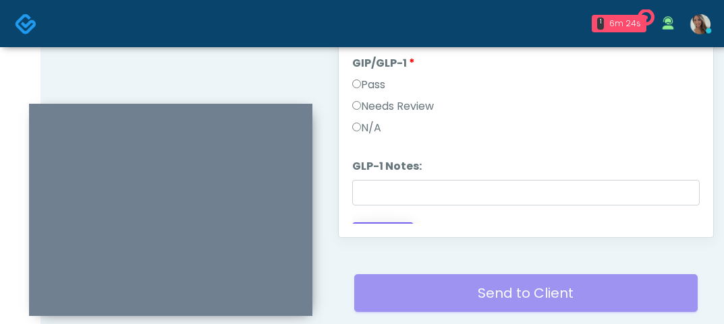
scroll to position [56, 0]
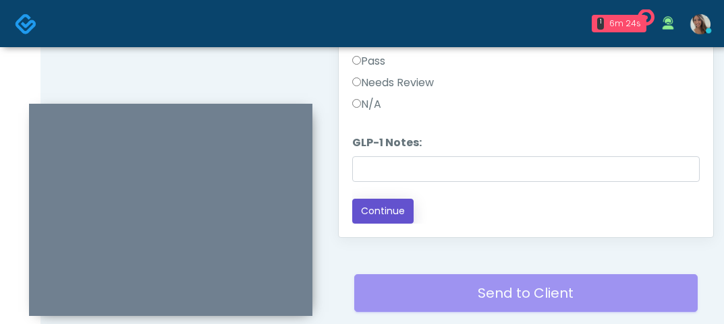
click at [391, 206] on button "Continue" at bounding box center [382, 211] width 61 height 25
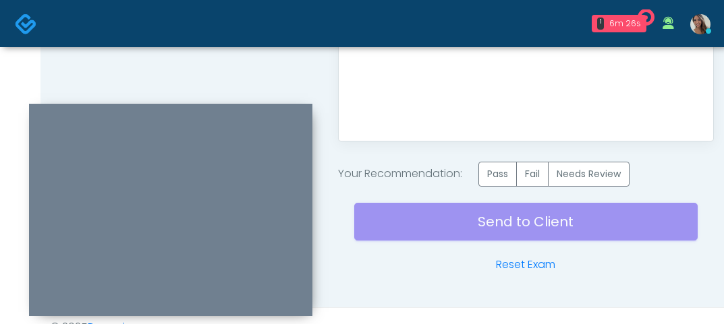
scroll to position [911, 0]
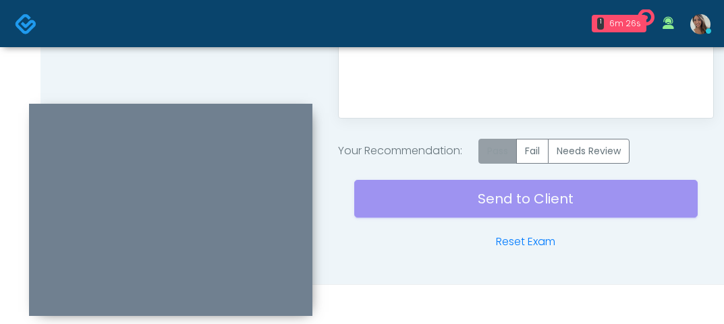
click at [502, 154] on label "Pass" at bounding box center [497, 151] width 38 height 25
click at [485, 200] on div "Send to Client Reset Exam" at bounding box center [525, 207] width 343 height 86
click at [488, 210] on div "Send to Client Reset Exam" at bounding box center [525, 207] width 343 height 86
click at [495, 194] on div "Send to Client Reset Exam" at bounding box center [525, 207] width 343 height 86
click at [28, 27] on img at bounding box center [26, 24] width 22 height 22
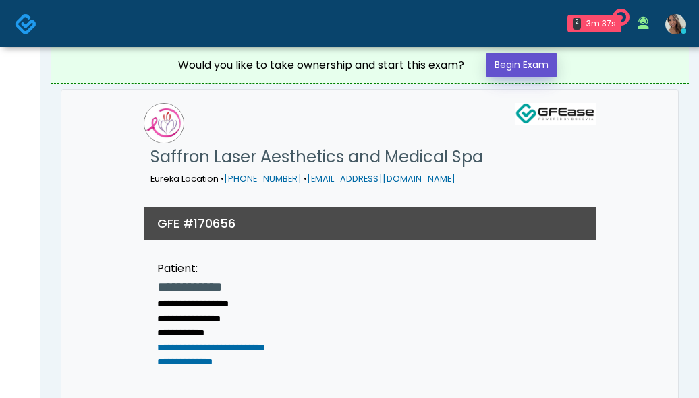
click at [501, 65] on link "Begin Exam" at bounding box center [520, 65] width 71 height 25
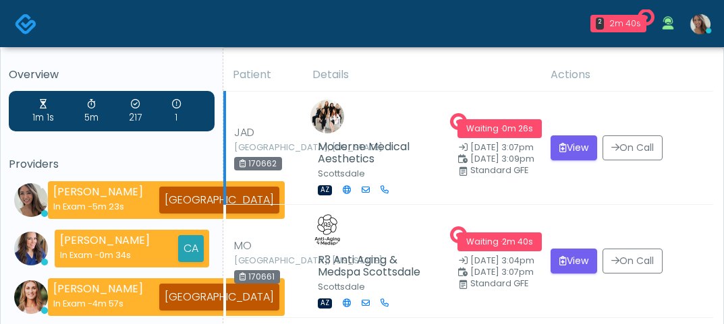
scroll to position [18, 0]
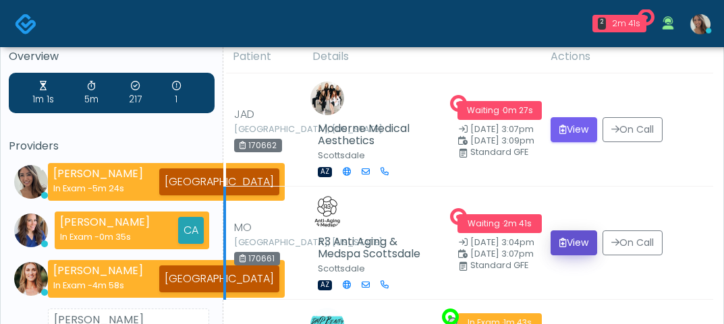
click at [581, 244] on button "View" at bounding box center [573, 243] width 47 height 25
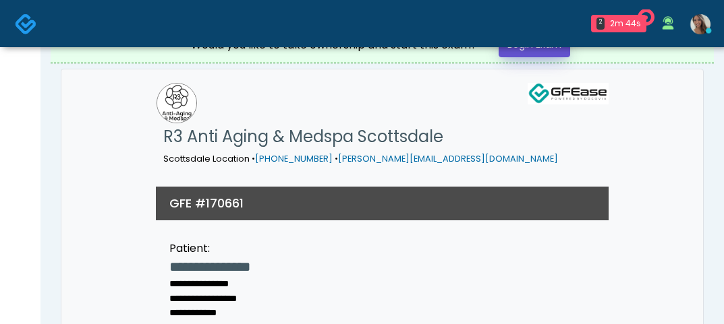
click at [539, 56] on link "Begin Exam" at bounding box center [533, 44] width 71 height 25
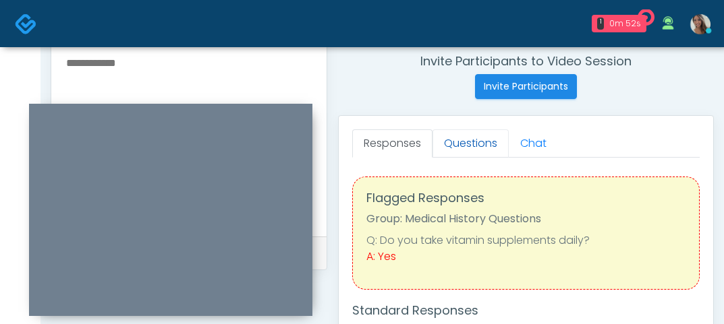
click at [465, 138] on link "Questions" at bounding box center [470, 143] width 76 height 28
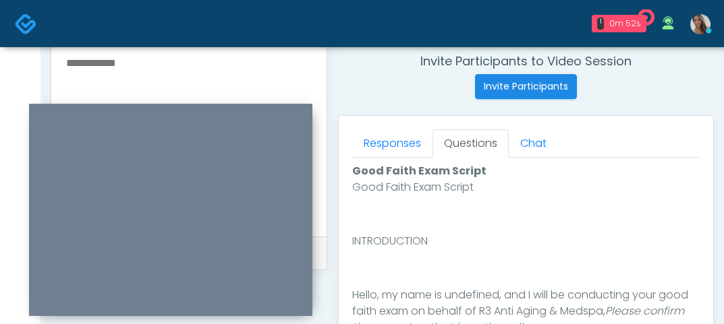
click at [425, 102] on div "Invite Participants to Video Session Invite Participants Responses Questions Ch…" at bounding box center [520, 101] width 386 height 1028
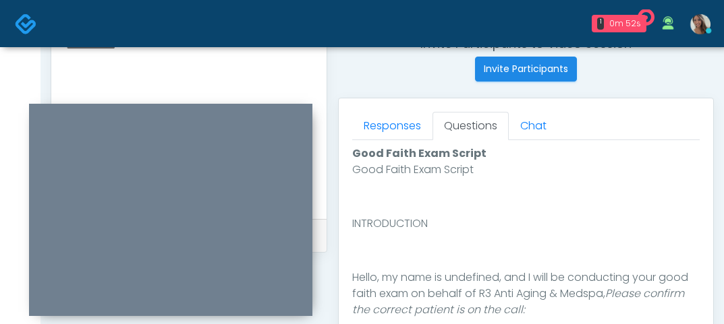
scroll to position [886, 0]
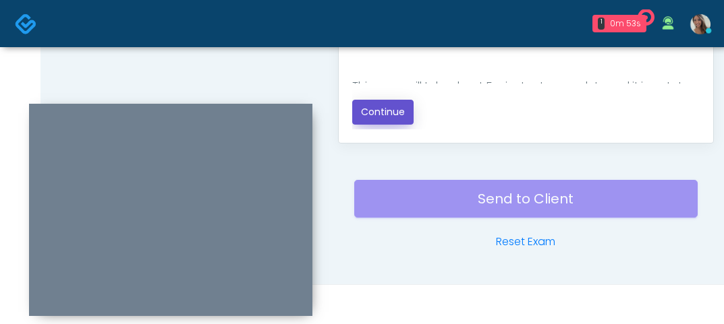
click at [380, 114] on button "Continue" at bounding box center [382, 112] width 61 height 25
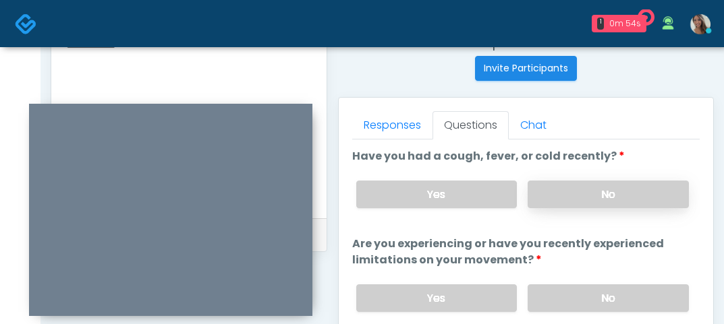
click at [642, 200] on label "No" at bounding box center [607, 195] width 161 height 28
click at [602, 289] on label "No" at bounding box center [607, 299] width 161 height 28
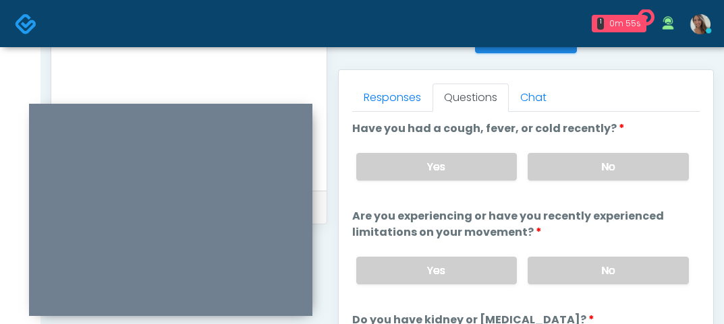
scroll to position [648, 0]
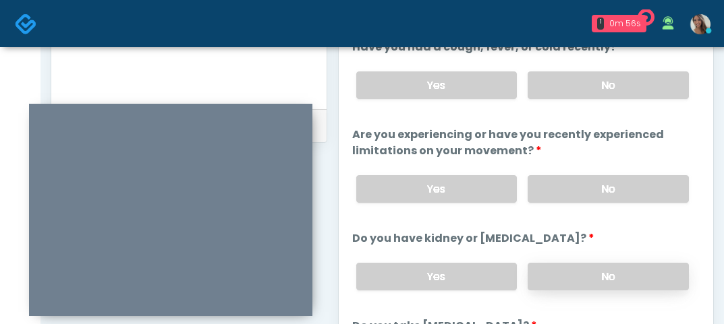
click at [590, 281] on label "No" at bounding box center [607, 277] width 161 height 28
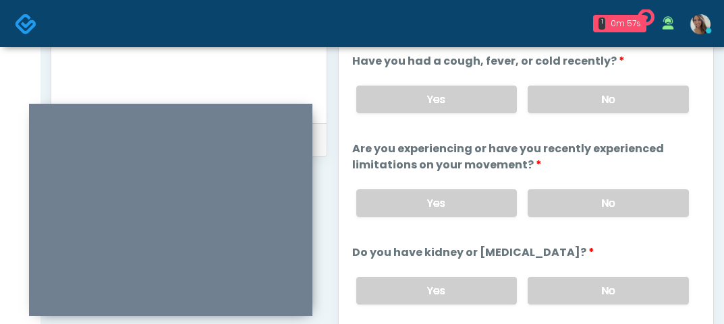
scroll to position [616, 0]
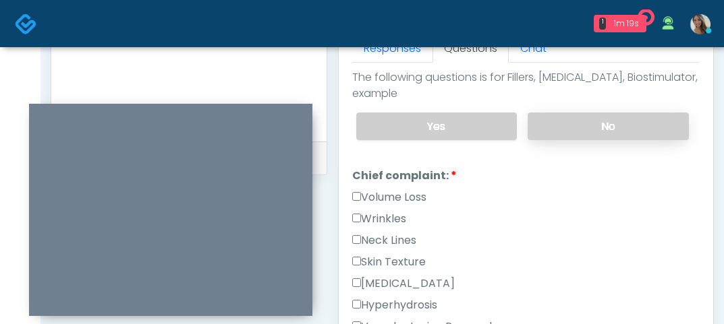
drag, startPoint x: 604, startPoint y: 146, endPoint x: 625, endPoint y: 121, distance: 33.1
click at [604, 146] on div "Yes No" at bounding box center [522, 126] width 354 height 49
click at [625, 121] on label "No" at bounding box center [607, 127] width 161 height 28
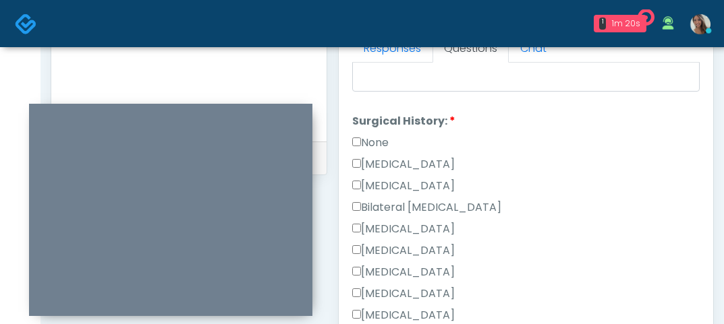
click at [384, 142] on label "None" at bounding box center [370, 143] width 36 height 16
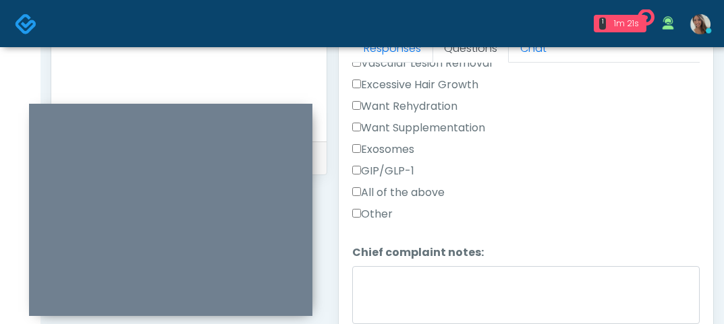
scroll to position [456, 0]
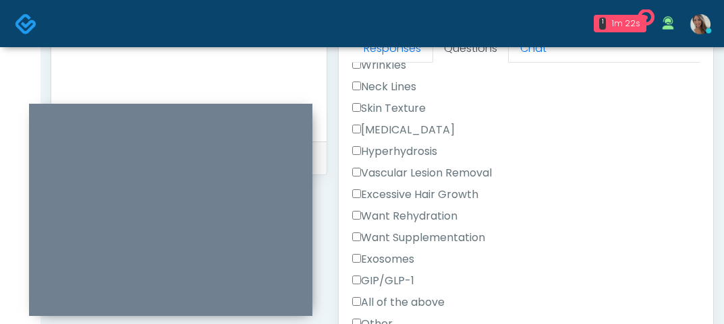
click at [402, 108] on label "Skin Texture" at bounding box center [388, 108] width 73 height 16
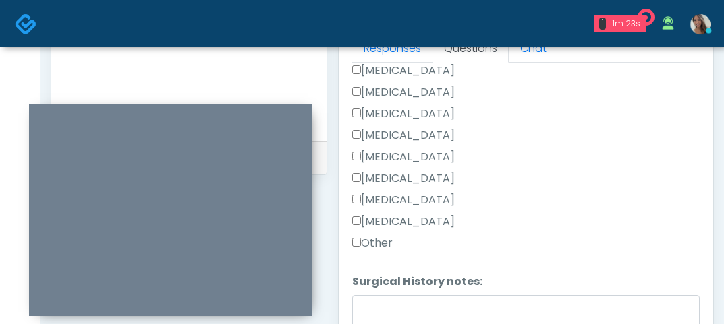
scroll to position [886, 0]
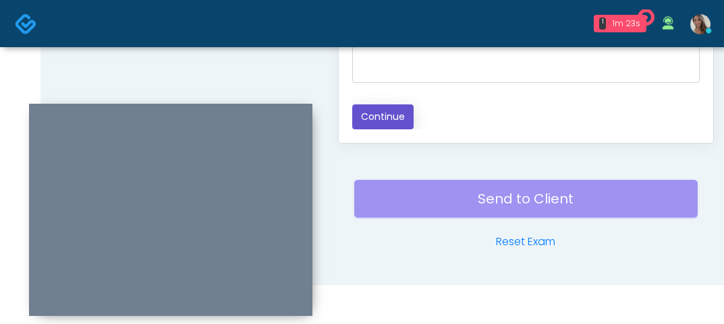
click at [382, 118] on button "Continue" at bounding box center [382, 117] width 61 height 25
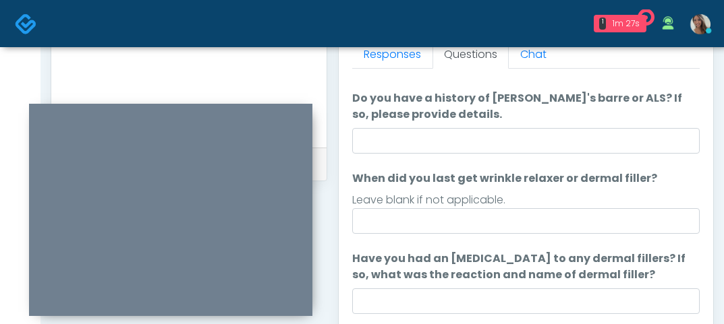
scroll to position [28, 0]
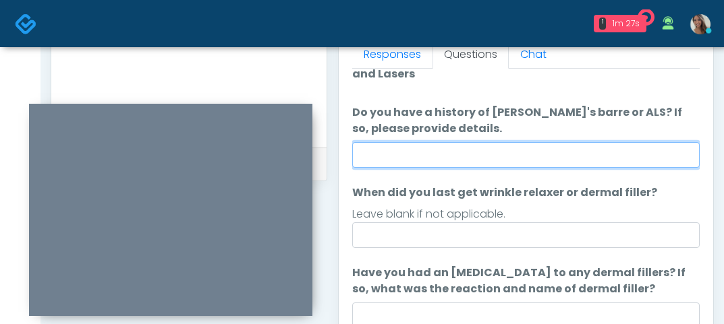
click at [456, 154] on input "Do you have a history of Guillain's barre or ALS? If so, please provide details." at bounding box center [525, 155] width 347 height 26
type input "**"
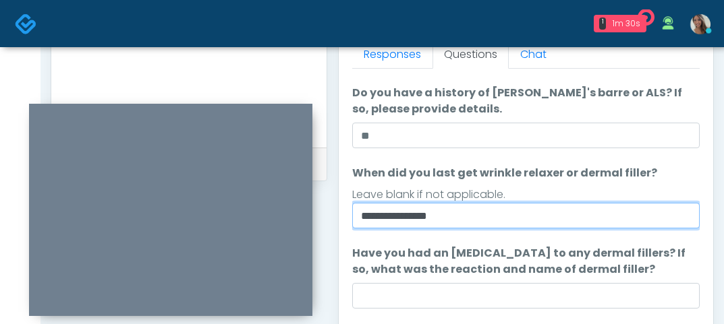
scroll to position [169, 0]
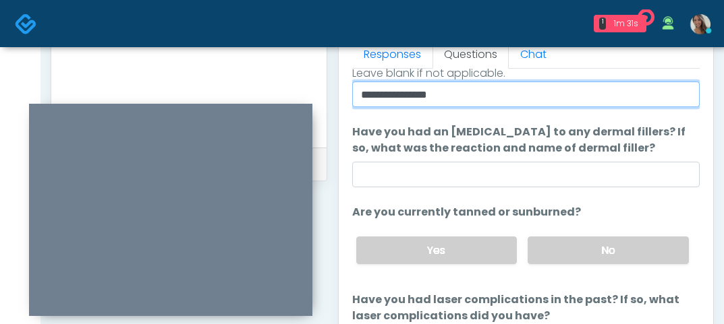
type input "**********"
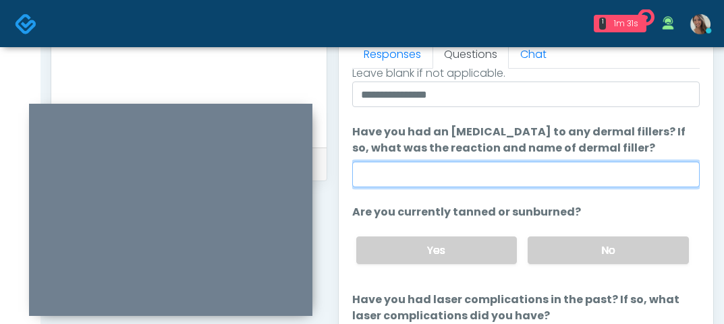
click at [414, 165] on input "Have you had an allergic response to any dermal fillers? If so, what was the re…" at bounding box center [525, 175] width 347 height 26
paste input "**********"
type input "**********"
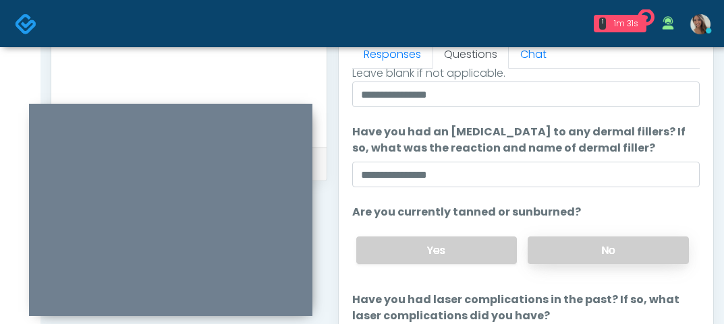
click at [595, 250] on label "No" at bounding box center [607, 251] width 161 height 28
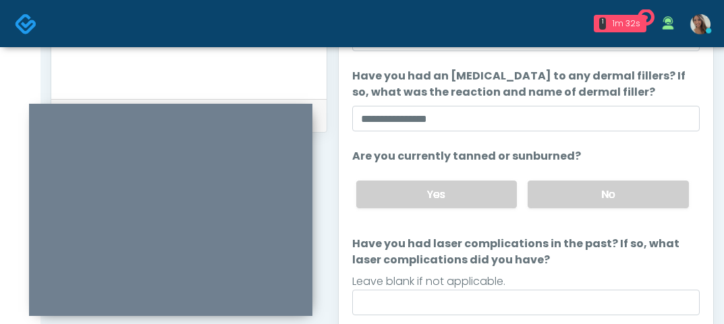
scroll to position [785, 0]
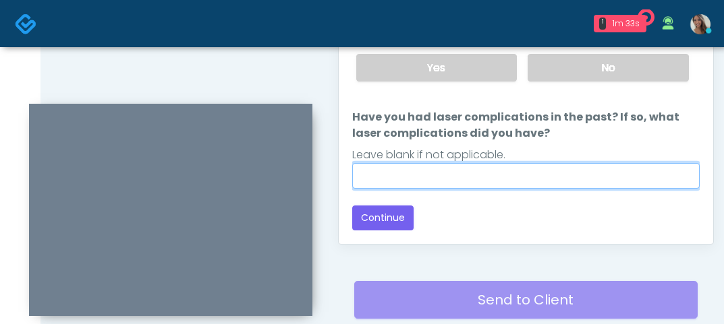
click at [456, 177] on input "Have you had laser complications in the past? If so, what laser complications d…" at bounding box center [525, 176] width 347 height 26
paste input "**********"
type input "**********"
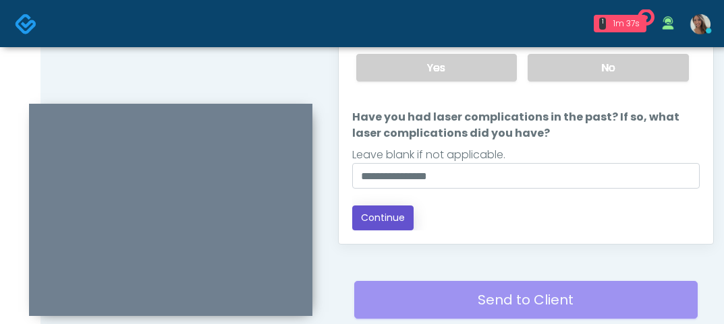
click at [389, 225] on button "Continue" at bounding box center [382, 218] width 61 height 25
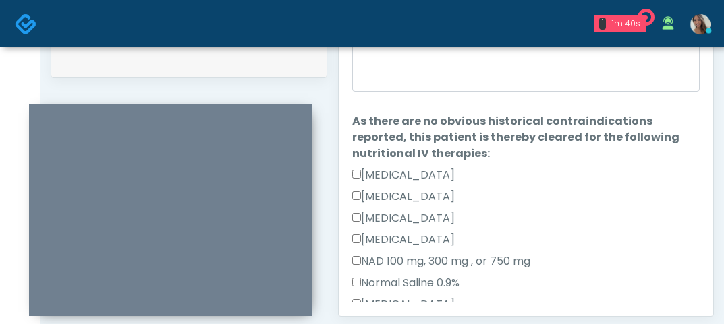
scroll to position [0, 0]
click at [471, 57] on textarea "When did you last get an IV or IM?" at bounding box center [525, 63] width 347 height 58
paste textarea "**********"
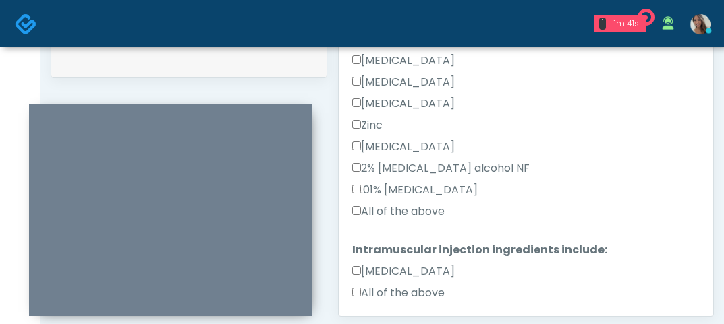
scroll to position [291, 0]
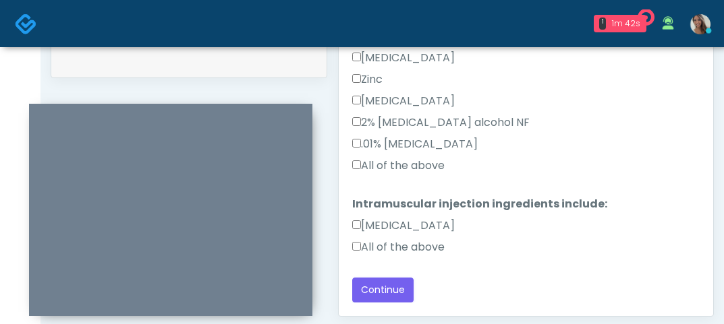
type textarea "**********"
drag, startPoint x: 405, startPoint y: 167, endPoint x: 404, endPoint y: 185, distance: 18.9
click at [405, 167] on label "All of the above" at bounding box center [398, 166] width 92 height 16
click at [399, 249] on label "All of the above" at bounding box center [398, 247] width 92 height 16
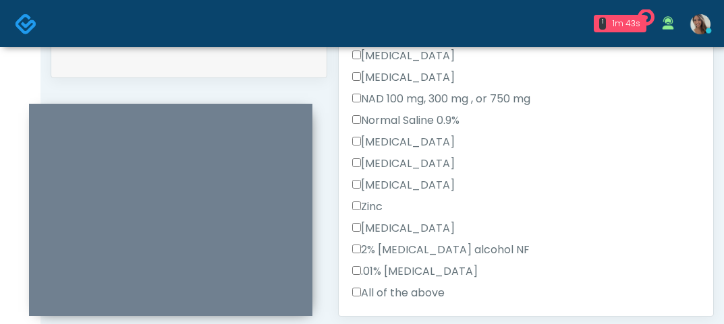
scroll to position [0, 0]
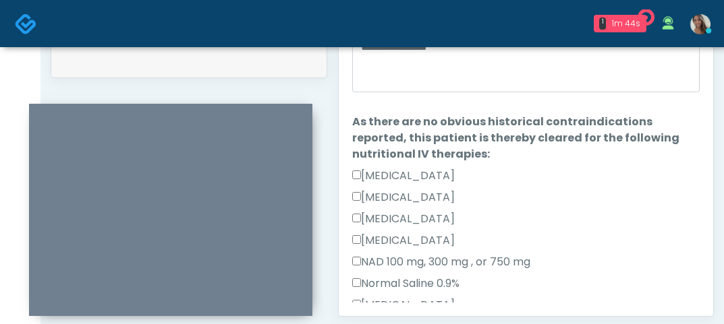
click at [187, 56] on div "Just saved" at bounding box center [188, 61] width 275 height 33
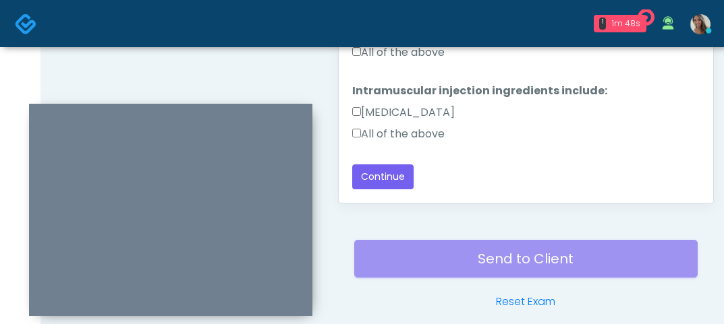
scroll to position [827, 0]
click at [375, 182] on button "Continue" at bounding box center [382, 176] width 61 height 25
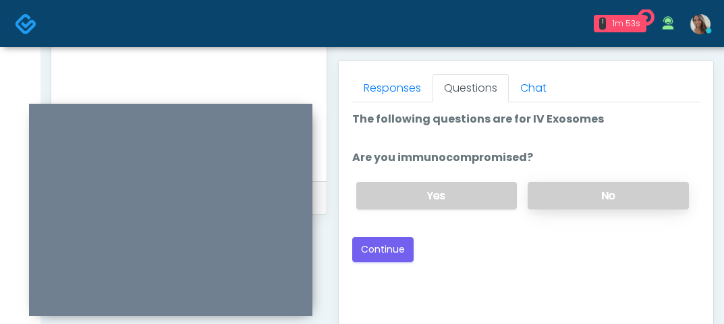
scroll to position [575, 0]
click at [617, 204] on label "No" at bounding box center [607, 197] width 161 height 28
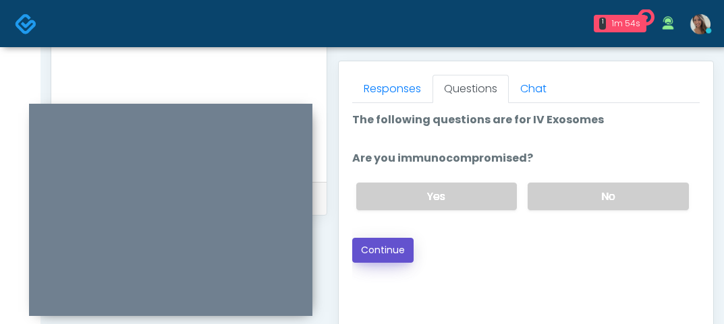
click at [390, 252] on button "Continue" at bounding box center [382, 250] width 61 height 25
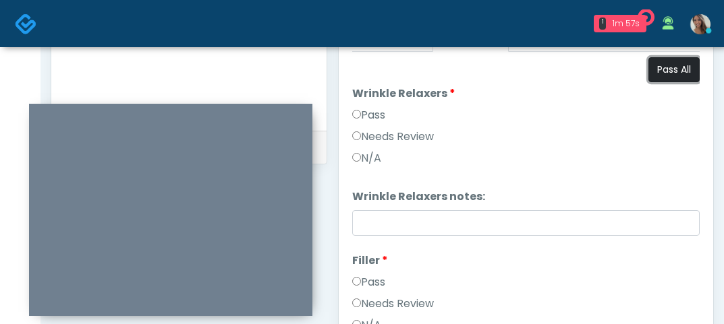
click at [676, 80] on button "Pass All" at bounding box center [673, 69] width 51 height 25
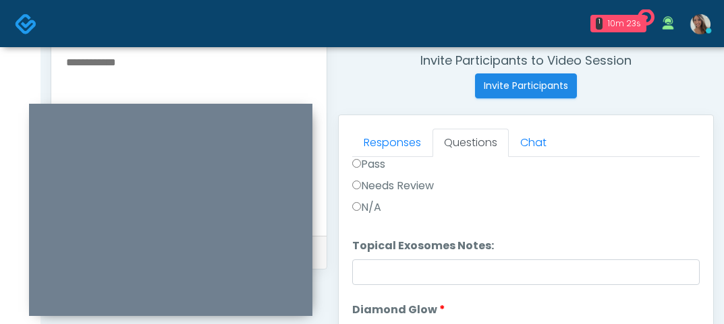
scroll to position [765, 0]
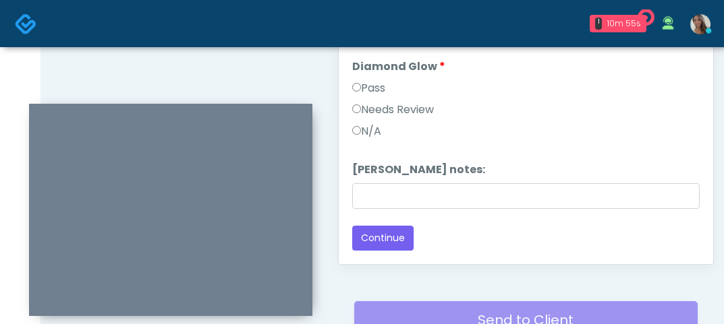
click at [417, 242] on div "Back Continue" at bounding box center [525, 238] width 347 height 25
click at [388, 235] on button "Continue" at bounding box center [382, 238] width 61 height 25
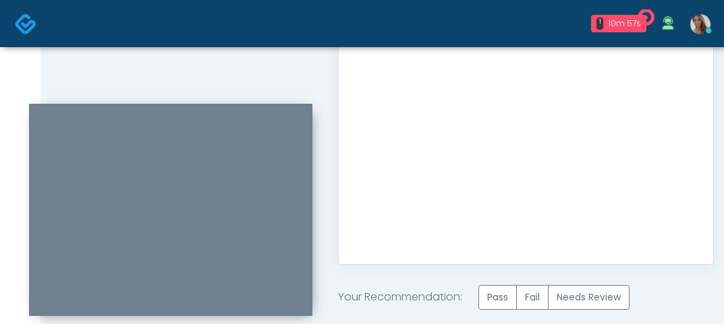
scroll to position [0, 0]
click at [500, 288] on label "Pass" at bounding box center [497, 297] width 38 height 25
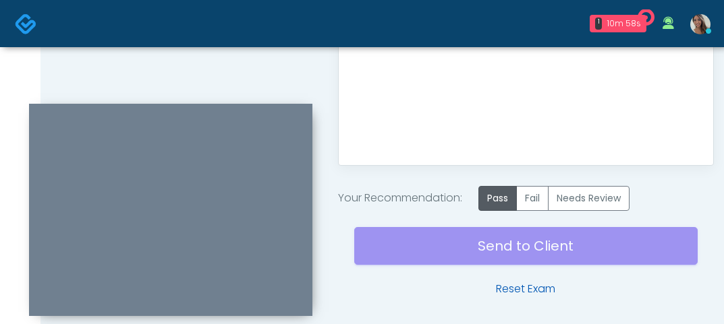
scroll to position [907, 0]
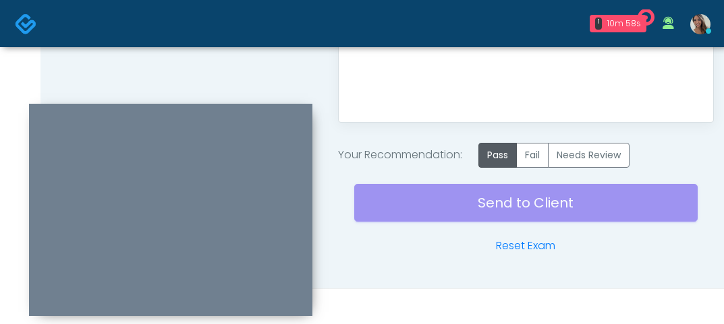
click at [497, 204] on div "Send to Client Reset Exam" at bounding box center [525, 211] width 343 height 86
click at [463, 204] on div "Send to Client Reset Exam" at bounding box center [525, 211] width 343 height 86
click at [25, 26] on img at bounding box center [26, 24] width 22 height 22
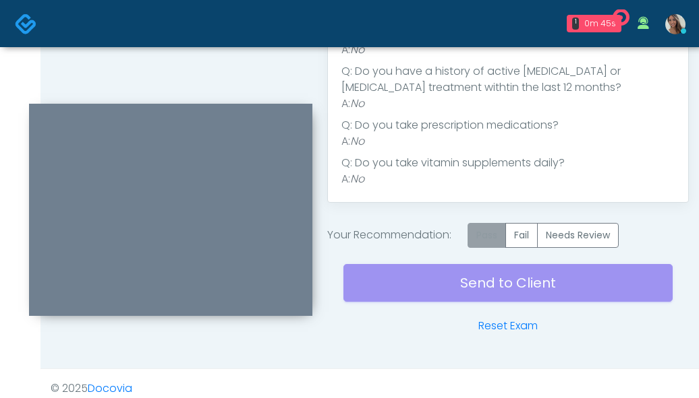
click at [501, 229] on label "Pass" at bounding box center [486, 235] width 38 height 25
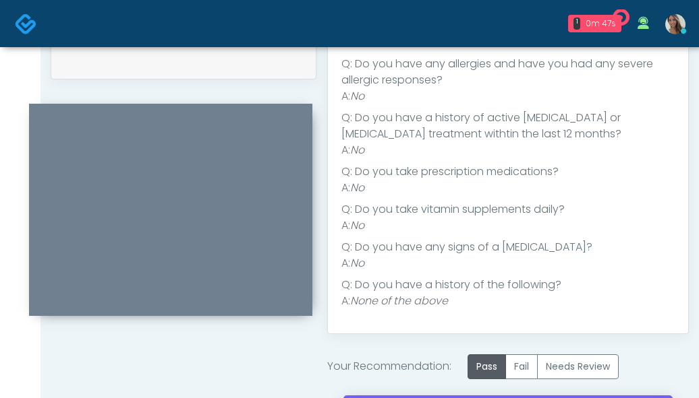
scroll to position [837, 0]
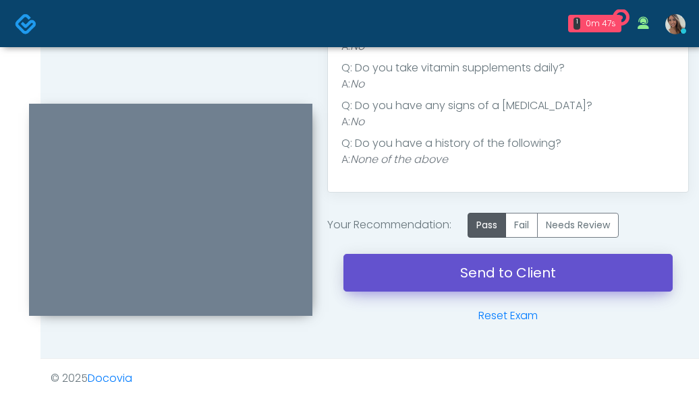
click at [472, 259] on link "Send to Client" at bounding box center [507, 273] width 329 height 38
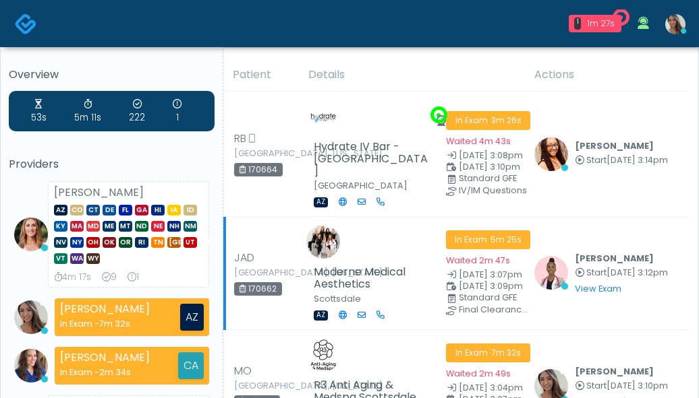
click at [489, 217] on td "In Exam · 5m 25s Waited 2m 47s Sep 17, 3:07pm Sep 17, 3:09pm Standard GFE Final…" at bounding box center [482, 273] width 88 height 113
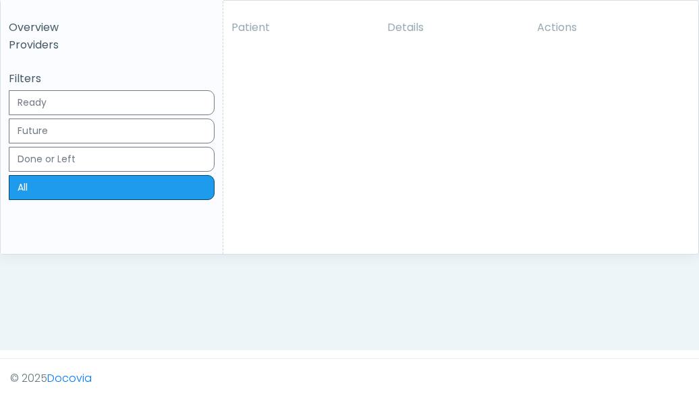
scroll to position [105, 0]
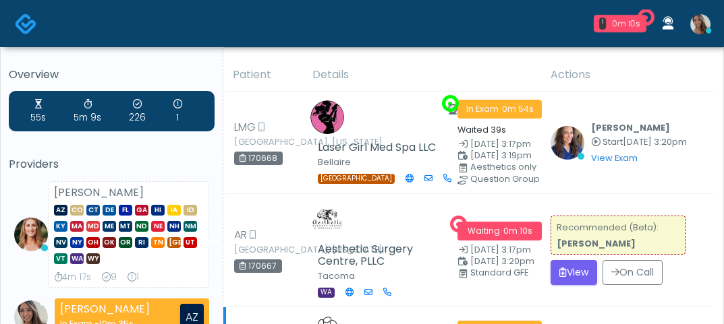
scroll to position [273, 0]
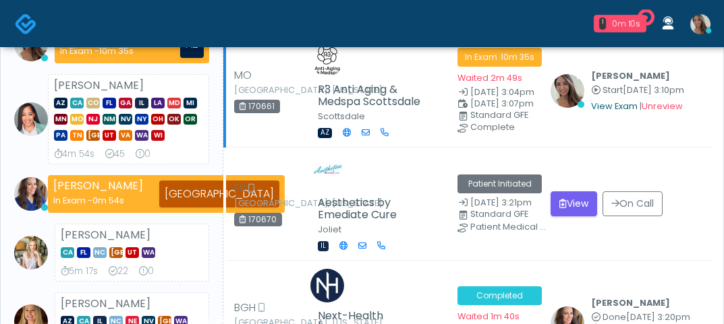
click at [617, 112] on link "View Exam" at bounding box center [614, 105] width 47 height 11
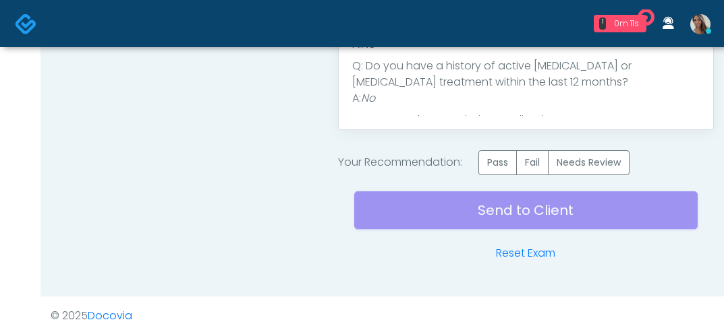
scroll to position [911, 0]
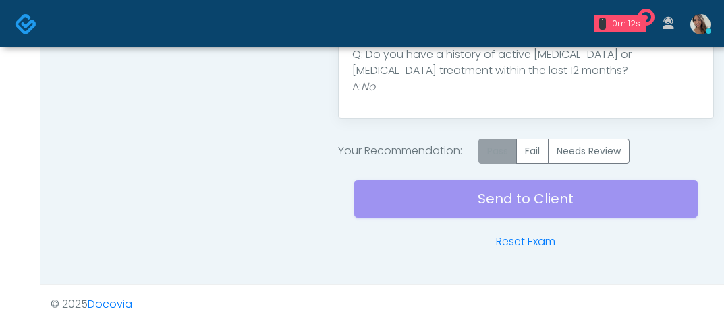
click at [494, 157] on label "Pass" at bounding box center [497, 151] width 38 height 25
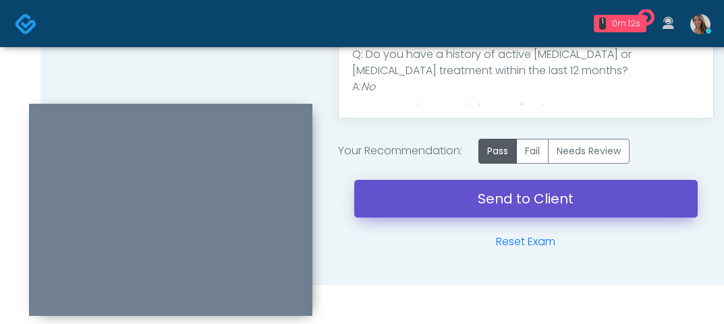
click at [411, 205] on link "Send to Client" at bounding box center [525, 199] width 343 height 38
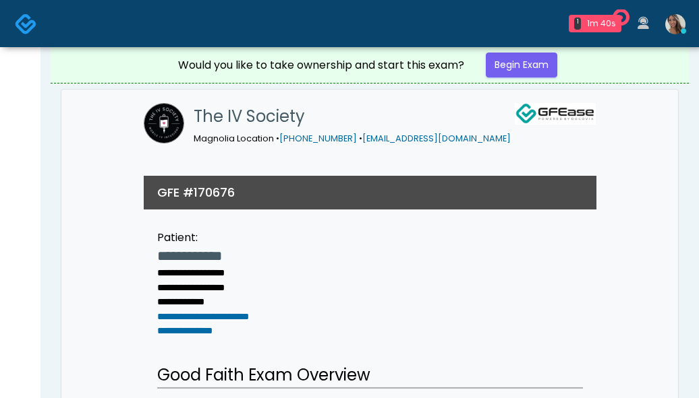
click at [34, 23] on img at bounding box center [26, 24] width 22 height 22
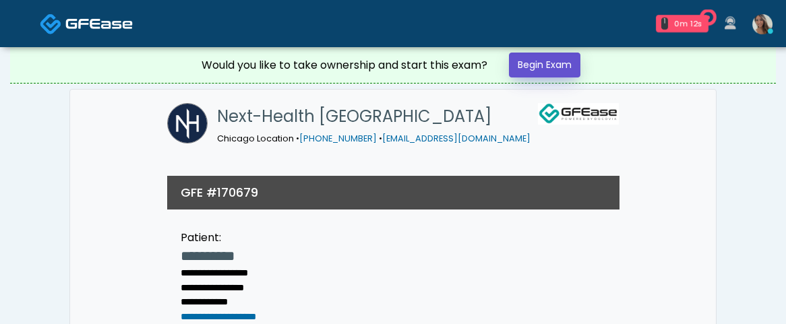
click at [539, 56] on link "Begin Exam" at bounding box center [544, 65] width 71 height 25
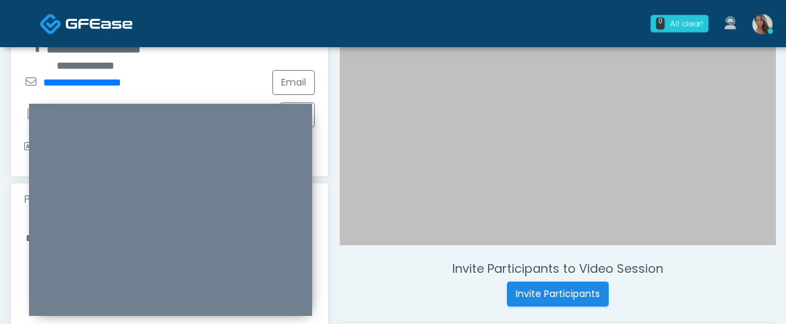
scroll to position [328, 0]
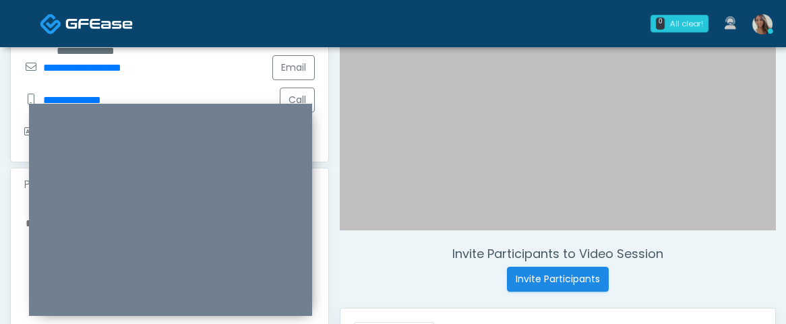
click at [471, 136] on div at bounding box center [558, 5] width 436 height 450
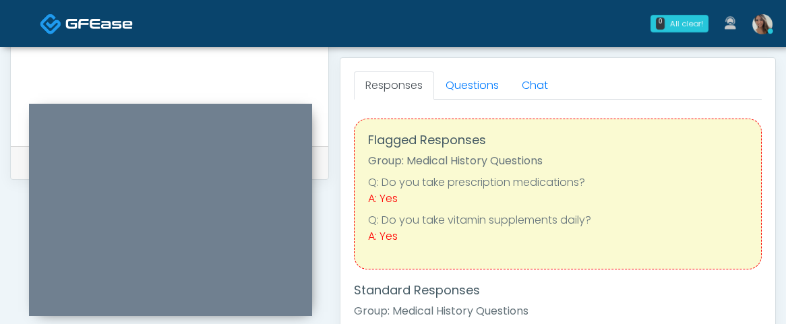
scroll to position [571, 0]
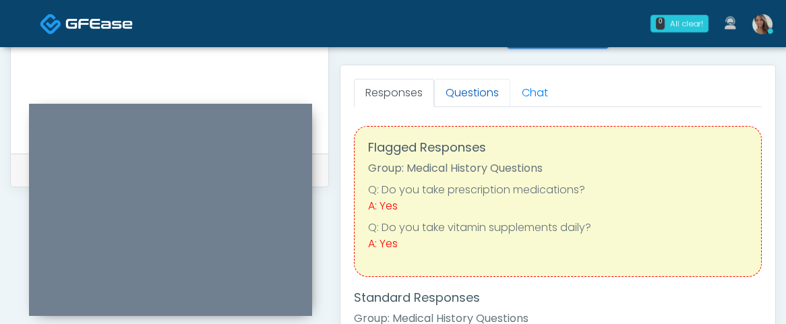
click at [457, 84] on link "Questions" at bounding box center [472, 93] width 76 height 28
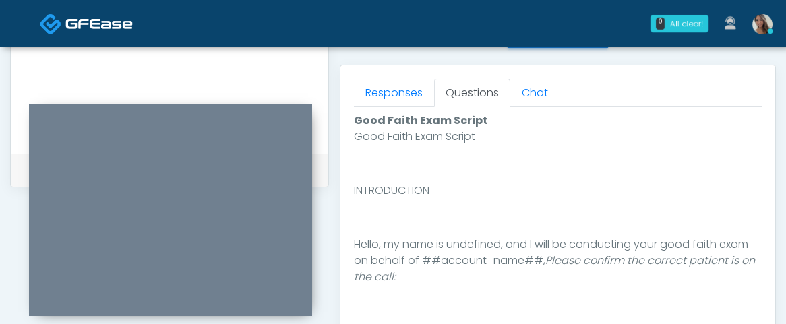
click at [472, 71] on div "Responses Questions Chat Good Faith Exam Script Good Faith Exam Script INTRODUC…" at bounding box center [558, 261] width 435 height 392
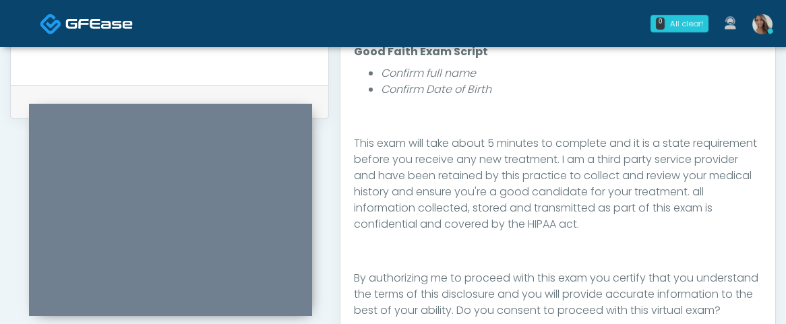
scroll to position [886, 0]
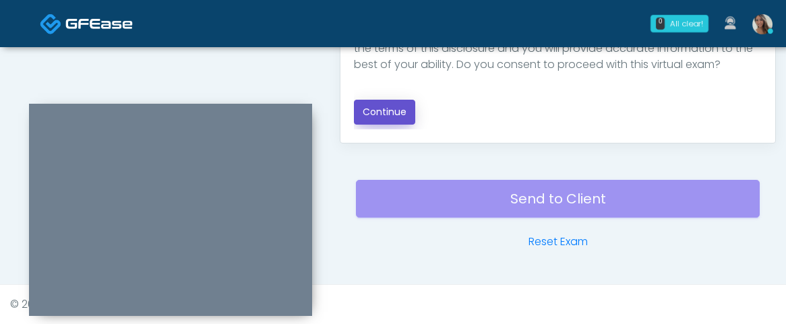
click at [391, 111] on button "Continue" at bounding box center [384, 112] width 61 height 25
drag, startPoint x: 277, startPoint y: 58, endPoint x: 450, endPoint y: 122, distance: 184.1
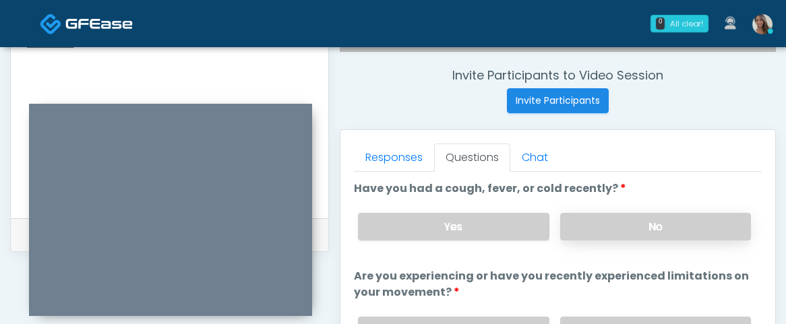
click at [641, 225] on label "No" at bounding box center [655, 227] width 191 height 28
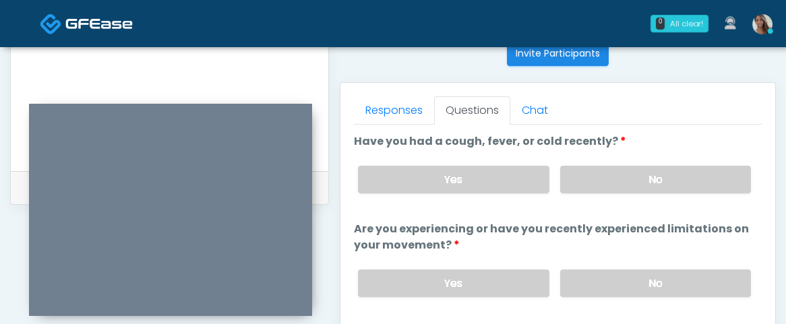
scroll to position [687, 0]
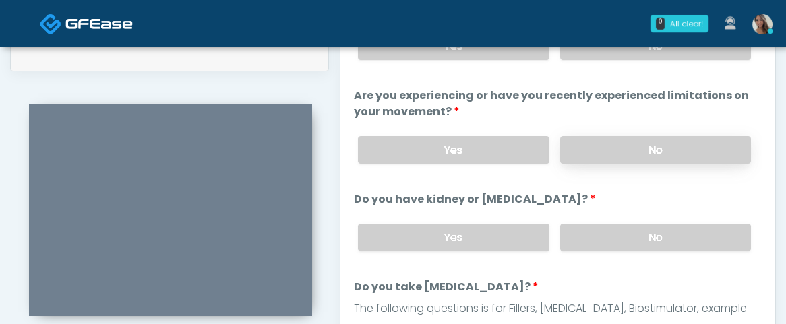
click at [666, 146] on label "No" at bounding box center [655, 150] width 191 height 28
click at [663, 231] on label "No" at bounding box center [655, 238] width 191 height 28
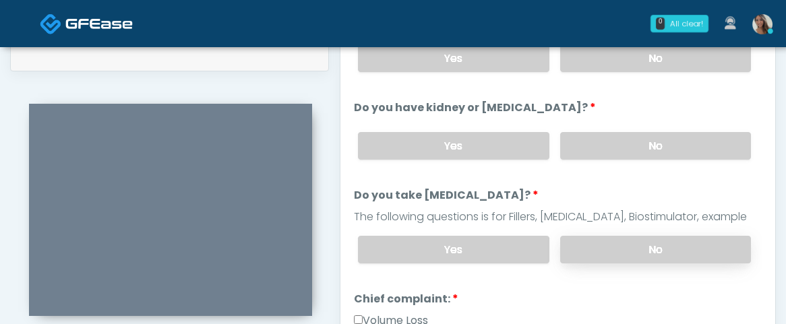
click at [640, 237] on label "No" at bounding box center [655, 250] width 191 height 28
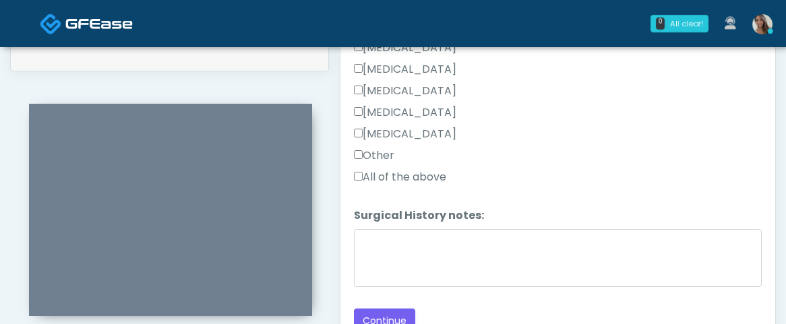
scroll to position [963, 0]
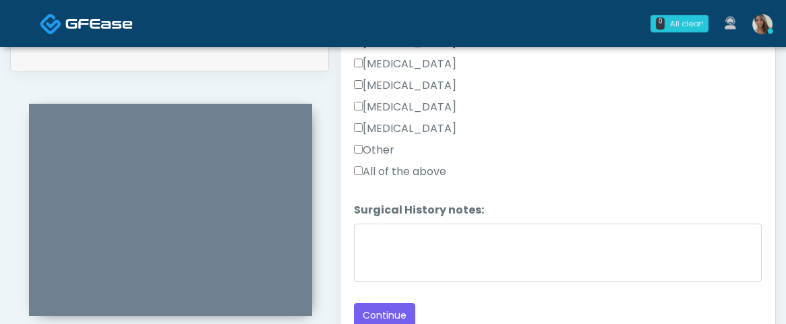
drag, startPoint x: 381, startPoint y: 155, endPoint x: 396, endPoint y: 198, distance: 45.0
click at [381, 154] on label "Other" at bounding box center [374, 150] width 40 height 16
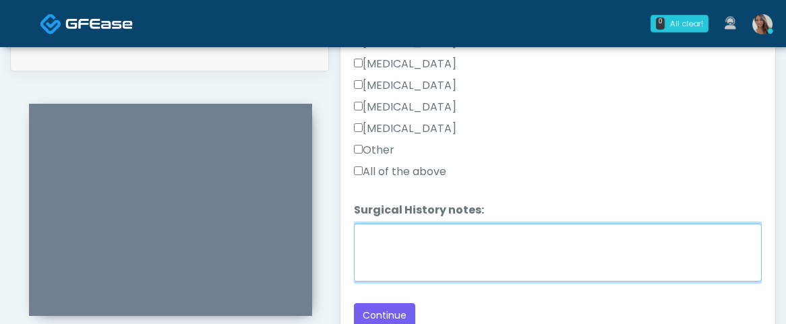
click at [407, 257] on textarea "Surgical History notes:" at bounding box center [558, 253] width 408 height 58
type textarea "**********"
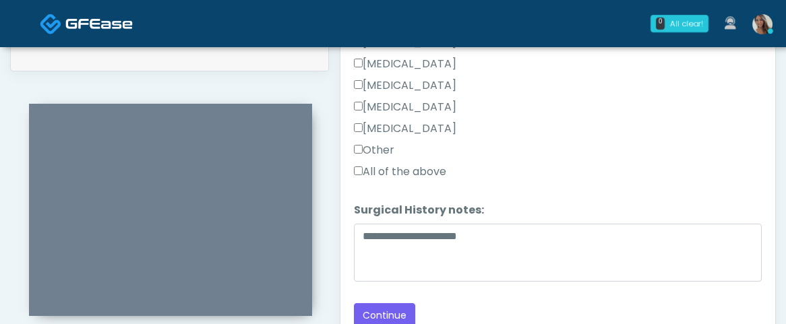
click at [423, 130] on label "[MEDICAL_DATA]" at bounding box center [405, 129] width 102 height 16
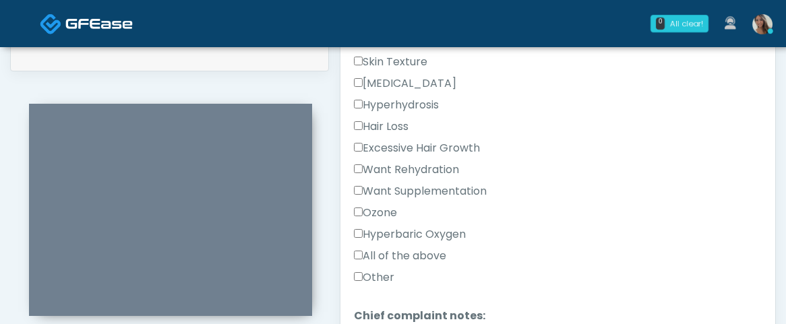
scroll to position [414, 0]
click at [430, 189] on label "Want Supplementation" at bounding box center [420, 193] width 133 height 16
click at [430, 167] on label "Want Rehydration" at bounding box center [406, 171] width 105 height 16
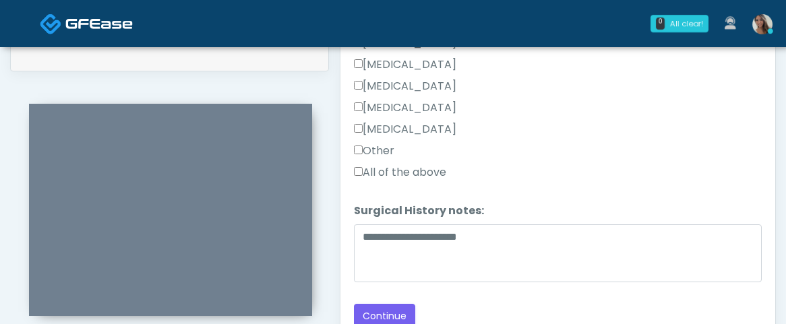
scroll to position [963, 0]
click at [387, 309] on button "Continue" at bounding box center [384, 315] width 61 height 25
click at [649, 181] on div "All of the above" at bounding box center [558, 175] width 408 height 22
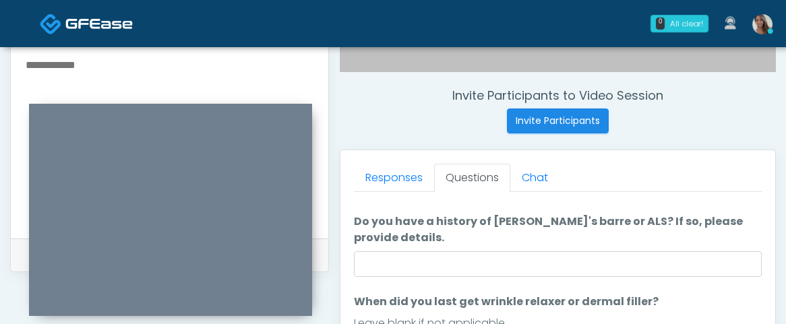
scroll to position [32, 0]
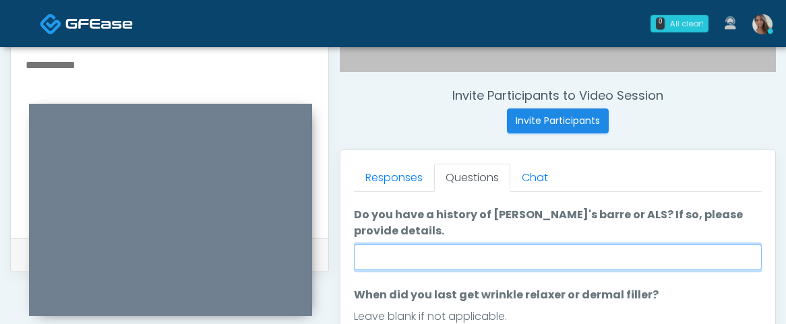
click at [488, 252] on input "Do you have a history of [PERSON_NAME]'s barre or ALS? If so, please provide de…" at bounding box center [558, 258] width 408 height 26
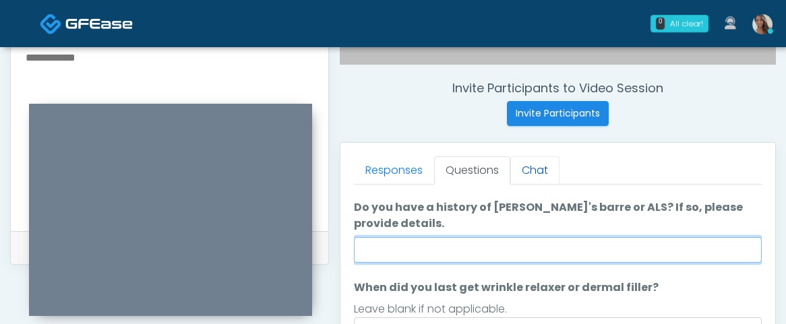
scroll to position [514, 0]
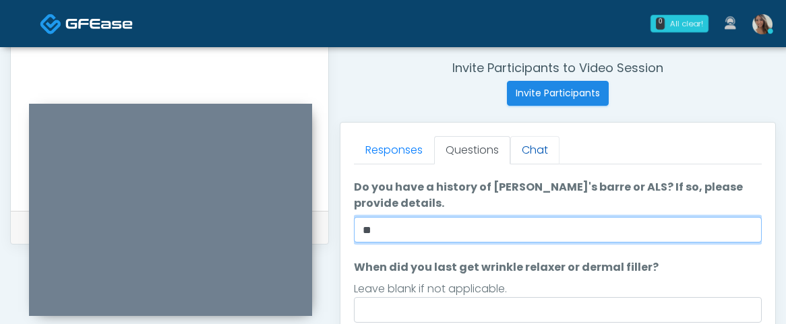
type input "**"
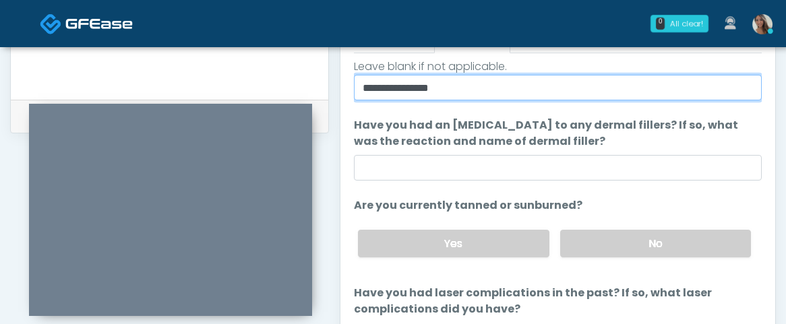
scroll to position [144, 0]
type input "**********"
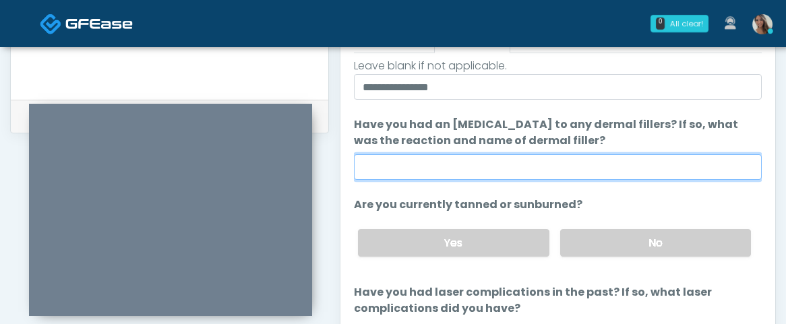
click at [527, 171] on input "Have you had an [MEDICAL_DATA] to any dermal fillers? If so, what was the react…" at bounding box center [558, 167] width 408 height 26
paste input "**********"
type input "**********"
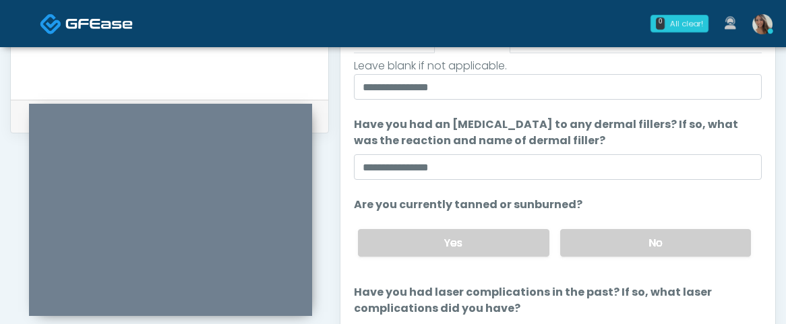
click at [654, 226] on div "Yes No" at bounding box center [554, 242] width 415 height 49
click at [637, 238] on label "No" at bounding box center [655, 243] width 191 height 28
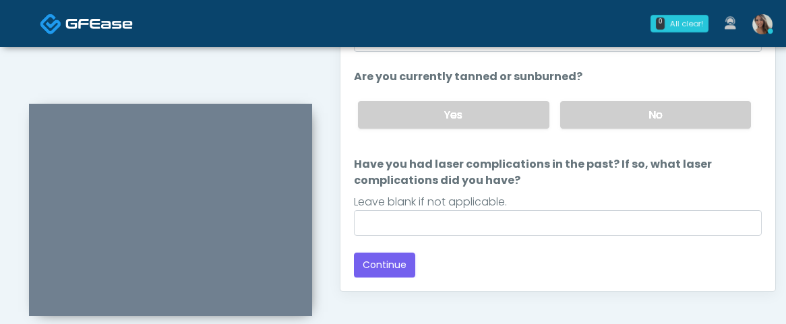
scroll to position [755, 0]
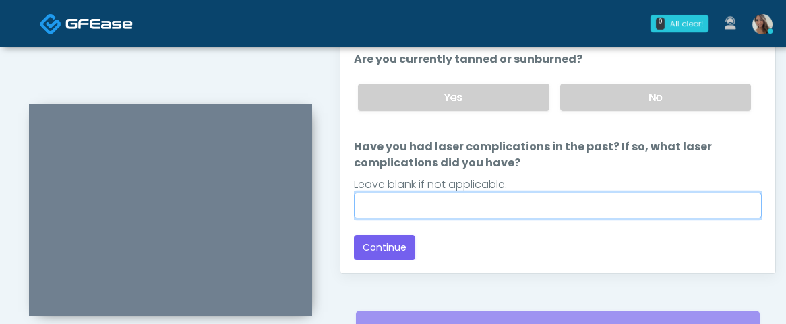
click at [484, 208] on input "Have you had laser complications in the past? If so, what laser complications d…" at bounding box center [558, 206] width 408 height 26
paste input "**********"
type input "**********"
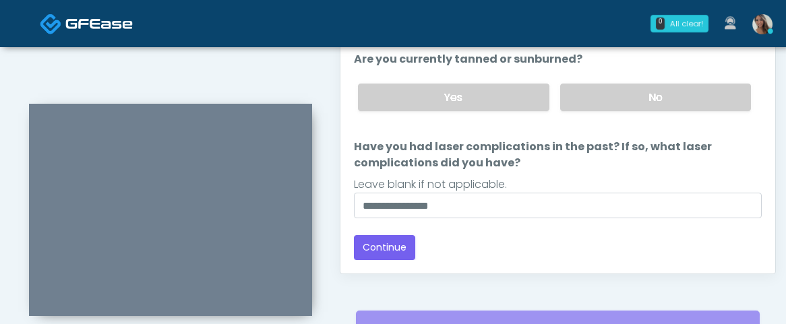
click at [457, 271] on div "Responses Questions Chat Good Faith Exam Script Good Faith Exam Script INTRODUC…" at bounding box center [558, 77] width 435 height 392
click at [378, 255] on button "Continue" at bounding box center [384, 247] width 61 height 25
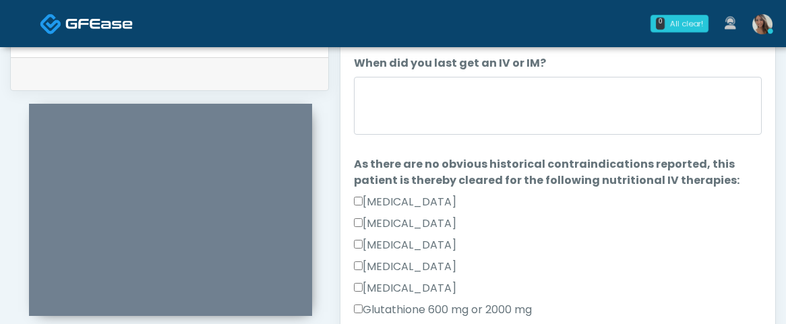
scroll to position [0, 0]
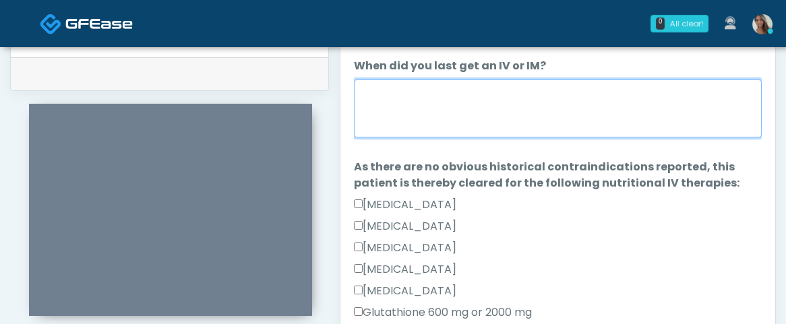
click at [500, 125] on textarea "When did you last get an IV or IM?" at bounding box center [558, 109] width 408 height 58
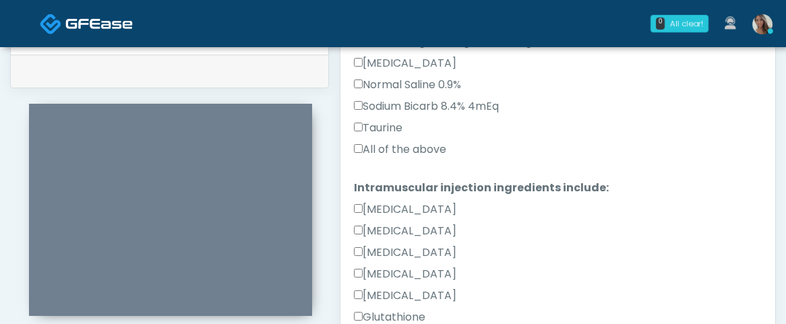
scroll to position [442, 0]
type textarea "**********"
click at [425, 152] on label "All of the above" at bounding box center [400, 149] width 92 height 16
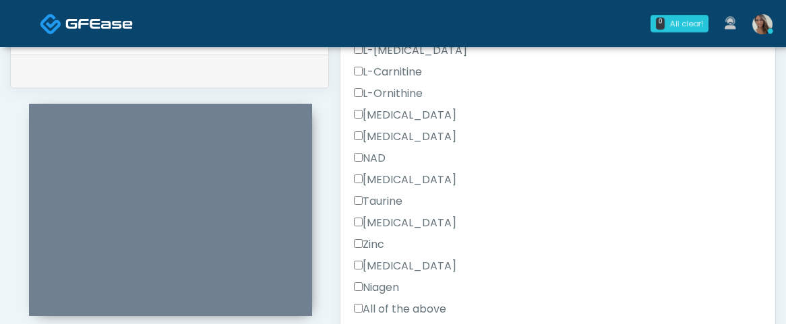
scroll to position [792, 0]
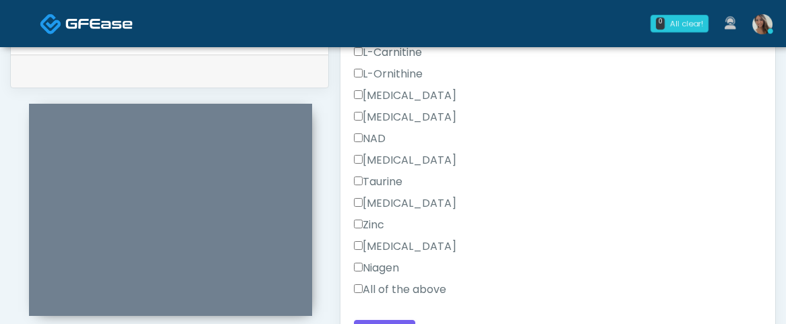
click at [401, 288] on label "All of the above" at bounding box center [400, 290] width 92 height 16
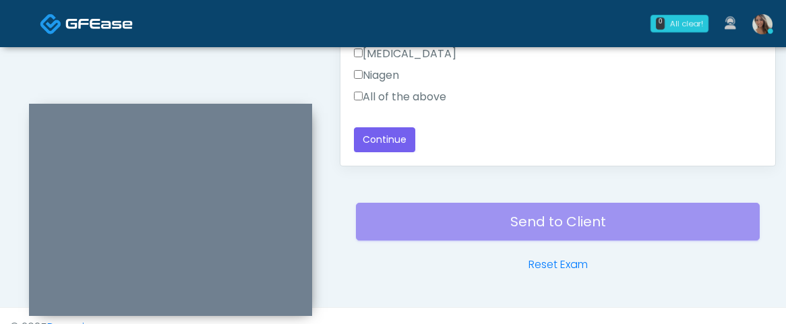
scroll to position [864, 0]
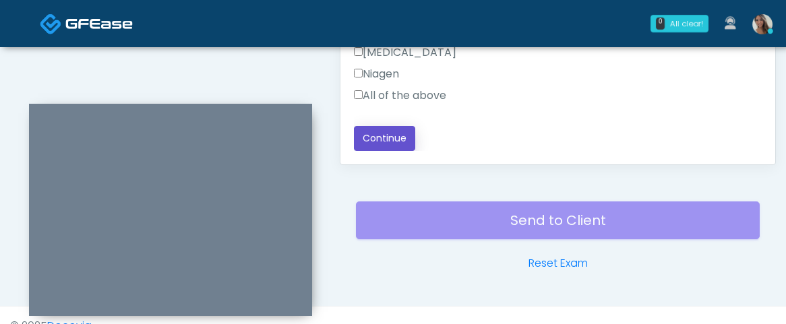
click at [380, 146] on button "Continue" at bounding box center [384, 138] width 61 height 25
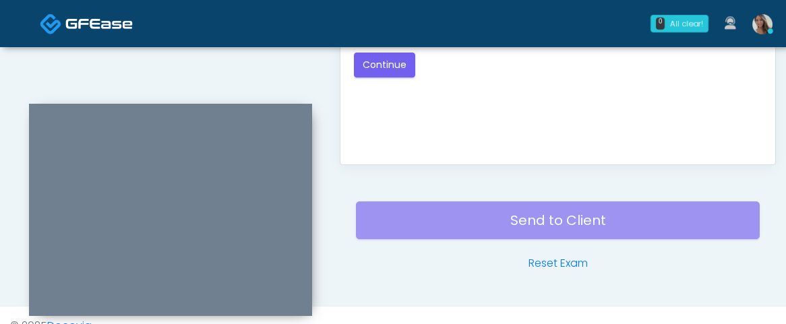
scroll to position [0, 0]
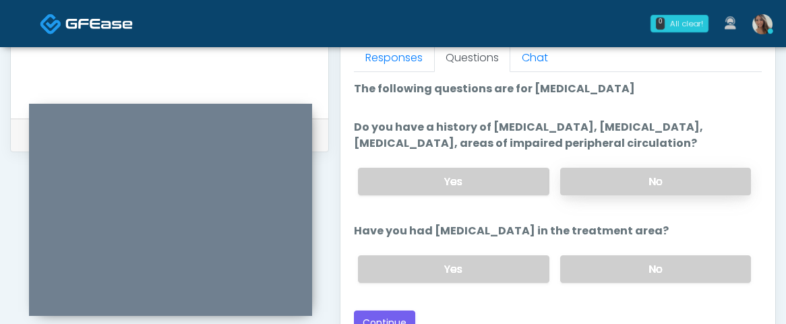
click at [658, 196] on label "No" at bounding box center [655, 182] width 191 height 28
click at [661, 283] on label "No" at bounding box center [655, 270] width 191 height 28
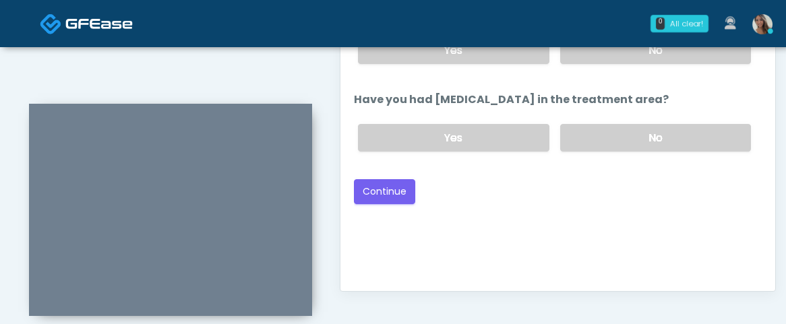
scroll to position [739, 0]
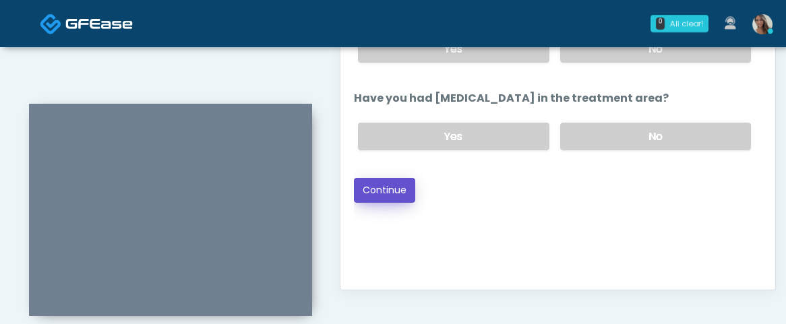
click at [401, 194] on button "Continue" at bounding box center [384, 190] width 61 height 25
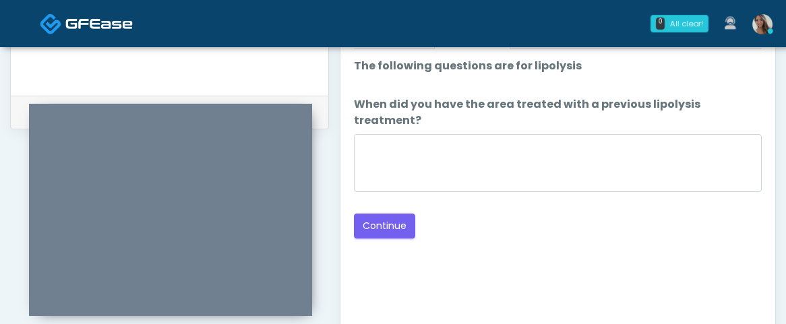
scroll to position [628, 0]
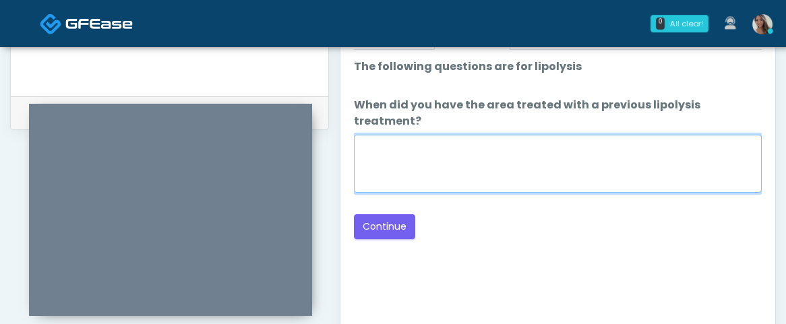
click at [606, 163] on textarea "When did you have the area treated with a previous lipolysis treatment?" at bounding box center [558, 164] width 408 height 58
paste textarea "**********"
type textarea "**********"
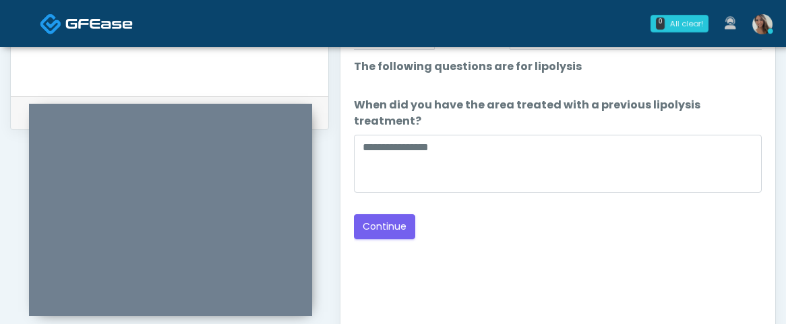
click at [545, 266] on div "Good Faith Exam Script Good Faith Exam Script INTRODUCTION Hello, my name is un…" at bounding box center [558, 218] width 408 height 337
click at [392, 214] on button "Continue" at bounding box center [384, 226] width 61 height 25
click at [587, 219] on div "Back Continue" at bounding box center [558, 226] width 408 height 25
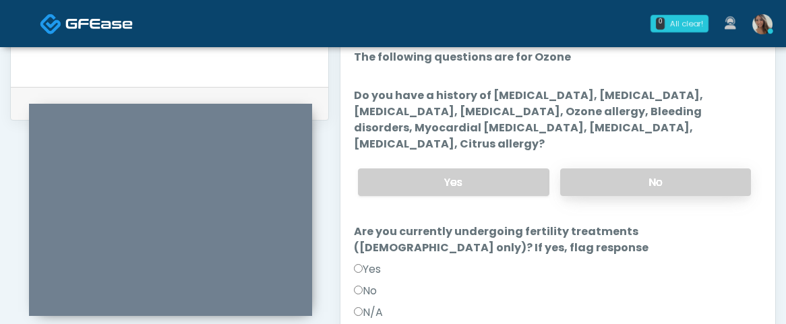
scroll to position [637, 0]
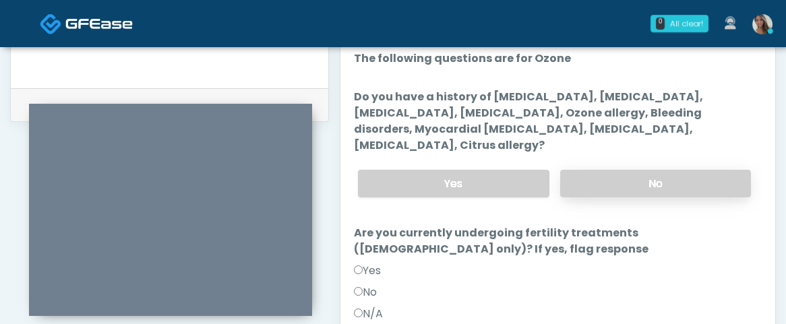
drag, startPoint x: 620, startPoint y: 159, endPoint x: 616, endPoint y: 173, distance: 14.9
click at [620, 170] on label "No" at bounding box center [655, 184] width 191 height 28
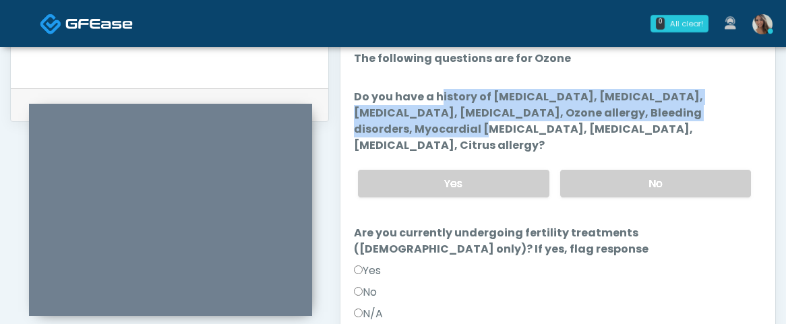
drag, startPoint x: 488, startPoint y: 81, endPoint x: 658, endPoint y: 115, distance: 173.4
click at [656, 115] on ol "The following questions are for Ozone The following questions are for Ozone Do …" at bounding box center [558, 285] width 408 height 468
drag, startPoint x: 701, startPoint y: 127, endPoint x: 763, endPoint y: 154, distance: 67.3
click at [701, 127] on label "Do you have a history of Hyperthyroidism, Hypotension, Hypocalcemia, Hypoglycem…" at bounding box center [558, 121] width 408 height 65
click at [703, 124] on label "Do you have a history of Hyperthyroidism, Hypotension, Hypocalcemia, Hypoglycem…" at bounding box center [558, 121] width 408 height 65
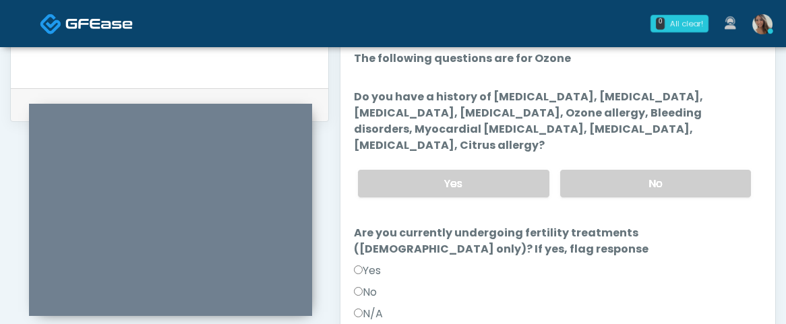
click at [628, 225] on label "Are you currently undergoing fertility treatments (female only)? If yes, flag r…" at bounding box center [558, 241] width 408 height 32
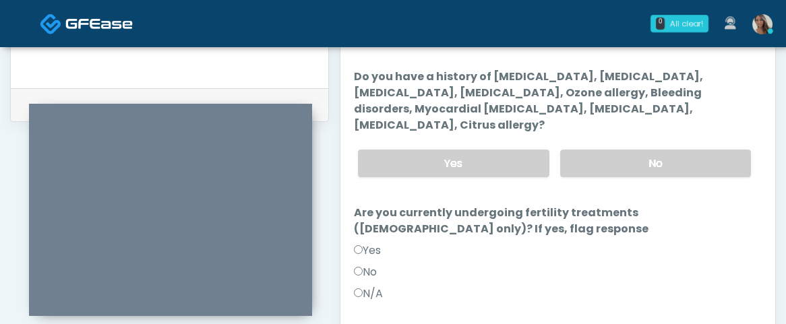
scroll to position [28, 0]
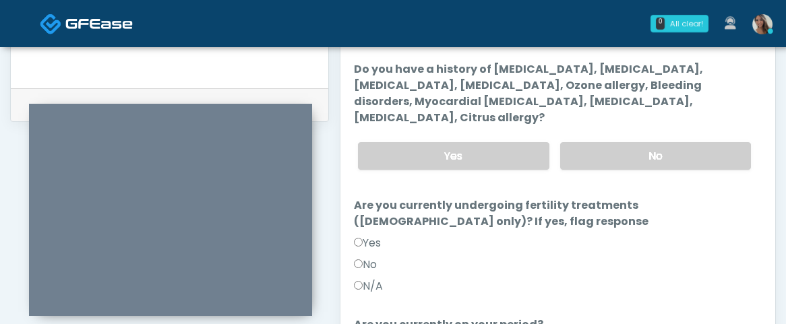
click at [381, 278] on label "N/A" at bounding box center [368, 286] width 29 height 16
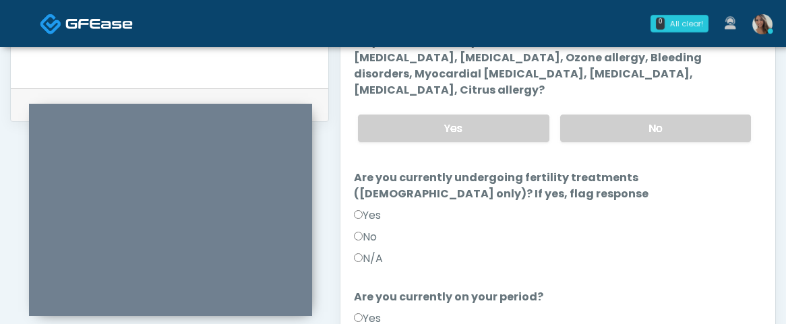
scroll to position [165, 0]
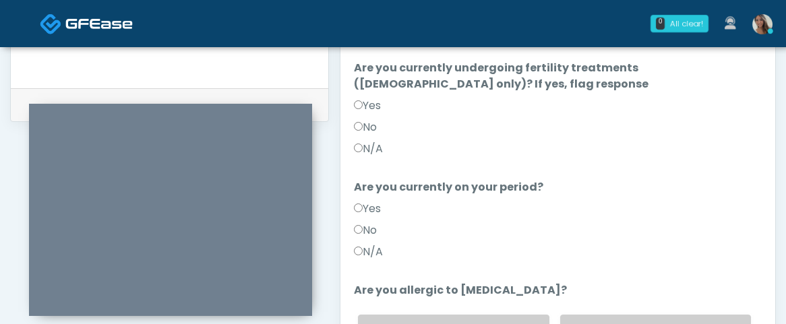
click at [382, 244] on label "N/A" at bounding box center [368, 252] width 29 height 16
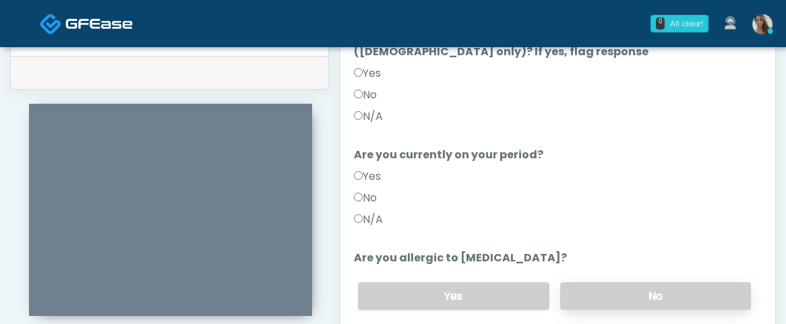
click at [636, 283] on label "No" at bounding box center [655, 297] width 191 height 28
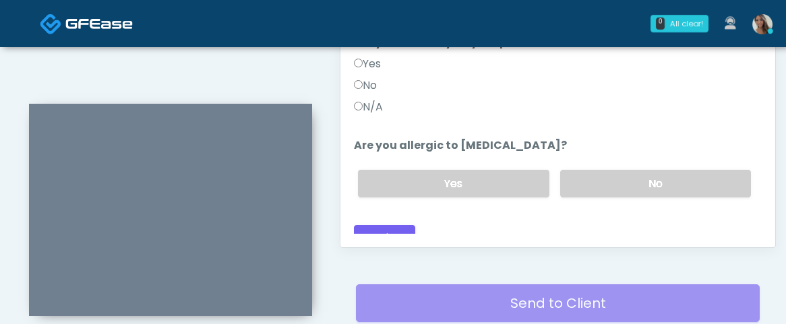
scroll to position [804, 0]
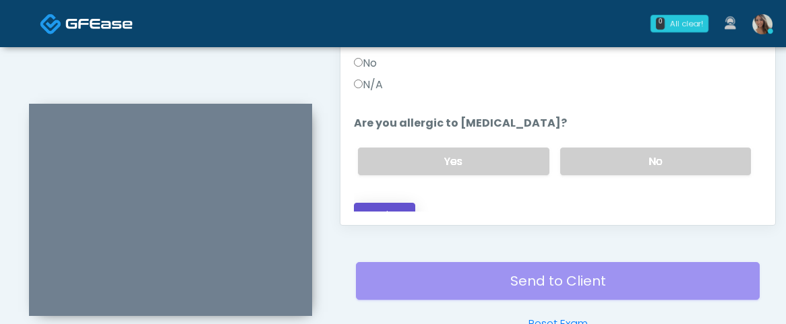
click at [374, 203] on button "Continue" at bounding box center [384, 215] width 61 height 25
click at [572, 203] on div "Back Continue" at bounding box center [558, 215] width 408 height 25
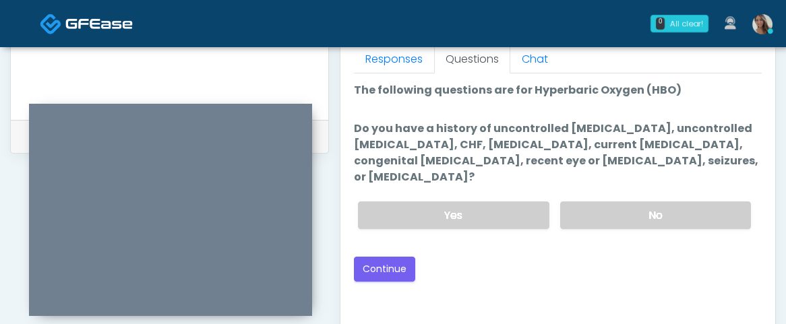
scroll to position [595, 0]
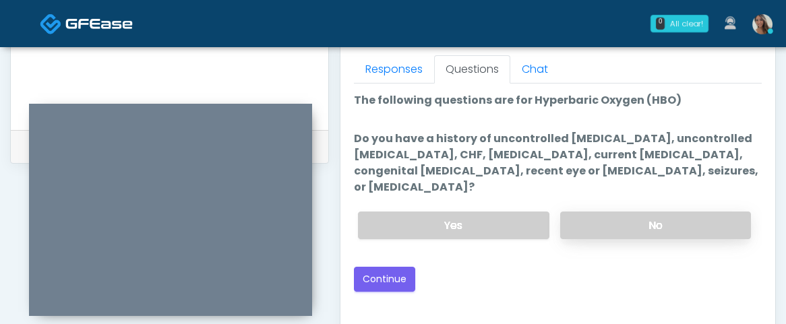
click at [630, 212] on label "No" at bounding box center [655, 226] width 191 height 28
click at [525, 278] on div "Good Faith Exam Script Good Faith Exam Script INTRODUCTION Hello, my name is un…" at bounding box center [558, 252] width 408 height 337
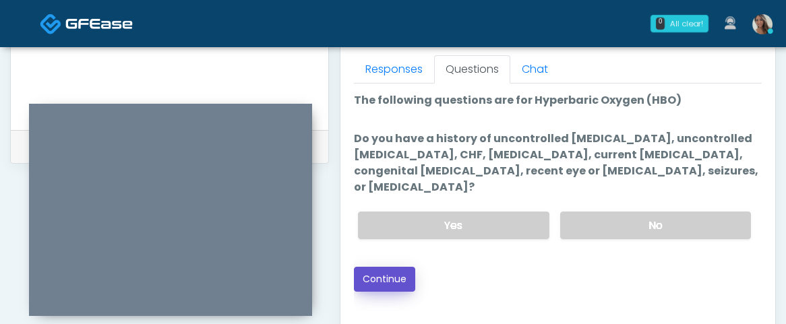
click at [391, 267] on button "Continue" at bounding box center [384, 279] width 61 height 25
click at [512, 271] on div "Back Continue" at bounding box center [558, 279] width 408 height 25
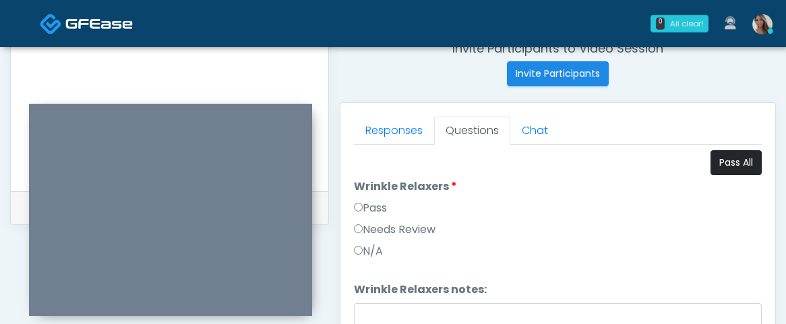
scroll to position [519, 0]
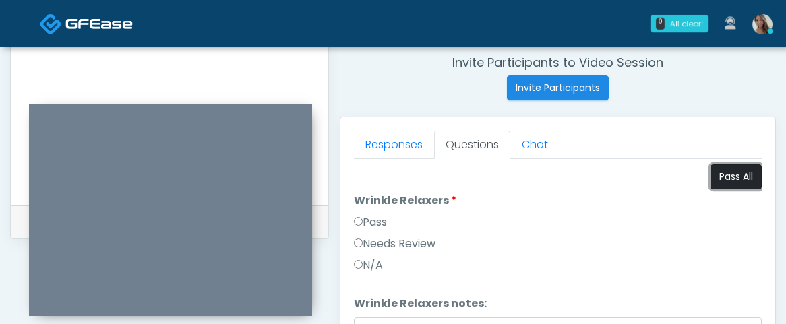
click at [719, 171] on button "Pass All" at bounding box center [736, 177] width 51 height 25
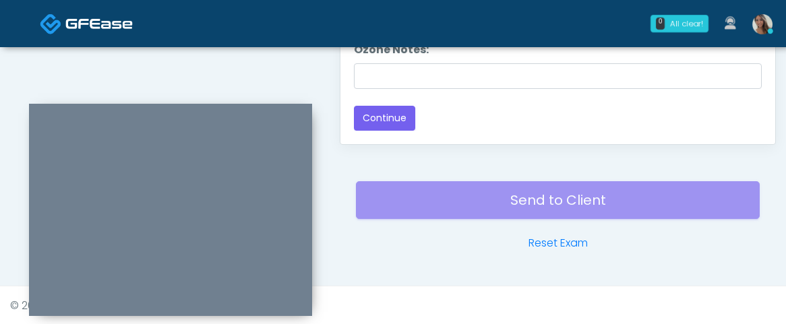
scroll to position [882, 0]
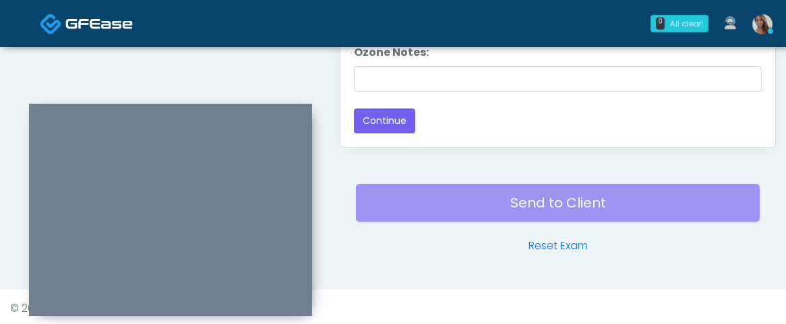
click at [517, 112] on div "Back Continue" at bounding box center [558, 121] width 408 height 25
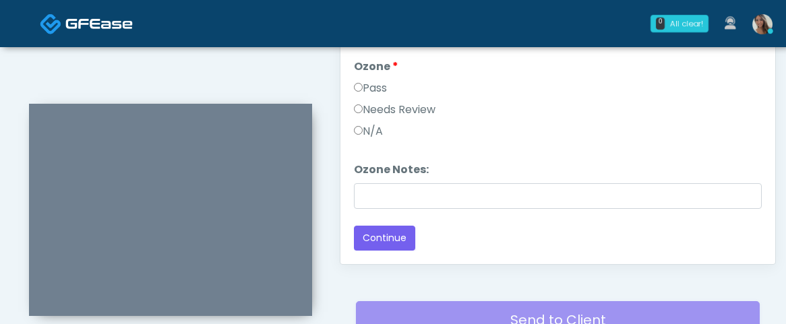
scroll to position [886, 0]
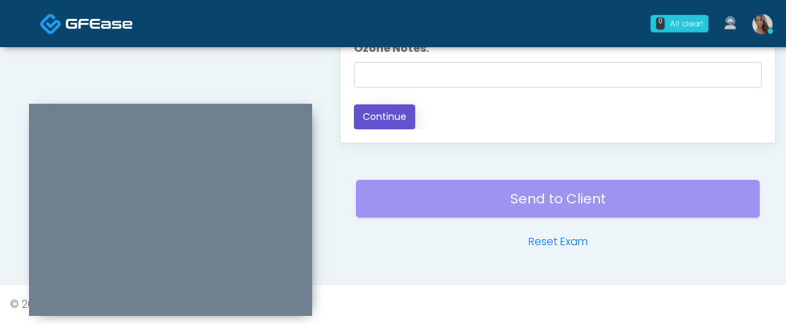
click at [407, 110] on button "Continue" at bounding box center [384, 117] width 61 height 25
click at [289, 40] on div "0 All clear! All clear! Samantha Ly In Exam - 5m 9s IL Kristin Adams In Exam - …" at bounding box center [474, 23] width 614 height 45
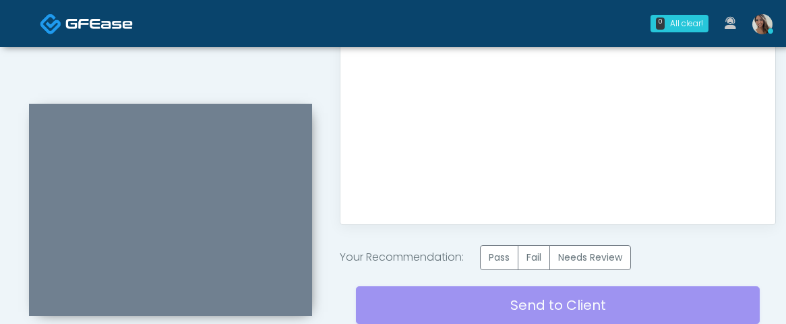
scroll to position [911, 0]
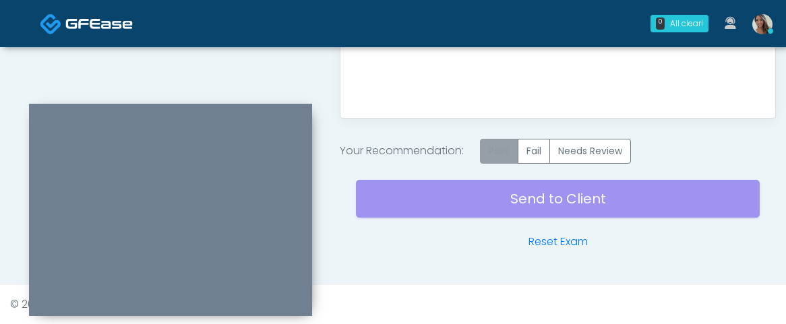
click at [492, 155] on label "Pass" at bounding box center [499, 151] width 38 height 25
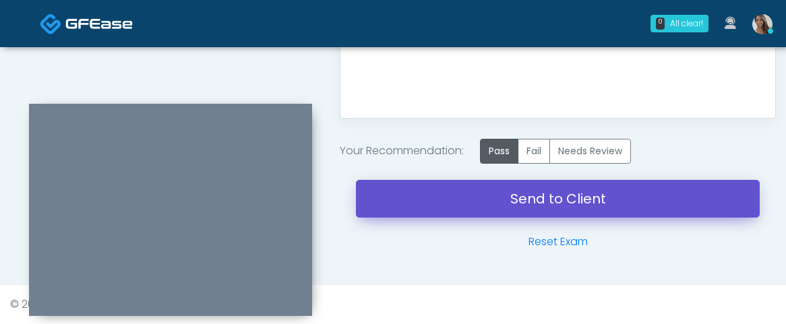
click at [517, 202] on link "Send to Client" at bounding box center [558, 199] width 404 height 38
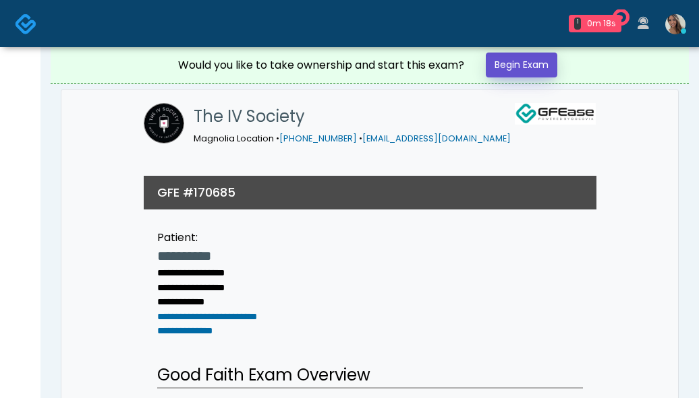
click at [552, 72] on link "Begin Exam" at bounding box center [520, 65] width 71 height 25
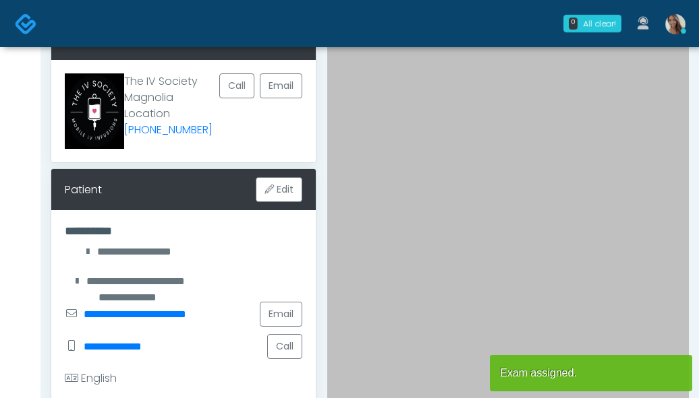
scroll to position [82, 0]
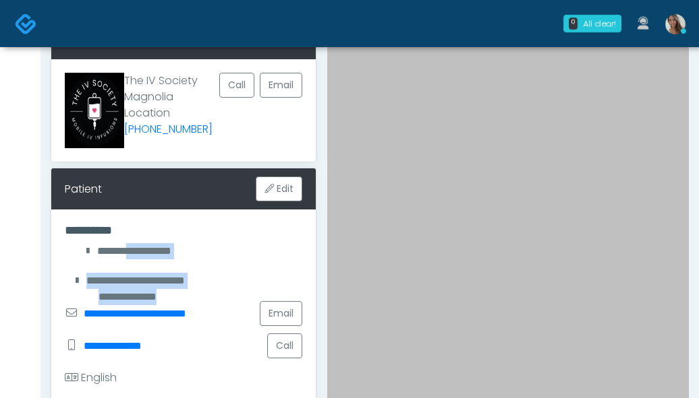
drag, startPoint x: 215, startPoint y: 285, endPoint x: 129, endPoint y: 261, distance: 89.5
click at [129, 258] on div "**********" at bounding box center [183, 309] width 264 height 198
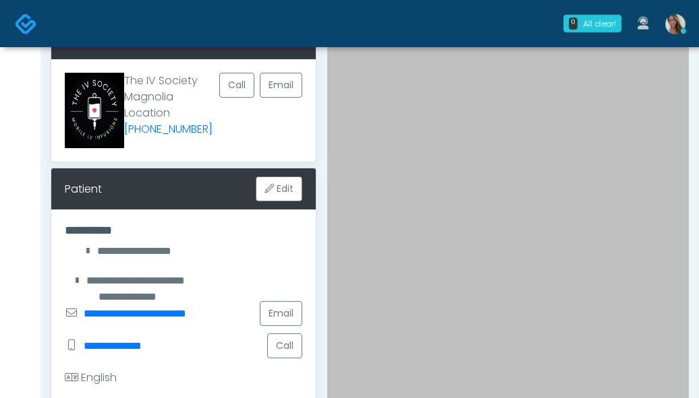
click at [142, 268] on div "**********" at bounding box center [183, 281] width 237 height 32
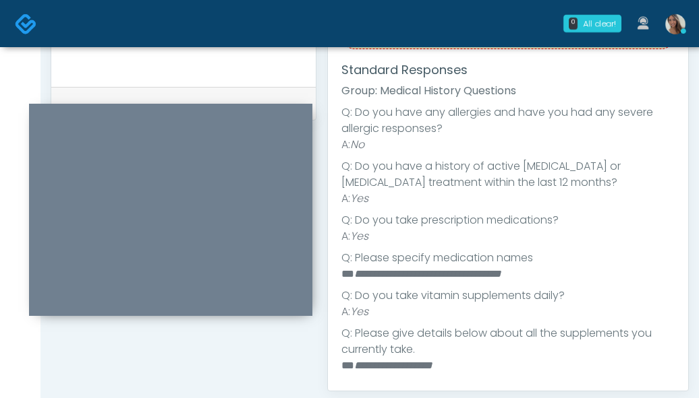
scroll to position [220, 0]
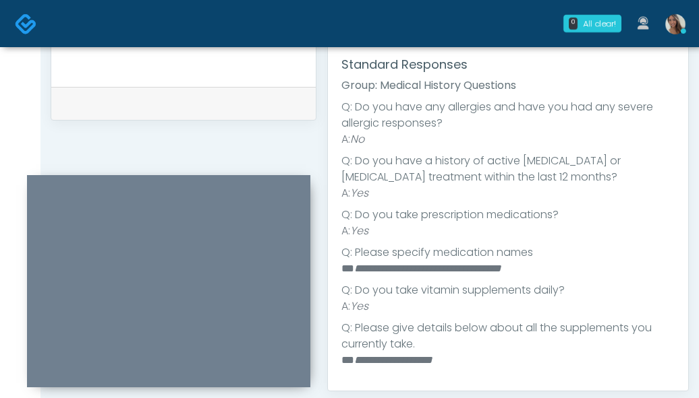
drag, startPoint x: 288, startPoint y: 114, endPoint x: 286, endPoint y: 185, distance: 71.5
click at [286, 185] on div at bounding box center [168, 281] width 283 height 212
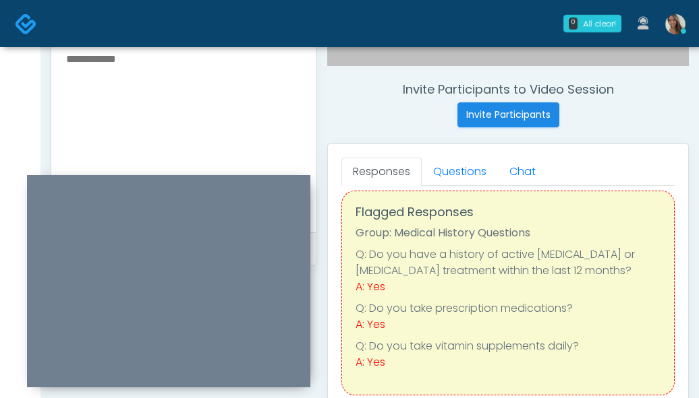
scroll to position [456, 0]
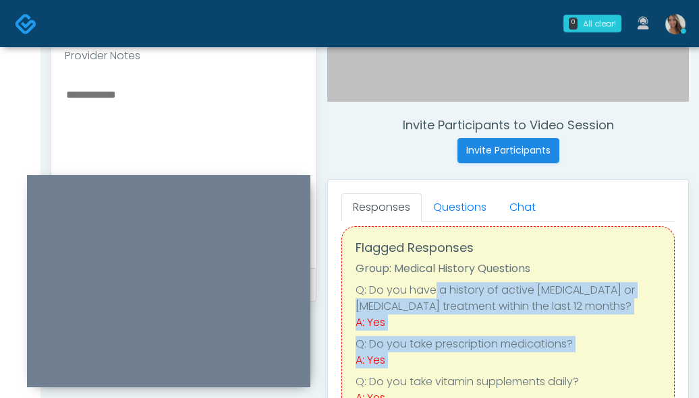
drag, startPoint x: 436, startPoint y: 285, endPoint x: 492, endPoint y: 370, distance: 101.7
click at [492, 370] on ul "Q: Do you have a history of active [MEDICAL_DATA] or [MEDICAL_DATA] treatment w…" at bounding box center [507, 345] width 305 height 124
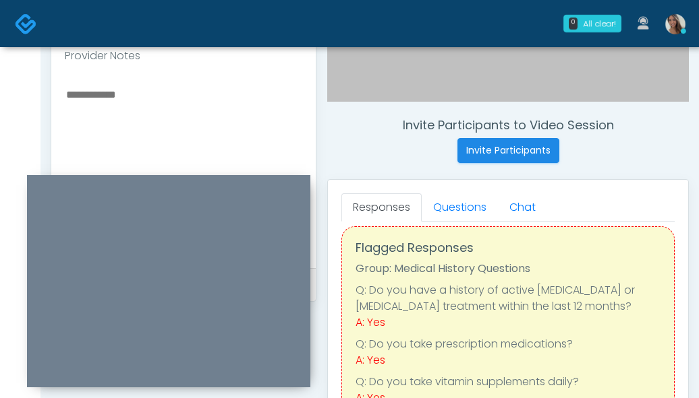
click at [181, 147] on textarea at bounding box center [183, 168] width 237 height 165
click at [160, 130] on textarea at bounding box center [183, 168] width 237 height 165
click at [460, 206] on link "Questions" at bounding box center [459, 208] width 76 height 28
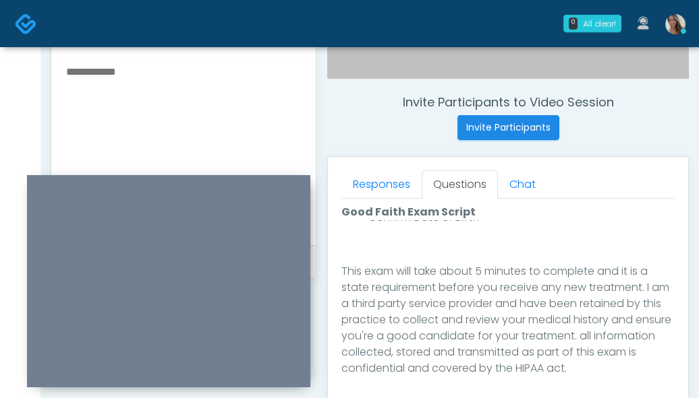
scroll to position [812, 0]
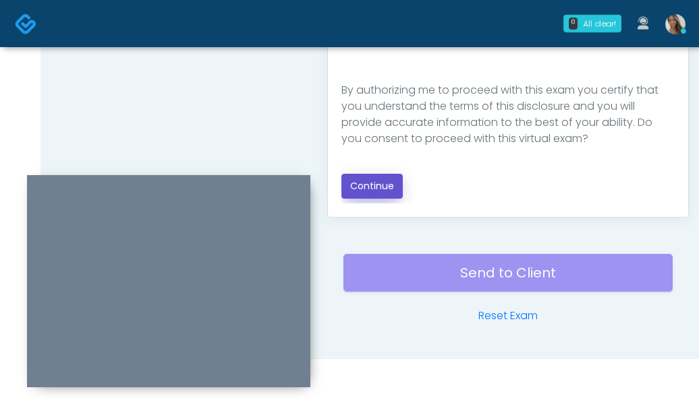
click at [374, 193] on button "Continue" at bounding box center [371, 186] width 61 height 25
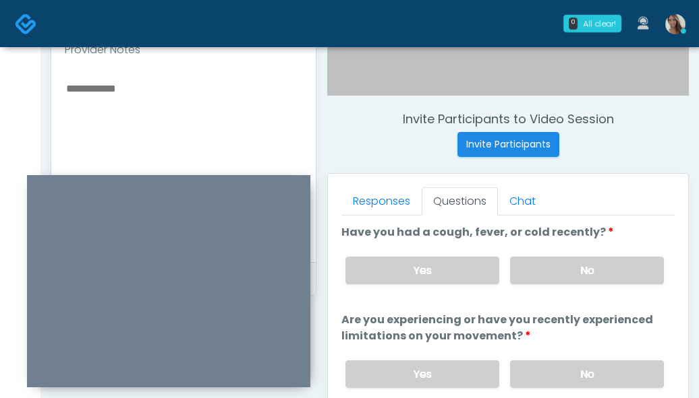
scroll to position [462, 0]
click at [131, 115] on textarea at bounding box center [183, 162] width 237 height 165
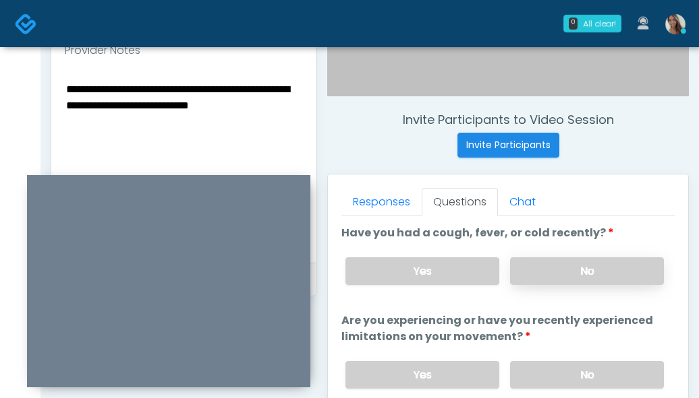
click at [587, 274] on label "No" at bounding box center [587, 272] width 154 height 28
click at [573, 367] on label "No" at bounding box center [587, 375] width 154 height 28
click at [65, 93] on textarea "**********" at bounding box center [183, 162] width 237 height 165
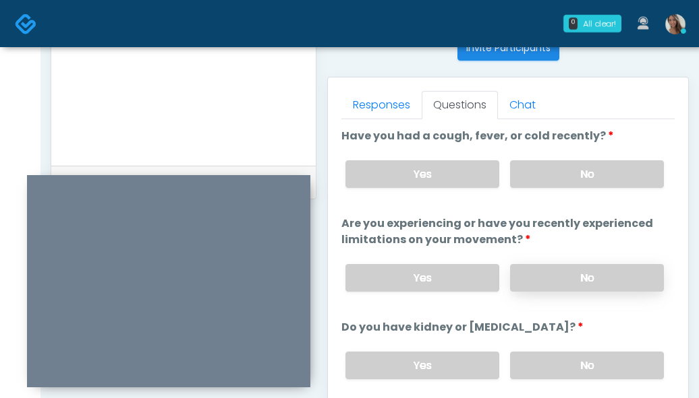
scroll to position [582, 0]
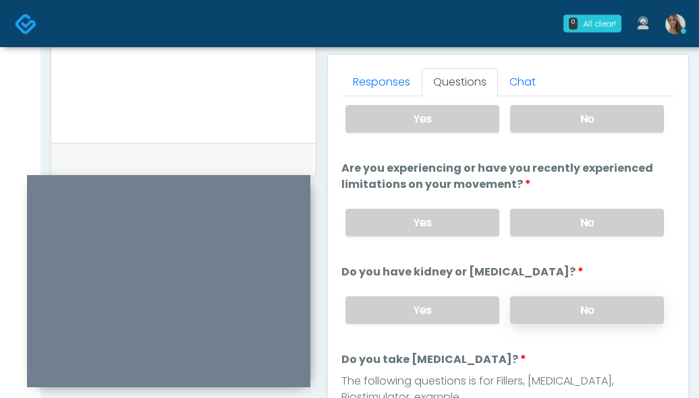
type textarea "**********"
click at [533, 303] on label "No" at bounding box center [587, 311] width 154 height 28
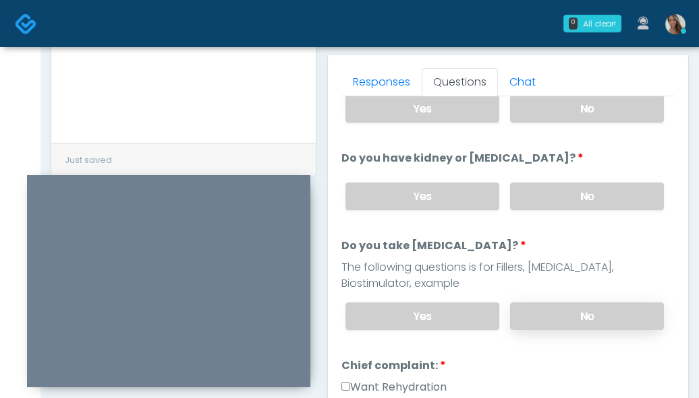
click at [535, 316] on label "No" at bounding box center [587, 317] width 154 height 28
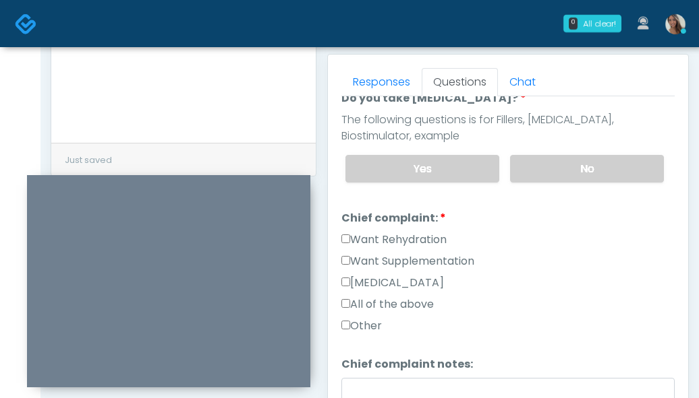
scroll to position [401, 0]
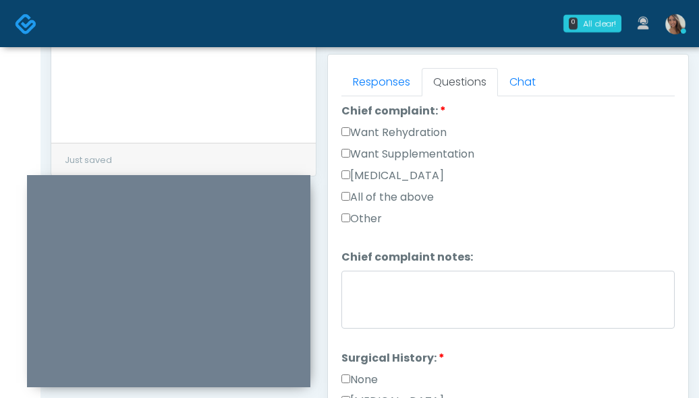
click at [426, 148] on label "Want Supplementation" at bounding box center [407, 154] width 133 height 16
click at [422, 136] on label "Want Rehydration" at bounding box center [393, 133] width 105 height 16
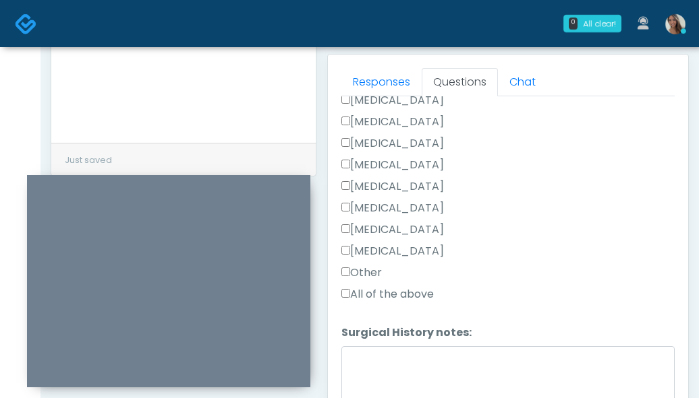
scroll to position [785, 0]
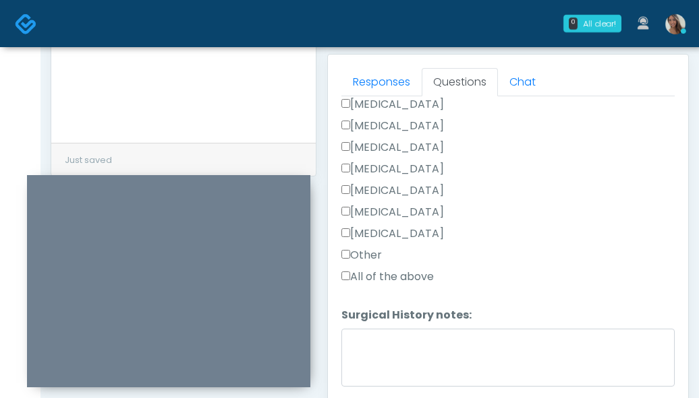
click at [374, 254] on label "Other" at bounding box center [361, 255] width 40 height 16
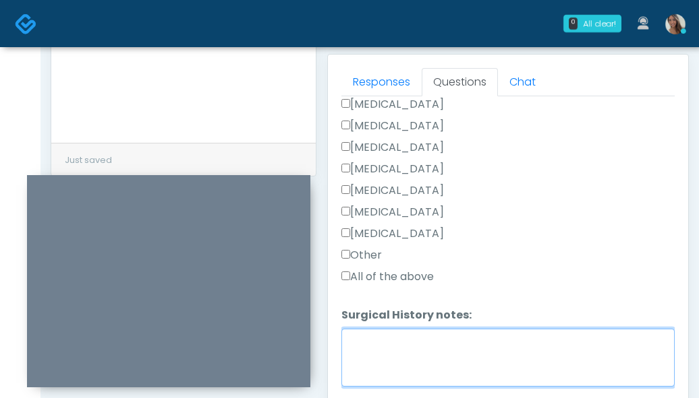
click at [398, 357] on textarea "Surgical History notes:" at bounding box center [507, 358] width 333 height 58
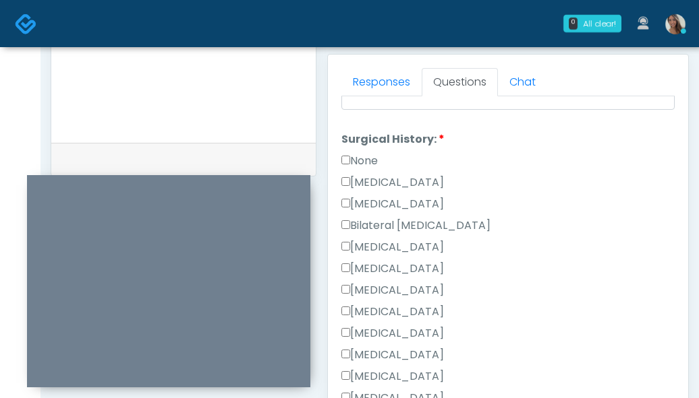
type textarea "**********"
click at [423, 187] on label "[MEDICAL_DATA]" at bounding box center [392, 183] width 102 height 16
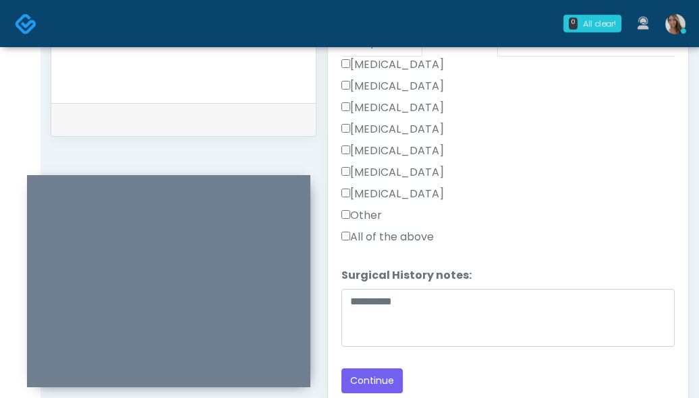
scroll to position [742, 0]
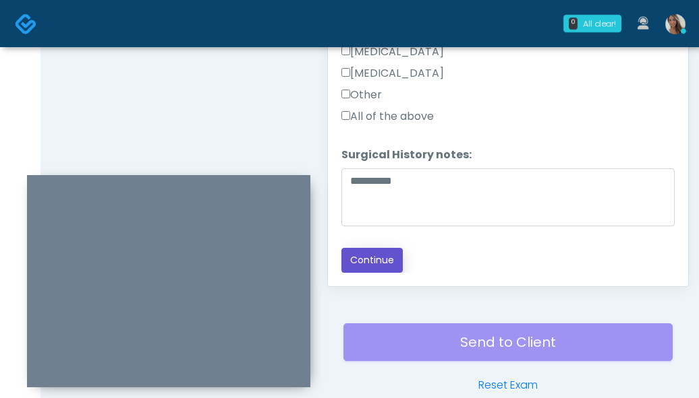
click at [381, 260] on button "Continue" at bounding box center [371, 260] width 61 height 25
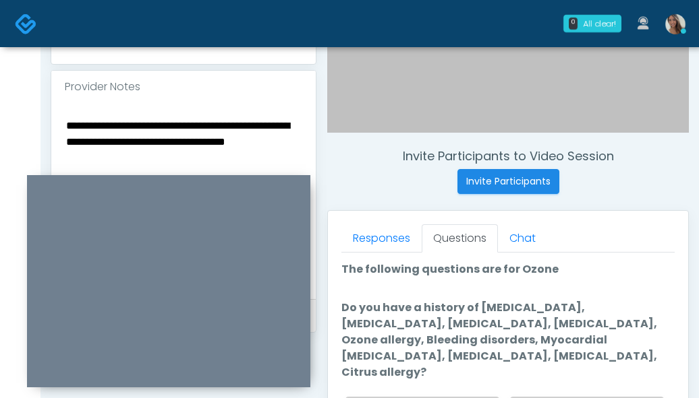
scroll to position [427, 0]
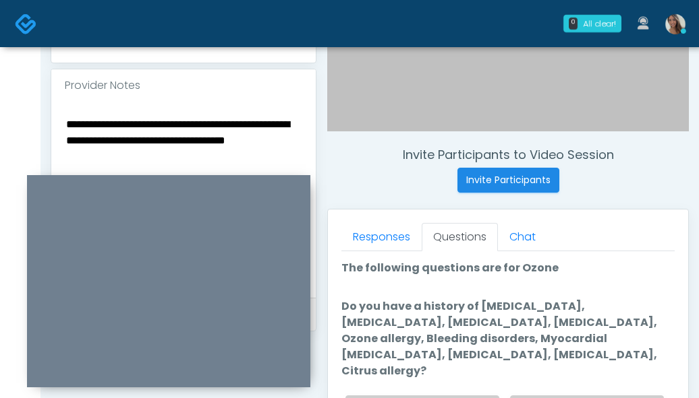
click at [206, 163] on textarea "**********" at bounding box center [183, 197] width 237 height 165
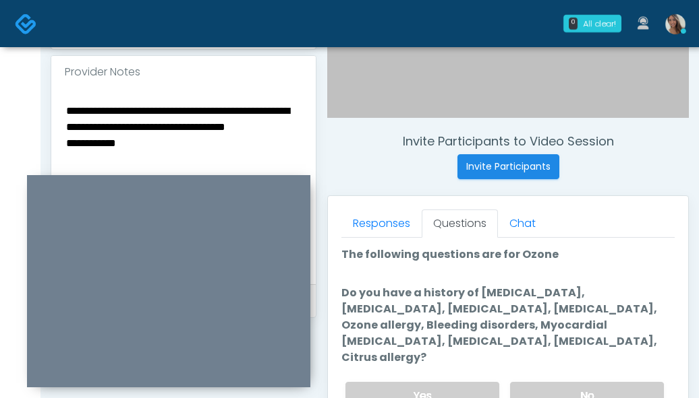
scroll to position [448, 0]
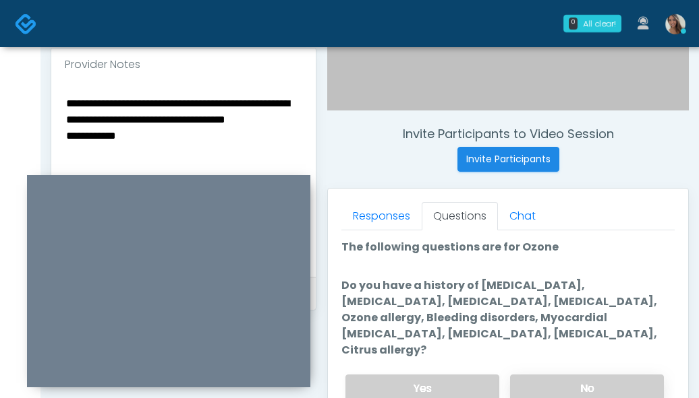
click at [543, 375] on label "No" at bounding box center [587, 389] width 154 height 28
drag, startPoint x: 526, startPoint y: 314, endPoint x: 516, endPoint y: 298, distance: 18.5
click at [520, 303] on label "Do you have a history of [MEDICAL_DATA], [MEDICAL_DATA], [MEDICAL_DATA], [MEDIC…" at bounding box center [507, 318] width 333 height 81
click at [515, 299] on label "Do you have a history of [MEDICAL_DATA], [MEDICAL_DATA], [MEDICAL_DATA], [MEDIC…" at bounding box center [507, 318] width 333 height 81
drag, startPoint x: 473, startPoint y: 283, endPoint x: 504, endPoint y: 332, distance: 58.5
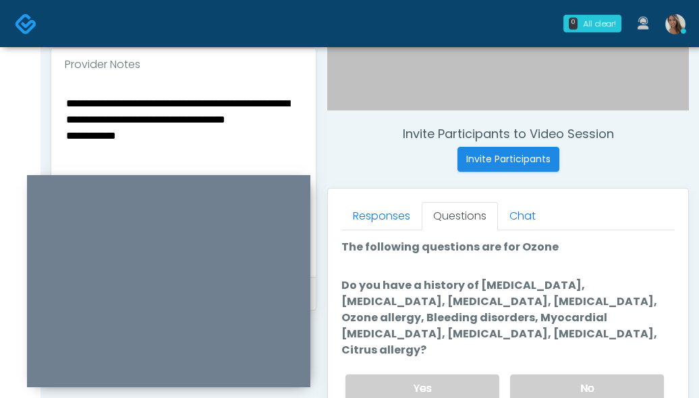
click at [504, 332] on label "Do you have a history of [MEDICAL_DATA], [MEDICAL_DATA], [MEDICAL_DATA], [MEDIC…" at bounding box center [507, 318] width 333 height 81
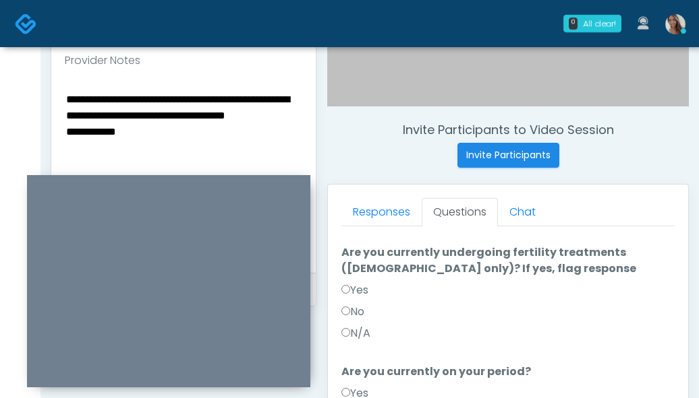
scroll to position [464, 0]
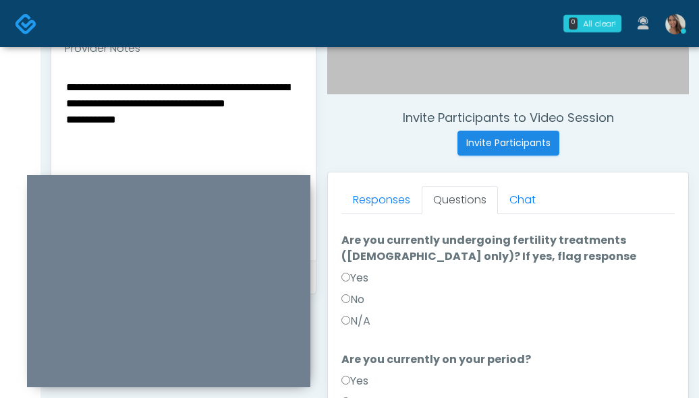
click at [368, 314] on label "N/A" at bounding box center [355, 322] width 29 height 16
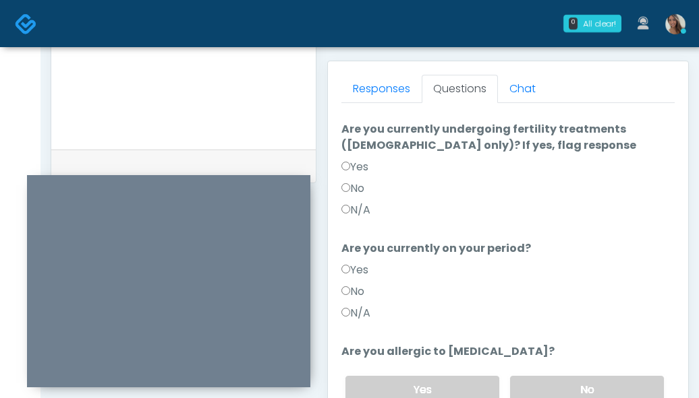
scroll to position [576, 0]
click at [364, 305] on label "N/A" at bounding box center [355, 313] width 29 height 16
drag, startPoint x: 537, startPoint y: 361, endPoint x: 529, endPoint y: 297, distance: 65.2
click at [537, 376] on label "No" at bounding box center [587, 390] width 154 height 28
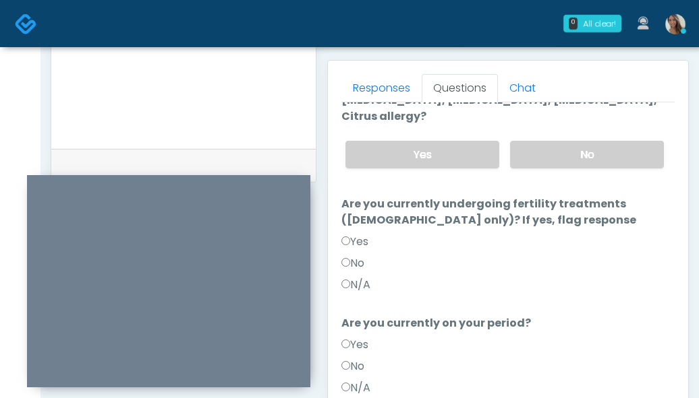
scroll to position [181, 0]
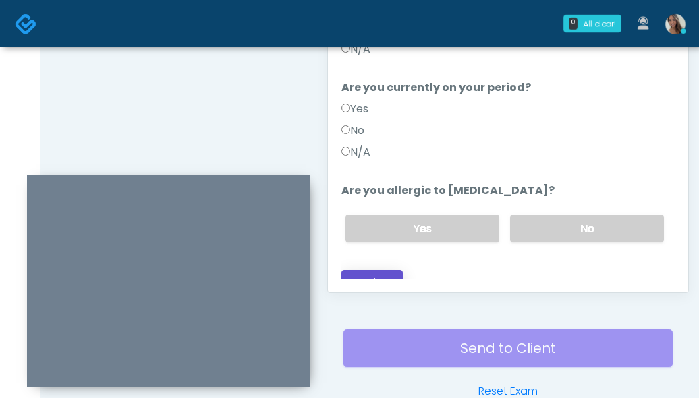
click at [386, 270] on button "Continue" at bounding box center [371, 282] width 61 height 25
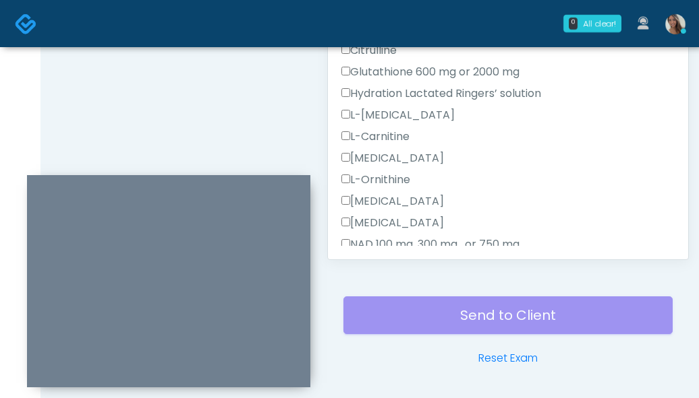
scroll to position [0, 0]
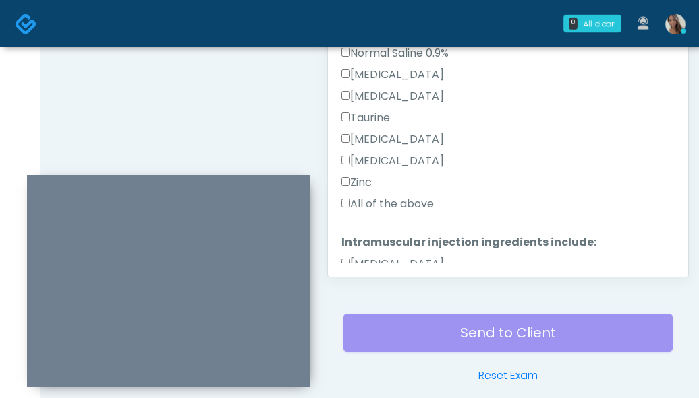
click at [386, 206] on label "All of the above" at bounding box center [387, 204] width 92 height 16
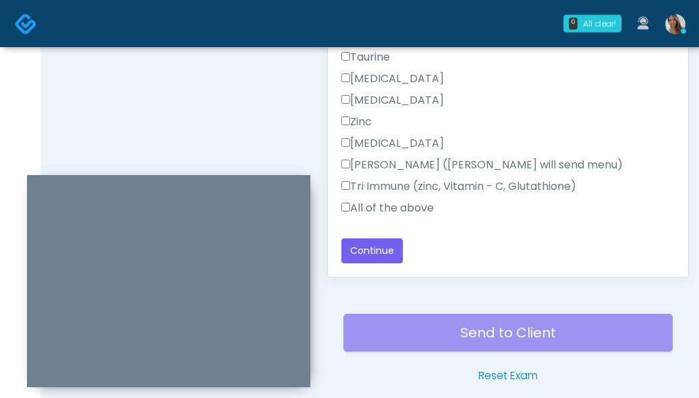
click at [403, 200] on label "All of the above" at bounding box center [387, 208] width 92 height 16
click at [401, 204] on label "All of the above" at bounding box center [387, 208] width 92 height 16
click at [407, 204] on label "All of the above" at bounding box center [387, 208] width 92 height 16
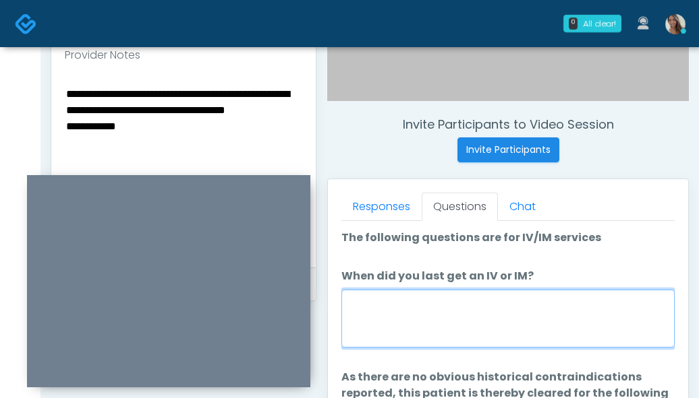
click at [502, 308] on textarea "When did you last get an IV or IM?" at bounding box center [507, 319] width 333 height 58
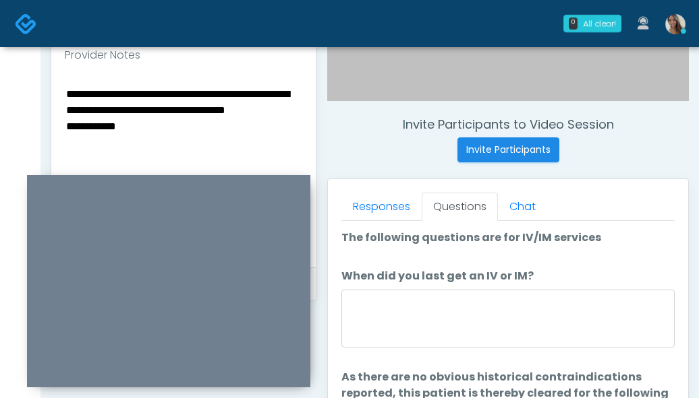
click at [163, 151] on textarea "**********" at bounding box center [183, 167] width 237 height 165
drag, startPoint x: 122, startPoint y: 92, endPoint x: 11, endPoint y: 86, distance: 111.4
click at [11, 86] on div "0 All clear! All clear! [PERSON_NAME] AZ CO CT DE [GEOGRAPHIC_DATA] [GEOGRAPHIC…" at bounding box center [349, 148] width 699 height 1210
click at [125, 123] on textarea "**********" at bounding box center [183, 167] width 237 height 165
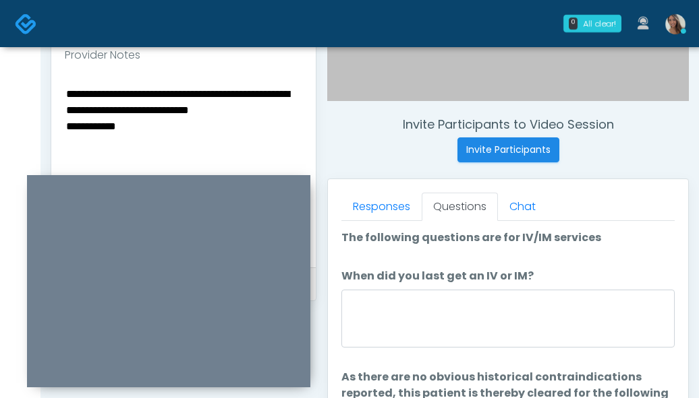
click at [124, 123] on textarea "**********" at bounding box center [183, 167] width 237 height 165
type textarea "**********"
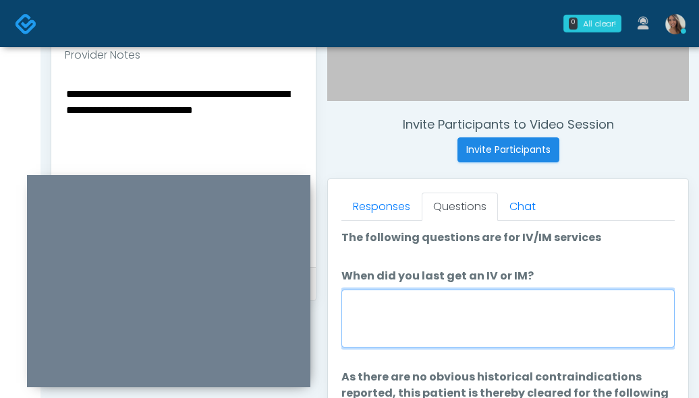
click at [477, 320] on textarea "When did you last get an IV or IM?" at bounding box center [507, 319] width 333 height 58
click at [474, 319] on textarea "When did you last get an IV or IM?" at bounding box center [507, 319] width 333 height 58
paste textarea "**********"
type textarea "**********"
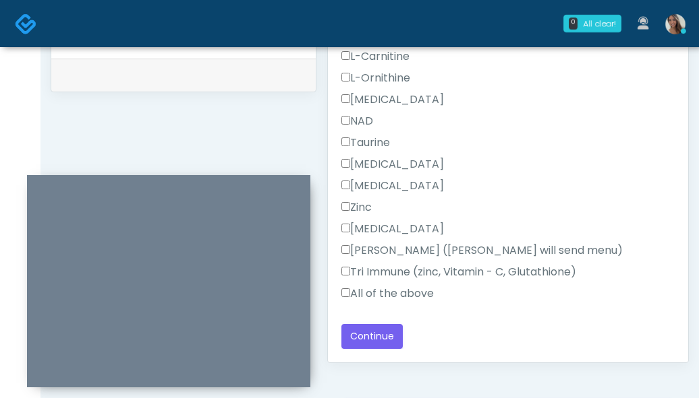
scroll to position [812, 0]
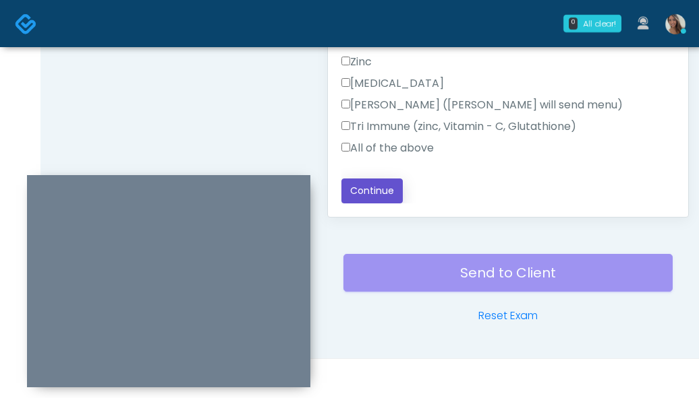
click at [380, 192] on button "Continue" at bounding box center [371, 191] width 61 height 25
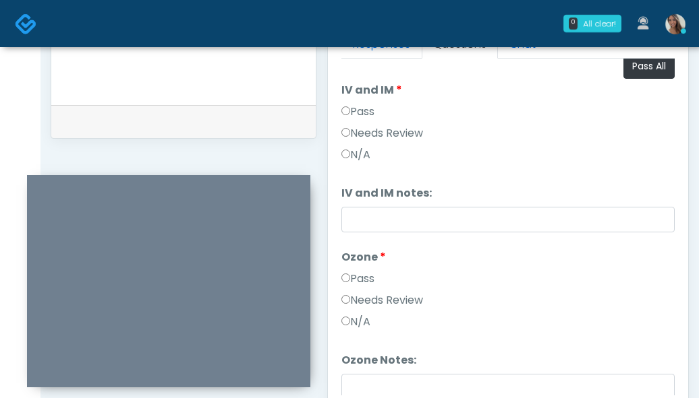
scroll to position [0, 0]
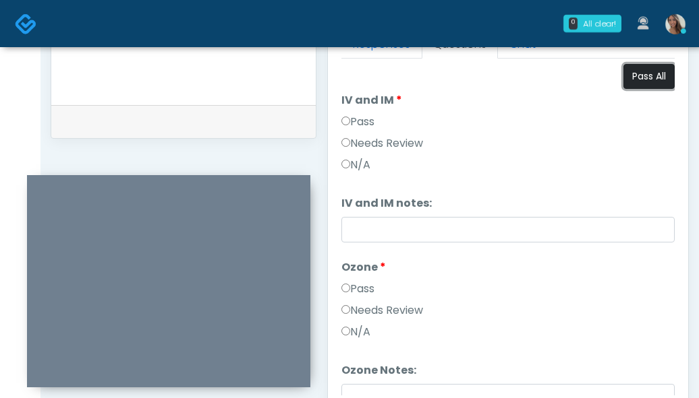
click at [634, 76] on button "Pass All" at bounding box center [648, 76] width 51 height 25
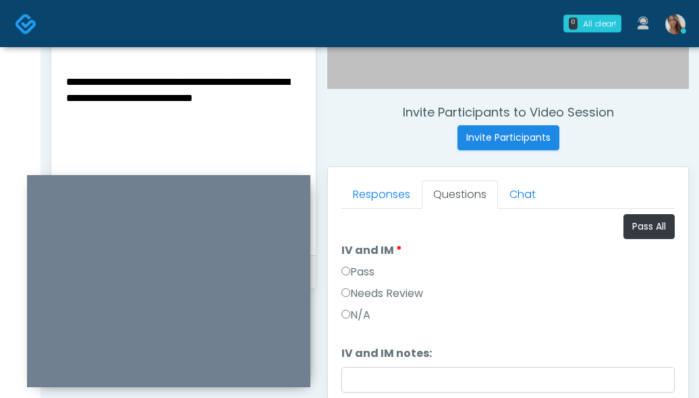
scroll to position [450, 0]
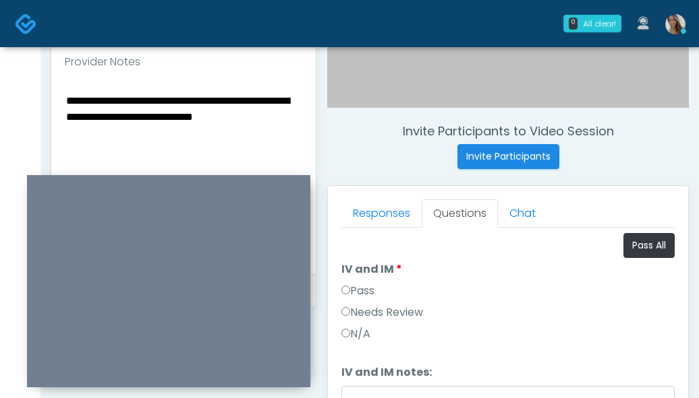
click at [298, 125] on textarea "**********" at bounding box center [183, 174] width 237 height 165
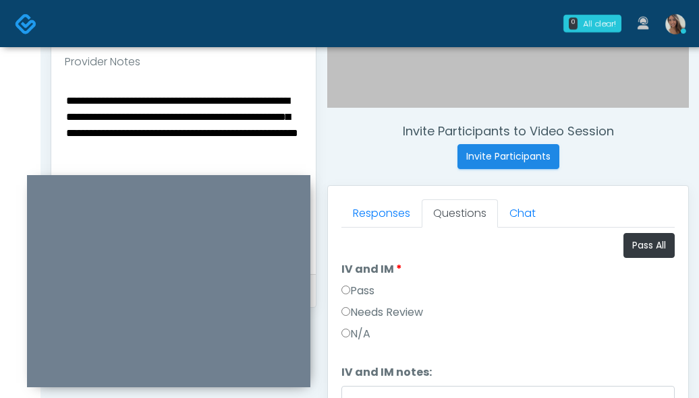
type textarea "**********"
click at [251, 154] on textarea "**********" at bounding box center [183, 174] width 237 height 165
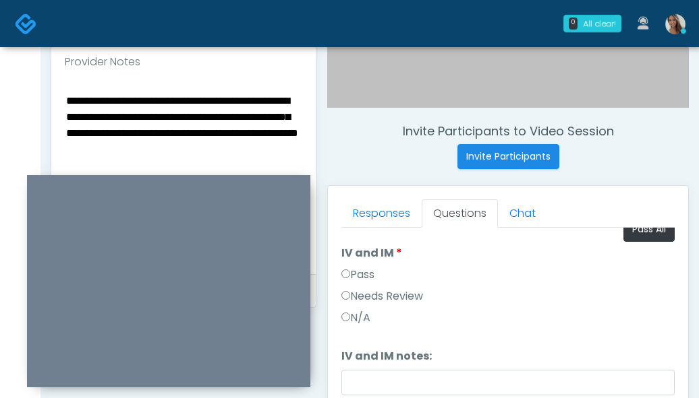
scroll to position [56, 0]
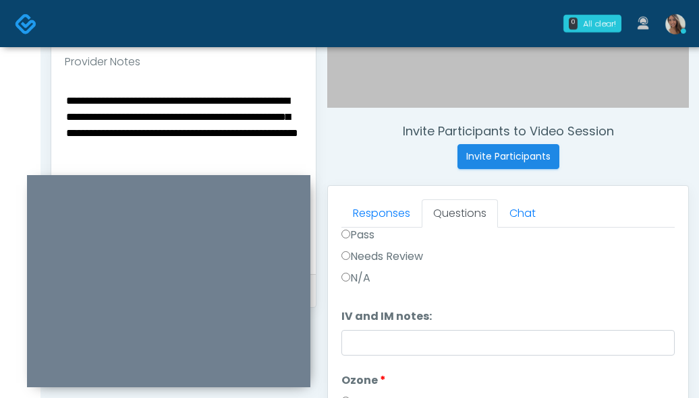
click at [208, 121] on textarea "**********" at bounding box center [183, 174] width 237 height 165
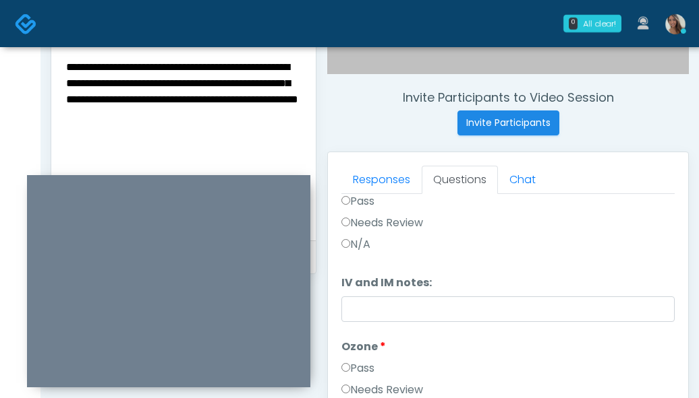
scroll to position [528, 0]
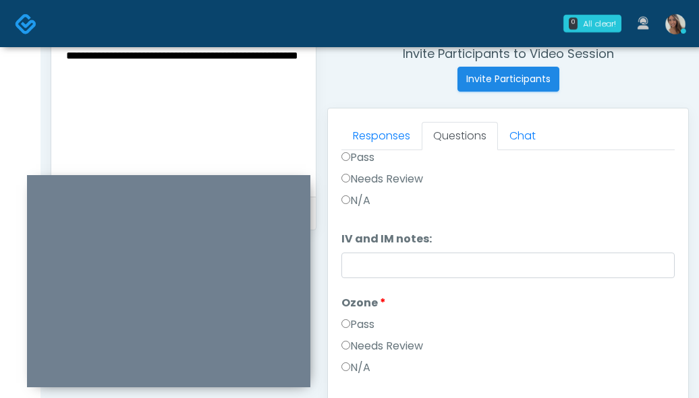
click at [443, 278] on ol "Pass All IV and IM IV and IM Pass Needs Review N/A IV and IM notes: IV and IM n…" at bounding box center [507, 273] width 333 height 346
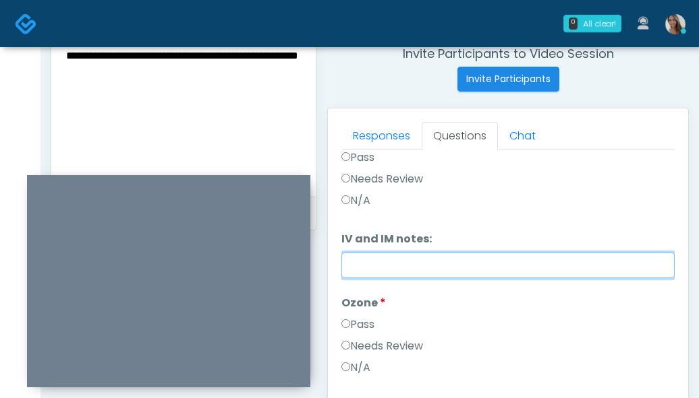
click at [446, 268] on input "IV and IM notes:" at bounding box center [507, 266] width 333 height 26
paste input "**********"
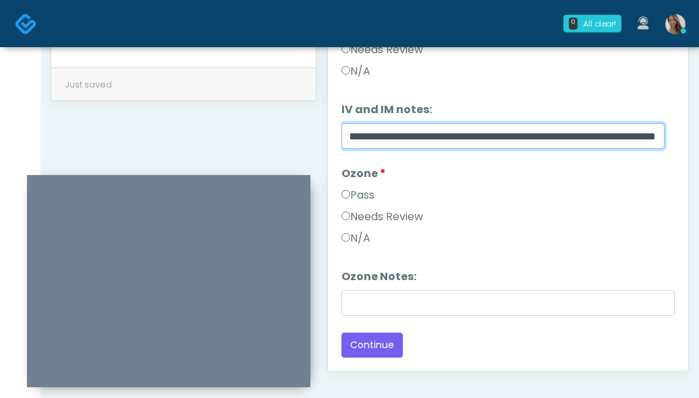
scroll to position [812, 0]
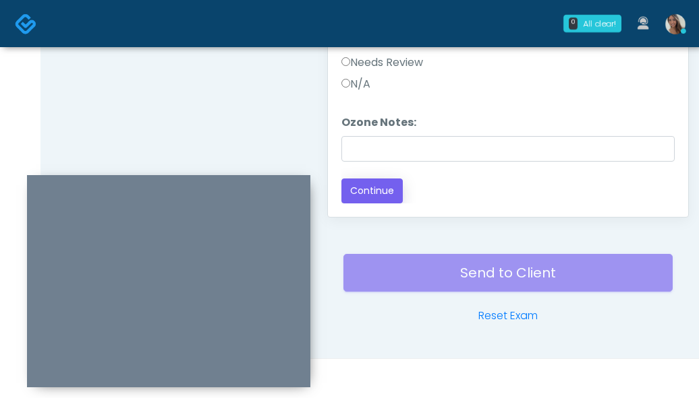
type input "**********"
click at [376, 191] on button "Continue" at bounding box center [371, 191] width 61 height 25
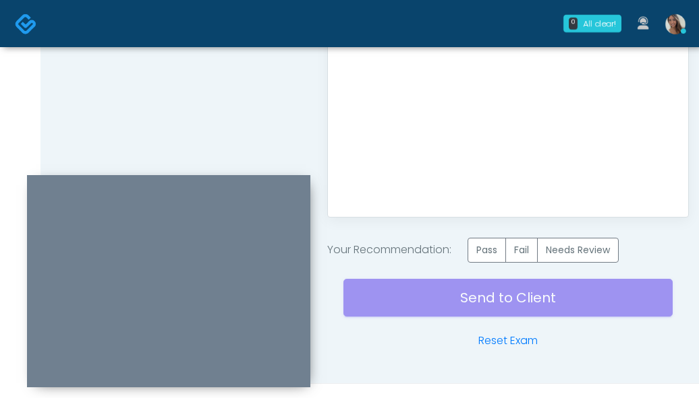
scroll to position [0, 0]
click at [494, 259] on label "Pass" at bounding box center [486, 250] width 38 height 25
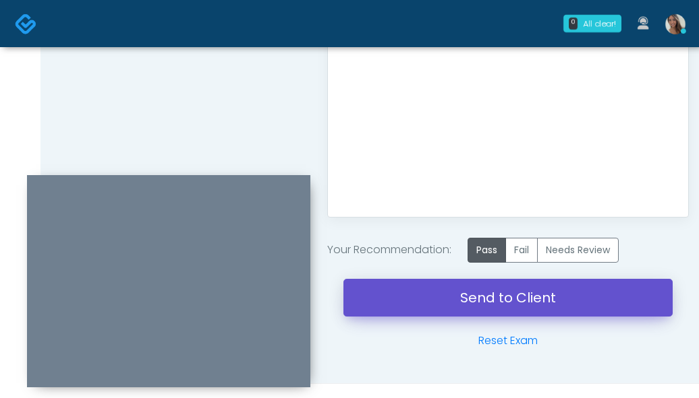
click at [470, 293] on link "Send to Client" at bounding box center [507, 298] width 329 height 38
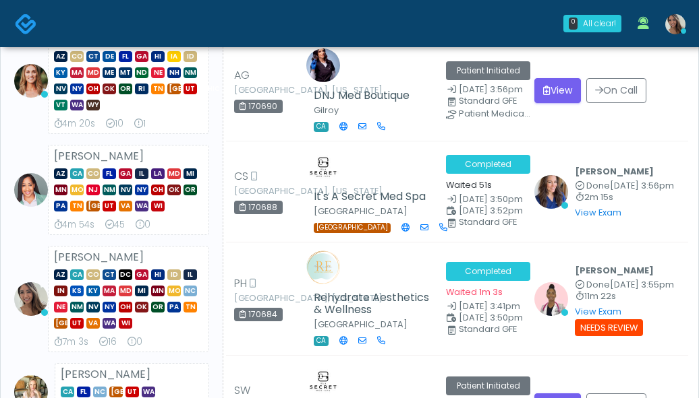
scroll to position [155, 0]
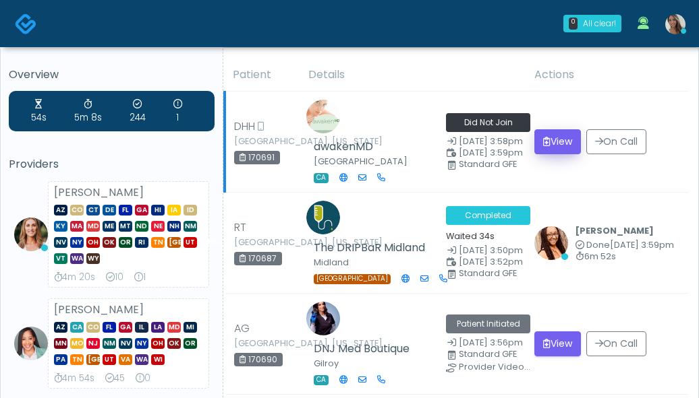
click at [676, 21] on img at bounding box center [675, 24] width 20 height 20
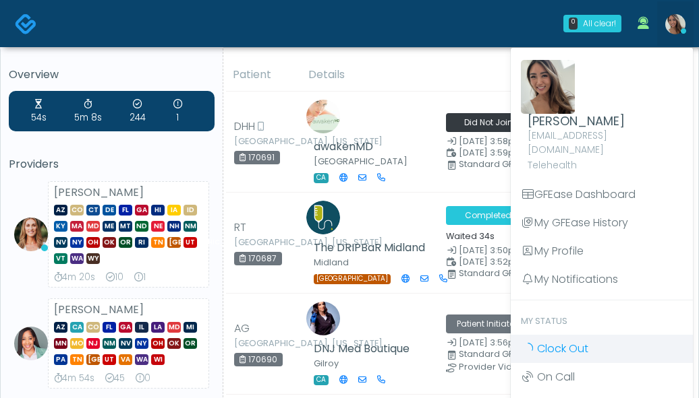
click at [552, 341] on span "Clock Out" at bounding box center [562, 349] width 51 height 16
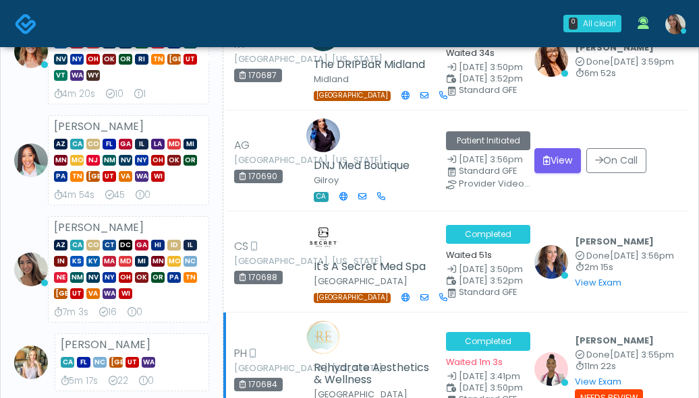
scroll to position [337, 0]
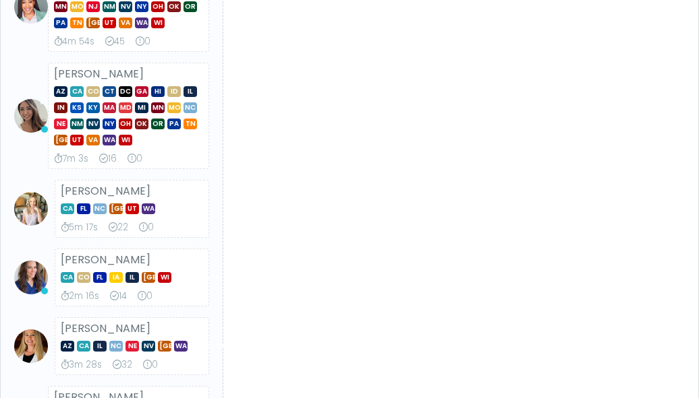
scroll to position [337, 0]
